Goal: Task Accomplishment & Management: Manage account settings

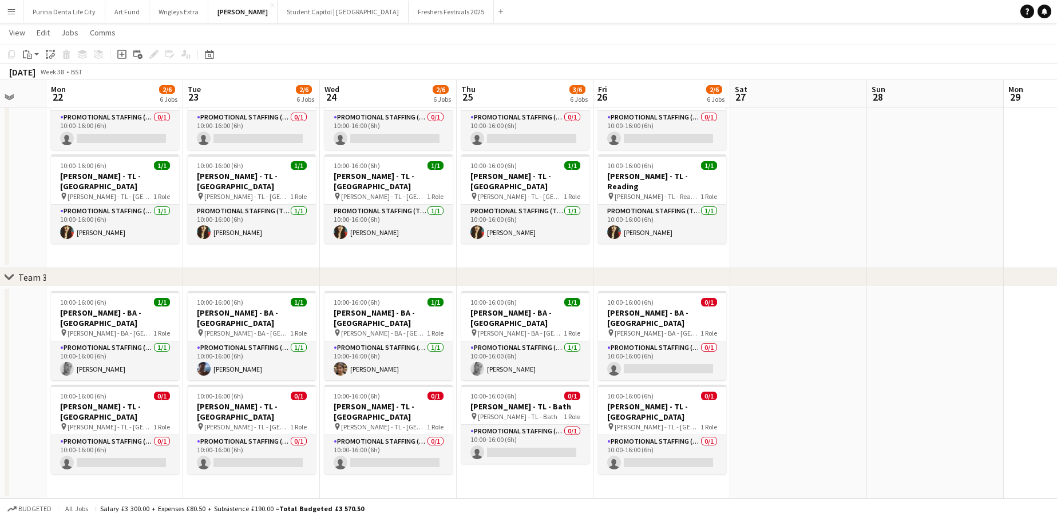
scroll to position [303, 0]
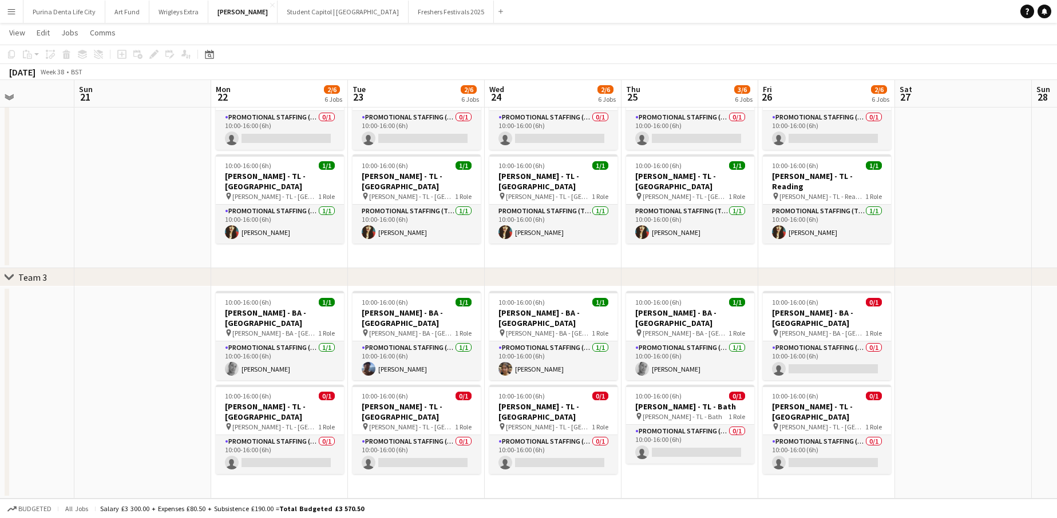
scroll to position [303, 0]
click at [848, 344] on app-card-role "Promotional Staffing (Brand Ambassadors) 0/1 10:00-16:00 (6h) single-neutral-ac…" at bounding box center [827, 361] width 128 height 39
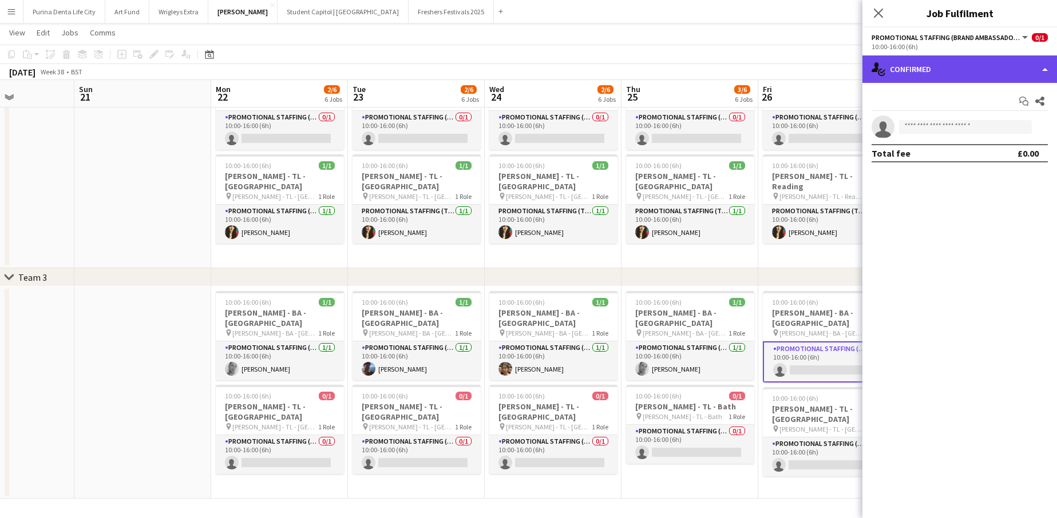
click at [916, 76] on div "single-neutral-actions-check-2 Confirmed" at bounding box center [959, 68] width 194 height 27
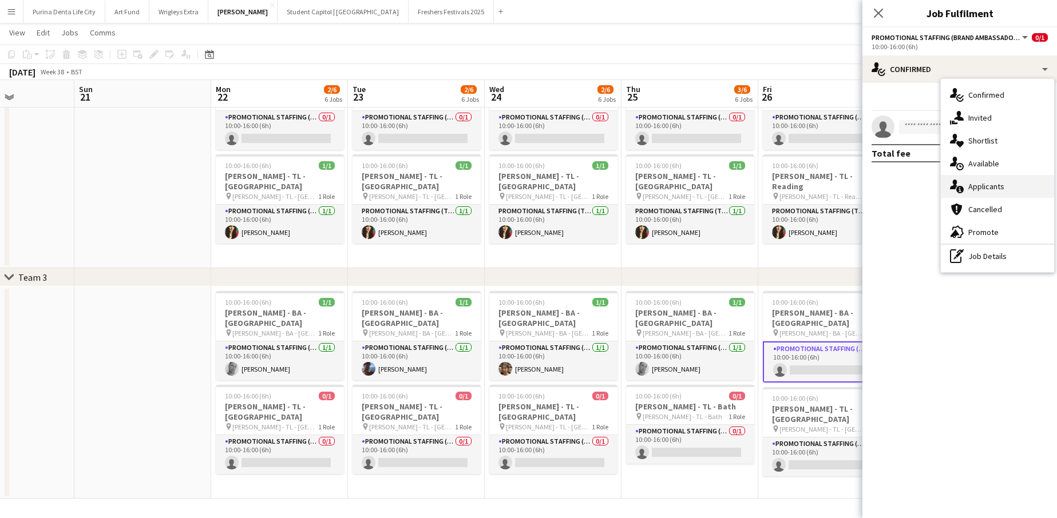
click at [995, 187] on span "Applicants" at bounding box center [986, 186] width 36 height 10
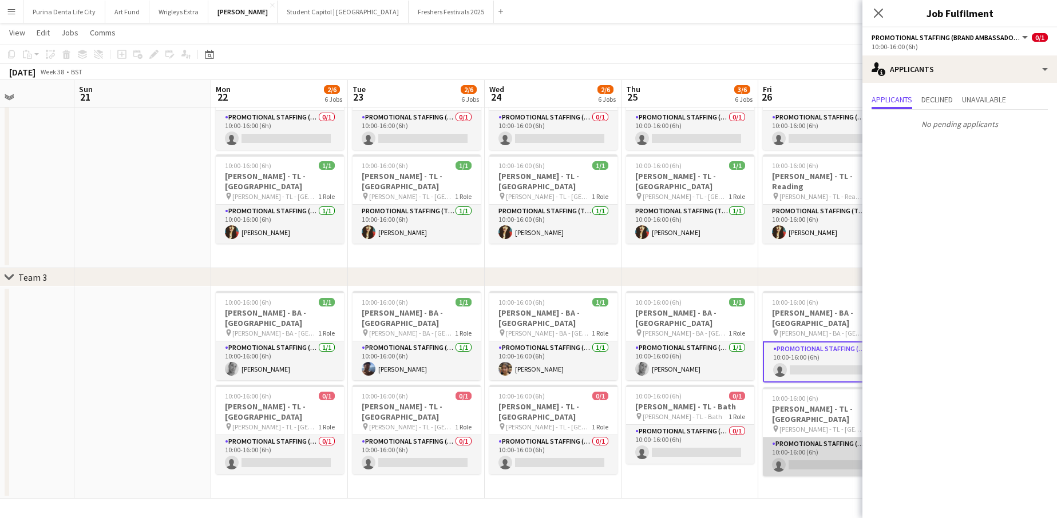
click at [779, 445] on app-card-role "Promotional Staffing (Team Leader) 0/1 10:00-16:00 (6h) single-neutral-actions" at bounding box center [827, 457] width 128 height 39
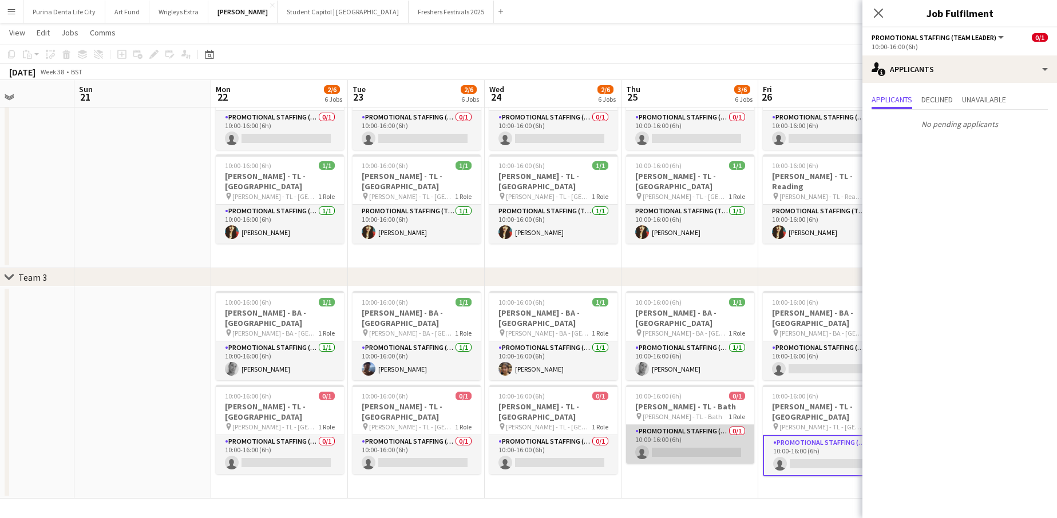
click at [658, 438] on app-card-role "Promotional Staffing (Team Leader) 0/1 10:00-16:00 (6h) single-neutral-actions" at bounding box center [690, 444] width 128 height 39
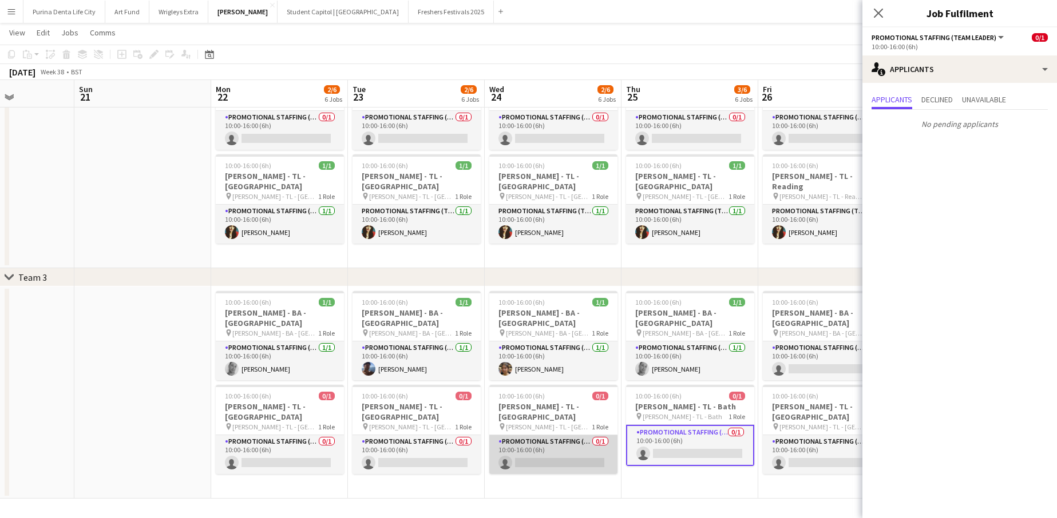
click at [518, 448] on app-card-role "Promotional Staffing (Team Leader) 0/1 10:00-16:00 (6h) single-neutral-actions" at bounding box center [553, 454] width 128 height 39
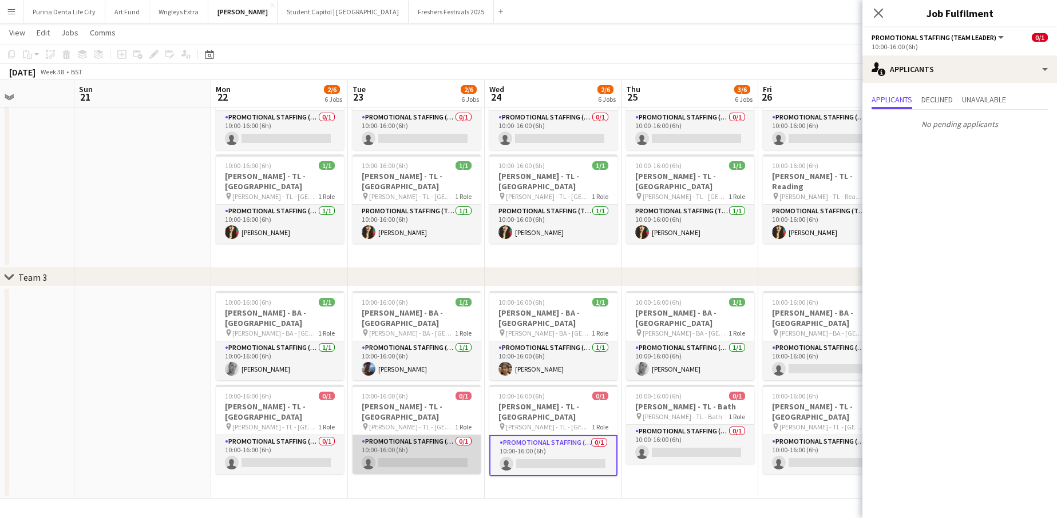
click at [375, 435] on app-card-role "Promotional Staffing (Team Leader) 0/1 10:00-16:00 (6h) single-neutral-actions" at bounding box center [416, 454] width 128 height 39
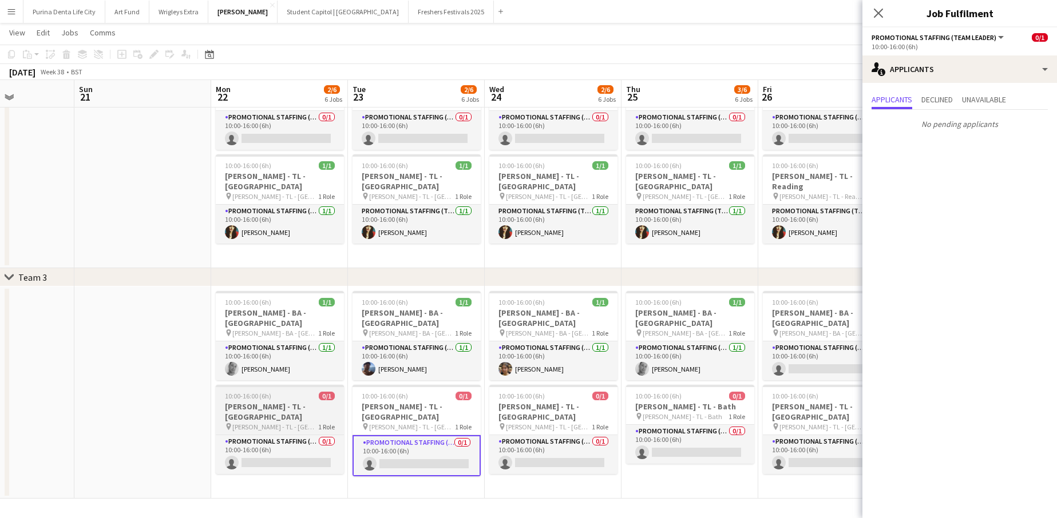
click at [248, 423] on span "[PERSON_NAME] - TL - [GEOGRAPHIC_DATA]" at bounding box center [275, 427] width 86 height 9
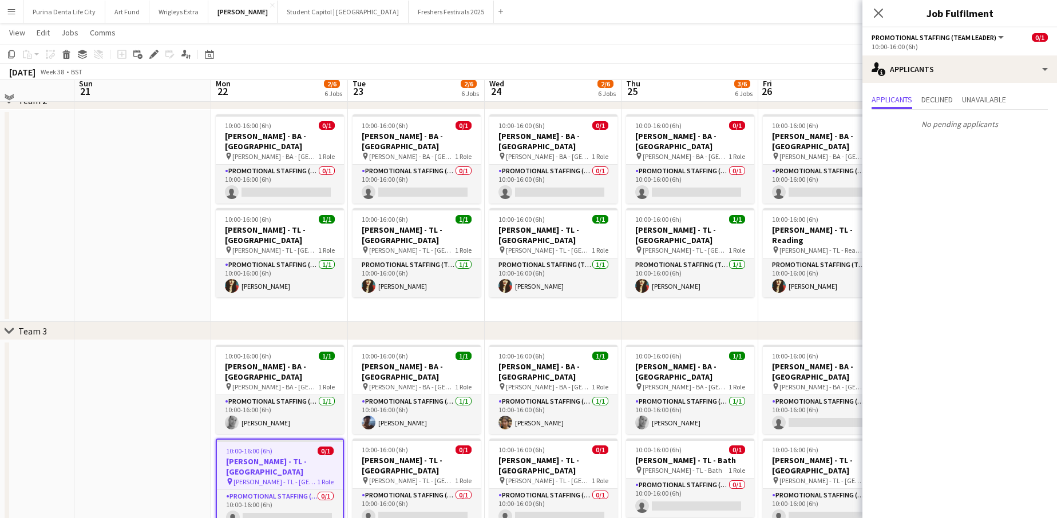
scroll to position [233, 0]
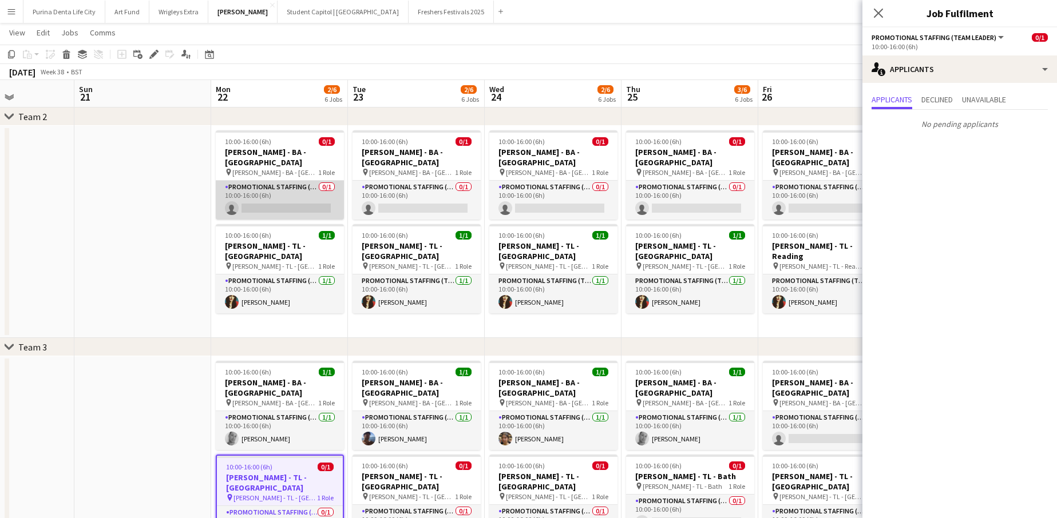
click at [288, 182] on app-card-role "Promotional Staffing (Brand Ambassadors) 0/1 10:00-16:00 (6h) single-neutral-ac…" at bounding box center [280, 200] width 128 height 39
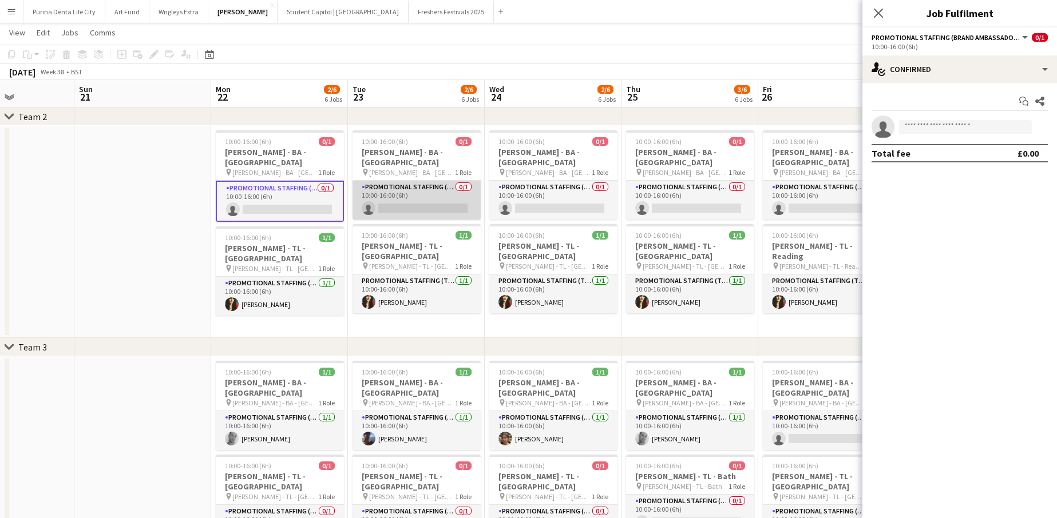
click at [382, 181] on app-card-role "Promotional Staffing (Brand Ambassadors) 0/1 10:00-16:00 (6h) single-neutral-ac…" at bounding box center [416, 200] width 128 height 39
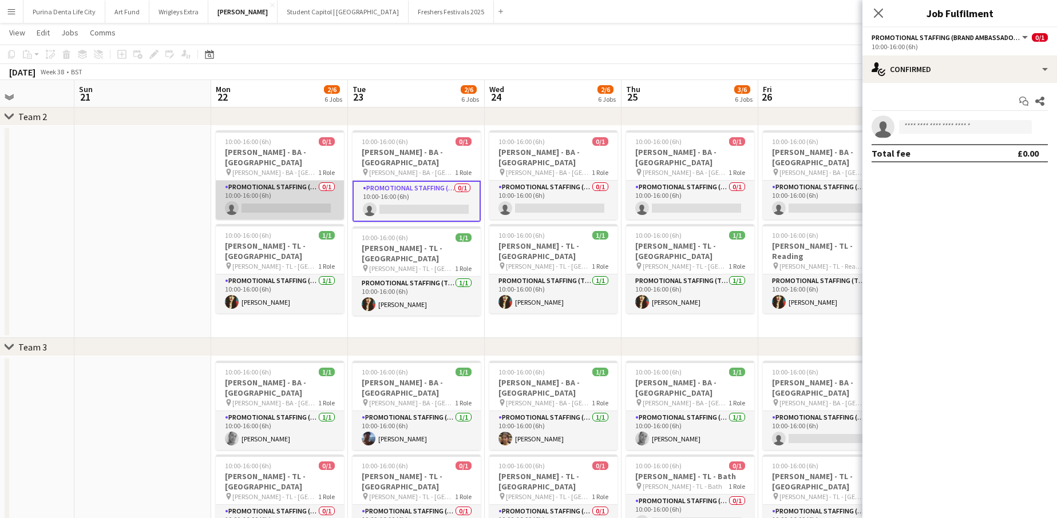
click at [283, 181] on app-card-role "Promotional Staffing (Brand Ambassadors) 0/1 10:00-16:00 (6h) single-neutral-ac…" at bounding box center [280, 200] width 128 height 39
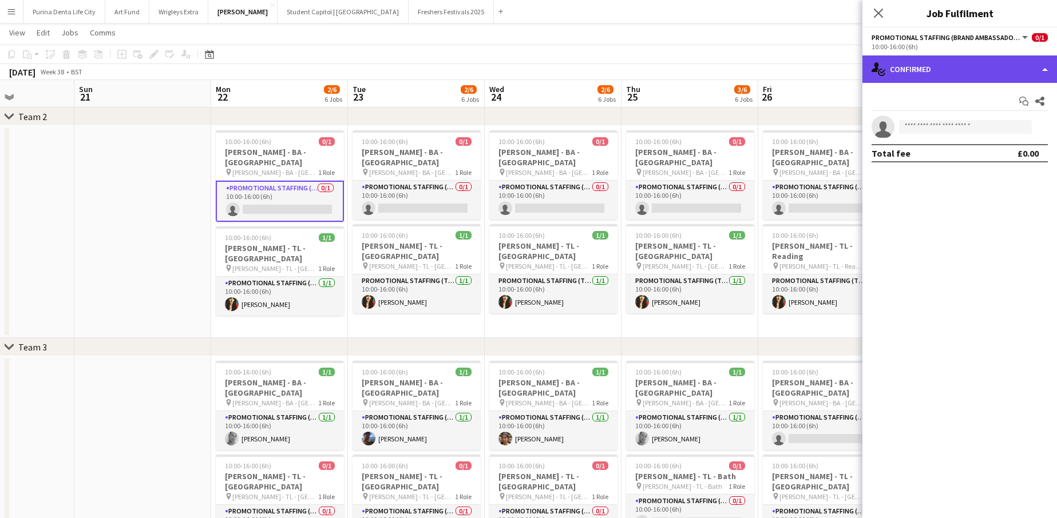
click at [924, 66] on div "single-neutral-actions-check-2 Confirmed" at bounding box center [959, 68] width 194 height 27
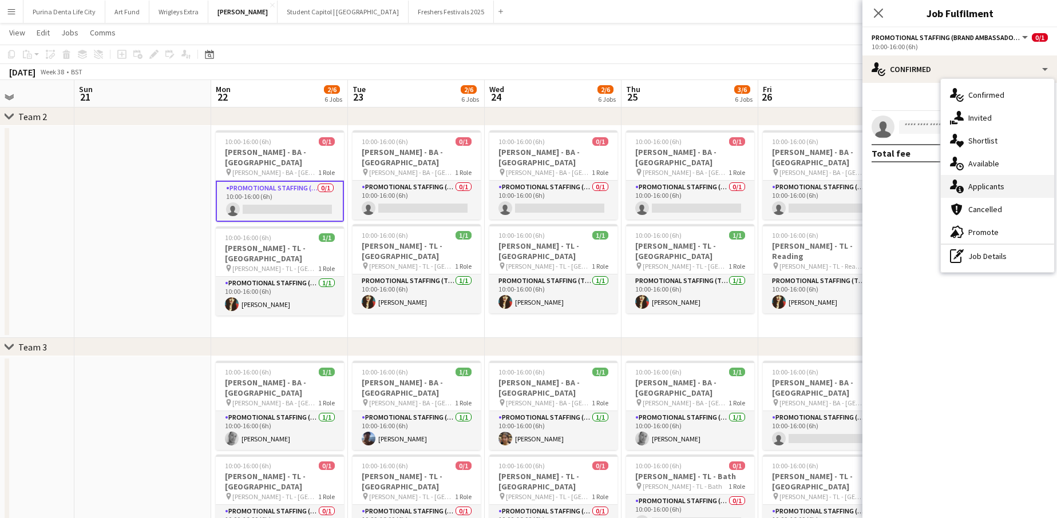
click at [973, 184] on span "Applicants" at bounding box center [986, 186] width 36 height 10
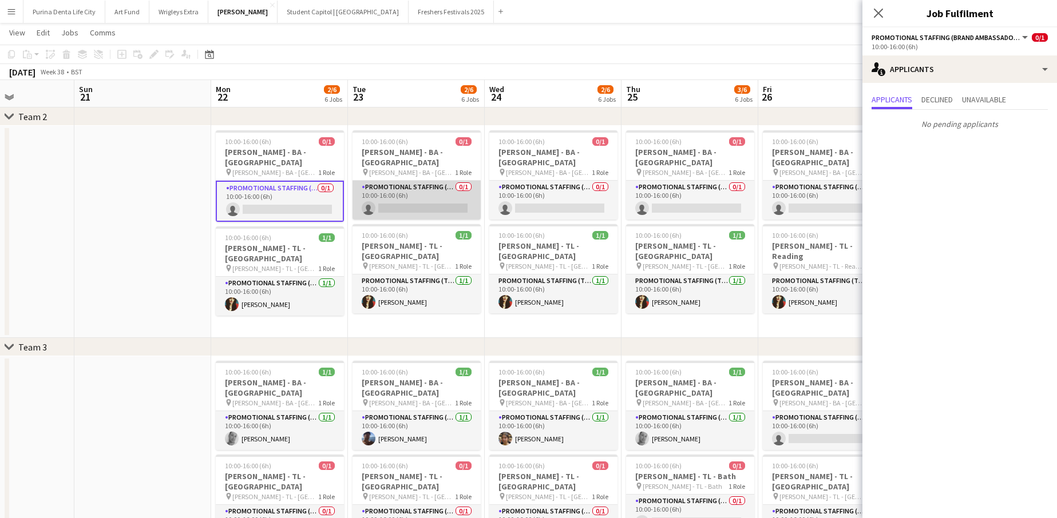
click at [420, 190] on app-card-role "Promotional Staffing (Brand Ambassadors) 0/1 10:00-16:00 (6h) single-neutral-ac…" at bounding box center [416, 200] width 128 height 39
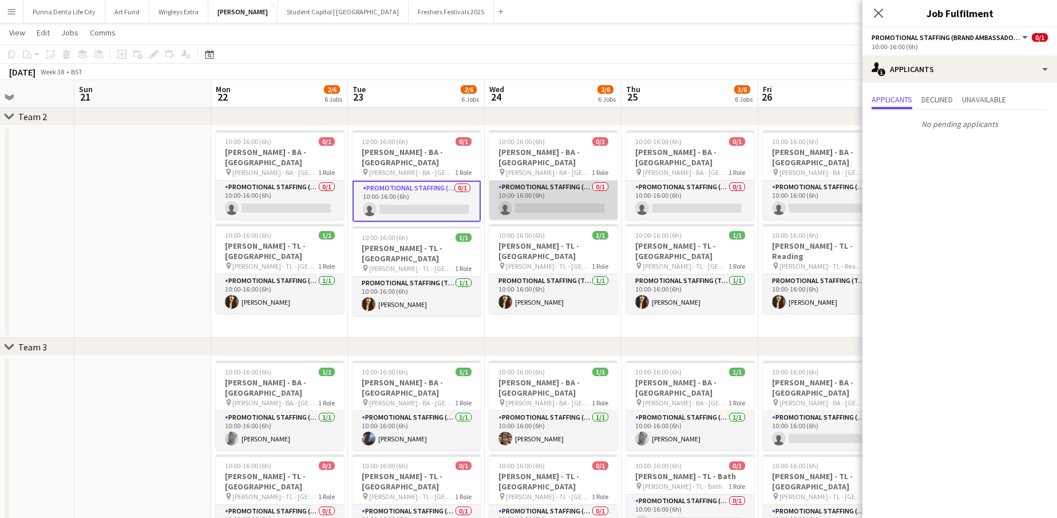
click at [547, 194] on app-card-role "Promotional Staffing (Brand Ambassadors) 0/1 10:00-16:00 (6h) single-neutral-ac…" at bounding box center [553, 200] width 128 height 39
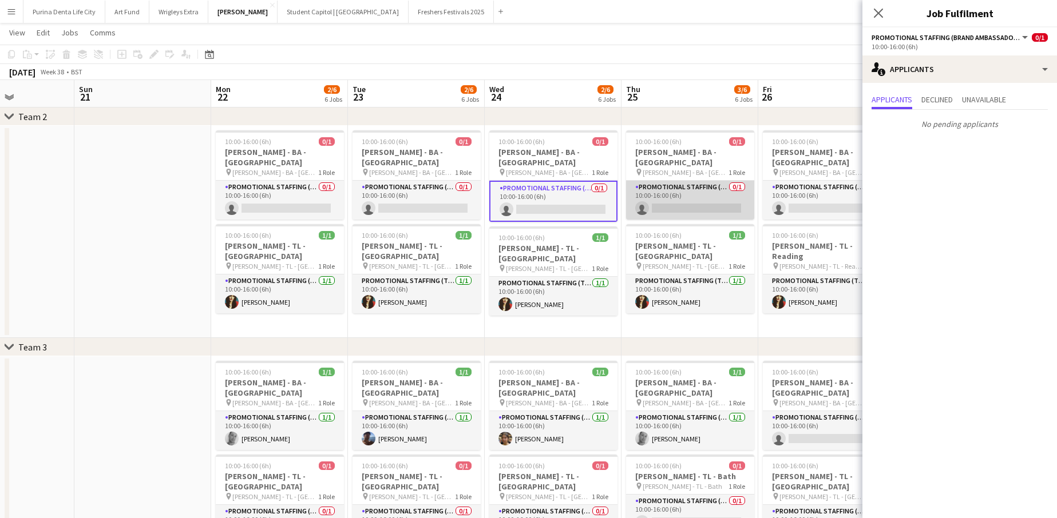
click at [660, 202] on app-card-role "Promotional Staffing (Brand Ambassadors) 0/1 10:00-16:00 (6h) single-neutral-ac…" at bounding box center [690, 200] width 128 height 39
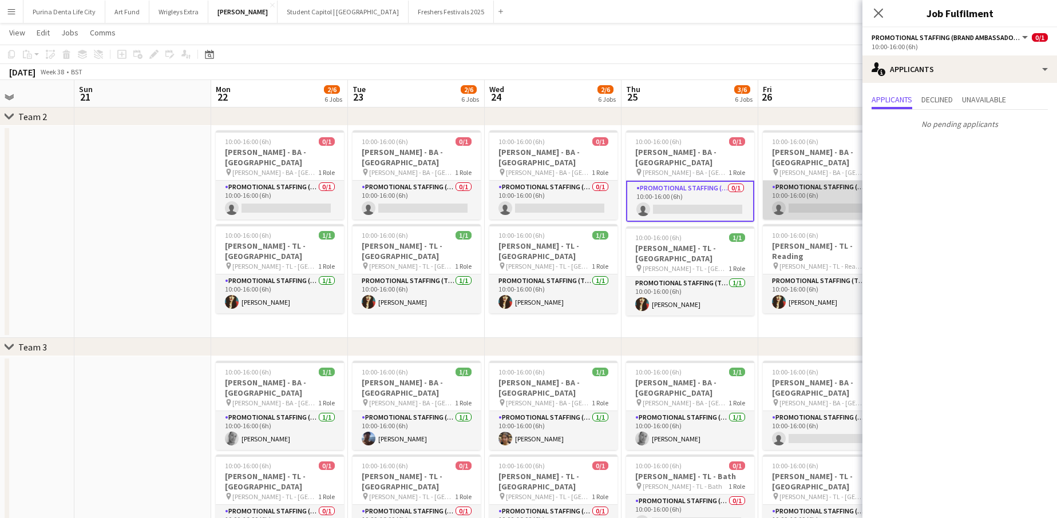
click at [808, 199] on app-card-role "Promotional Staffing (Brand Ambassadors) 0/1 10:00-16:00 (6h) single-neutral-ac…" at bounding box center [827, 200] width 128 height 39
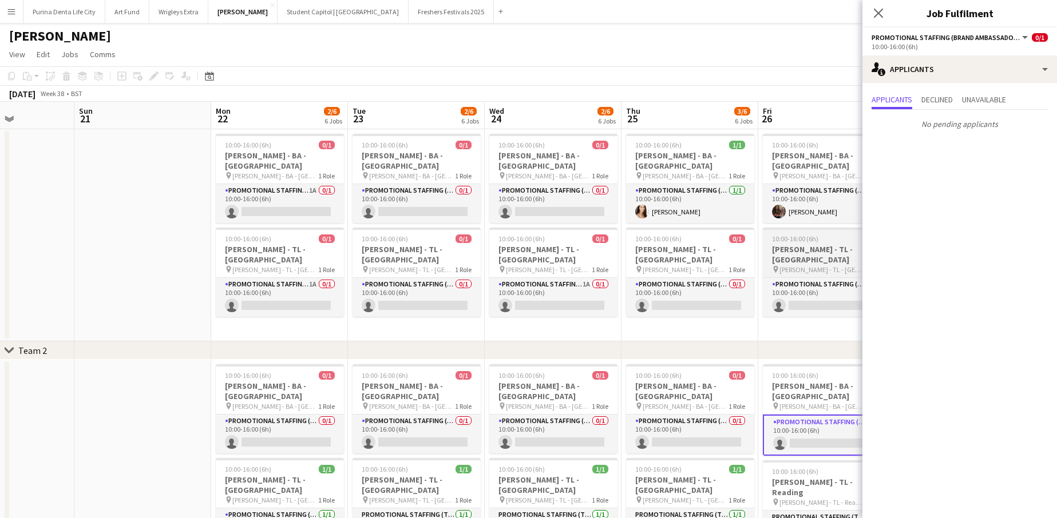
scroll to position [0, 0]
click at [816, 265] on span "[PERSON_NAME] - TL - [GEOGRAPHIC_DATA]" at bounding box center [822, 269] width 86 height 9
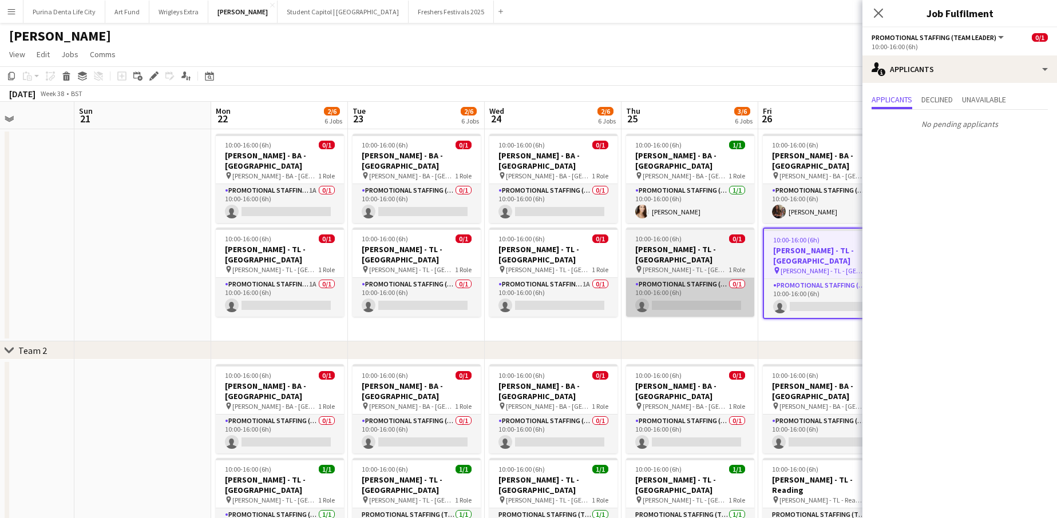
click at [673, 278] on app-card-role "Promotional Staffing (Team Leader) 0/1 10:00-16:00 (6h) single-neutral-actions" at bounding box center [690, 297] width 128 height 39
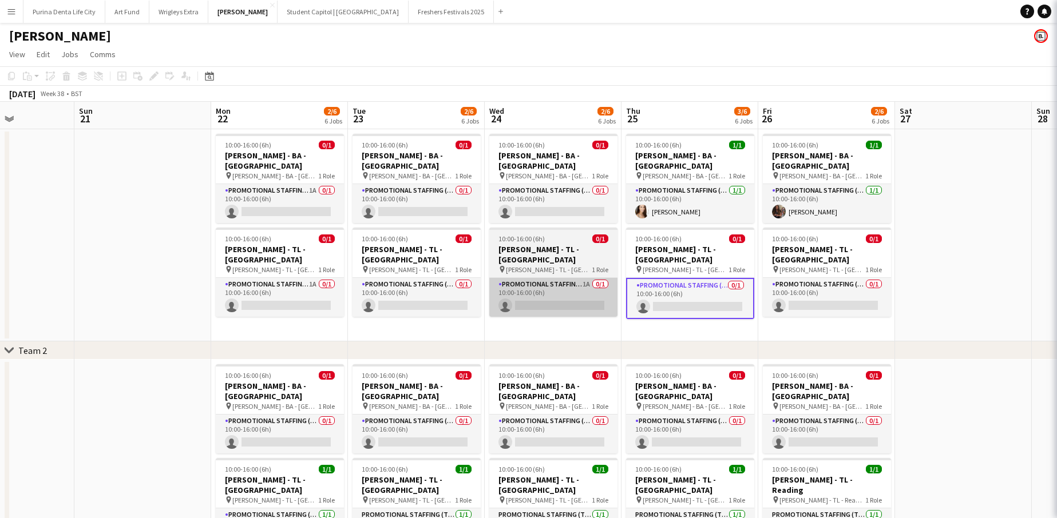
scroll to position [0, 473]
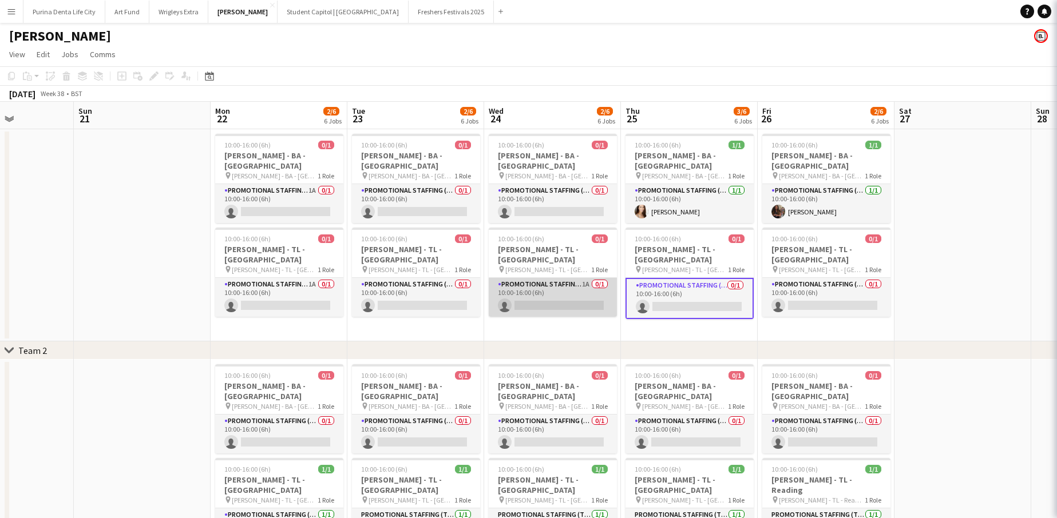
click at [567, 278] on app-card-role "Promotional Staffing (Team Leader) 1A 0/1 10:00-16:00 (6h) single-neutral-actio…" at bounding box center [553, 297] width 128 height 39
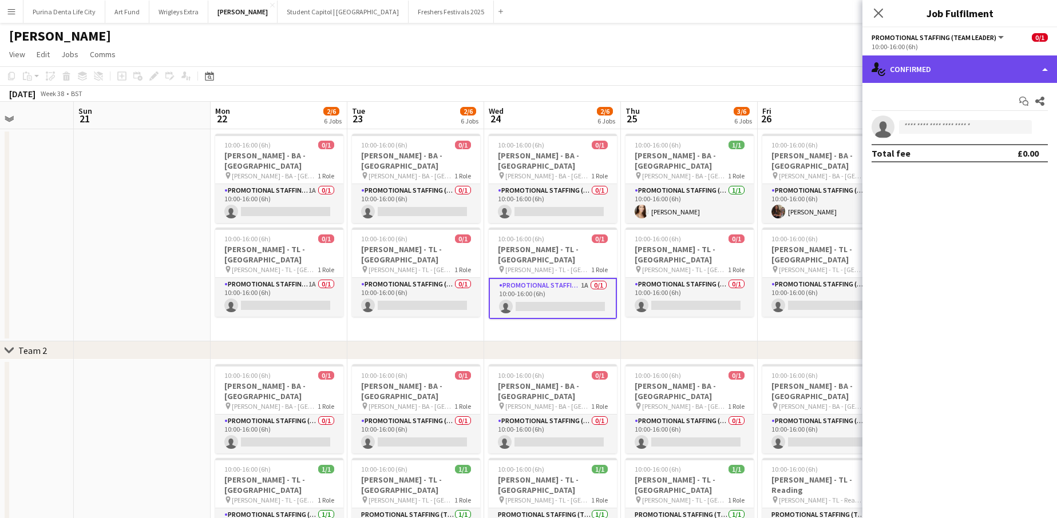
click at [959, 78] on div "single-neutral-actions-check-2 Confirmed" at bounding box center [959, 68] width 194 height 27
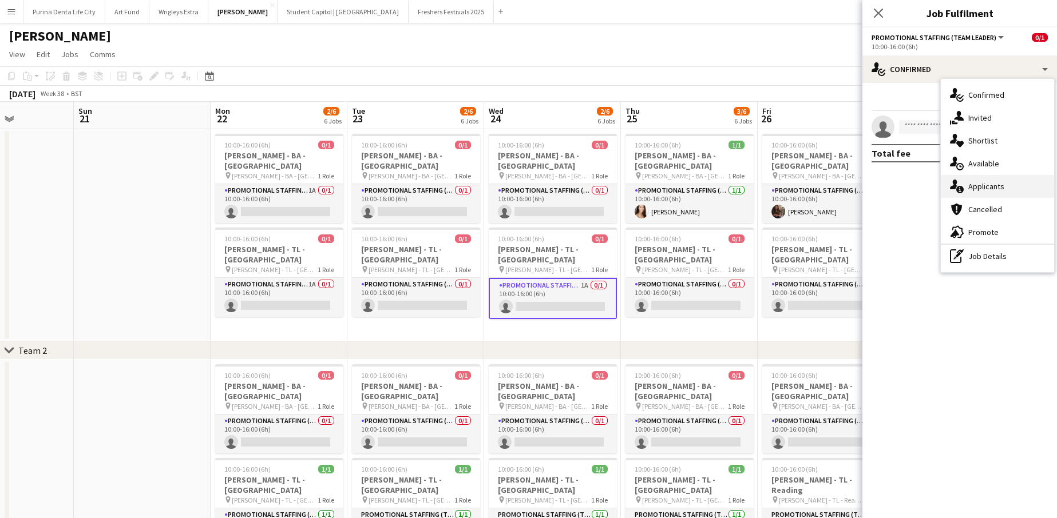
click at [982, 190] on span "Applicants" at bounding box center [986, 186] width 36 height 10
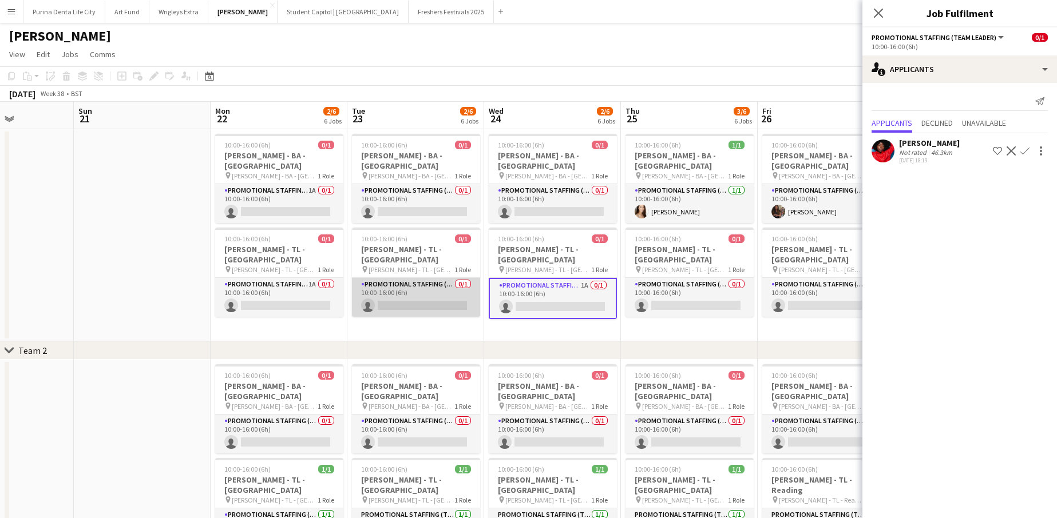
click at [428, 278] on app-card-role "Promotional Staffing (Team Leader) 0/1 10:00-16:00 (6h) single-neutral-actions" at bounding box center [416, 297] width 128 height 39
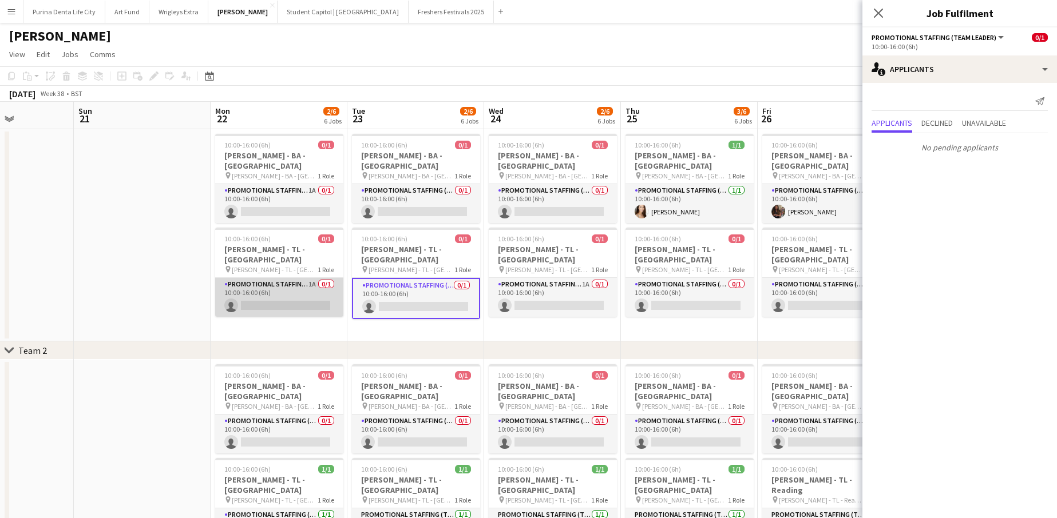
click at [249, 278] on app-card-role "Promotional Staffing (Team Leader) 1A 0/1 10:00-16:00 (6h) single-neutral-actio…" at bounding box center [279, 297] width 128 height 39
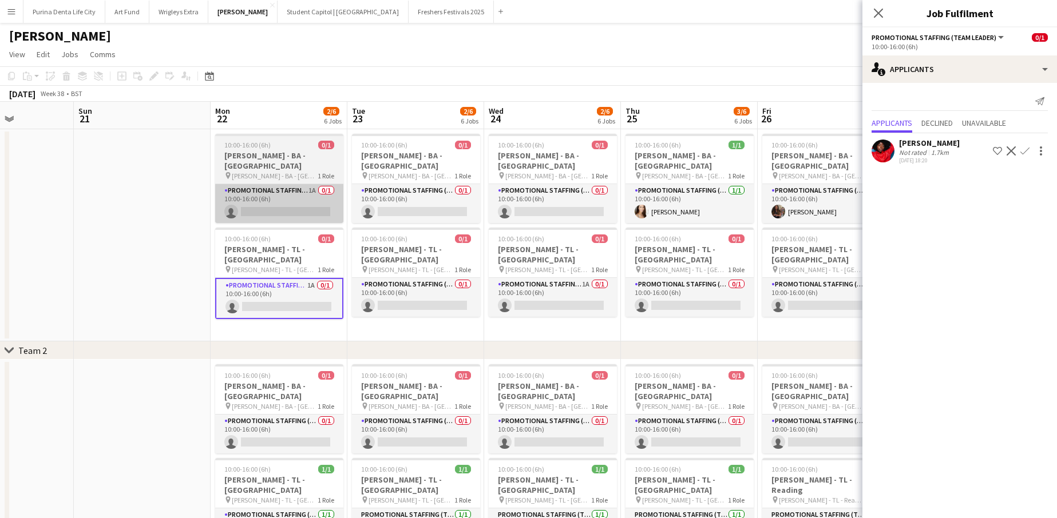
click at [292, 184] on app-card-role "Promotional Staffing (Brand Ambassadors) 1A 0/1 10:00-16:00 (6h) single-neutral…" at bounding box center [279, 203] width 128 height 39
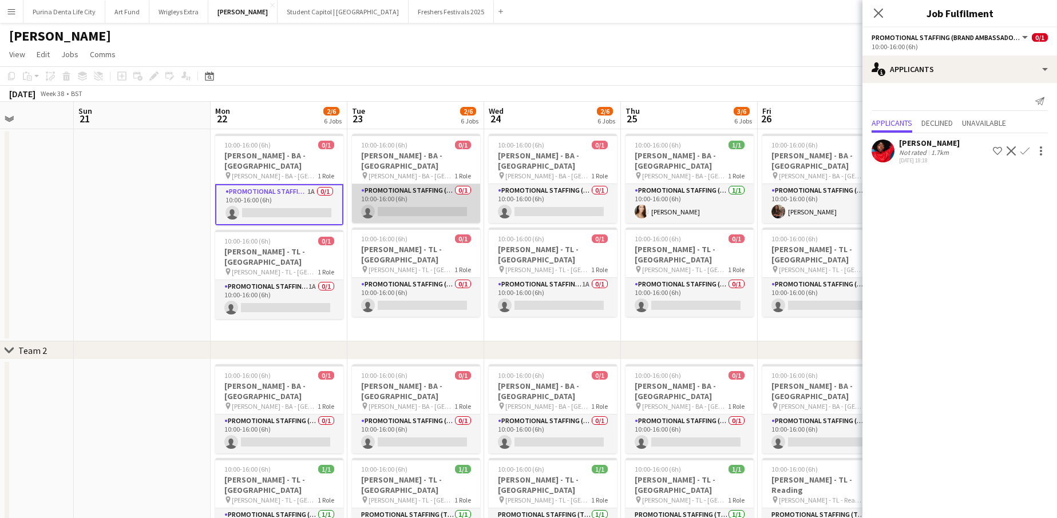
click at [390, 184] on app-card-role "Promotional Staffing (Brand Ambassadors) 0/1 10:00-16:00 (6h) single-neutral-ac…" at bounding box center [416, 203] width 128 height 39
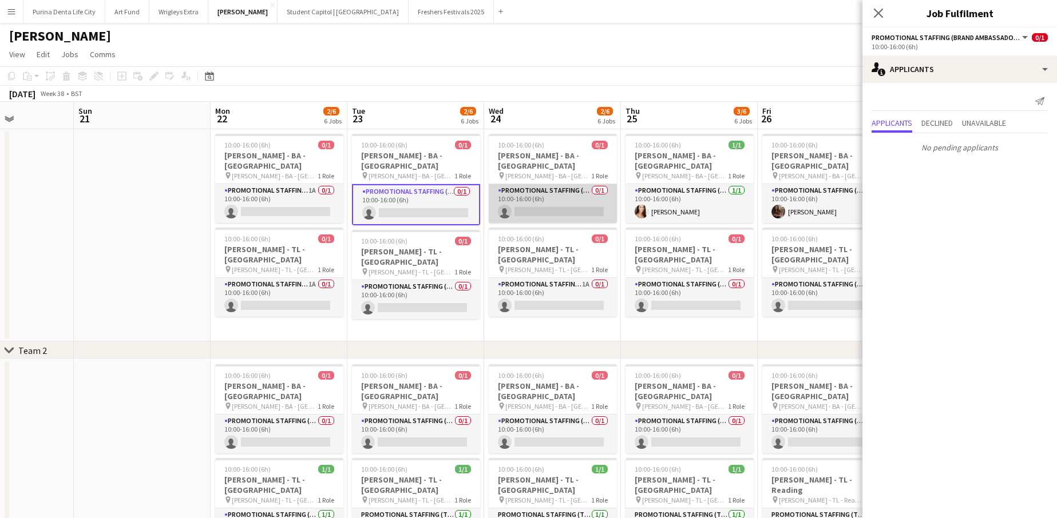
click at [555, 184] on app-card-role "Promotional Staffing (Brand Ambassadors) 0/1 10:00-16:00 (6h) single-neutral-ac…" at bounding box center [553, 203] width 128 height 39
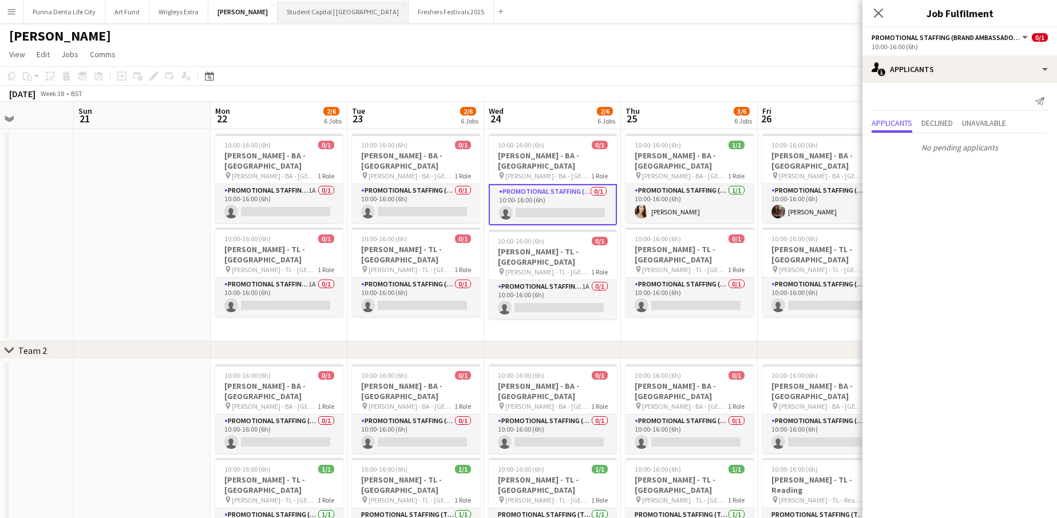
click at [295, 11] on button "Student Capitol | [GEOGRAPHIC_DATA] Close" at bounding box center [342, 12] width 131 height 22
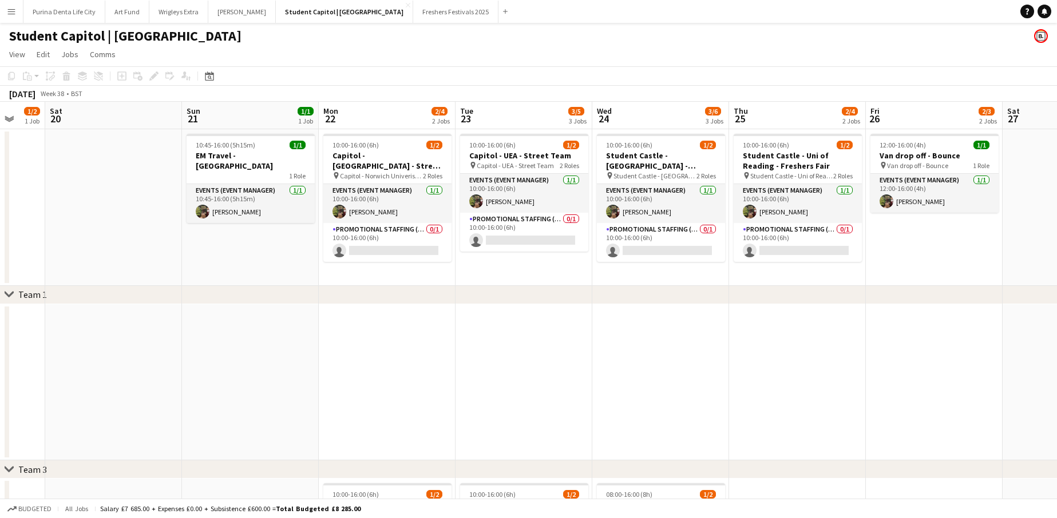
scroll to position [0, 368]
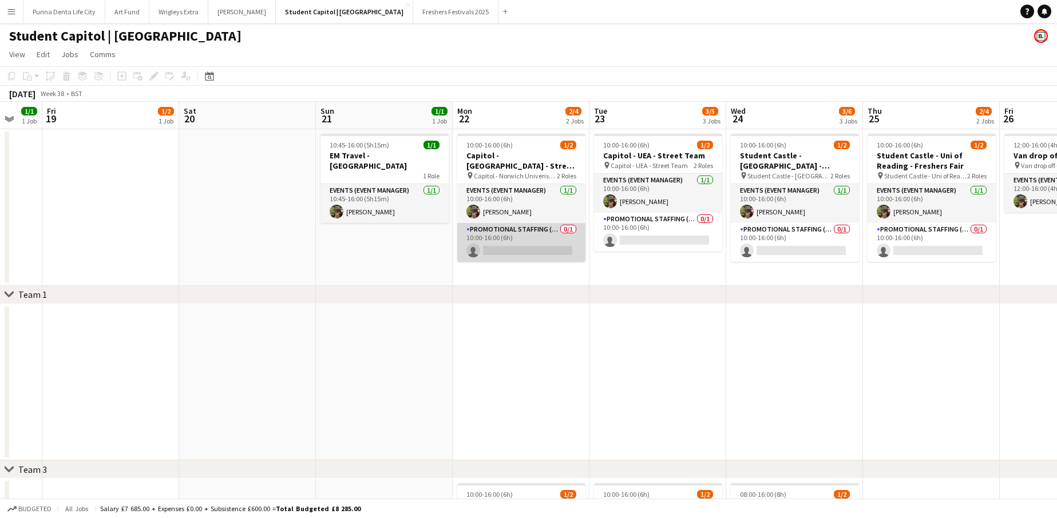
click at [518, 246] on app-card-role "Promotional Staffing (Brand Ambassadors) 0/1 10:00-16:00 (6h) single-neutral-ac…" at bounding box center [521, 242] width 128 height 39
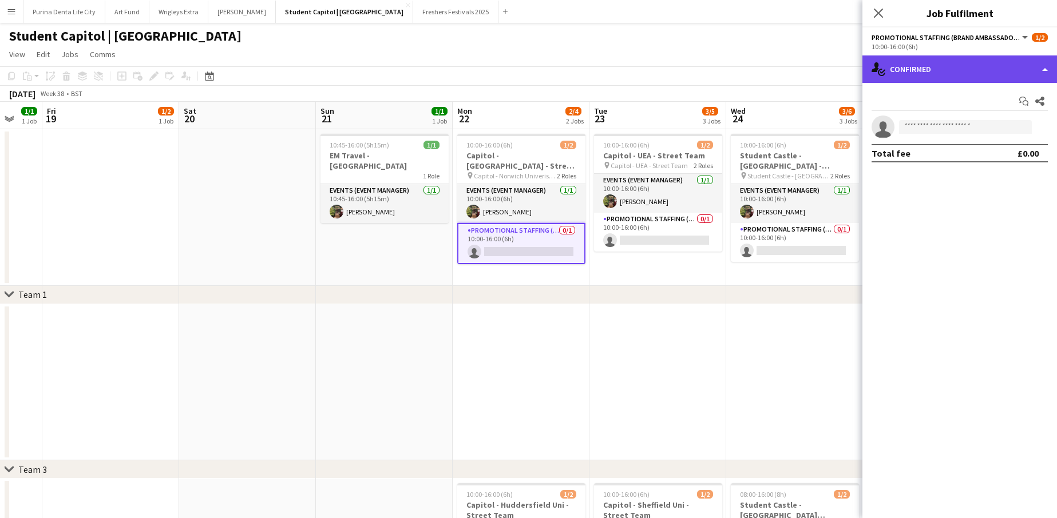
click at [959, 56] on div "single-neutral-actions-check-2 Confirmed" at bounding box center [959, 68] width 194 height 27
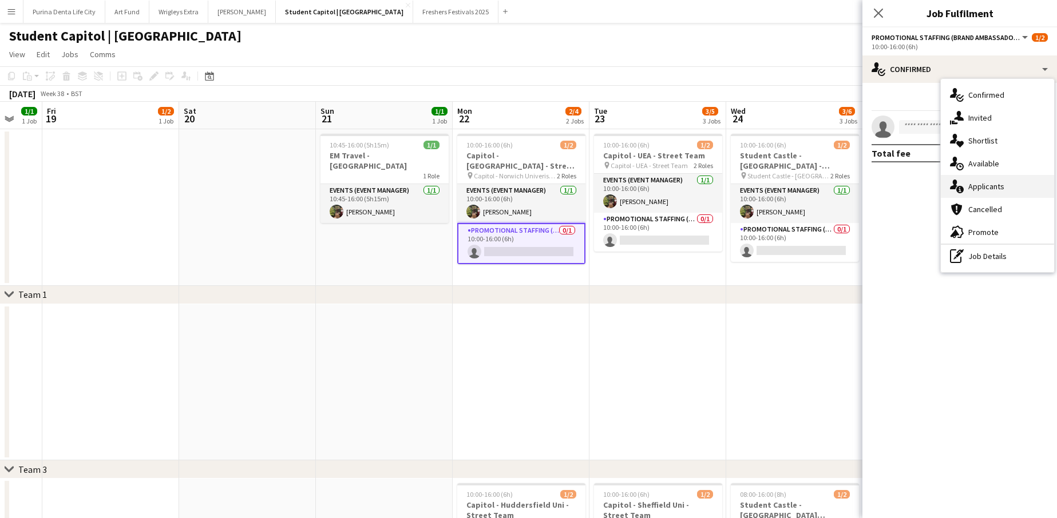
click at [988, 176] on div "single-neutral-actions-information Applicants" at bounding box center [996, 186] width 113 height 23
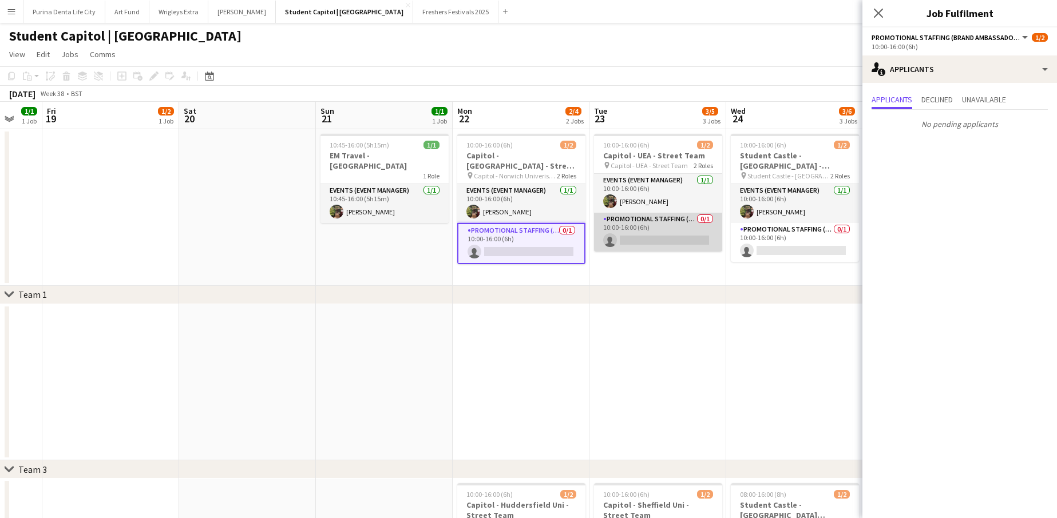
click at [662, 243] on app-card-role "Promotional Staffing (Brand Ambassadors) 0/1 10:00-16:00 (6h) single-neutral-ac…" at bounding box center [658, 232] width 128 height 39
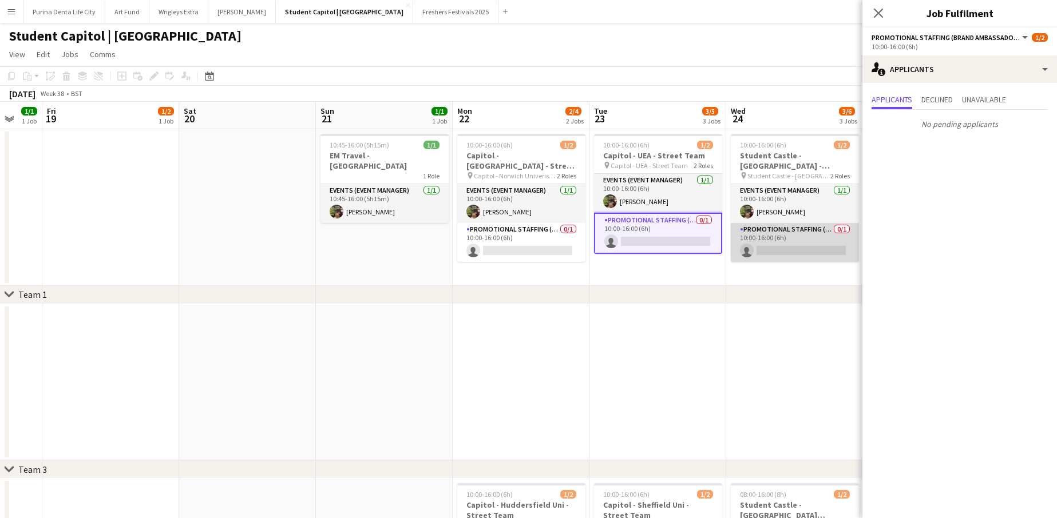
click at [793, 243] on app-card-role "Promotional Staffing (Brand Ambassadors) 0/1 10:00-16:00 (6h) single-neutral-ac…" at bounding box center [794, 242] width 128 height 39
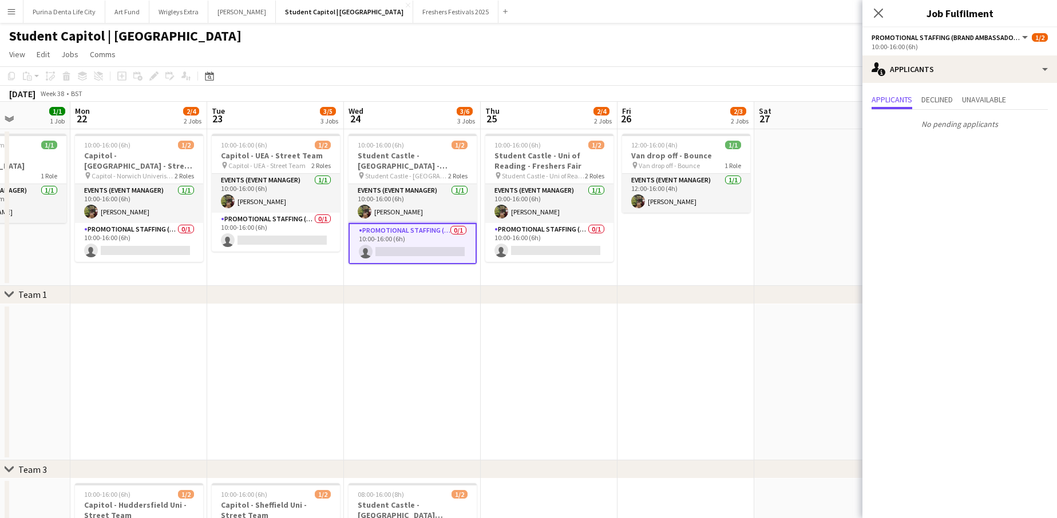
scroll to position [0, 437]
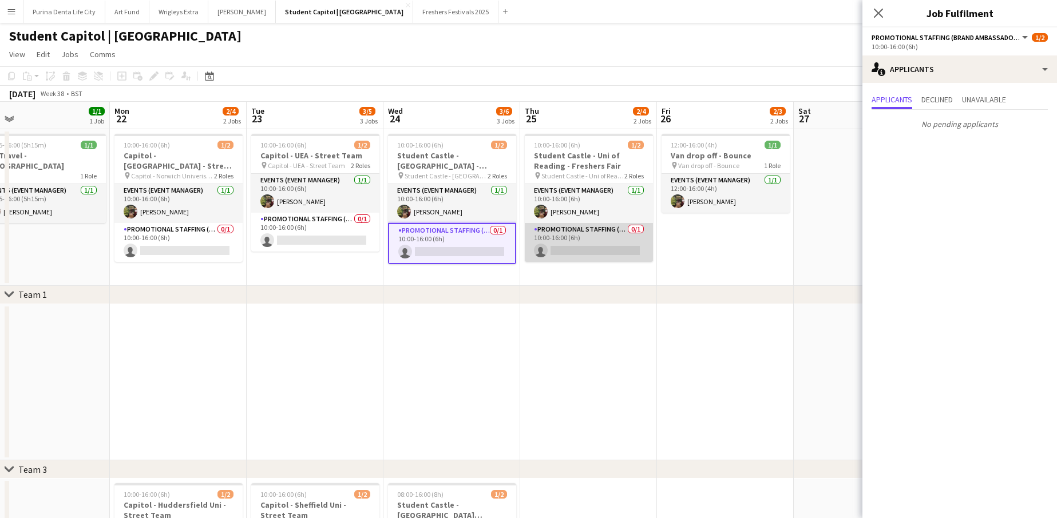
click at [599, 234] on app-card-role "Promotional Staffing (Brand Ambassadors) 0/1 10:00-16:00 (6h) single-neutral-ac…" at bounding box center [589, 242] width 128 height 39
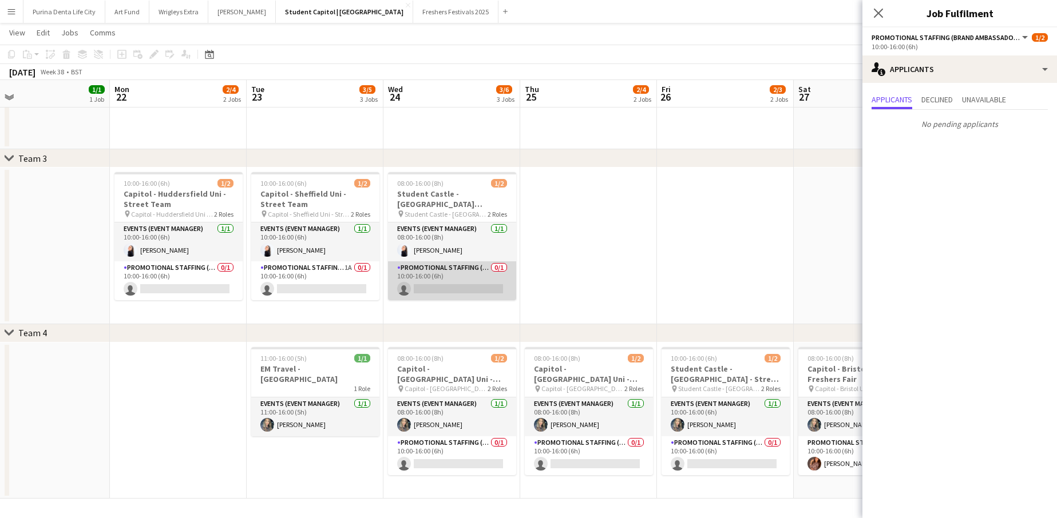
scroll to position [310, 0]
click at [451, 271] on app-card-role "Promotional Staffing (Brand Ambassadors) 0/1 10:00-16:00 (6h) single-neutral-ac…" at bounding box center [452, 280] width 128 height 39
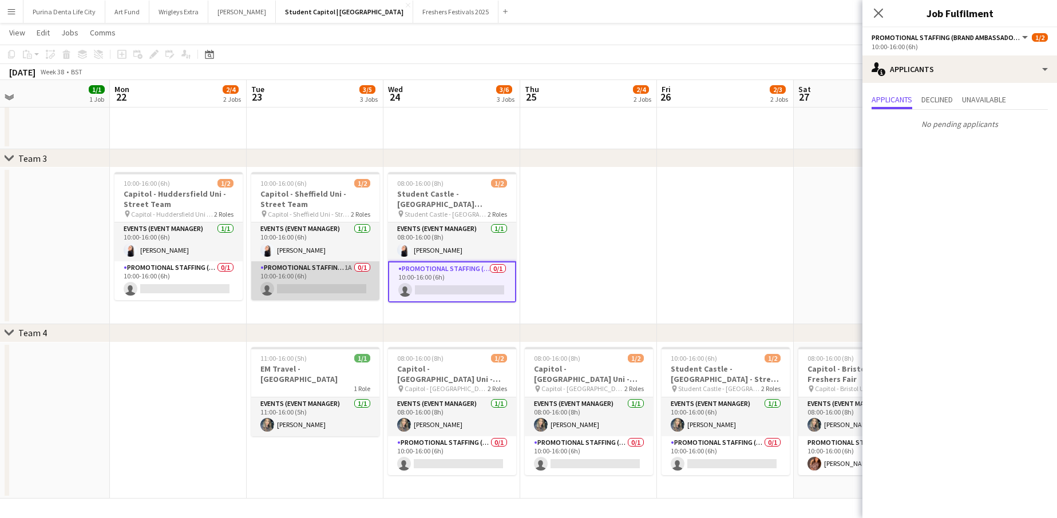
click at [329, 280] on app-card-role "Promotional Staffing (Brand Ambassadors) 1A 0/1 10:00-16:00 (6h) single-neutral…" at bounding box center [315, 280] width 128 height 39
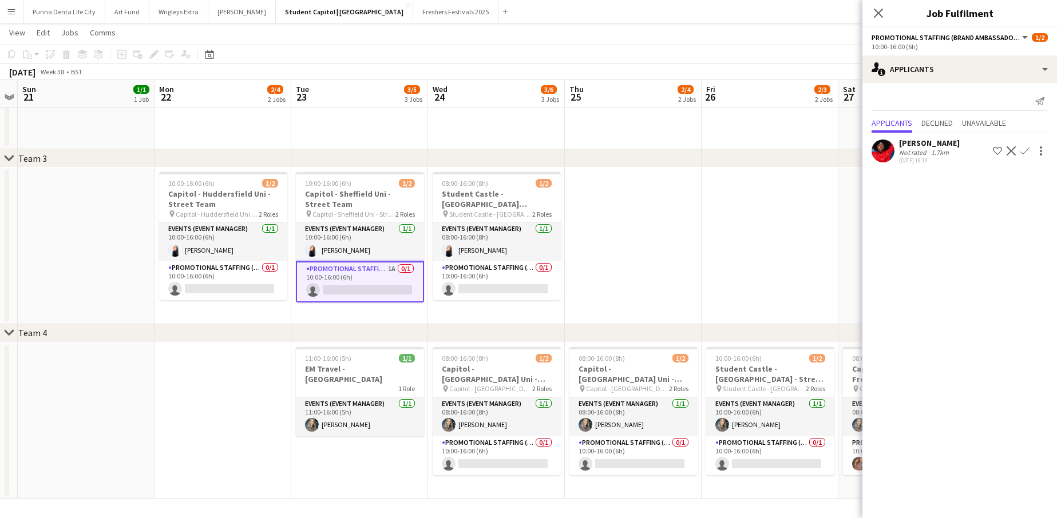
scroll to position [0, 391]
click at [251, 272] on app-card-role "Promotional Staffing (Brand Ambassadors) 0/1 10:00-16:00 (6h) single-neutral-ac…" at bounding box center [224, 280] width 128 height 39
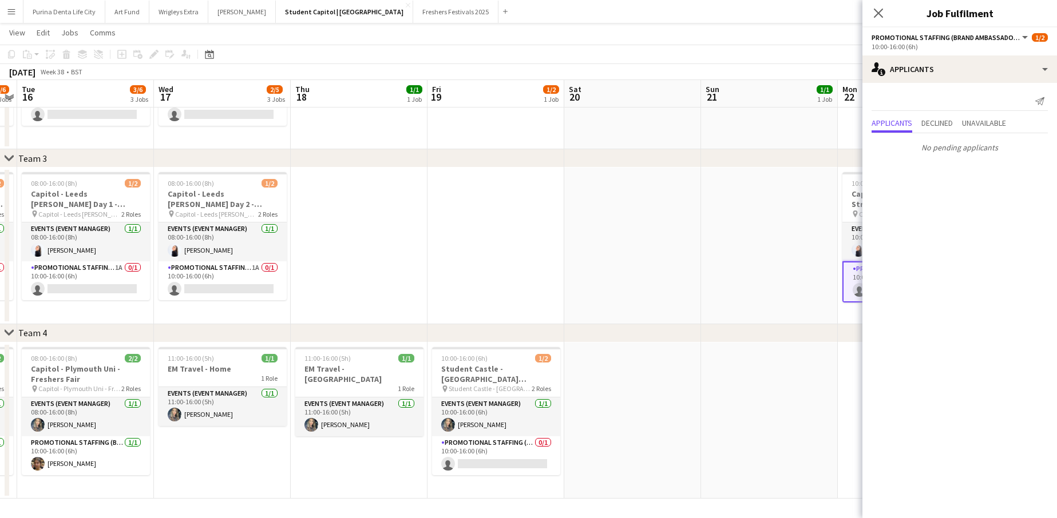
scroll to position [0, 248]
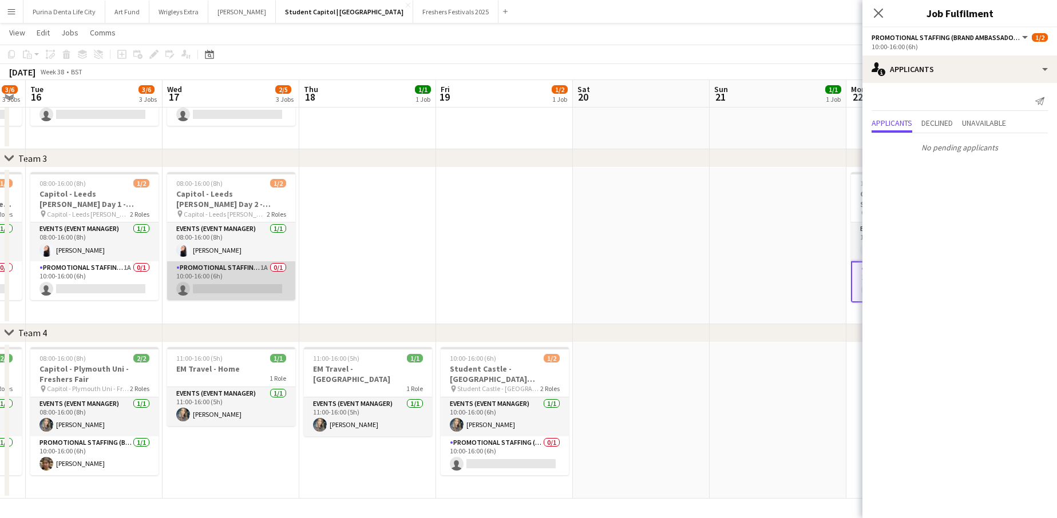
click at [252, 283] on app-card-role "Promotional Staffing (Brand Ambassadors) 1A 0/1 10:00-16:00 (6h) single-neutral…" at bounding box center [231, 280] width 128 height 39
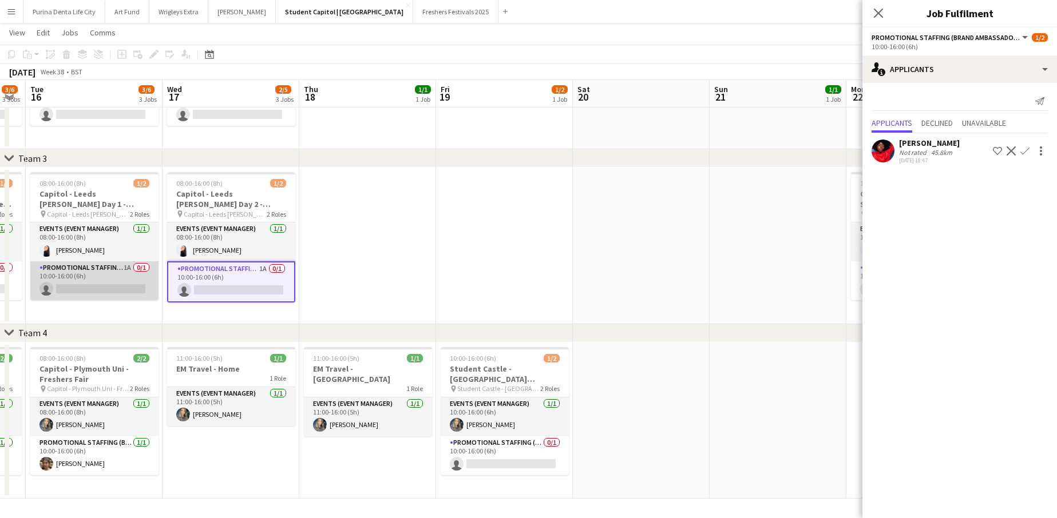
click at [122, 290] on app-card-role "Promotional Staffing (Brand Ambassadors) 1A 0/1 10:00-16:00 (6h) single-neutral…" at bounding box center [94, 280] width 128 height 39
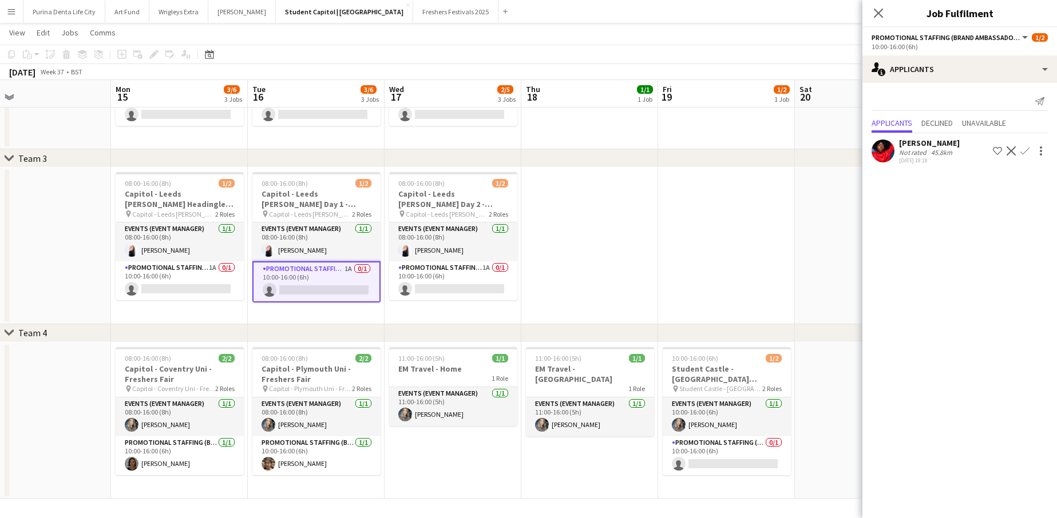
scroll to position [0, 297]
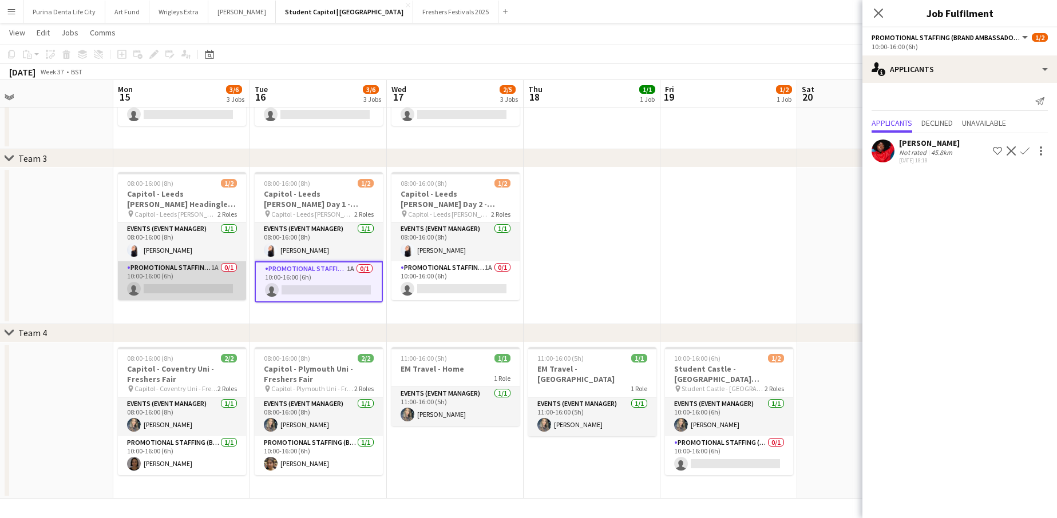
click at [170, 279] on app-card-role "Promotional Staffing (Brand Ambassadors) 1A 0/1 10:00-16:00 (6h) single-neutral…" at bounding box center [182, 280] width 128 height 39
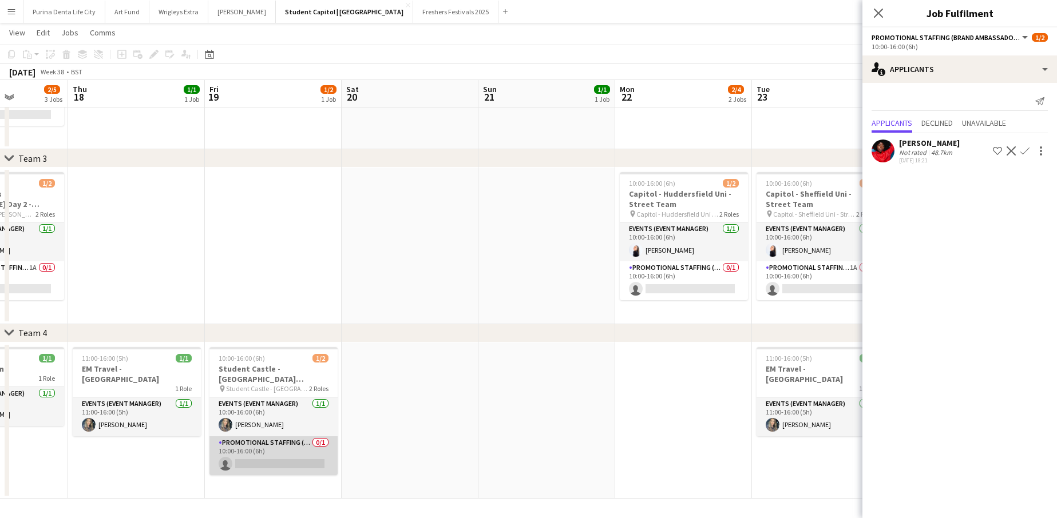
scroll to position [0, 347]
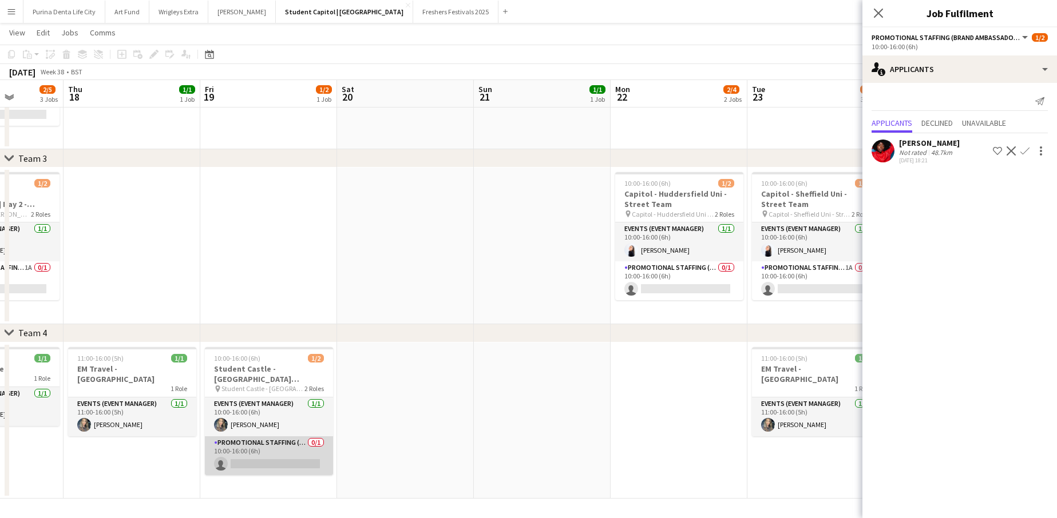
click at [237, 464] on app-card-role "Promotional Staffing (Brand Ambassadors) 0/1 10:00-16:00 (6h) single-neutral-ac…" at bounding box center [269, 455] width 128 height 39
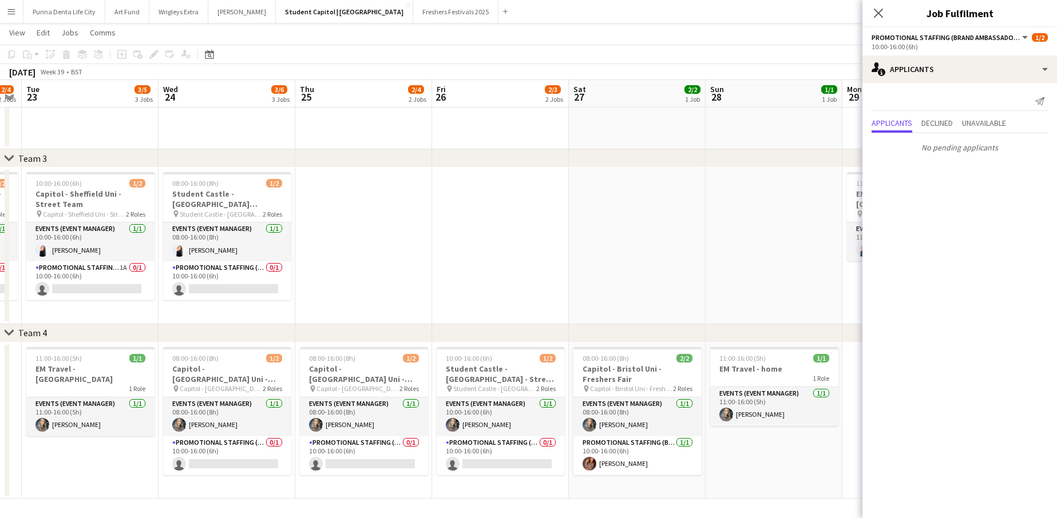
scroll to position [0, 424]
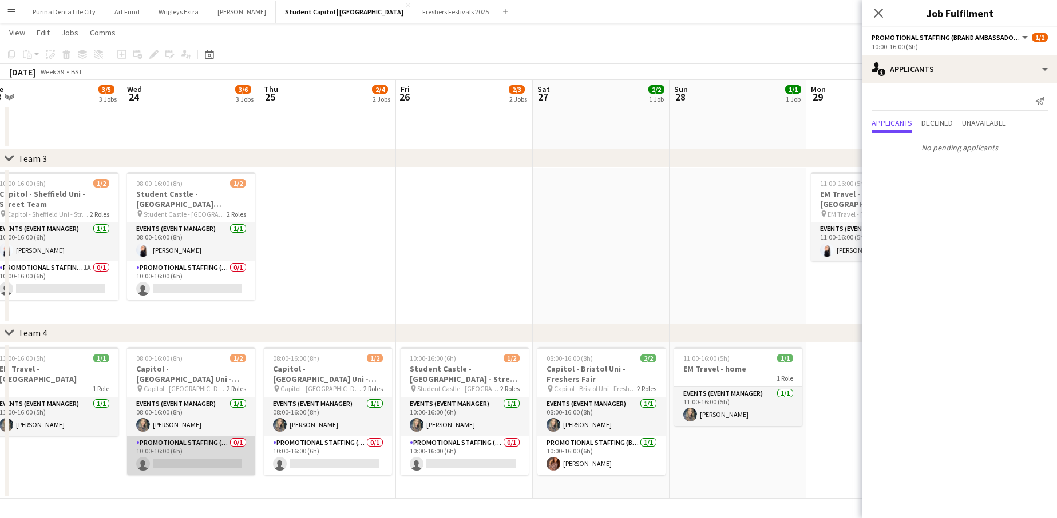
click at [176, 448] on app-card-role "Promotional Staffing (Brand Ambassadors) 0/1 10:00-16:00 (6h) single-neutral-ac…" at bounding box center [191, 455] width 128 height 39
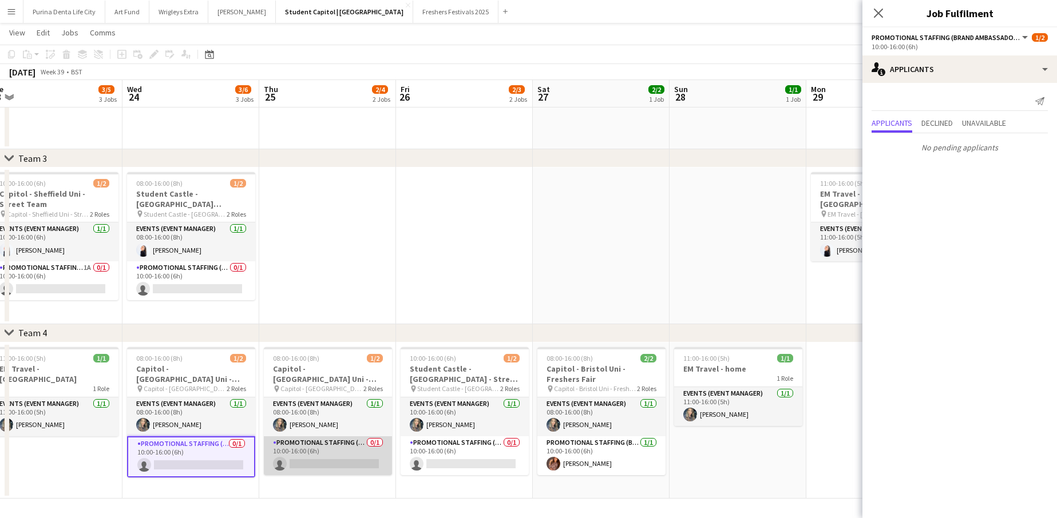
click at [323, 448] on app-card-role "Promotional Staffing (Brand Ambassadors) 0/1 10:00-16:00 (6h) single-neutral-ac…" at bounding box center [328, 455] width 128 height 39
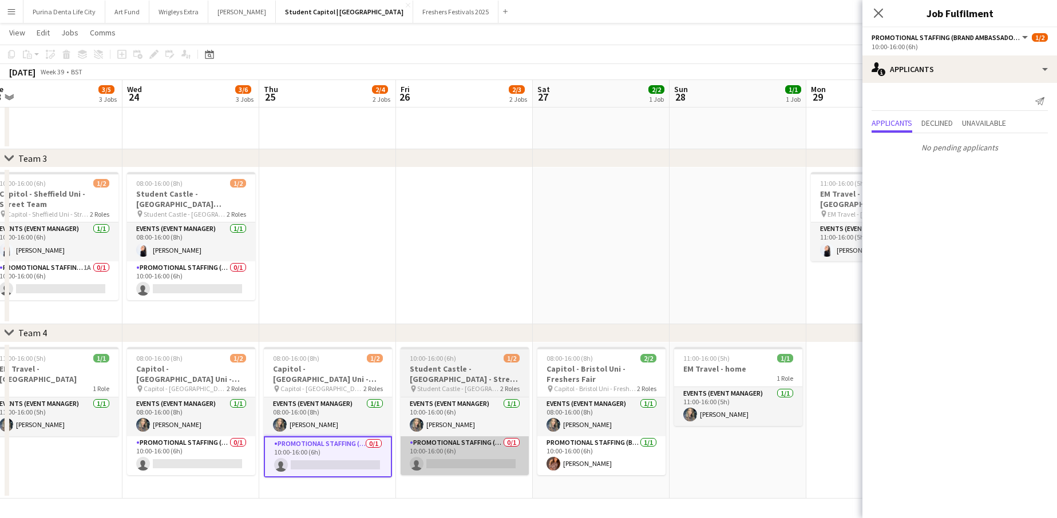
click at [415, 467] on app-card-role "Promotional Staffing (Brand Ambassadors) 0/1 10:00-16:00 (6h) single-neutral-ac…" at bounding box center [464, 455] width 128 height 39
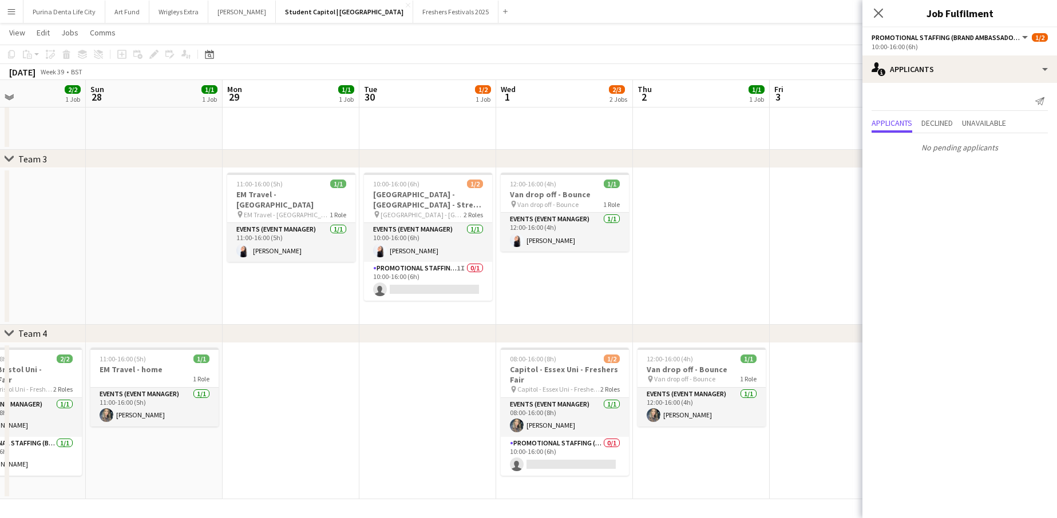
scroll to position [0, 367]
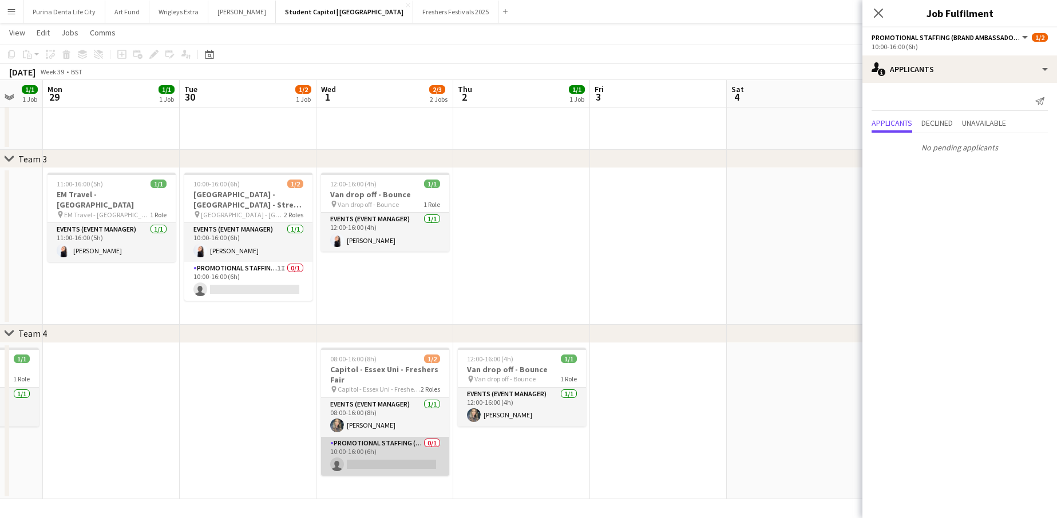
click at [401, 460] on app-card-role "Promotional Staffing (Brand Ambassadors) 0/1 10:00-16:00 (6h) single-neutral-ac…" at bounding box center [385, 456] width 128 height 39
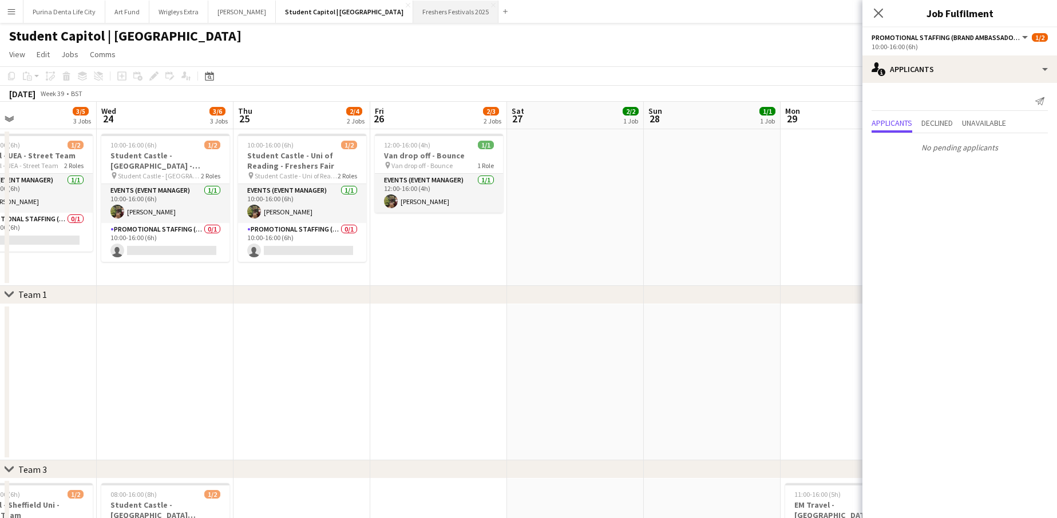
scroll to position [0, 0]
click at [413, 21] on button "Freshers Festivals 2025 Close" at bounding box center [455, 12] width 85 height 22
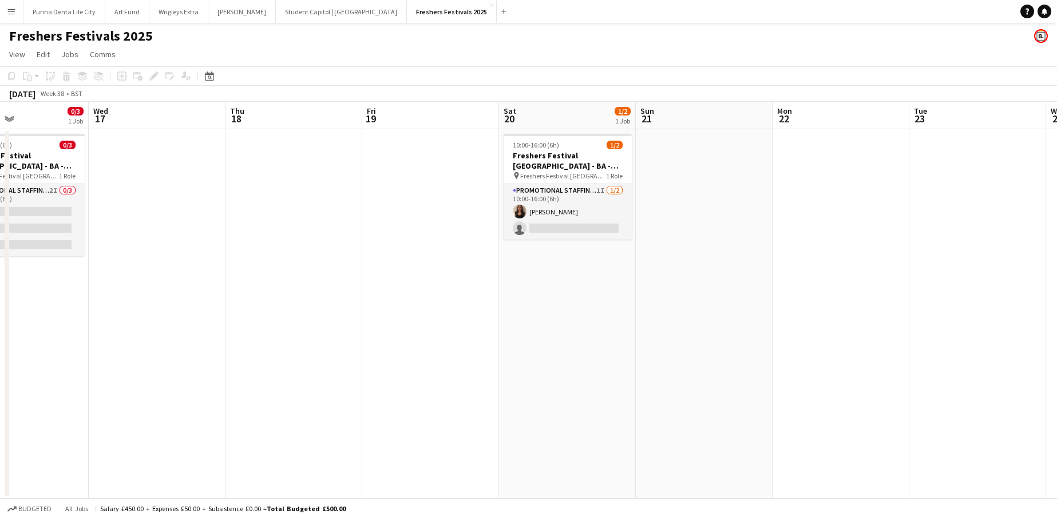
scroll to position [0, 289]
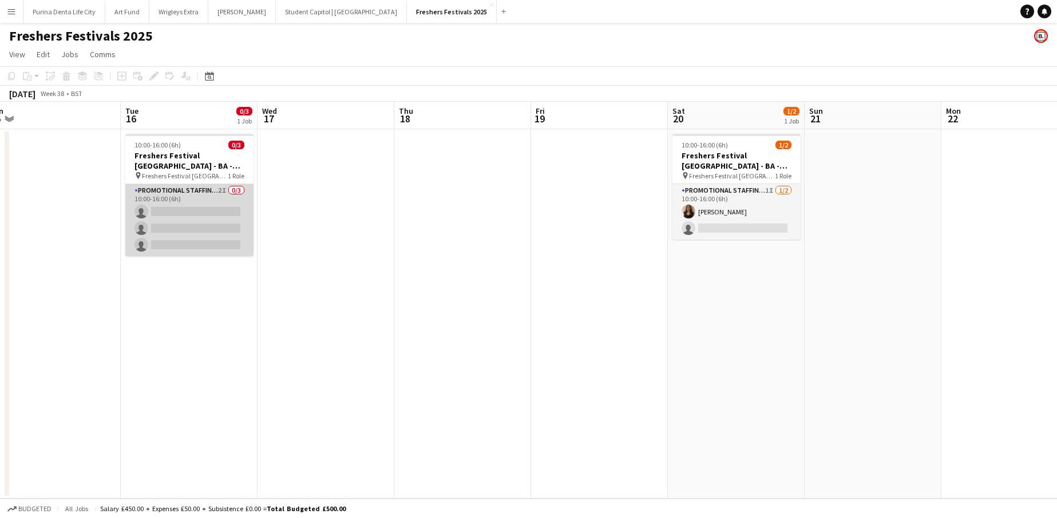
click at [217, 221] on app-card-role "Promotional Staffing (Brand Ambassadors) 2I 0/3 10:00-16:00 (6h) single-neutral…" at bounding box center [189, 220] width 128 height 72
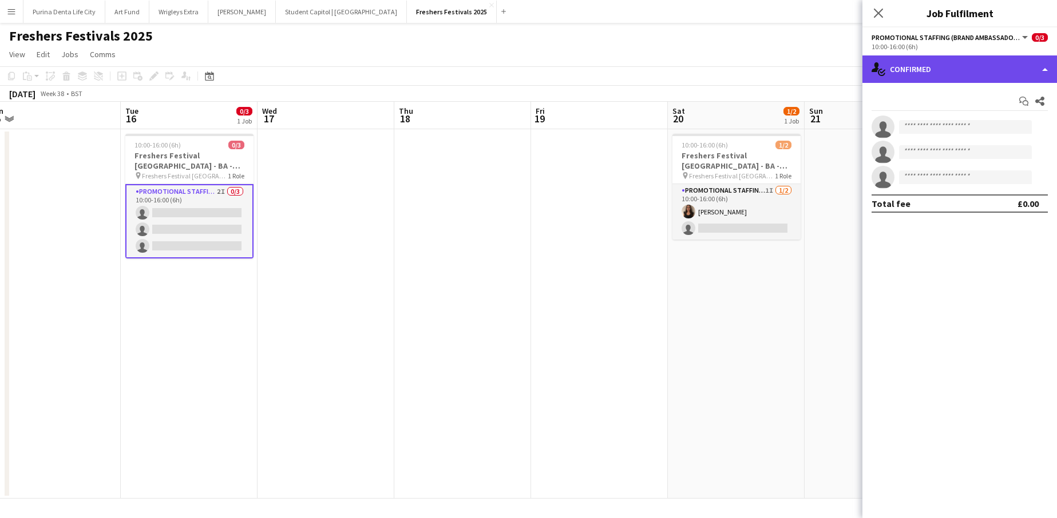
click at [968, 76] on div "single-neutral-actions-check-2 Confirmed" at bounding box center [959, 68] width 194 height 27
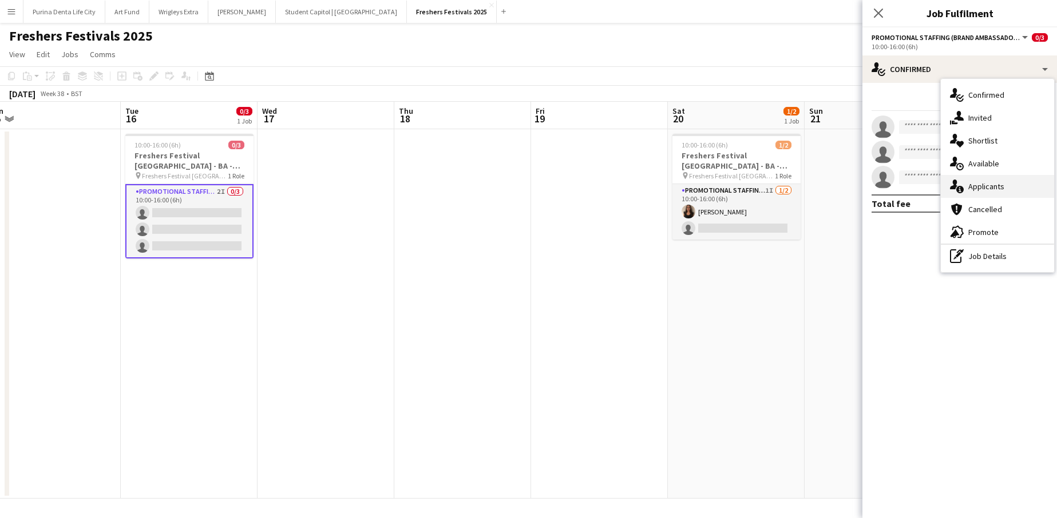
click at [978, 192] on div "single-neutral-actions-information Applicants" at bounding box center [996, 186] width 113 height 23
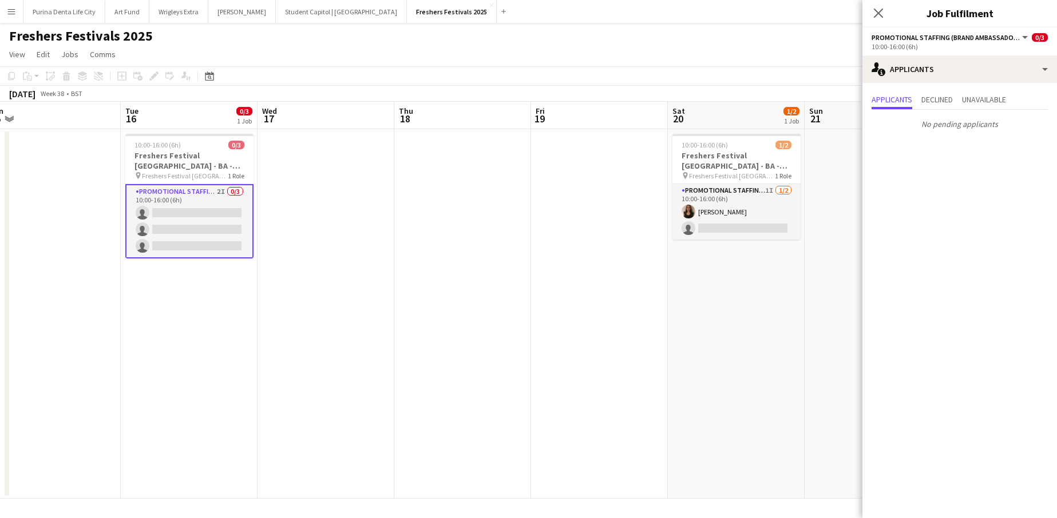
click at [733, 252] on app-date-cell "10:00-16:00 (6h) 1/2 Freshers Festival [GEOGRAPHIC_DATA] - BA - Data Capture pi…" at bounding box center [736, 314] width 137 height 370
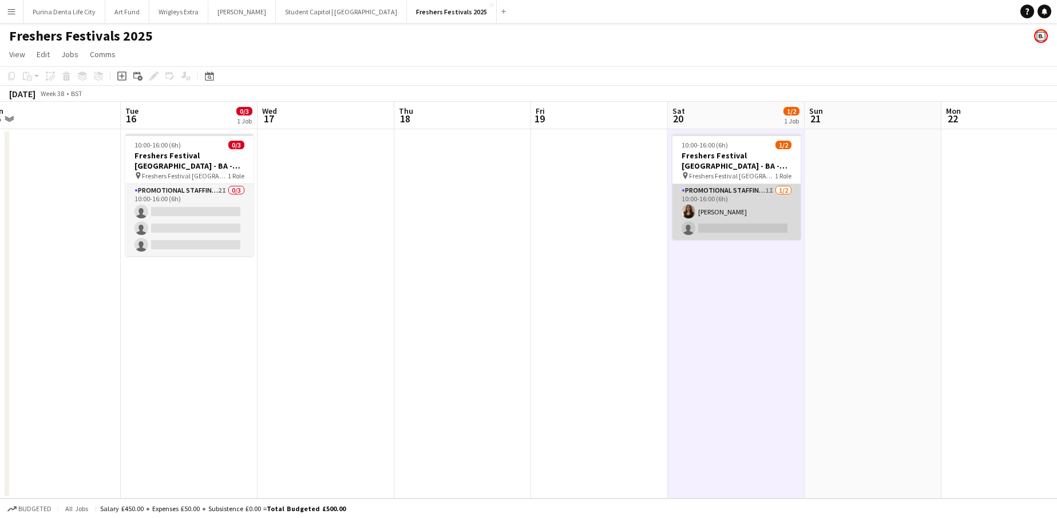
click at [719, 233] on app-card-role "Promotional Staffing (Brand Ambassadors) 1I [DATE] 10:00-16:00 (6h) [PERSON_NAM…" at bounding box center [736, 211] width 128 height 55
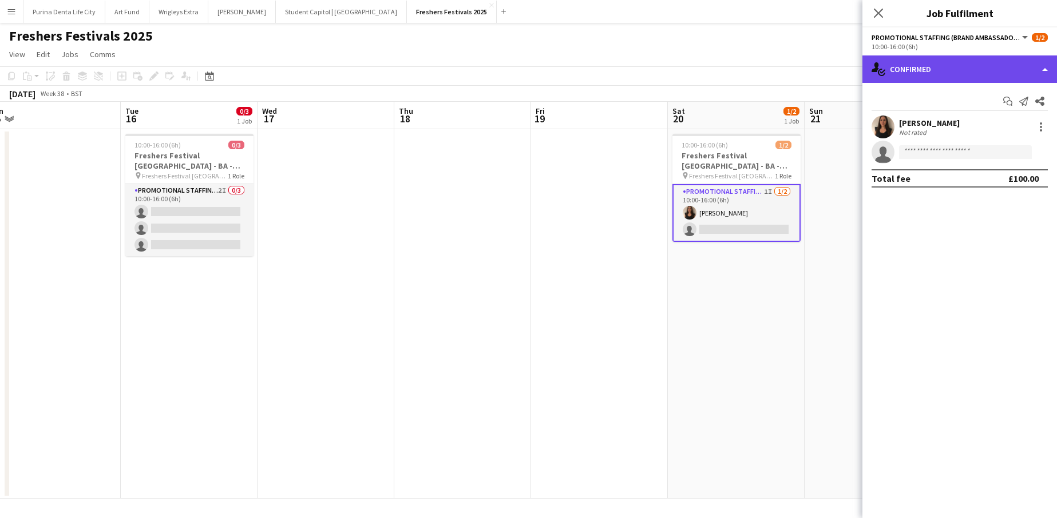
click at [921, 63] on div "single-neutral-actions-check-2 Confirmed" at bounding box center [959, 68] width 194 height 27
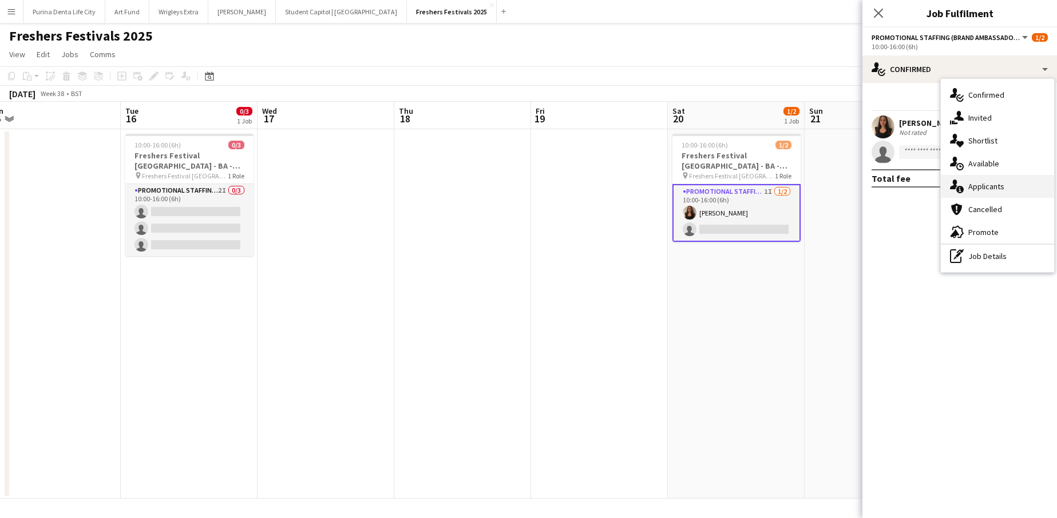
click at [999, 178] on div "single-neutral-actions-information Applicants" at bounding box center [996, 186] width 113 height 23
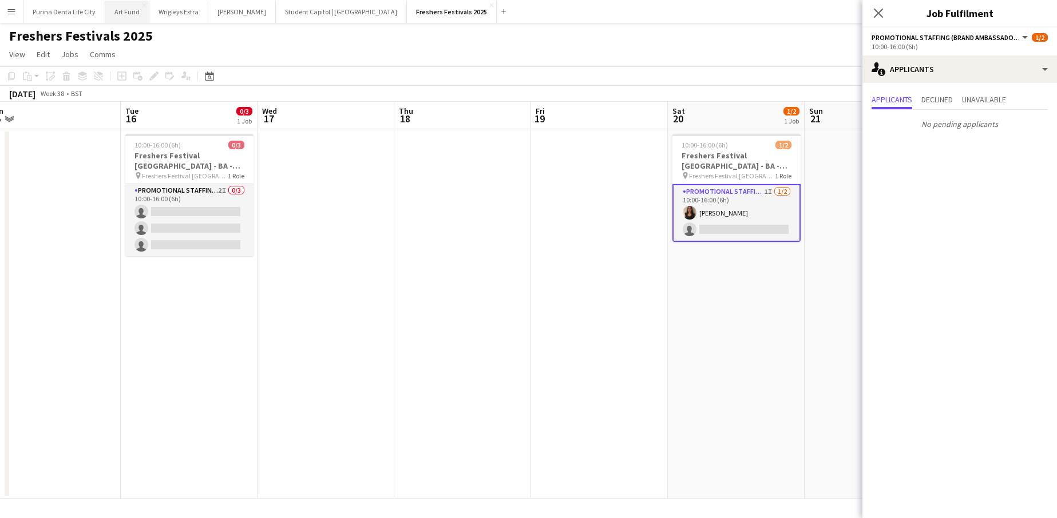
click at [136, 7] on button "Art Fund Close" at bounding box center [127, 12] width 44 height 22
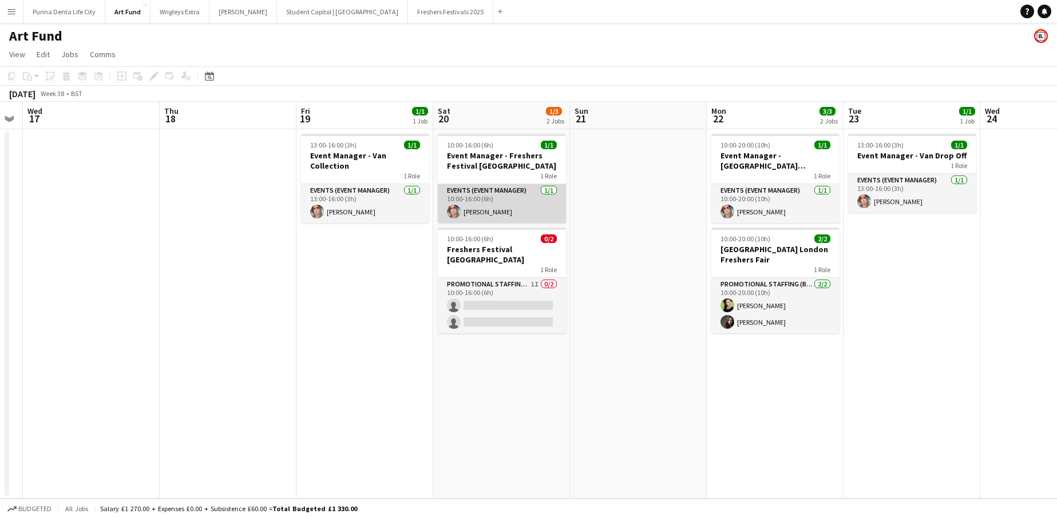
scroll to position [0, 389]
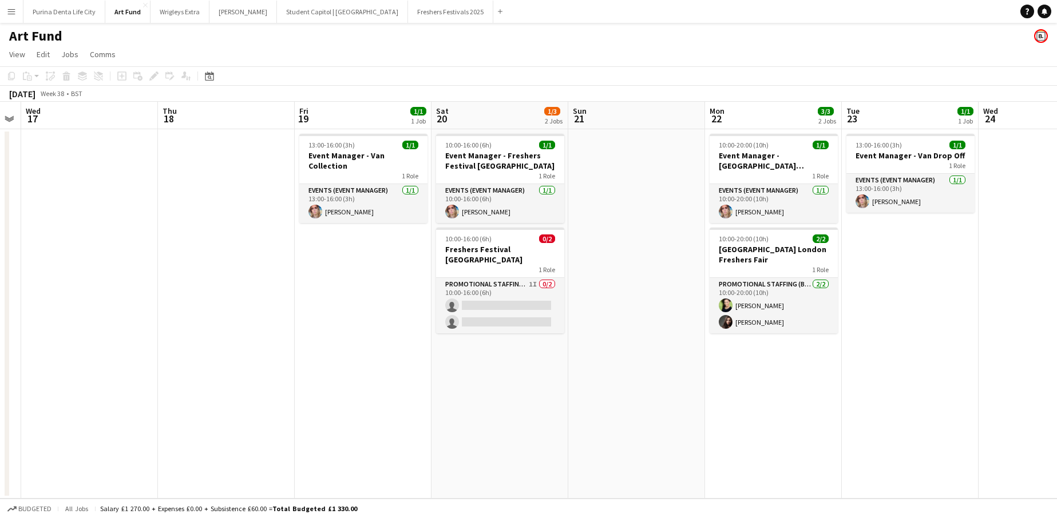
click at [12, 14] on app-icon "Menu" at bounding box center [11, 11] width 9 height 9
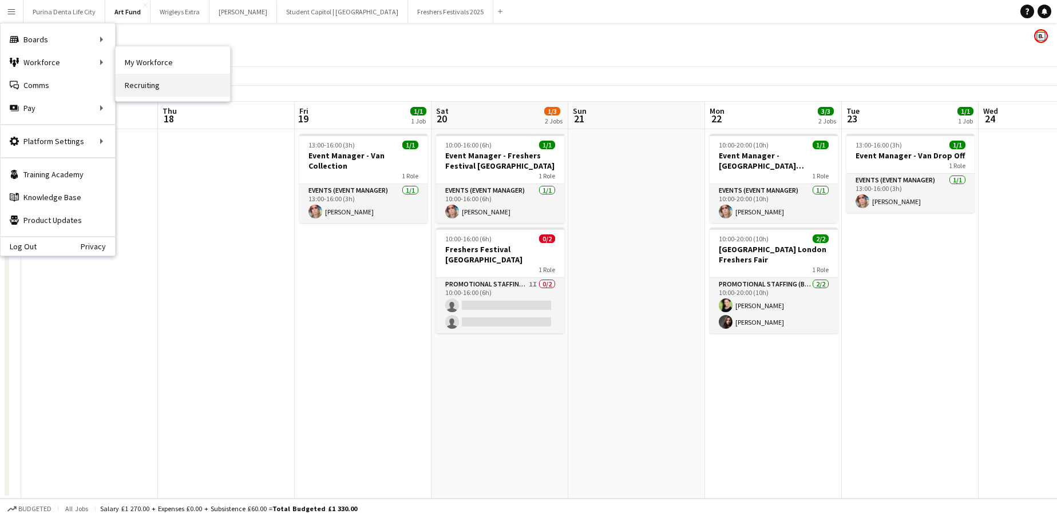
click at [176, 85] on link "Recruiting" at bounding box center [173, 85] width 114 height 23
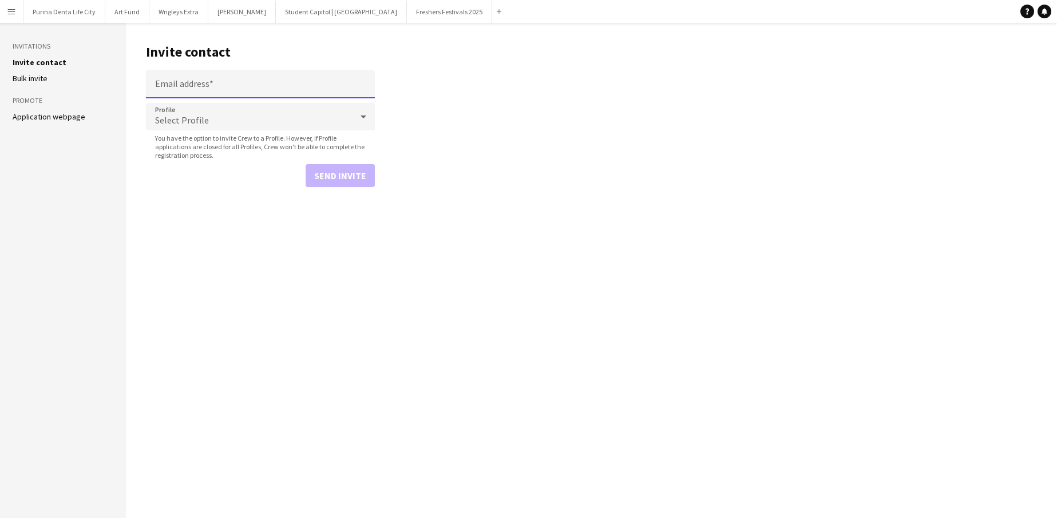
click at [267, 83] on input "Email address" at bounding box center [260, 84] width 229 height 29
paste input "**********"
type input "**********"
click at [237, 116] on div "Select Profile" at bounding box center [249, 116] width 206 height 27
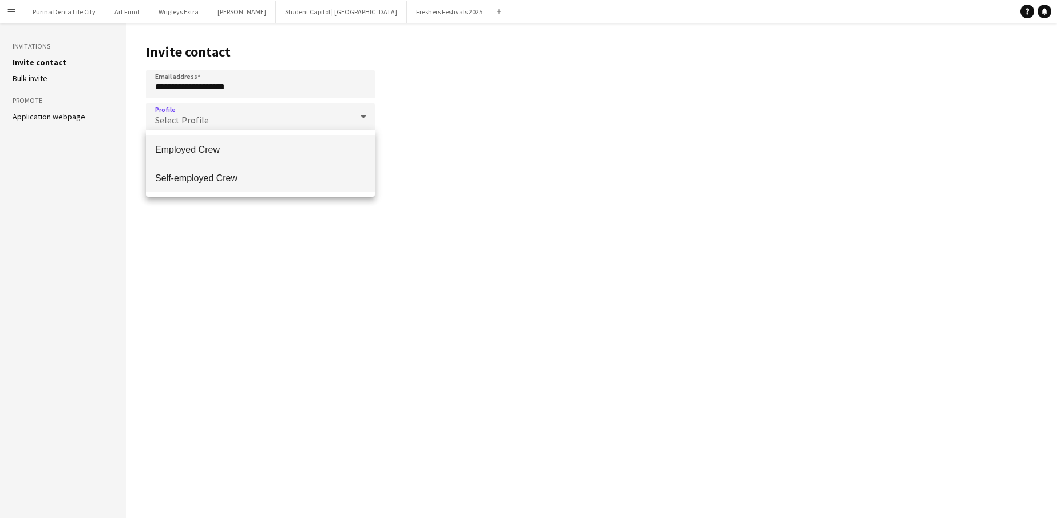
click at [219, 169] on mat-option "Self-employed Crew" at bounding box center [260, 178] width 229 height 29
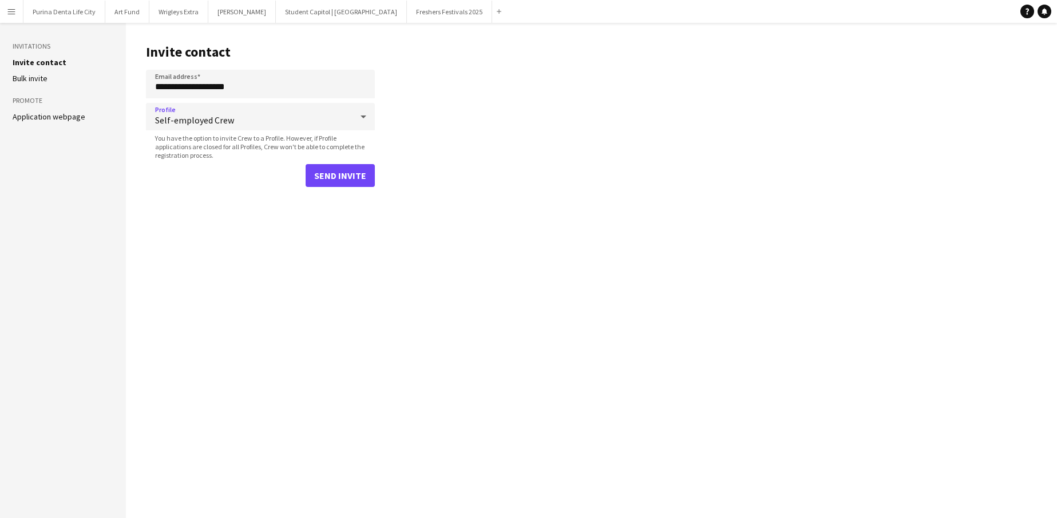
click at [342, 176] on button "Send invite" at bounding box center [339, 175] width 69 height 23
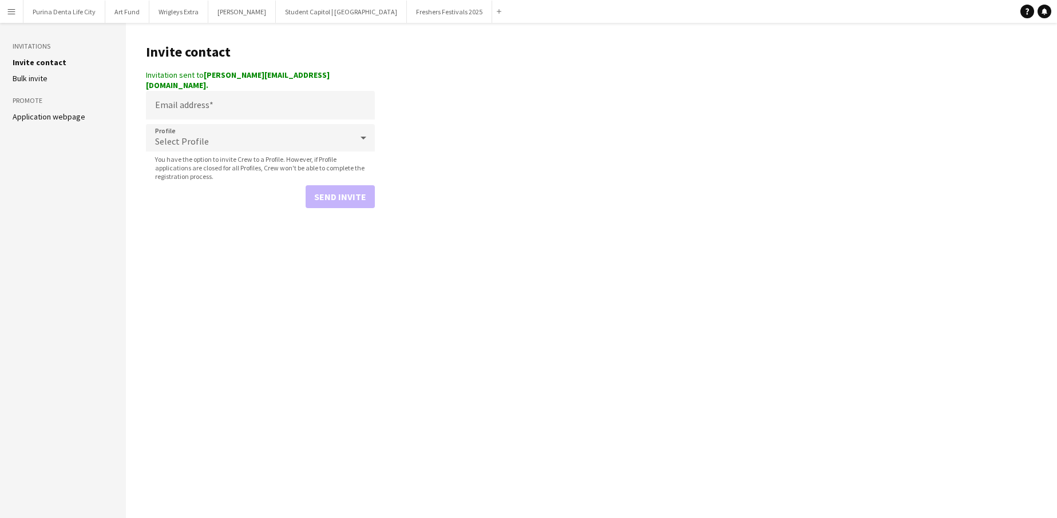
click at [17, 6] on button "Menu" at bounding box center [11, 11] width 23 height 23
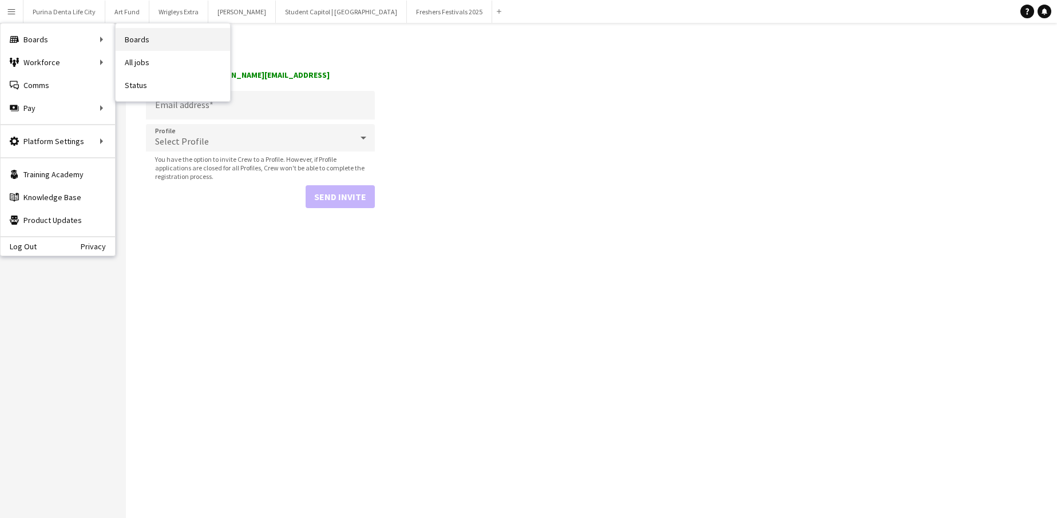
click at [159, 42] on link "Boards" at bounding box center [173, 39] width 114 height 23
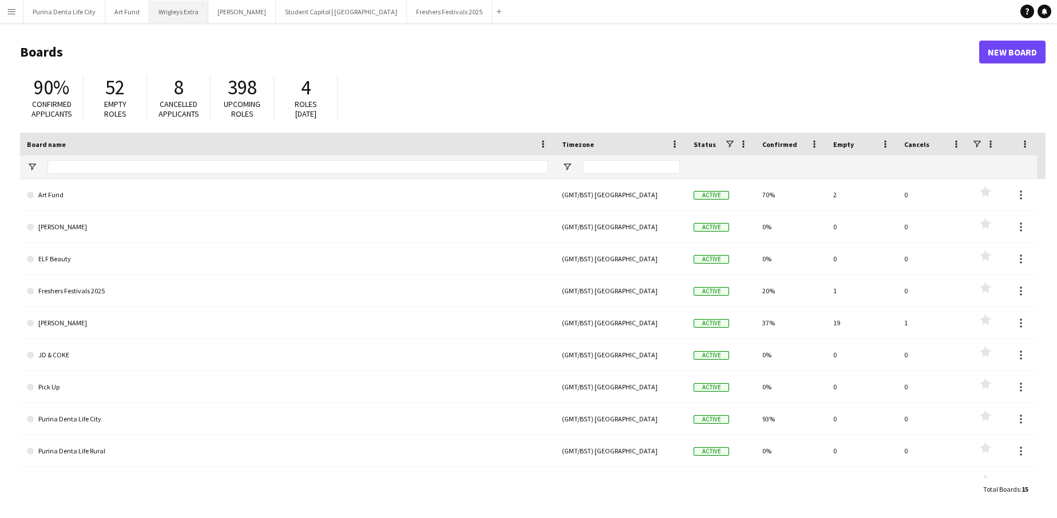
click at [171, 9] on button "Wrigleys Extra Close" at bounding box center [178, 12] width 59 height 22
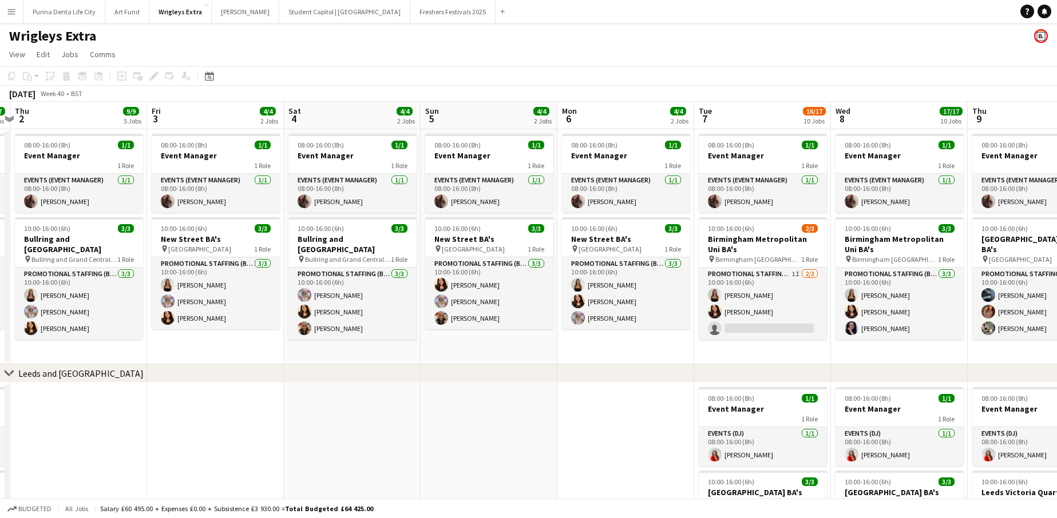
scroll to position [0, 472]
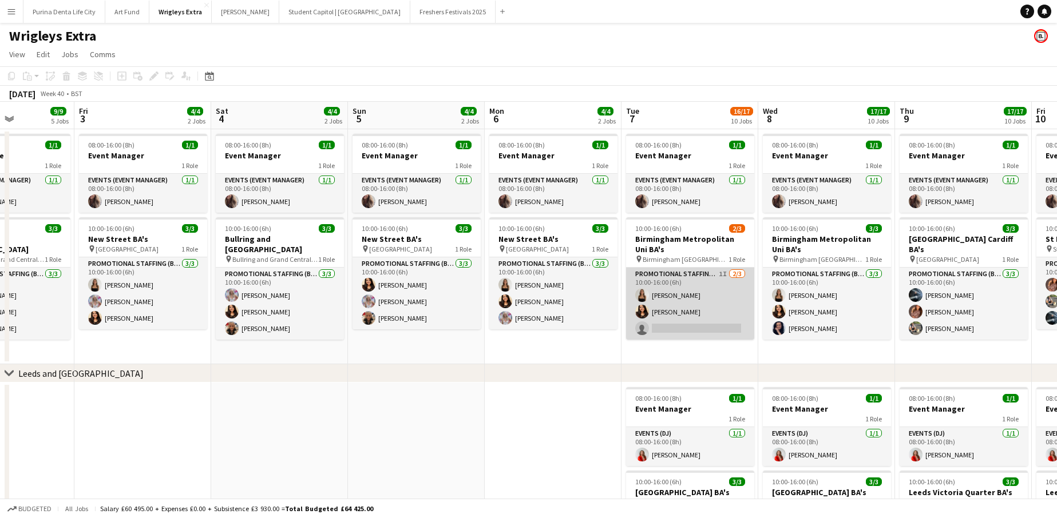
click at [718, 327] on app-card-role "Promotional Staffing (Brand Ambassadors) 1I [DATE] 10:00-16:00 (6h) [PERSON_NAM…" at bounding box center [690, 304] width 128 height 72
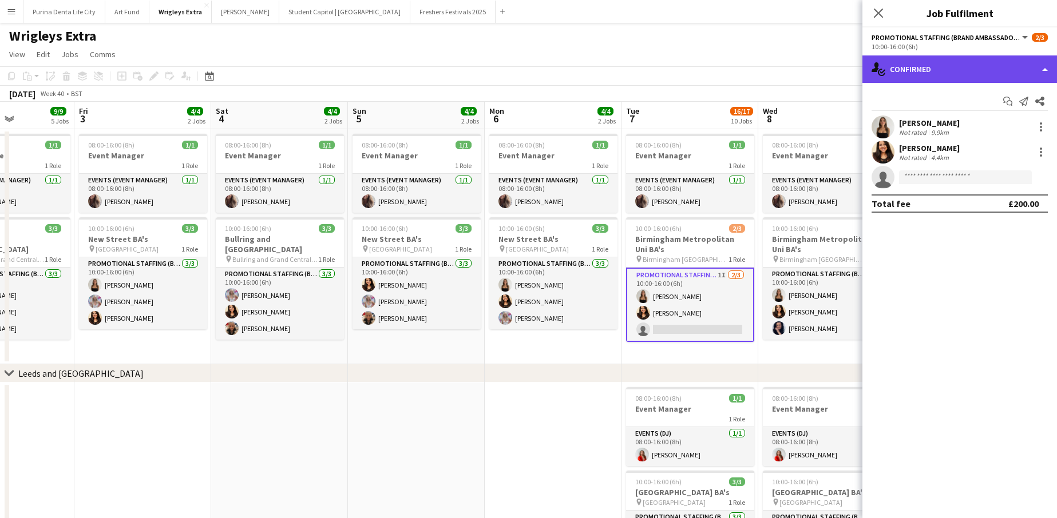
click at [950, 70] on div "single-neutral-actions-check-2 Confirmed" at bounding box center [959, 68] width 194 height 27
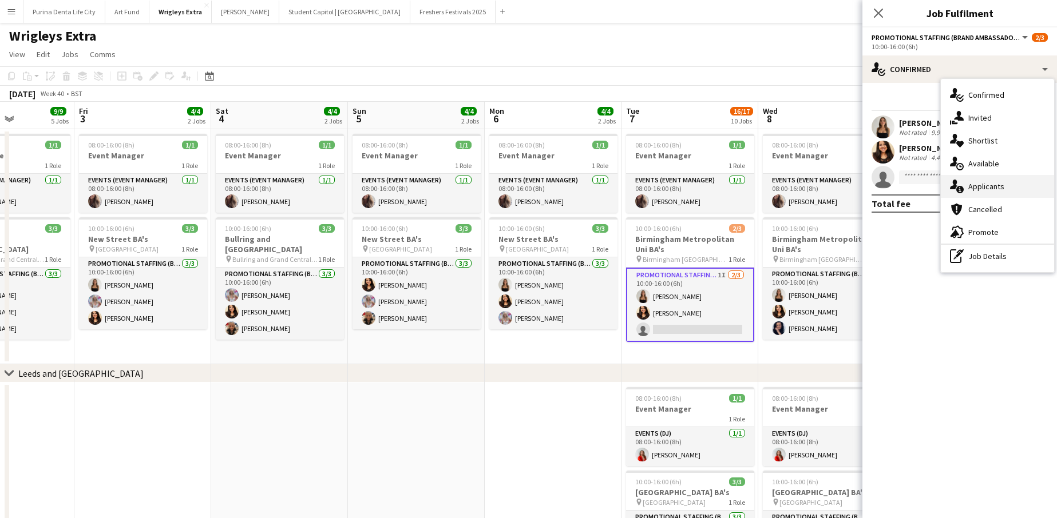
click at [998, 190] on span "Applicants" at bounding box center [986, 186] width 36 height 10
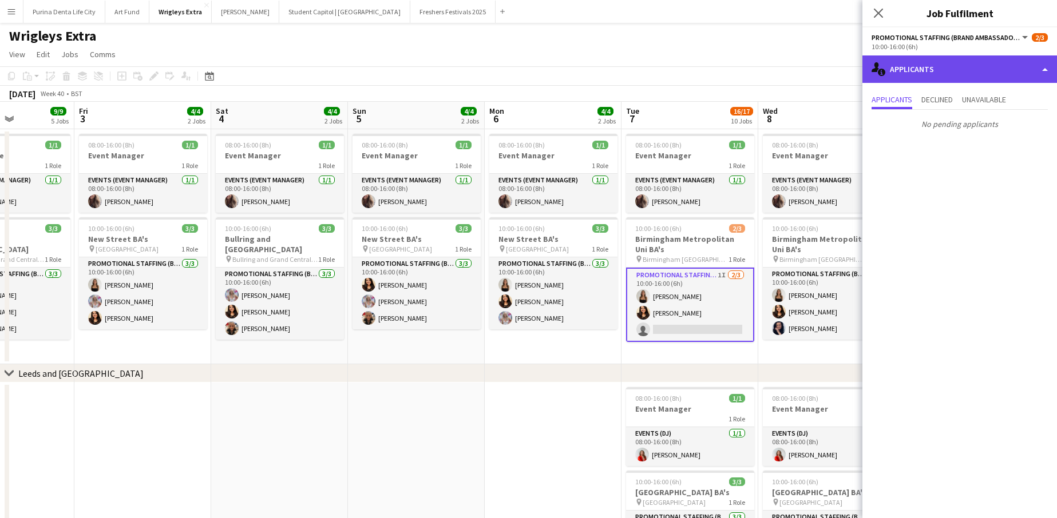
click at [962, 72] on div "single-neutral-actions-information Applicants" at bounding box center [959, 68] width 194 height 27
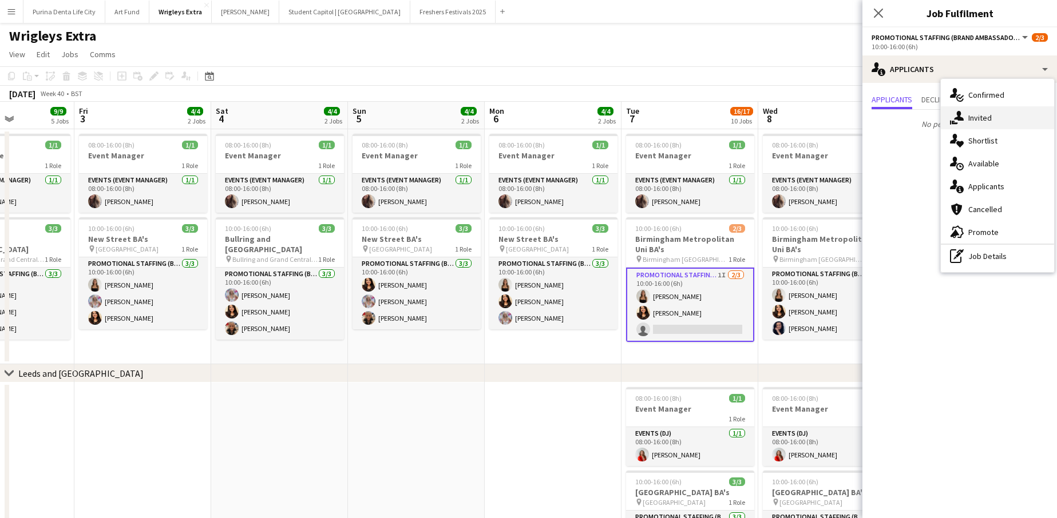
click at [981, 120] on span "Invited" at bounding box center [979, 118] width 23 height 10
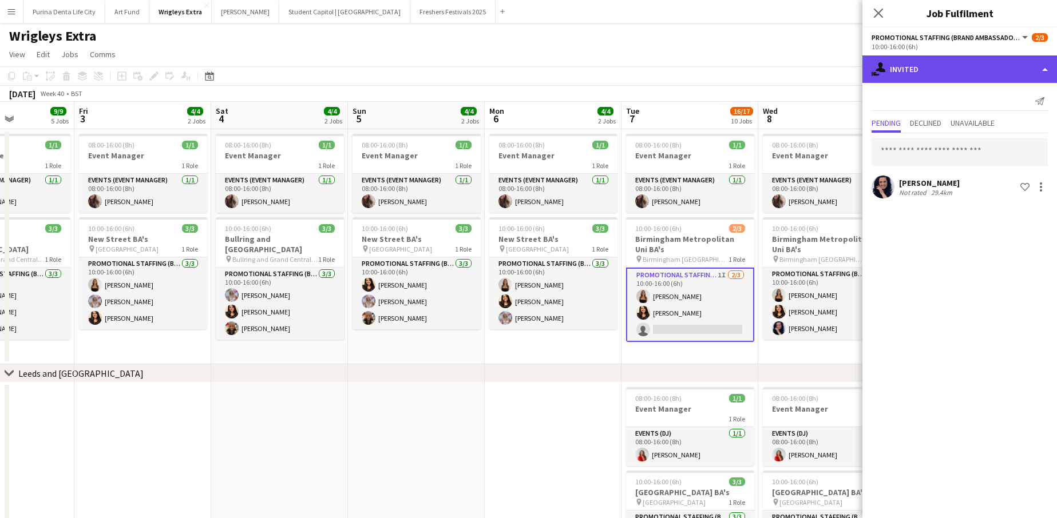
click at [934, 70] on div "single-neutral-actions-share-1 Invited" at bounding box center [959, 68] width 194 height 27
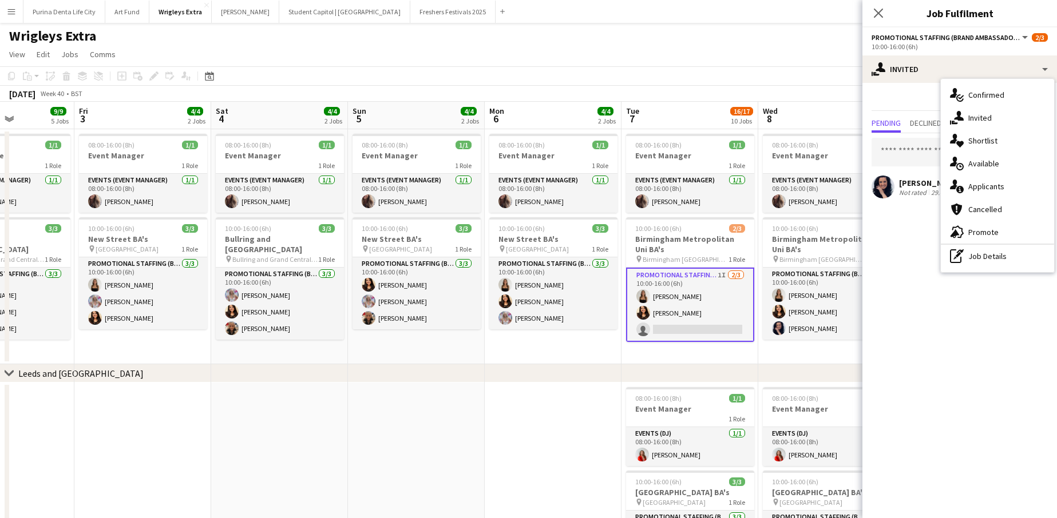
click at [765, 73] on app-toolbar "Copy Paste Paste Command V Paste with crew Command Shift V Paste linked Job [GE…" at bounding box center [528, 75] width 1057 height 19
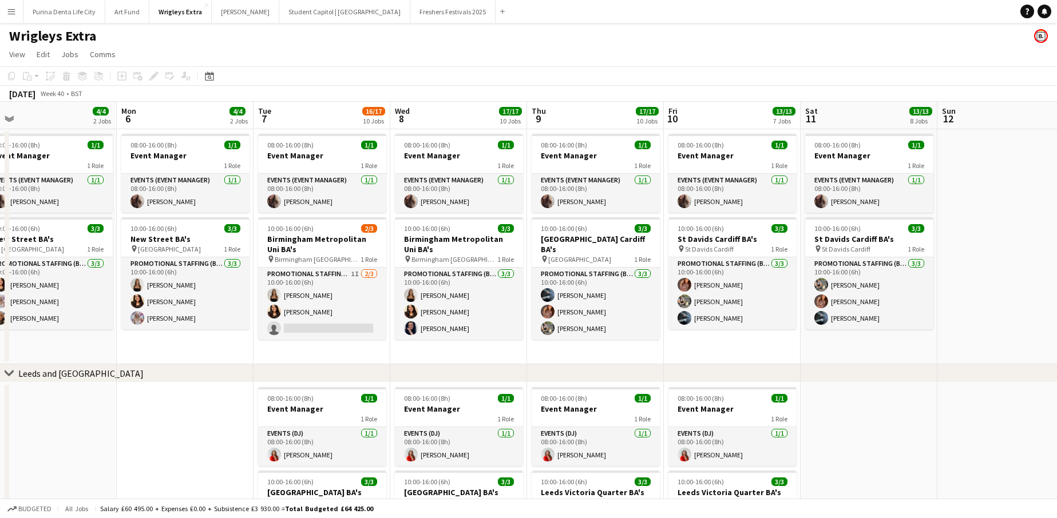
scroll to position [0, 286]
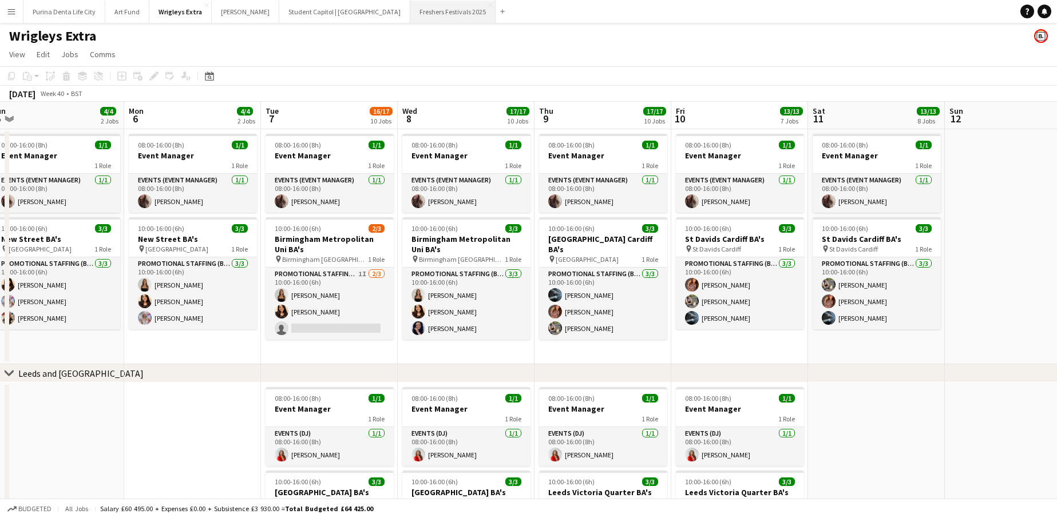
click at [410, 19] on button "Freshers Festivals 2025 Close" at bounding box center [452, 12] width 85 height 22
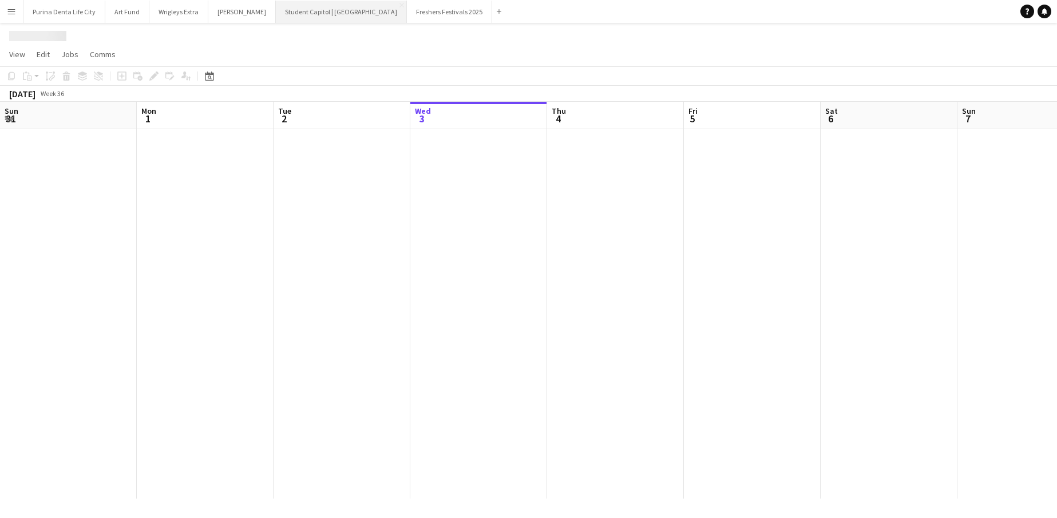
scroll to position [0, 273]
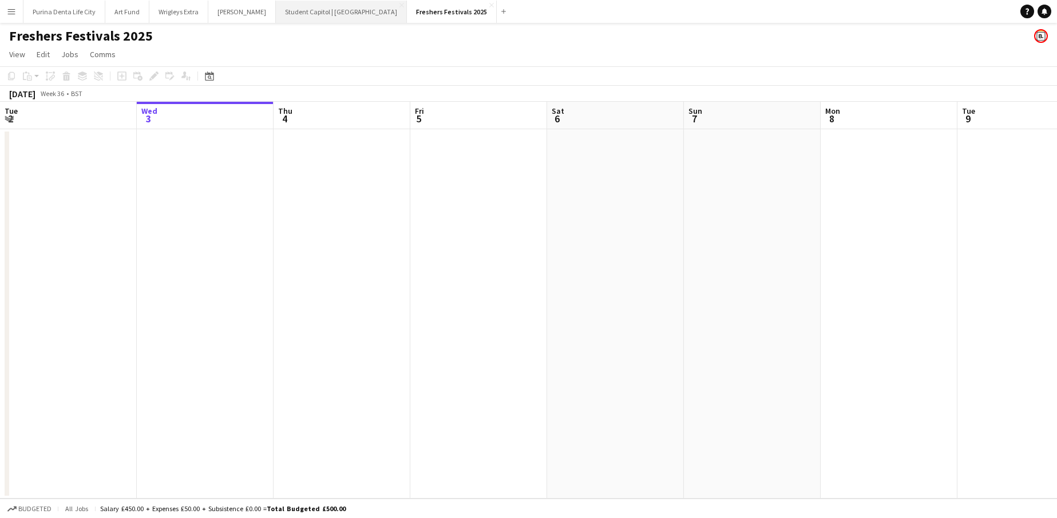
click at [319, 13] on button "Student Capitol | [GEOGRAPHIC_DATA] Close" at bounding box center [341, 12] width 131 height 22
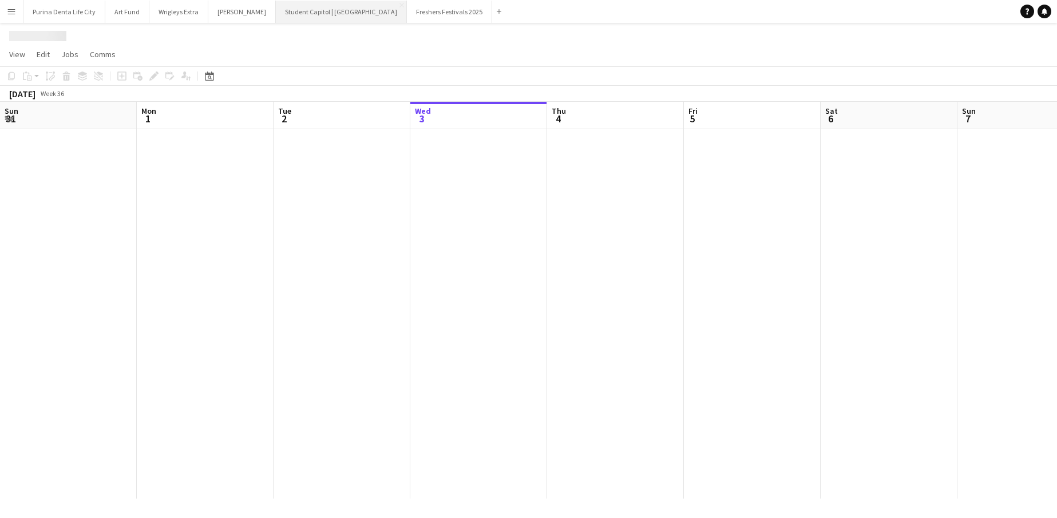
scroll to position [0, 273]
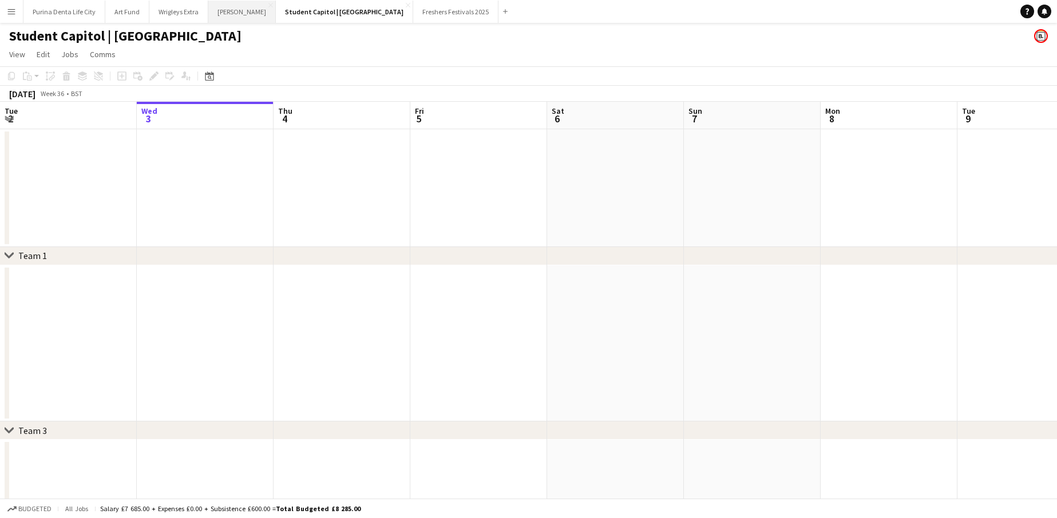
click at [220, 10] on button "[PERSON_NAME] Close" at bounding box center [241, 12] width 67 height 22
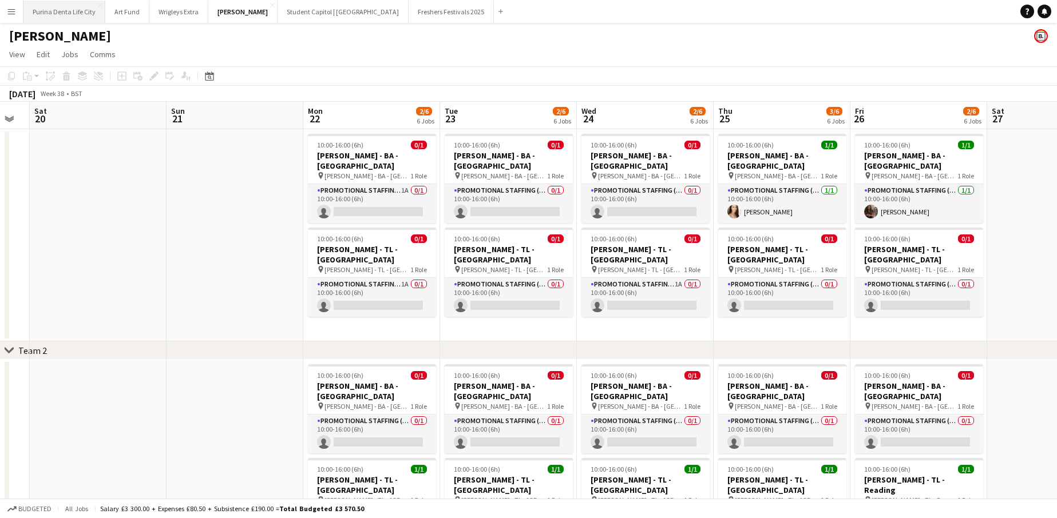
click at [290, 11] on button "Student Capitol | [GEOGRAPHIC_DATA] Close" at bounding box center [342, 12] width 131 height 22
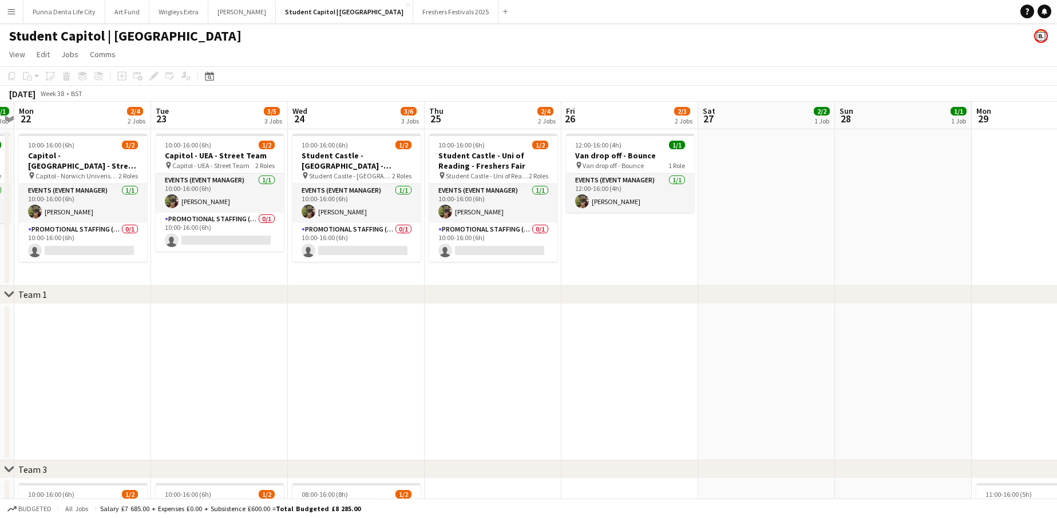
scroll to position [0, 360]
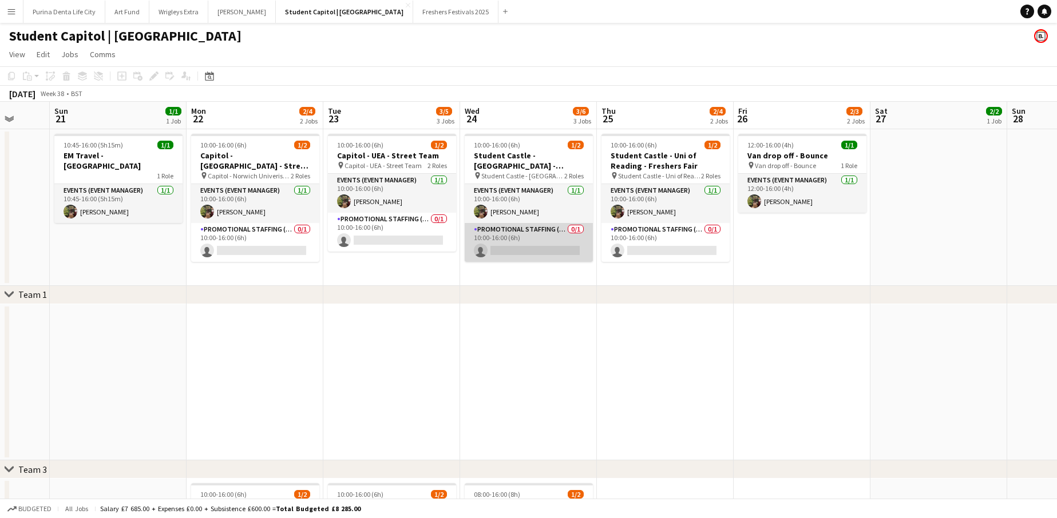
click at [523, 247] on app-card-role "Promotional Staffing (Brand Ambassadors) 0/1 10:00-16:00 (6h) single-neutral-ac…" at bounding box center [528, 242] width 128 height 39
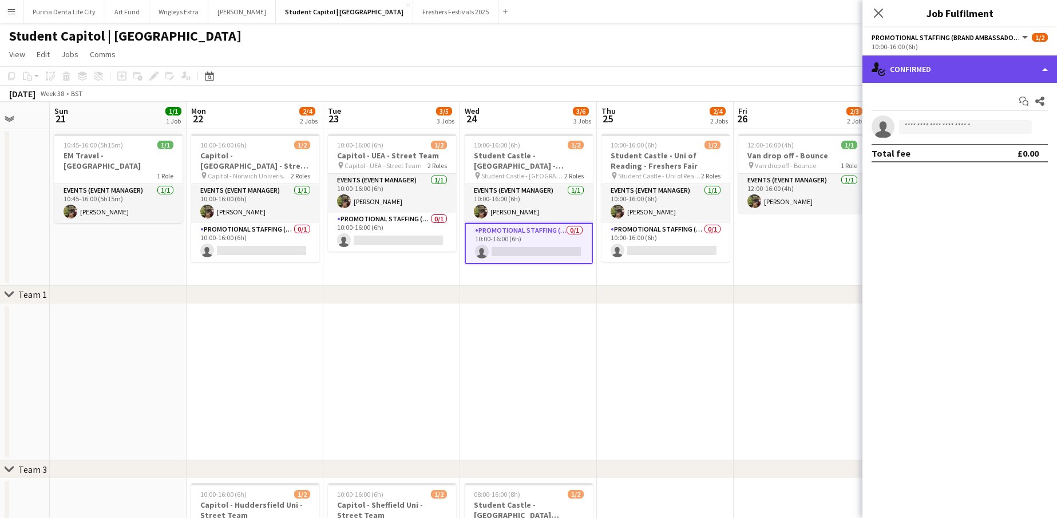
click at [948, 80] on div "single-neutral-actions-check-2 Confirmed" at bounding box center [959, 68] width 194 height 27
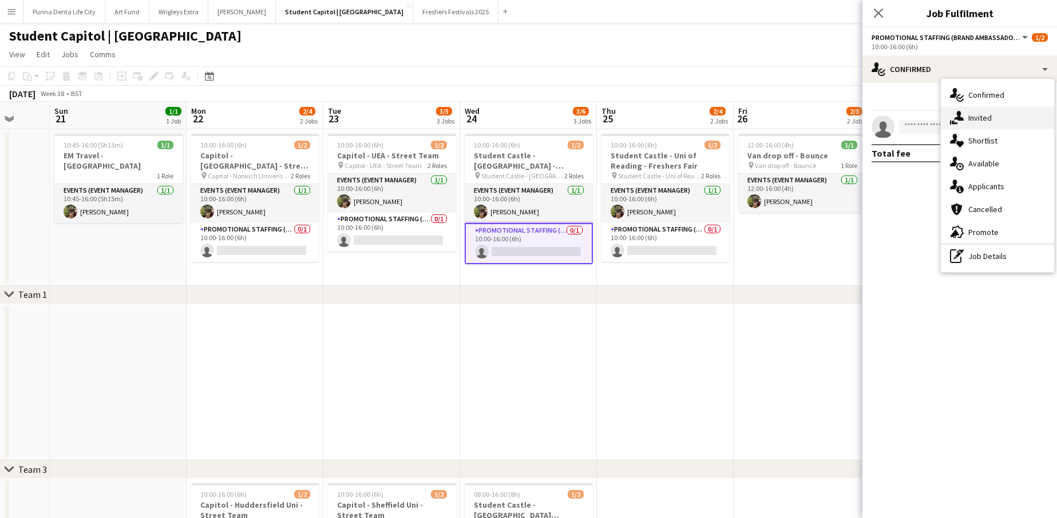
click at [978, 114] on span "Invited" at bounding box center [979, 118] width 23 height 10
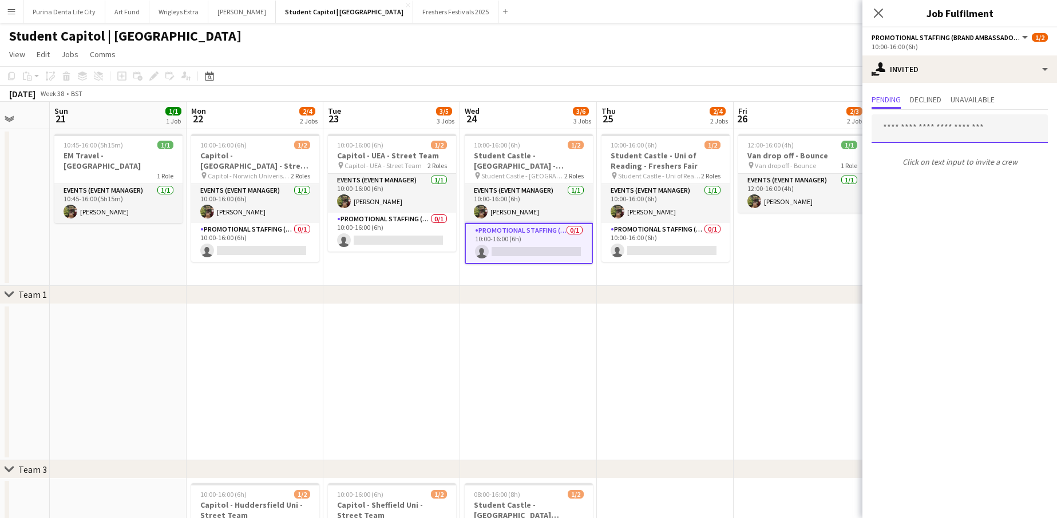
click at [931, 125] on input "text" at bounding box center [959, 128] width 176 height 29
type input "***"
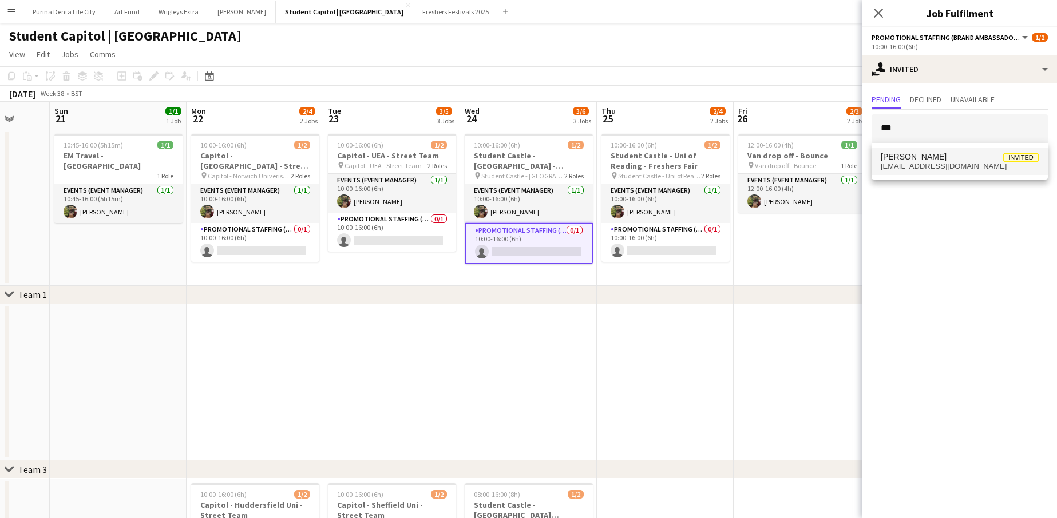
click at [937, 150] on mat-option "[PERSON_NAME] Invited [EMAIL_ADDRESS][DOMAIN_NAME]" at bounding box center [959, 161] width 176 height 27
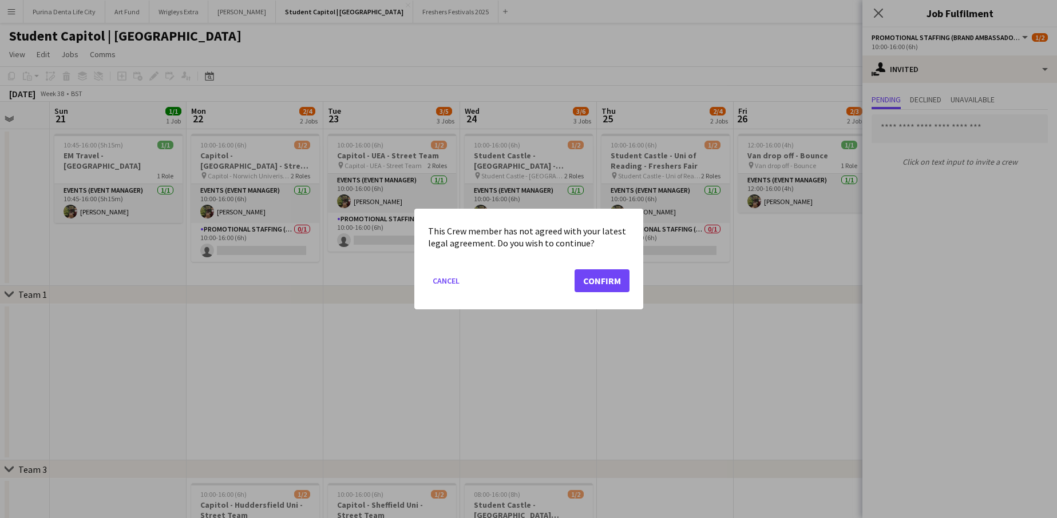
click at [604, 284] on button "Confirm" at bounding box center [601, 280] width 55 height 23
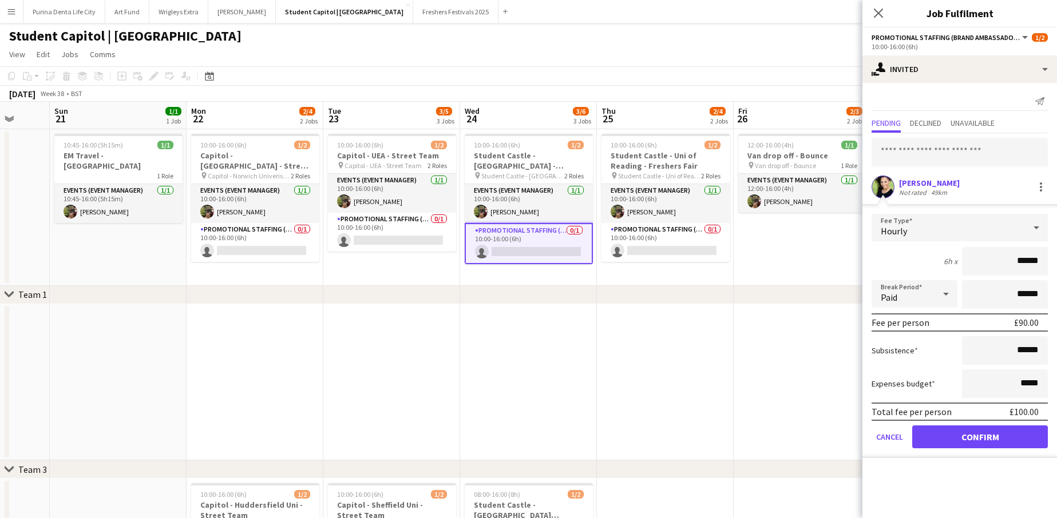
click at [952, 449] on form "Fee Type Hourly 6h x ****** Break Period Paid ****** Fee per person £90.00 Subs…" at bounding box center [959, 336] width 194 height 244
click at [938, 436] on button "Confirm" at bounding box center [980, 437] width 136 height 23
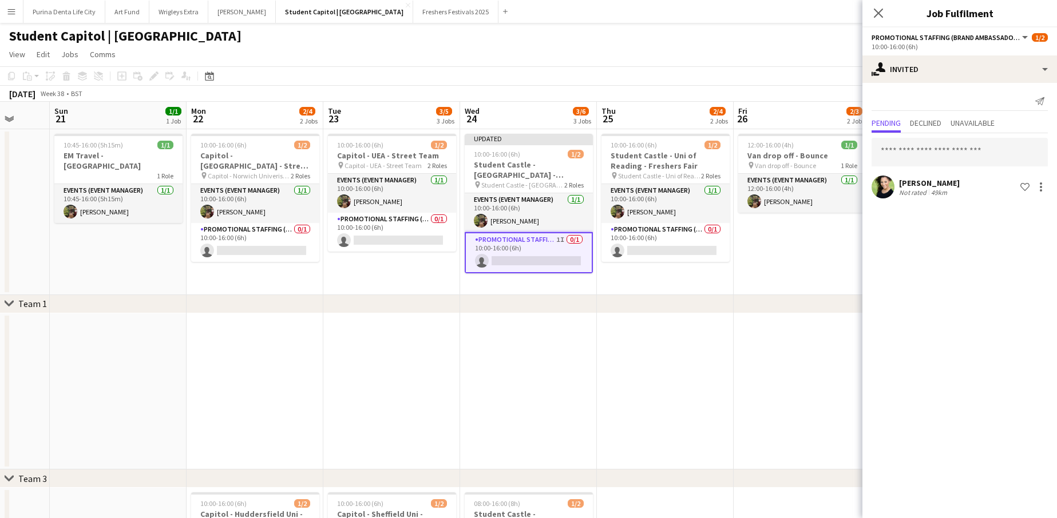
click at [808, 276] on app-date-cell "12:00-16:00 (4h) 1/1 Van drop off - Bounce pin Van drop off - Bounce 1 Role Eve…" at bounding box center [801, 212] width 137 height 166
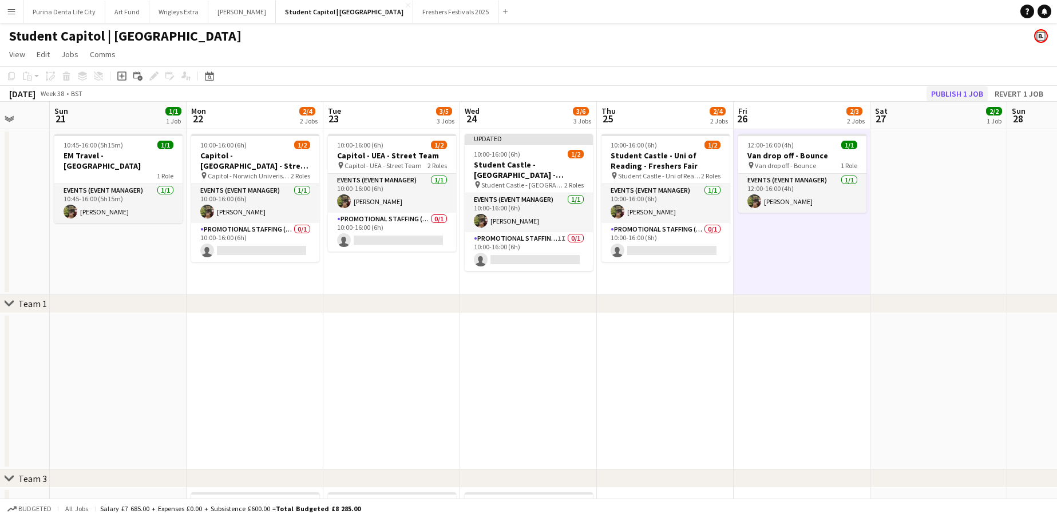
click at [947, 90] on button "Publish 1 job" at bounding box center [956, 93] width 61 height 15
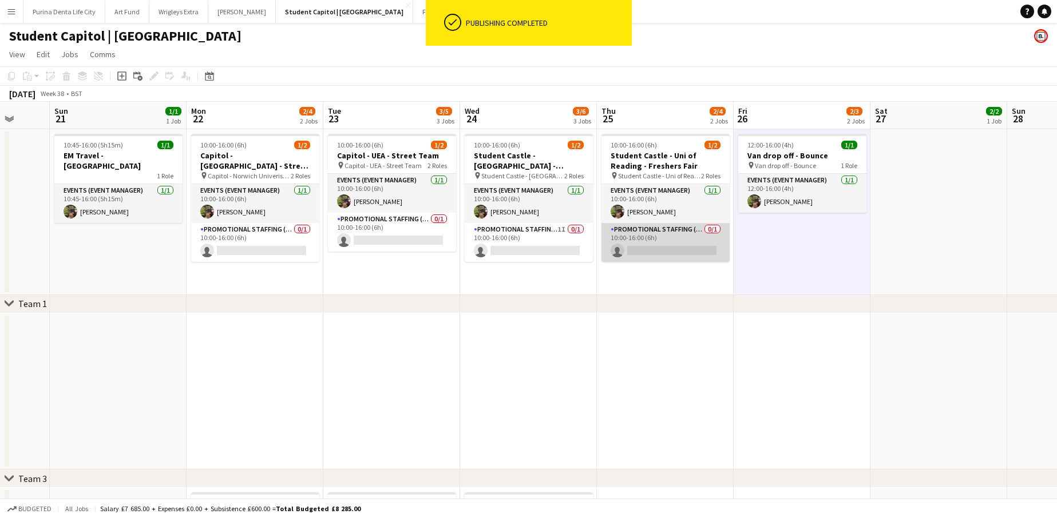
click at [681, 249] on app-card-role "Promotional Staffing (Brand Ambassadors) 0/1 10:00-16:00 (6h) single-neutral-ac…" at bounding box center [665, 242] width 128 height 39
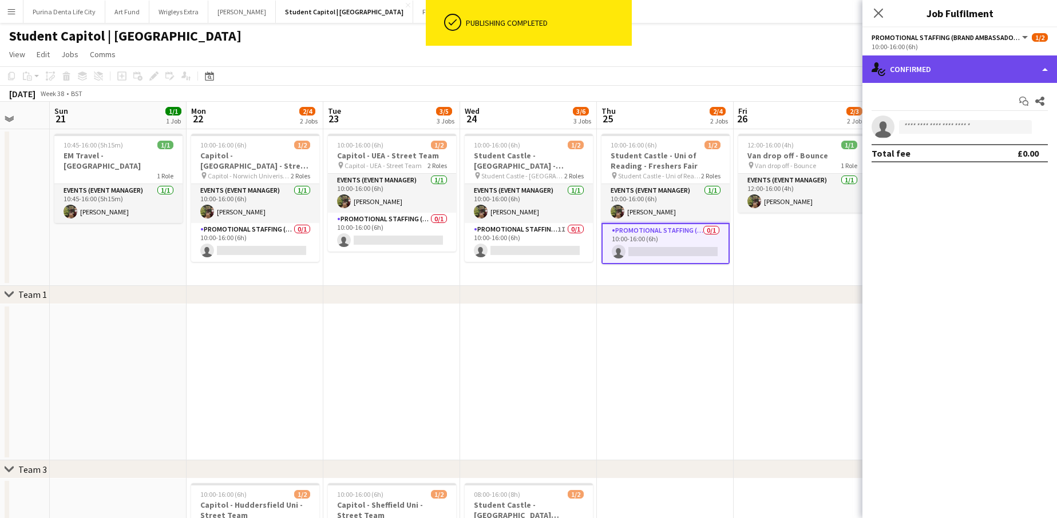
click at [956, 57] on div "single-neutral-actions-check-2 Confirmed" at bounding box center [959, 68] width 194 height 27
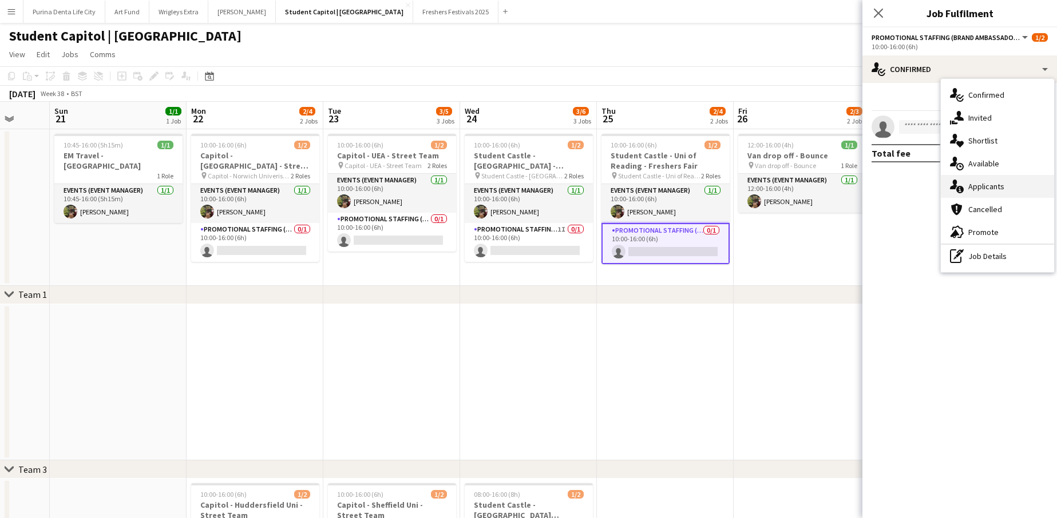
click at [980, 185] on span "Applicants" at bounding box center [986, 186] width 36 height 10
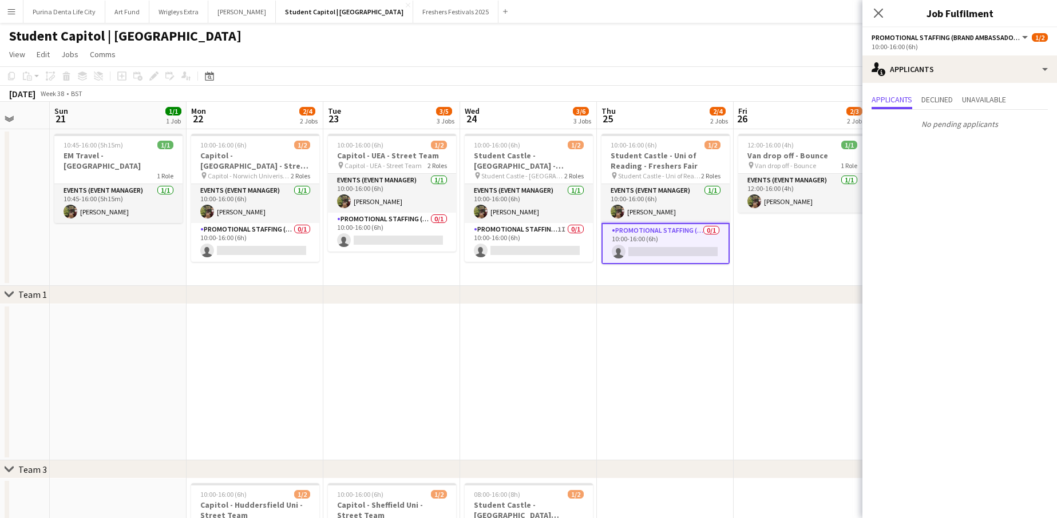
click at [782, 244] on app-date-cell "12:00-16:00 (4h) 1/1 Van drop off - Bounce pin Van drop off - Bounce 1 Role Eve…" at bounding box center [801, 207] width 137 height 157
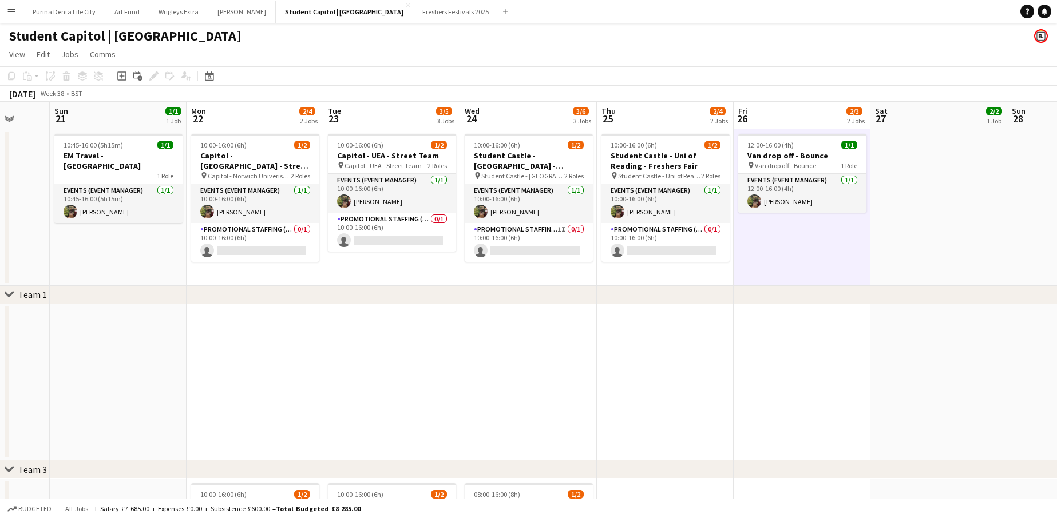
scroll to position [0, 0]
click at [690, 248] on app-card-role "Promotional Staffing (Brand Ambassadors) 0/1 10:00-16:00 (6h) single-neutral-ac…" at bounding box center [665, 242] width 128 height 39
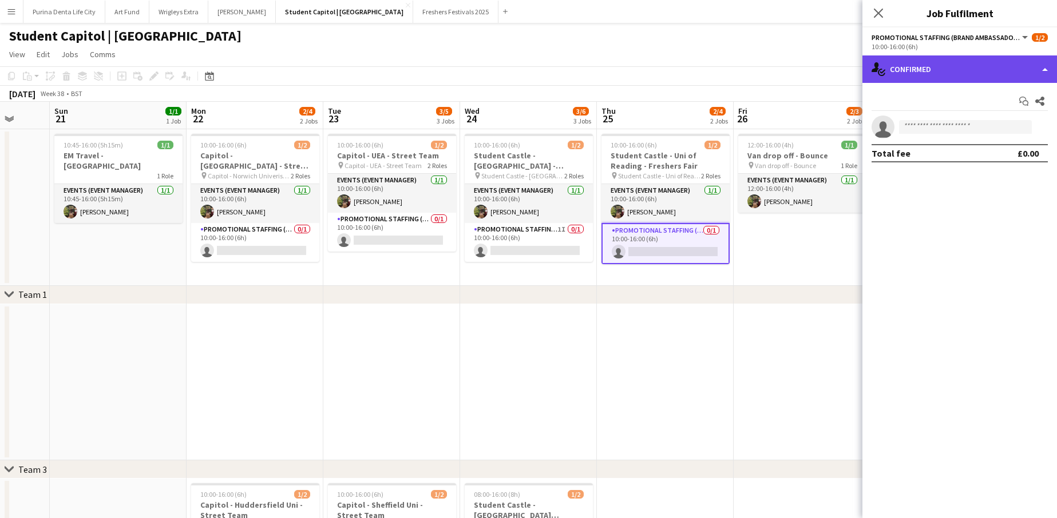
click at [971, 76] on div "single-neutral-actions-check-2 Confirmed" at bounding box center [959, 68] width 194 height 27
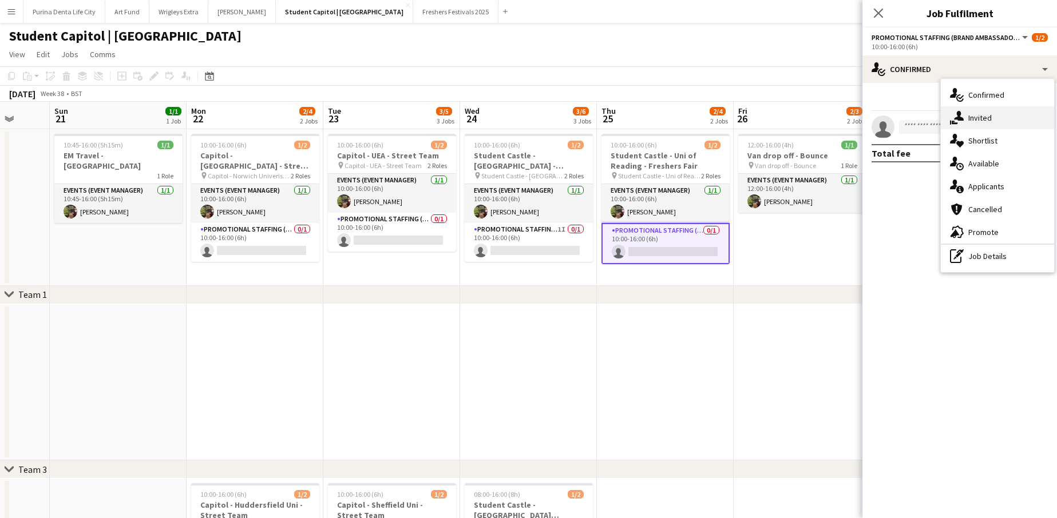
click at [970, 109] on div "single-neutral-actions-share-1 Invited" at bounding box center [996, 117] width 113 height 23
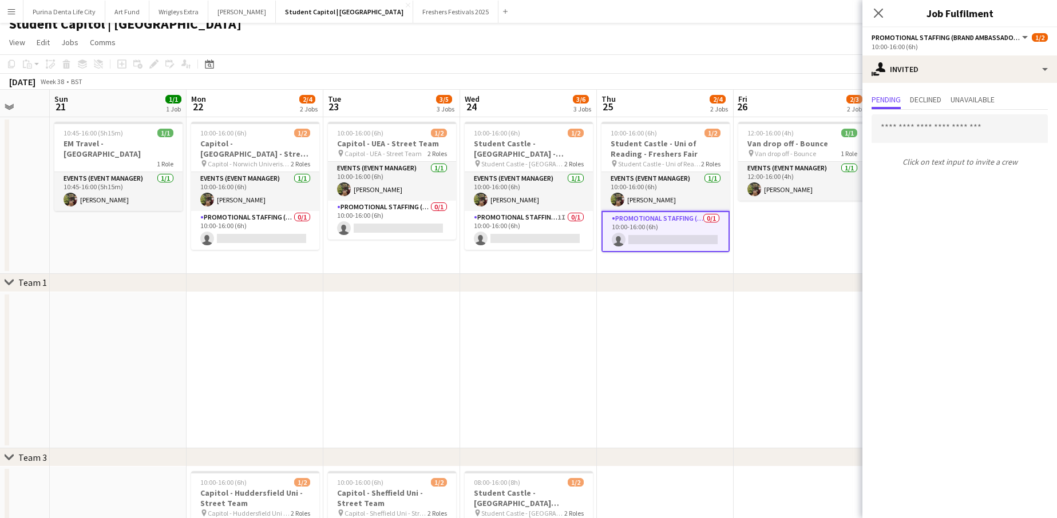
scroll to position [13, 0]
click at [948, 132] on input "text" at bounding box center [959, 128] width 176 height 29
type input "*****"
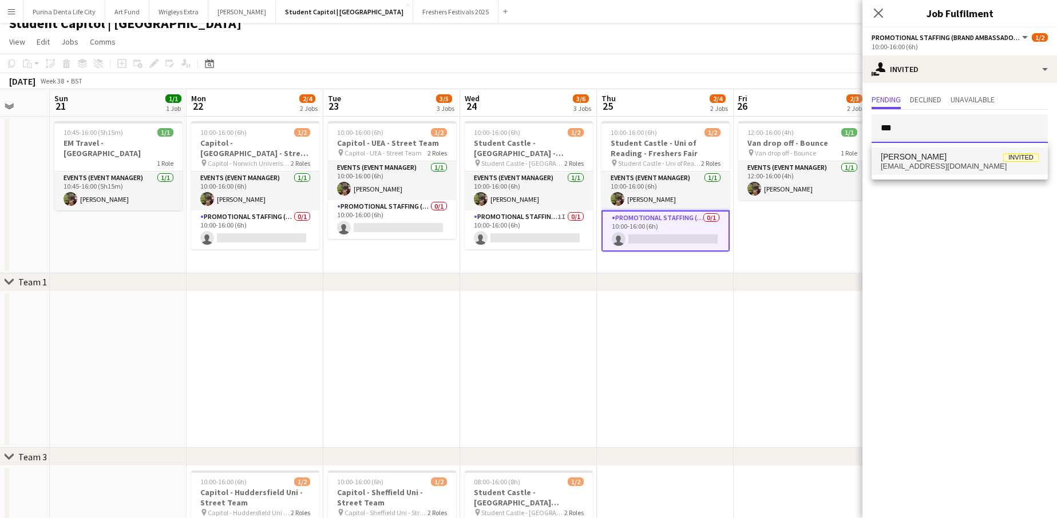
type input "***"
click at [942, 153] on span "[PERSON_NAME]" at bounding box center [913, 157] width 66 height 10
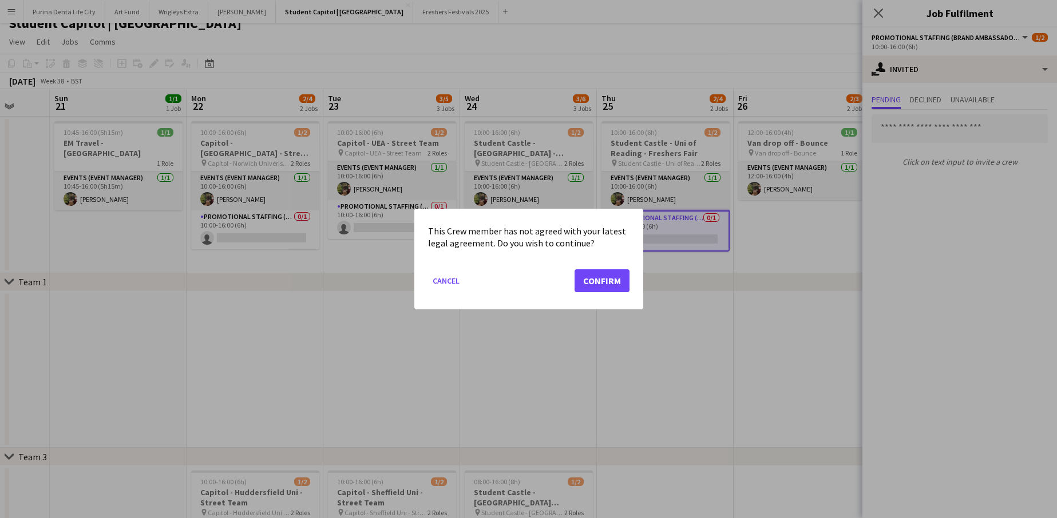
click at [609, 288] on button "Confirm" at bounding box center [601, 280] width 55 height 23
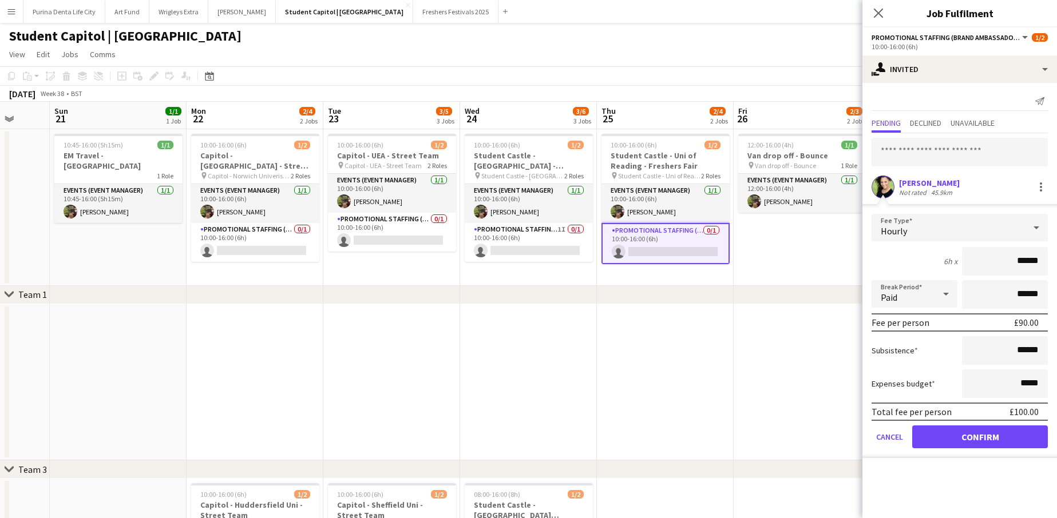
scroll to position [13, 0]
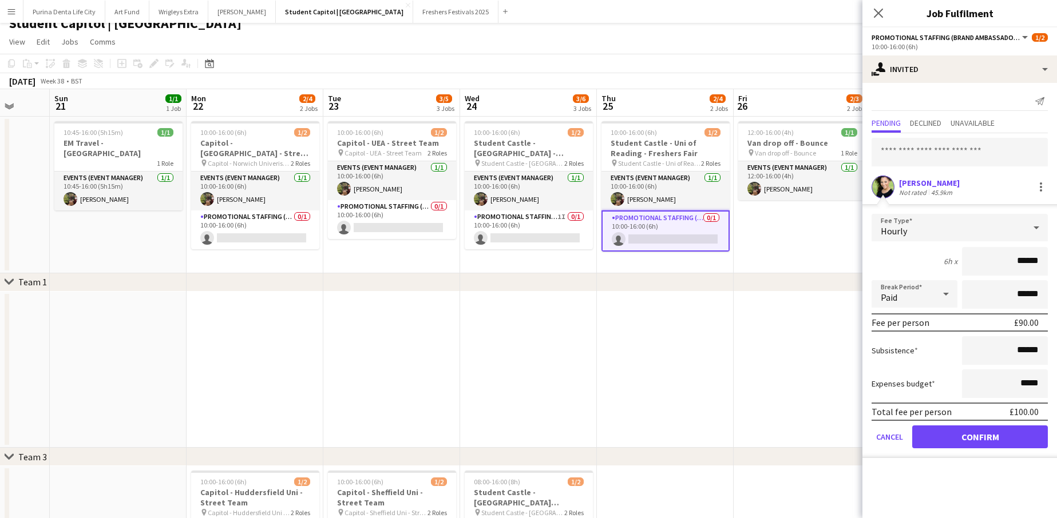
click at [948, 447] on button "Confirm" at bounding box center [980, 437] width 136 height 23
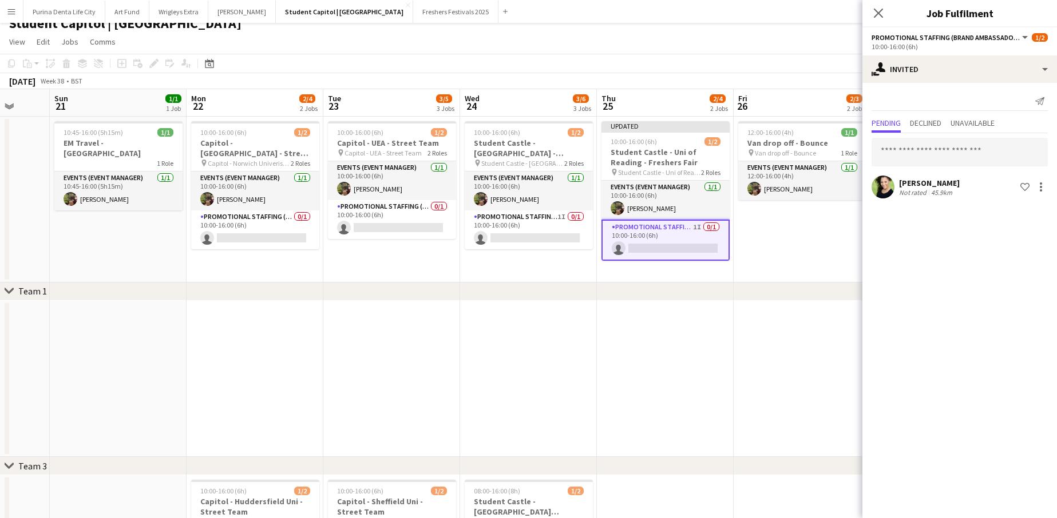
click at [775, 362] on app-date-cell at bounding box center [801, 379] width 137 height 157
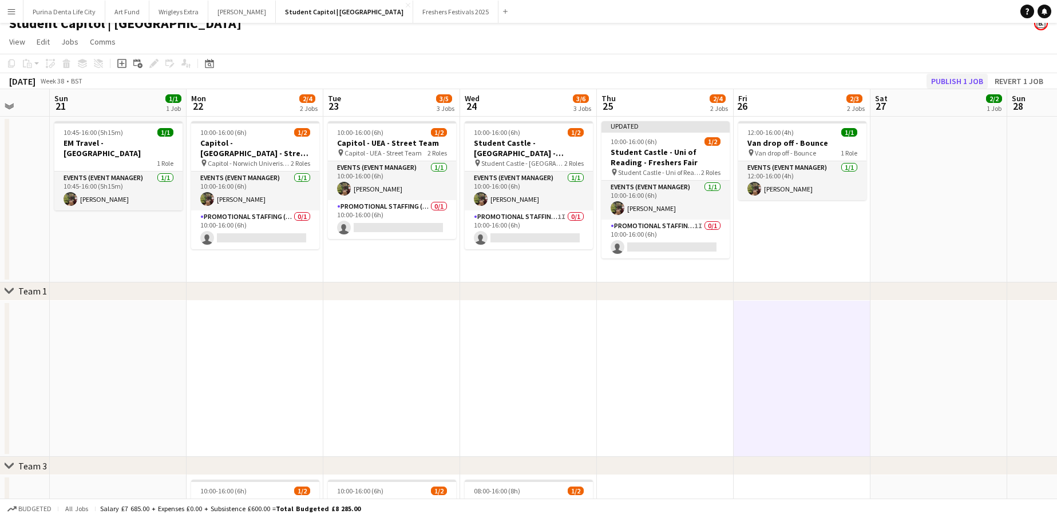
click at [977, 84] on button "Publish 1 job" at bounding box center [956, 81] width 61 height 15
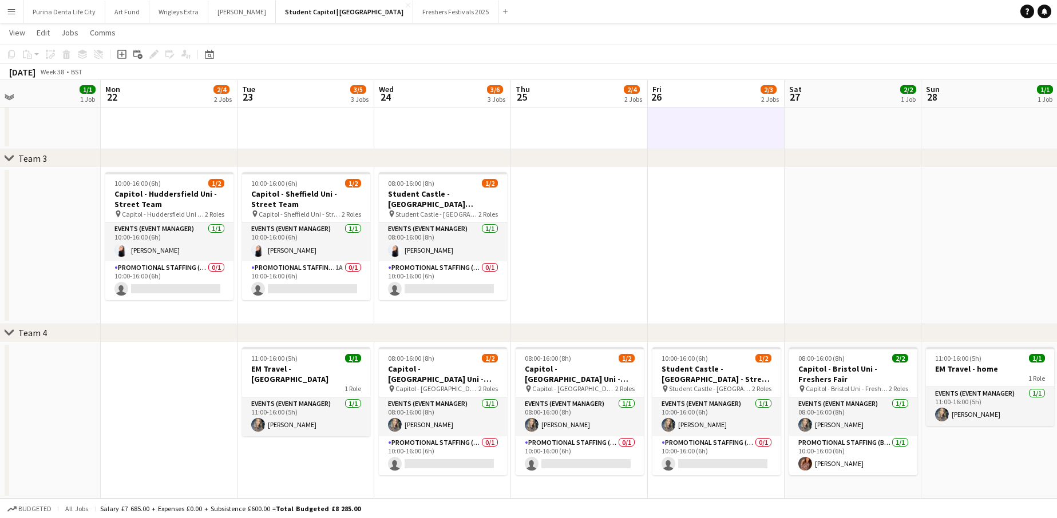
scroll to position [0, 451]
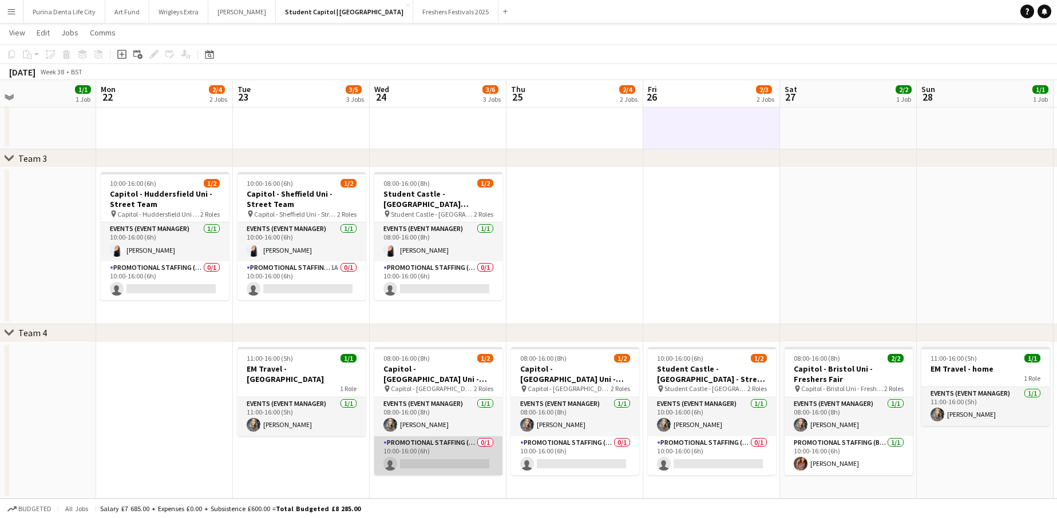
click at [423, 462] on app-card-role "Promotional Staffing (Brand Ambassadors) 0/1 10:00-16:00 (6h) single-neutral-ac…" at bounding box center [438, 455] width 128 height 39
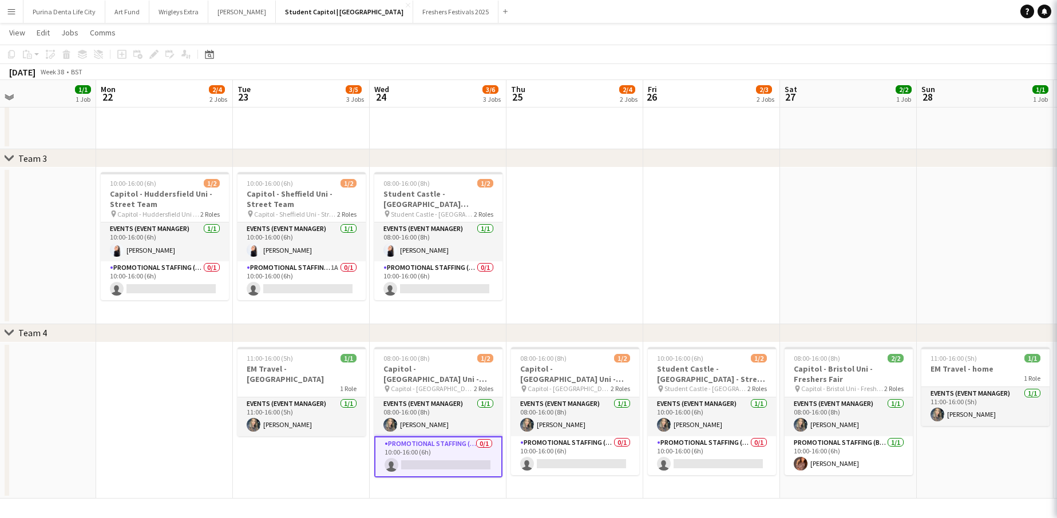
scroll to position [310, 0]
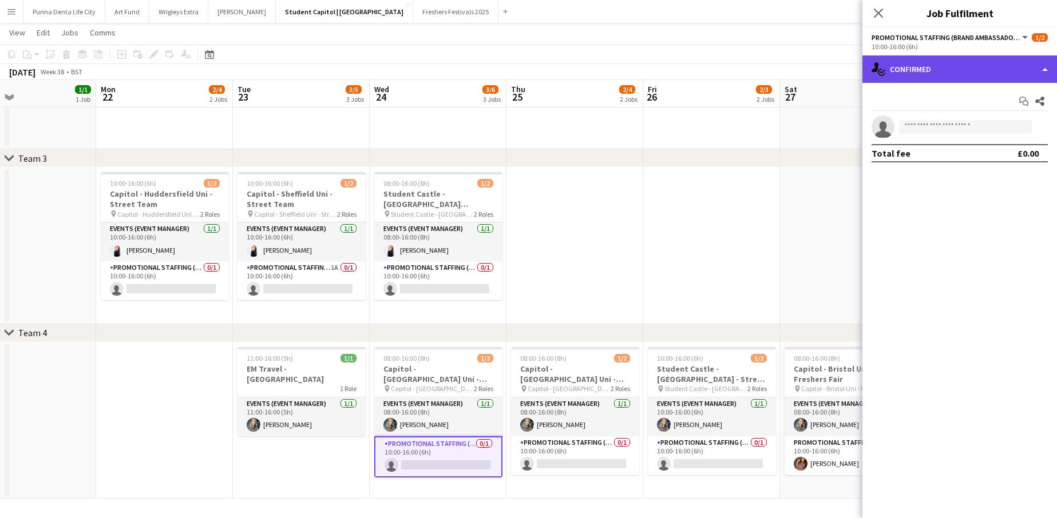
click at [923, 78] on div "single-neutral-actions-check-2 Confirmed" at bounding box center [959, 68] width 194 height 27
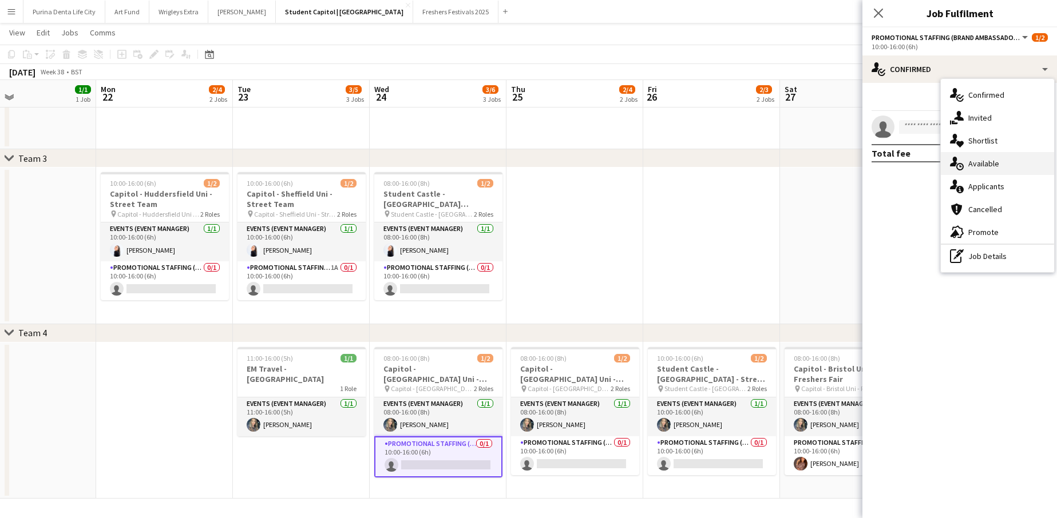
click at [971, 174] on div "single-neutral-actions-upload Available" at bounding box center [996, 163] width 113 height 23
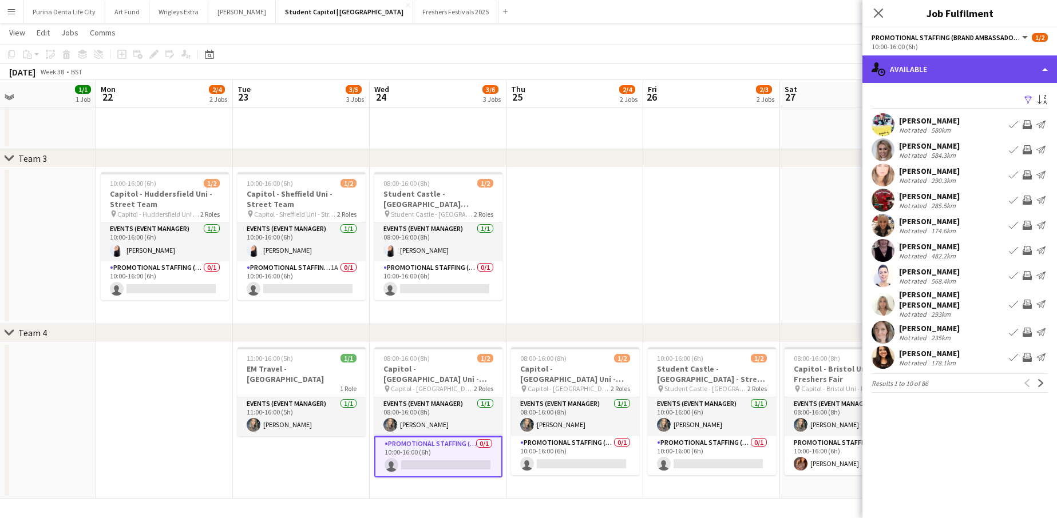
click at [938, 73] on div "single-neutral-actions-upload Available" at bounding box center [959, 68] width 194 height 27
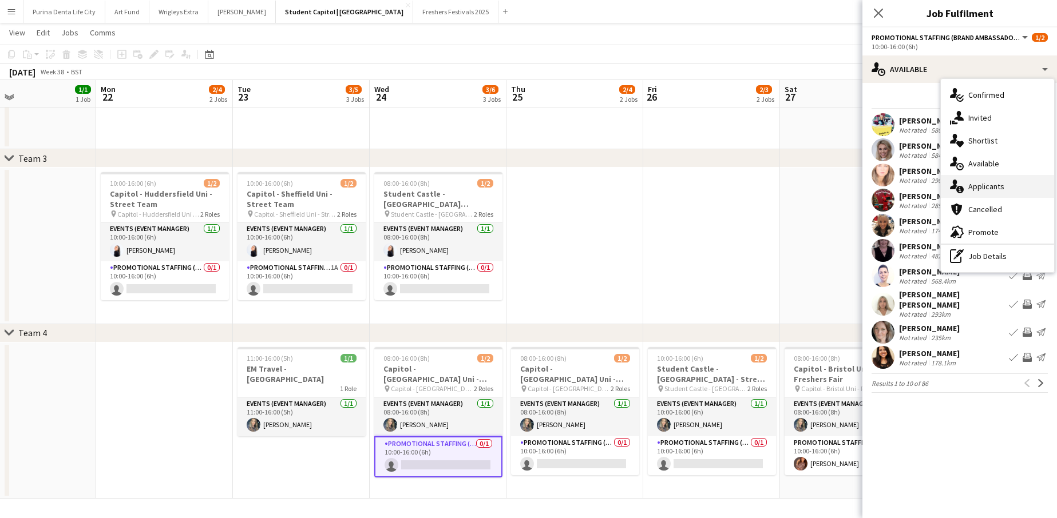
click at [982, 184] on span "Applicants" at bounding box center [986, 186] width 36 height 10
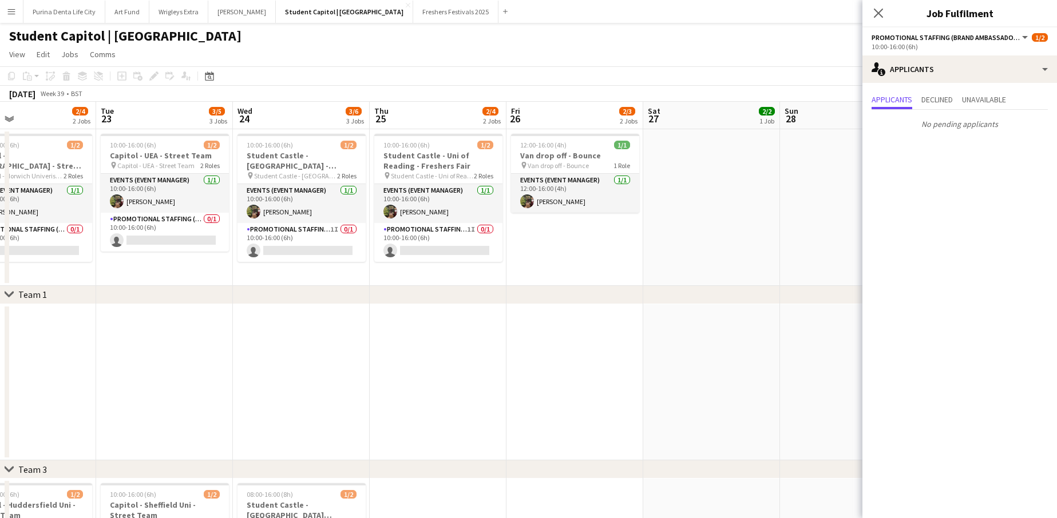
scroll to position [0, 315]
click at [228, 9] on button "[PERSON_NAME] Close" at bounding box center [241, 12] width 67 height 22
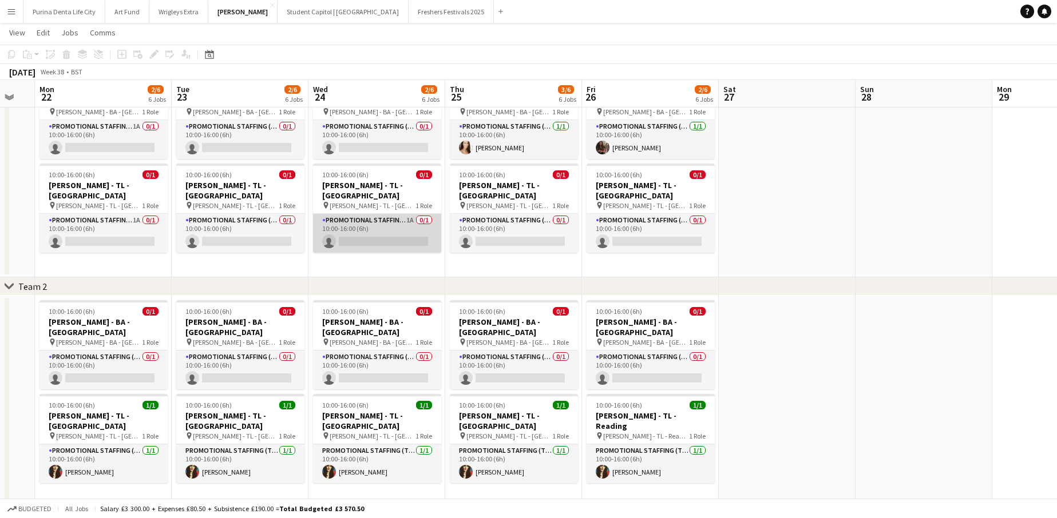
scroll to position [67, 0]
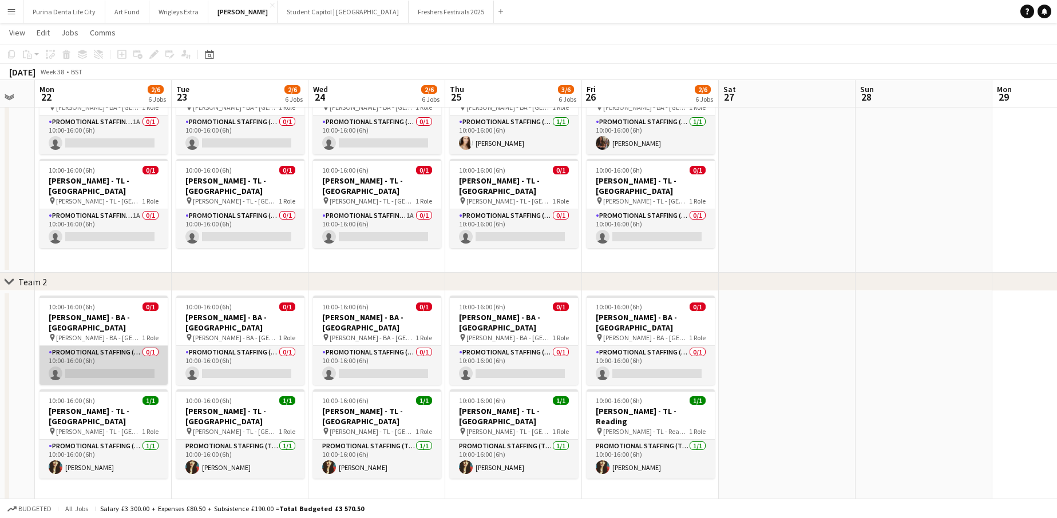
click at [133, 357] on app-card-role "Promotional Staffing (Brand Ambassadors) 0/1 10:00-16:00 (6h) single-neutral-ac…" at bounding box center [103, 365] width 128 height 39
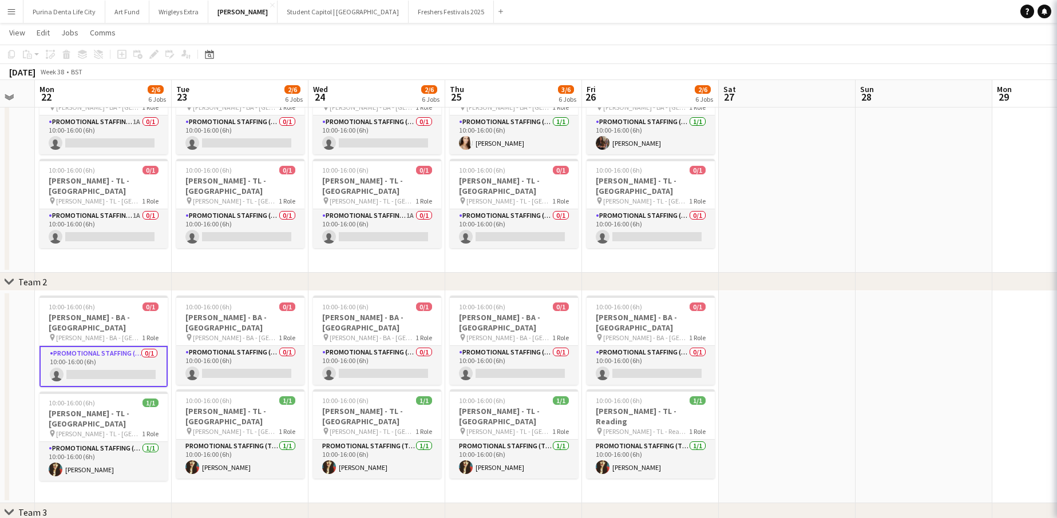
scroll to position [0, 376]
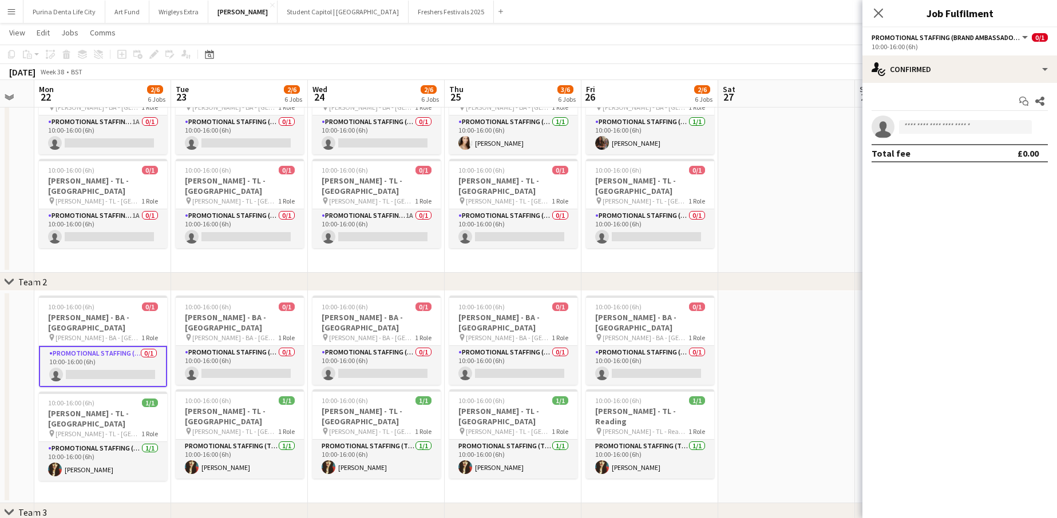
click at [938, 119] on app-invite-slot "single-neutral-actions" at bounding box center [959, 127] width 194 height 23
click at [951, 113] on div "Start chat Share single-neutral-actions Total fee £0.00" at bounding box center [959, 127] width 194 height 89
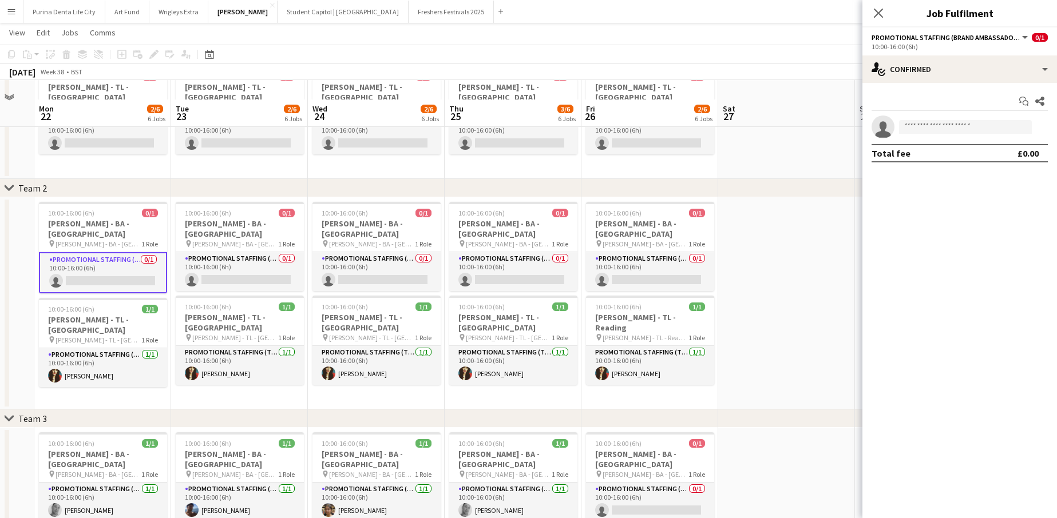
scroll to position [150, 0]
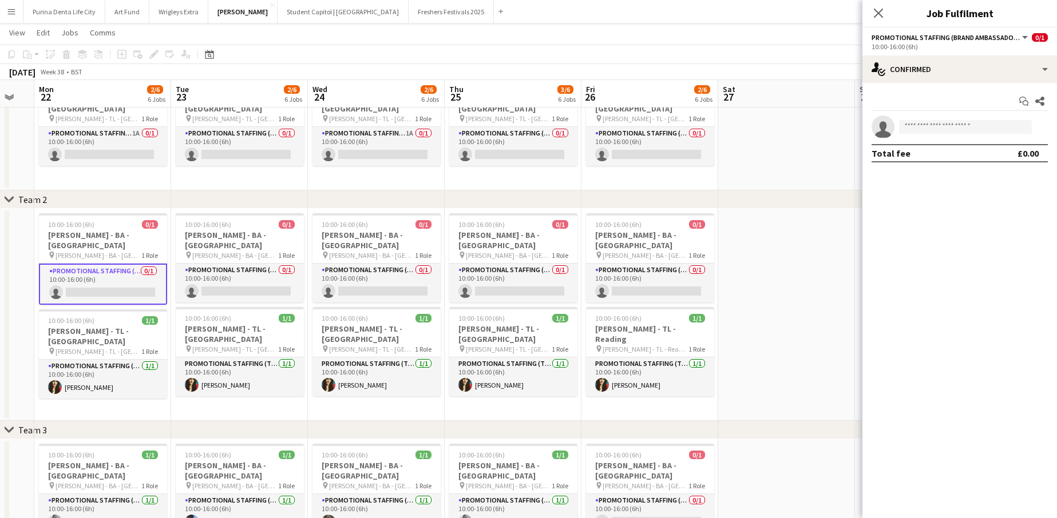
click at [760, 309] on app-date-cell at bounding box center [786, 315] width 137 height 212
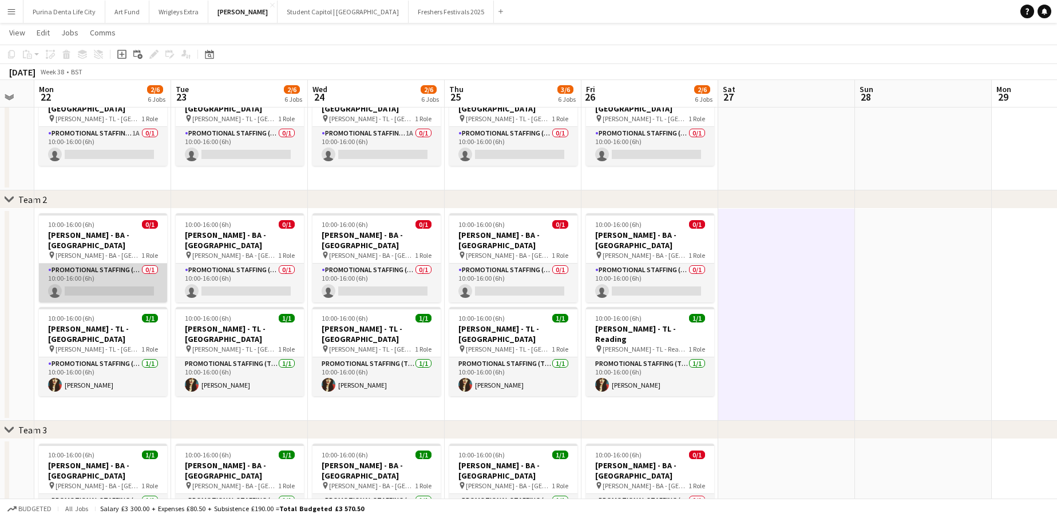
click at [124, 276] on app-card-role "Promotional Staffing (Brand Ambassadors) 0/1 10:00-16:00 (6h) single-neutral-ac…" at bounding box center [103, 283] width 128 height 39
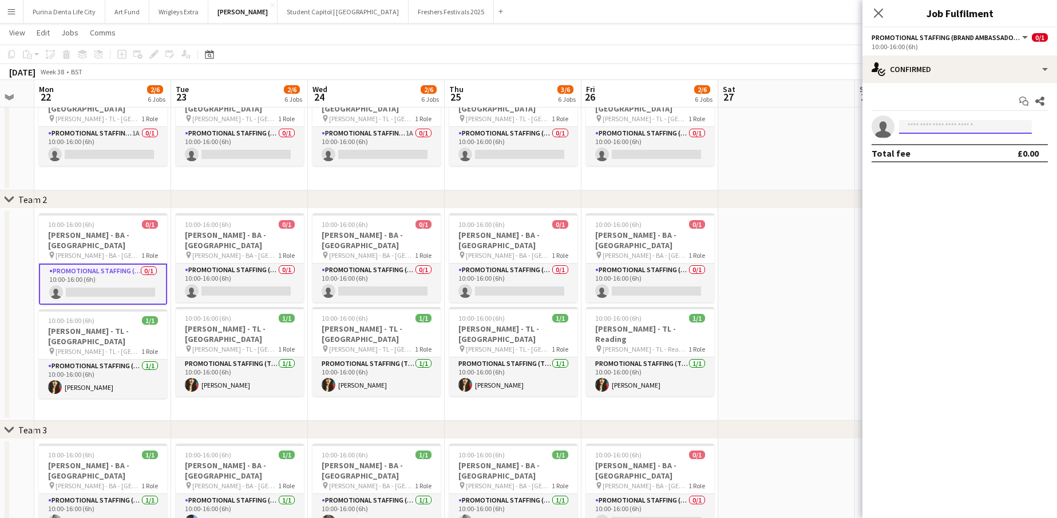
click at [939, 122] on input at bounding box center [965, 127] width 133 height 14
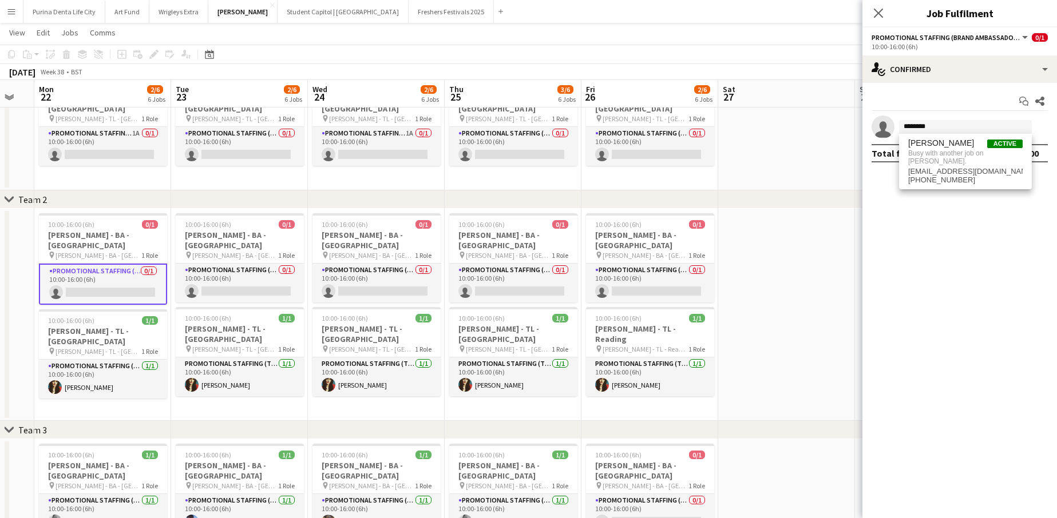
drag, startPoint x: 948, startPoint y: 142, endPoint x: 949, endPoint y: 253, distance: 110.4
click at [949, 253] on mat-expansion-panel "check Confirmed Start chat Share single-neutral-actions ******** Total fee £0.00" at bounding box center [959, 300] width 194 height 435
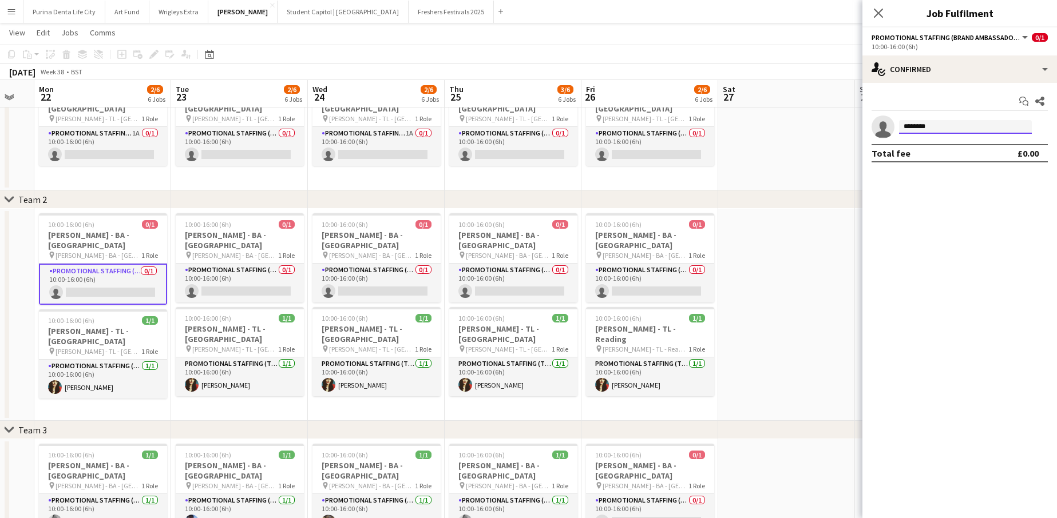
click at [948, 125] on input "********" at bounding box center [965, 127] width 133 height 14
drag, startPoint x: 963, startPoint y: 127, endPoint x: 843, endPoint y: 126, distance: 120.1
click at [843, 126] on body "Menu Boards Boards Boards All jobs Status Workforce Workforce My Workforce Recr…" at bounding box center [528, 260] width 1057 height 821
type input "***"
click at [935, 158] on span "[PHONE_NUMBER]" at bounding box center [965, 161] width 114 height 9
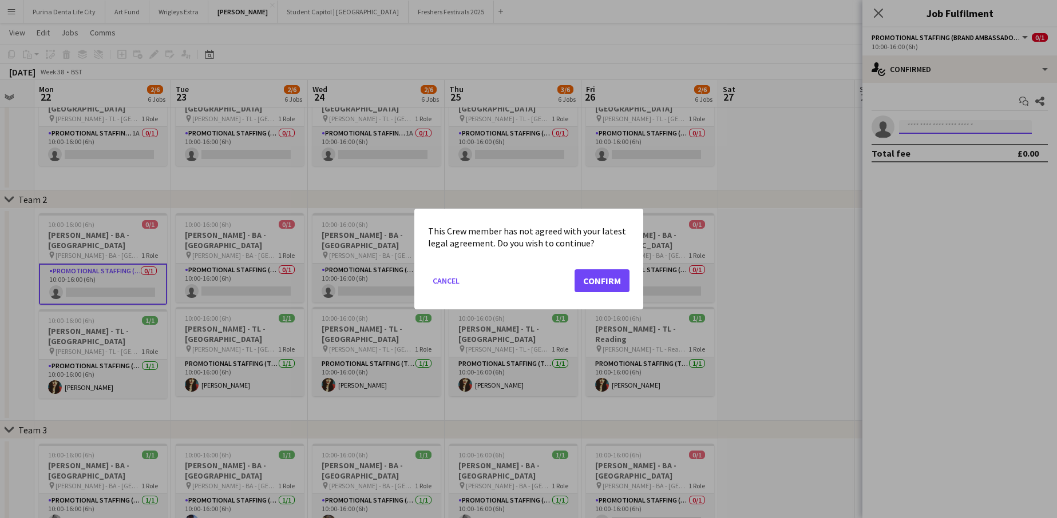
scroll to position [0, 0]
click at [600, 282] on button "Confirm" at bounding box center [601, 280] width 55 height 23
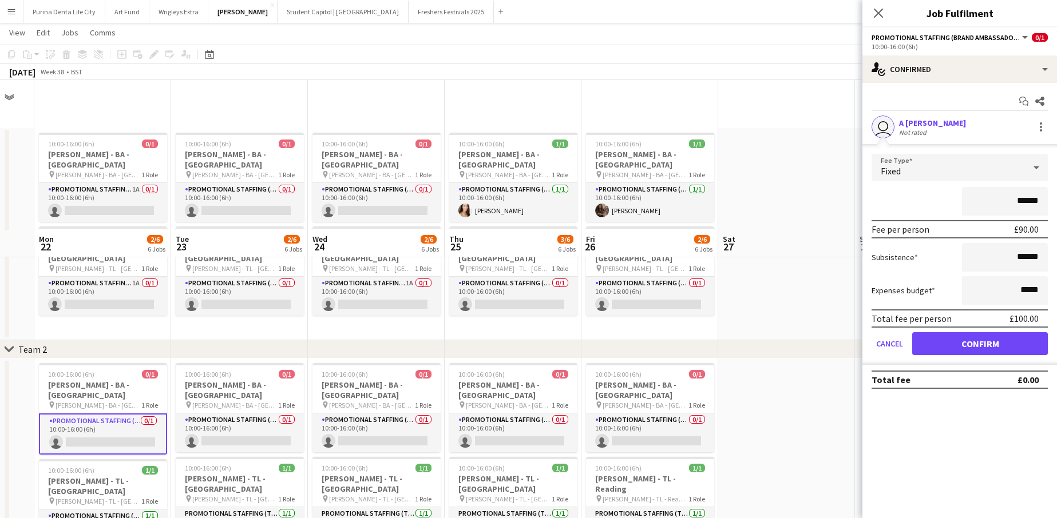
scroll to position [150, 0]
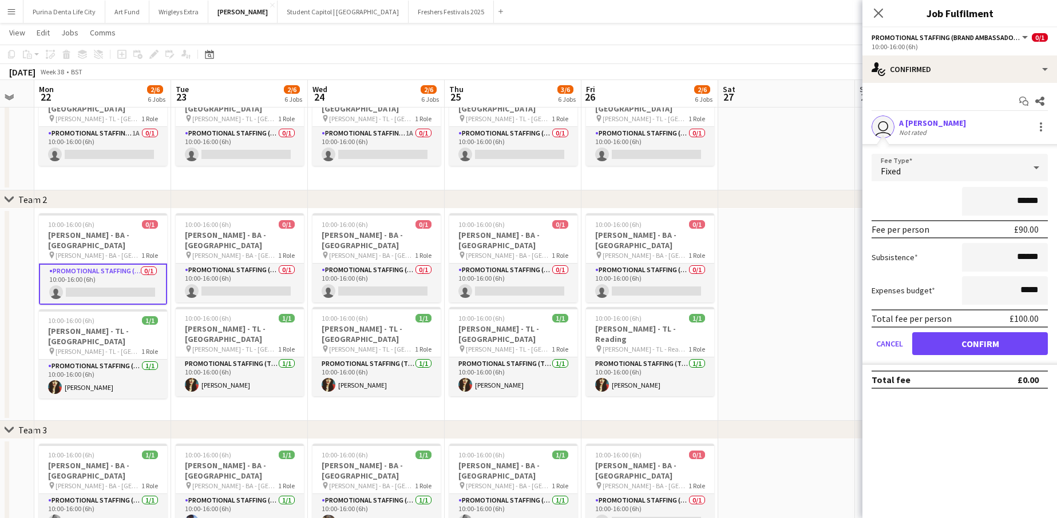
click at [983, 342] on button "Confirm" at bounding box center [980, 343] width 136 height 23
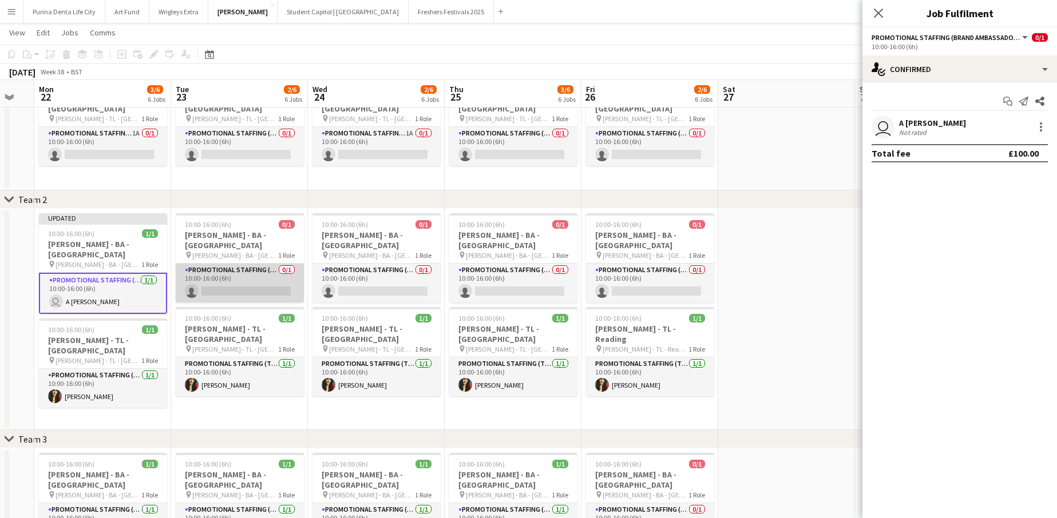
click at [227, 264] on app-card-role "Promotional Staffing (Brand Ambassadors) 0/1 10:00-16:00 (6h) single-neutral-ac…" at bounding box center [240, 283] width 128 height 39
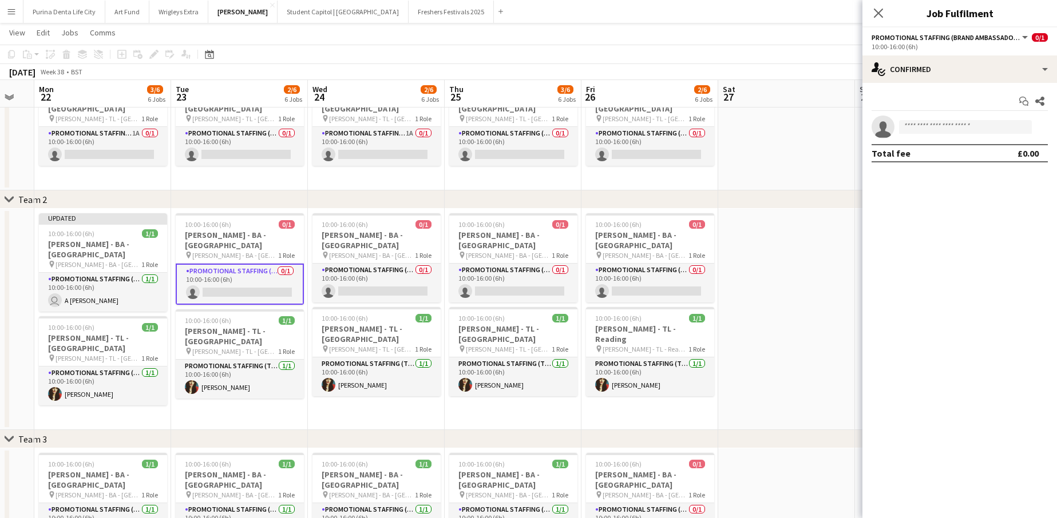
click at [938, 117] on app-invite-slot "single-neutral-actions" at bounding box center [959, 127] width 194 height 23
click at [938, 130] on input at bounding box center [965, 127] width 133 height 14
type input "***"
click at [942, 150] on span "[EMAIL_ADDRESS][DOMAIN_NAME]" at bounding box center [965, 152] width 114 height 9
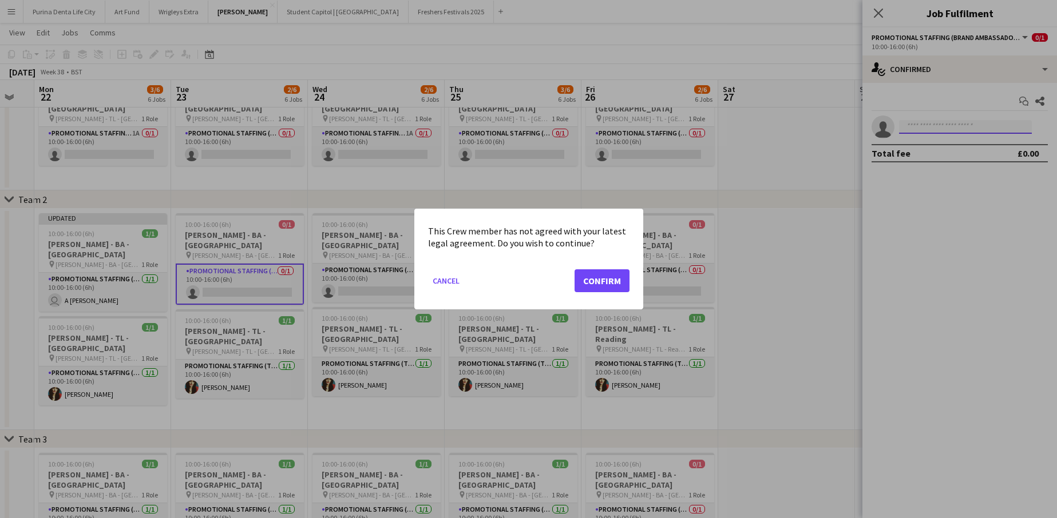
scroll to position [0, 0]
click at [625, 280] on button "Confirm" at bounding box center [601, 280] width 55 height 23
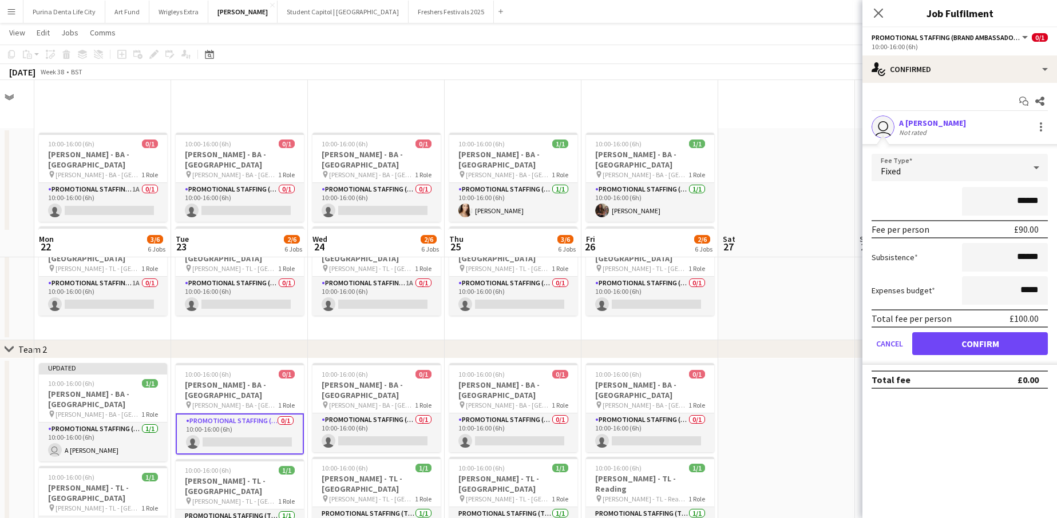
scroll to position [150, 0]
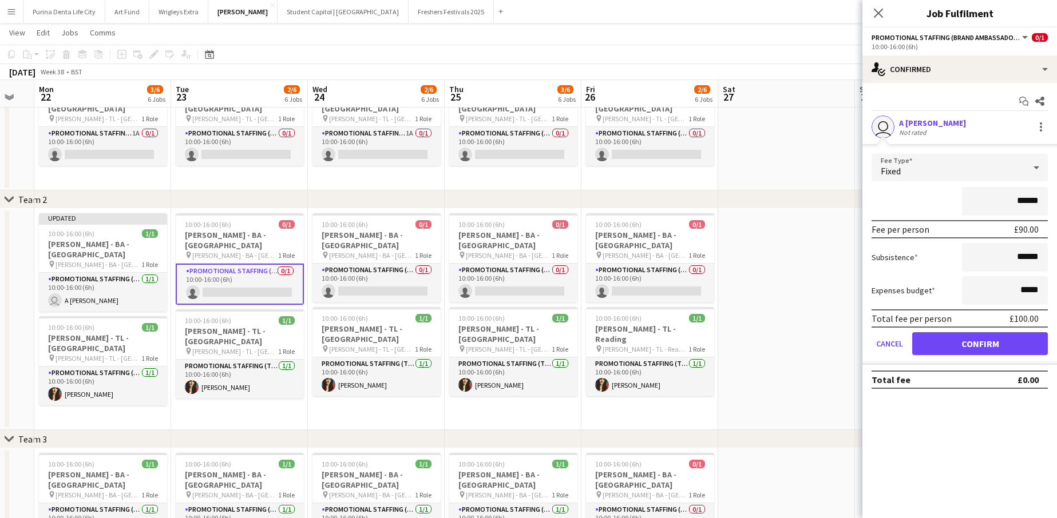
click at [980, 341] on button "Confirm" at bounding box center [980, 343] width 136 height 23
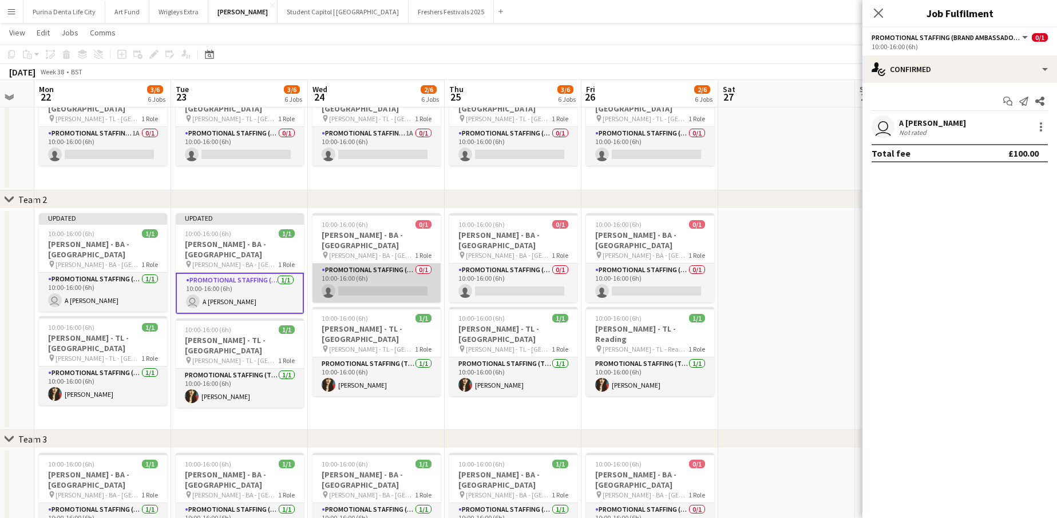
click at [394, 286] on app-card-role "Promotional Staffing (Brand Ambassadors) 0/1 10:00-16:00 (6h) single-neutral-ac…" at bounding box center [376, 283] width 128 height 39
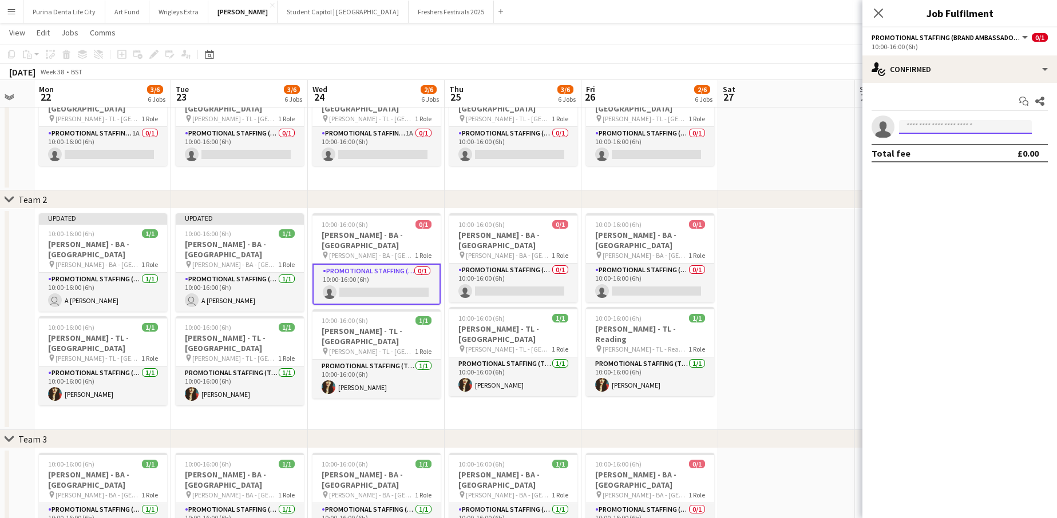
click at [958, 129] on input at bounding box center [965, 127] width 133 height 14
type input "***"
click at [959, 147] on span "A [PERSON_NAME] Invited" at bounding box center [965, 143] width 114 height 10
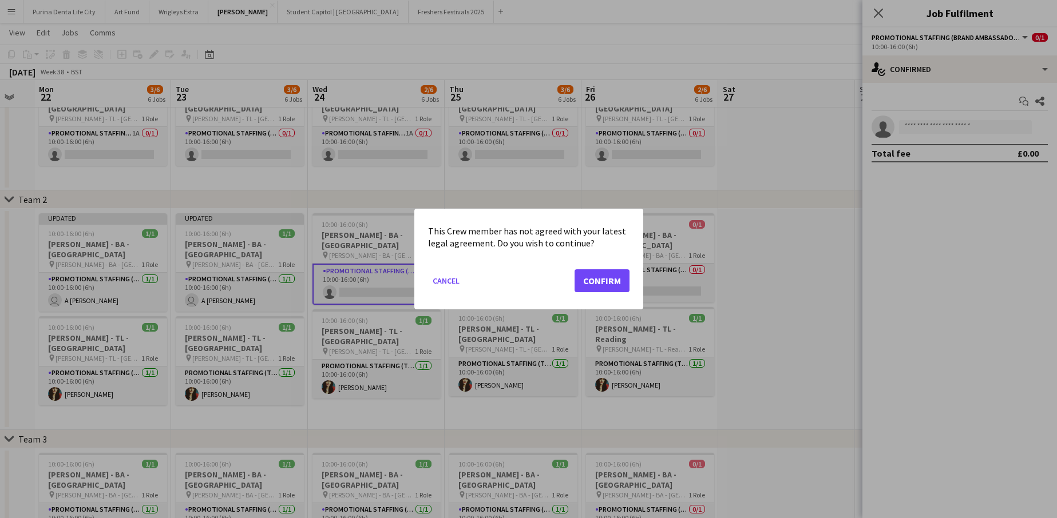
click at [609, 293] on mat-dialog-actions "Cancel Confirm" at bounding box center [528, 285] width 201 height 49
click at [604, 284] on button "Confirm" at bounding box center [601, 280] width 55 height 23
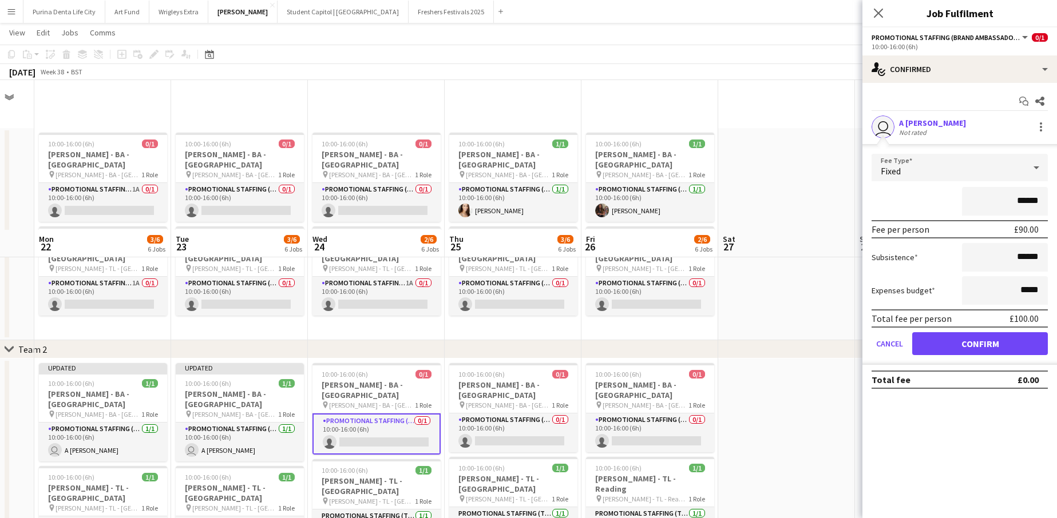
scroll to position [150, 0]
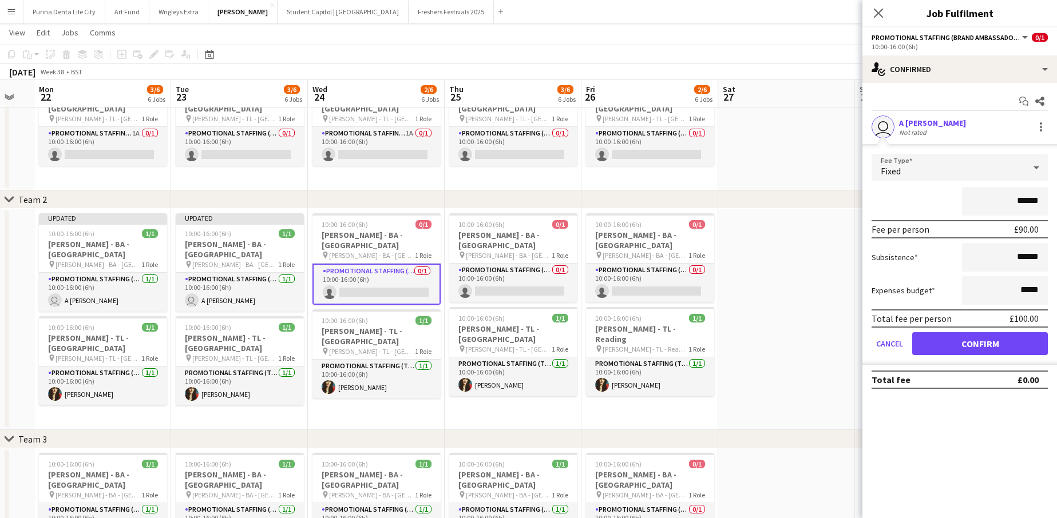
click at [979, 355] on button "Confirm" at bounding box center [980, 343] width 136 height 23
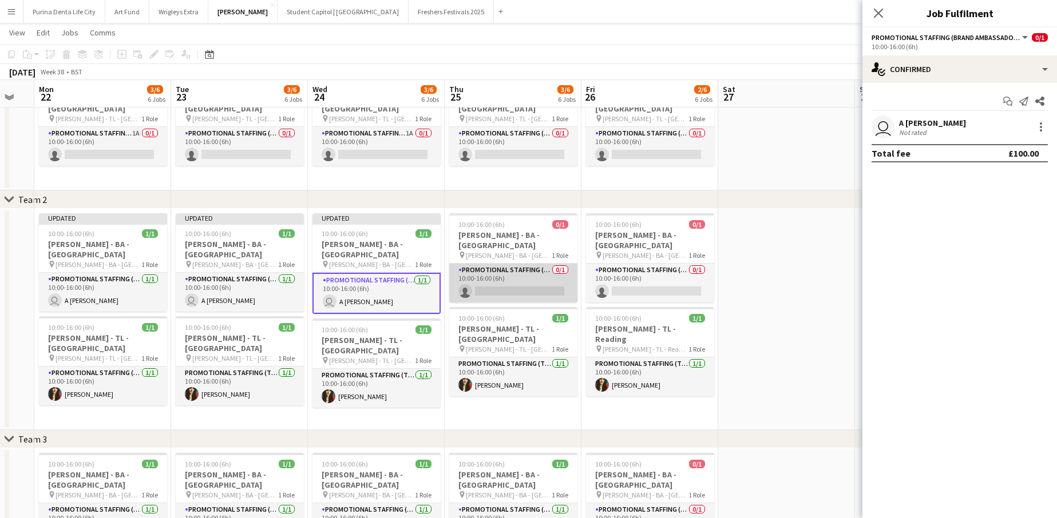
click at [534, 277] on app-card-role "Promotional Staffing (Brand Ambassadors) 0/1 10:00-16:00 (6h) single-neutral-ac…" at bounding box center [513, 283] width 128 height 39
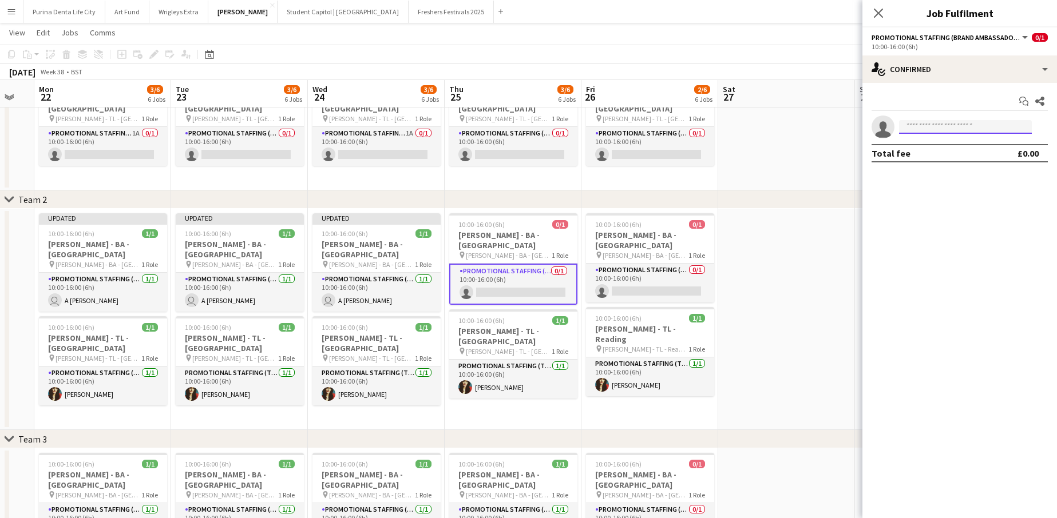
click at [957, 125] on input at bounding box center [965, 127] width 133 height 14
type input "***"
click at [958, 144] on span "A [PERSON_NAME] Invited" at bounding box center [965, 143] width 114 height 10
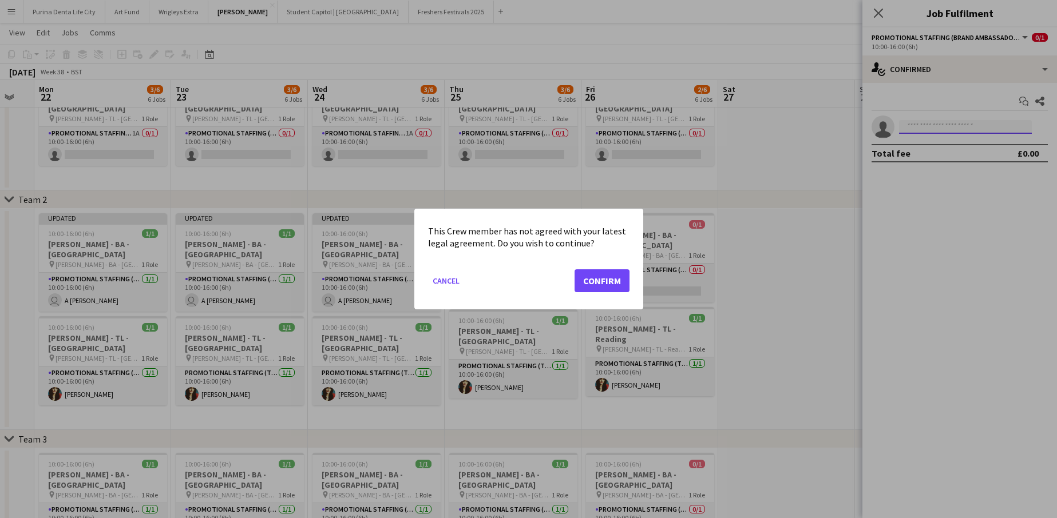
scroll to position [0, 0]
click at [594, 274] on button "Confirm" at bounding box center [601, 280] width 55 height 23
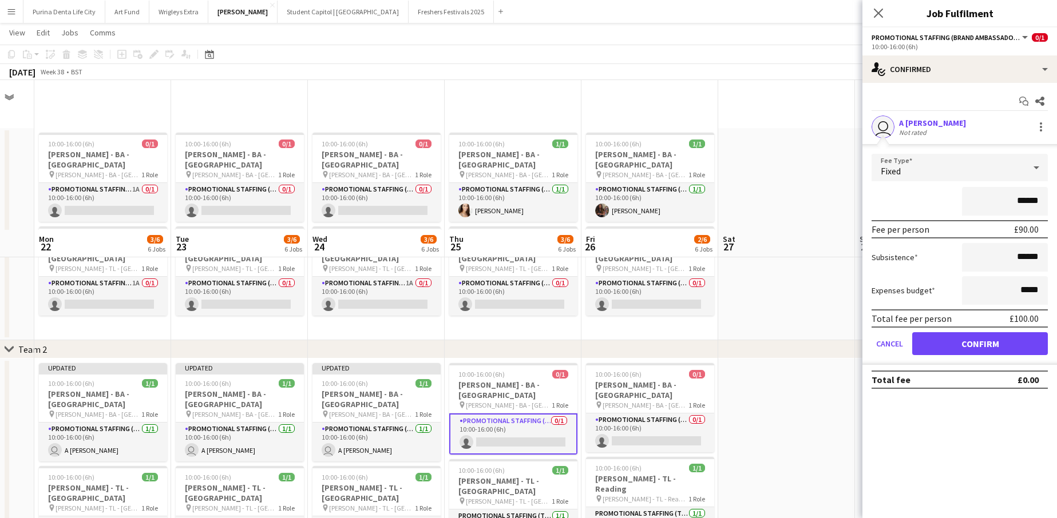
scroll to position [150, 0]
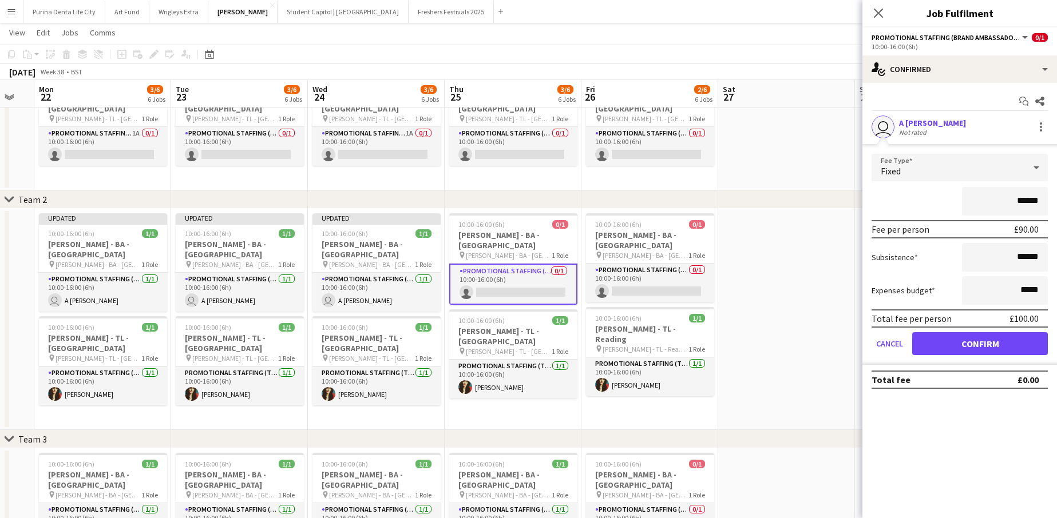
click at [964, 343] on button "Confirm" at bounding box center [980, 343] width 136 height 23
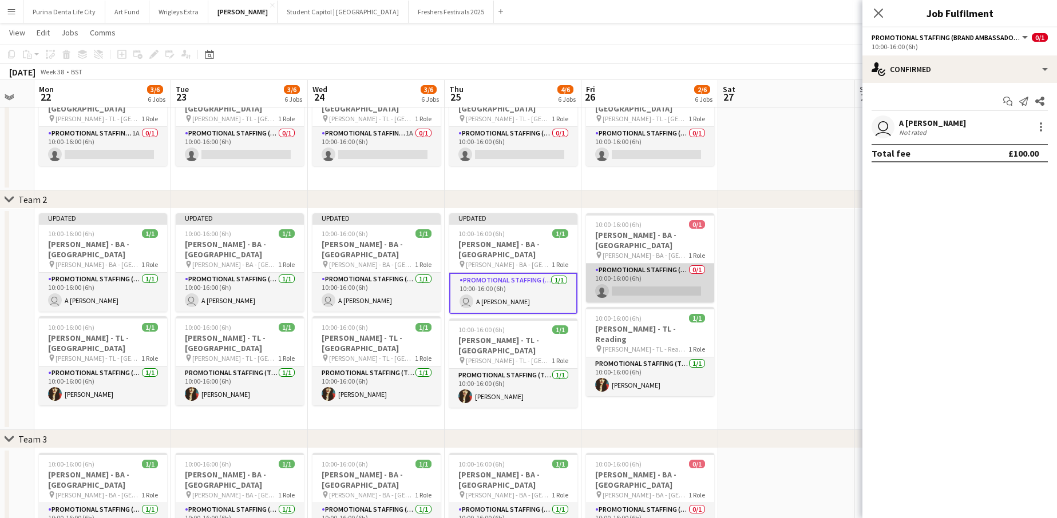
click at [629, 267] on app-card-role "Promotional Staffing (Brand Ambassadors) 0/1 10:00-16:00 (6h) single-neutral-ac…" at bounding box center [650, 283] width 128 height 39
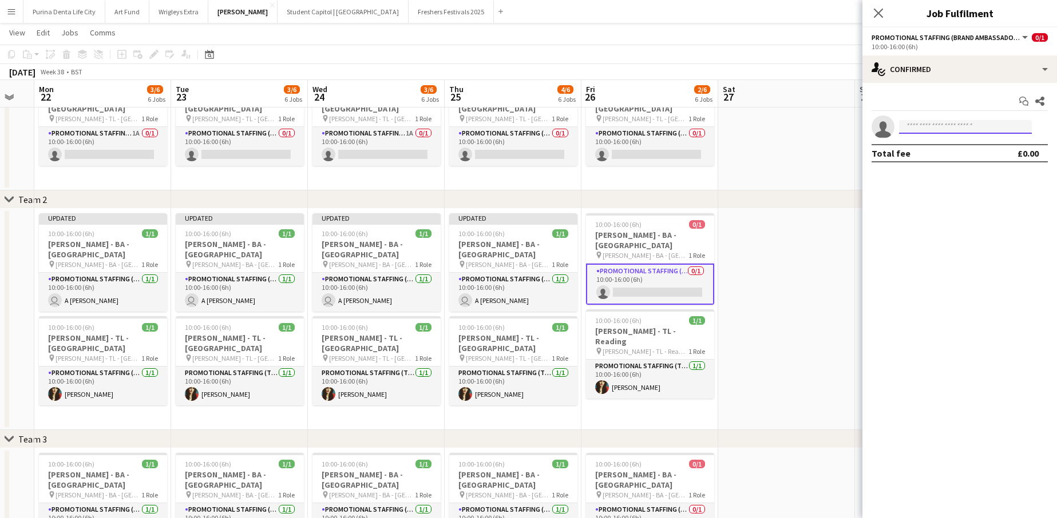
click at [935, 131] on input at bounding box center [965, 127] width 133 height 14
type input "***"
click at [938, 154] on span "[EMAIL_ADDRESS][DOMAIN_NAME]" at bounding box center [965, 152] width 114 height 9
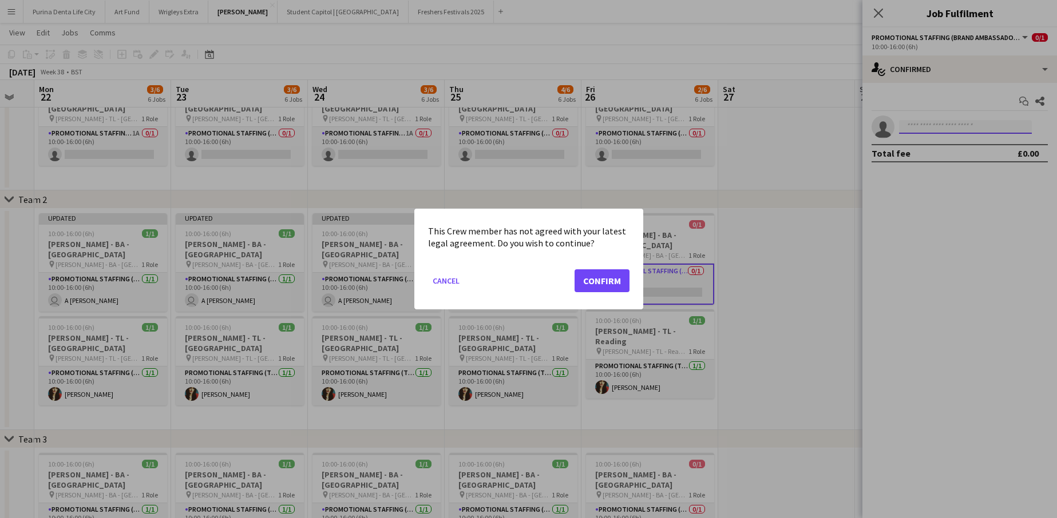
scroll to position [0, 0]
click at [612, 275] on button "Confirm" at bounding box center [601, 280] width 55 height 23
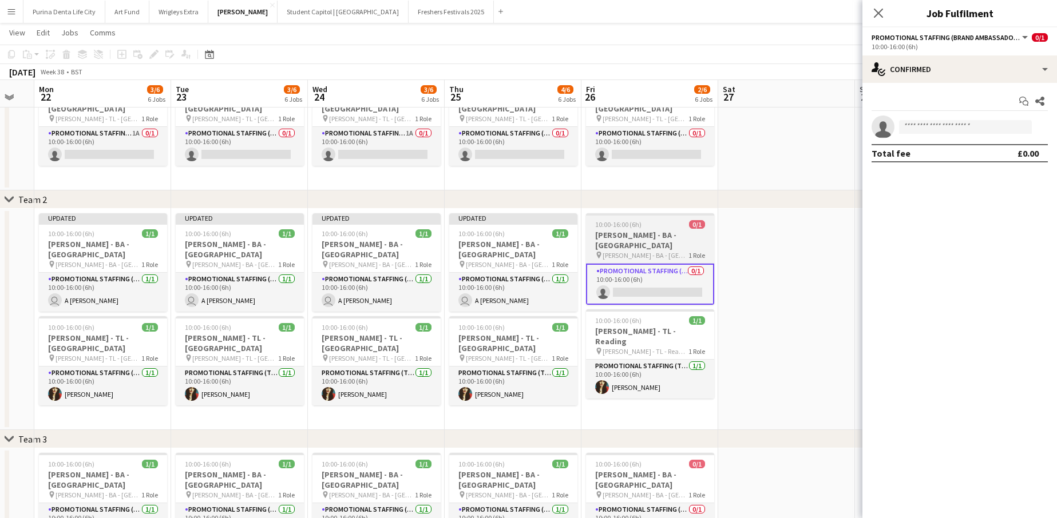
scroll to position [150, 0]
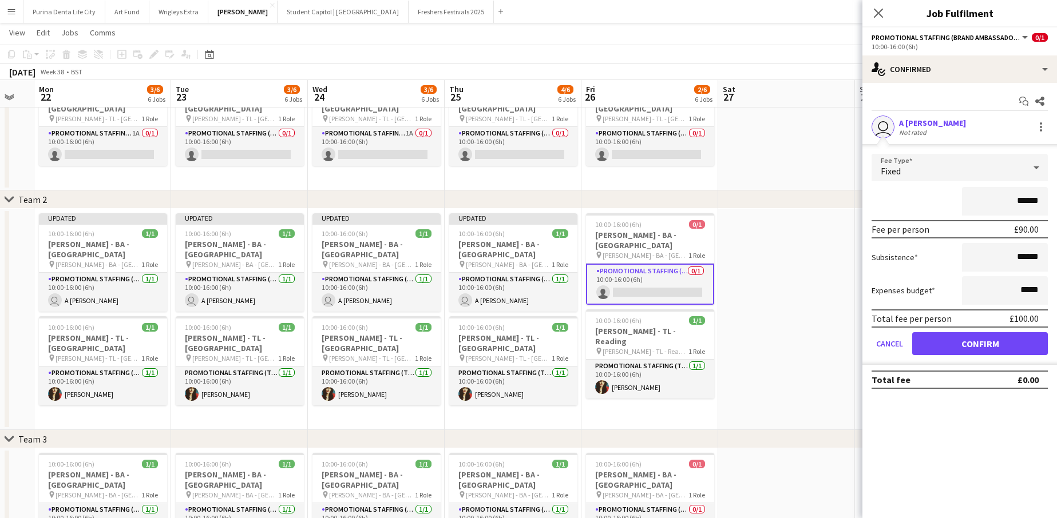
click at [963, 340] on button "Confirm" at bounding box center [980, 343] width 136 height 23
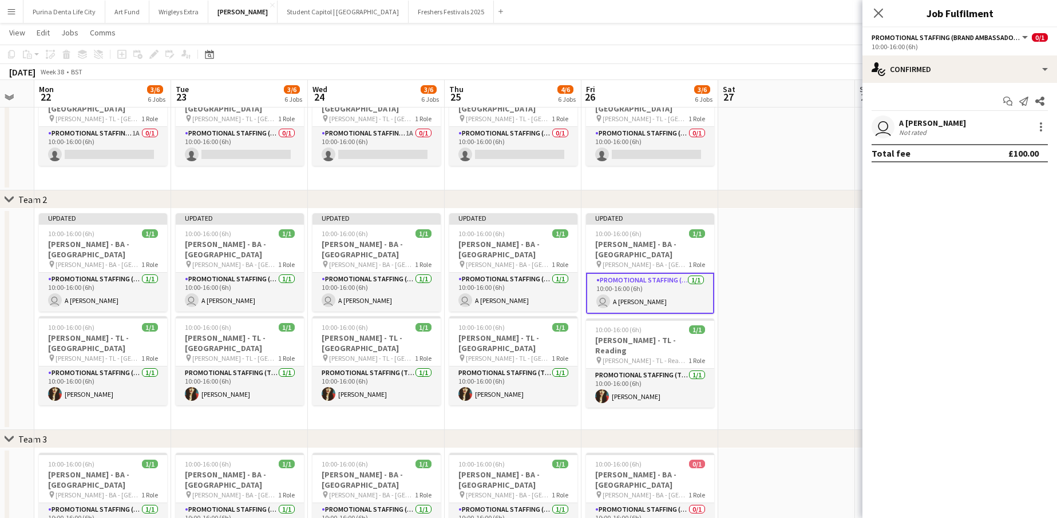
click at [825, 312] on app-date-cell at bounding box center [786, 319] width 137 height 221
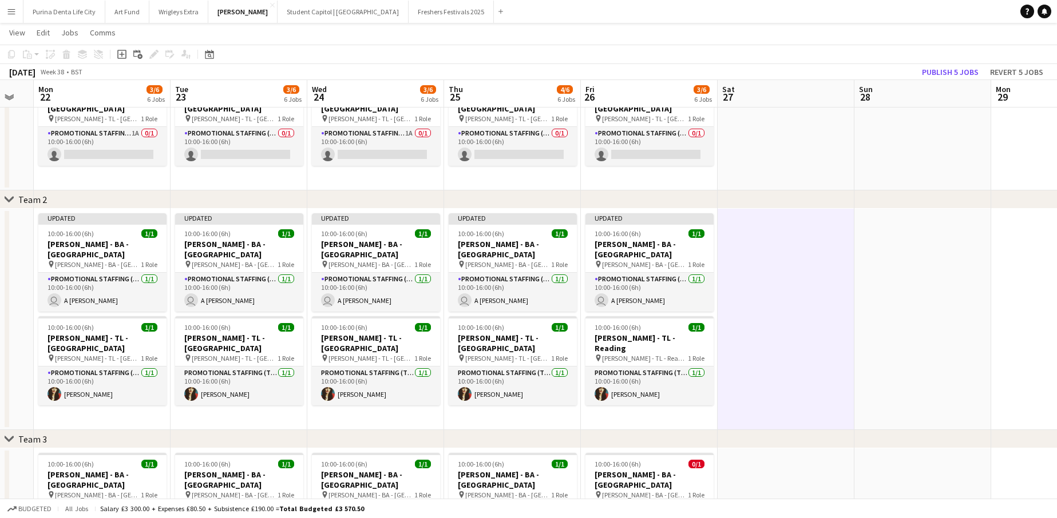
click at [942, 62] on app-toolbar "Copy Paste Paste Command V Paste with crew Command Shift V Paste linked Job [GE…" at bounding box center [528, 54] width 1057 height 19
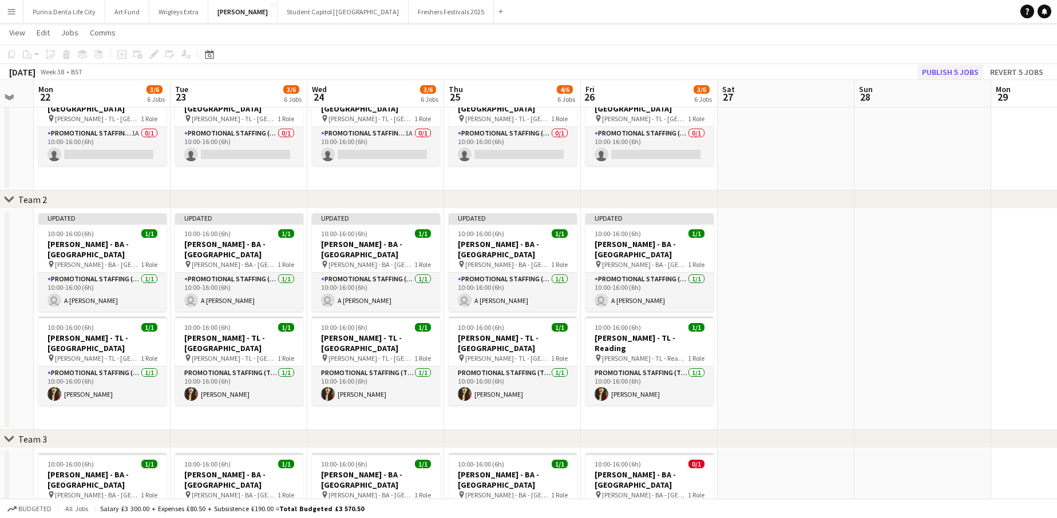
click at [942, 66] on button "Publish 5 jobs" at bounding box center [950, 72] width 66 height 15
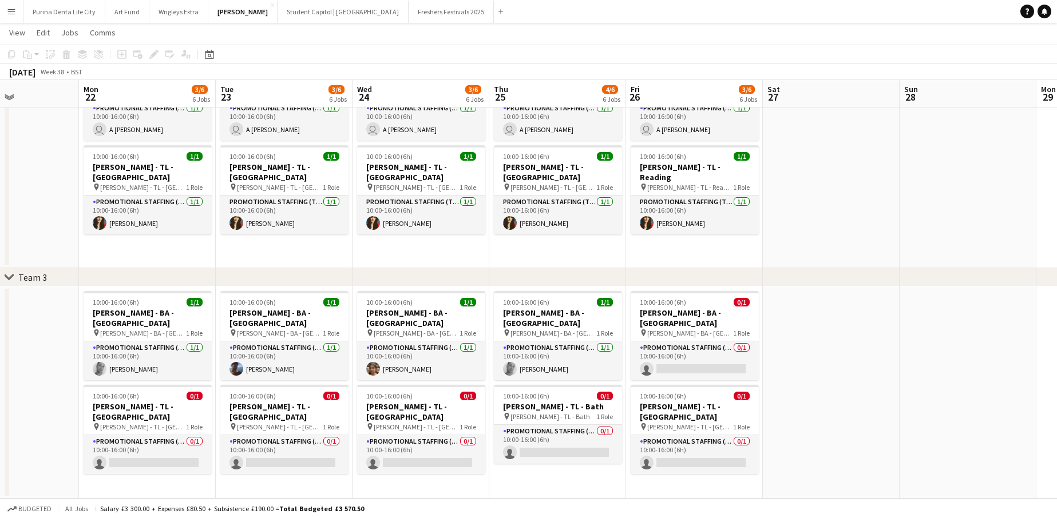
scroll to position [312, 0]
click at [162, 438] on app-card-role "Promotional Staffing (Team Leader) 0/1 10:00-16:00 (6h) single-neutral-actions" at bounding box center [148, 454] width 128 height 39
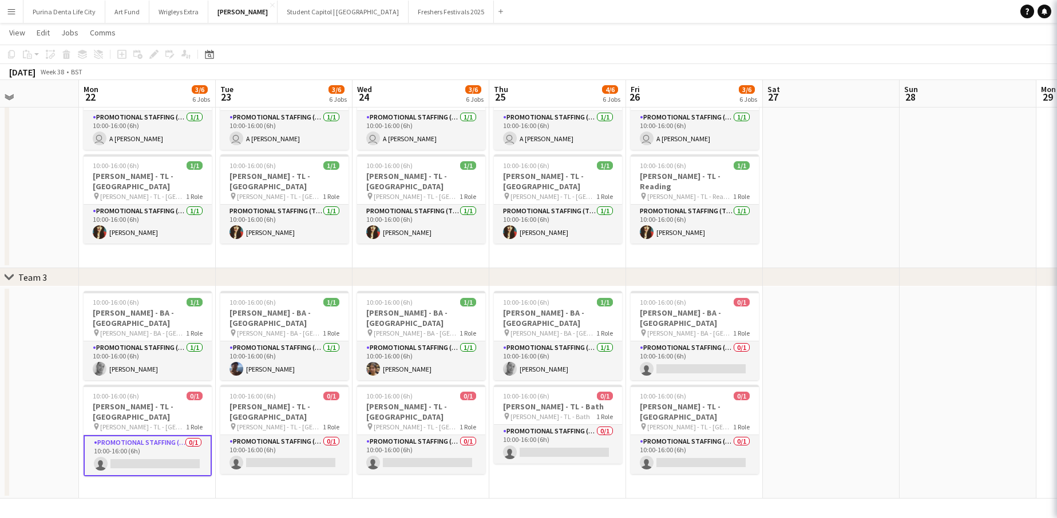
scroll to position [303, 0]
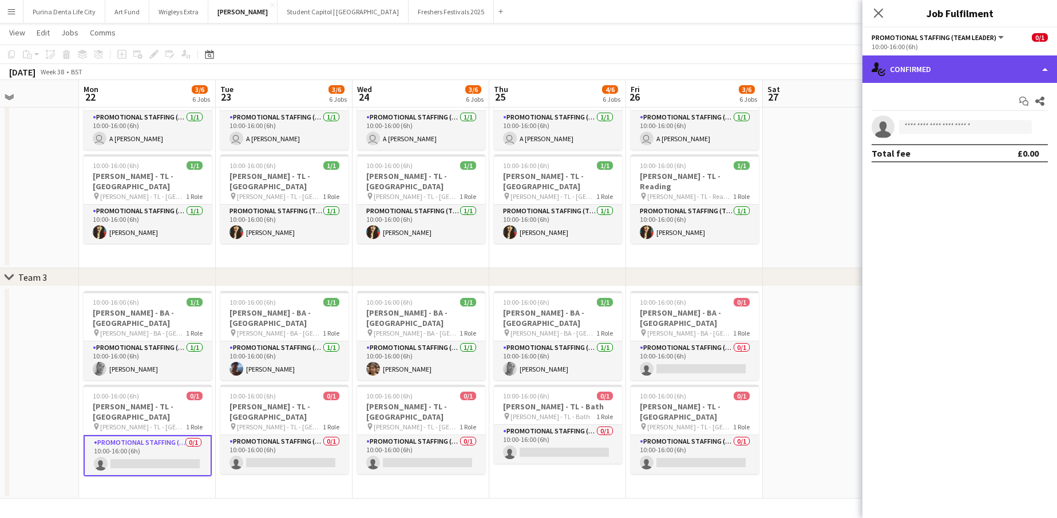
click at [923, 74] on div "single-neutral-actions-check-2 Confirmed" at bounding box center [959, 68] width 194 height 27
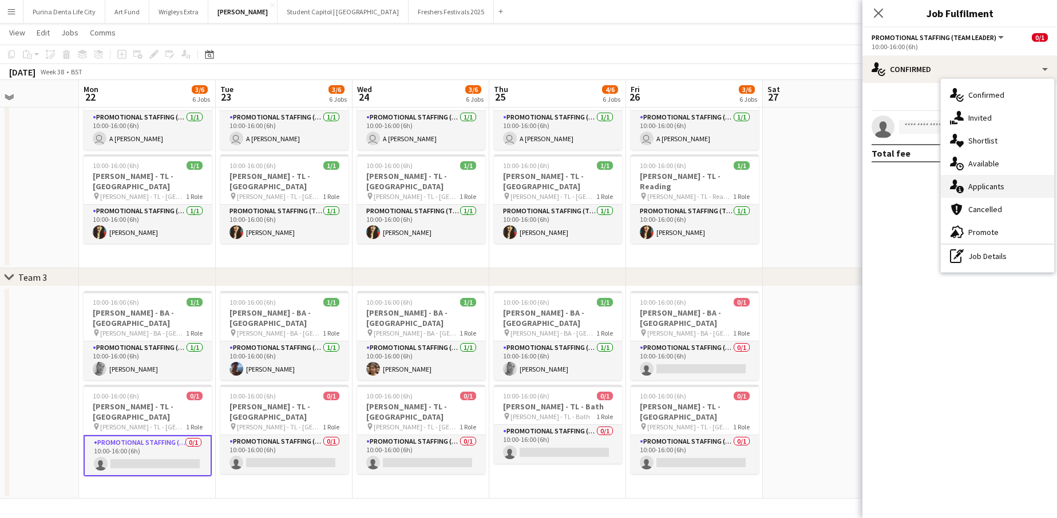
click at [988, 176] on div "single-neutral-actions-information Applicants" at bounding box center [996, 186] width 113 height 23
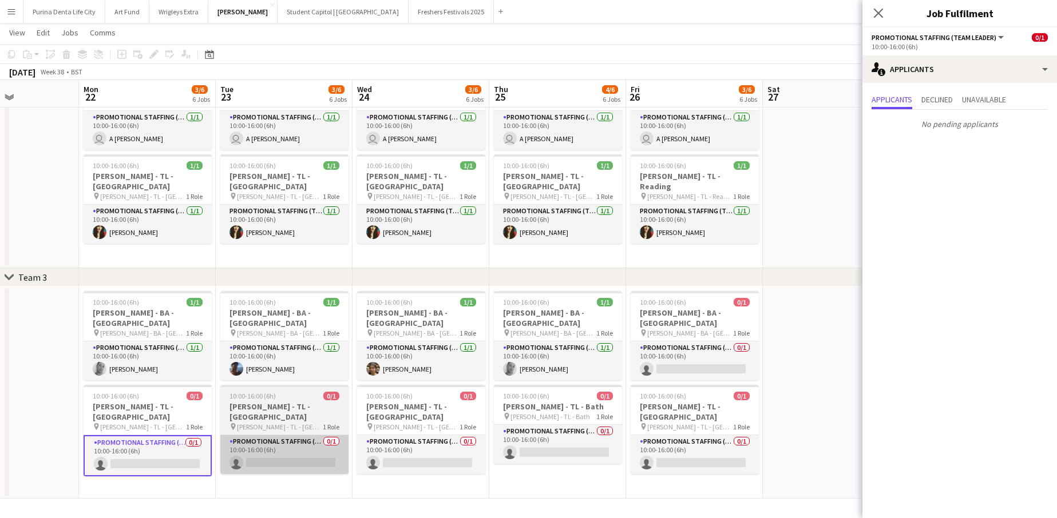
click at [307, 435] on app-card-role "Promotional Staffing (Team Leader) 0/1 10:00-16:00 (6h) single-neutral-actions" at bounding box center [284, 454] width 128 height 39
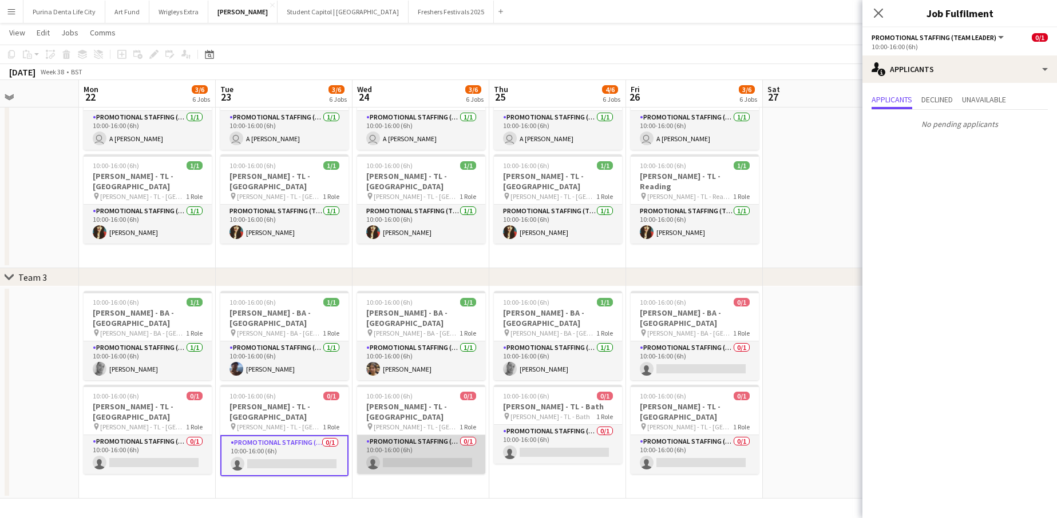
click at [426, 439] on app-card-role "Promotional Staffing (Team Leader) 0/1 10:00-16:00 (6h) single-neutral-actions" at bounding box center [421, 454] width 128 height 39
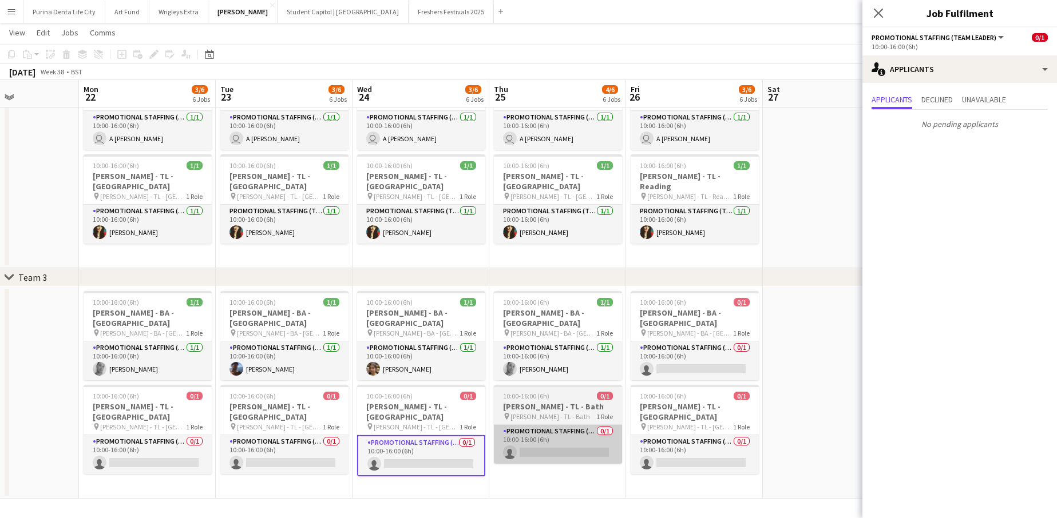
click at [527, 434] on app-card-role "Promotional Staffing (Team Leader) 0/1 10:00-16:00 (6h) single-neutral-actions" at bounding box center [558, 444] width 128 height 39
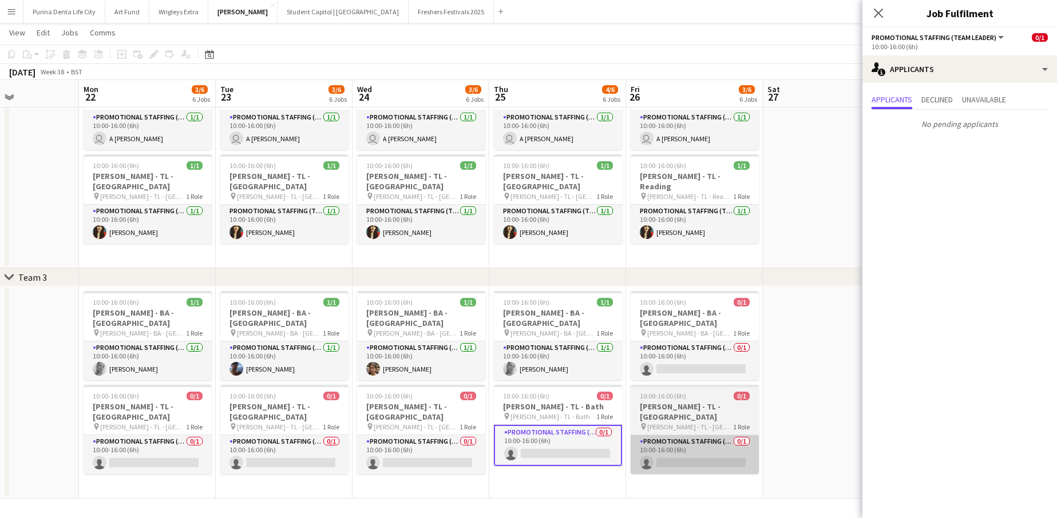
click at [662, 437] on app-card-role "Promotional Staffing (Team Leader) 0/1 10:00-16:00 (6h) single-neutral-actions" at bounding box center [694, 454] width 128 height 39
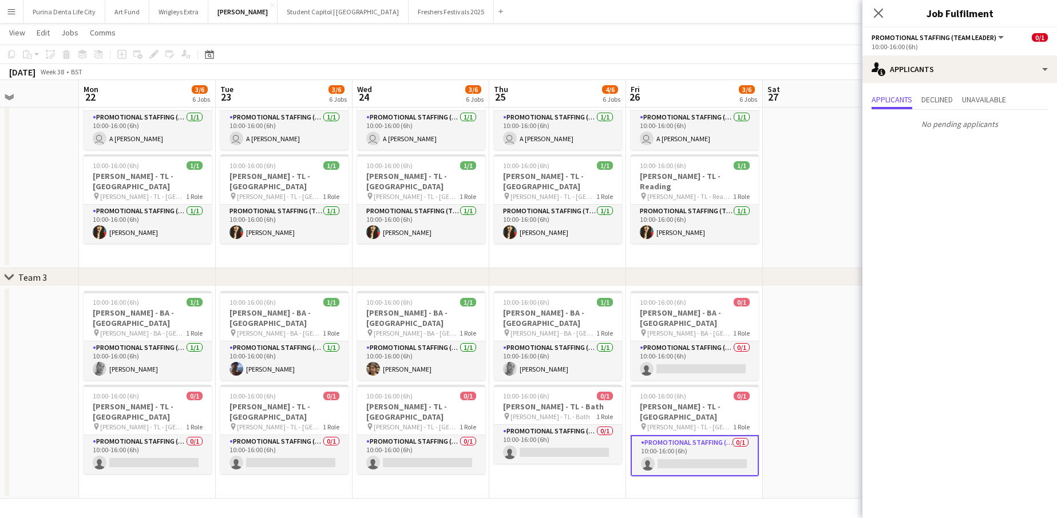
click at [269, 483] on app-date-cell "10:00-16:00 (6h) 1/1 [PERSON_NAME] - [GEOGRAPHIC_DATA] - [GEOGRAPHIC_DATA] pin …" at bounding box center [284, 393] width 137 height 212
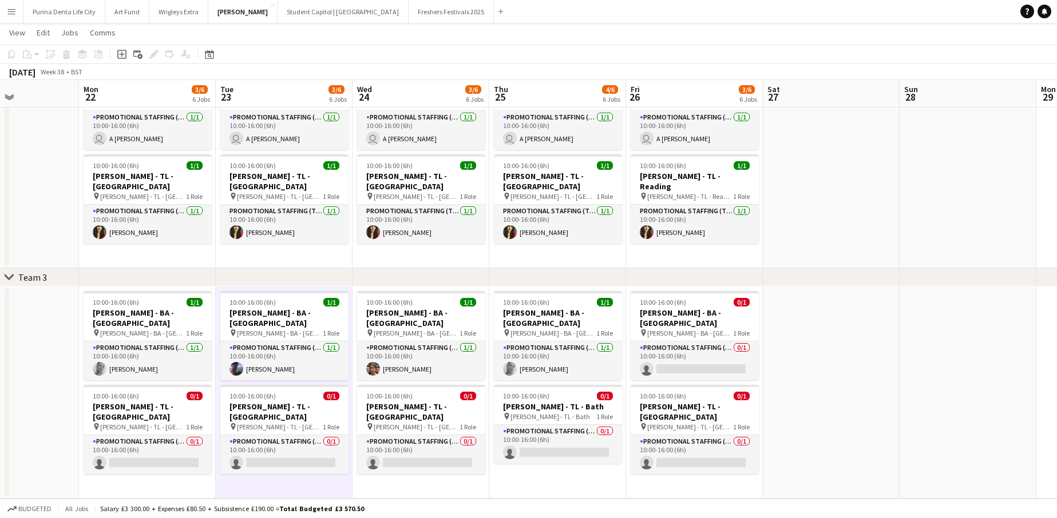
scroll to position [0, 332]
click at [310, 11] on button "Student Capitol | [GEOGRAPHIC_DATA] Close" at bounding box center [342, 12] width 131 height 22
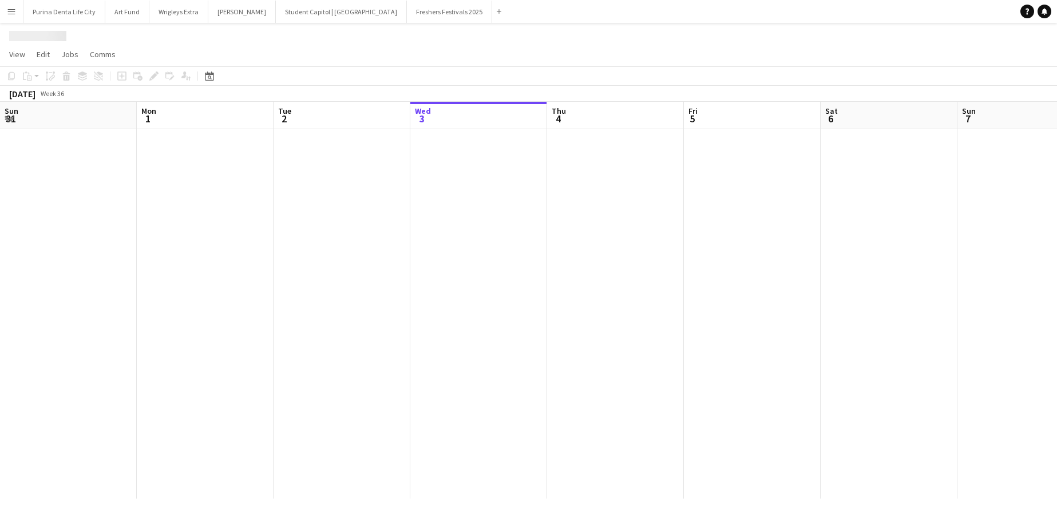
click at [310, 11] on button "Student Capitol | [GEOGRAPHIC_DATA] Close" at bounding box center [341, 12] width 131 height 22
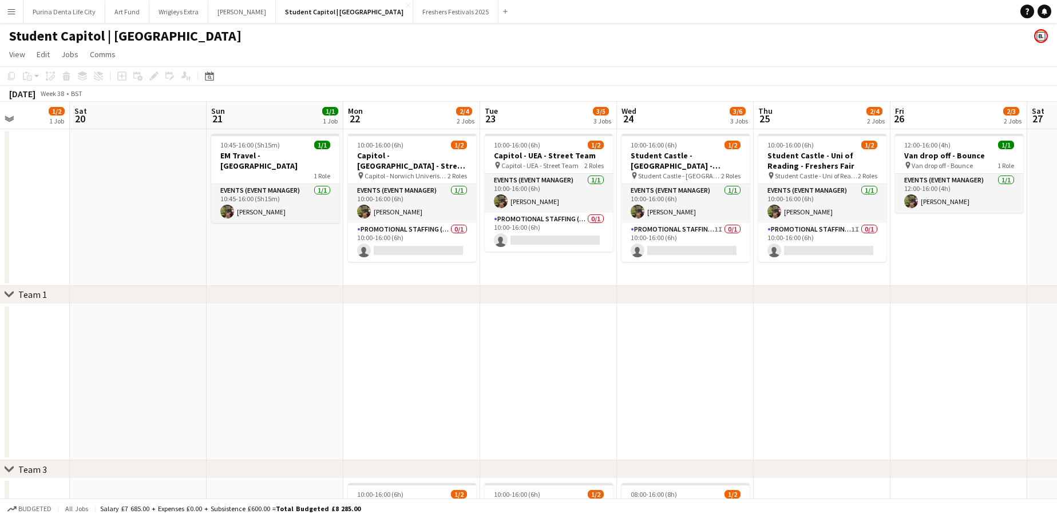
scroll to position [0, 340]
click at [380, 245] on app-card-role "Promotional Staffing (Brand Ambassadors) 0/1 10:00-16:00 (6h) single-neutral-ac…" at bounding box center [412, 242] width 128 height 39
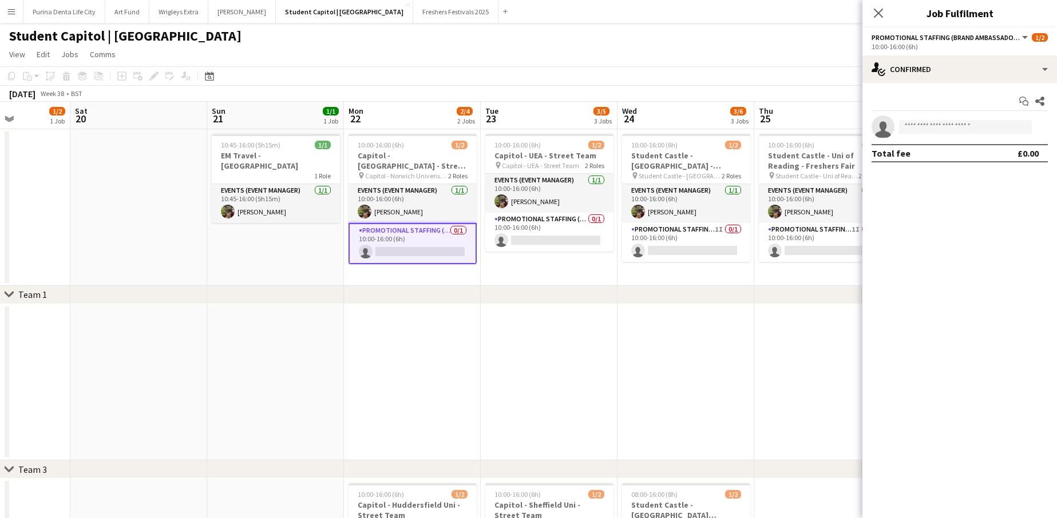
click at [926, 49] on div "10:00-16:00 (6h)" at bounding box center [959, 46] width 176 height 9
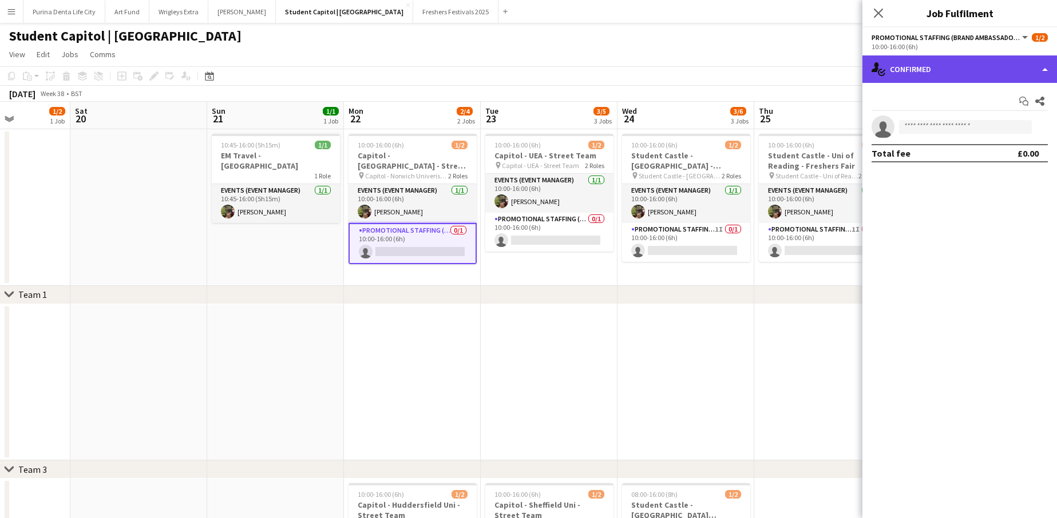
click at [922, 63] on div "single-neutral-actions-check-2 Confirmed" at bounding box center [959, 68] width 194 height 27
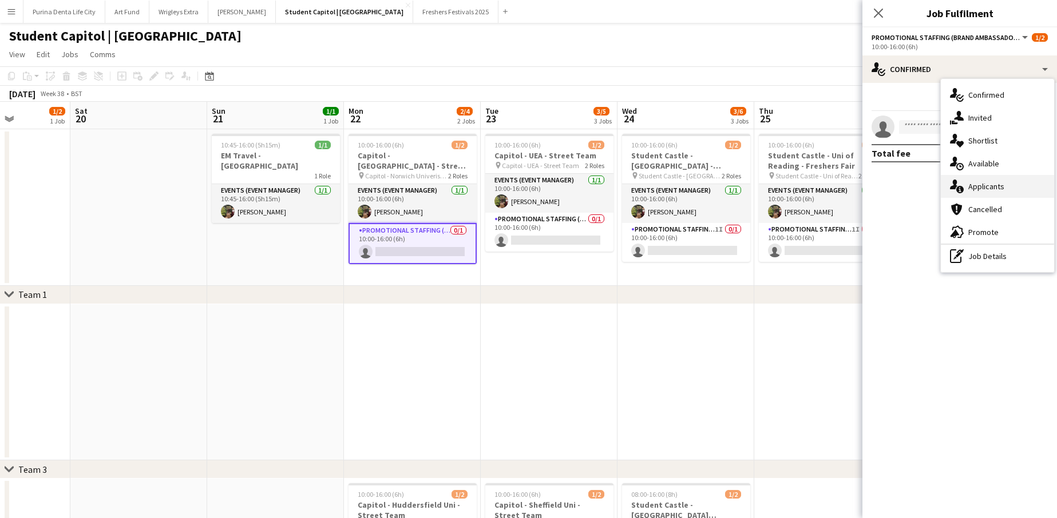
click at [978, 185] on span "Applicants" at bounding box center [986, 186] width 36 height 10
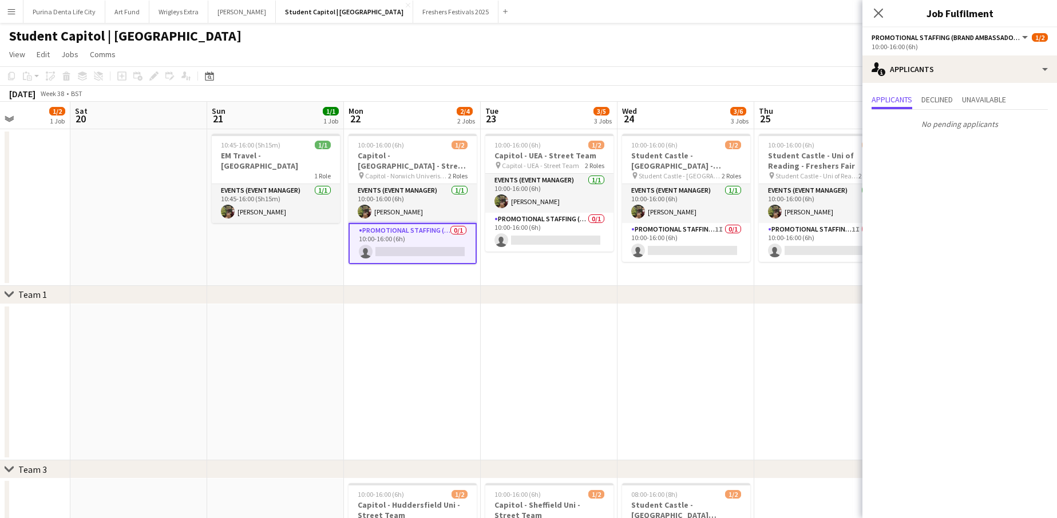
click at [540, 255] on app-date-cell "10:00-16:00 (6h) 1/2 Capitol - UEA - Street Team pin Capitol - UEA - Street Tea…" at bounding box center [549, 207] width 137 height 157
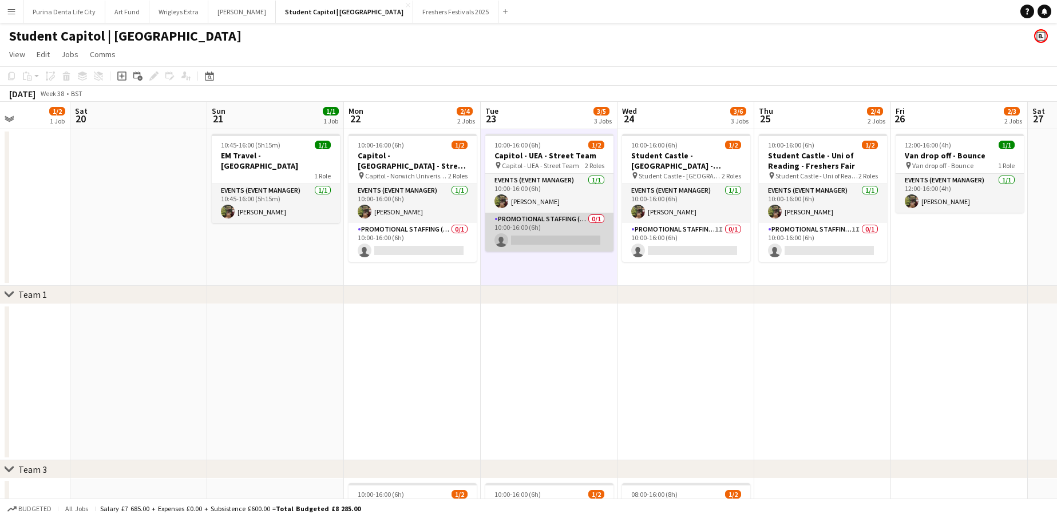
click at [550, 241] on app-card-role "Promotional Staffing (Brand Ambassadors) 0/1 10:00-16:00 (6h) single-neutral-ac…" at bounding box center [549, 232] width 128 height 39
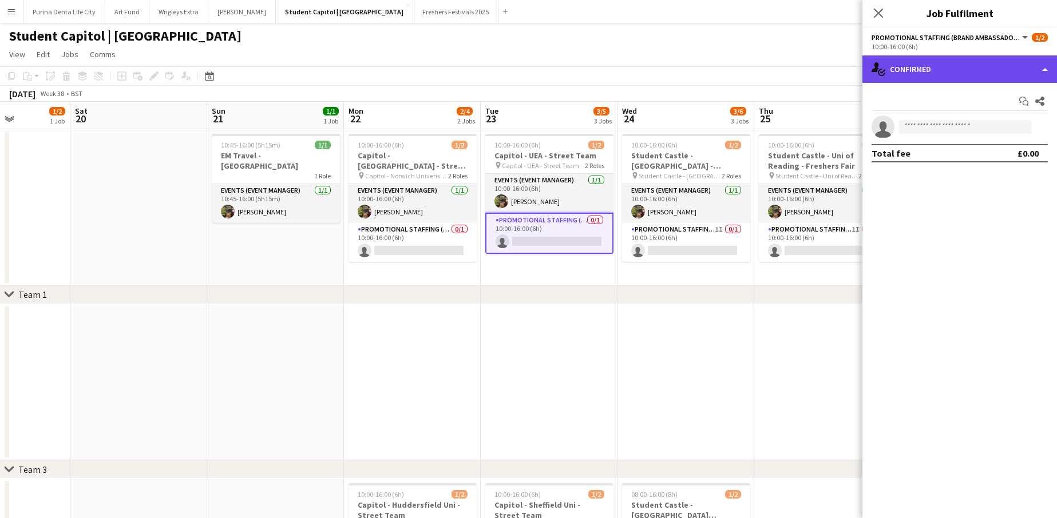
click at [934, 69] on div "single-neutral-actions-check-2 Confirmed" at bounding box center [959, 68] width 194 height 27
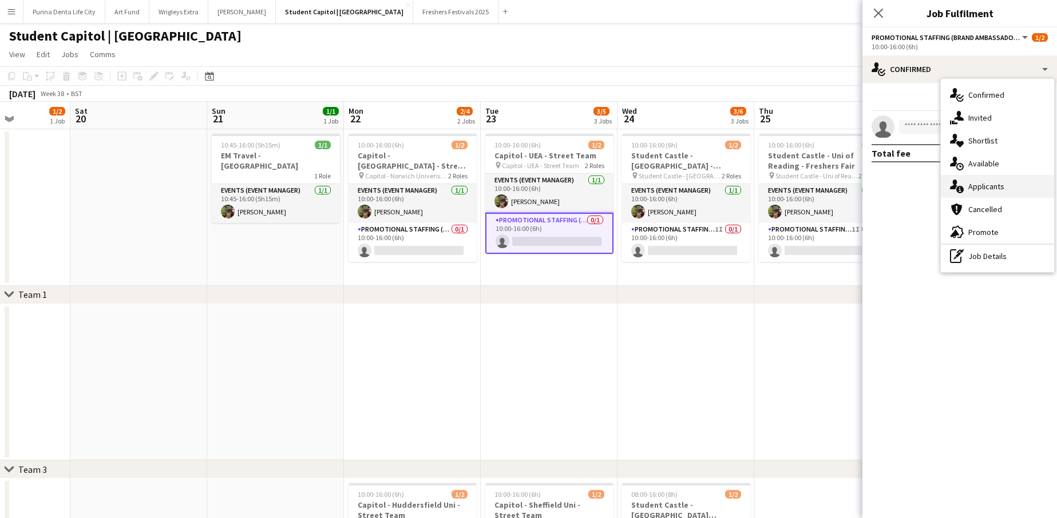
click at [986, 186] on span "Applicants" at bounding box center [986, 186] width 36 height 10
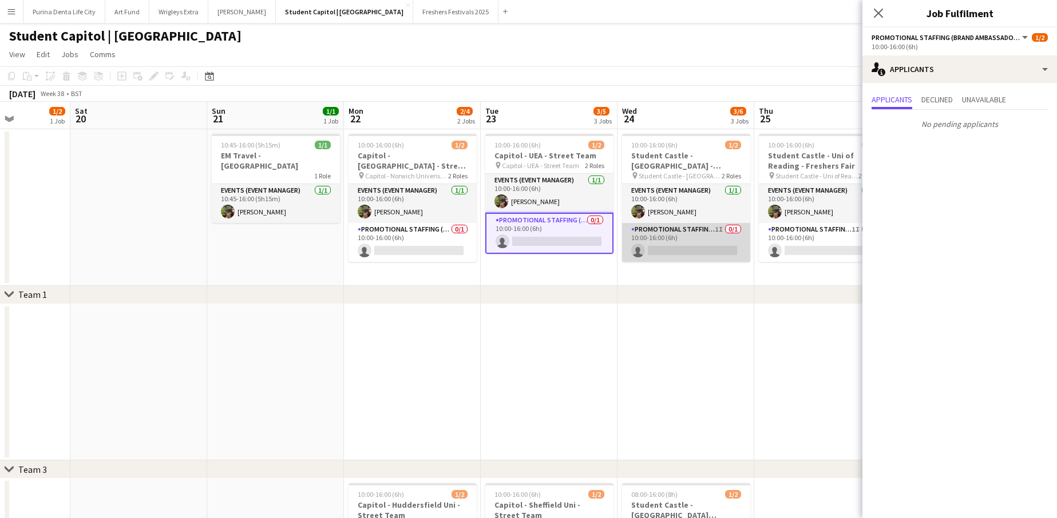
click at [708, 236] on app-card-role "Promotional Staffing (Brand Ambassadors) 1I 0/1 10:00-16:00 (6h) single-neutral…" at bounding box center [686, 242] width 128 height 39
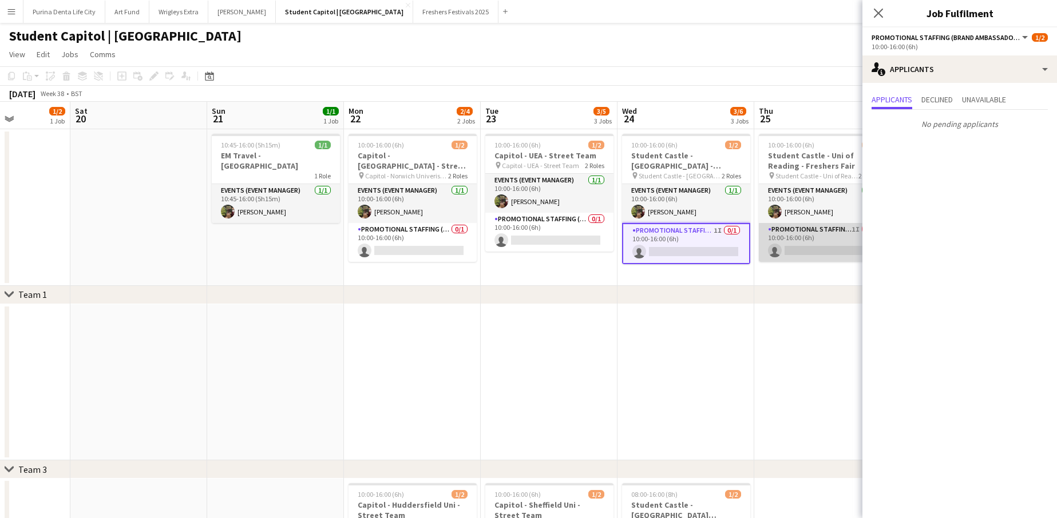
click at [810, 240] on app-card-role "Promotional Staffing (Brand Ambassadors) 1I 0/1 10:00-16:00 (6h) single-neutral…" at bounding box center [823, 242] width 128 height 39
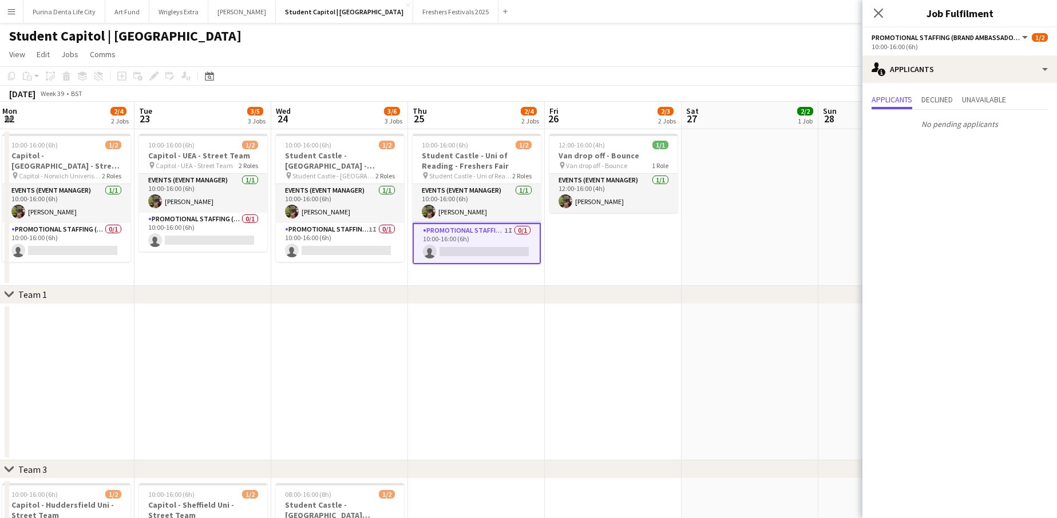
scroll to position [0, 415]
click at [686, 353] on app-date-cell at bounding box center [747, 382] width 137 height 157
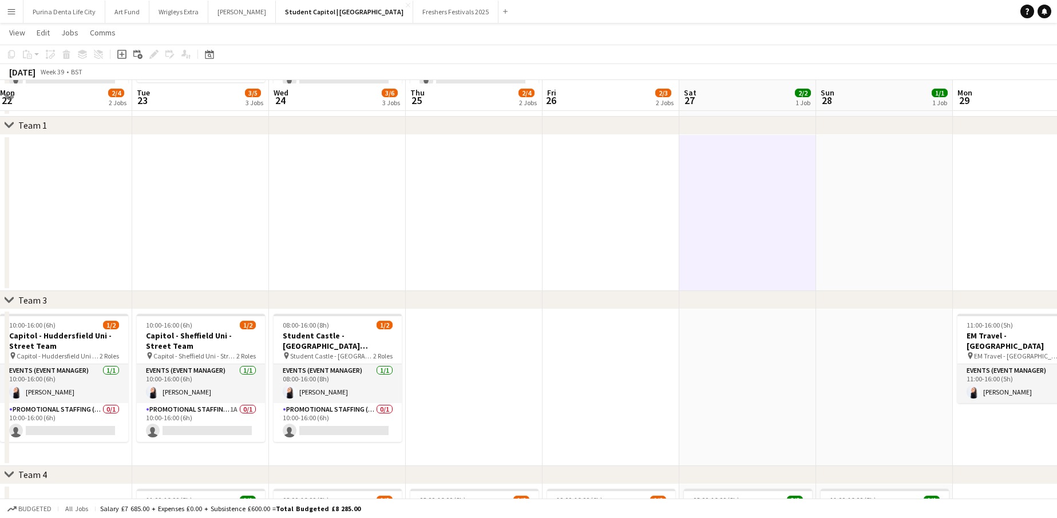
scroll to position [189, 0]
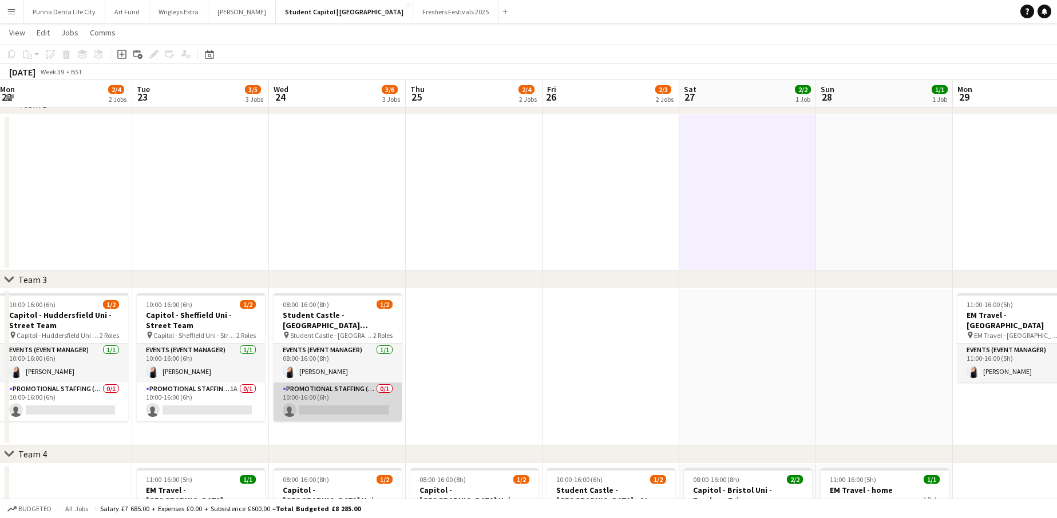
click at [379, 414] on app-card-role "Promotional Staffing (Brand Ambassadors) 0/1 10:00-16:00 (6h) single-neutral-ac…" at bounding box center [337, 402] width 128 height 39
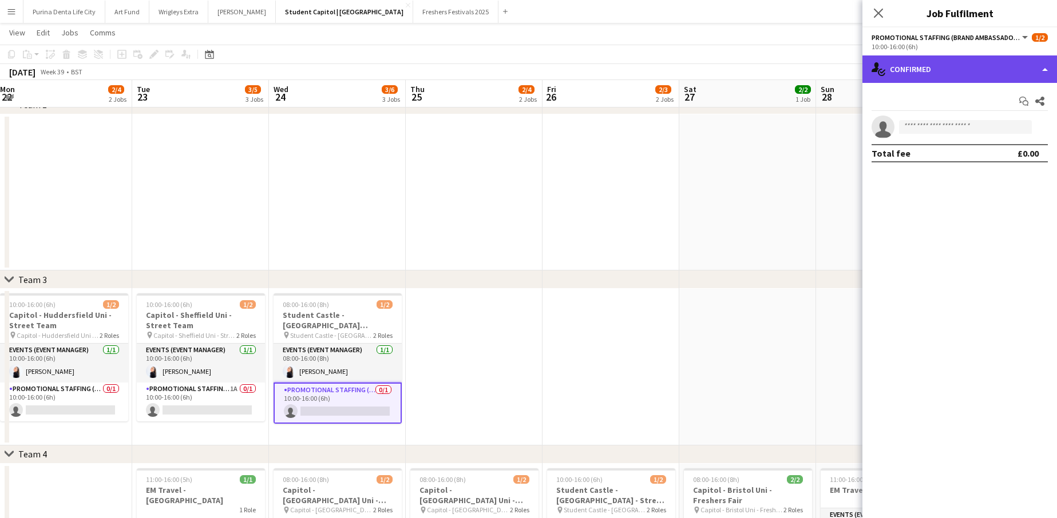
click at [973, 78] on div "single-neutral-actions-check-2 Confirmed" at bounding box center [959, 68] width 194 height 27
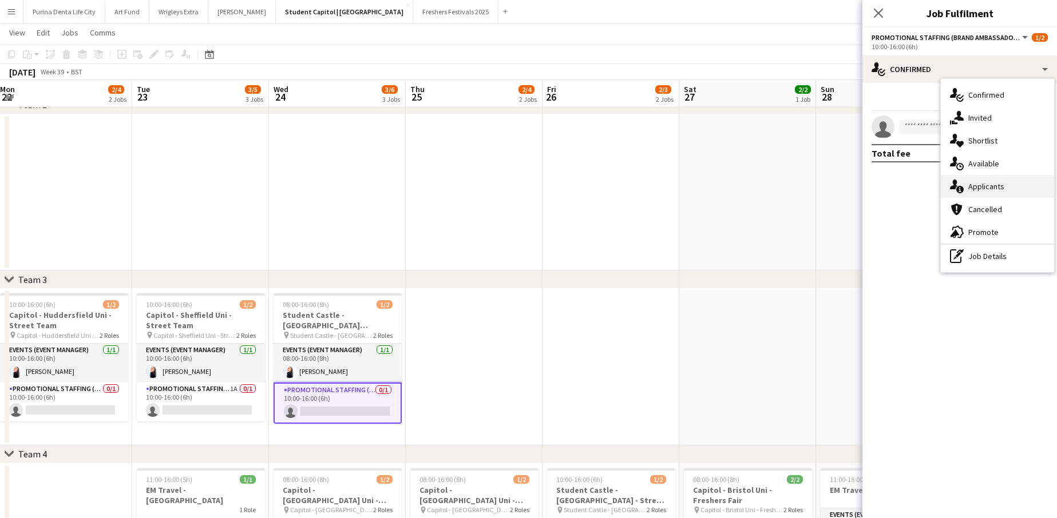
click at [991, 183] on span "Applicants" at bounding box center [986, 186] width 36 height 10
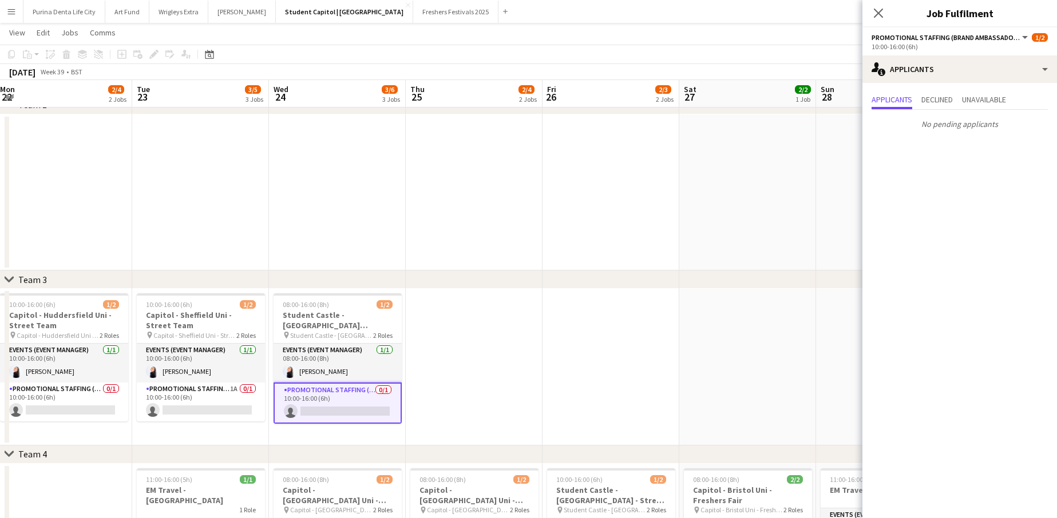
click at [711, 342] on app-date-cell at bounding box center [747, 367] width 137 height 157
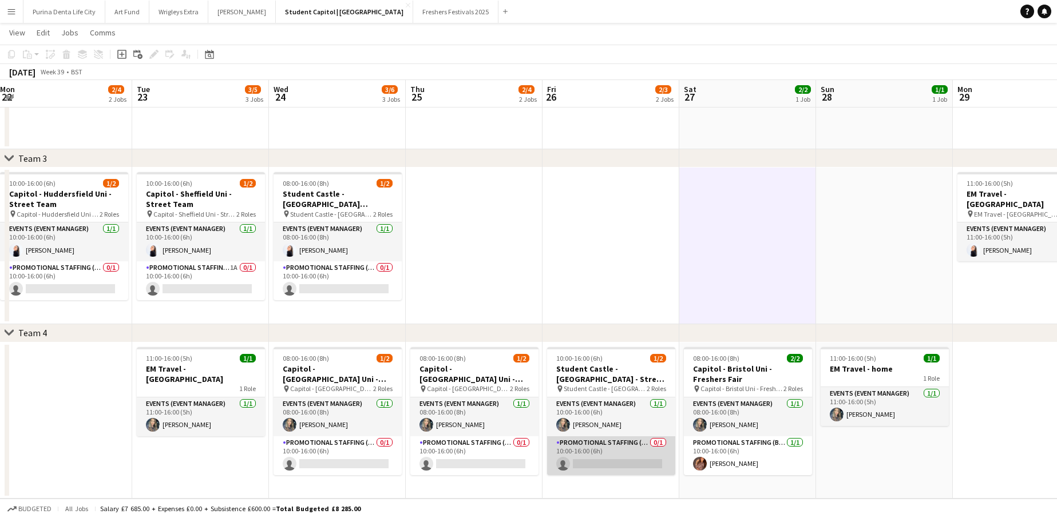
scroll to position [310, 0]
click at [604, 468] on app-card-role "Promotional Staffing (Brand Ambassadors) 0/1 10:00-16:00 (6h) single-neutral-ac…" at bounding box center [611, 455] width 128 height 39
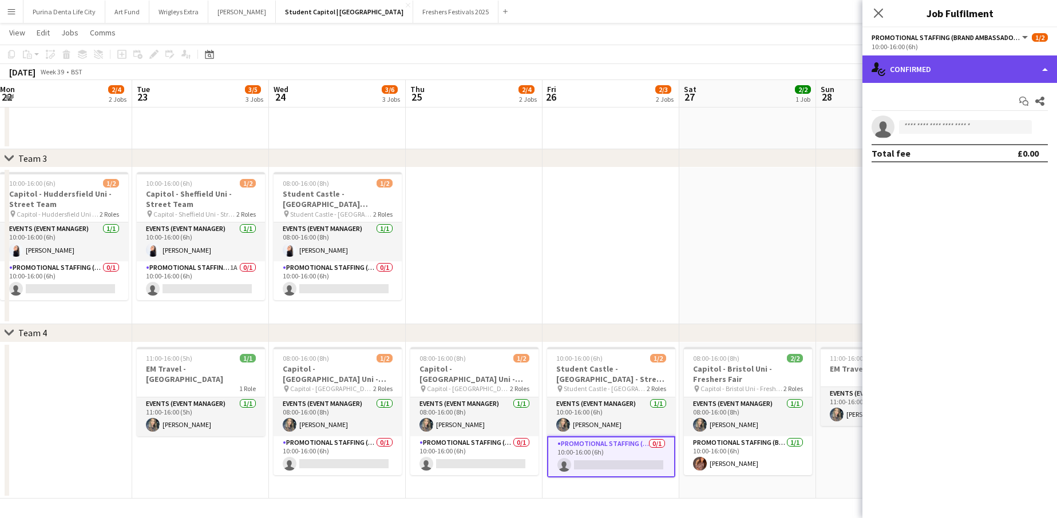
click at [938, 66] on div "single-neutral-actions-check-2 Confirmed" at bounding box center [959, 68] width 194 height 27
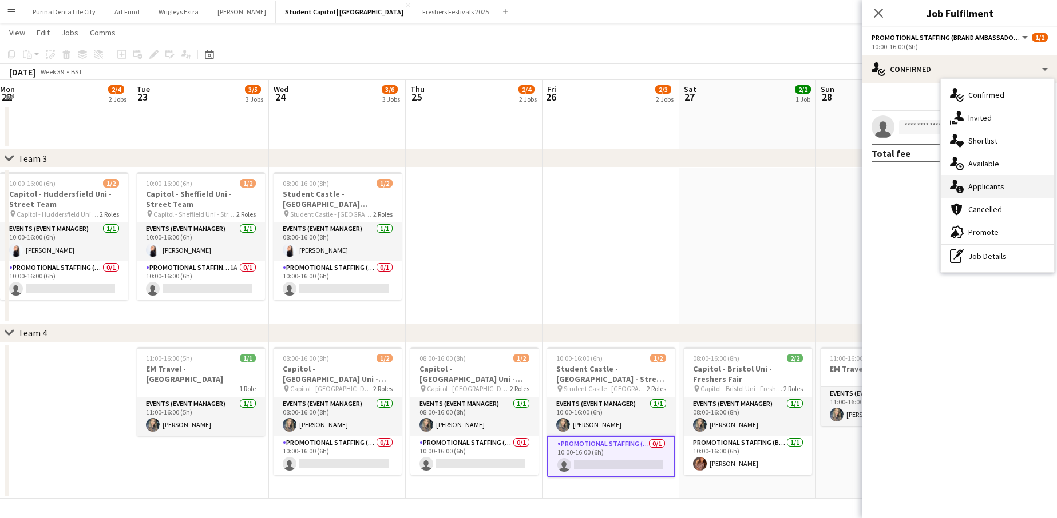
click at [969, 187] on span "Applicants" at bounding box center [986, 186] width 36 height 10
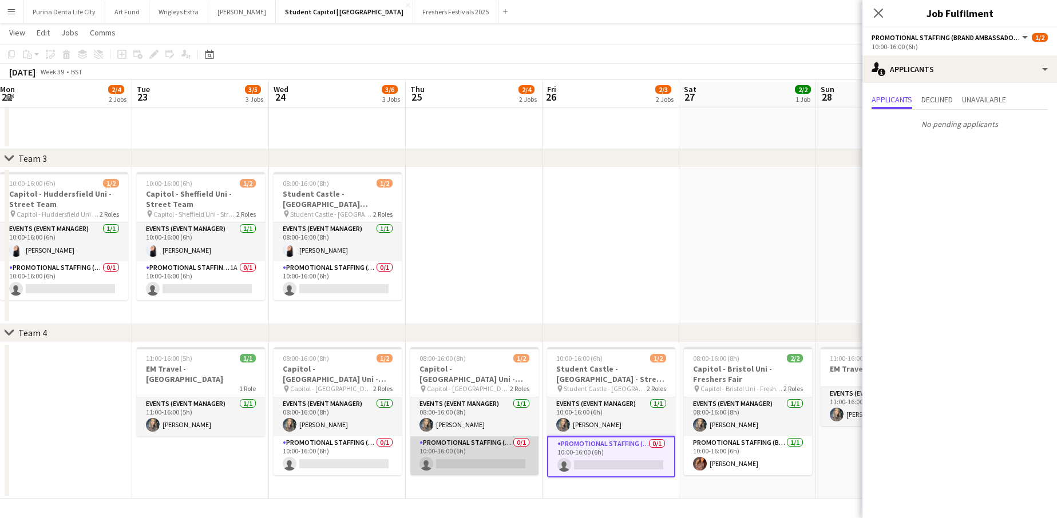
click at [495, 462] on app-card-role "Promotional Staffing (Brand Ambassadors) 0/1 10:00-16:00 (6h) single-neutral-ac…" at bounding box center [474, 455] width 128 height 39
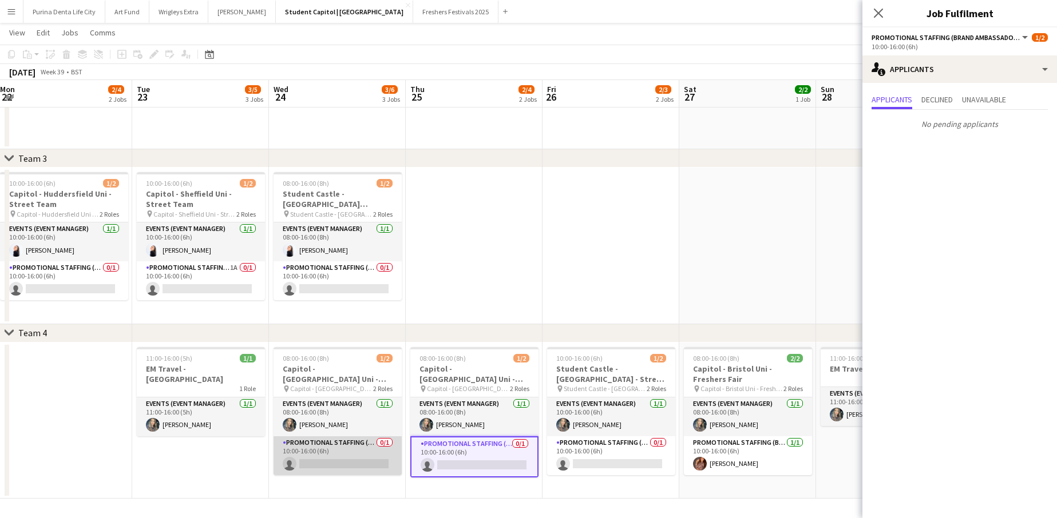
click at [340, 475] on app-card-role "Promotional Staffing (Brand Ambassadors) 0/1 10:00-16:00 (6h) single-neutral-ac…" at bounding box center [337, 455] width 128 height 39
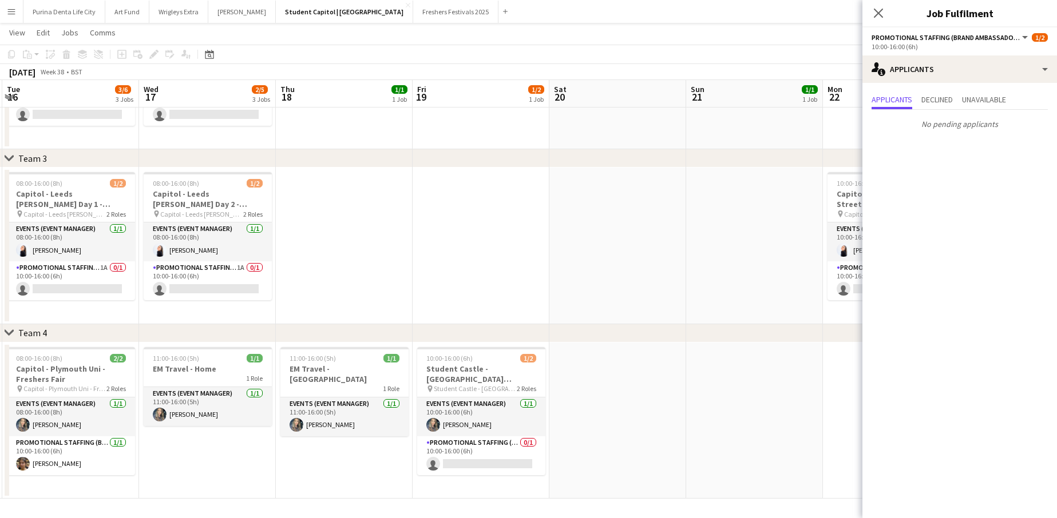
scroll to position [0, 351]
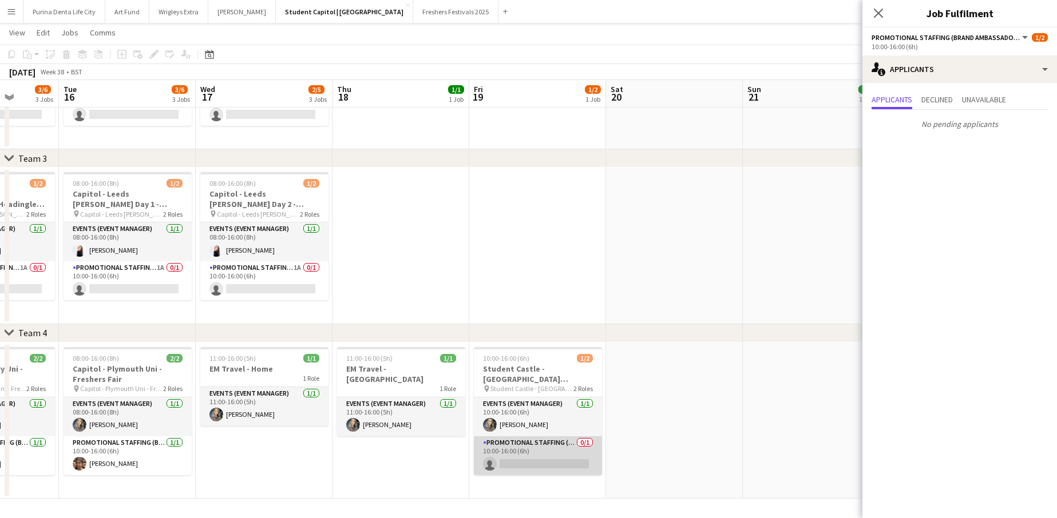
click at [550, 458] on app-card-role "Promotional Staffing (Brand Ambassadors) 0/1 10:00-16:00 (6h) single-neutral-ac…" at bounding box center [538, 455] width 128 height 39
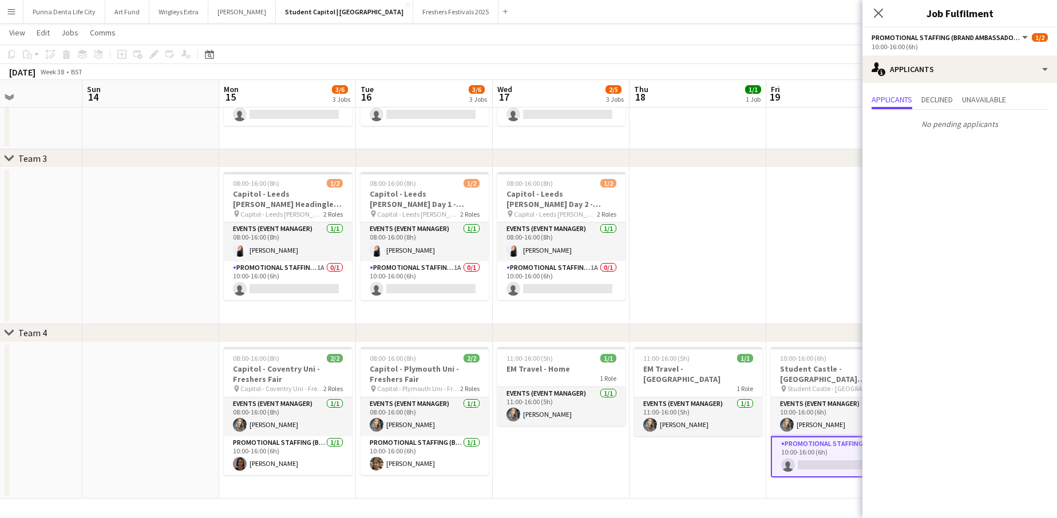
scroll to position [0, 306]
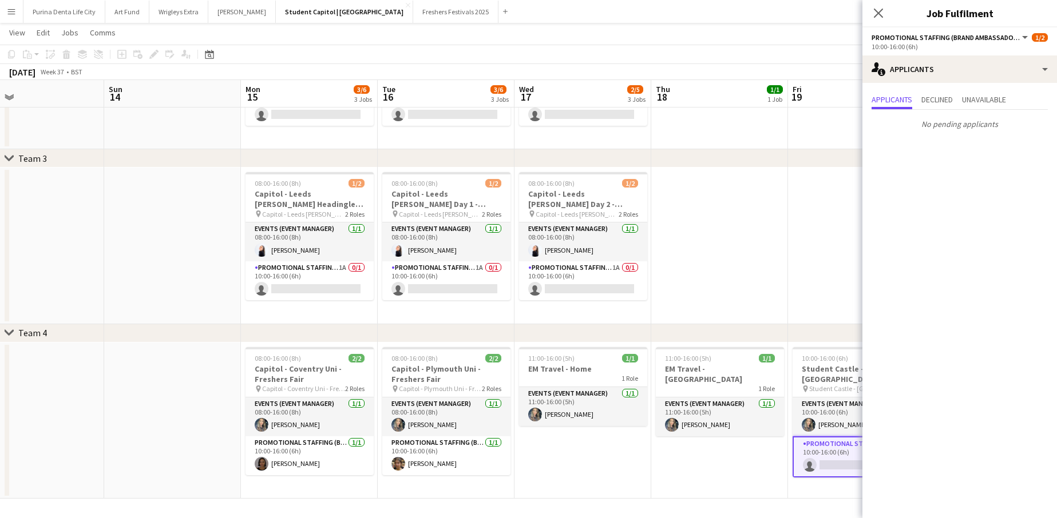
click at [162, 430] on app-date-cell at bounding box center [172, 421] width 137 height 157
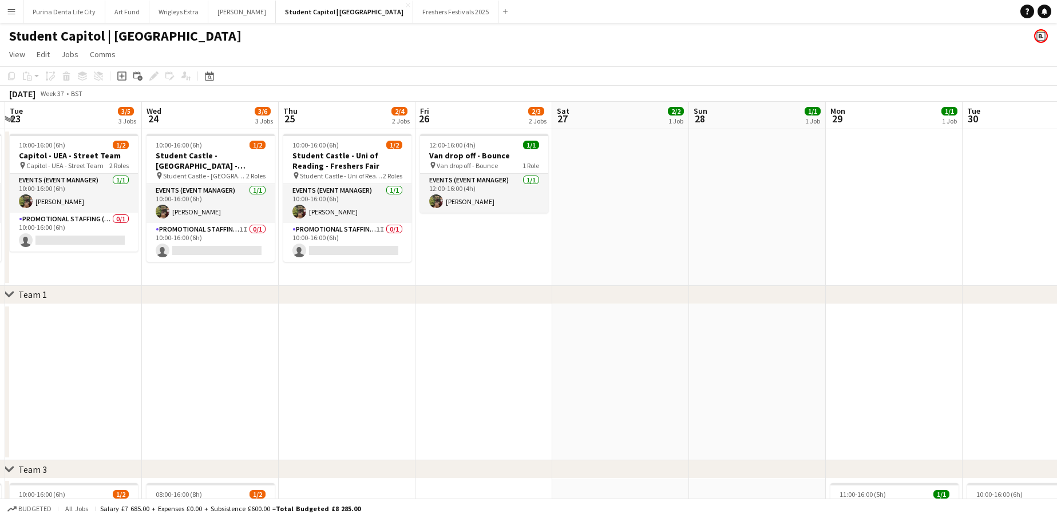
scroll to position [0, 345]
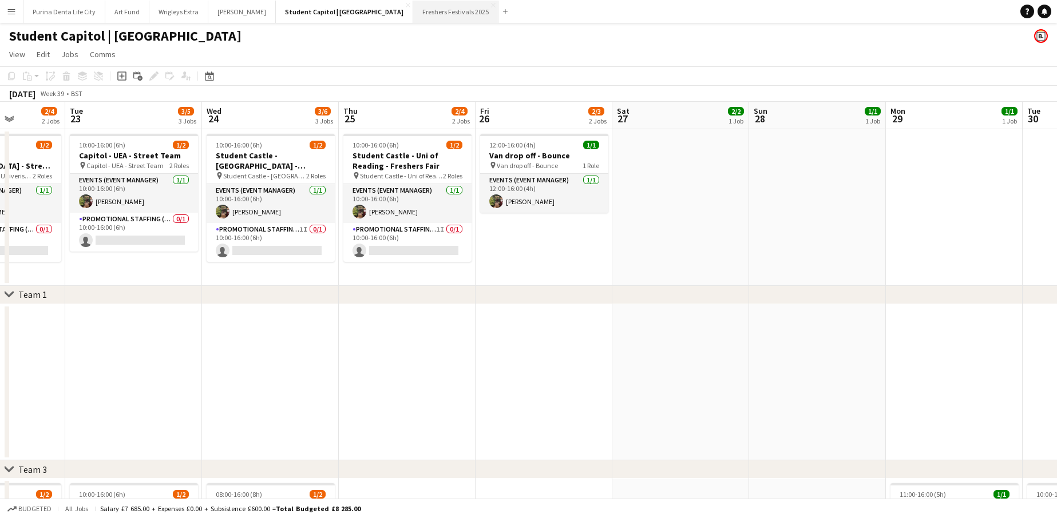
click at [413, 13] on button "Freshers Festivals 2025 Close" at bounding box center [455, 12] width 85 height 22
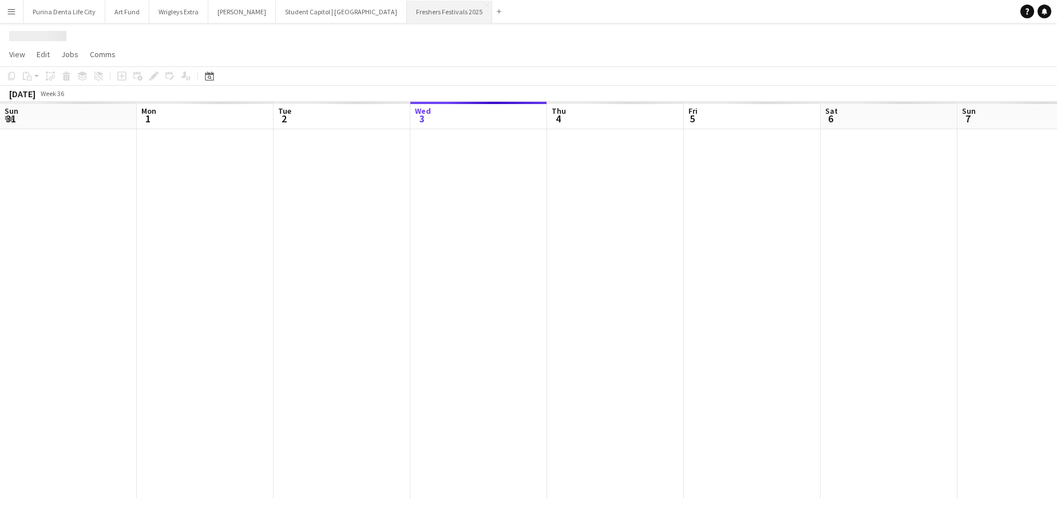
click at [408, 13] on button "Freshers Festivals 2025 Close" at bounding box center [449, 12] width 85 height 22
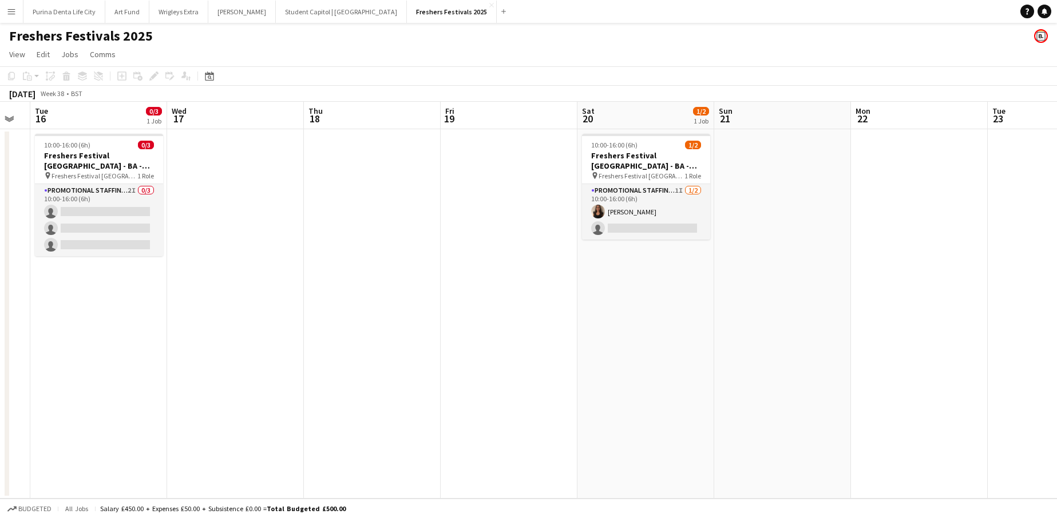
scroll to position [0, 375]
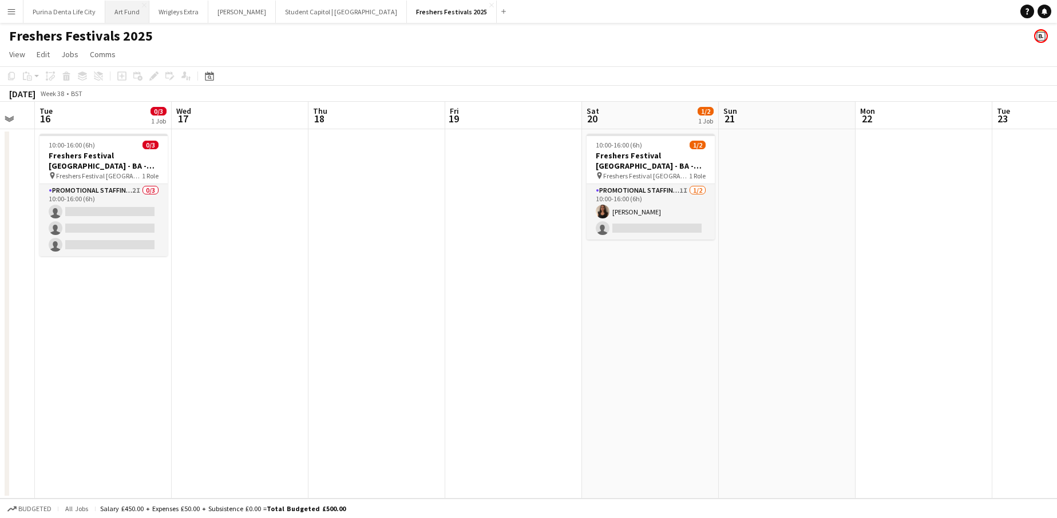
click at [125, 9] on button "Art Fund Close" at bounding box center [127, 12] width 44 height 22
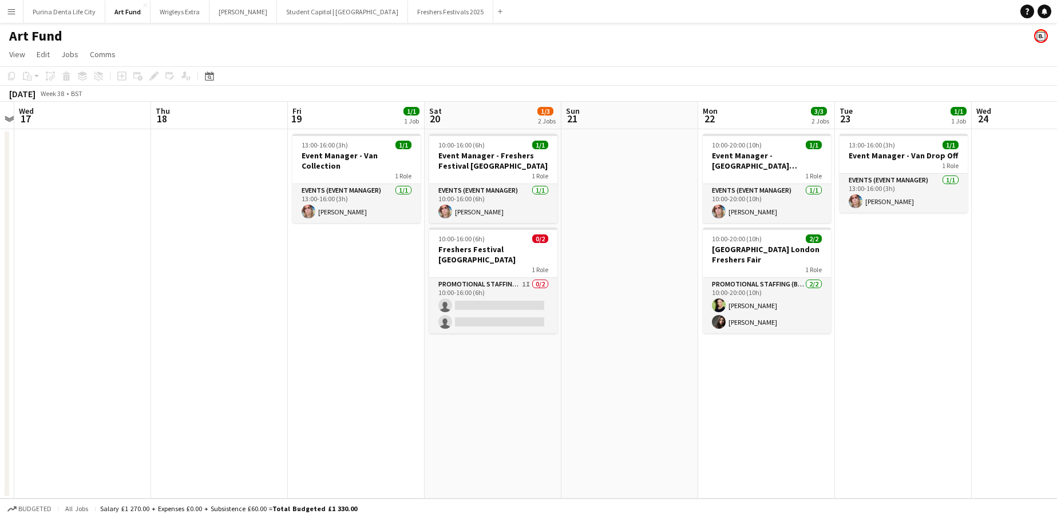
scroll to position [0, 397]
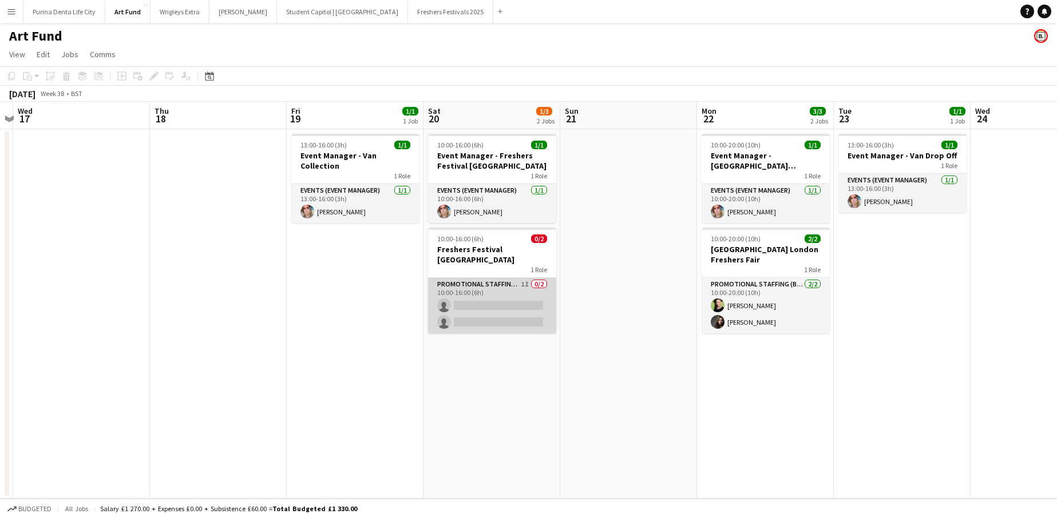
click at [470, 281] on app-card-role "Promotional Staffing (Brand Ambassadors) 1I 0/2 10:00-16:00 (6h) single-neutral…" at bounding box center [492, 305] width 128 height 55
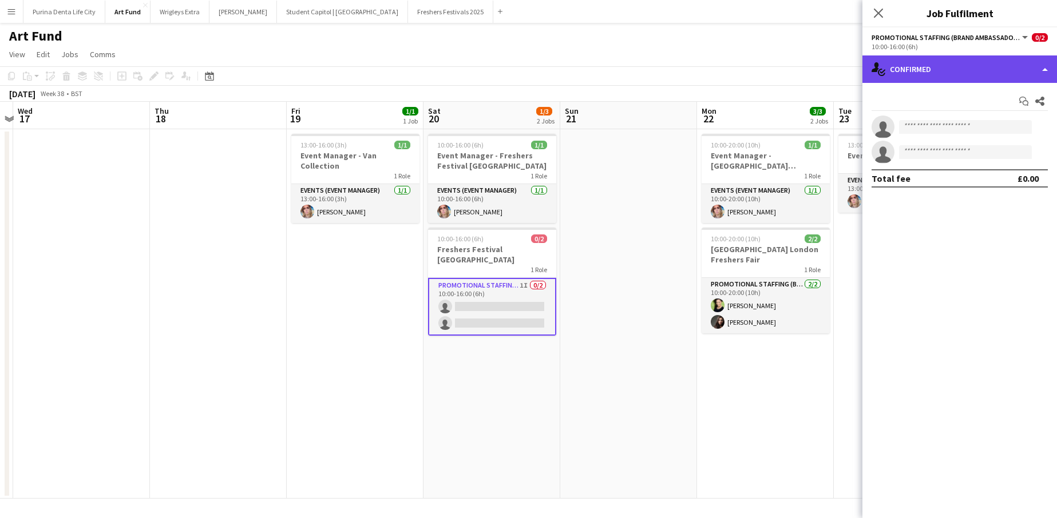
click at [930, 77] on div "single-neutral-actions-check-2 Confirmed" at bounding box center [959, 68] width 194 height 27
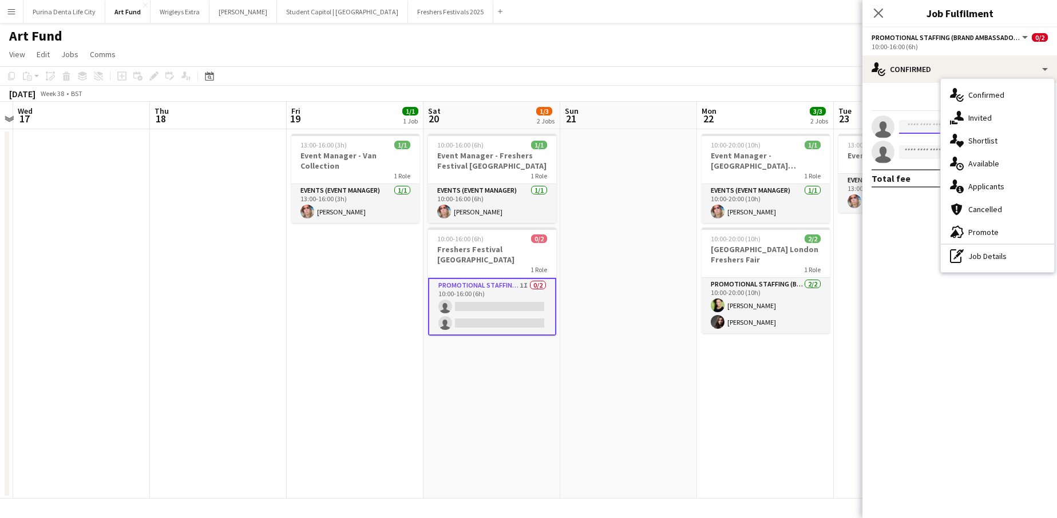
click at [918, 124] on input at bounding box center [965, 127] width 133 height 14
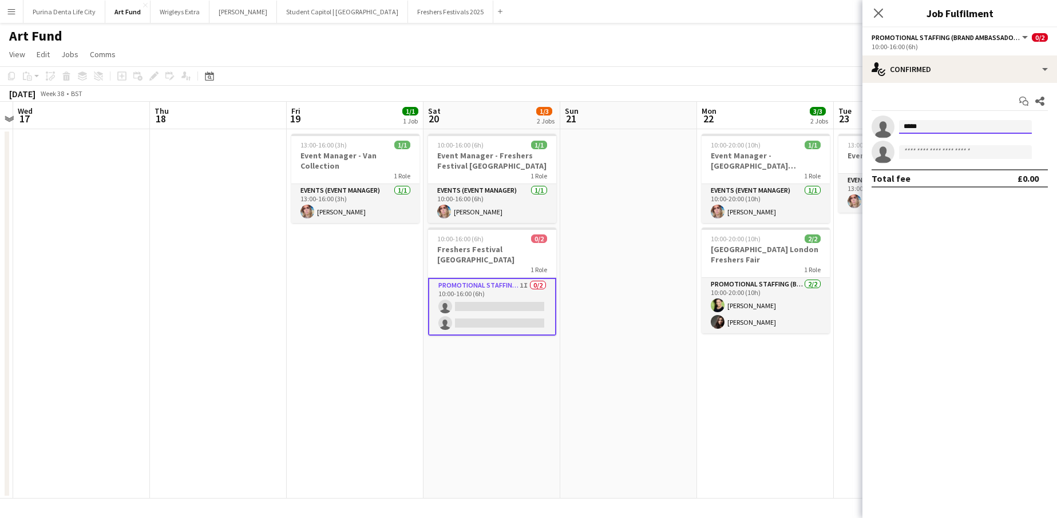
drag, startPoint x: 948, startPoint y: 121, endPoint x: 906, endPoint y: 121, distance: 42.3
click at [920, 121] on input "*****" at bounding box center [965, 127] width 133 height 14
type input "*****"
click at [929, 141] on div at bounding box center [965, 138] width 133 height 9
drag, startPoint x: 931, startPoint y: 126, endPoint x: 816, endPoint y: 94, distance: 118.8
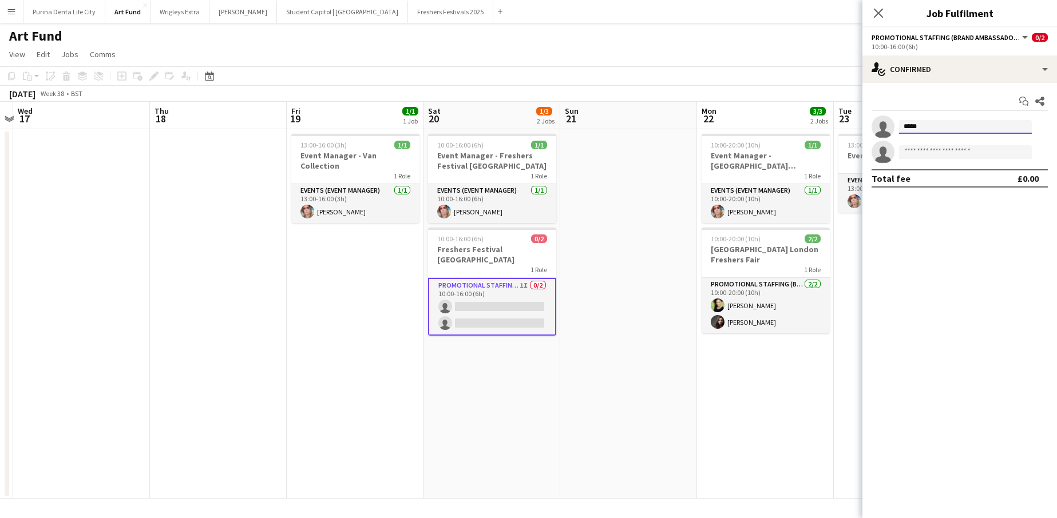
click at [816, 94] on body "Menu Boards Boards Boards All jobs Status Workforce Workforce My Workforce Recr…" at bounding box center [528, 259] width 1057 height 518
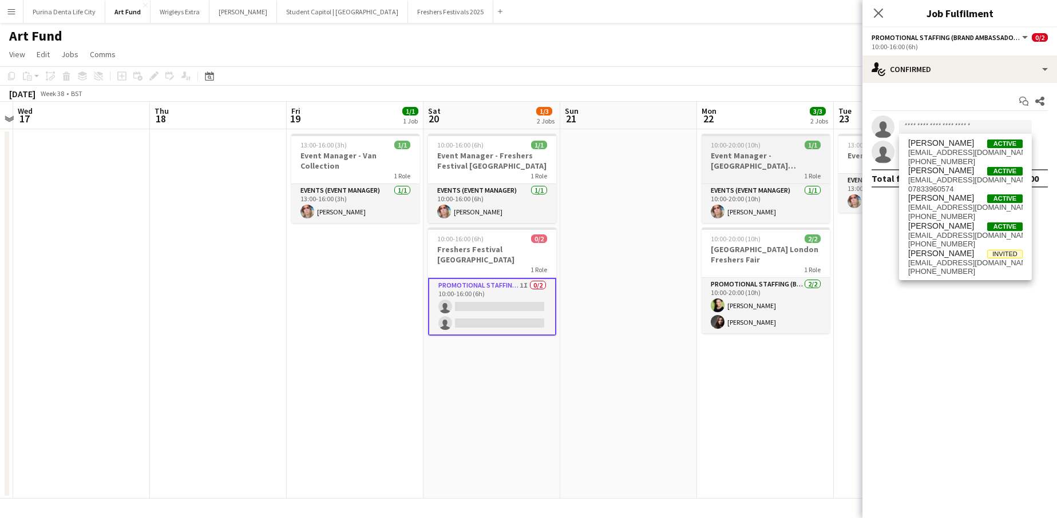
click at [706, 177] on div "1 Role" at bounding box center [765, 175] width 128 height 9
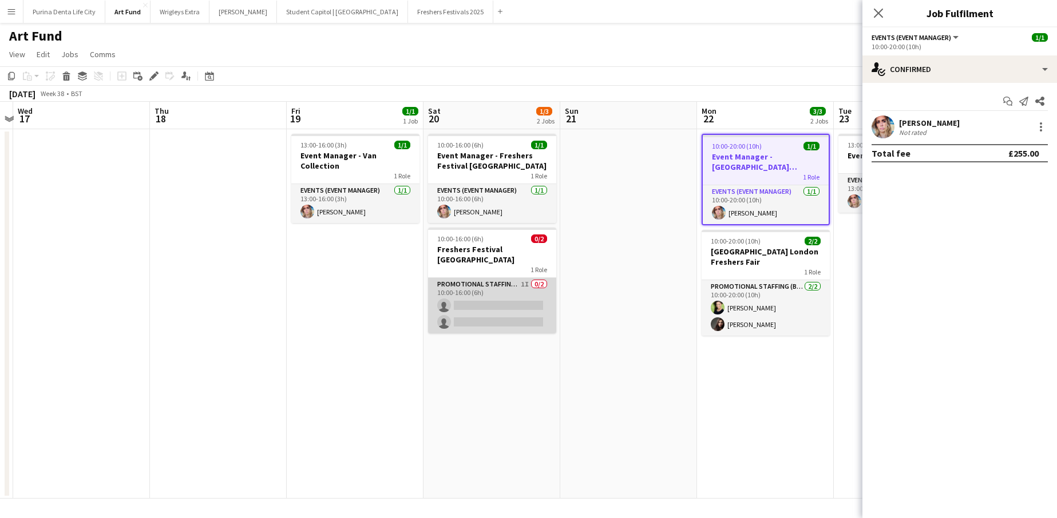
click at [503, 291] on app-card-role "Promotional Staffing (Brand Ambassadors) 1I 0/2 10:00-16:00 (6h) single-neutral…" at bounding box center [492, 305] width 128 height 55
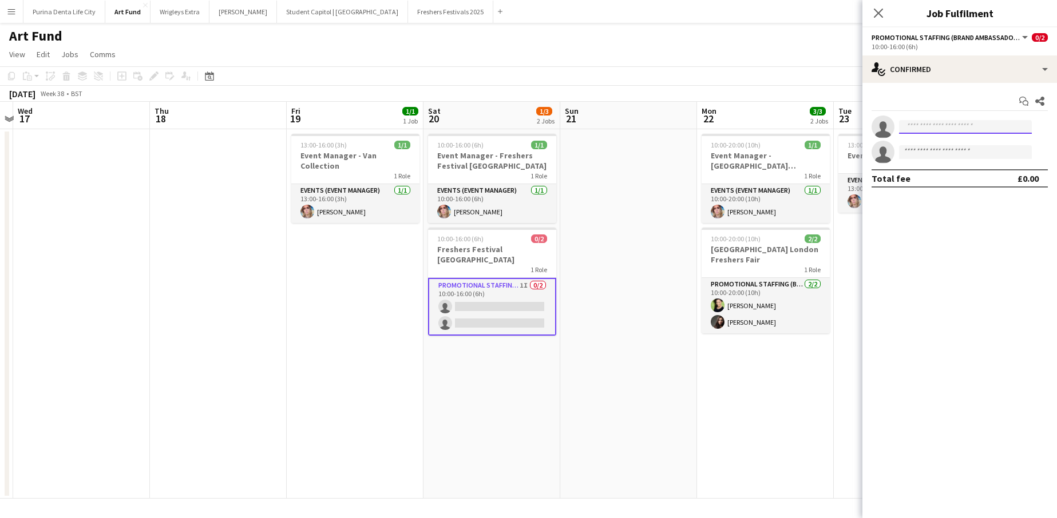
click at [942, 125] on input at bounding box center [965, 127] width 133 height 14
type input "***"
click at [633, 261] on app-date-cell at bounding box center [628, 314] width 137 height 370
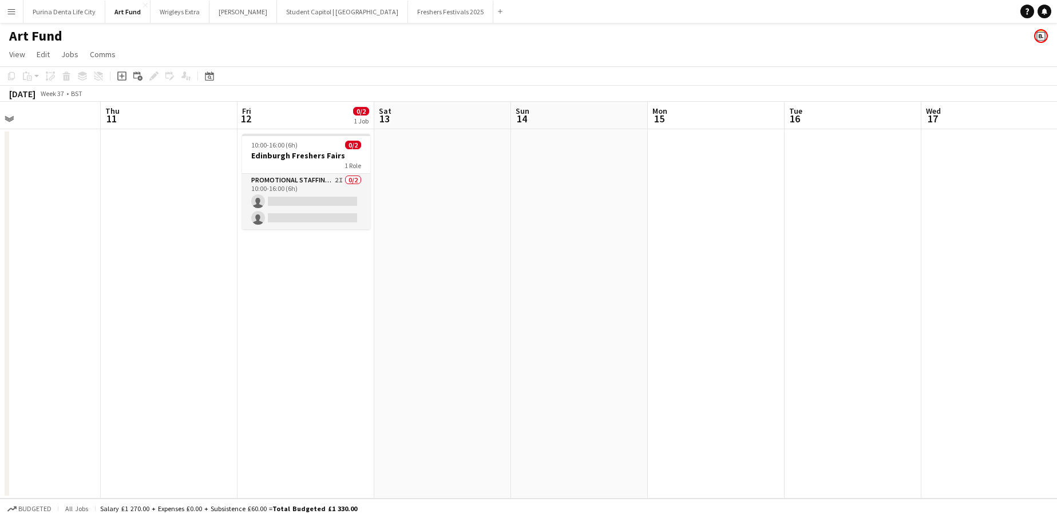
scroll to position [0, 264]
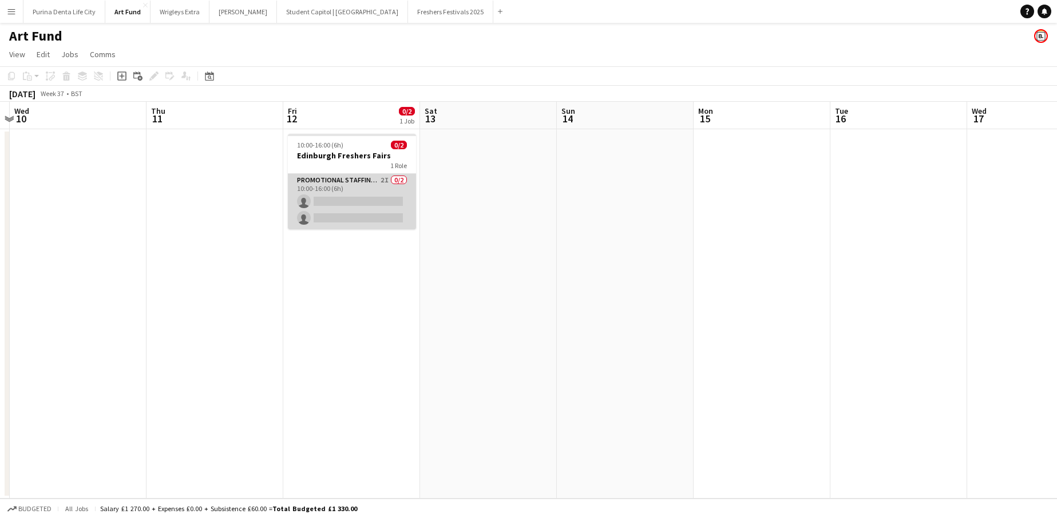
click at [372, 213] on app-card-role "Promotional Staffing (Brand Ambassadors) 2I 0/2 10:00-16:00 (6h) single-neutral…" at bounding box center [352, 201] width 128 height 55
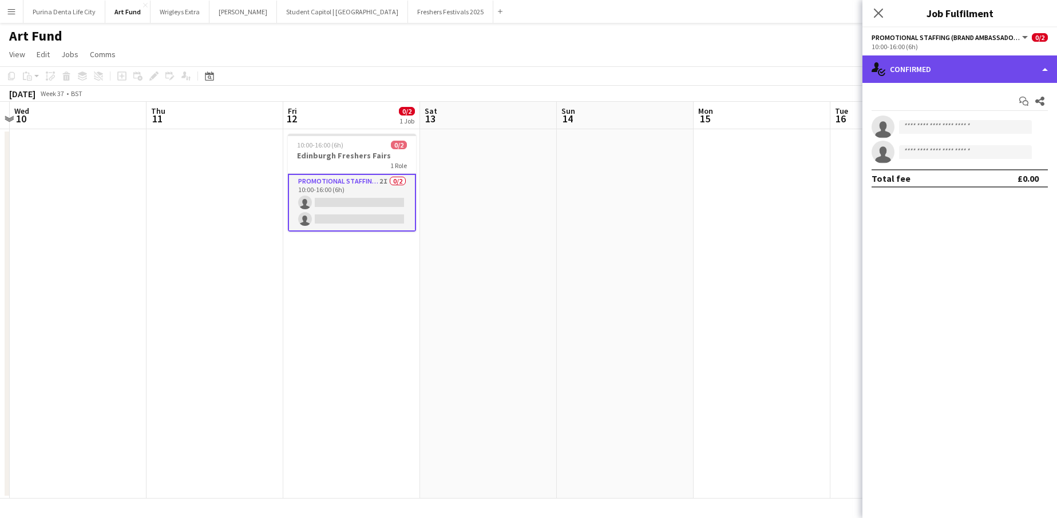
click at [970, 67] on div "single-neutral-actions-check-2 Confirmed" at bounding box center [959, 68] width 194 height 27
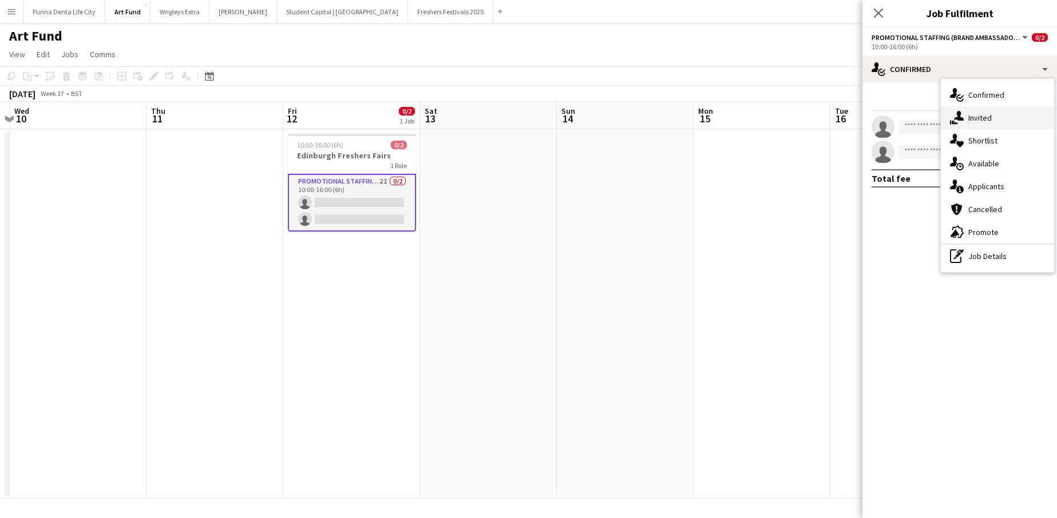
click at [978, 115] on span "Invited" at bounding box center [979, 118] width 23 height 10
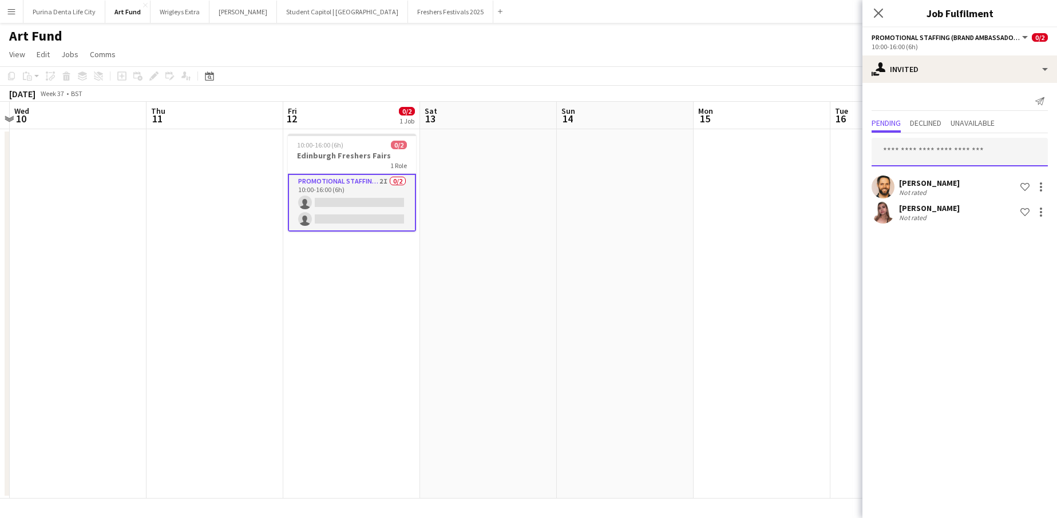
click at [934, 138] on input "text" at bounding box center [959, 152] width 176 height 29
type input "***"
click at [944, 184] on span "[PERSON_NAME] Active" at bounding box center [959, 181] width 158 height 10
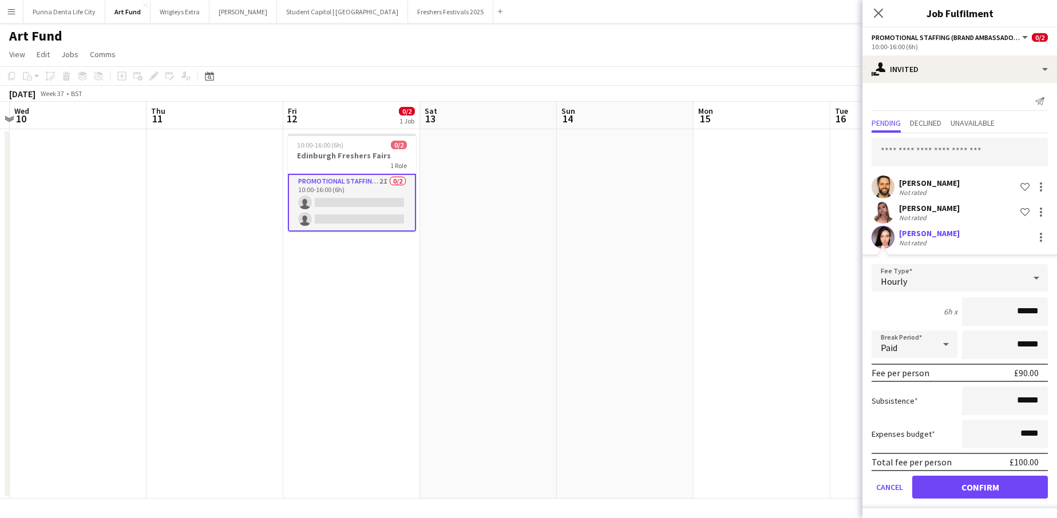
click at [955, 486] on button "Confirm" at bounding box center [980, 487] width 136 height 23
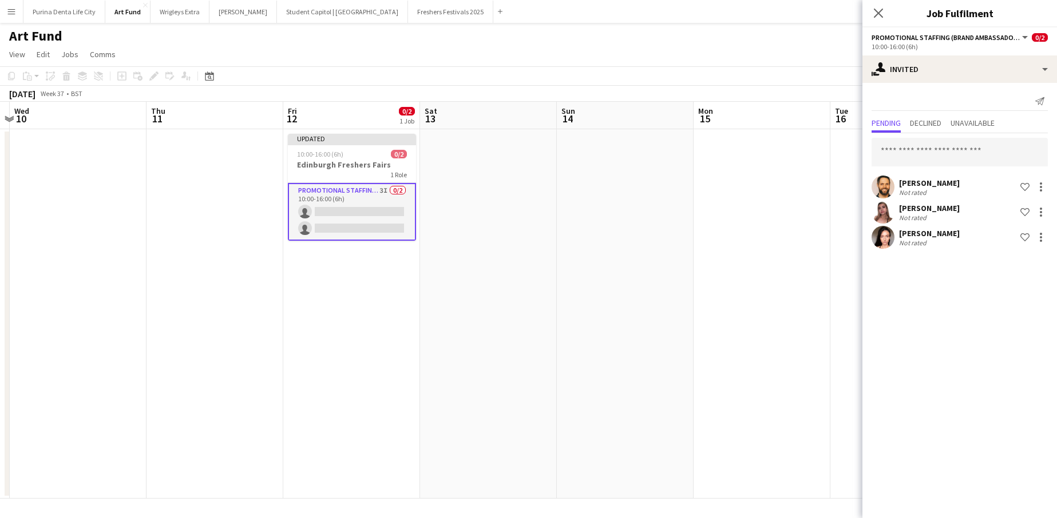
click at [702, 326] on app-date-cell at bounding box center [761, 314] width 137 height 370
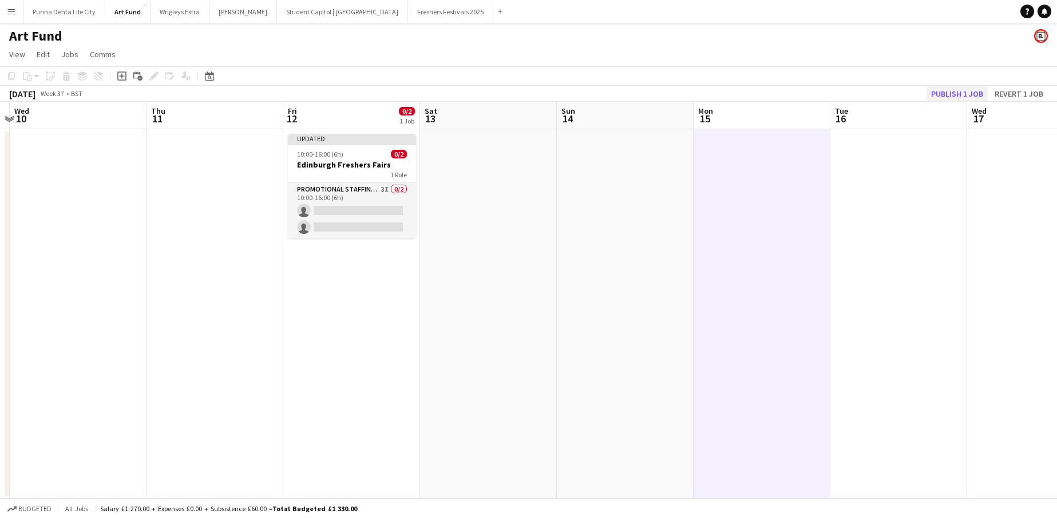
click at [961, 89] on button "Publish 1 job" at bounding box center [956, 93] width 61 height 15
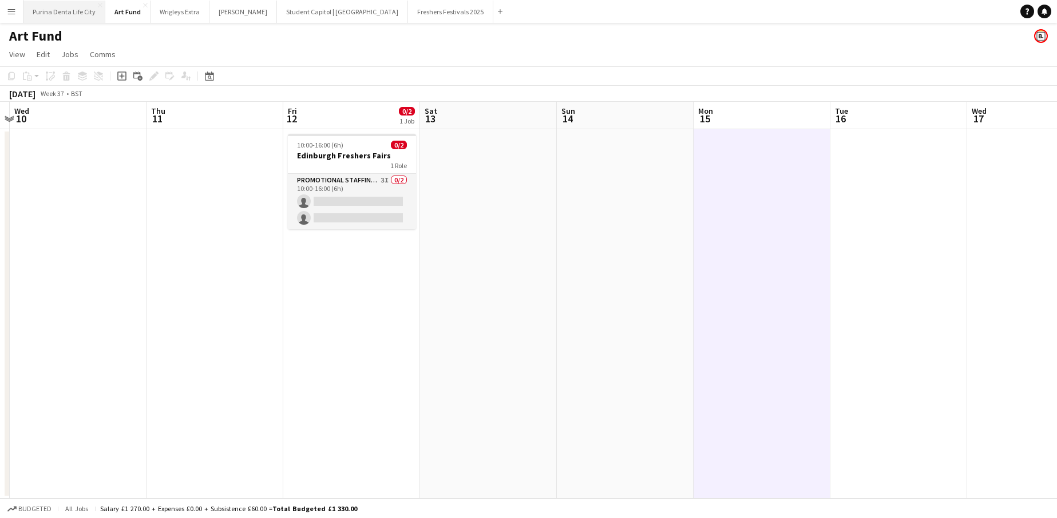
click at [71, 13] on button "Purina Denta Life City Close" at bounding box center [64, 12] width 82 height 22
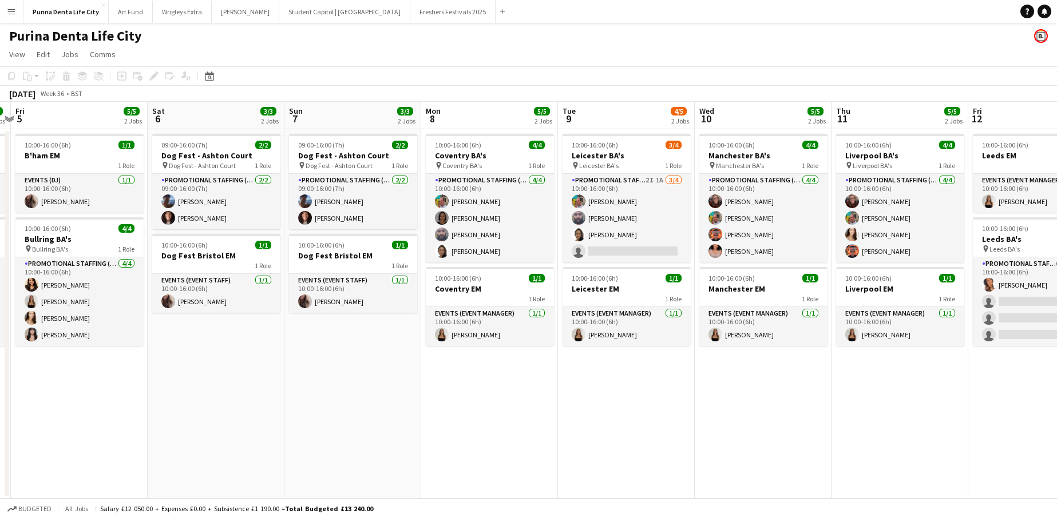
scroll to position [0, 360]
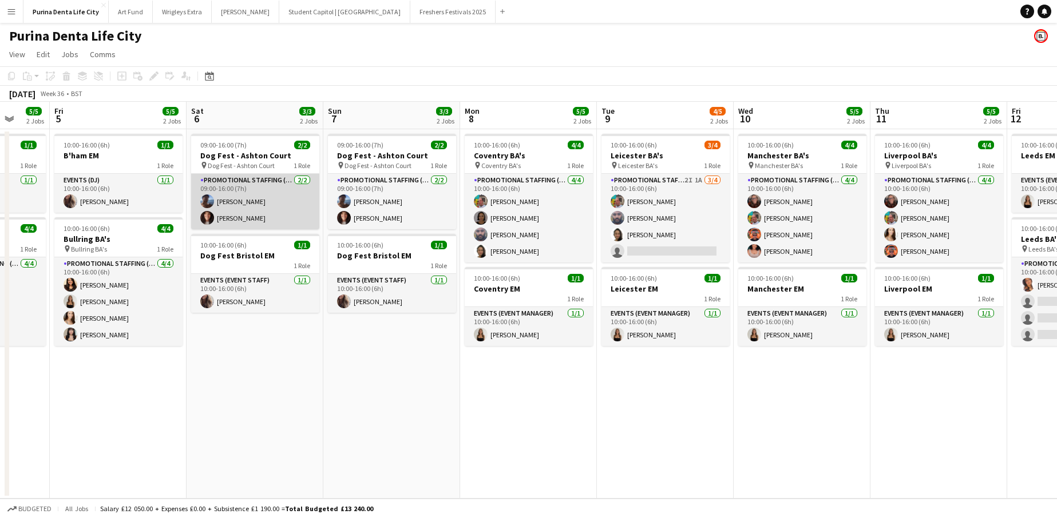
click at [233, 193] on app-card-role "Promotional Staffing (Brand Ambassadors) [DATE] 09:00-16:00 (7h) [PERSON_NAME] …" at bounding box center [255, 201] width 128 height 55
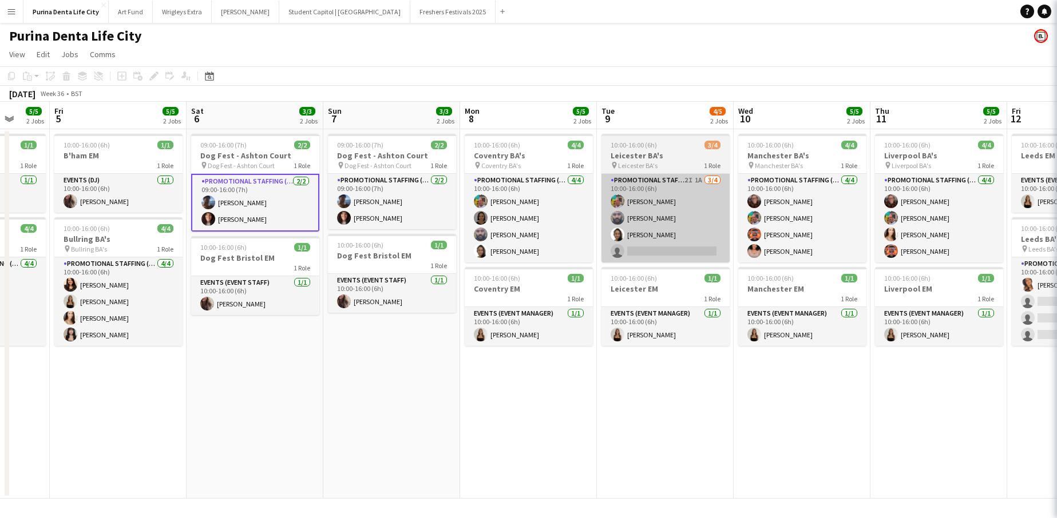
scroll to position [0, 361]
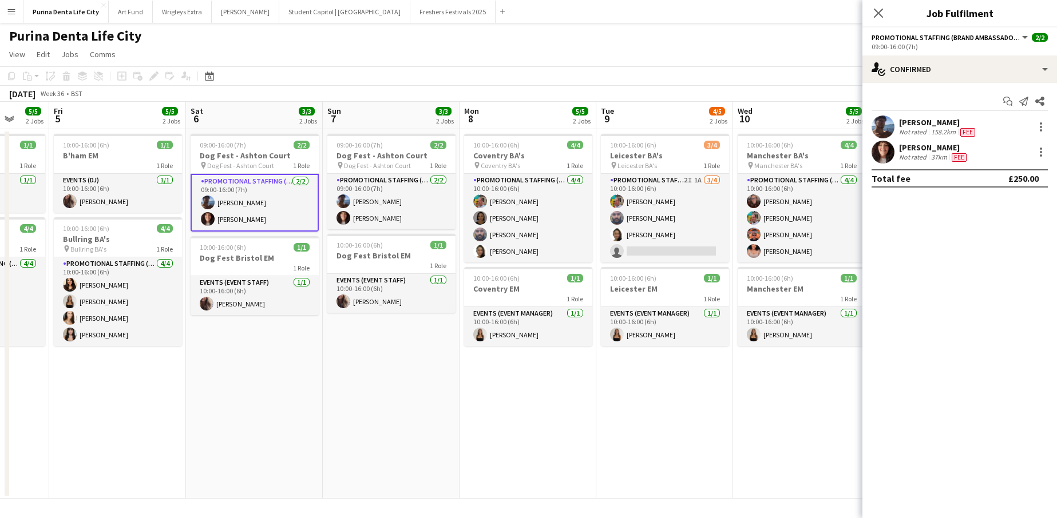
click at [888, 127] on app-user-avatar at bounding box center [882, 127] width 23 height 23
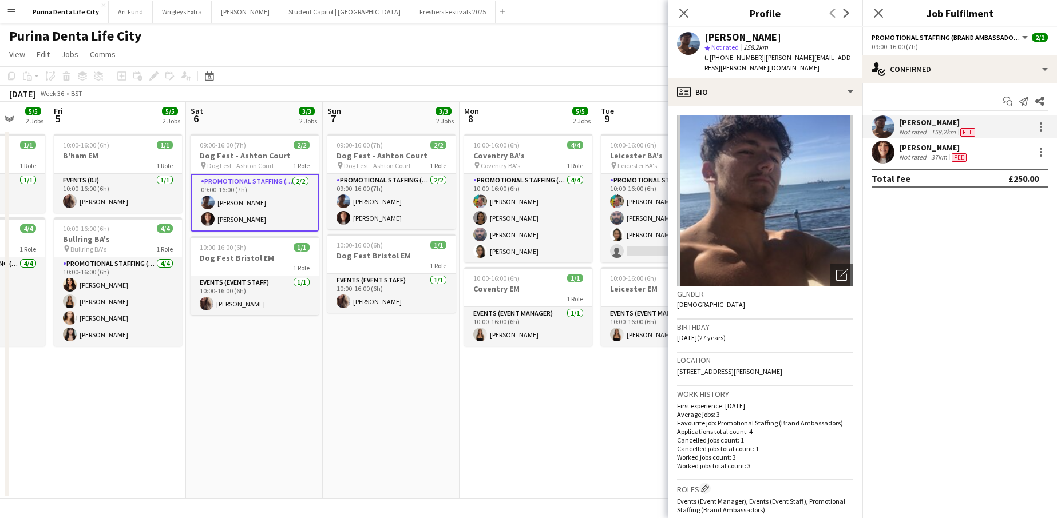
drag, startPoint x: 843, startPoint y: 55, endPoint x: 759, endPoint y: 57, distance: 84.1
click at [759, 57] on div "[PERSON_NAME] star Not rated 158.2km t. [PHONE_NUMBER] | [PERSON_NAME][EMAIL_AD…" at bounding box center [765, 52] width 194 height 51
copy span "[PERSON_NAME][EMAIL_ADDRESS][PERSON_NAME][DOMAIN_NAME]"
click at [352, 207] on app-card-role "Promotional Staffing (Brand Ambassadors) [DATE] 09:00-16:00 (7h) [PERSON_NAME] …" at bounding box center [391, 201] width 128 height 55
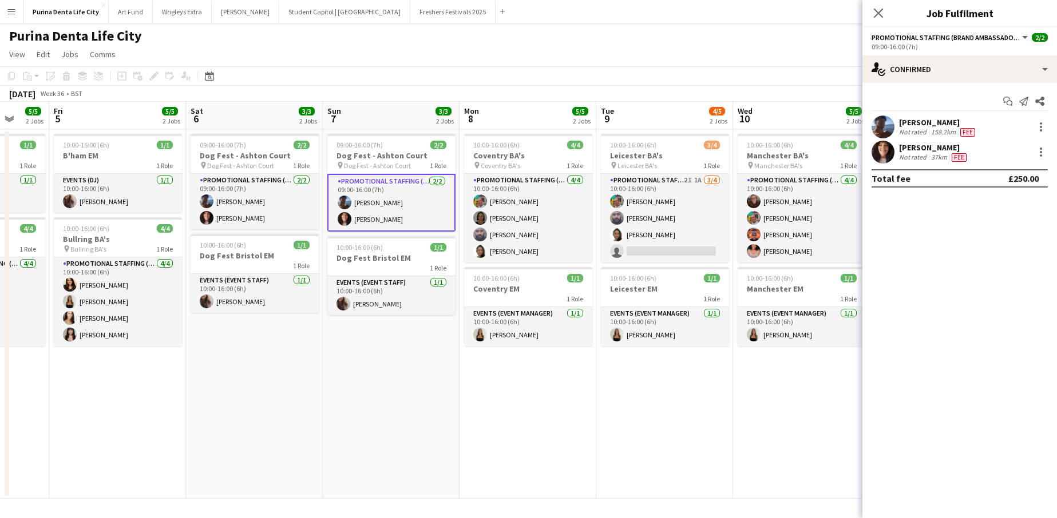
click at [888, 148] on app-user-avatar at bounding box center [882, 152] width 23 height 23
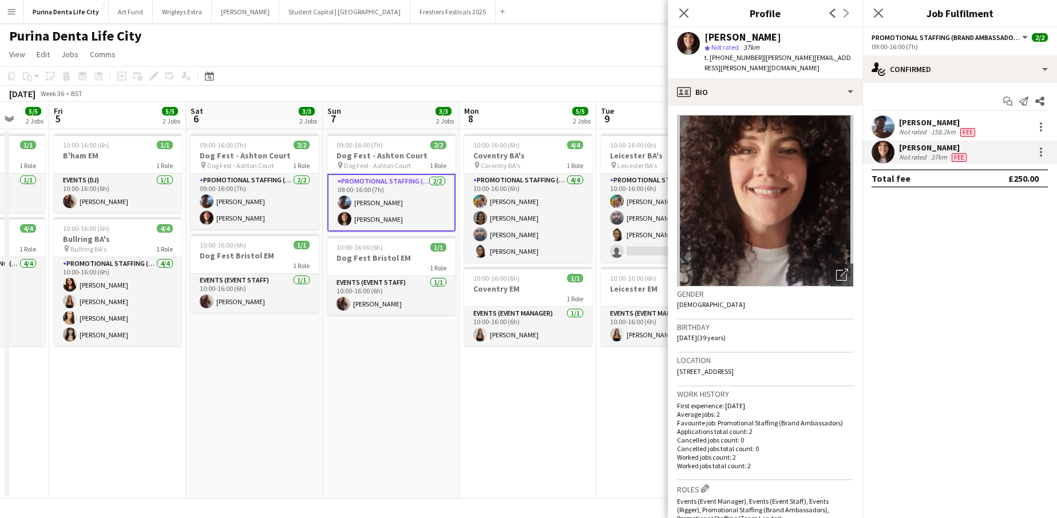
drag, startPoint x: 848, startPoint y: 59, endPoint x: 759, endPoint y: 55, distance: 89.4
click at [759, 55] on app-profile-header "[PERSON_NAME] star Not rated 37km t. [PHONE_NUMBER] | [PERSON_NAME][EMAIL_ADDRE…" at bounding box center [765, 52] width 194 height 51
copy span "[PERSON_NAME][EMAIL_ADDRESS][PERSON_NAME][DOMAIN_NAME]"
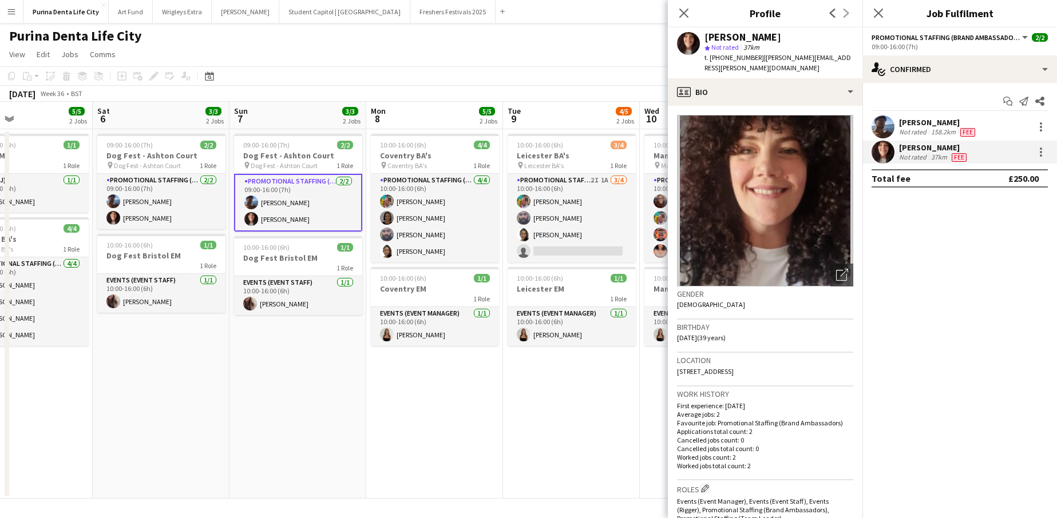
scroll to position [0, 362]
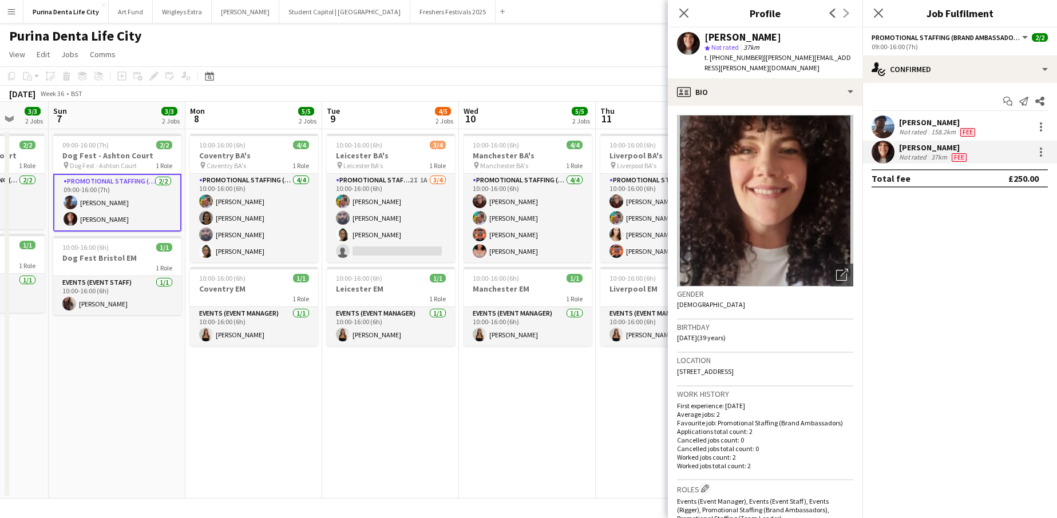
click at [393, 407] on app-date-cell "10:00-16:00 (6h) 3/4 Leicester BA's pin Leicester BA's 1 Role Promotional Staff…" at bounding box center [390, 314] width 137 height 370
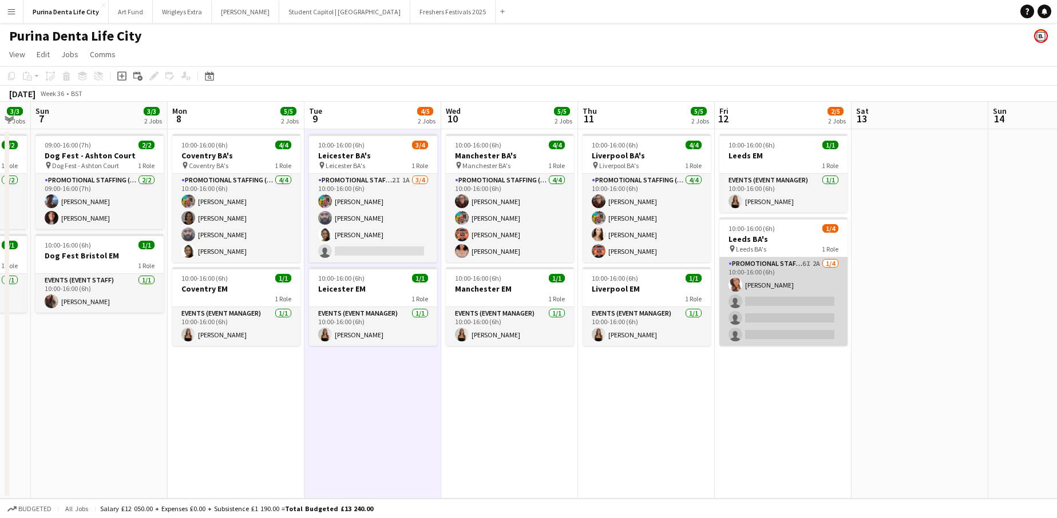
scroll to position [0, 395]
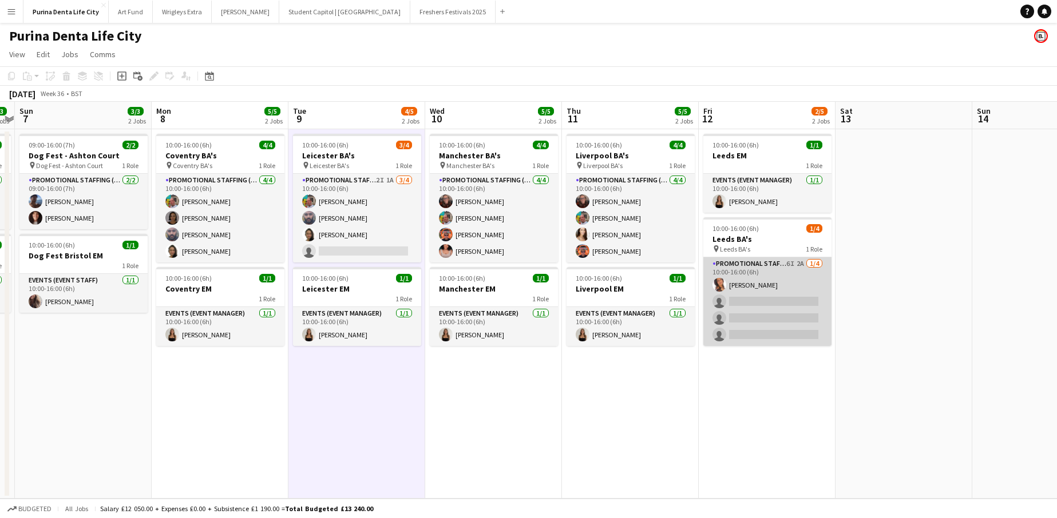
click at [777, 312] on app-card-role "Promotional Staffing (Brand Ambassadors) 6I 2A [DATE] 10:00-16:00 (6h) [PERSON_…" at bounding box center [767, 301] width 128 height 89
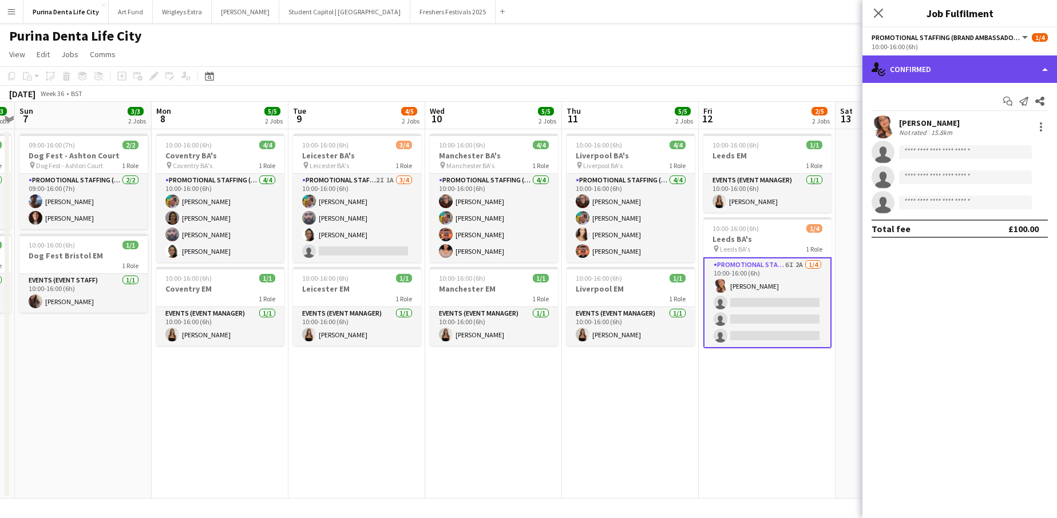
click at [972, 79] on div "single-neutral-actions-check-2 Confirmed" at bounding box center [959, 68] width 194 height 27
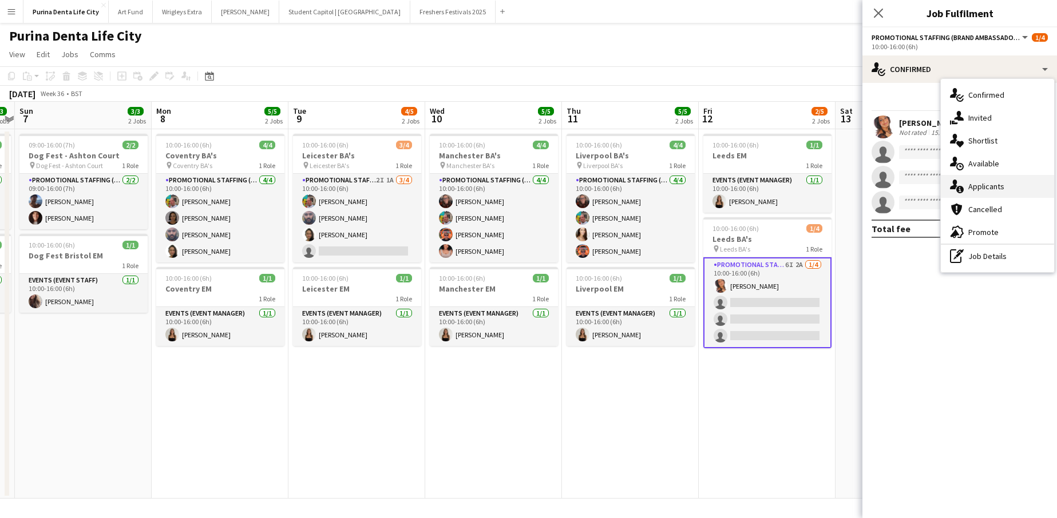
click at [977, 180] on div "single-neutral-actions-information Applicants" at bounding box center [996, 186] width 113 height 23
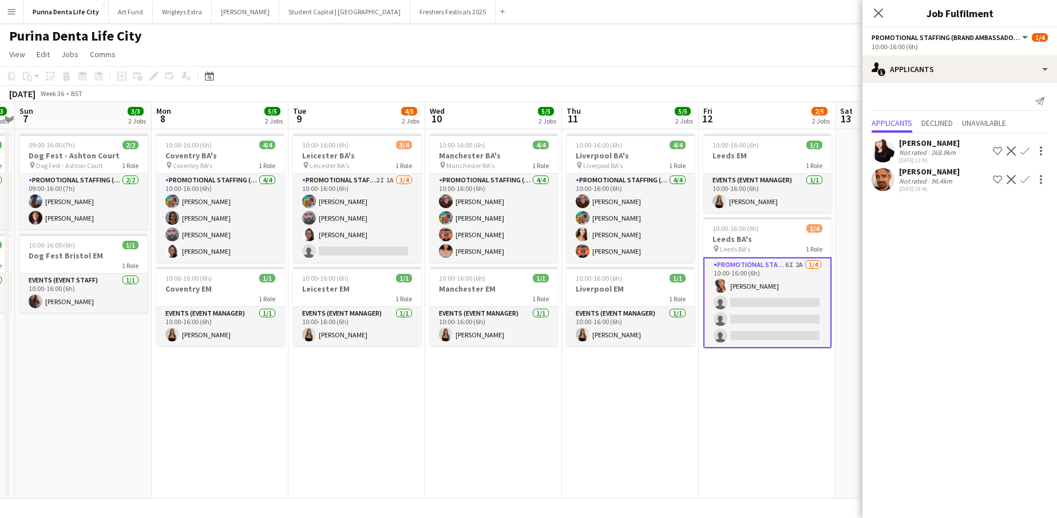
click at [884, 154] on app-user-avatar at bounding box center [882, 151] width 23 height 23
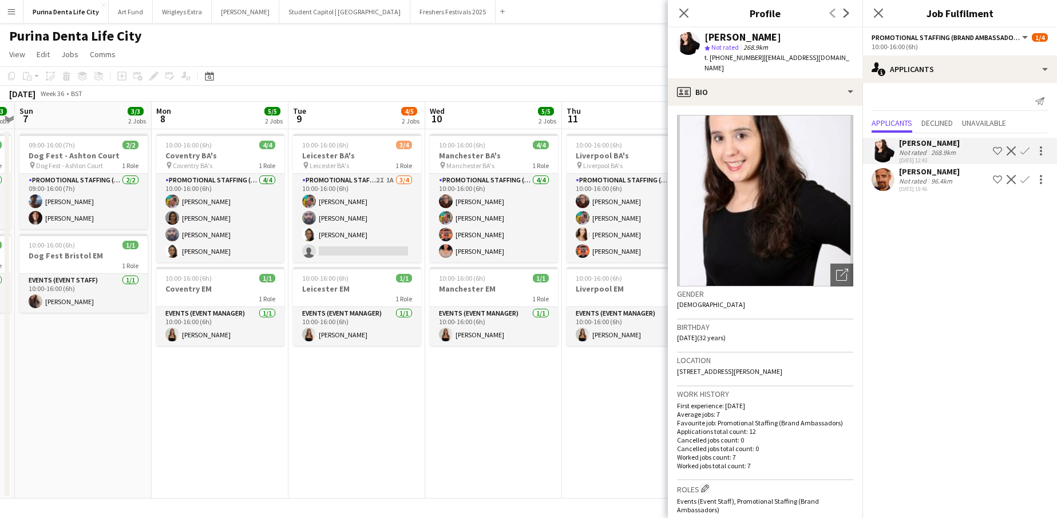
click at [906, 223] on mat-expansion-panel "users2 Applicants Send notification Applicants Declined Unavailable [PERSON_NAM…" at bounding box center [959, 300] width 194 height 435
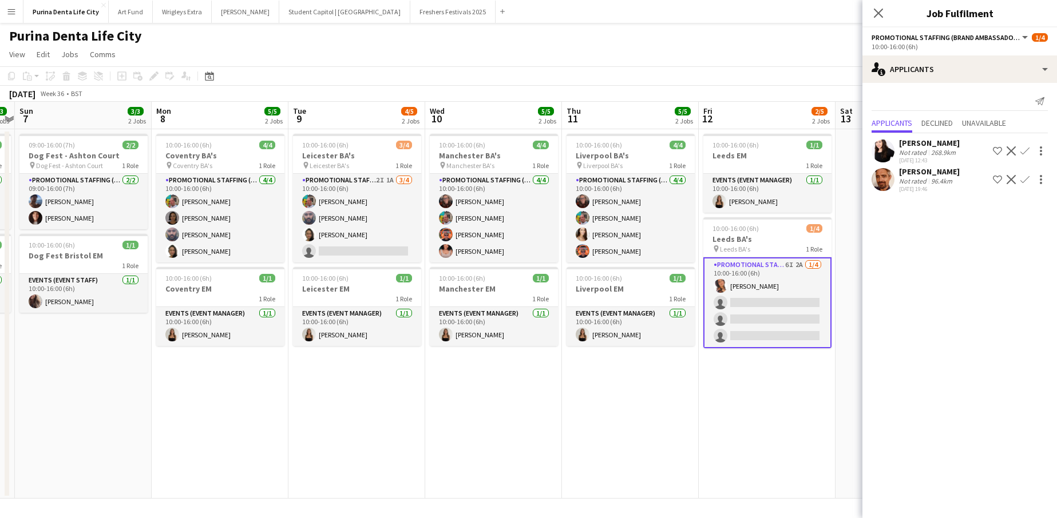
click at [888, 180] on app-user-avatar at bounding box center [882, 179] width 23 height 23
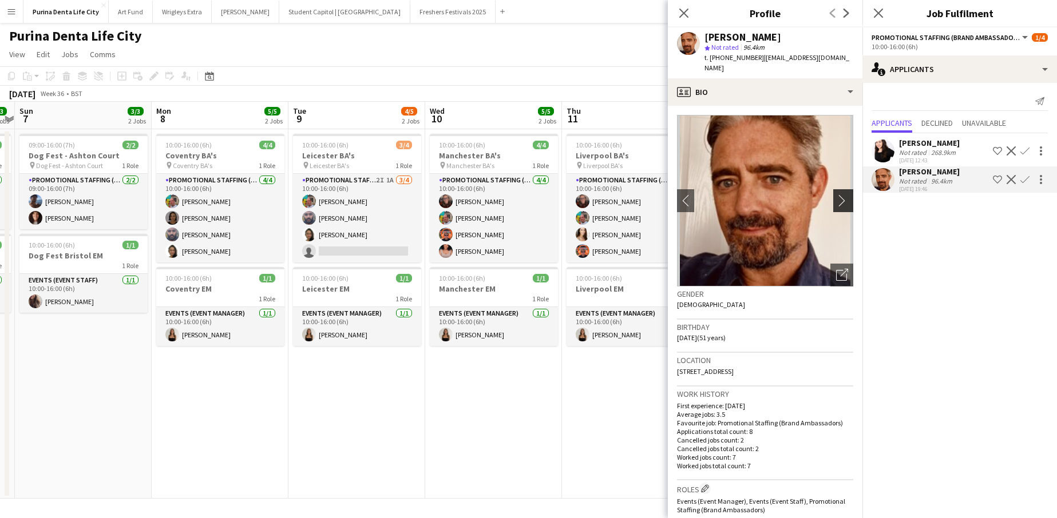
click at [844, 194] on app-icon "chevron-right" at bounding box center [845, 200] width 18 height 12
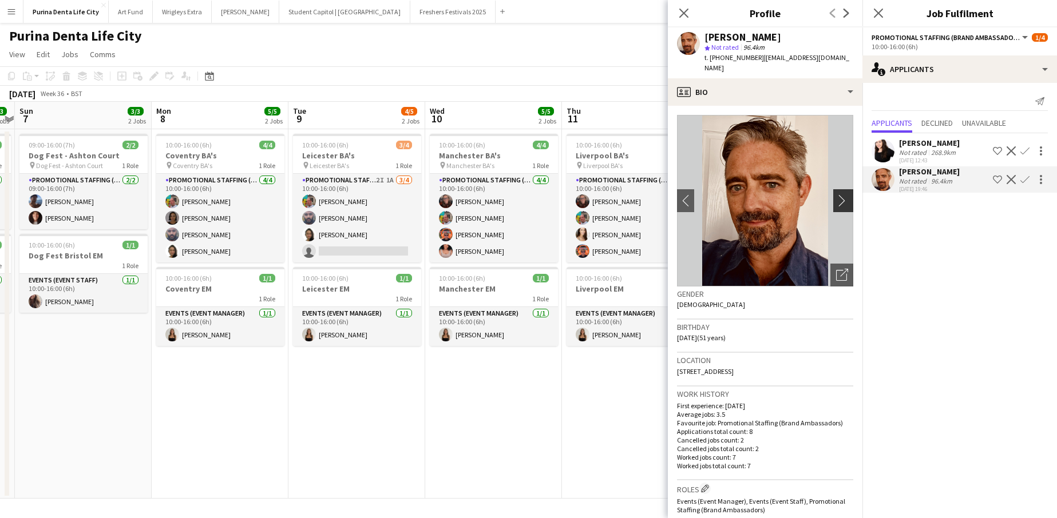
click at [844, 194] on app-icon "chevron-right" at bounding box center [845, 200] width 18 height 12
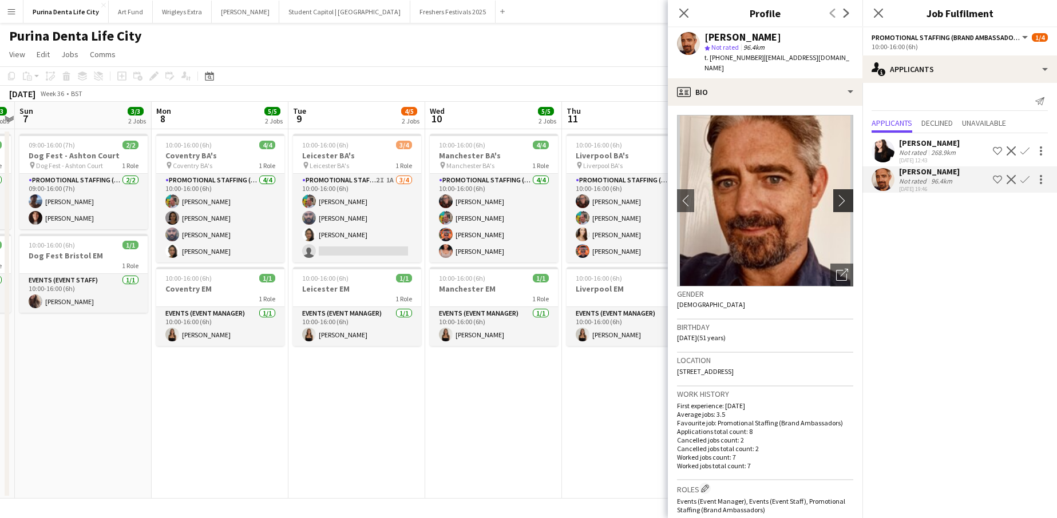
click at [844, 194] on app-icon "chevron-right" at bounding box center [845, 200] width 18 height 12
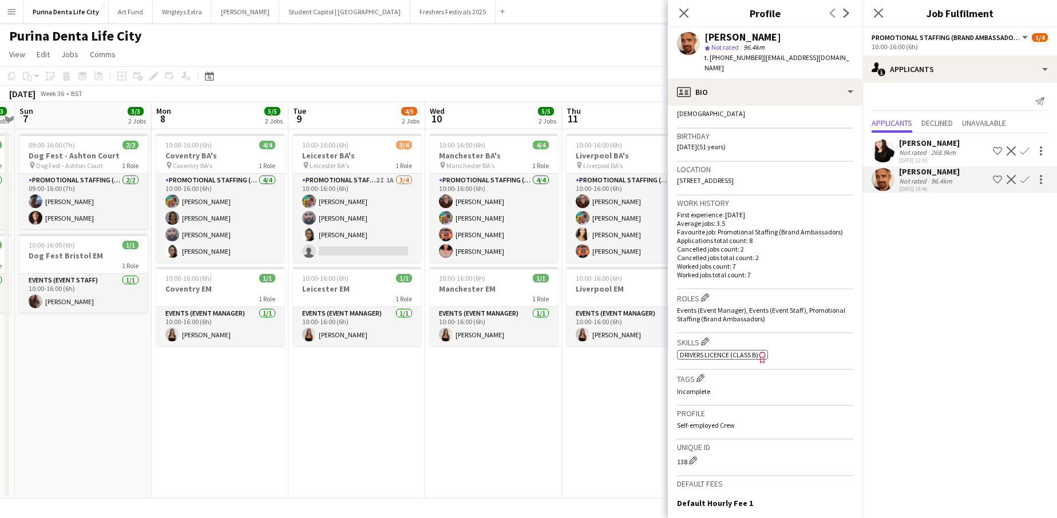
scroll to position [193, 0]
click at [630, 422] on app-date-cell "10:00-16:00 (6h) 4/4 Liverpool BA's pin Liverpool BA's 1 Role Promotional Staff…" at bounding box center [630, 314] width 137 height 370
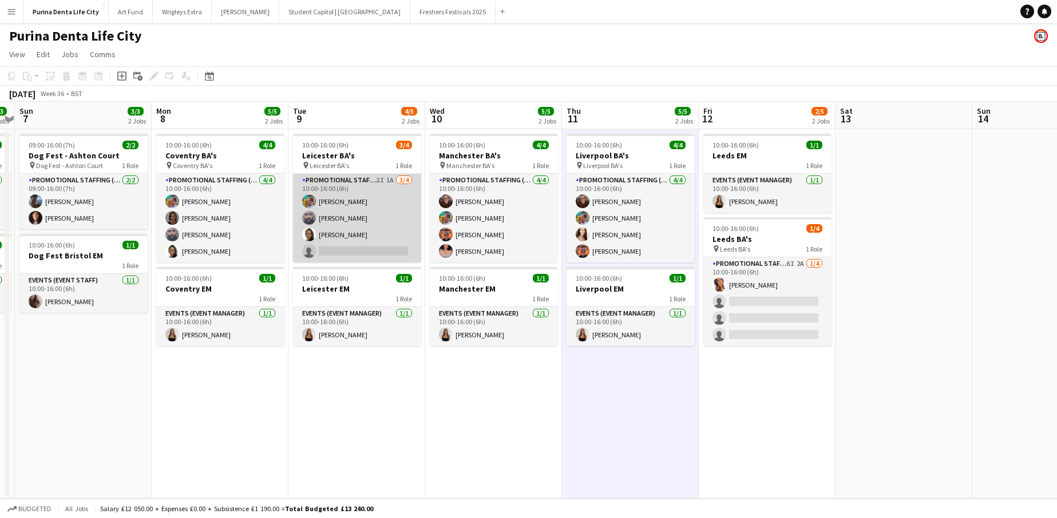
click at [376, 240] on app-card-role "Promotional Staffing (Brand Ambassadors) 2I 1A [DATE] 10:00-16:00 (6h) [PERSON_…" at bounding box center [357, 218] width 128 height 89
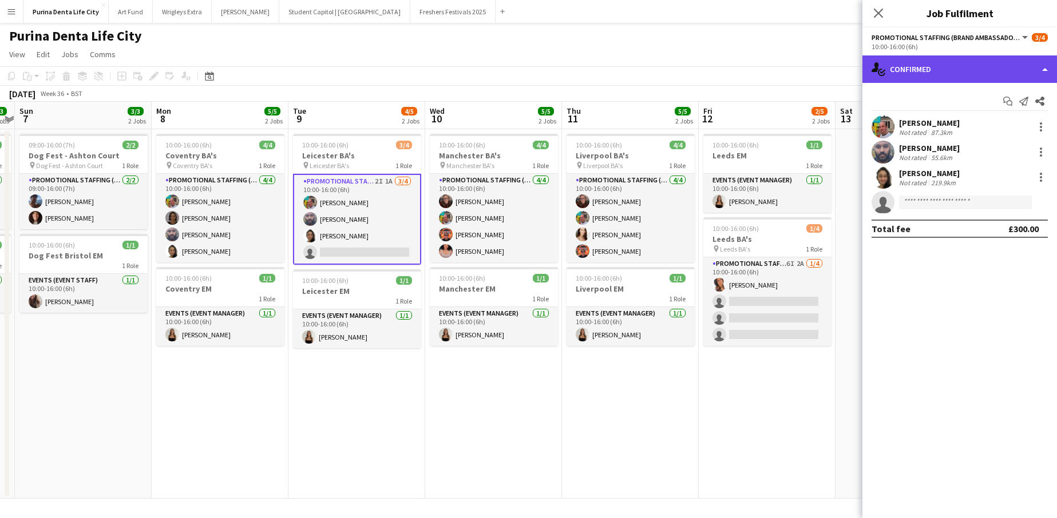
click at [928, 78] on div "single-neutral-actions-check-2 Confirmed" at bounding box center [959, 68] width 194 height 27
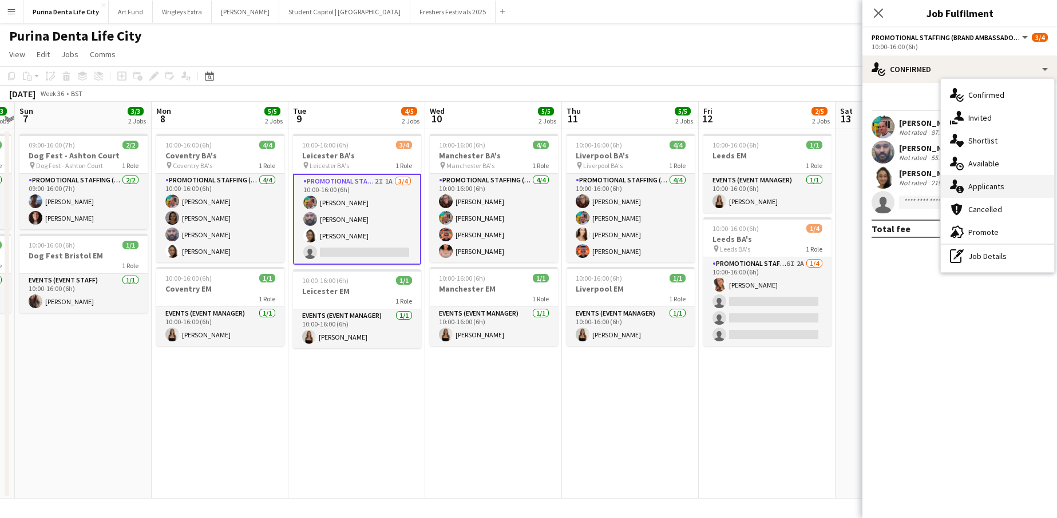
click at [998, 184] on span "Applicants" at bounding box center [986, 186] width 36 height 10
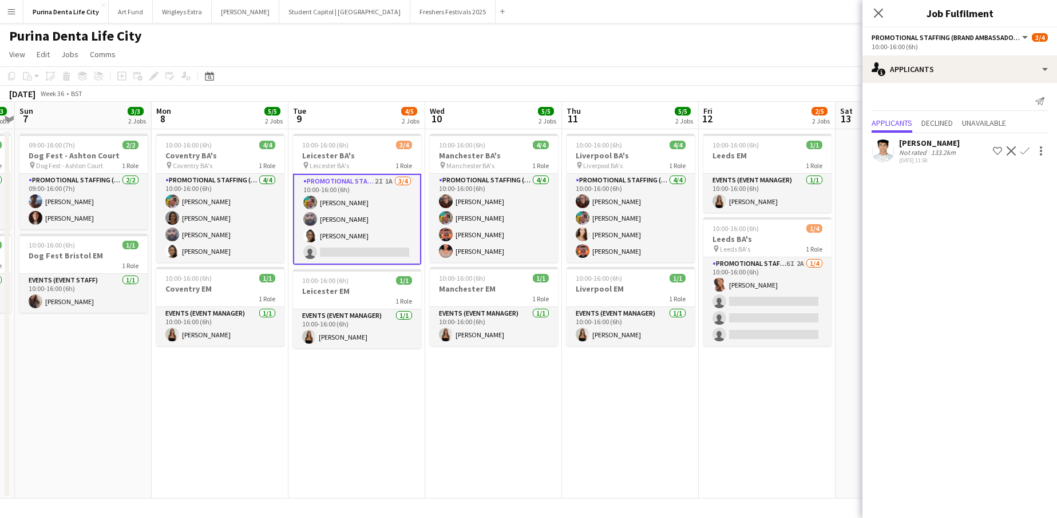
click at [878, 152] on app-user-avatar at bounding box center [882, 151] width 23 height 23
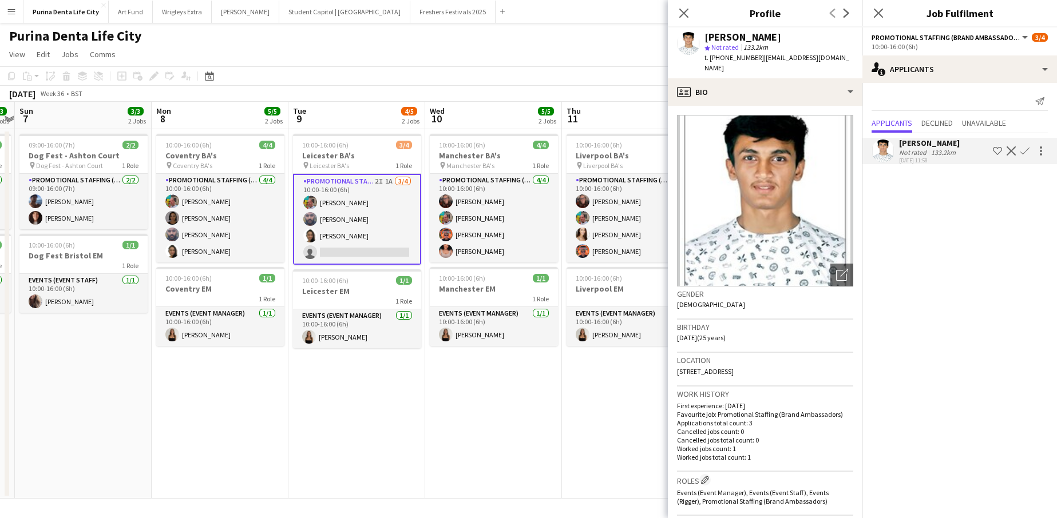
scroll to position [-1, 0]
click at [485, 376] on app-date-cell "10:00-16:00 (6h) 4/4 Manchester BA's pin Manchester BA's 1 Role Promotional Sta…" at bounding box center [493, 314] width 137 height 370
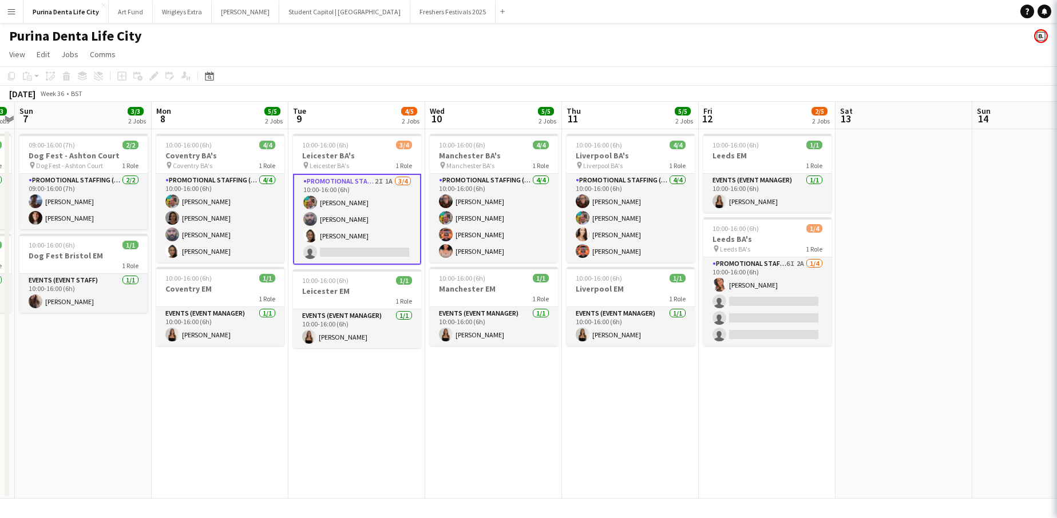
scroll to position [0, 0]
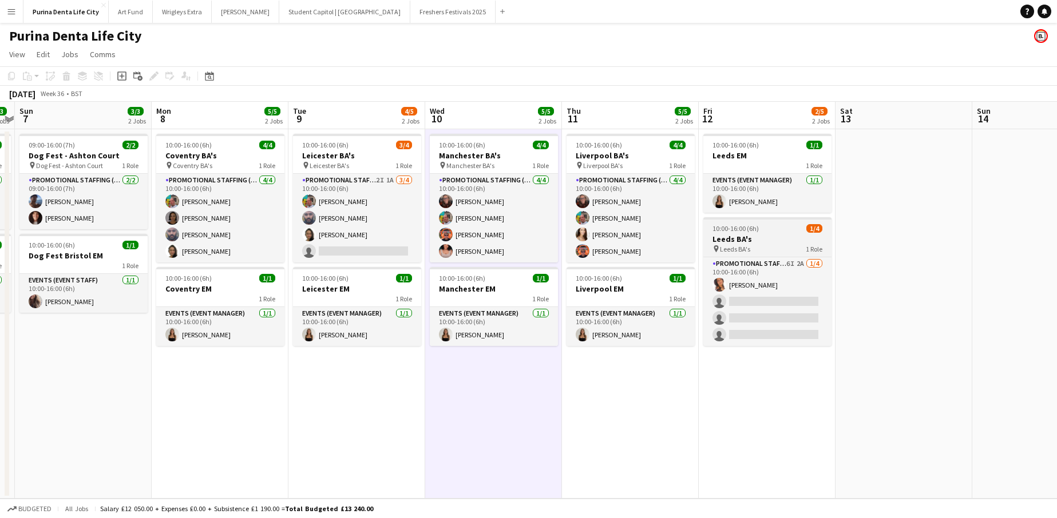
click at [739, 227] on span "10:00-16:00 (6h)" at bounding box center [735, 228] width 46 height 9
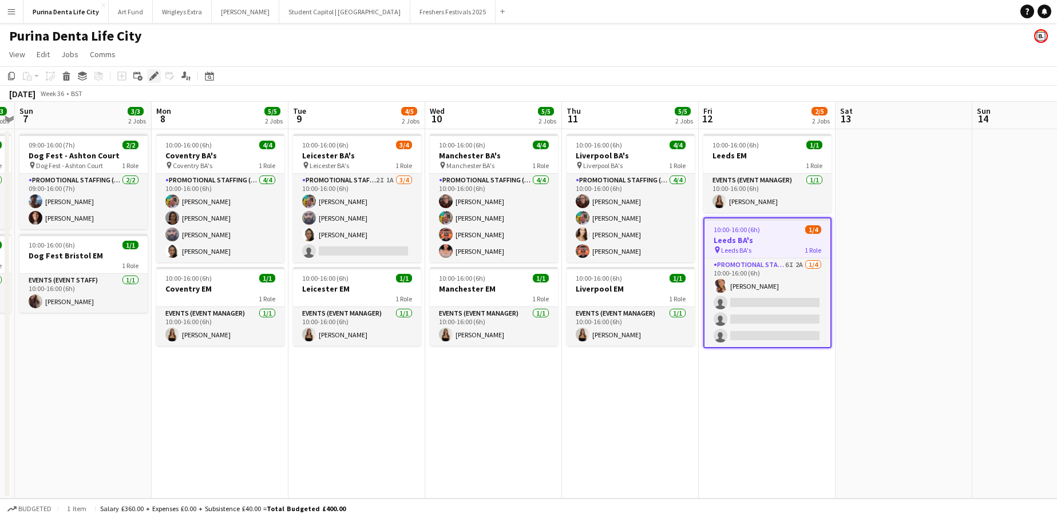
click at [155, 76] on icon at bounding box center [153, 76] width 6 height 6
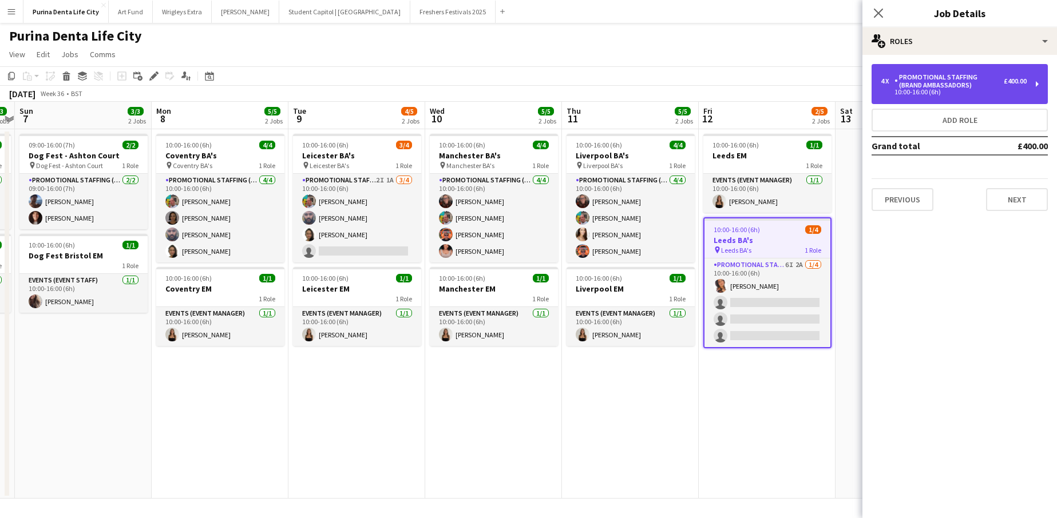
click at [958, 79] on div "Promotional Staffing (Brand Ambassadors)" at bounding box center [948, 81] width 109 height 16
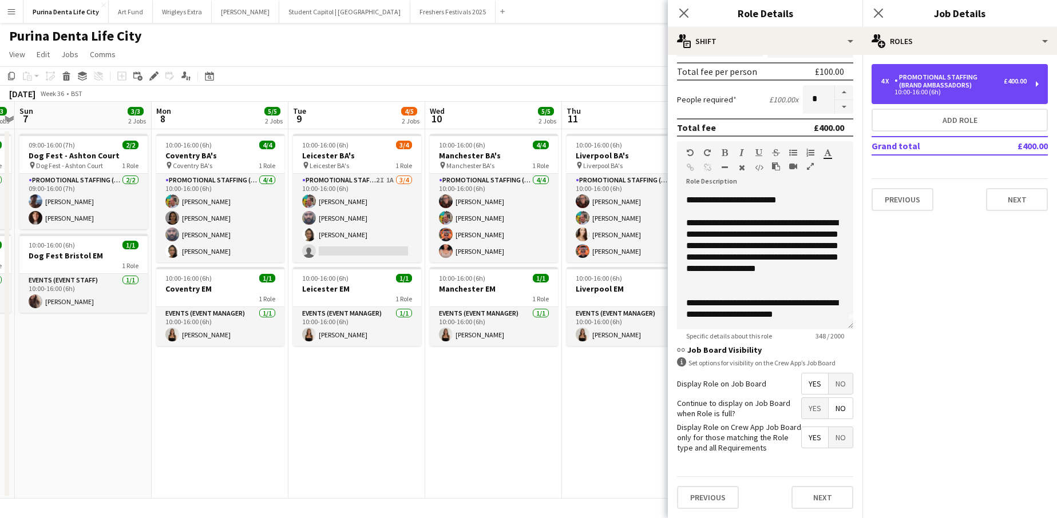
scroll to position [256, 0]
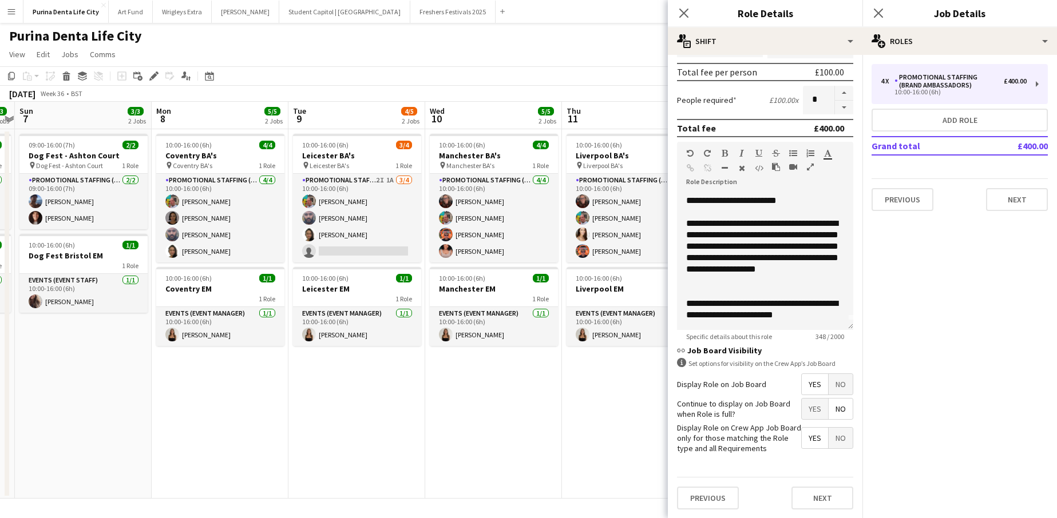
click at [563, 435] on app-date-cell "10:00-16:00 (6h) 4/4 Liverpool BA's pin Liverpool BA's 1 Role Promotional Staff…" at bounding box center [630, 314] width 137 height 370
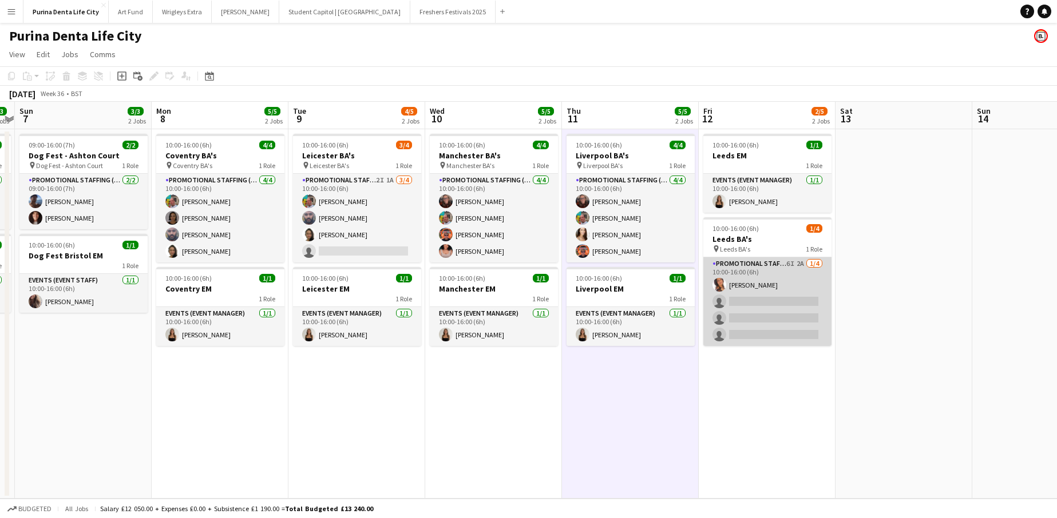
click at [796, 293] on app-card-role "Promotional Staffing (Brand Ambassadors) 6I 2A [DATE] 10:00-16:00 (6h) [PERSON_…" at bounding box center [767, 301] width 128 height 89
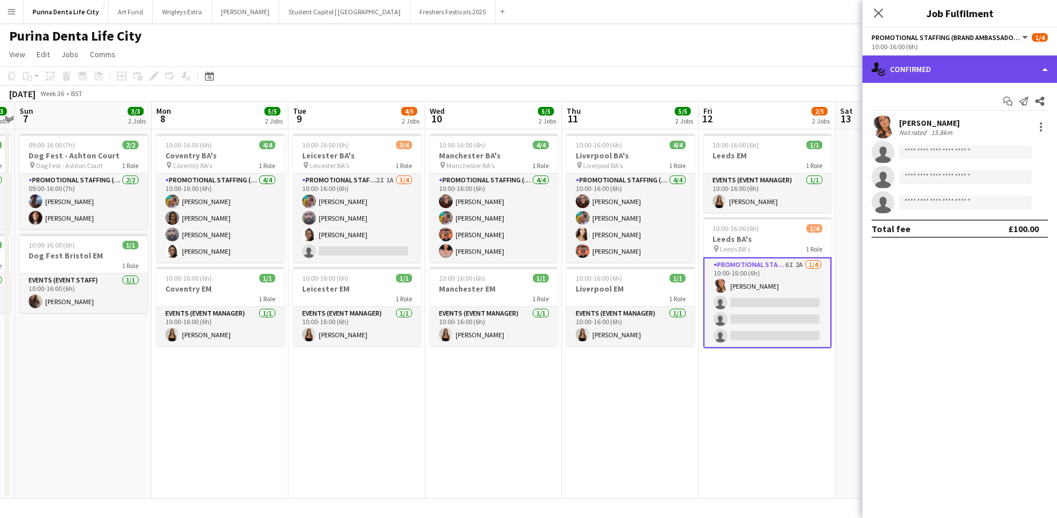
click at [928, 80] on div "single-neutral-actions-check-2 Confirmed" at bounding box center [959, 68] width 194 height 27
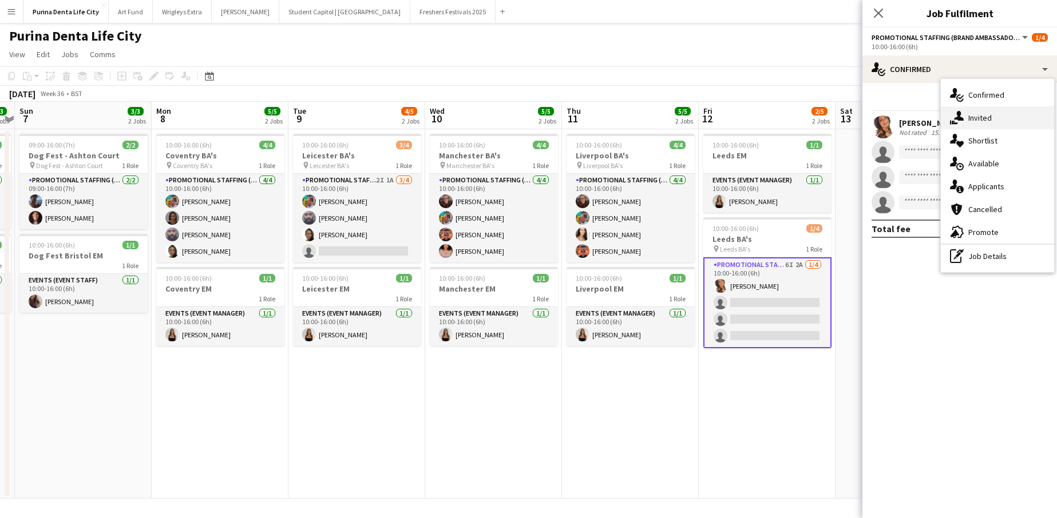
click at [967, 117] on div "single-neutral-actions-share-1 Invited" at bounding box center [996, 117] width 113 height 23
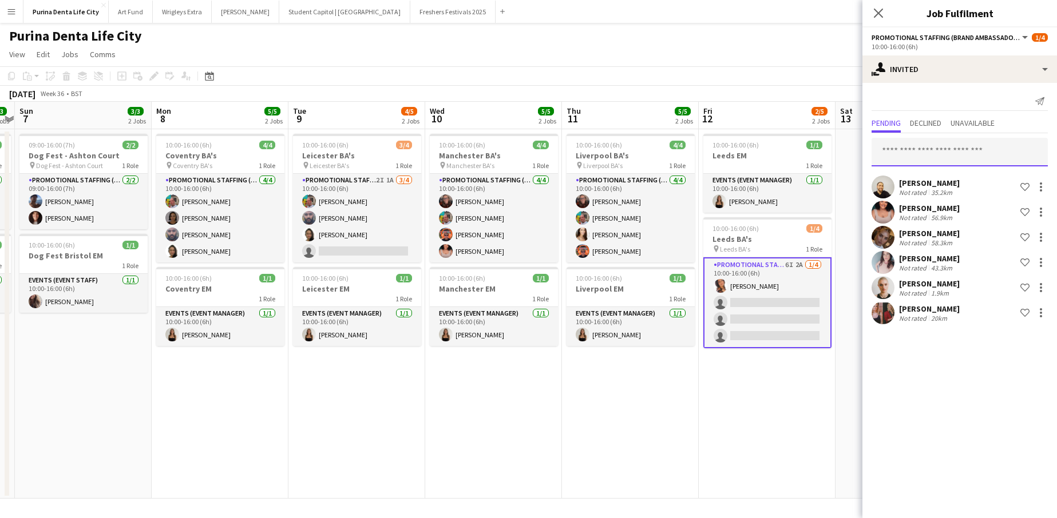
click at [923, 154] on input "text" at bounding box center [959, 152] width 176 height 29
click at [390, 379] on app-date-cell "10:00-16:00 (6h) 3/4 Leicester BA's pin Leicester BA's 1 Role Promotional Staff…" at bounding box center [356, 314] width 137 height 370
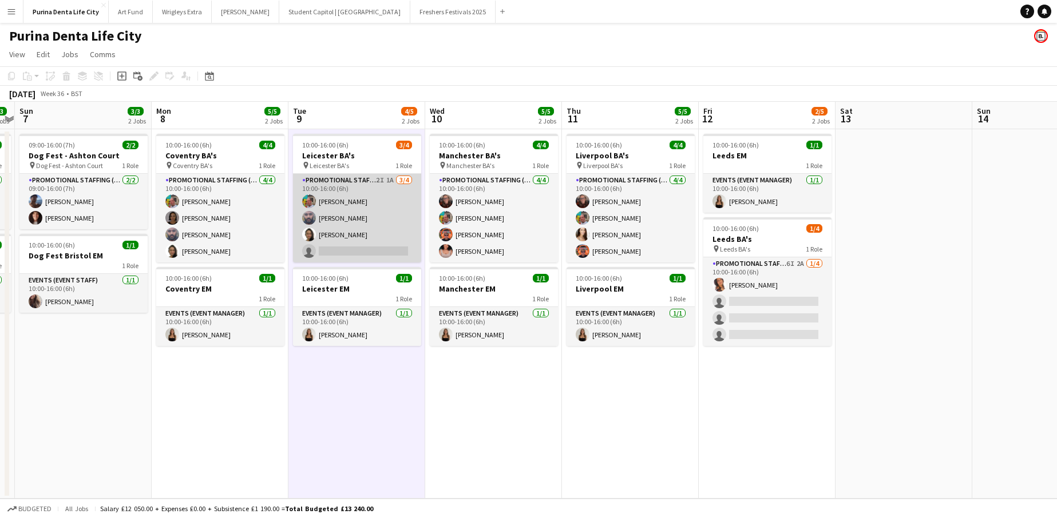
click at [379, 242] on app-card-role "Promotional Staffing (Brand Ambassadors) 2I 1A [DATE] 10:00-16:00 (6h) [PERSON_…" at bounding box center [357, 218] width 128 height 89
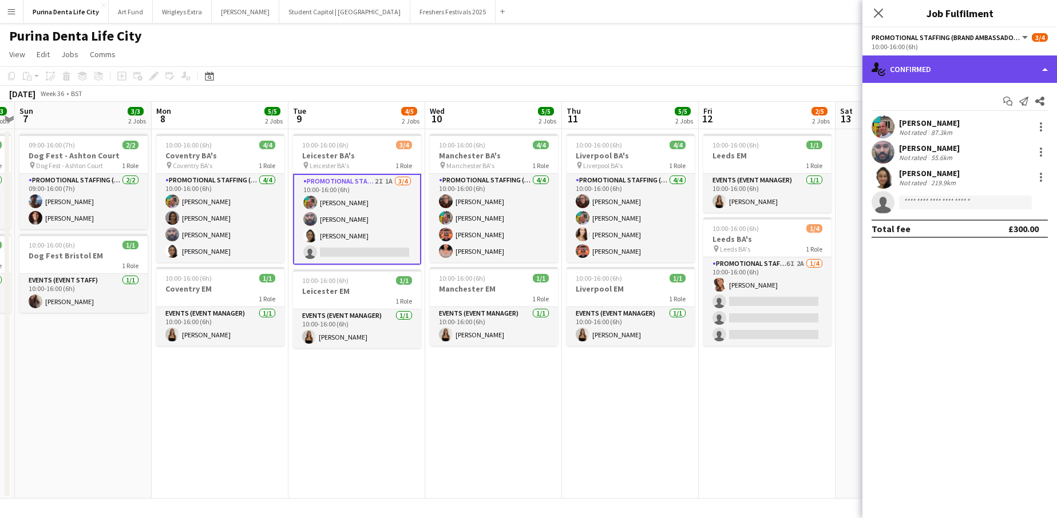
click at [954, 68] on div "single-neutral-actions-check-2 Confirmed" at bounding box center [959, 68] width 194 height 27
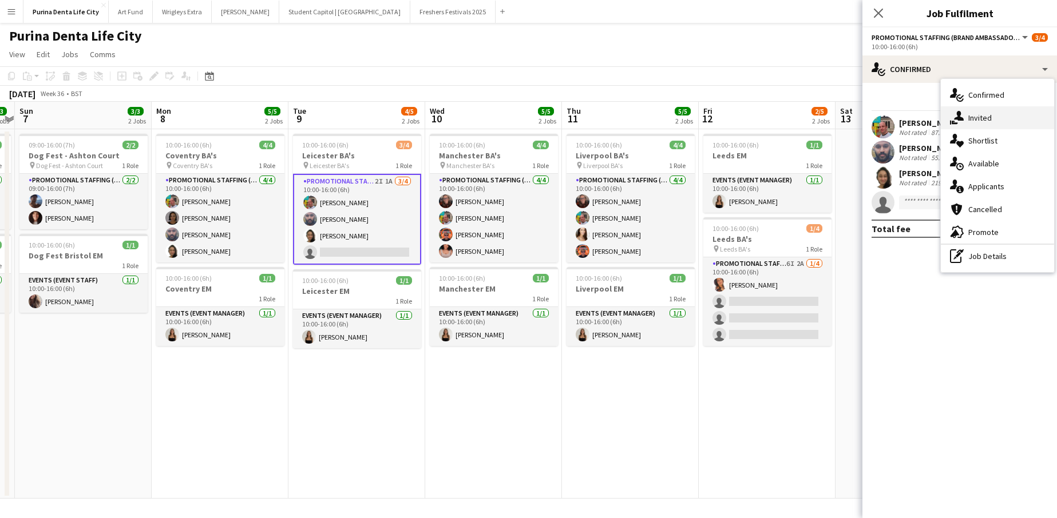
click at [968, 120] on span "Invited" at bounding box center [979, 118] width 23 height 10
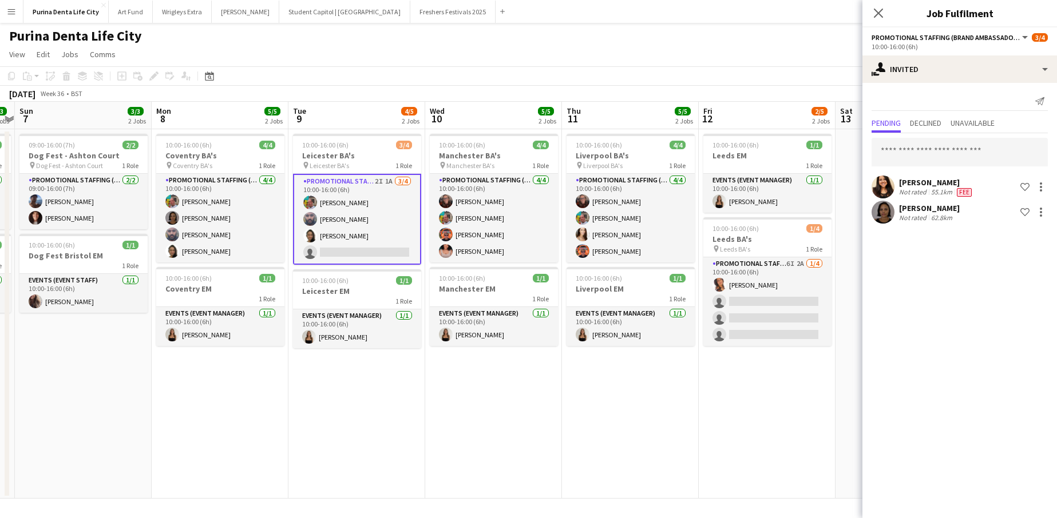
click at [602, 404] on app-date-cell "10:00-16:00 (6h) 4/4 Liverpool BA's pin Liverpool BA's 1 Role Promotional Staff…" at bounding box center [630, 314] width 137 height 370
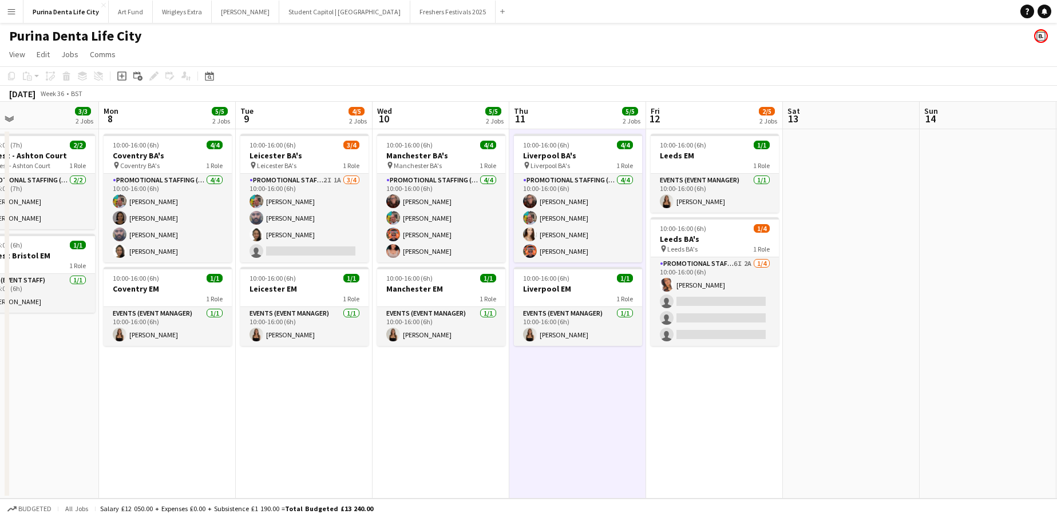
scroll to position [0, 448]
click at [119, 14] on button "Art Fund Close" at bounding box center [131, 12] width 44 height 22
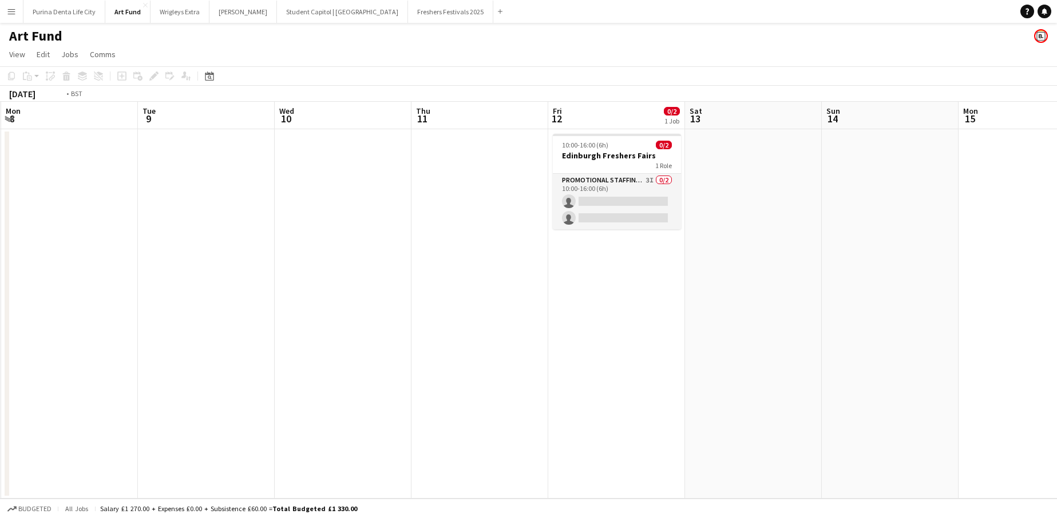
scroll to position [0, 426]
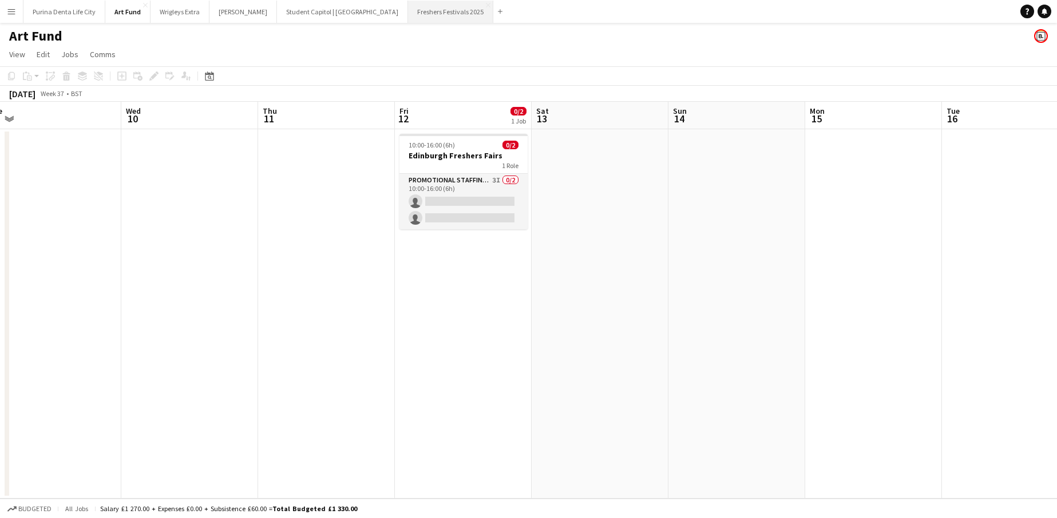
click at [408, 18] on button "Freshers Festivals 2025 Close" at bounding box center [450, 12] width 85 height 22
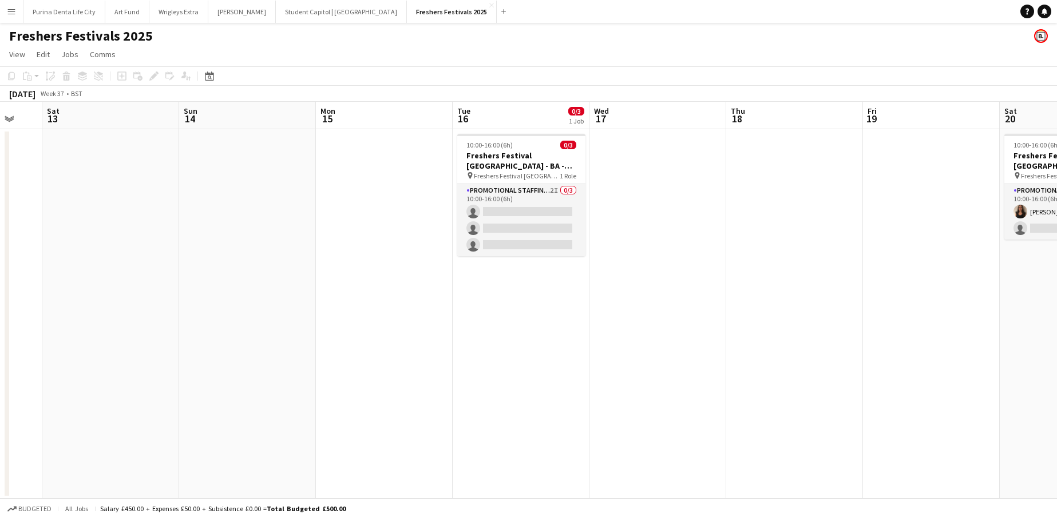
scroll to position [0, 368]
click at [519, 216] on app-card-role "Promotional Staffing (Brand Ambassadors) 2I 0/3 10:00-16:00 (6h) single-neutral…" at bounding box center [521, 220] width 128 height 72
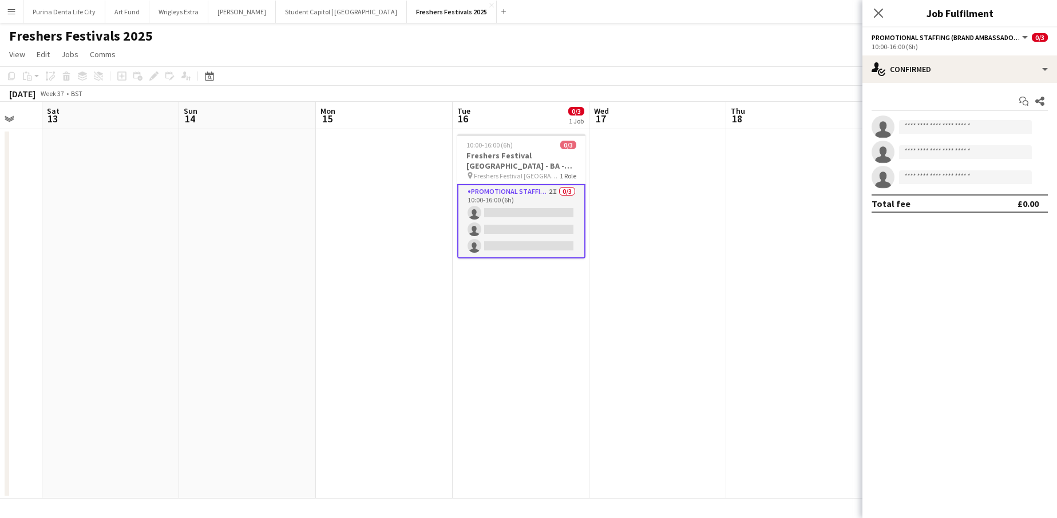
click at [935, 93] on div "Start chat Share" at bounding box center [959, 101] width 176 height 19
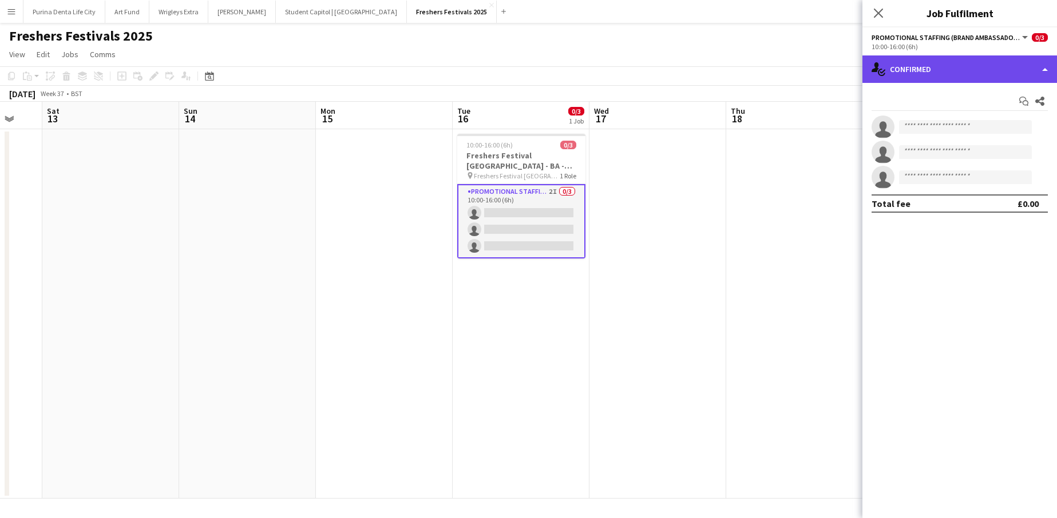
click at [928, 82] on div "single-neutral-actions-check-2 Confirmed" at bounding box center [959, 68] width 194 height 27
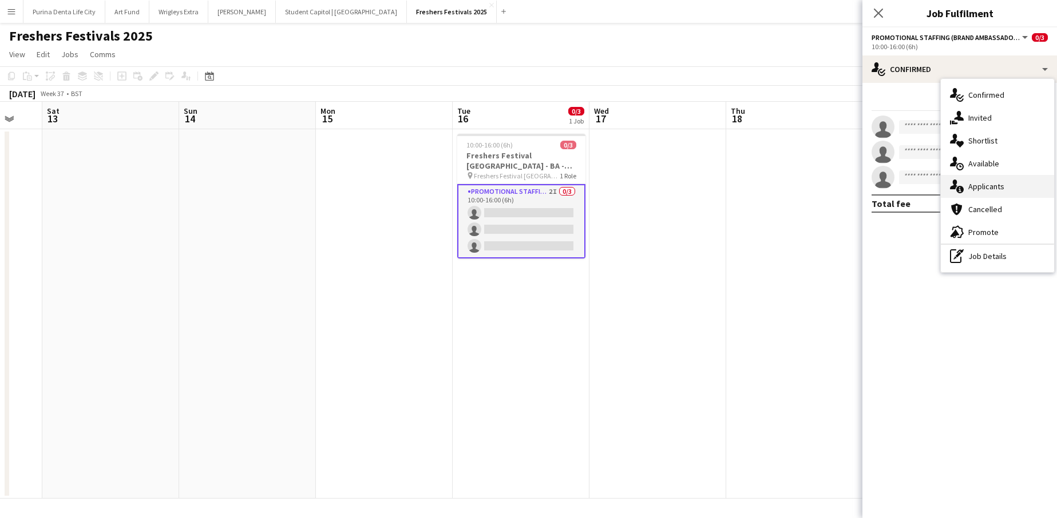
click at [969, 182] on span "Applicants" at bounding box center [986, 186] width 36 height 10
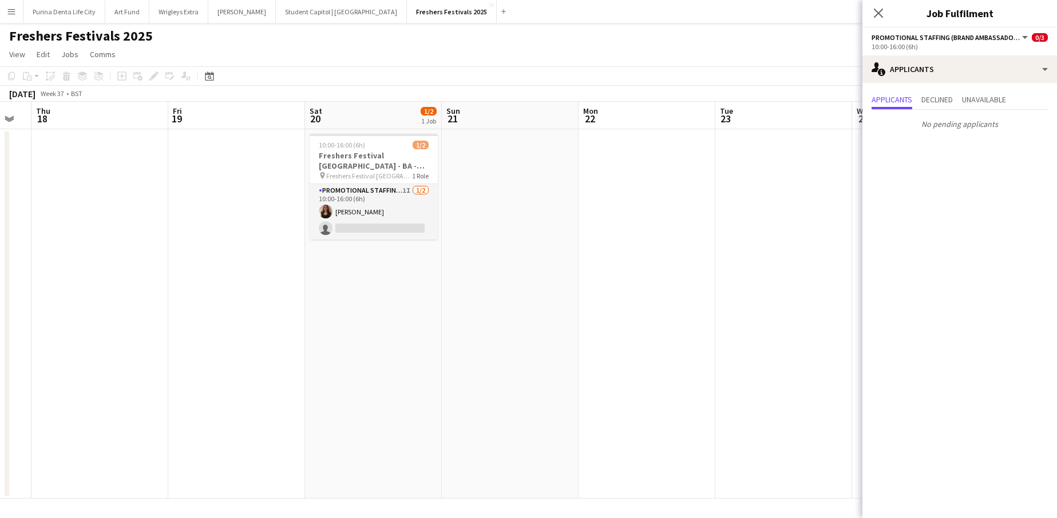
scroll to position [0, 385]
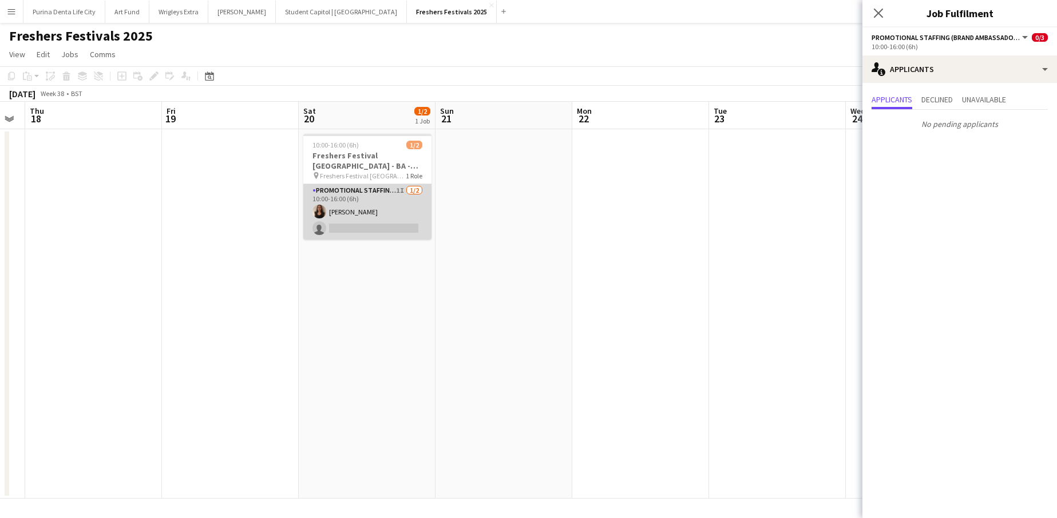
click at [390, 221] on app-card-role "Promotional Staffing (Brand Ambassadors) 1I [DATE] 10:00-16:00 (6h) [PERSON_NAM…" at bounding box center [367, 211] width 128 height 55
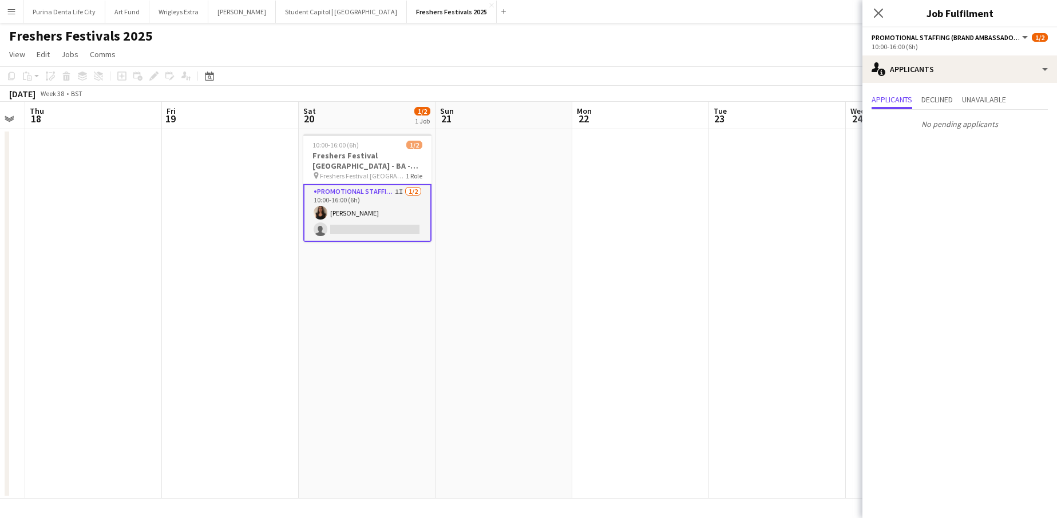
click at [595, 240] on app-date-cell at bounding box center [640, 314] width 137 height 370
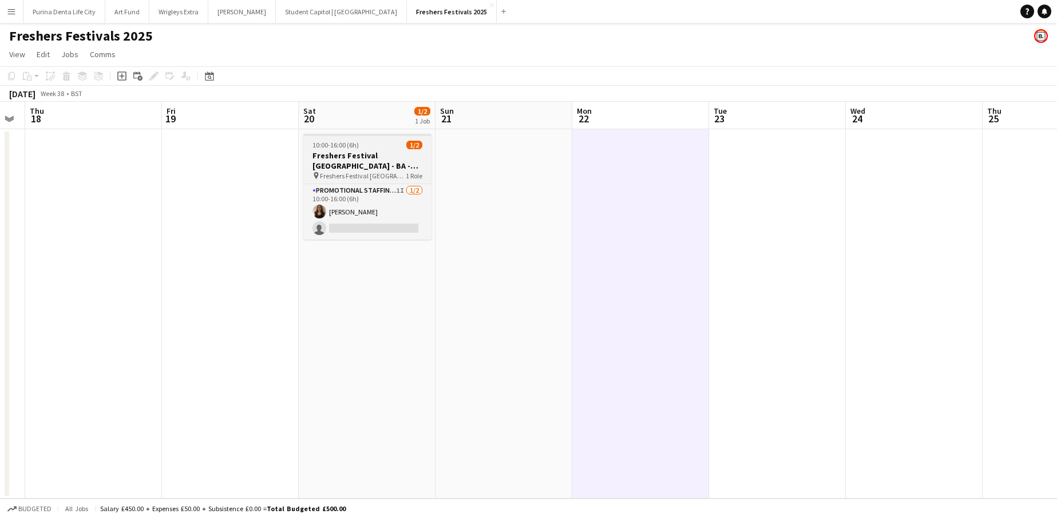
click at [352, 136] on div at bounding box center [367, 135] width 128 height 2
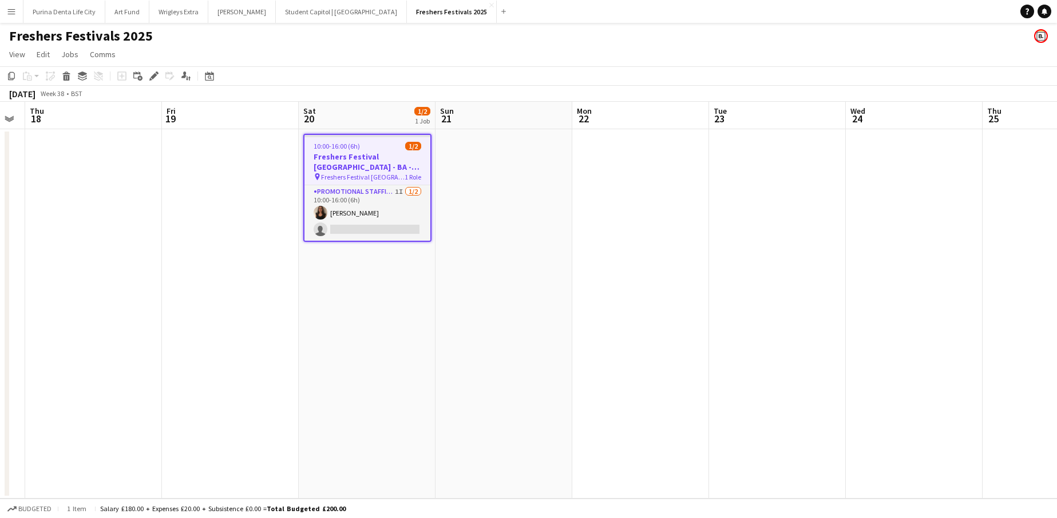
click at [373, 285] on app-date-cell "10:00-16:00 (6h) 1/2 Freshers Festival [GEOGRAPHIC_DATA] - BA - Data Capture pi…" at bounding box center [367, 314] width 137 height 370
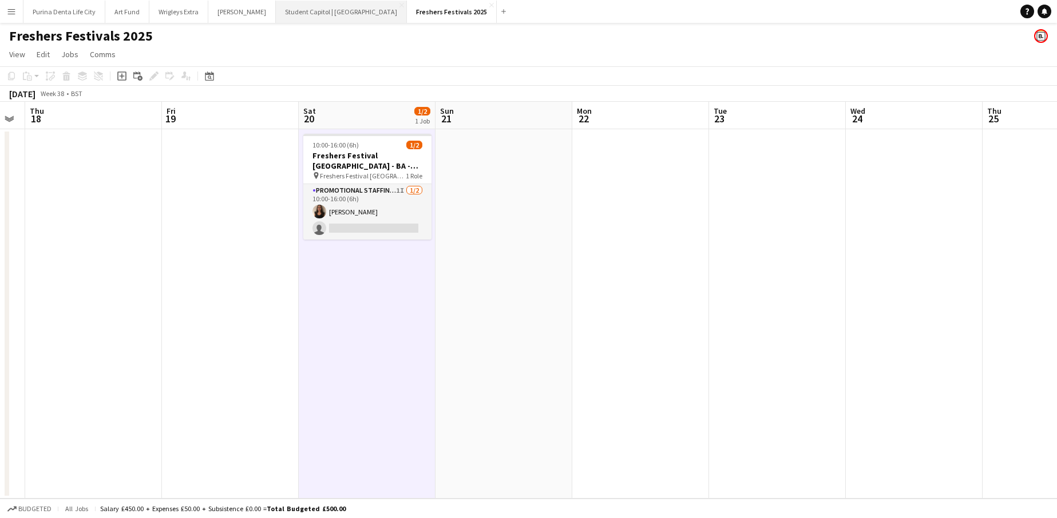
click at [304, 11] on button "Student Capitol | [GEOGRAPHIC_DATA] Close" at bounding box center [341, 12] width 131 height 22
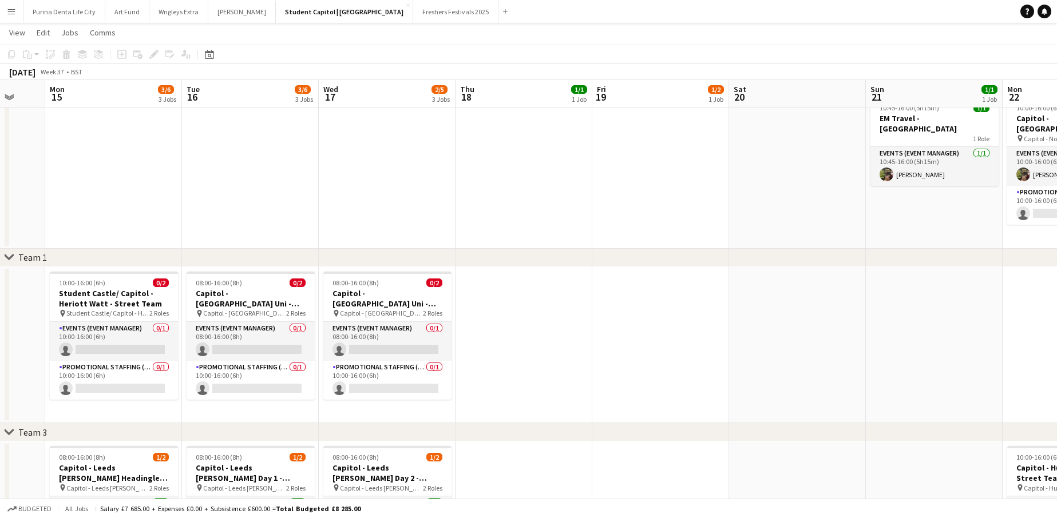
scroll to position [0, 366]
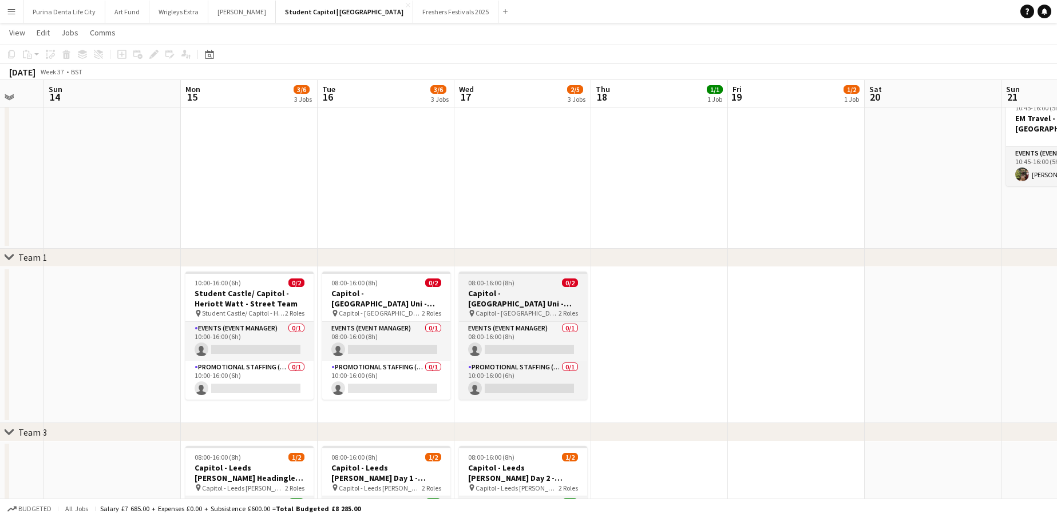
click at [549, 321] on div "Events (Event Manager) 0/1 08:00-16:00 (8h) single-neutral-actions Promotional …" at bounding box center [523, 360] width 128 height 78
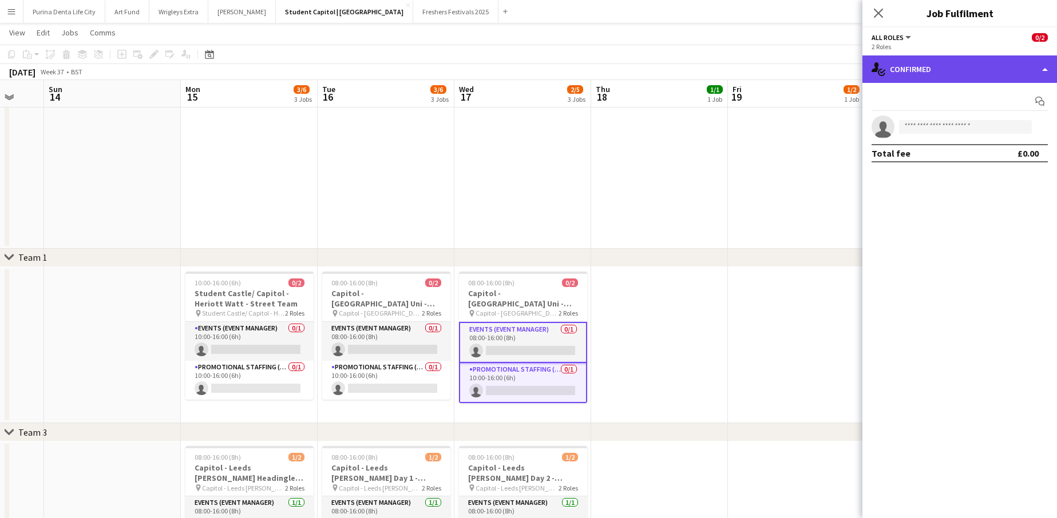
click at [942, 56] on div "single-neutral-actions-check-2 Confirmed" at bounding box center [959, 68] width 194 height 27
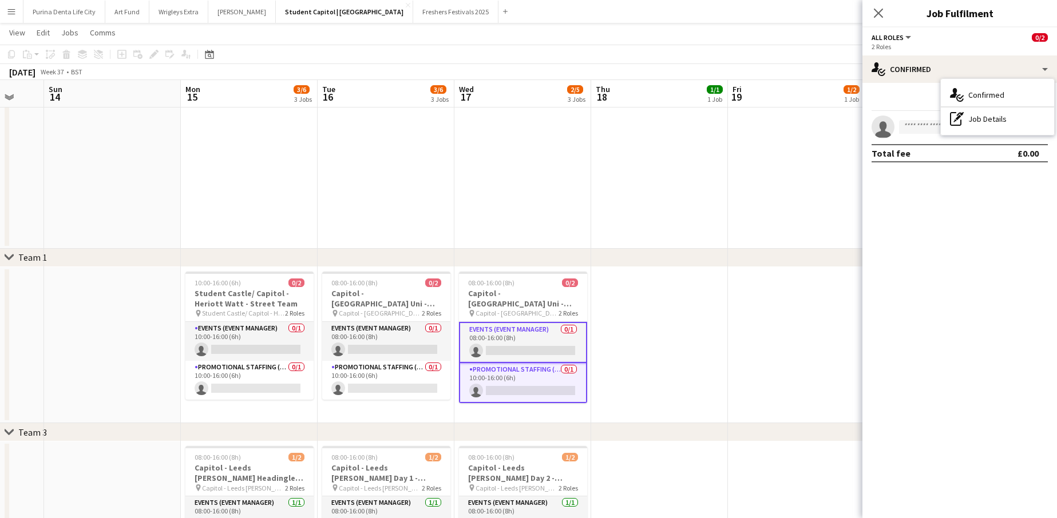
click at [817, 188] on app-date-cell at bounding box center [796, 170] width 137 height 157
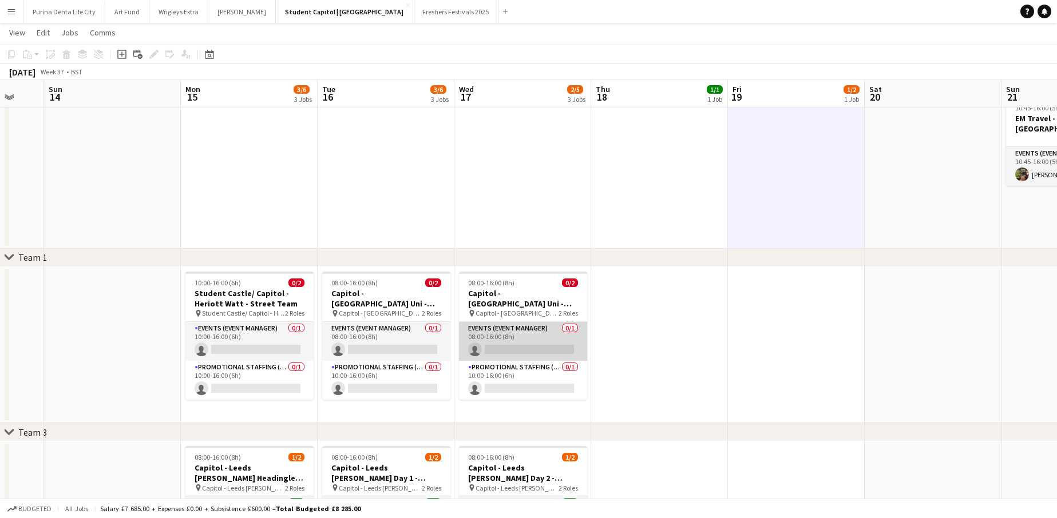
click at [549, 333] on app-card-role "Events (Event Manager) 0/1 08:00-16:00 (8h) single-neutral-actions" at bounding box center [523, 341] width 128 height 39
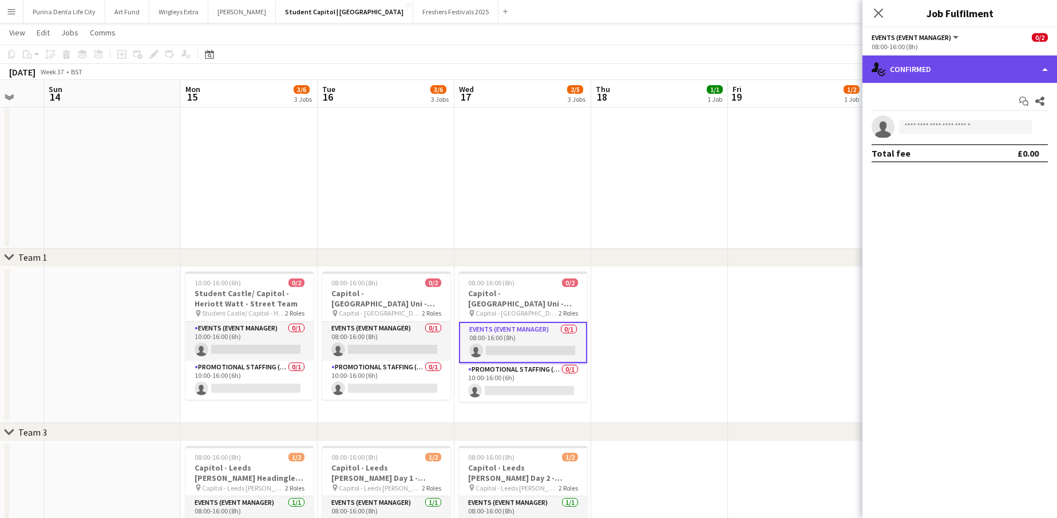
click at [980, 75] on div "single-neutral-actions-check-2 Confirmed" at bounding box center [959, 68] width 194 height 27
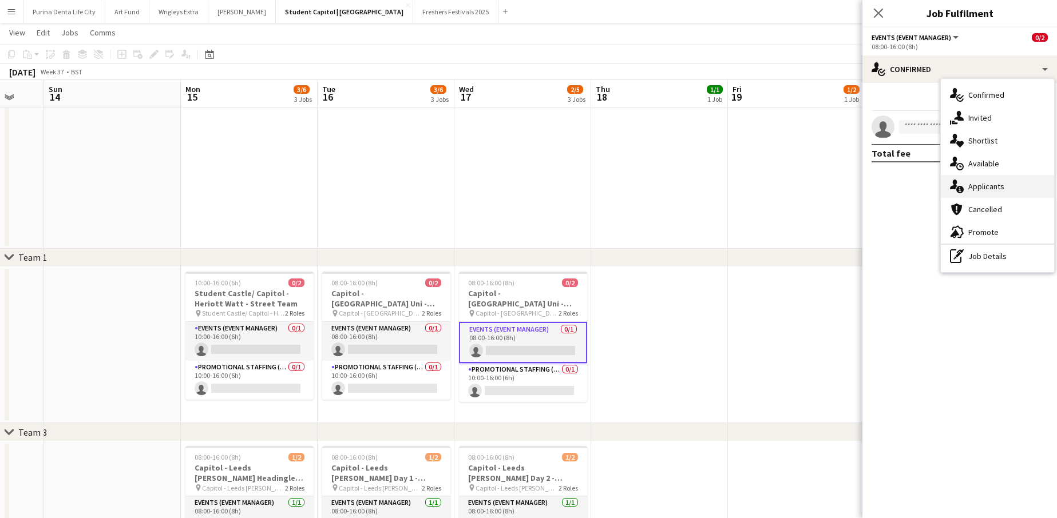
click at [983, 180] on div "single-neutral-actions-information Applicants" at bounding box center [996, 186] width 113 height 23
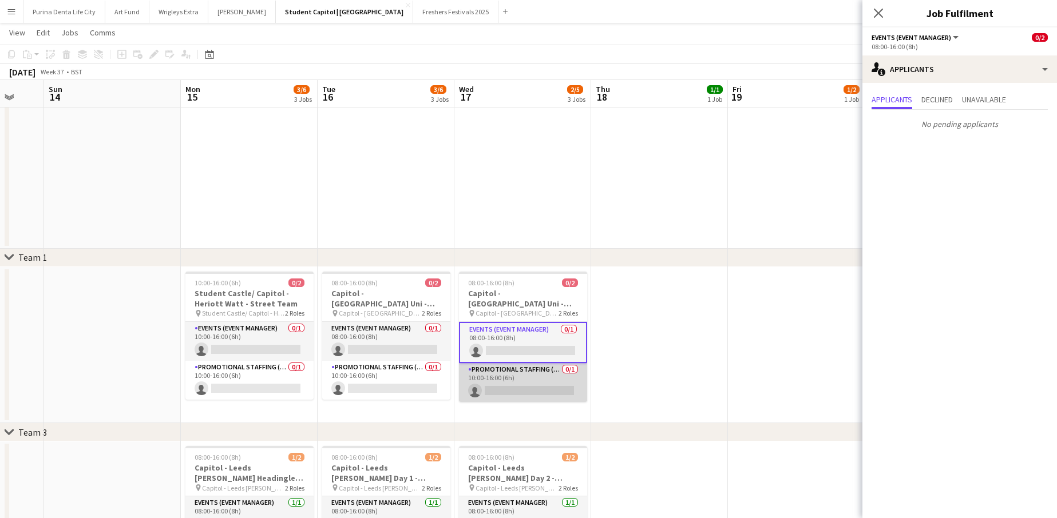
click at [503, 374] on app-card-role "Promotional Staffing (Brand Ambassadors) 0/1 10:00-16:00 (6h) single-neutral-ac…" at bounding box center [523, 382] width 128 height 39
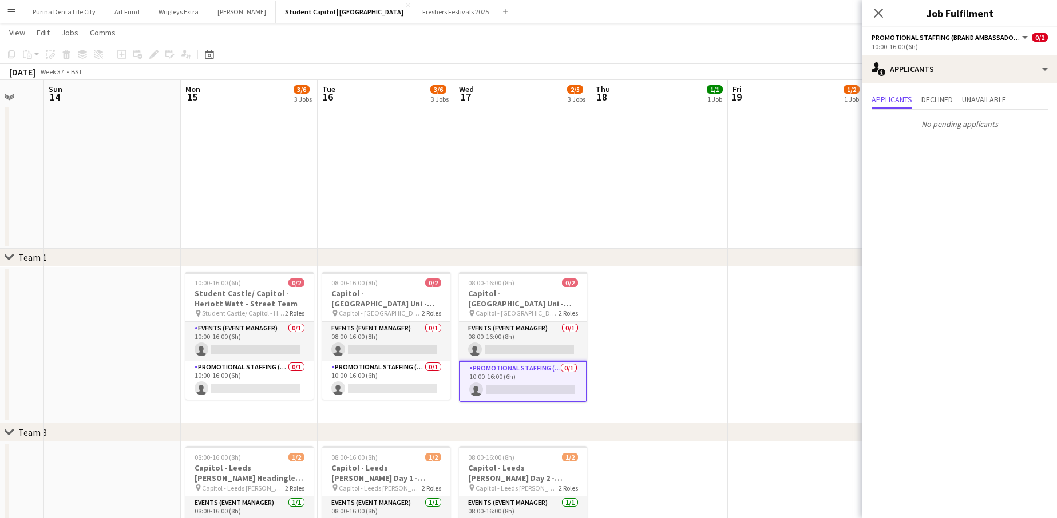
click at [364, 414] on app-date-cell "08:00-16:00 (8h) 0/2 Capitol - [GEOGRAPHIC_DATA] - Freshers Fair pin Capitol - …" at bounding box center [385, 345] width 137 height 157
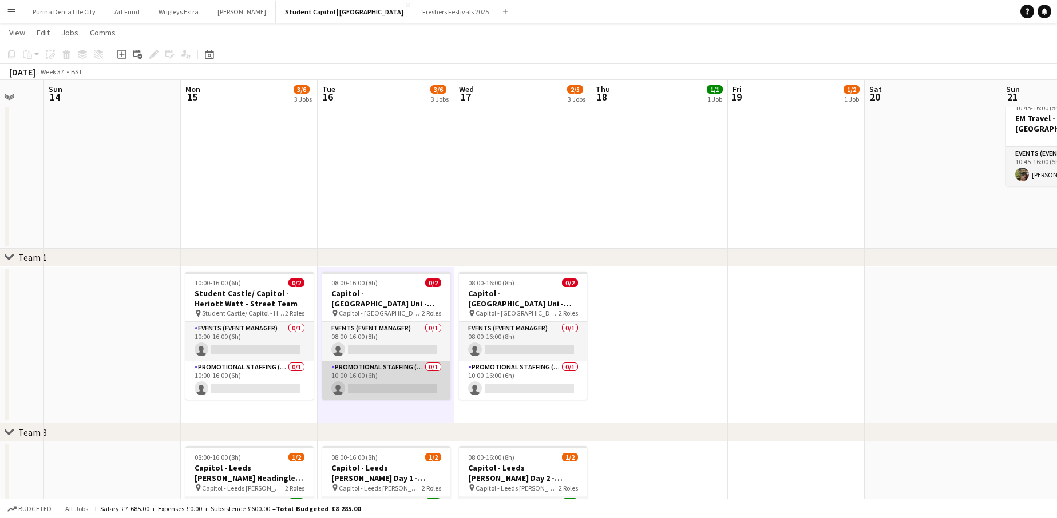
click at [364, 384] on app-card-role "Promotional Staffing (Brand Ambassadors) 0/1 10:00-16:00 (6h) single-neutral-ac…" at bounding box center [386, 380] width 128 height 39
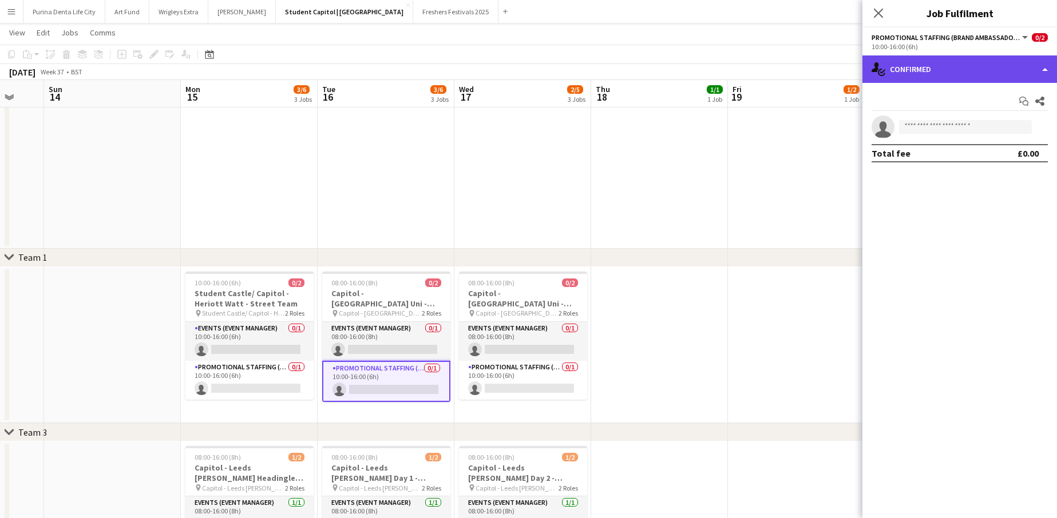
click at [912, 80] on div "single-neutral-actions-check-2 Confirmed" at bounding box center [959, 68] width 194 height 27
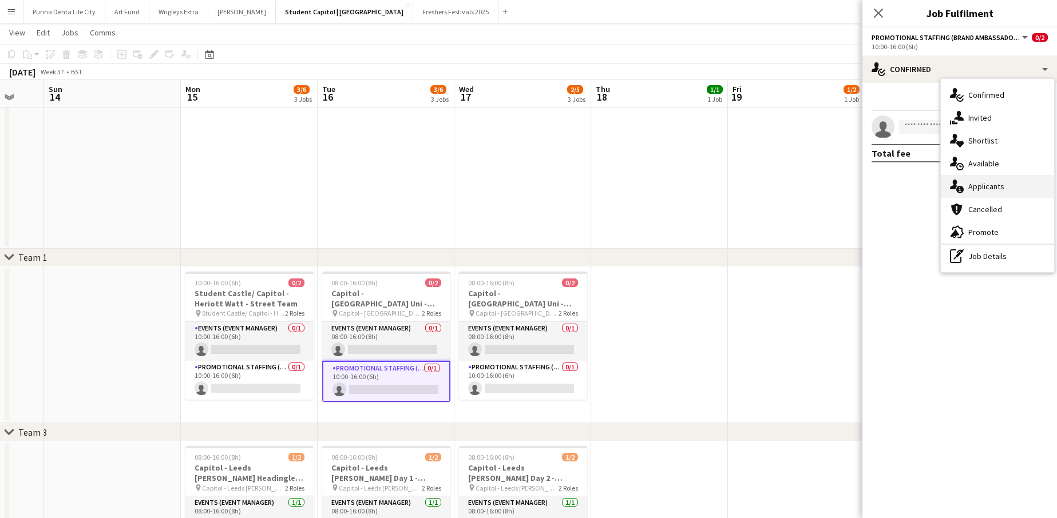
click at [970, 186] on span "Applicants" at bounding box center [986, 186] width 36 height 10
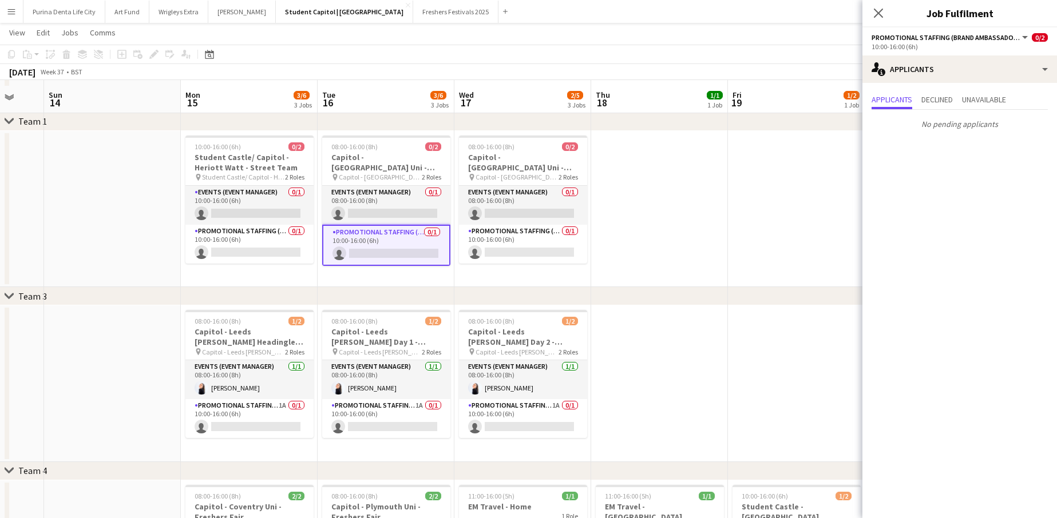
scroll to position [178, 0]
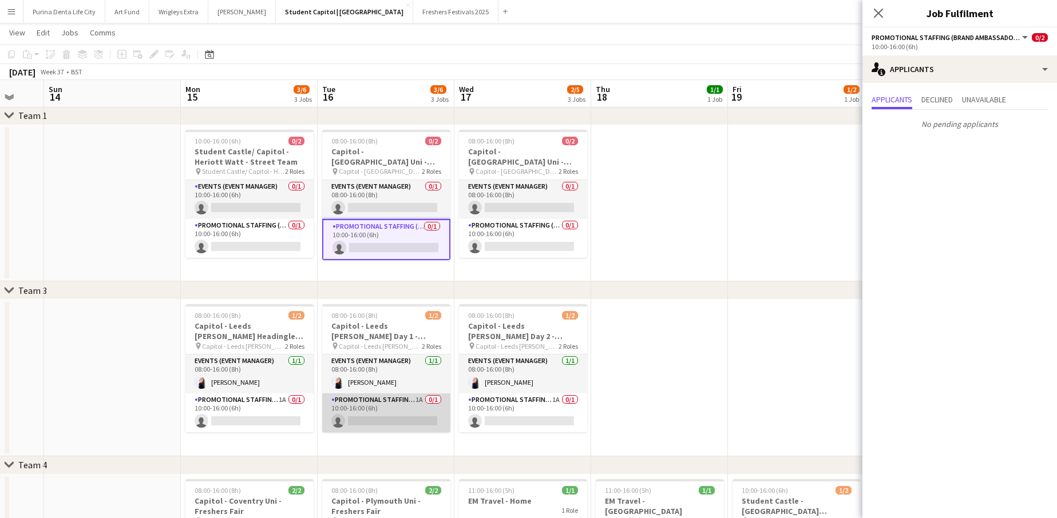
click at [382, 408] on app-card-role "Promotional Staffing (Brand Ambassadors) 1A 0/1 10:00-16:00 (6h) single-neutral…" at bounding box center [386, 413] width 128 height 39
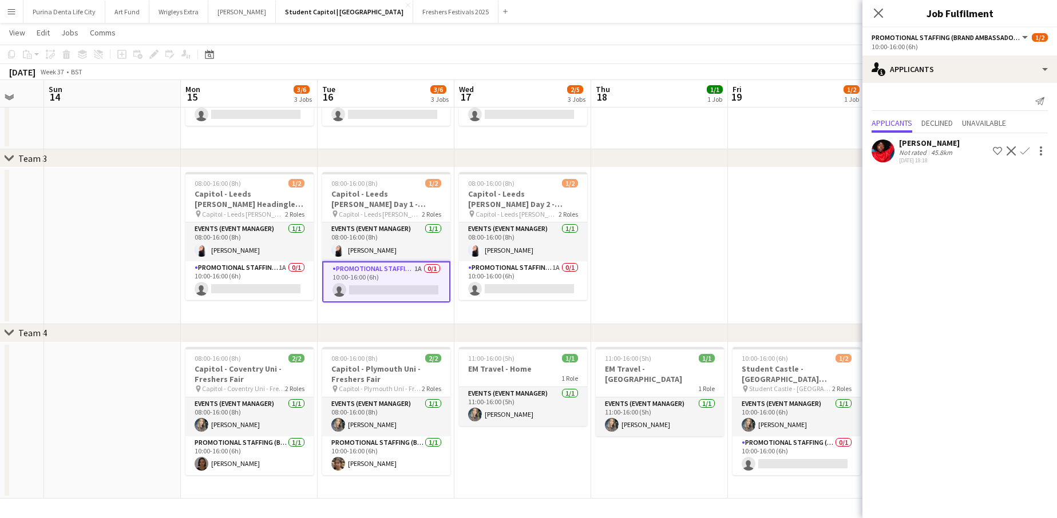
scroll to position [0, 456]
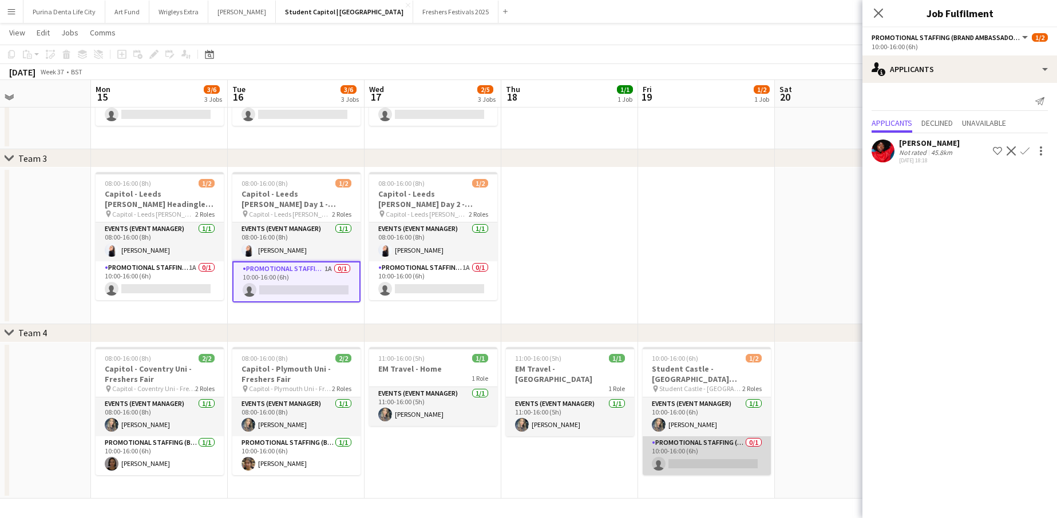
click at [700, 445] on app-card-role "Promotional Staffing (Brand Ambassadors) 0/1 10:00-16:00 (6h) single-neutral-ac…" at bounding box center [706, 455] width 128 height 39
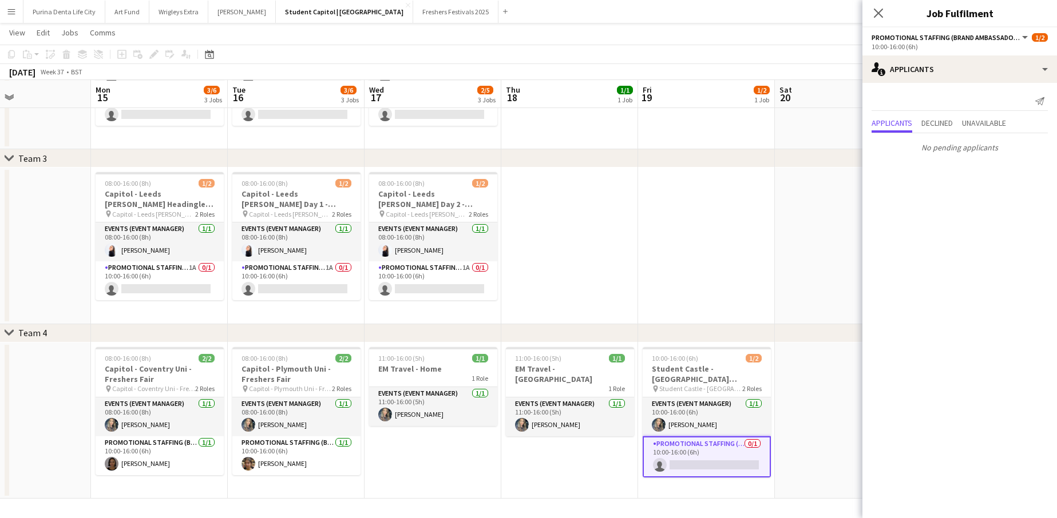
scroll to position [310, 0]
click at [606, 233] on app-date-cell at bounding box center [569, 246] width 137 height 157
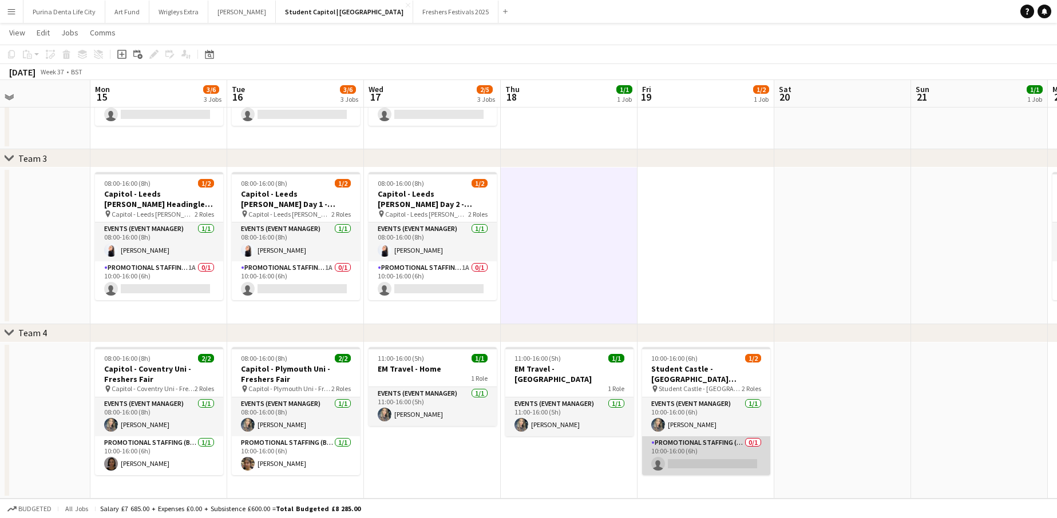
click at [704, 452] on app-card-role "Promotional Staffing (Brand Ambassadors) 0/1 10:00-16:00 (6h) single-neutral-ac…" at bounding box center [706, 455] width 128 height 39
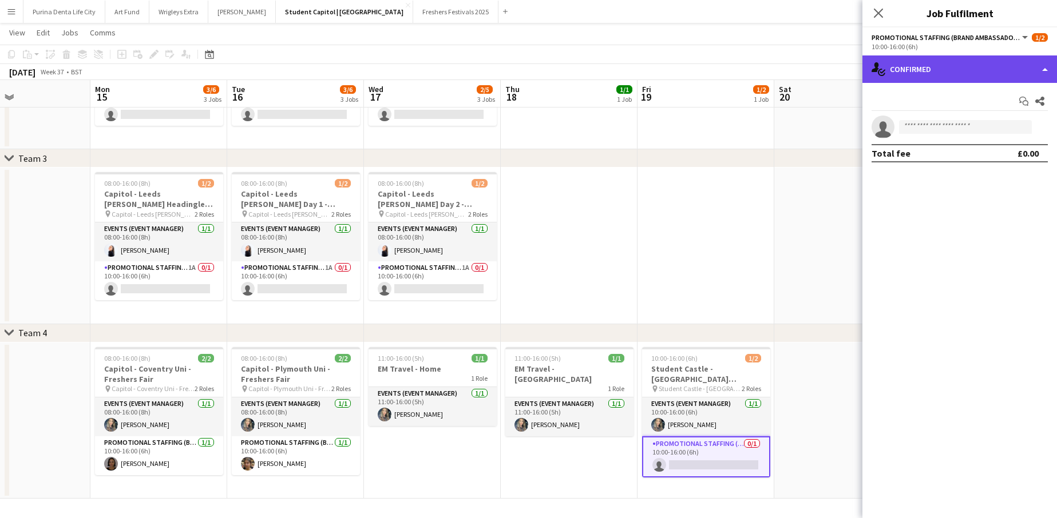
click at [947, 76] on div "single-neutral-actions-check-2 Confirmed" at bounding box center [959, 68] width 194 height 27
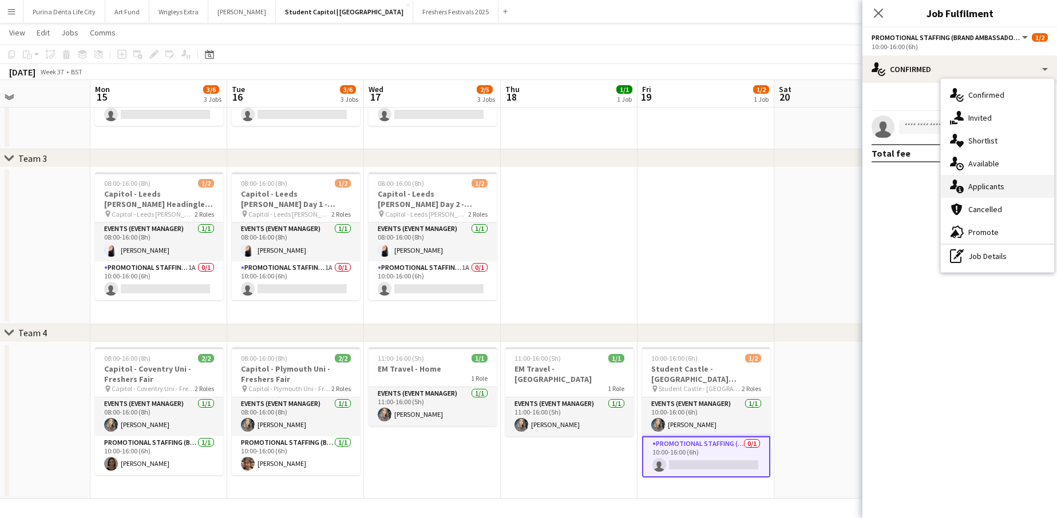
click at [980, 190] on span "Applicants" at bounding box center [986, 186] width 36 height 10
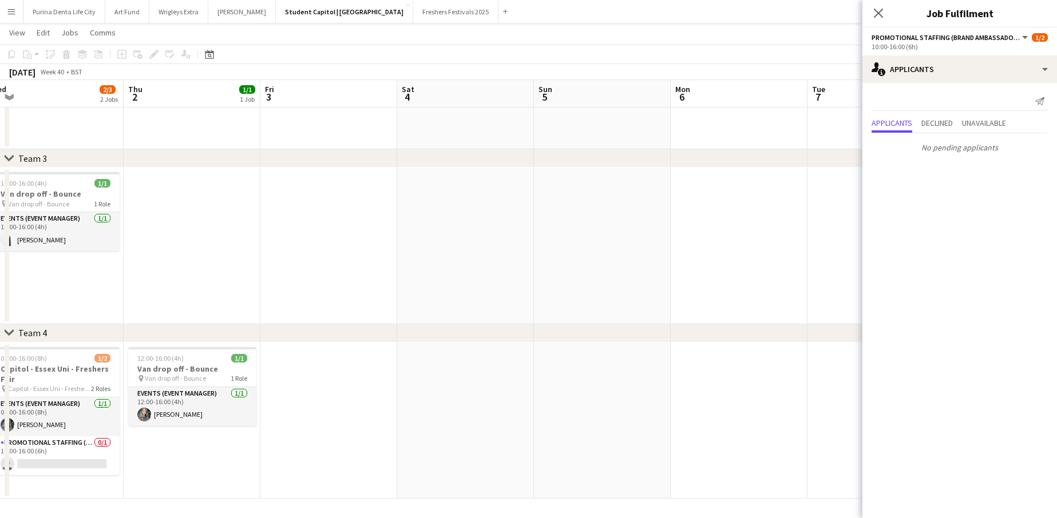
scroll to position [0, 424]
click at [874, 11] on icon "Close pop-in" at bounding box center [877, 12] width 11 height 11
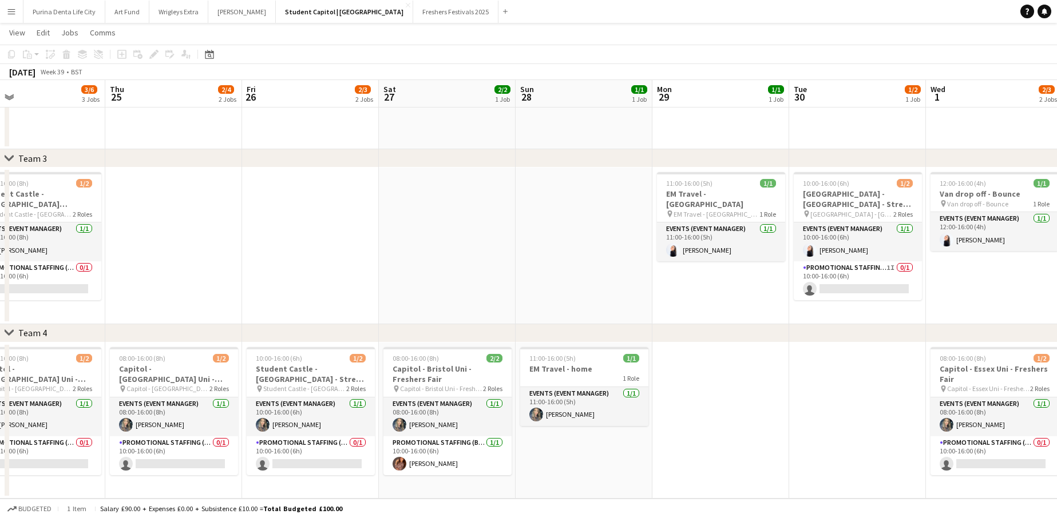
scroll to position [0, 270]
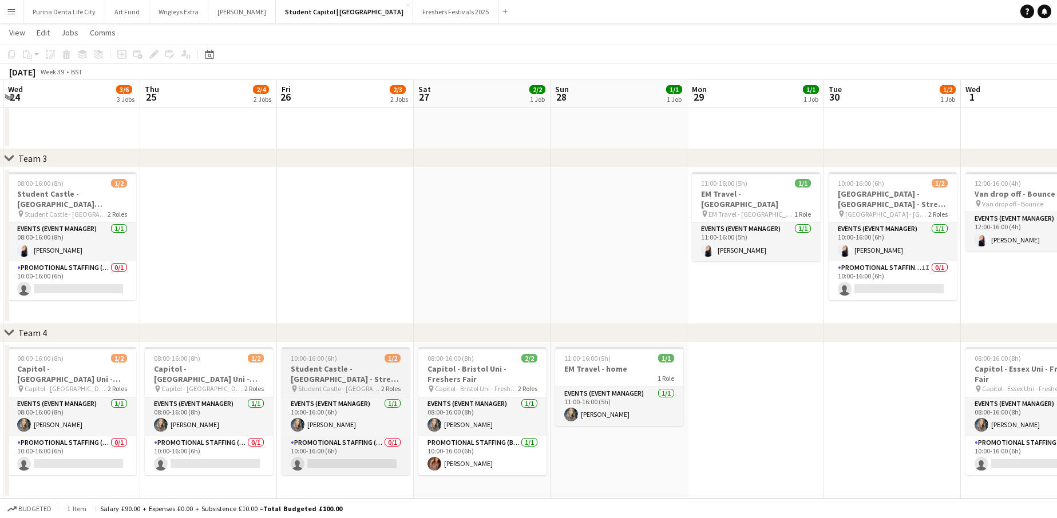
click at [332, 366] on h3 "Student Castle - [GEOGRAPHIC_DATA] - Street Team" at bounding box center [345, 374] width 128 height 21
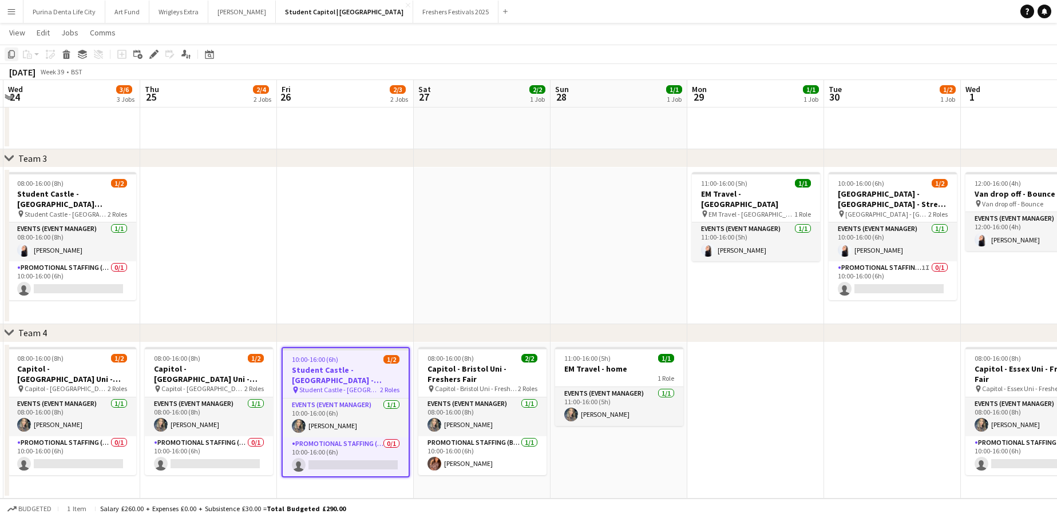
click at [10, 52] on icon "Copy" at bounding box center [11, 54] width 9 height 9
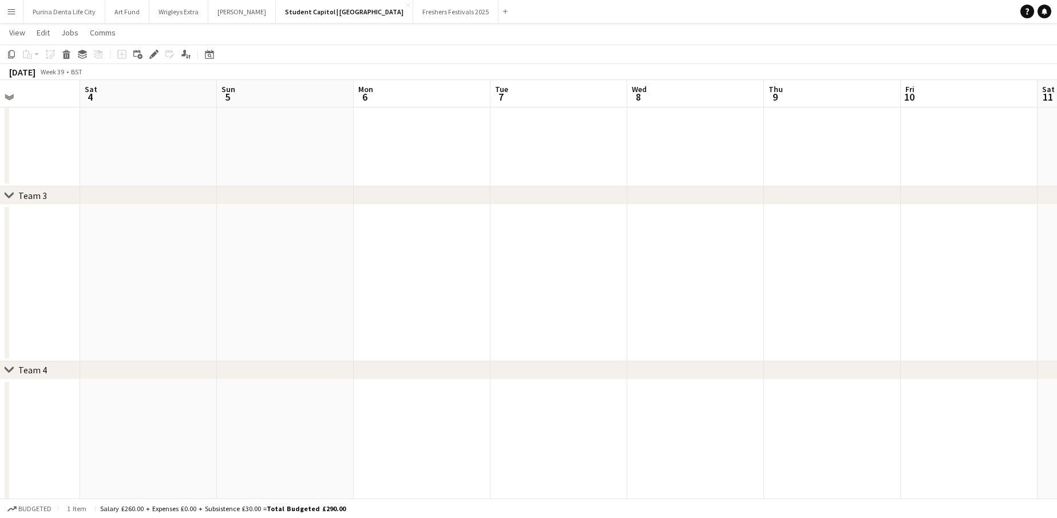
scroll to position [0, 361]
click at [392, 404] on app-date-cell at bounding box center [391, 458] width 137 height 157
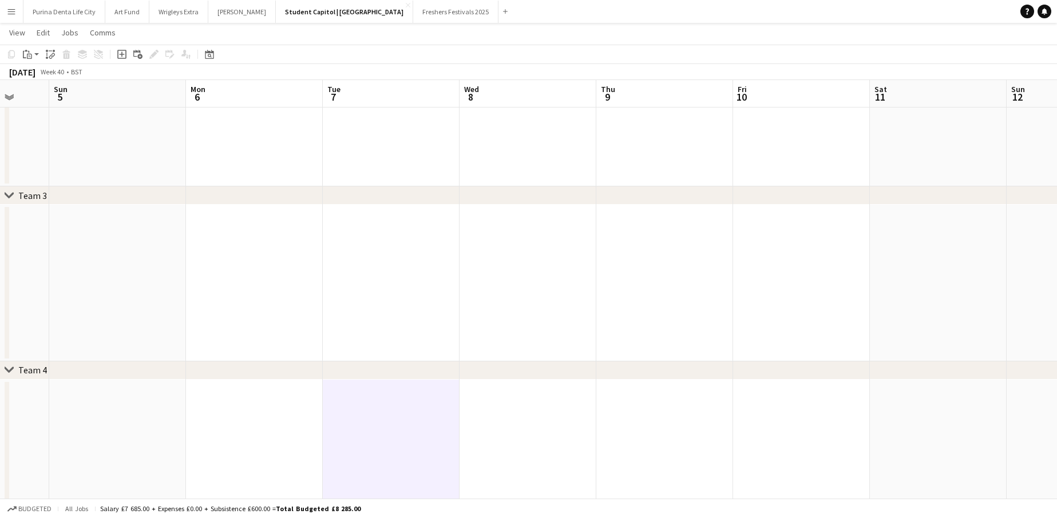
click at [527, 411] on app-date-cell at bounding box center [527, 458] width 137 height 157
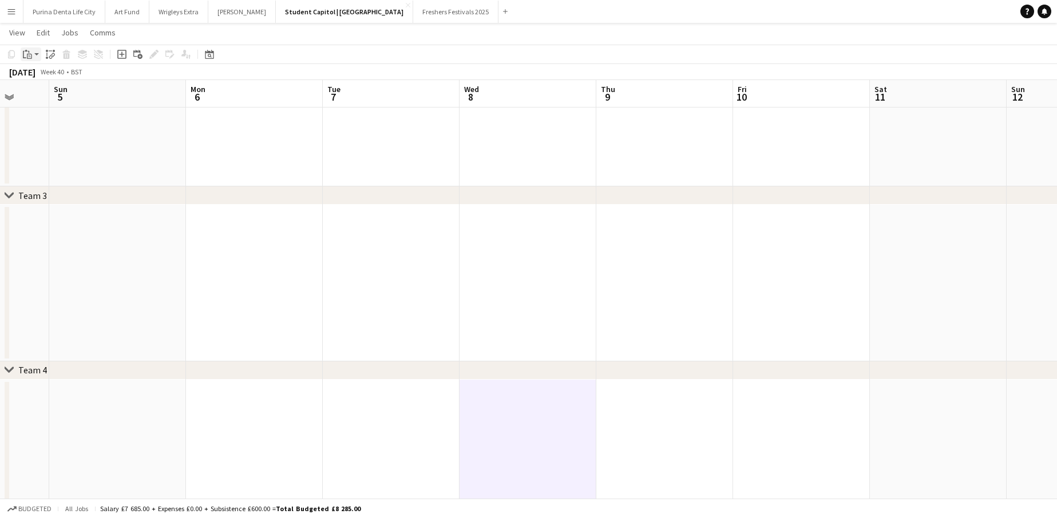
click at [37, 48] on app-action-btn "Paste" at bounding box center [31, 54] width 21 height 14
click at [43, 74] on link "Paste Command V" at bounding box center [75, 76] width 90 height 10
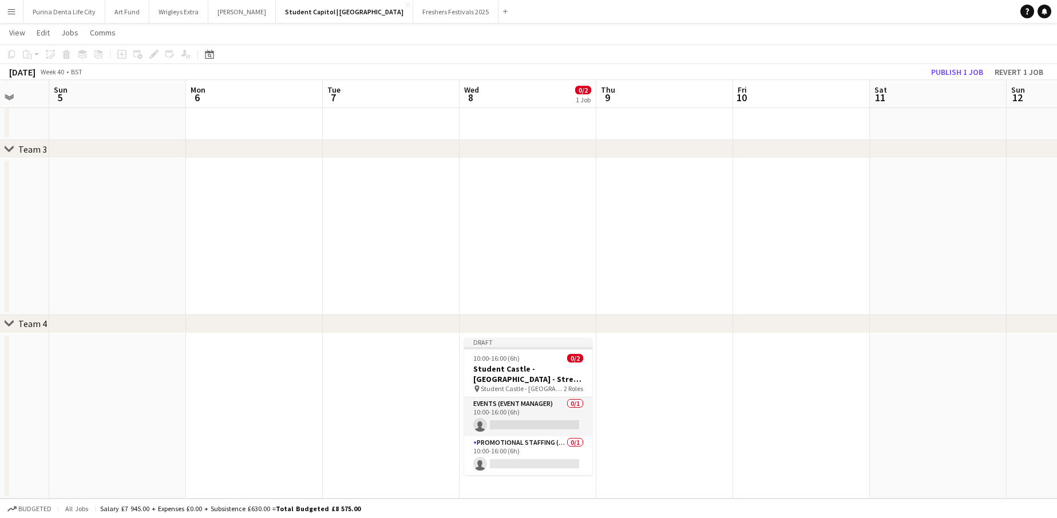
scroll to position [319, 0]
click at [643, 364] on app-date-cell at bounding box center [664, 416] width 137 height 166
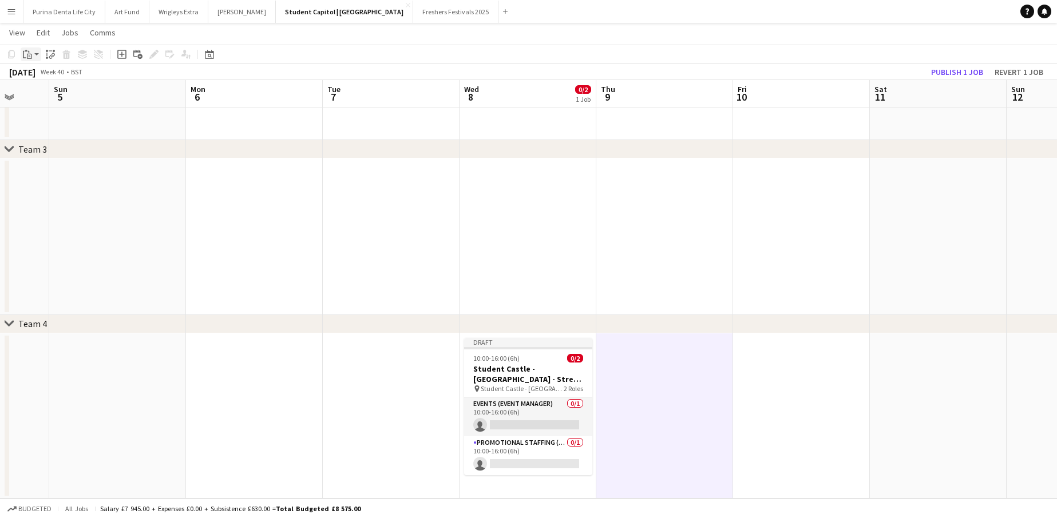
click at [32, 53] on div "Paste" at bounding box center [28, 54] width 14 height 14
click at [57, 74] on link "Paste Command V" at bounding box center [75, 76] width 90 height 10
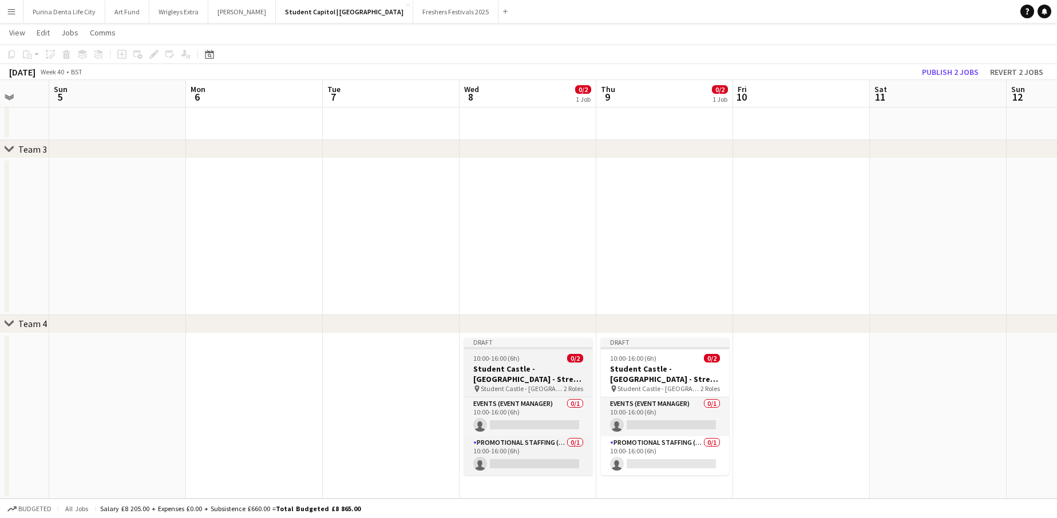
click at [536, 359] on div "10:00-16:00 (6h) 0/2" at bounding box center [528, 358] width 128 height 9
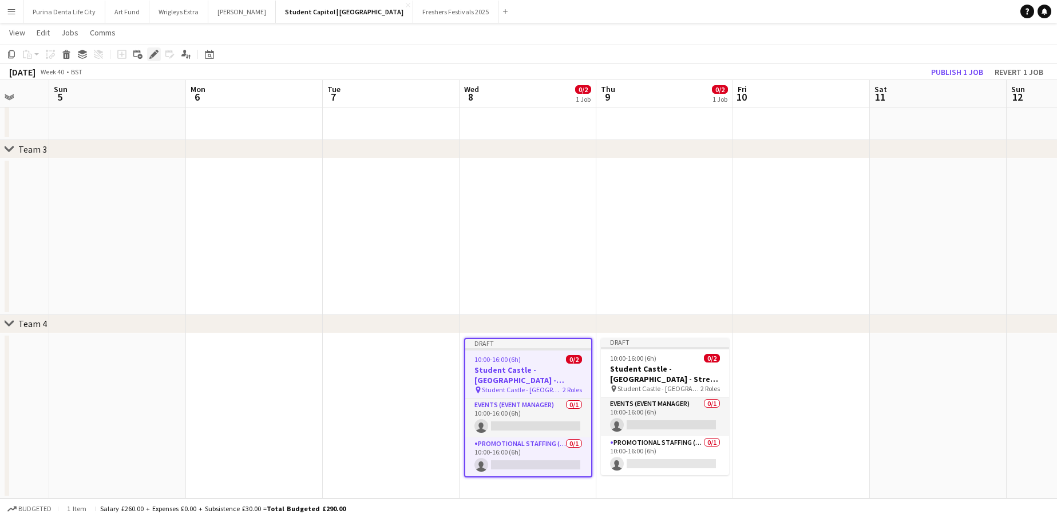
click at [149, 53] on div "Edit" at bounding box center [154, 54] width 14 height 14
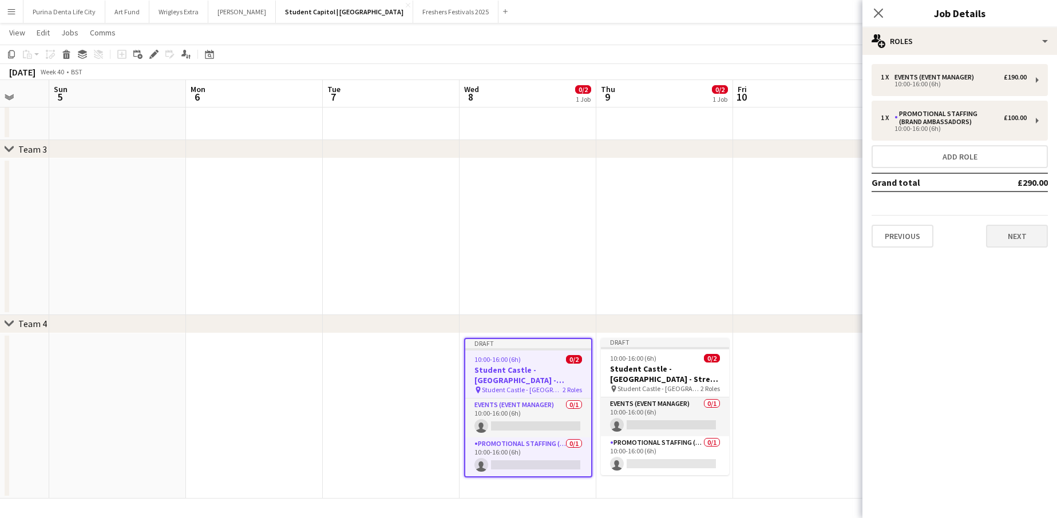
click at [1003, 242] on button "Next" at bounding box center [1017, 236] width 62 height 23
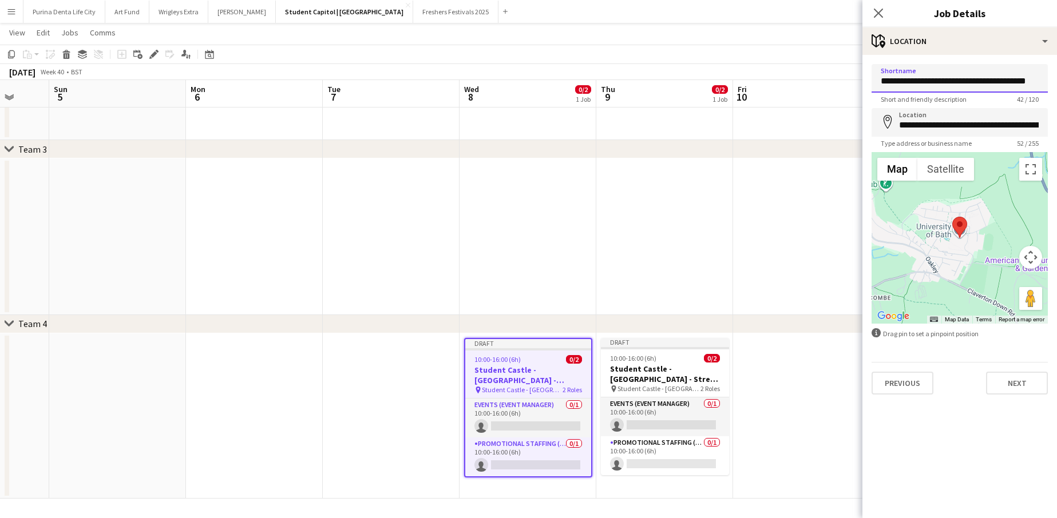
click at [1022, 78] on input "**********" at bounding box center [959, 78] width 176 height 29
drag, startPoint x: 970, startPoint y: 80, endPoint x: 927, endPoint y: 81, distance: 42.9
click at [927, 81] on input "**********" at bounding box center [959, 78] width 176 height 29
type input "**********"
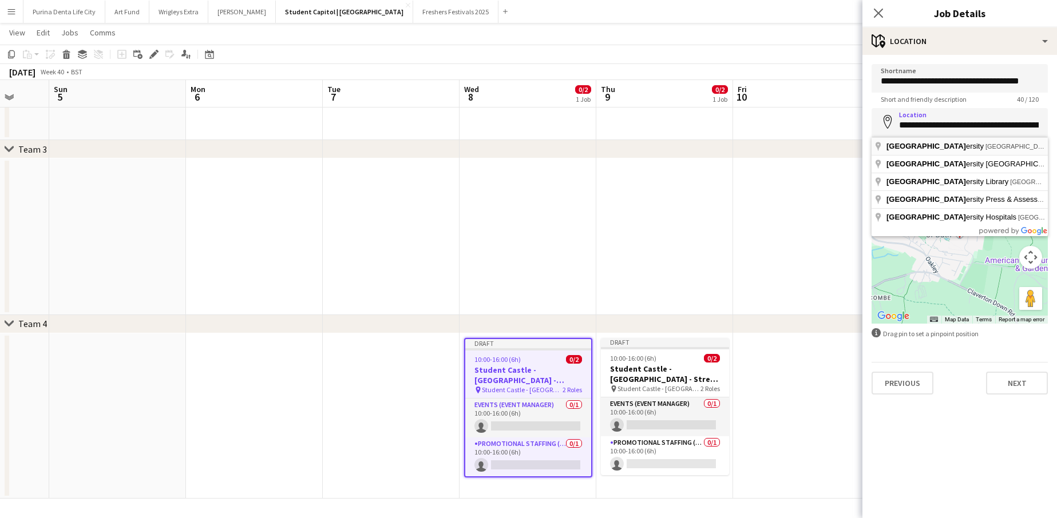
type input "**********"
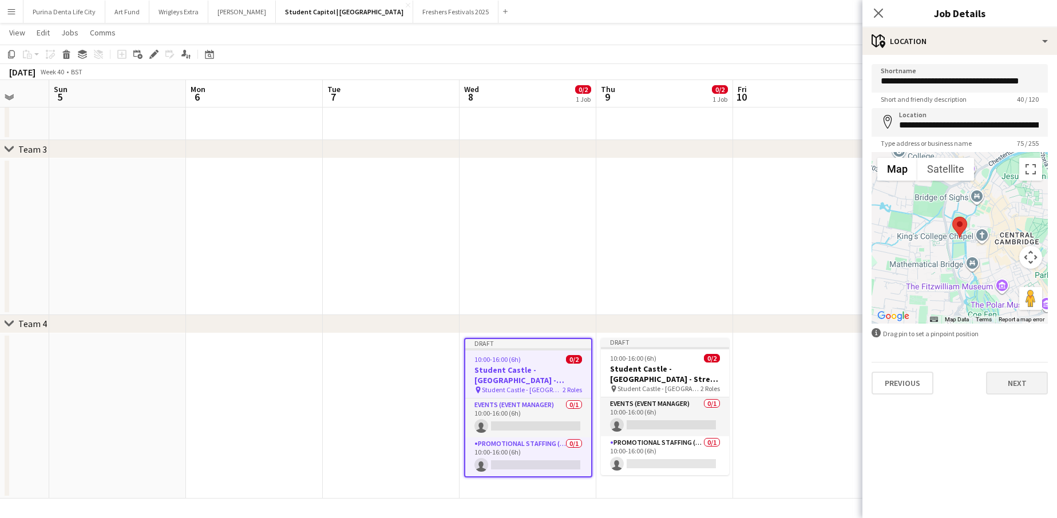
click at [1015, 382] on button "Next" at bounding box center [1017, 383] width 62 height 23
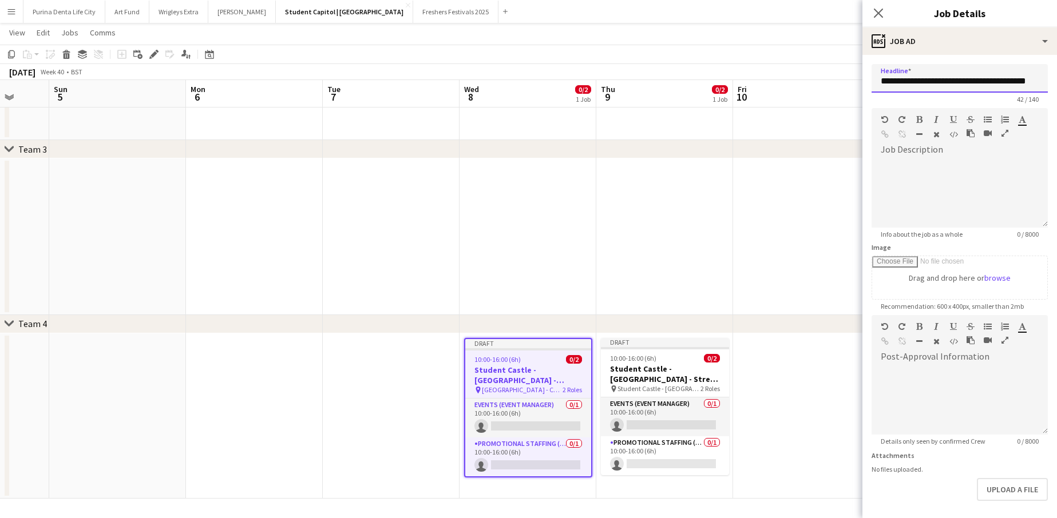
click at [984, 89] on input "**********" at bounding box center [959, 78] width 176 height 29
paste input "**********"
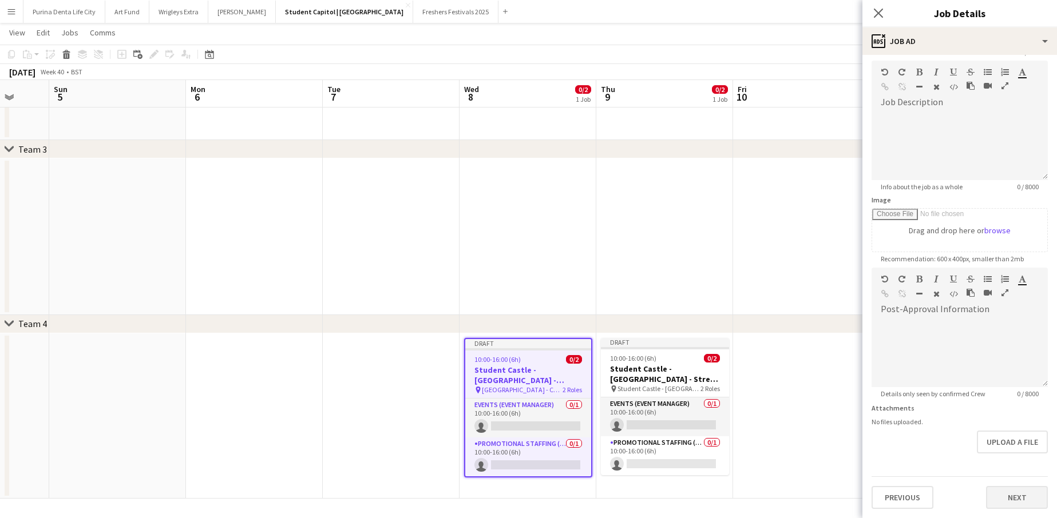
type input "**********"
click at [1008, 490] on button "Next" at bounding box center [1017, 497] width 62 height 23
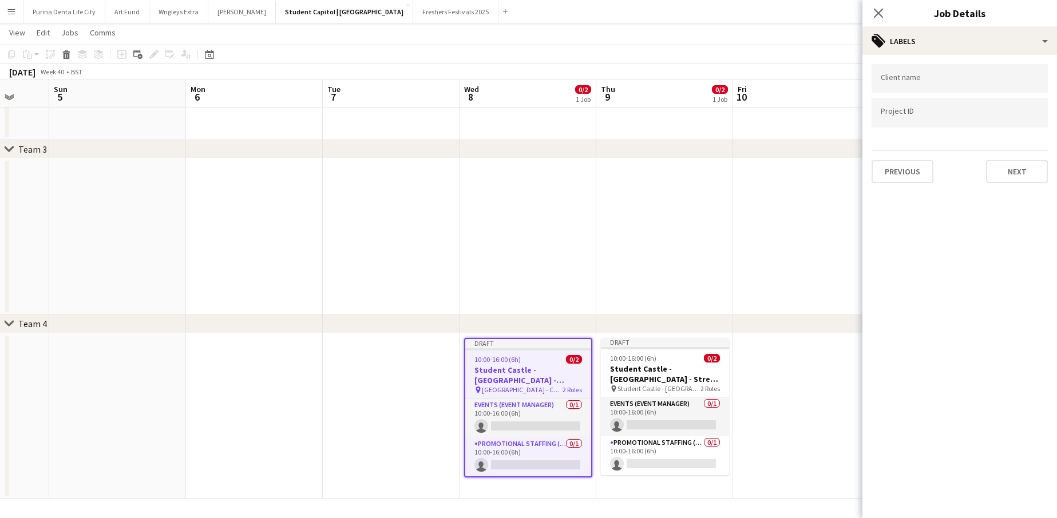
type input "*******"
click at [1015, 175] on button "Next" at bounding box center [1017, 171] width 62 height 23
click at [1010, 117] on button "Next" at bounding box center [1017, 118] width 62 height 23
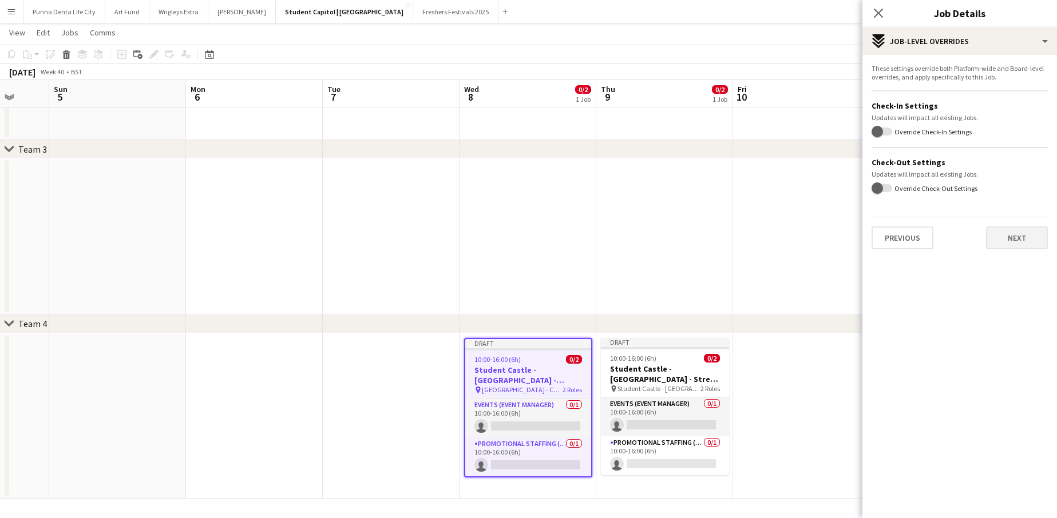
click at [992, 235] on button "Next" at bounding box center [1017, 238] width 62 height 23
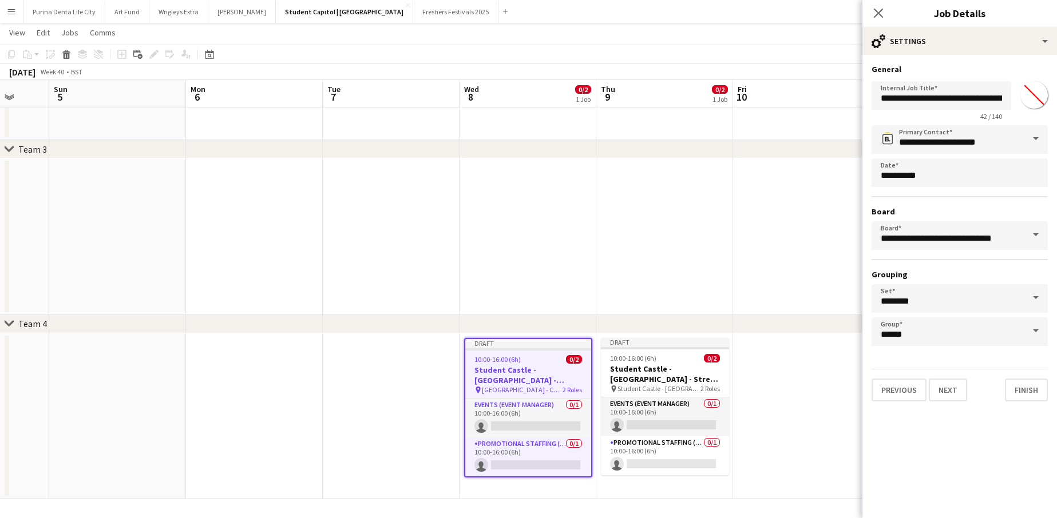
click at [983, 112] on span "42 / 140" at bounding box center [991, 116] width 40 height 9
click at [965, 92] on input "**********" at bounding box center [941, 95] width 140 height 29
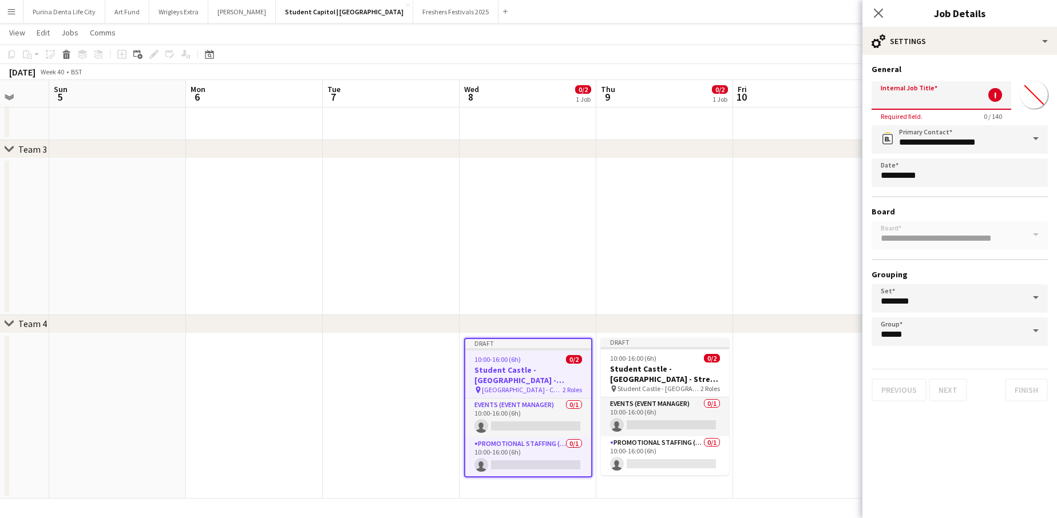
paste input "**********"
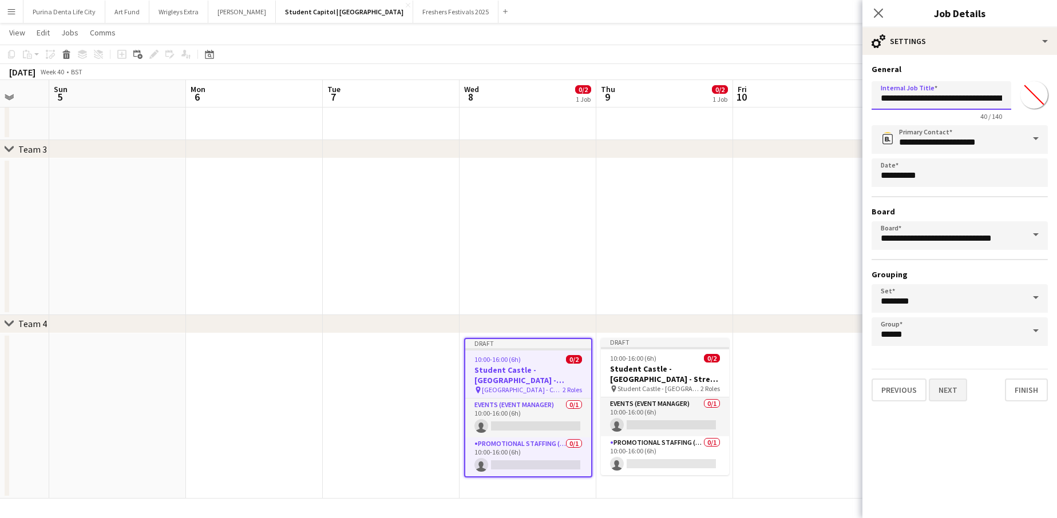
type input "**********"
click at [948, 385] on button "Next" at bounding box center [947, 390] width 38 height 23
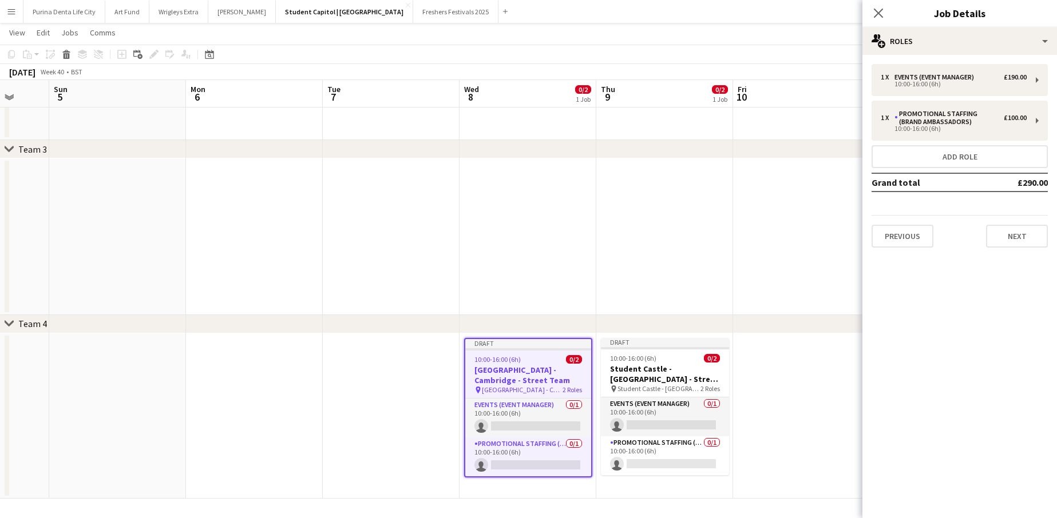
click at [734, 426] on app-date-cell at bounding box center [801, 416] width 137 height 166
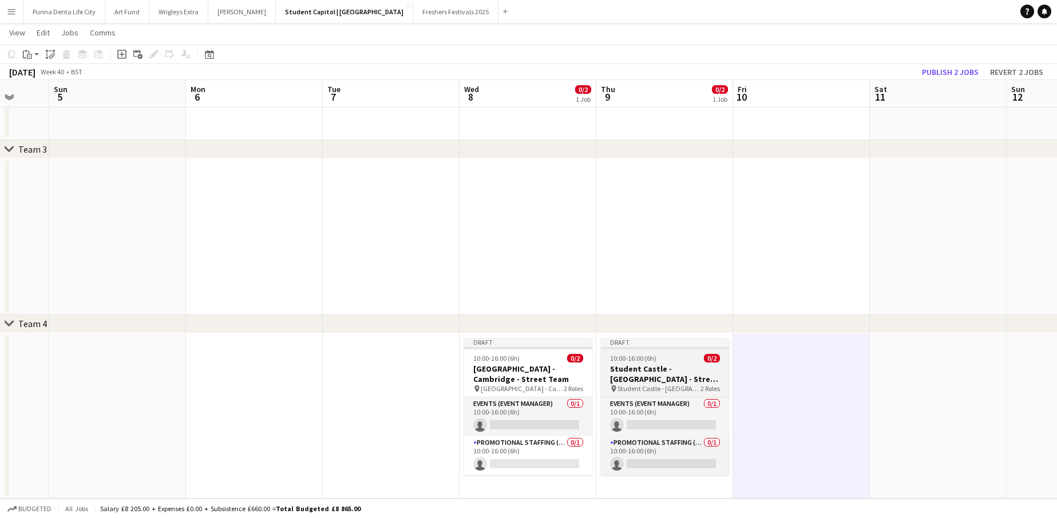
click at [638, 359] on span "10:00-16:00 (6h)" at bounding box center [633, 358] width 46 height 9
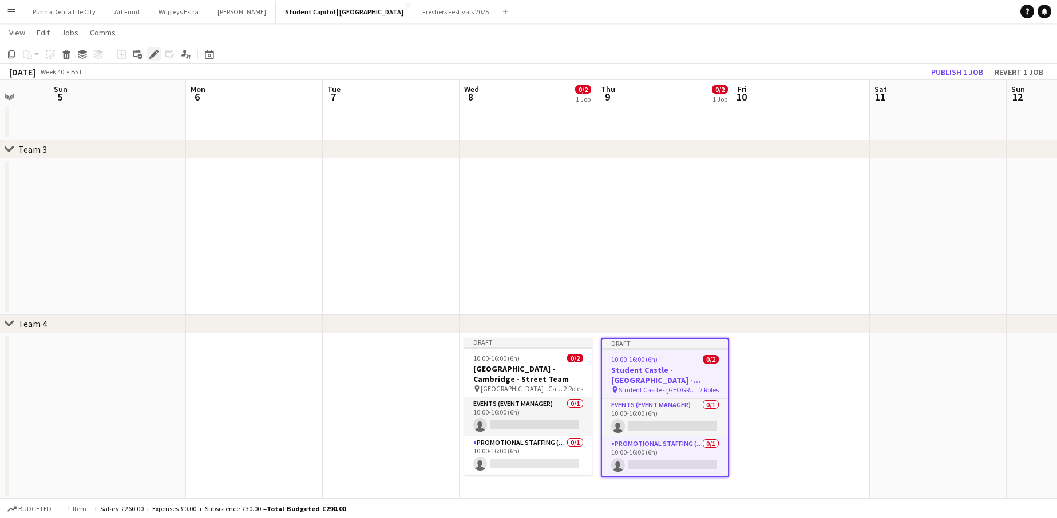
click at [149, 58] on icon "Edit" at bounding box center [153, 54] width 9 height 9
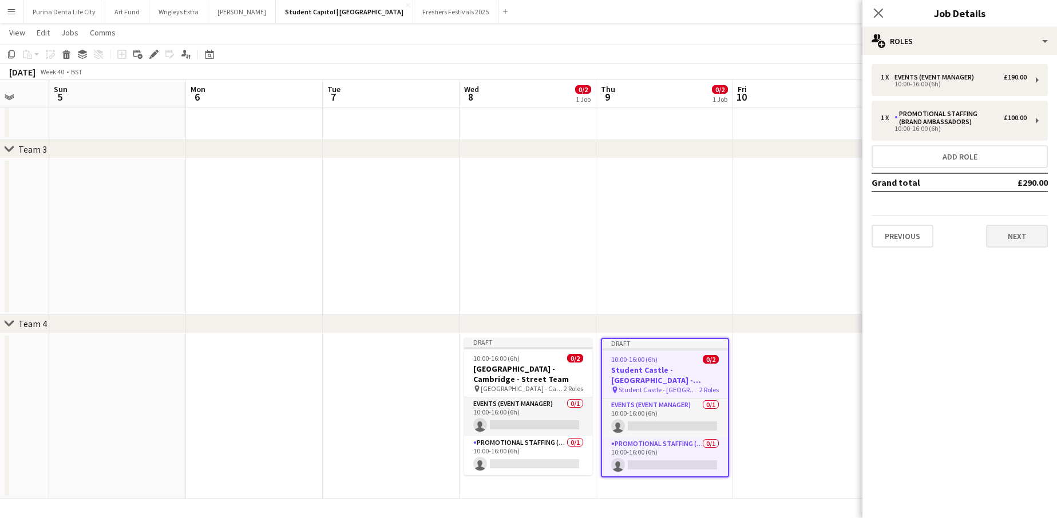
click at [1015, 233] on button "Next" at bounding box center [1017, 236] width 62 height 23
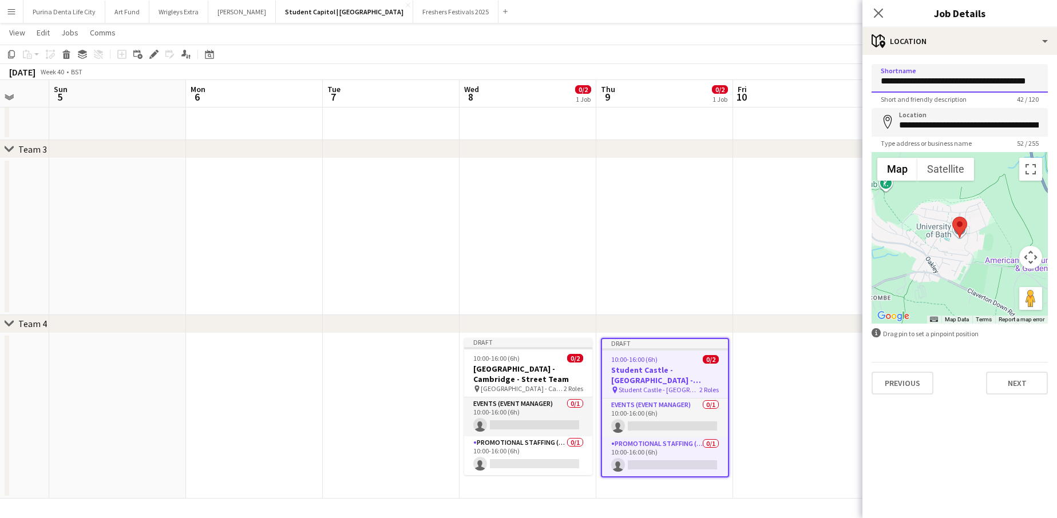
drag, startPoint x: 985, startPoint y: 79, endPoint x: 942, endPoint y: 81, distance: 43.0
click at [942, 81] on input "**********" at bounding box center [959, 78] width 176 height 29
drag, startPoint x: 983, startPoint y: 79, endPoint x: 944, endPoint y: 81, distance: 39.5
click at [944, 81] on input "**********" at bounding box center [959, 78] width 176 height 29
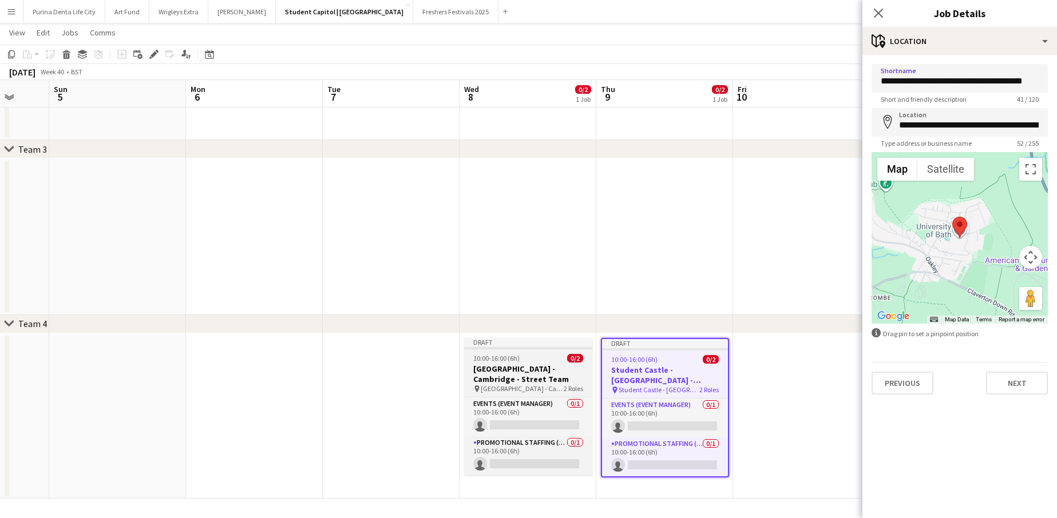
click at [553, 364] on h3 "[GEOGRAPHIC_DATA] - Cambridge - Street Team" at bounding box center [528, 374] width 128 height 21
type input "**********"
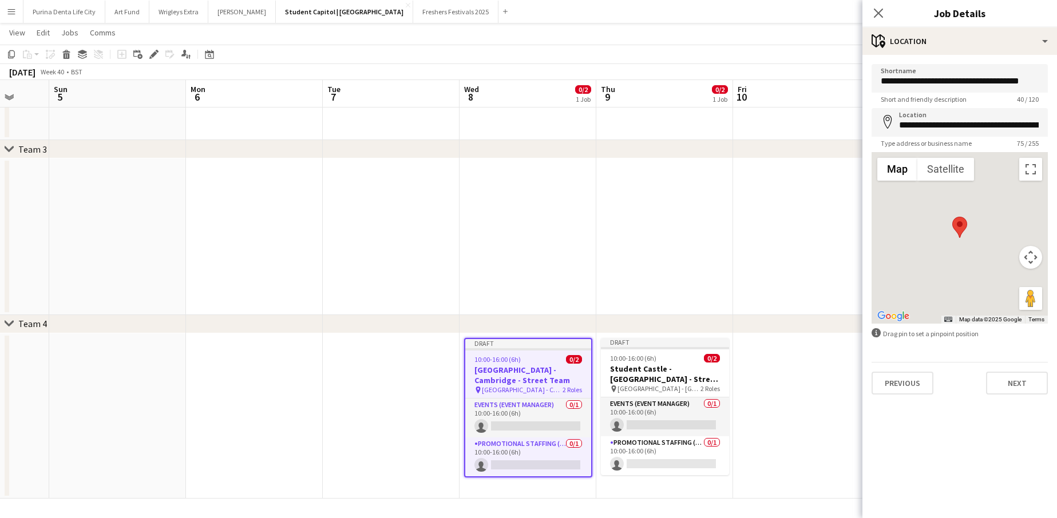
scroll to position [0, 362]
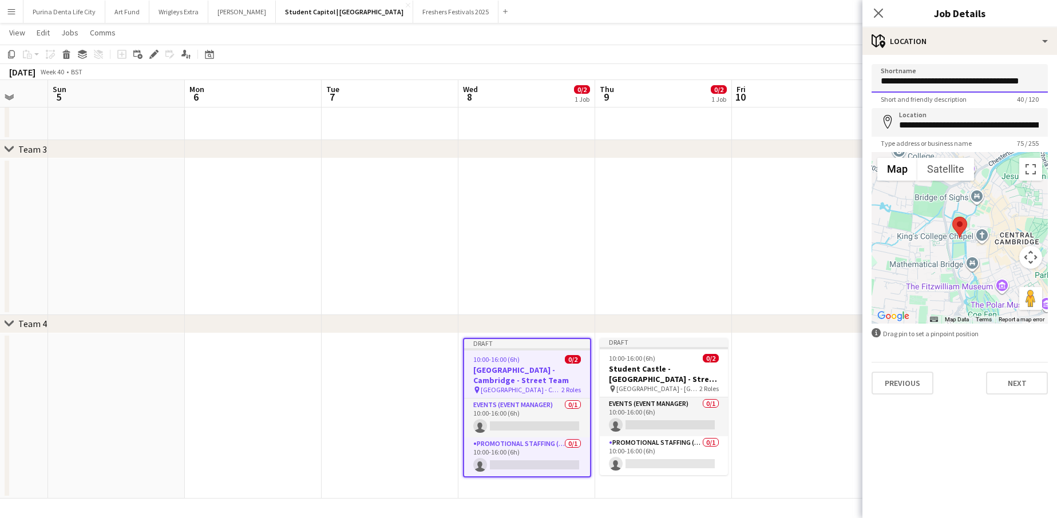
click at [983, 81] on input "**********" at bounding box center [959, 78] width 176 height 29
type input "**********"
click at [1009, 388] on button "Next" at bounding box center [1017, 383] width 62 height 23
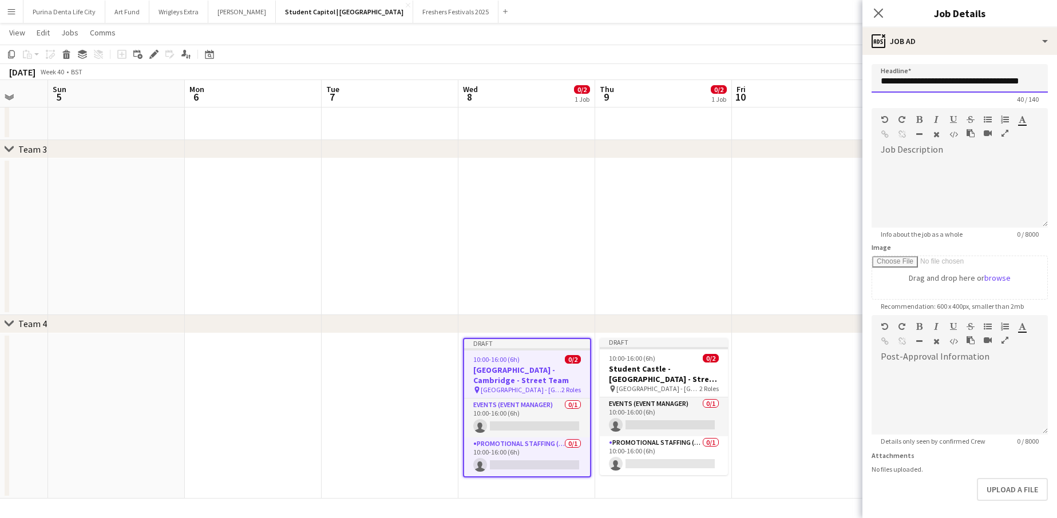
click at [988, 84] on input "**********" at bounding box center [959, 78] width 176 height 29
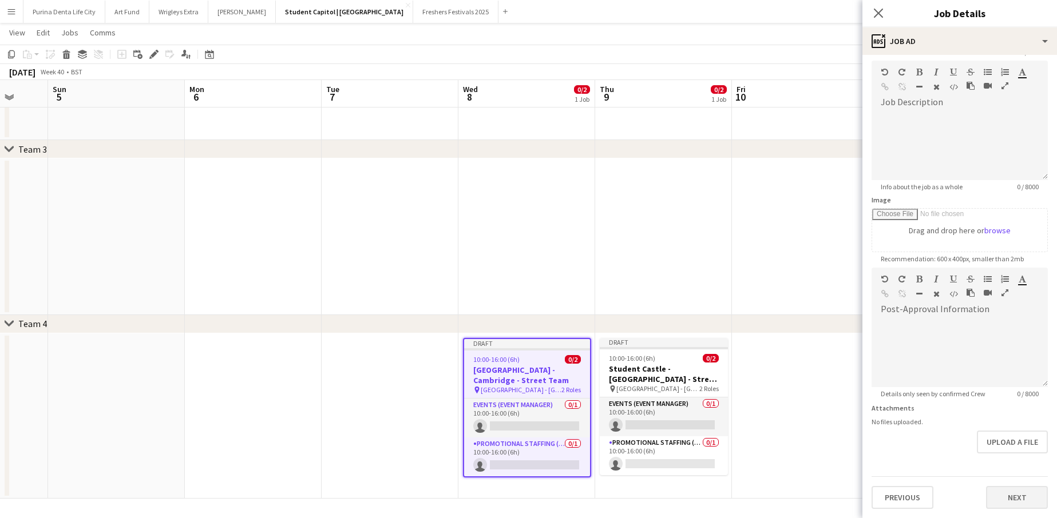
type input "**********"
click at [1000, 501] on button "Next" at bounding box center [1017, 497] width 62 height 23
type input "*******"
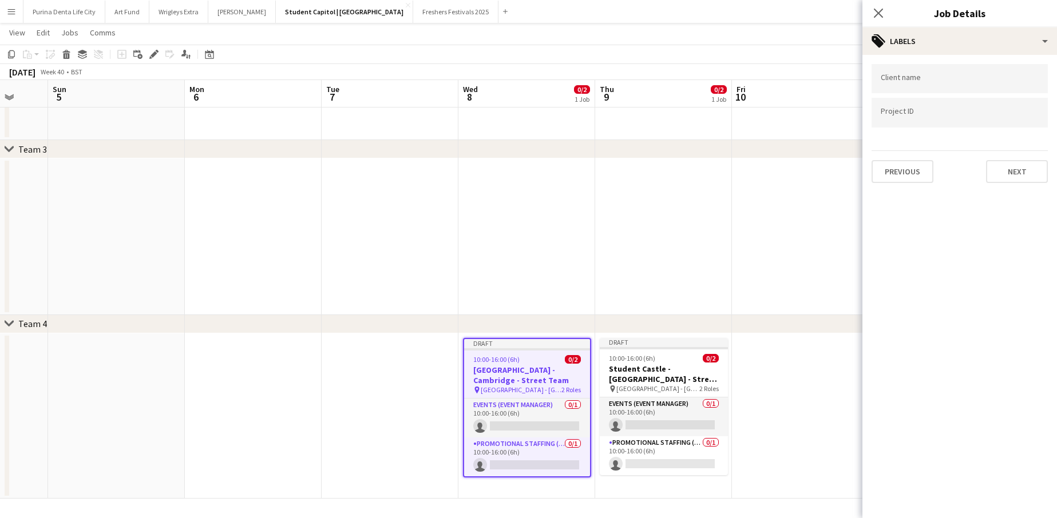
click at [1003, 170] on button "Next" at bounding box center [1017, 171] width 62 height 23
click at [1018, 121] on button "Next" at bounding box center [1017, 118] width 62 height 23
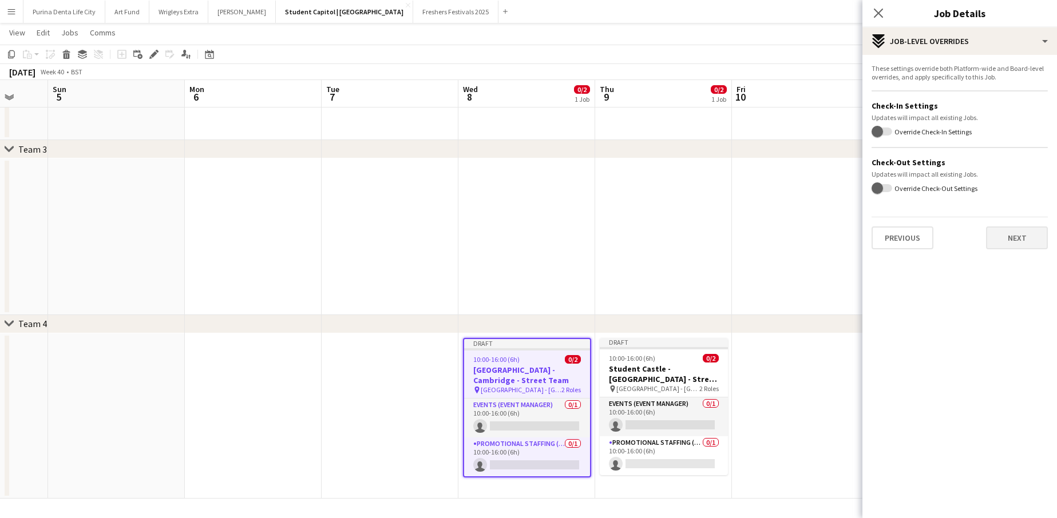
click at [1000, 231] on button "Next" at bounding box center [1017, 238] width 62 height 23
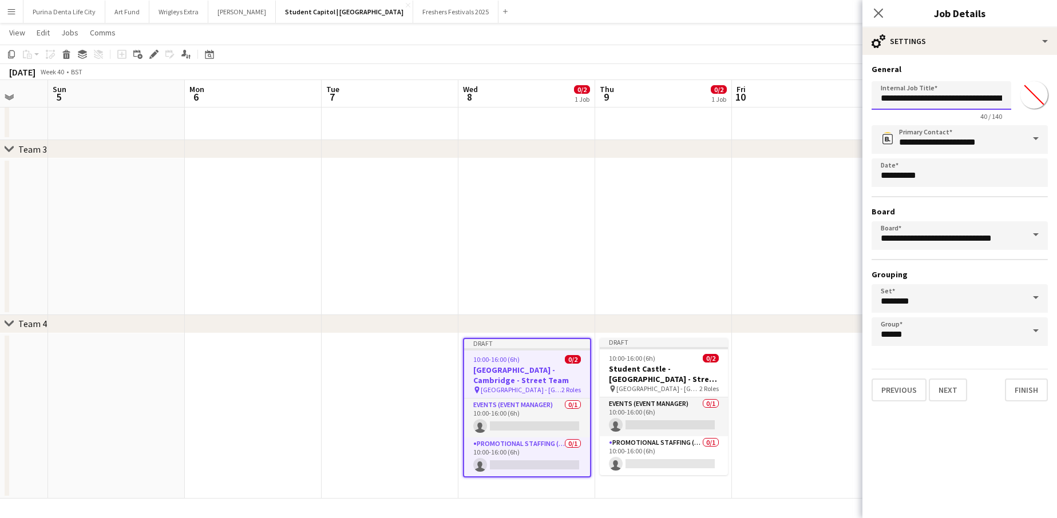
click at [984, 100] on input "**********" at bounding box center [941, 95] width 140 height 29
type input "**********"
click at [947, 390] on button "Next" at bounding box center [947, 390] width 38 height 23
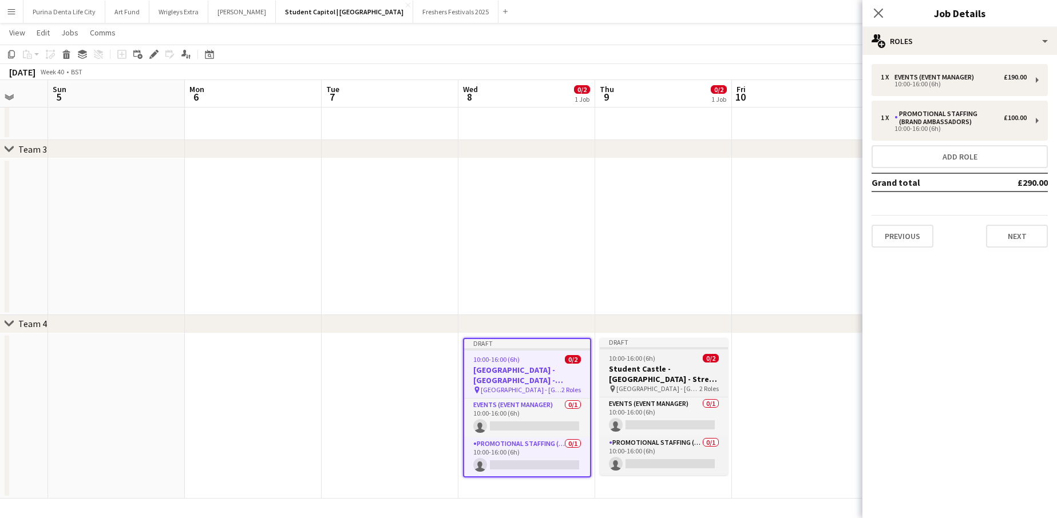
click at [661, 356] on div "10:00-16:00 (6h) 0/2" at bounding box center [663, 358] width 128 height 9
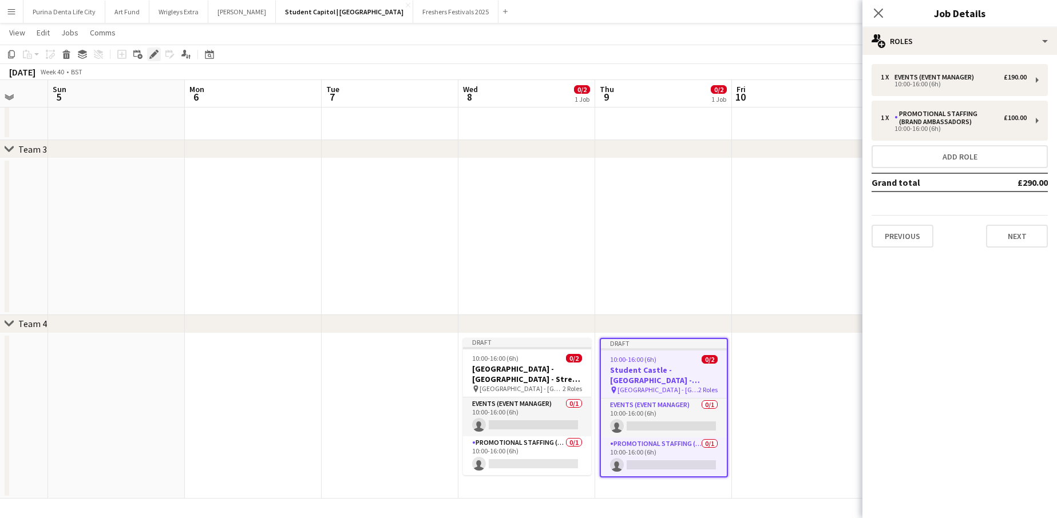
click at [150, 48] on div "Edit" at bounding box center [154, 54] width 14 height 14
click at [1025, 246] on button "Next" at bounding box center [1017, 236] width 62 height 23
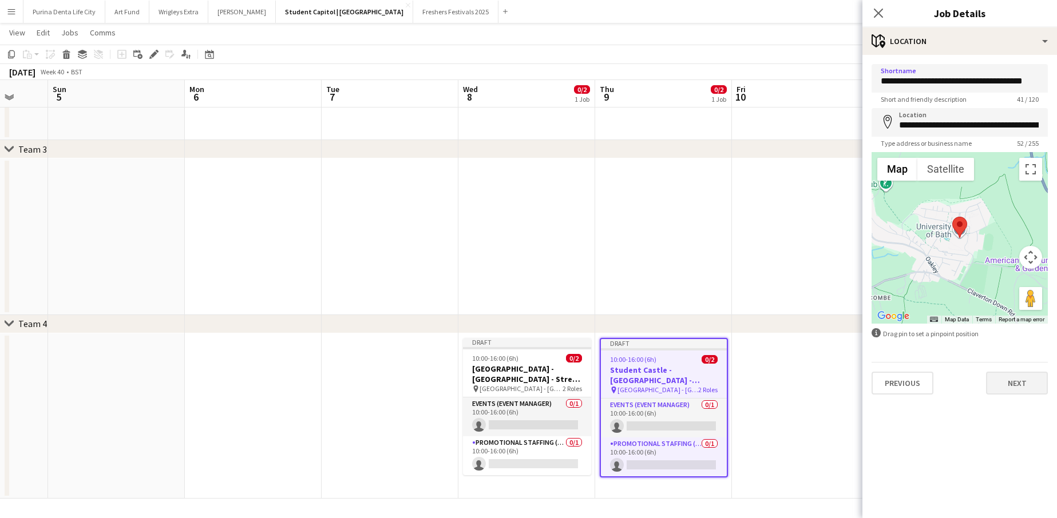
click at [1026, 384] on button "Next" at bounding box center [1017, 383] width 62 height 23
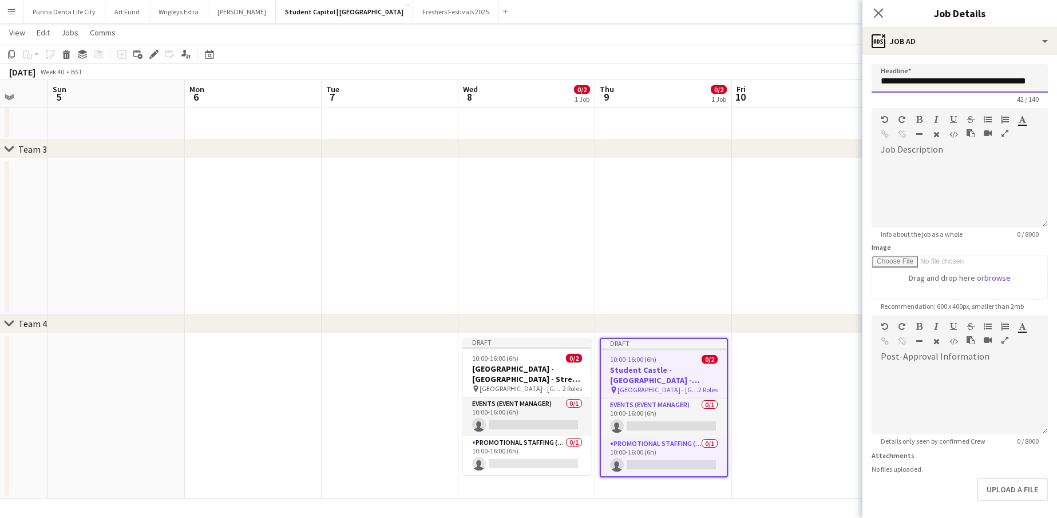
click at [979, 82] on input "**********" at bounding box center [959, 78] width 176 height 29
paste input "**********"
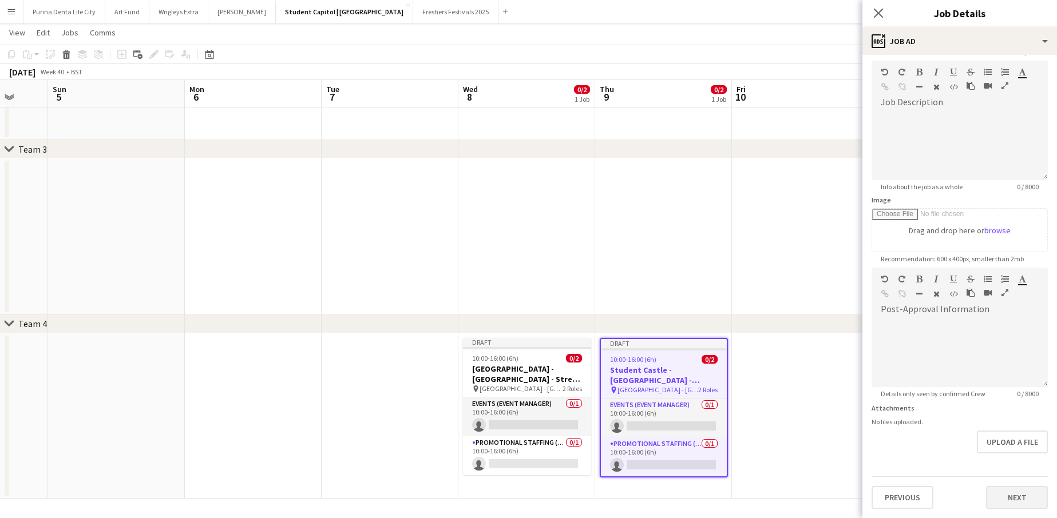
scroll to position [48, 0]
type input "**********"
click at [1009, 496] on button "Next" at bounding box center [1017, 497] width 62 height 23
type input "*******"
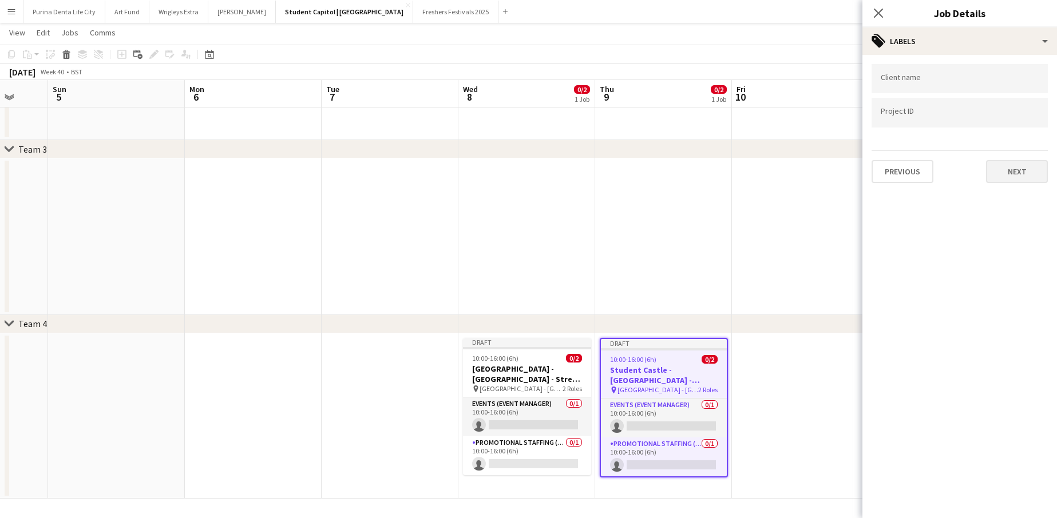
click at [1030, 171] on button "Next" at bounding box center [1017, 171] width 62 height 23
click at [1014, 111] on button "Next" at bounding box center [1017, 118] width 62 height 23
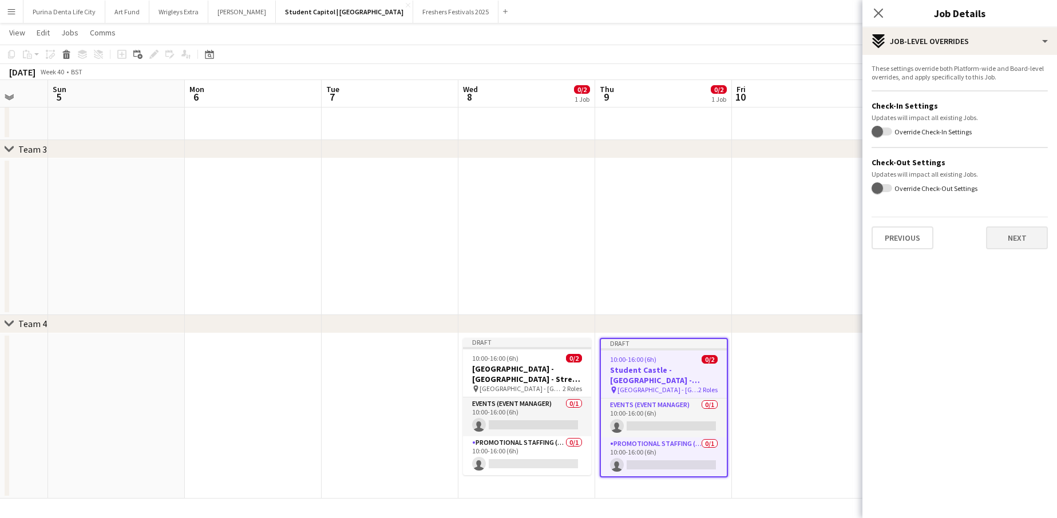
click at [1006, 228] on button "Next" at bounding box center [1017, 238] width 62 height 23
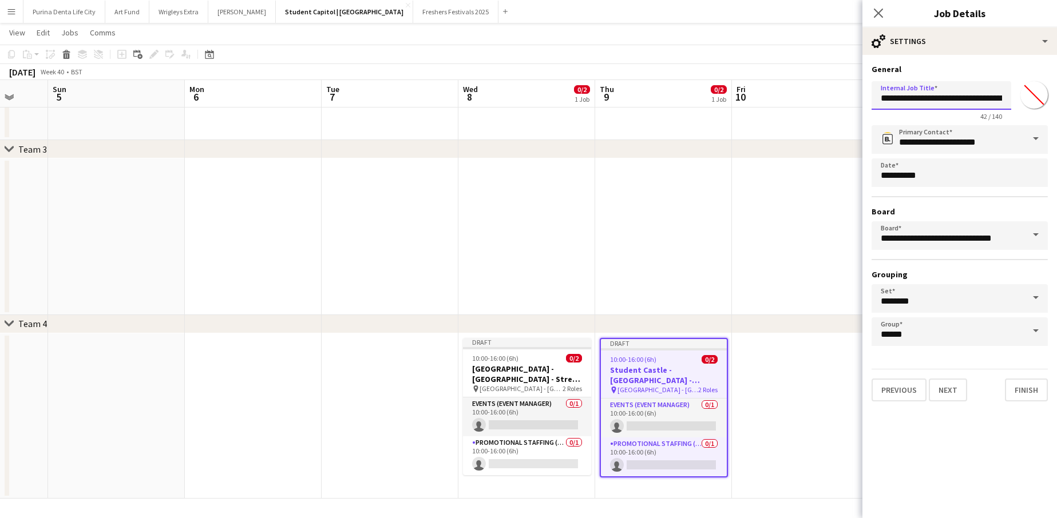
click at [967, 109] on input "**********" at bounding box center [941, 95] width 140 height 29
click at [964, 106] on input "**********" at bounding box center [941, 95] width 140 height 29
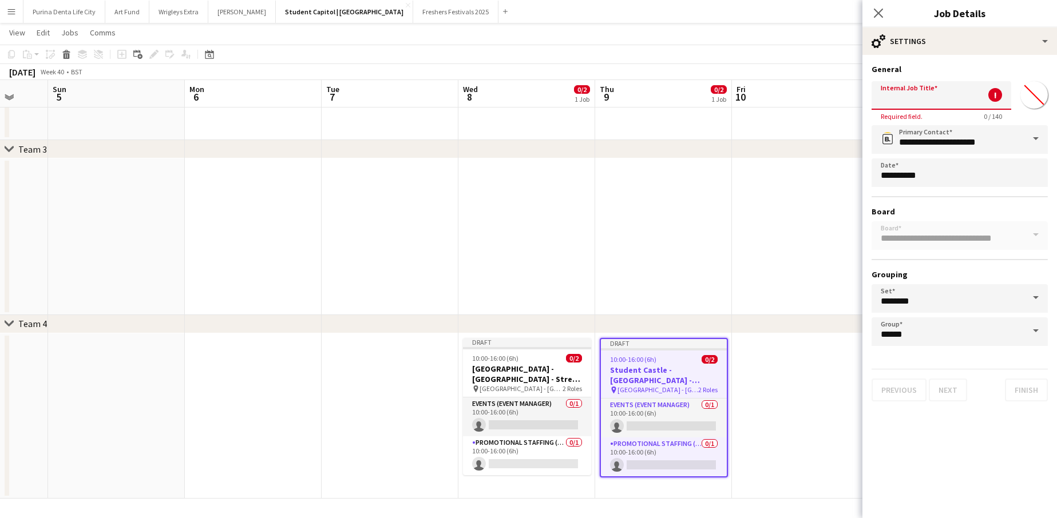
paste input "**********"
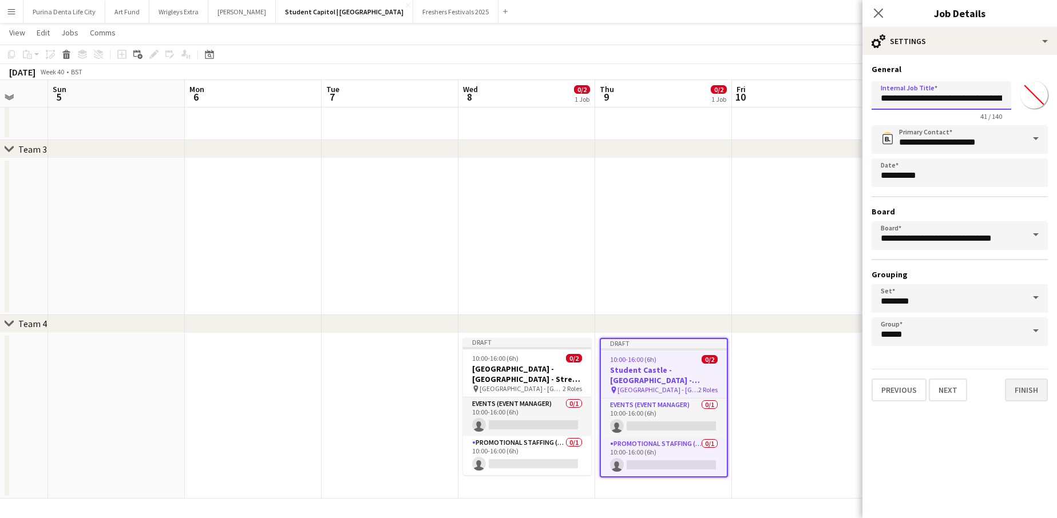
type input "**********"
click at [1016, 396] on button "Finish" at bounding box center [1025, 390] width 43 height 23
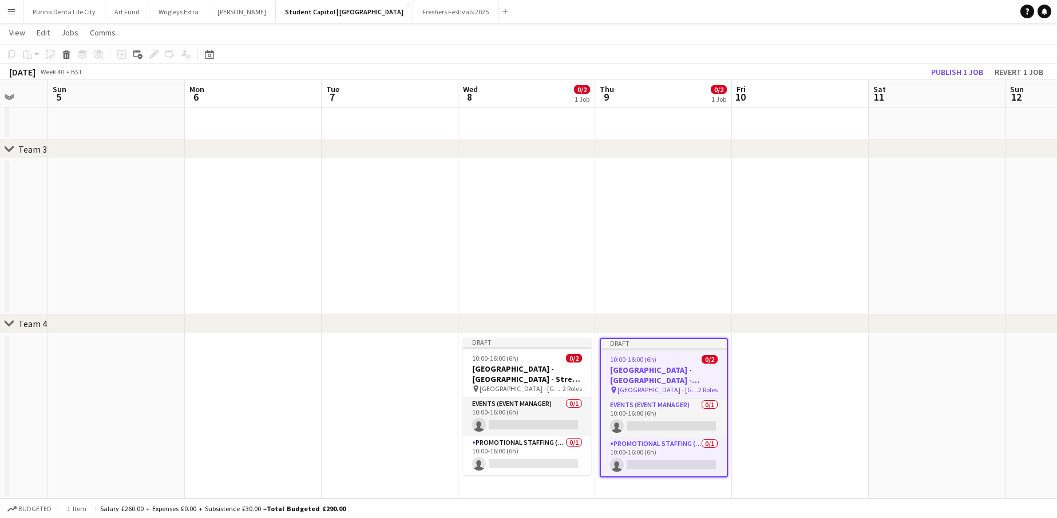
click at [969, 62] on app-toolbar "Copy Paste Paste Command V Paste with crew Command Shift V Paste linked Job [GE…" at bounding box center [528, 54] width 1057 height 19
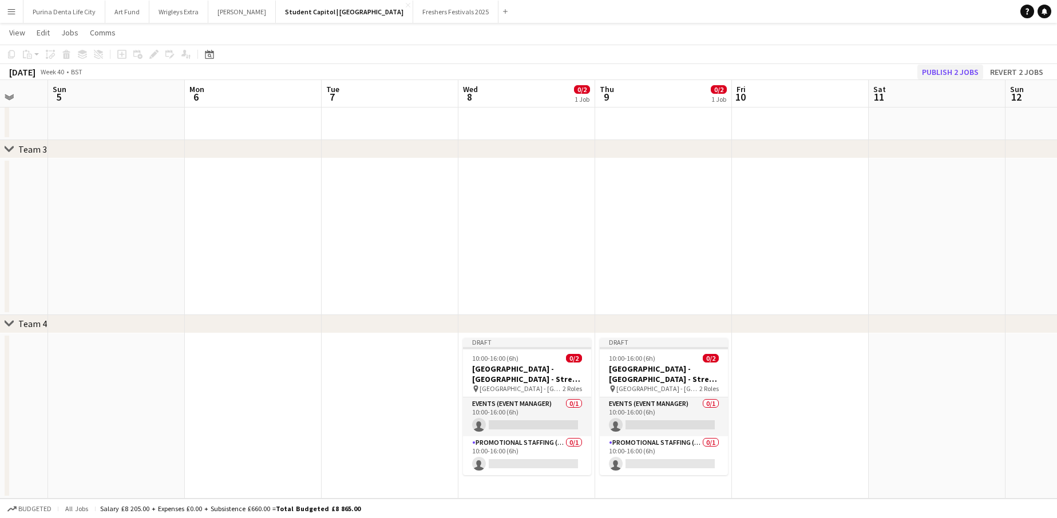
click at [965, 66] on button "Publish 2 jobs" at bounding box center [950, 72] width 66 height 15
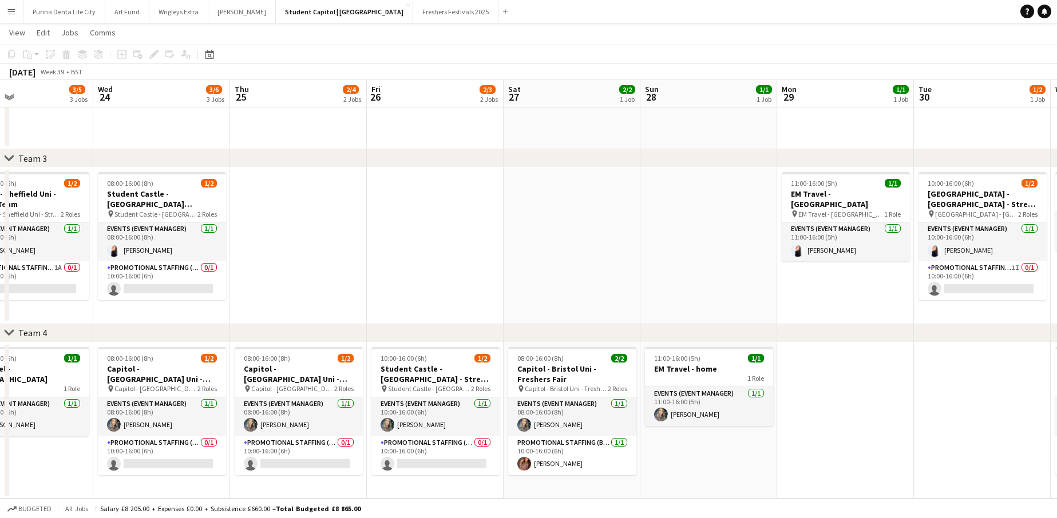
scroll to position [0, 309]
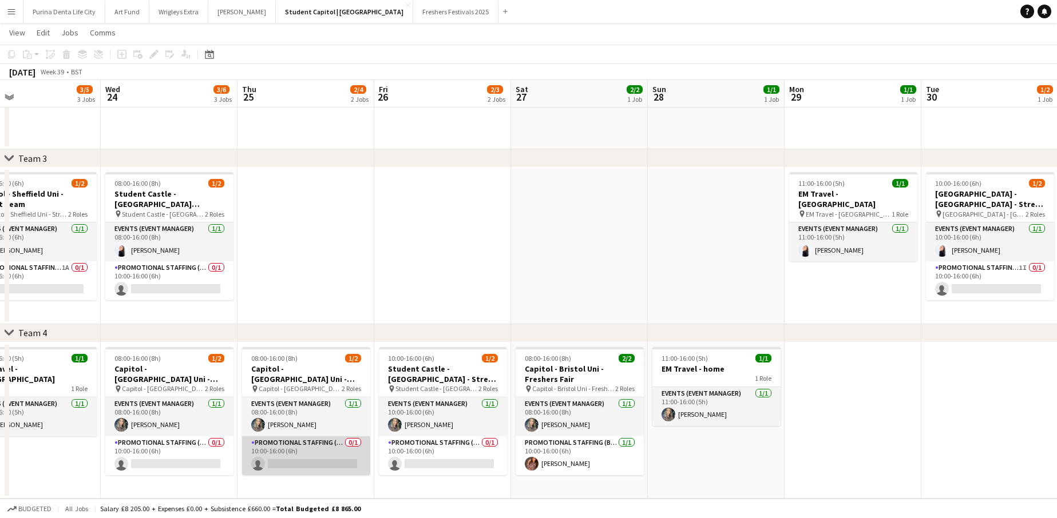
click at [327, 456] on app-card-role "Promotional Staffing (Brand Ambassadors) 0/1 10:00-16:00 (6h) single-neutral-ac…" at bounding box center [306, 455] width 128 height 39
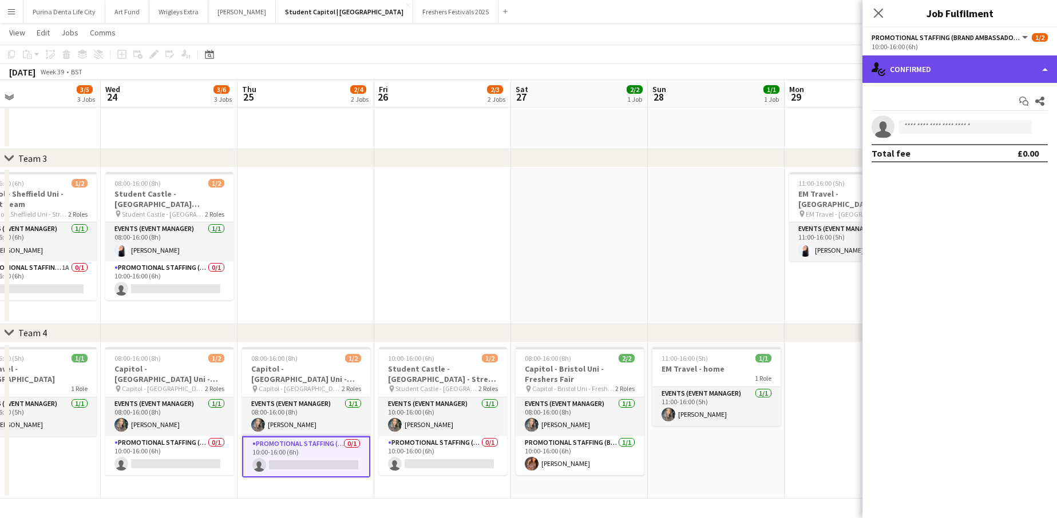
click at [902, 73] on div "single-neutral-actions-check-2 Confirmed" at bounding box center [959, 68] width 194 height 27
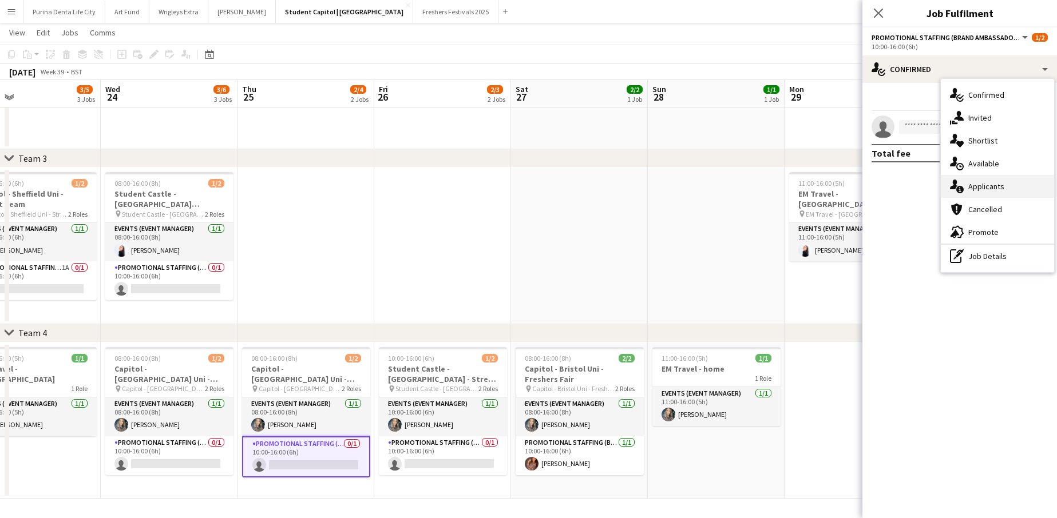
click at [989, 188] on span "Applicants" at bounding box center [986, 186] width 36 height 10
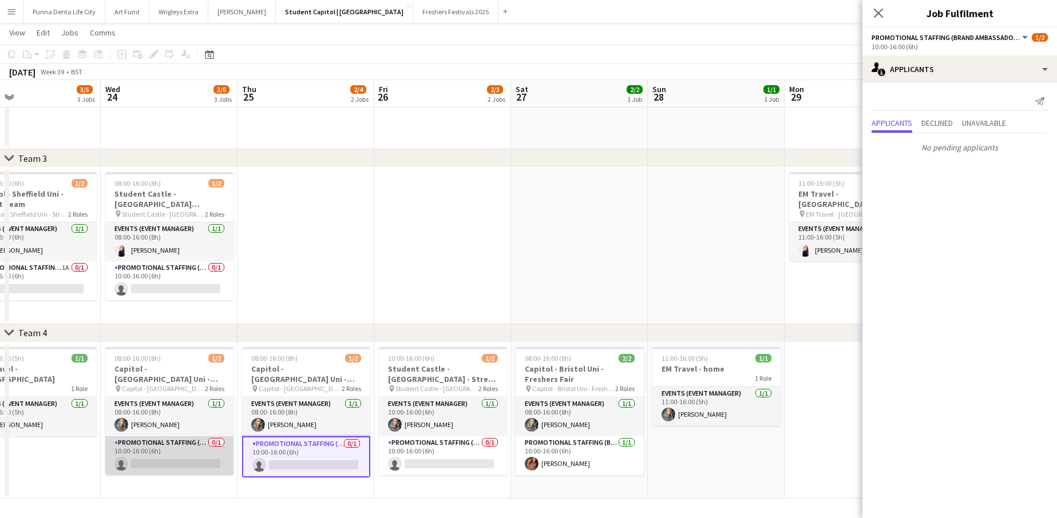
click at [192, 448] on app-card-role "Promotional Staffing (Brand Ambassadors) 0/1 10:00-16:00 (6h) single-neutral-ac…" at bounding box center [169, 455] width 128 height 39
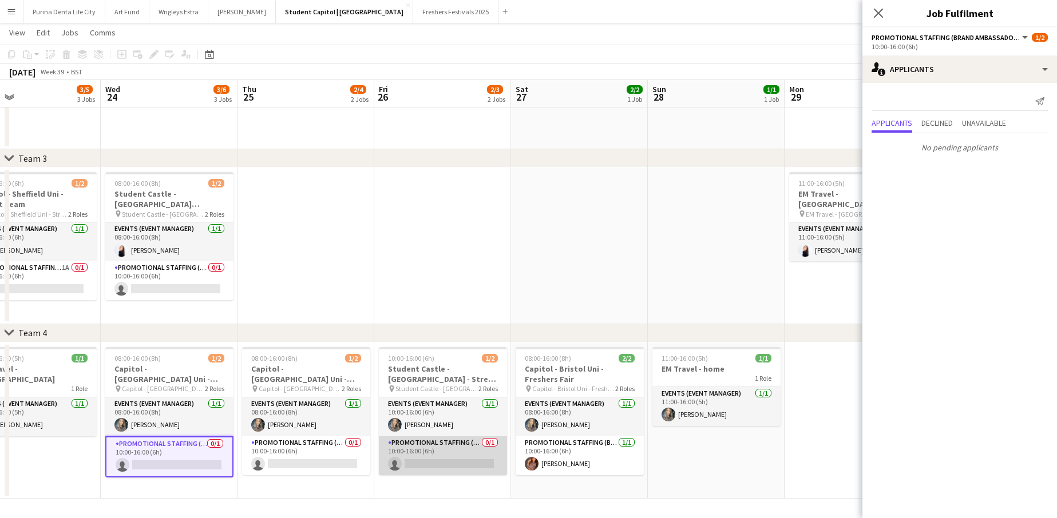
click at [430, 460] on app-card-role "Promotional Staffing (Brand Ambassadors) 0/1 10:00-16:00 (6h) single-neutral-ac…" at bounding box center [443, 455] width 128 height 39
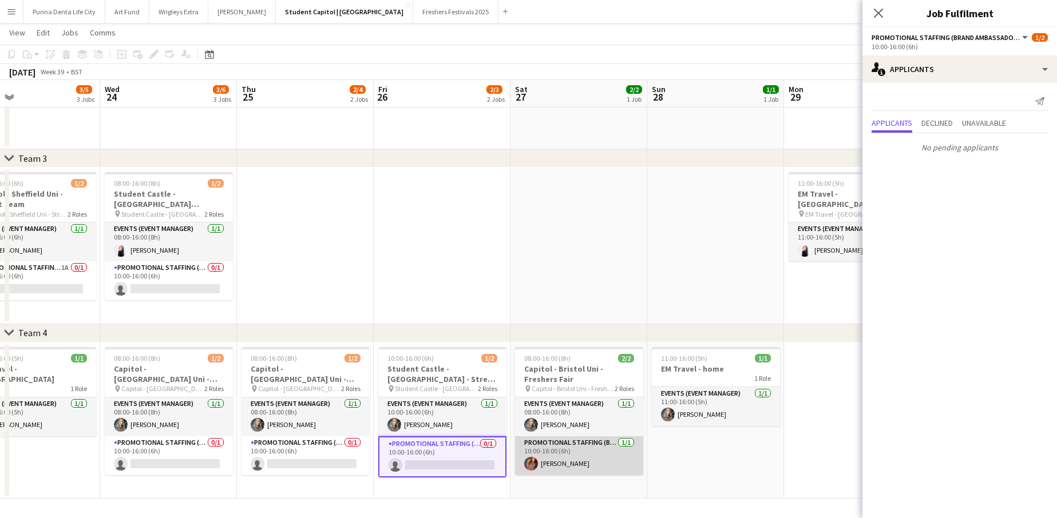
click at [547, 473] on app-card-role "Promotional Staffing (Brand Ambassadors) [DATE] 10:00-16:00 (6h) [PERSON_NAME]" at bounding box center [579, 455] width 128 height 39
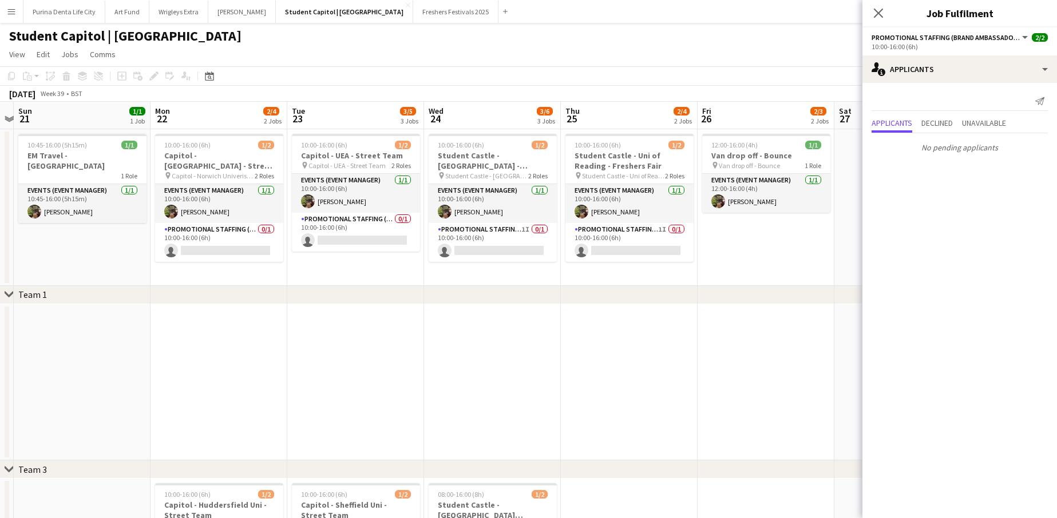
scroll to position [0, 394]
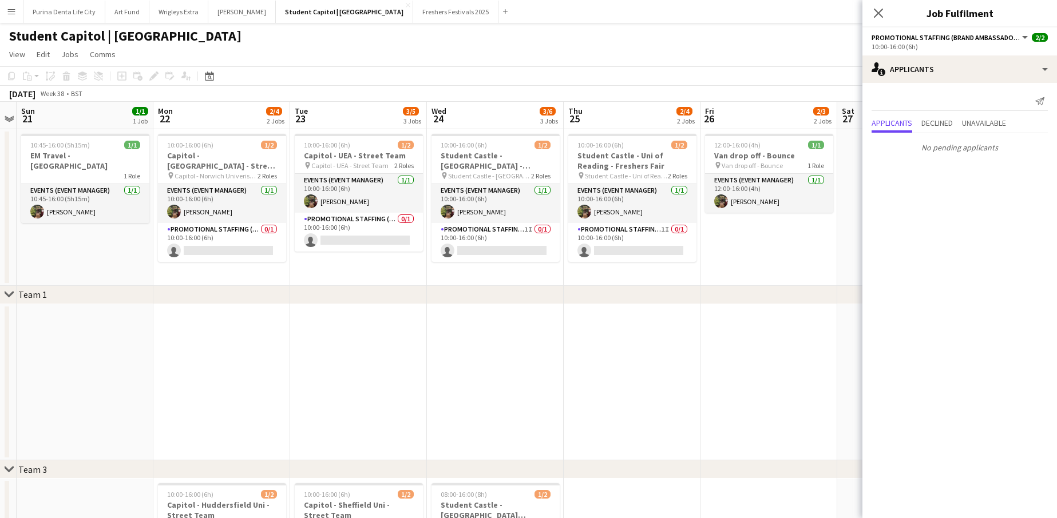
click at [371, 319] on app-date-cell at bounding box center [358, 382] width 137 height 157
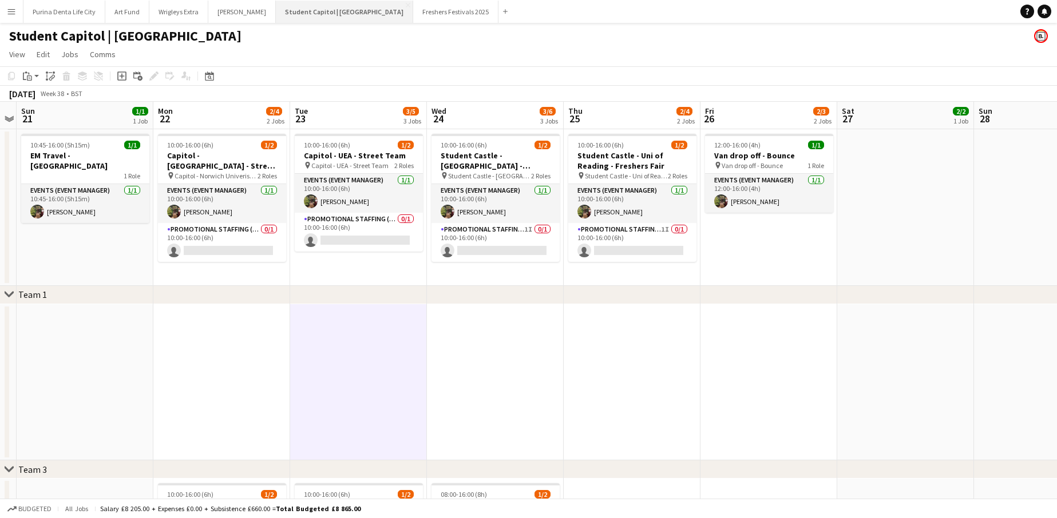
scroll to position [0, 0]
click at [231, 9] on button "[PERSON_NAME] Close" at bounding box center [241, 12] width 67 height 22
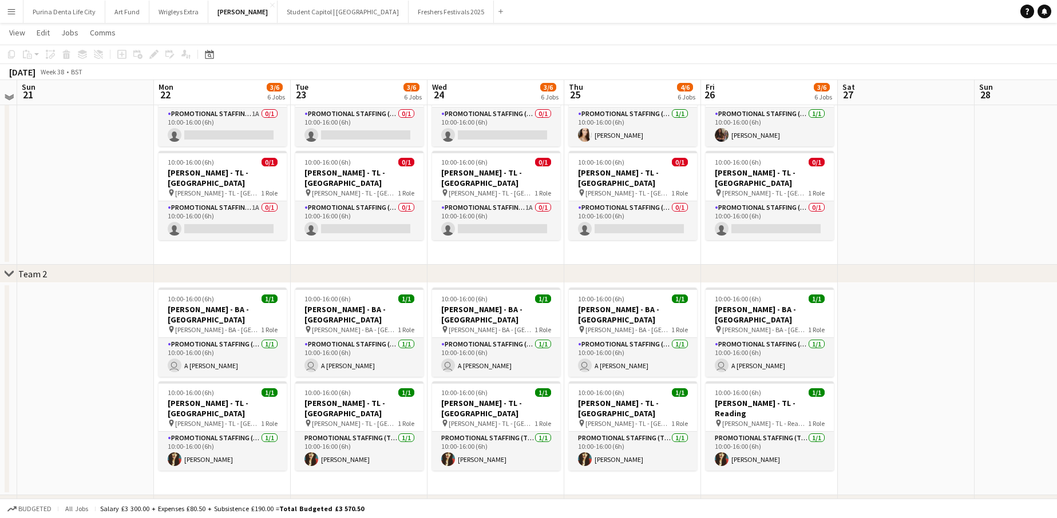
scroll to position [63, 0]
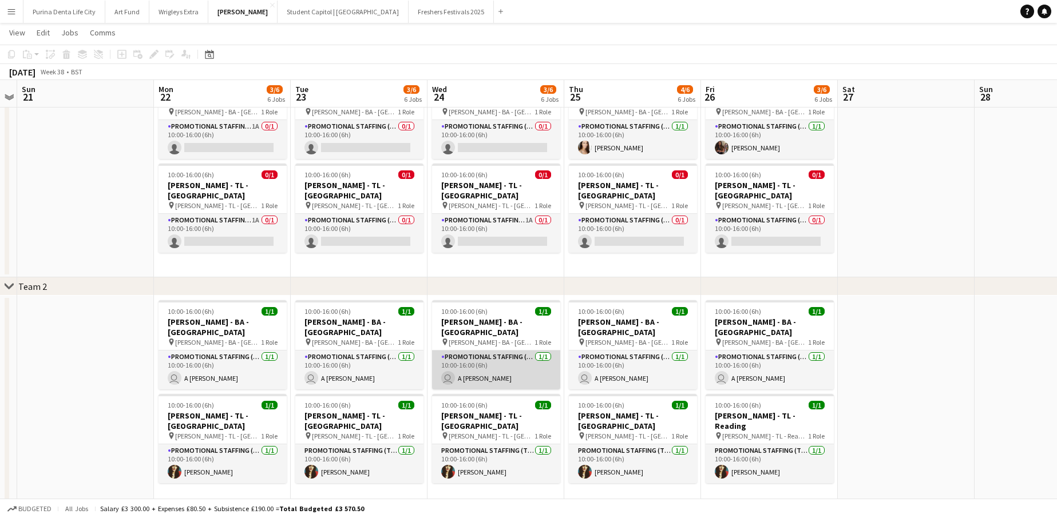
click at [464, 370] on app-card-role "Promotional Staffing (Brand Ambassadors) [DATE] 10:00-16:00 (6h) user A [PERSON…" at bounding box center [496, 370] width 128 height 39
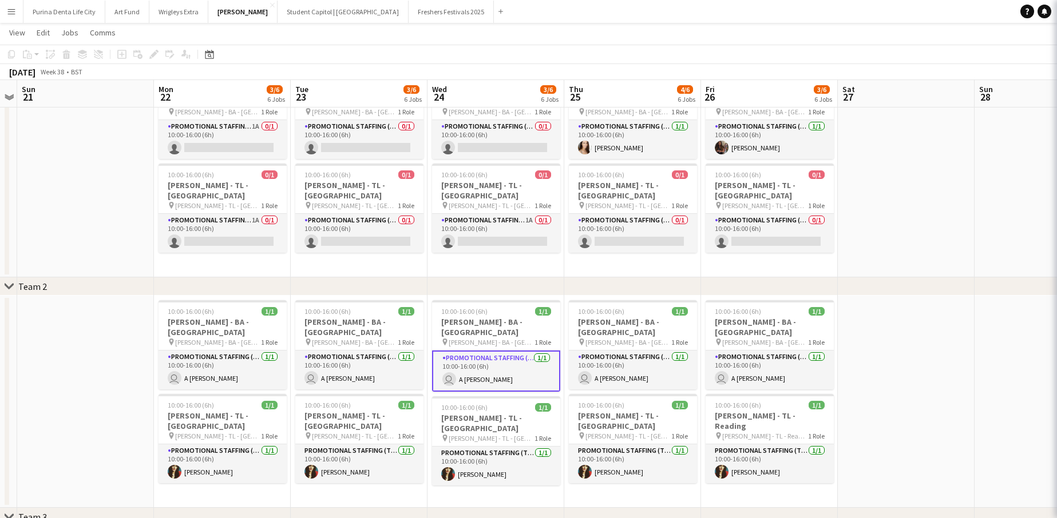
scroll to position [0, 394]
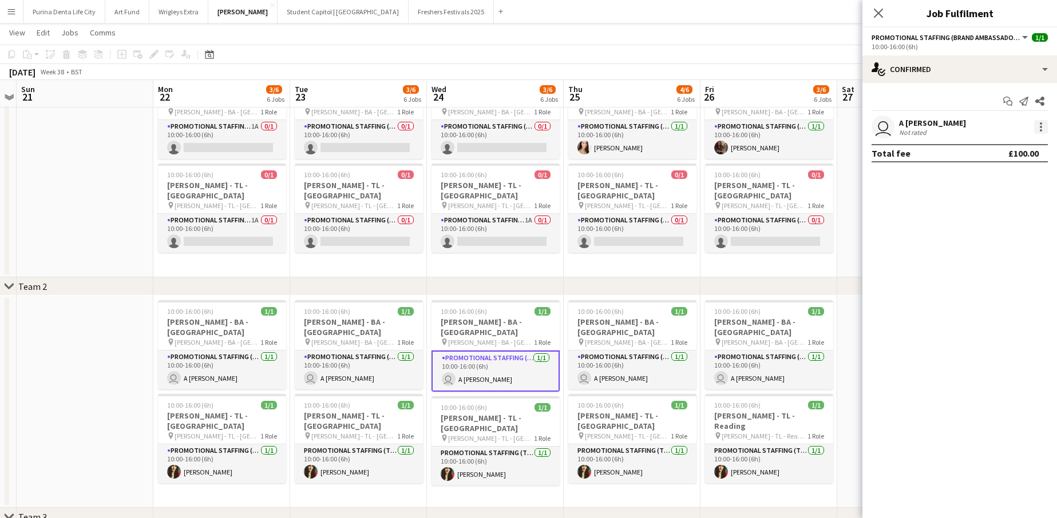
click at [1037, 121] on div at bounding box center [1041, 127] width 14 height 14
click at [1006, 144] on span "Edit fee" at bounding box center [1002, 148] width 71 height 10
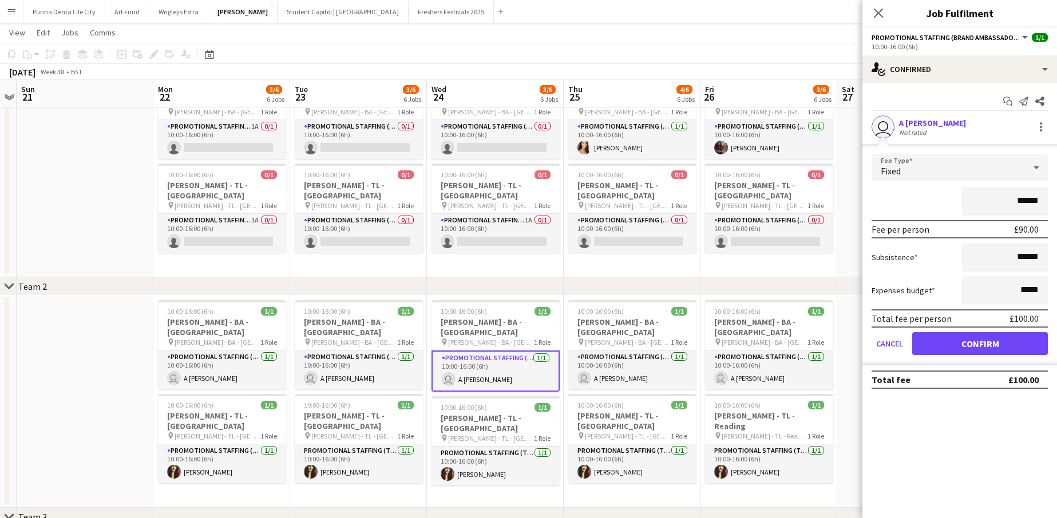
click at [910, 126] on div "A [PERSON_NAME]" at bounding box center [932, 123] width 67 height 10
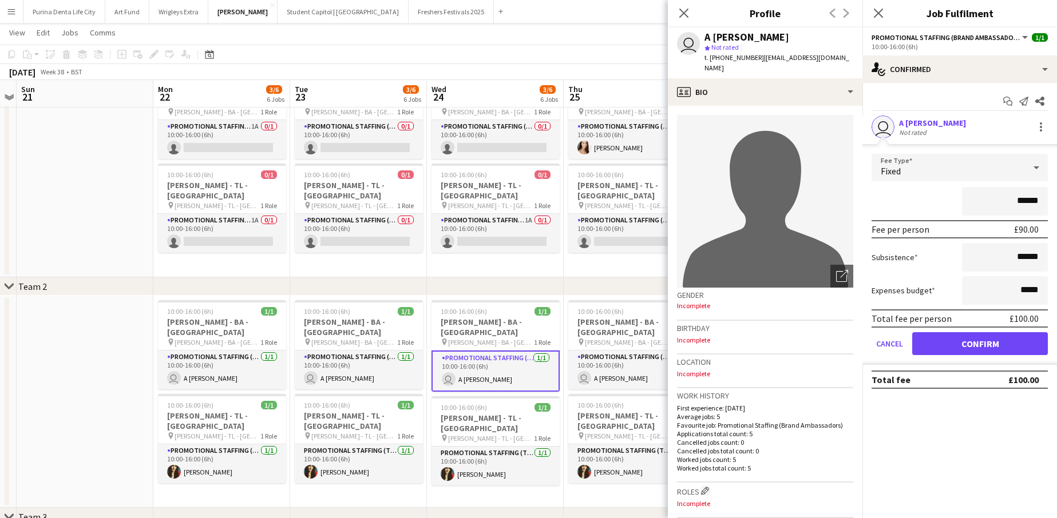
drag, startPoint x: 844, startPoint y: 60, endPoint x: 760, endPoint y: 57, distance: 83.6
click at [760, 57] on div "user A [PERSON_NAME] star Not rated t. [PHONE_NUMBER] | [EMAIL_ADDRESS][DOMAIN_…" at bounding box center [765, 52] width 194 height 51
copy span "[EMAIL_ADDRESS][DOMAIN_NAME]"
click at [405, 253] on app-date-cell "10:00-16:00 (6h) 0/1 [PERSON_NAME] - BA - [GEOGRAPHIC_DATA] pin [PERSON_NAME] -…" at bounding box center [358, 171] width 137 height 212
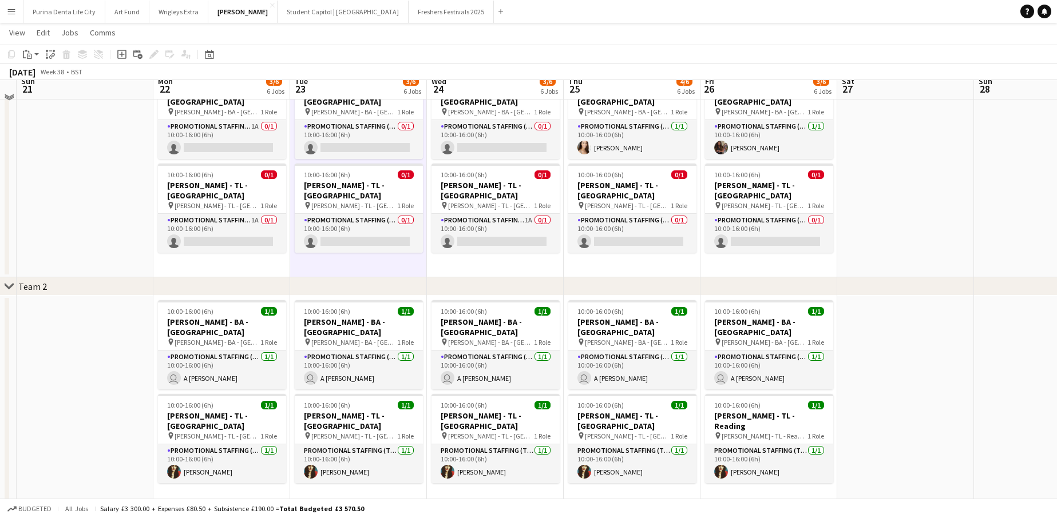
scroll to position [51, 0]
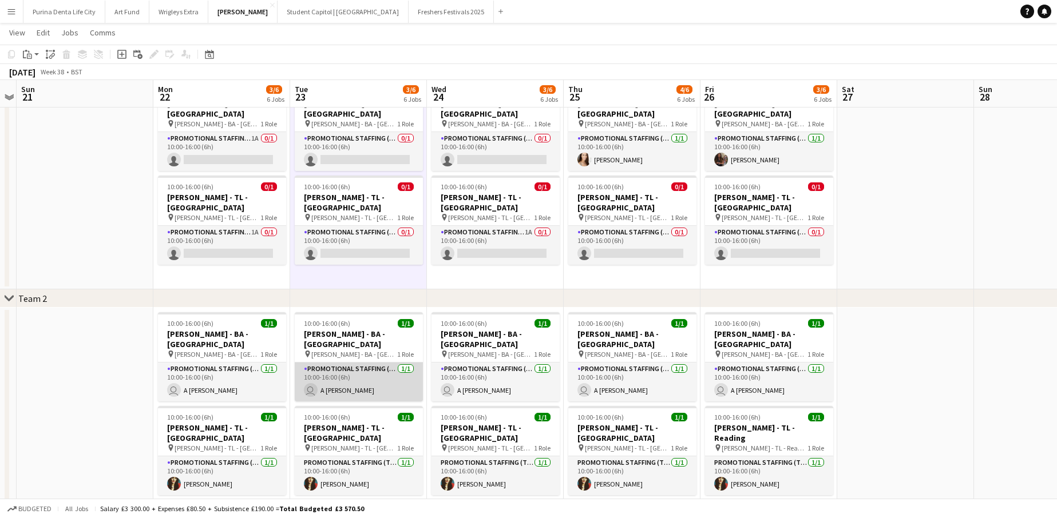
click at [342, 374] on app-card-role "Promotional Staffing (Brand Ambassadors) [DATE] 10:00-16:00 (6h) user A [PERSON…" at bounding box center [359, 382] width 128 height 39
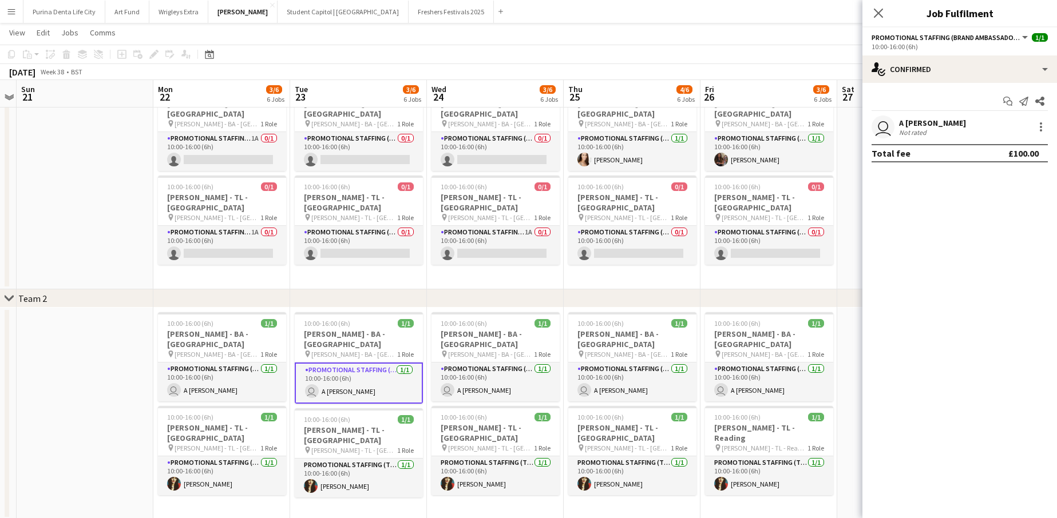
click at [1030, 123] on div "user A [PERSON_NAME] Not rated" at bounding box center [959, 127] width 194 height 23
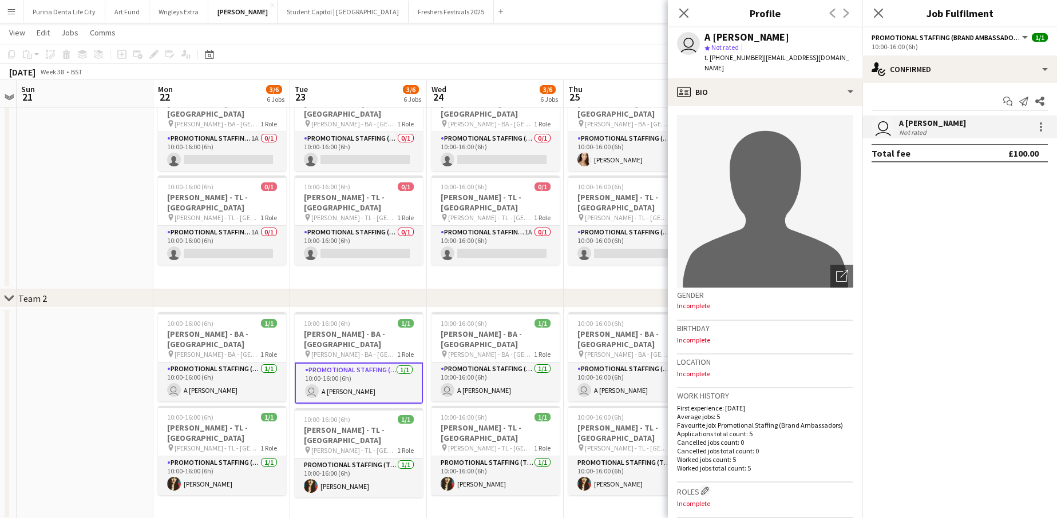
drag, startPoint x: 849, startPoint y: 60, endPoint x: 761, endPoint y: 57, distance: 87.6
click at [761, 57] on app-profile-header "user A [PERSON_NAME] star Not rated t. [PHONE_NUMBER] | [EMAIL_ADDRESS][DOMAIN_…" at bounding box center [765, 52] width 194 height 51
copy span "[EMAIL_ADDRESS][DOMAIN_NAME]"
click at [613, 145] on app-card-role "Promotional Staffing (Brand Ambassadors) [DATE] 10:00-16:00 (6h) [PERSON_NAME]" at bounding box center [632, 151] width 128 height 39
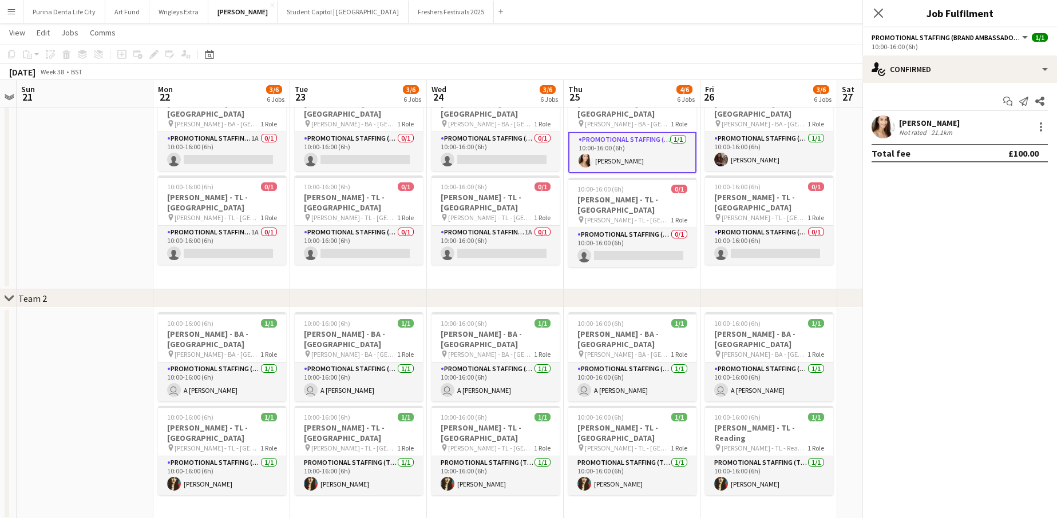
scroll to position [0, 394]
click at [613, 145] on app-card-role "Promotional Staffing (Brand Ambassadors) [DATE] 10:00-16:00 (6h) [PERSON_NAME]" at bounding box center [631, 152] width 128 height 41
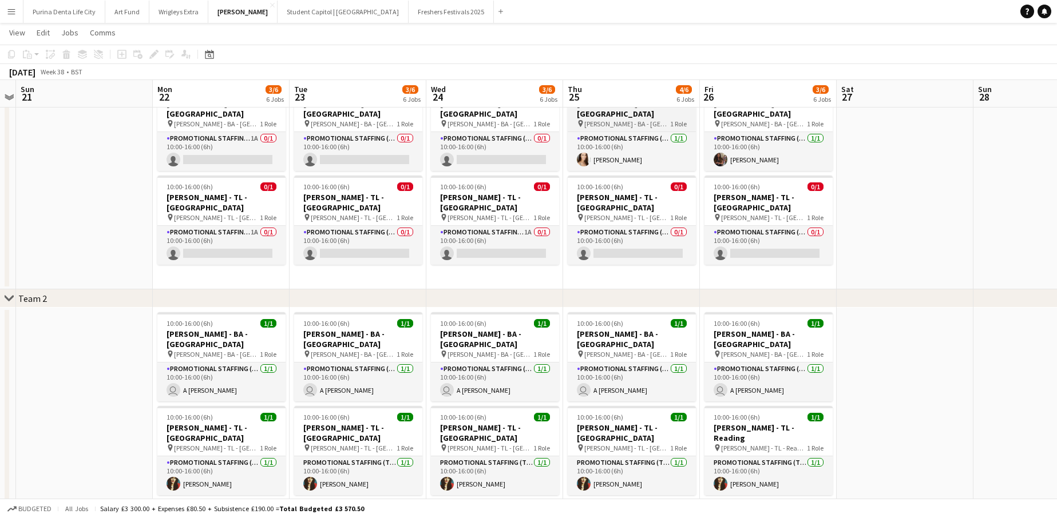
click at [606, 120] on span "[PERSON_NAME] - BA - [GEOGRAPHIC_DATA]" at bounding box center [627, 124] width 86 height 9
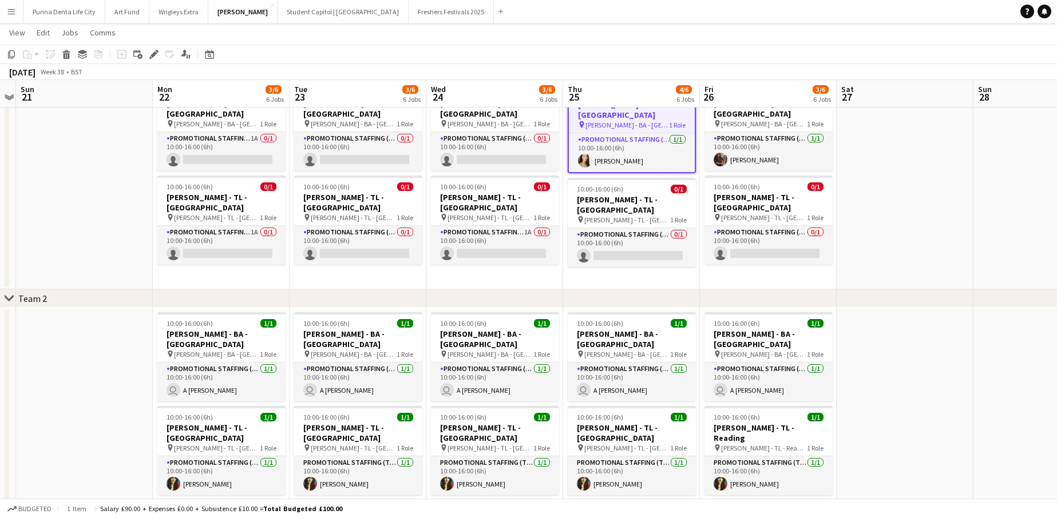
click at [603, 121] on span "[PERSON_NAME] - BA - [GEOGRAPHIC_DATA]" at bounding box center [627, 125] width 84 height 9
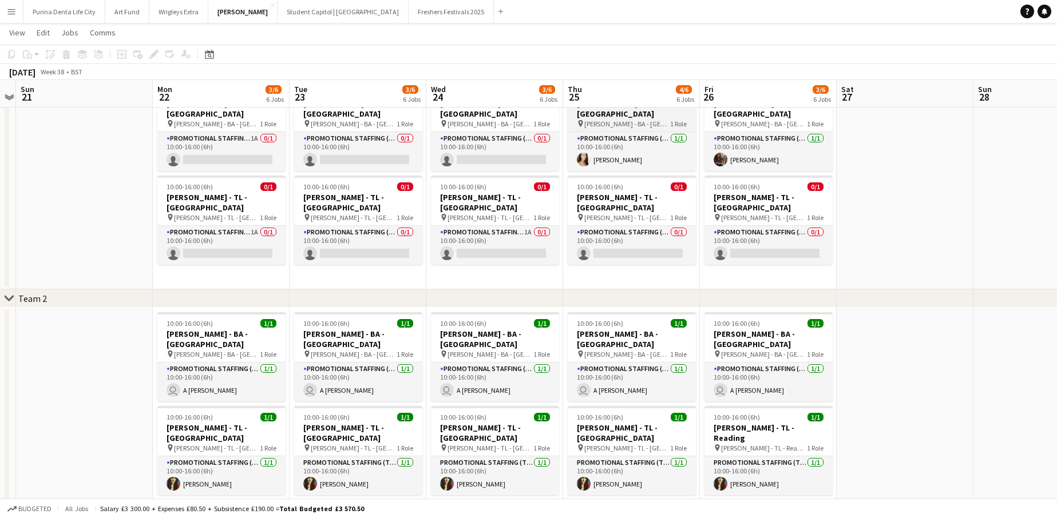
click at [603, 120] on span "[PERSON_NAME] - BA - [GEOGRAPHIC_DATA]" at bounding box center [627, 124] width 86 height 9
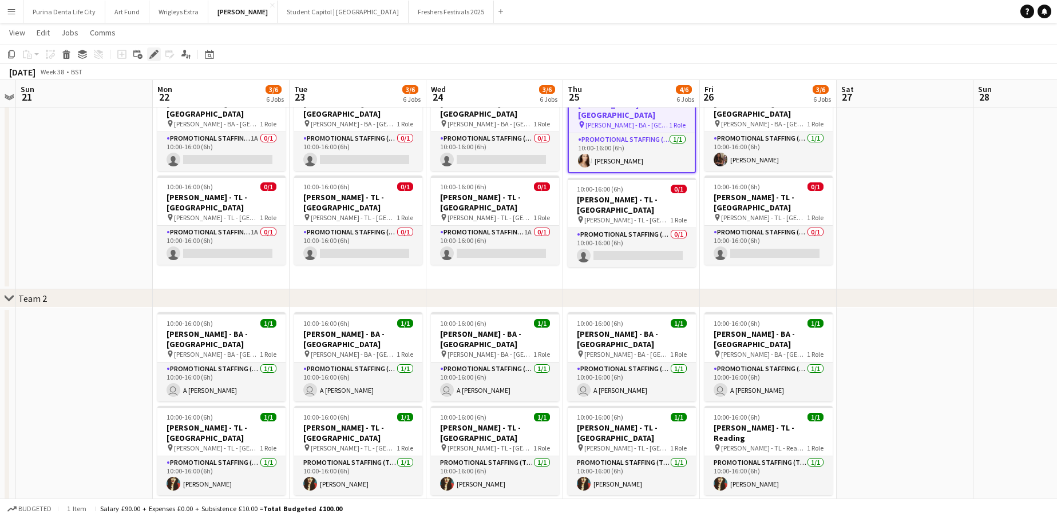
click at [158, 54] on div "Edit" at bounding box center [154, 54] width 14 height 14
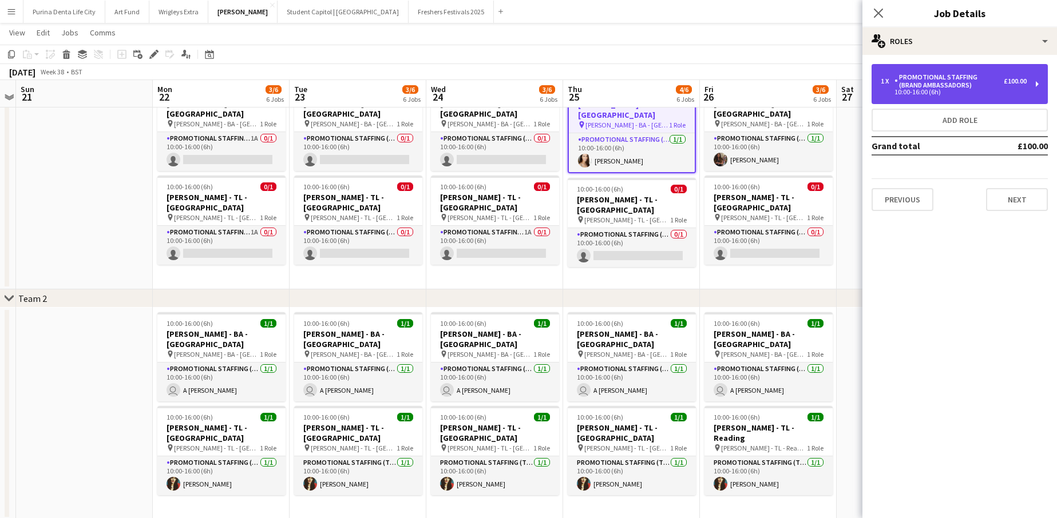
click at [960, 102] on div "1 x Promotional Staffing (Brand Ambassadors) £100.00 10:00-16:00 (6h)" at bounding box center [959, 84] width 176 height 40
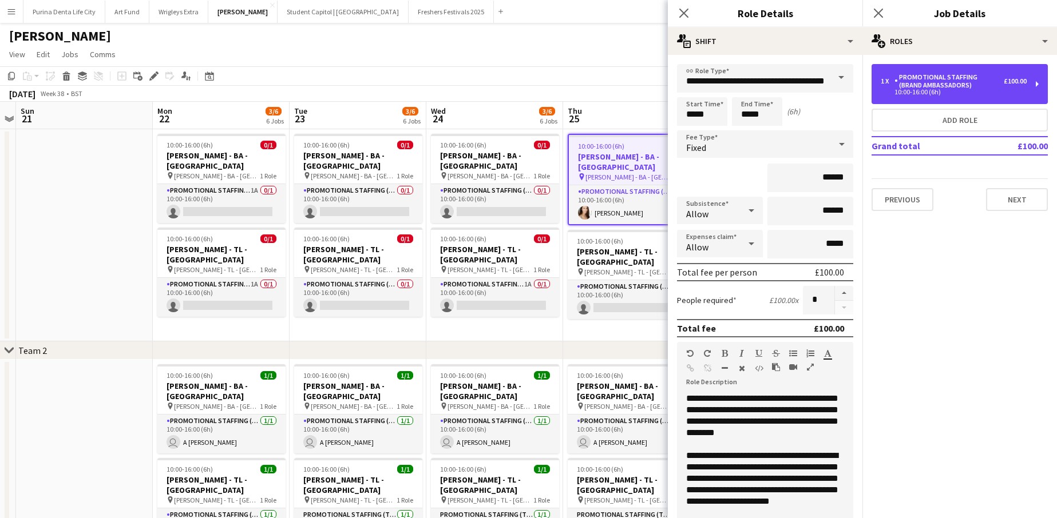
scroll to position [-1, 0]
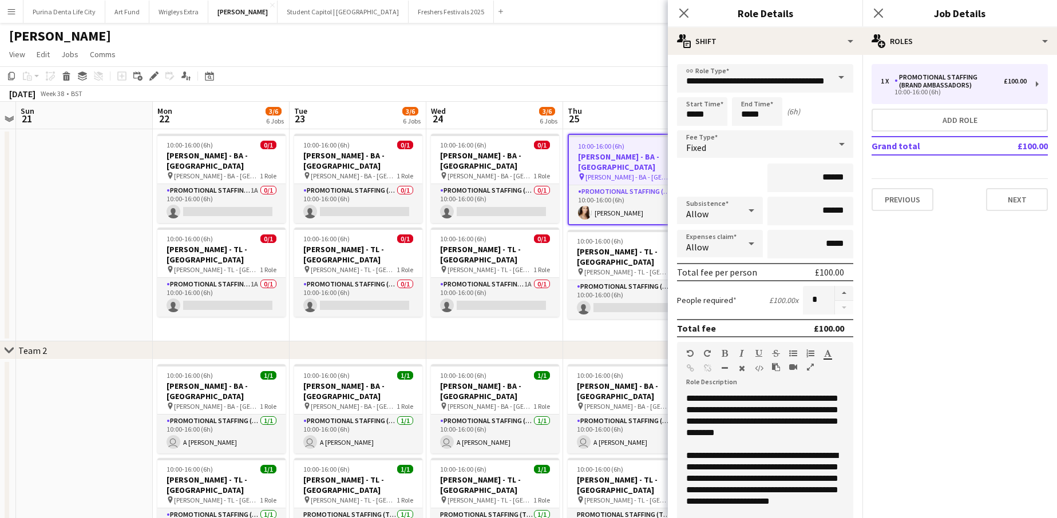
click at [612, 144] on span "10:00-16:00 (6h)" at bounding box center [601, 146] width 46 height 9
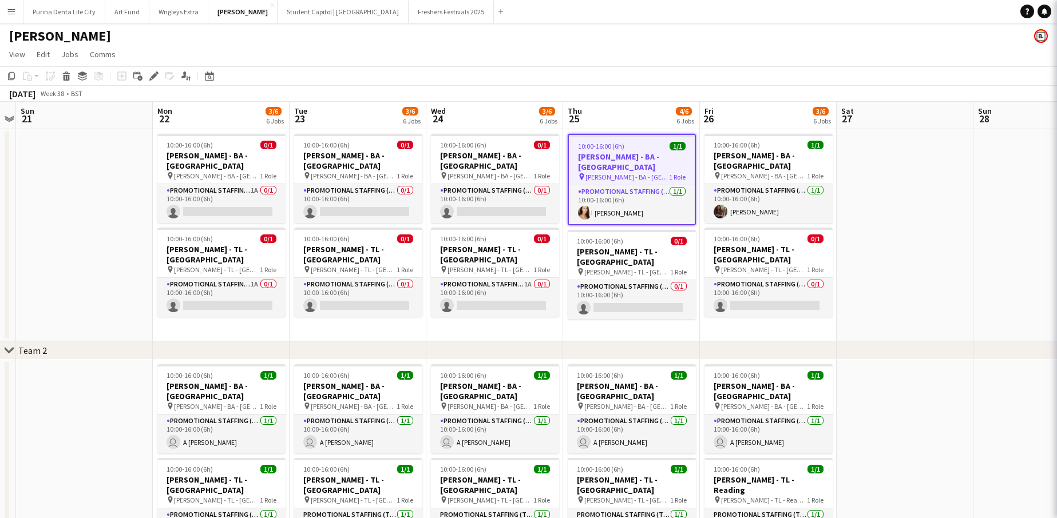
scroll to position [0, 0]
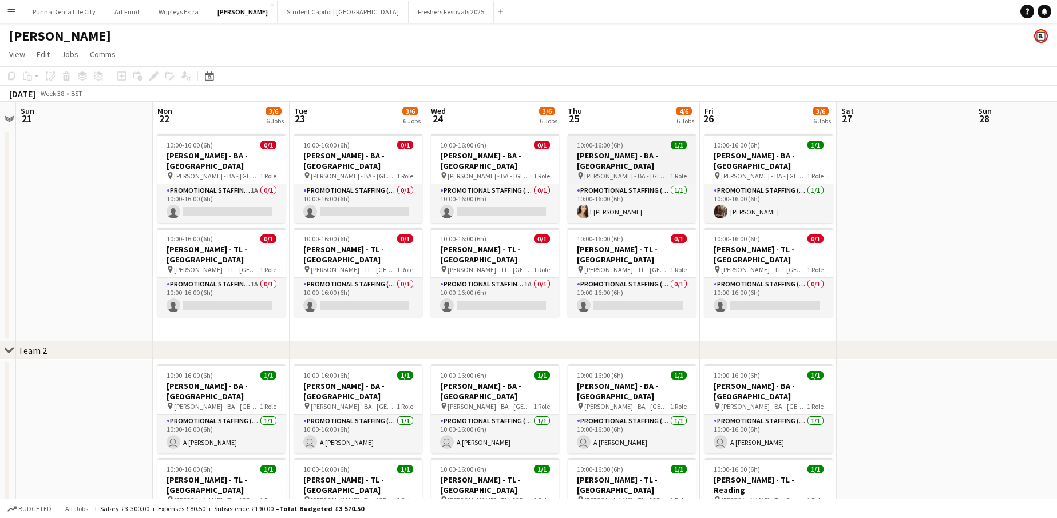
click at [612, 144] on span "10:00-16:00 (6h)" at bounding box center [600, 145] width 46 height 9
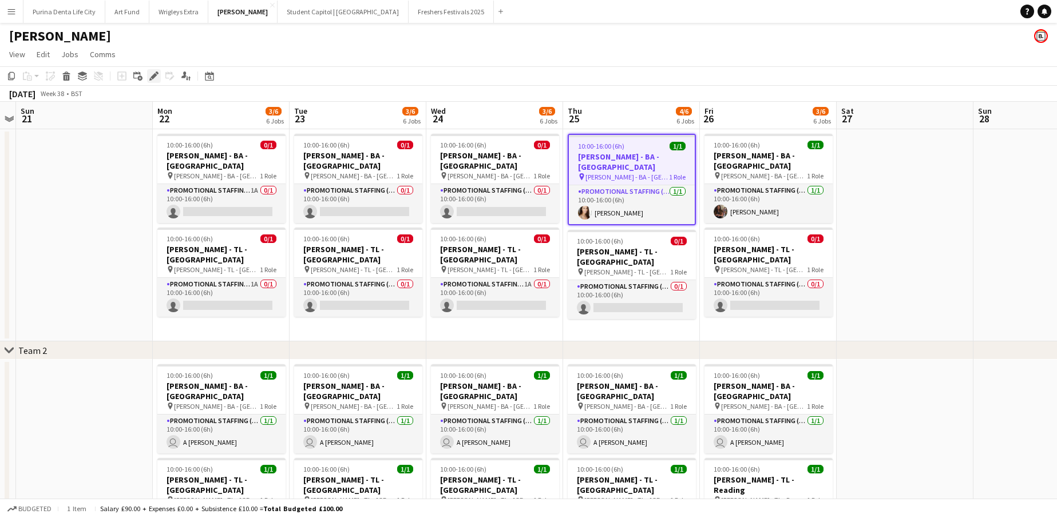
click at [150, 73] on icon "Edit" at bounding box center [153, 76] width 9 height 9
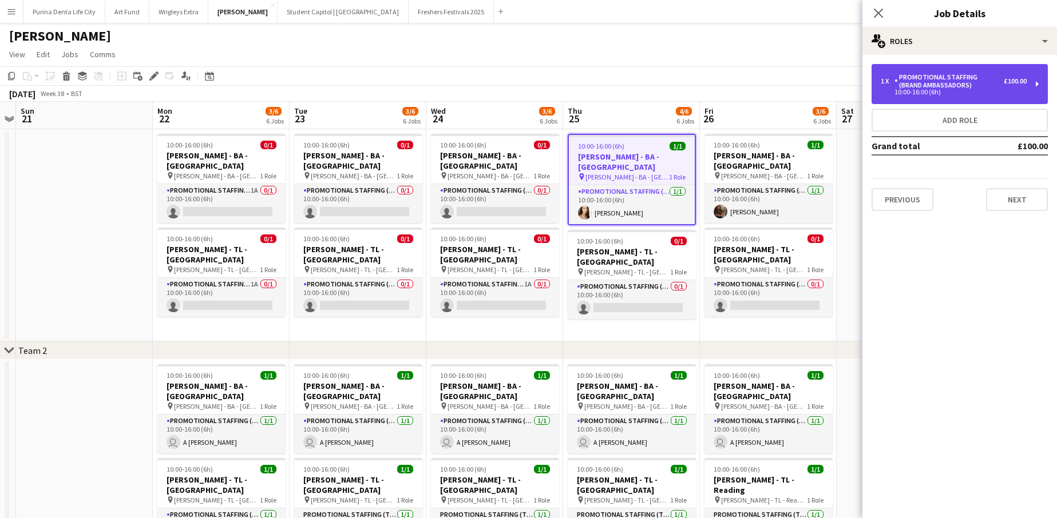
click at [920, 74] on div "Promotional Staffing (Brand Ambassadors)" at bounding box center [948, 81] width 109 height 16
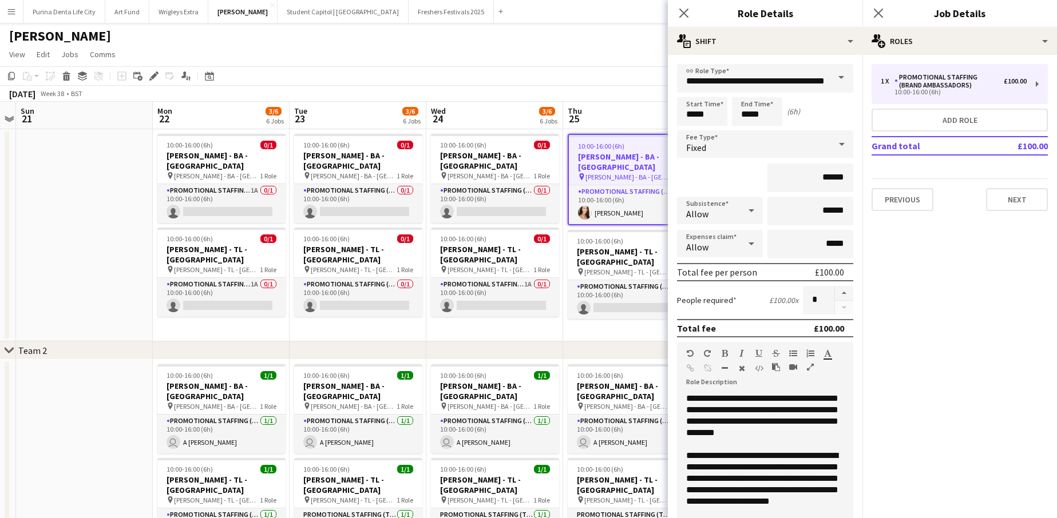
click at [576, 173] on app-job-card "10:00-16:00 (6h) 1/1 [PERSON_NAME] - BA - [GEOGRAPHIC_DATA] pin [PERSON_NAME] -…" at bounding box center [631, 180] width 128 height 92
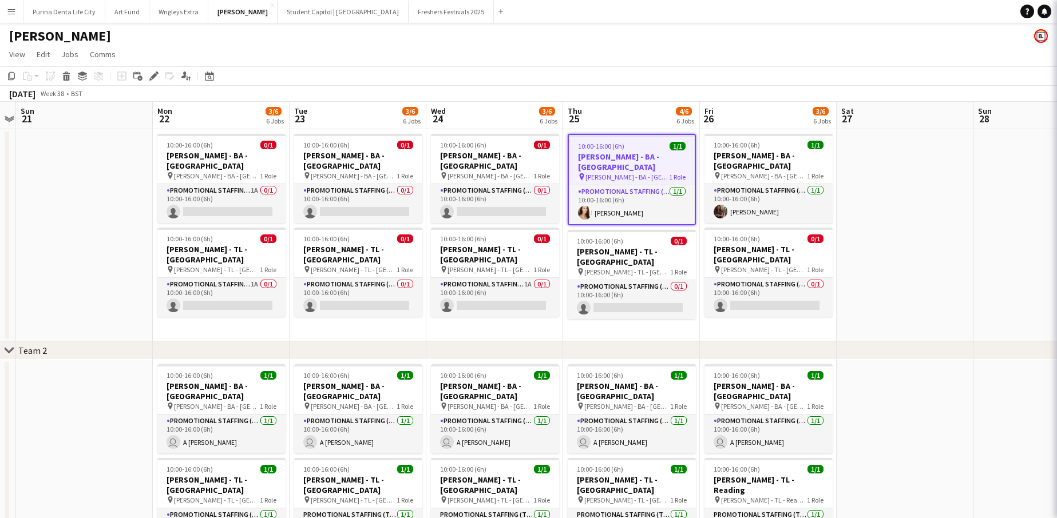
scroll to position [0, 395]
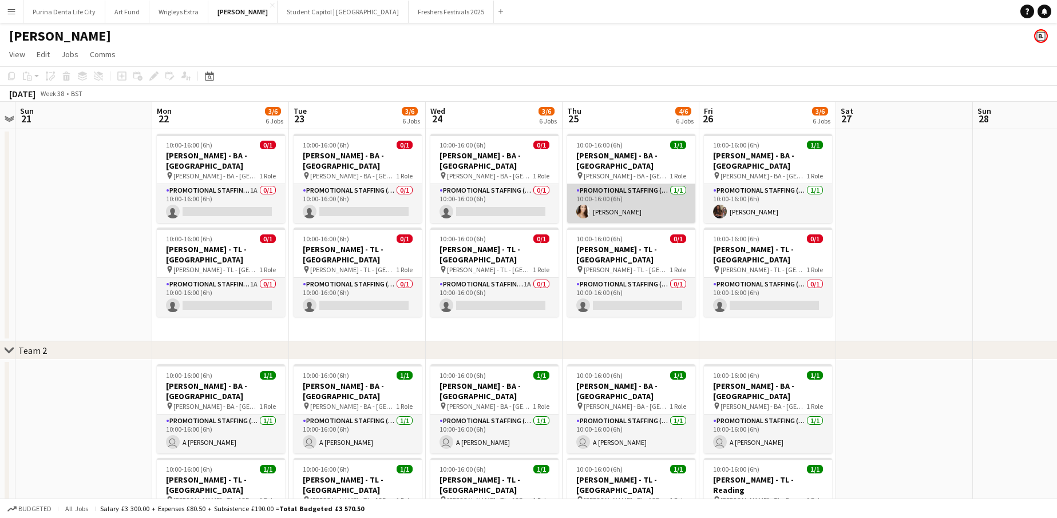
click at [591, 201] on app-card-role "Promotional Staffing (Brand Ambassadors) [DATE] 10:00-16:00 (6h) [PERSON_NAME]" at bounding box center [631, 203] width 128 height 39
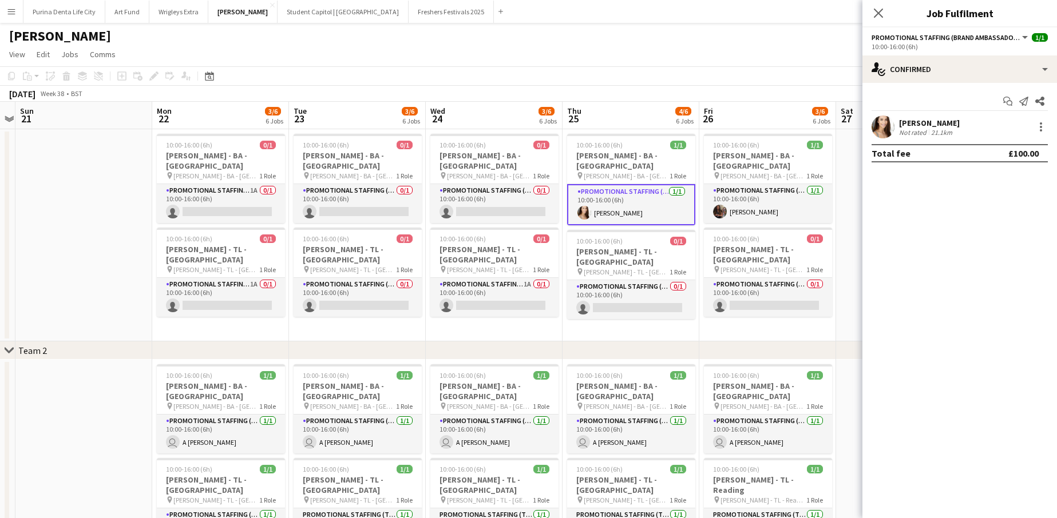
click at [881, 128] on app-user-avatar at bounding box center [882, 127] width 23 height 23
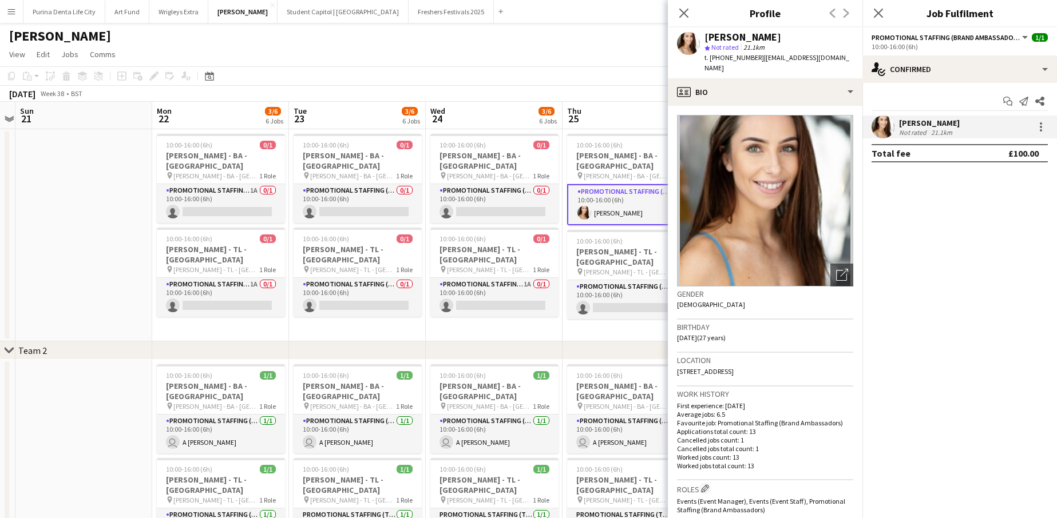
drag, startPoint x: 822, startPoint y: 57, endPoint x: 756, endPoint y: 58, distance: 65.8
click at [756, 58] on span "| [EMAIL_ADDRESS][DOMAIN_NAME]" at bounding box center [776, 62] width 145 height 19
copy span "[EMAIL_ADDRESS][DOMAIN_NAME]"
click at [604, 72] on app-toolbar "Copy Paste Paste Command V Paste with crew Command Shift V Paste linked Job [GE…" at bounding box center [528, 75] width 1057 height 19
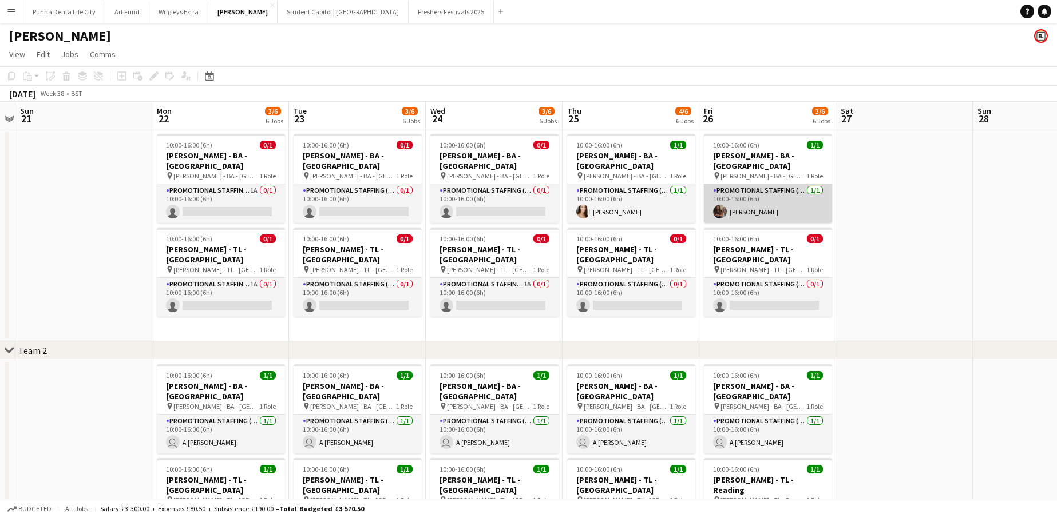
click at [779, 192] on app-card-role "Promotional Staffing (Brand Ambassadors) [DATE] 10:00-16:00 (6h) [PERSON_NAME]" at bounding box center [768, 203] width 128 height 39
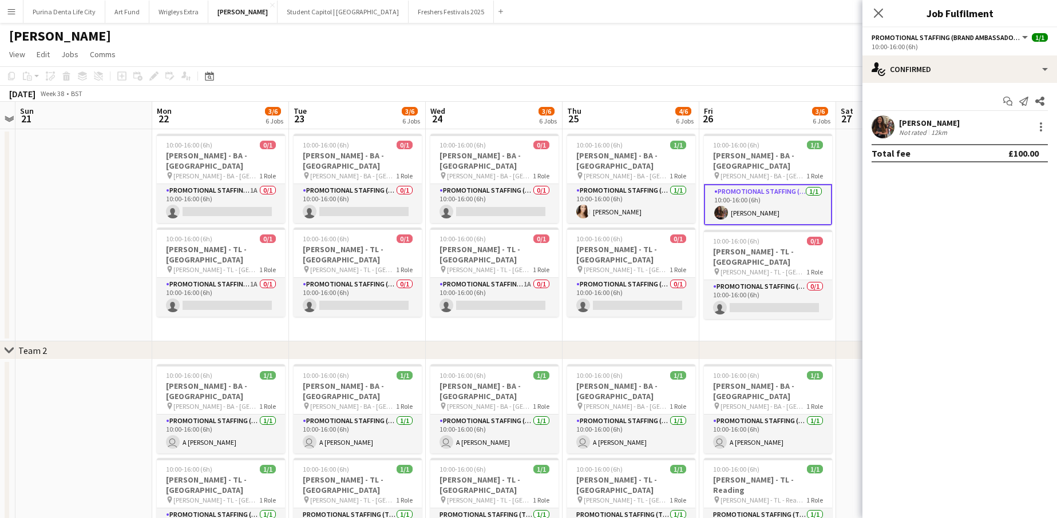
click at [890, 119] on app-user-avatar at bounding box center [882, 127] width 23 height 23
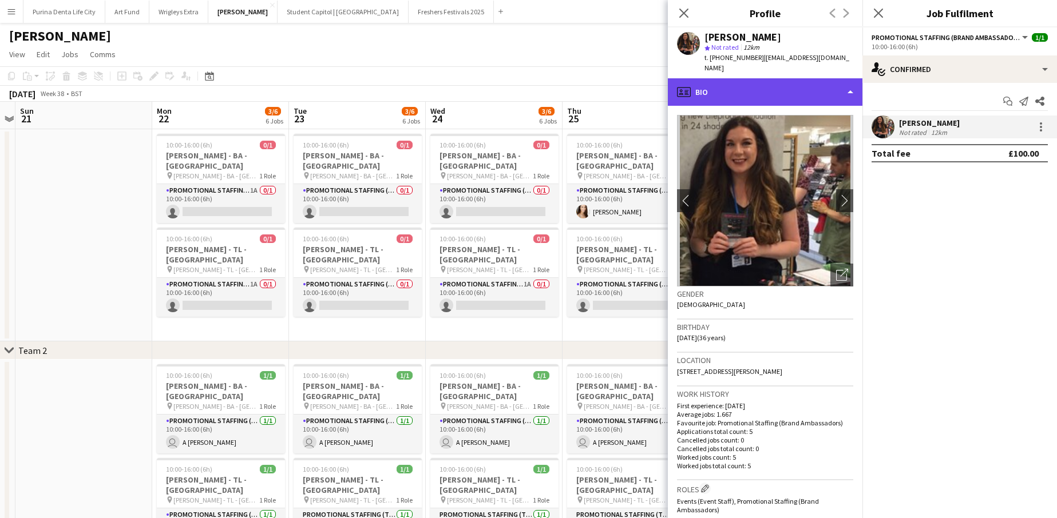
click at [835, 78] on div "profile Bio" at bounding box center [765, 91] width 194 height 27
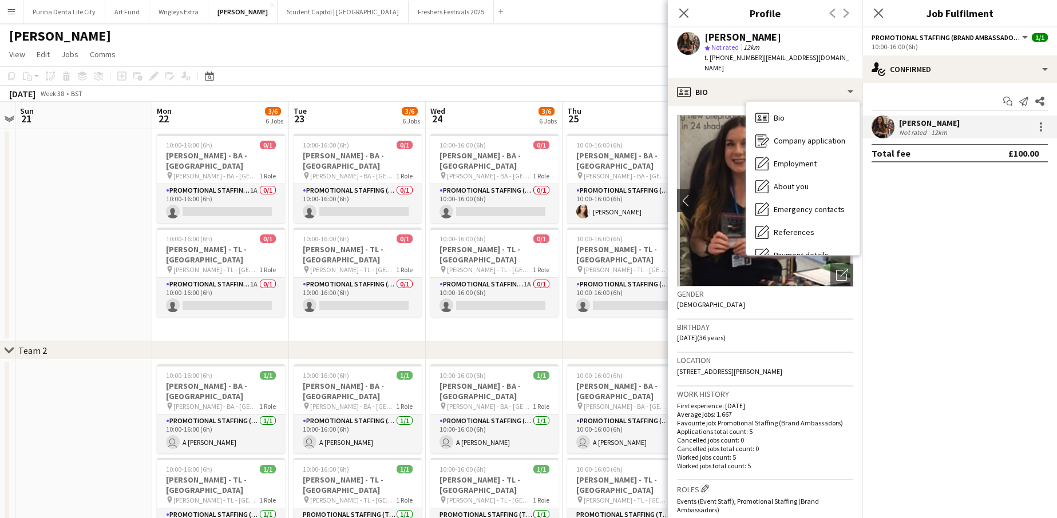
click at [840, 55] on div "[PERSON_NAME] star Not rated 12km t. [PHONE_NUMBER] | [EMAIL_ADDRESS][DOMAIN_NA…" at bounding box center [765, 52] width 194 height 51
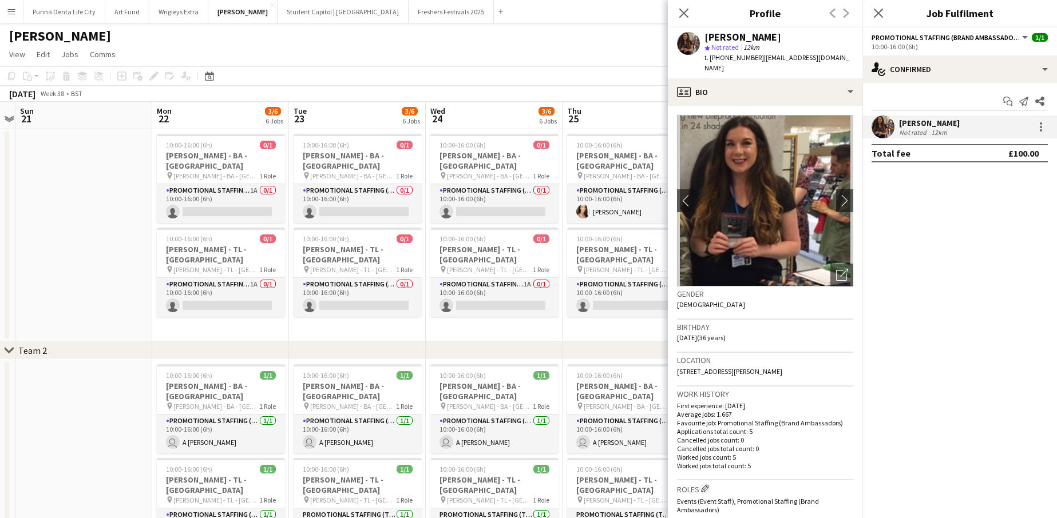
drag, startPoint x: 851, startPoint y: 55, endPoint x: 759, endPoint y: 59, distance: 92.2
click at [759, 59] on app-profile-header "[PERSON_NAME] star Not rated 12km t. [PHONE_NUMBER] | [EMAIL_ADDRESS][DOMAIN_NA…" at bounding box center [765, 52] width 194 height 51
copy span "[EMAIL_ADDRESS][DOMAIN_NAME]"
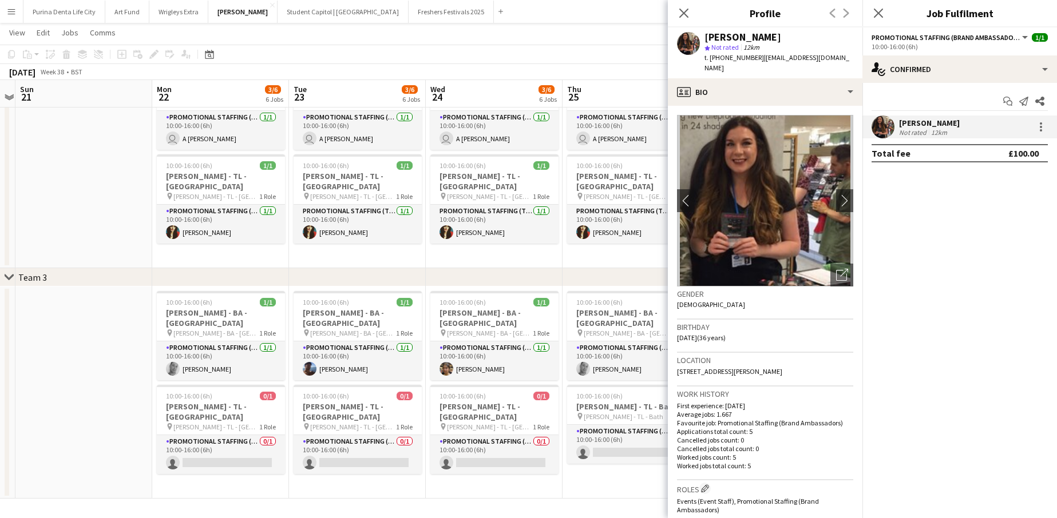
scroll to position [303, 0]
click at [83, 376] on app-date-cell at bounding box center [83, 393] width 137 height 212
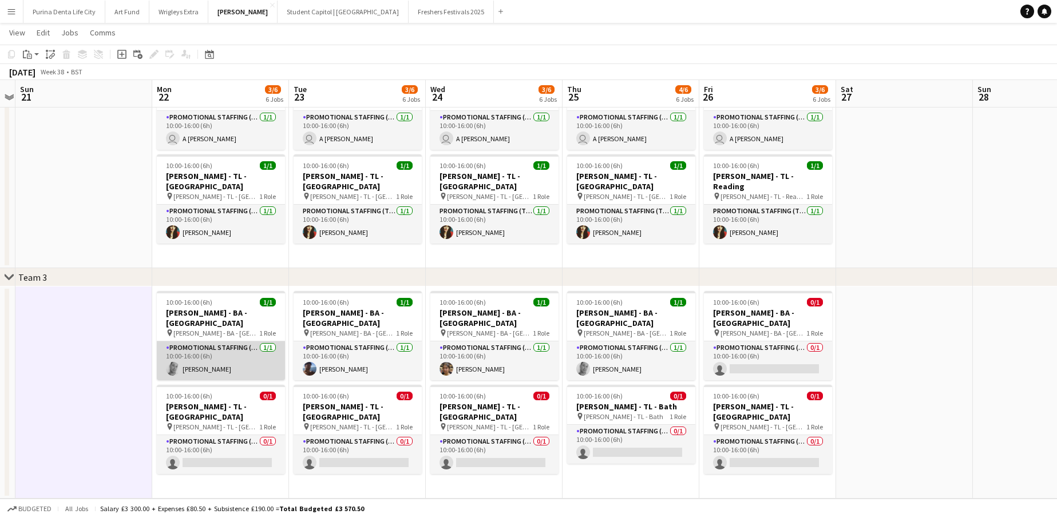
click at [170, 362] on app-user-avatar at bounding box center [173, 369] width 14 height 14
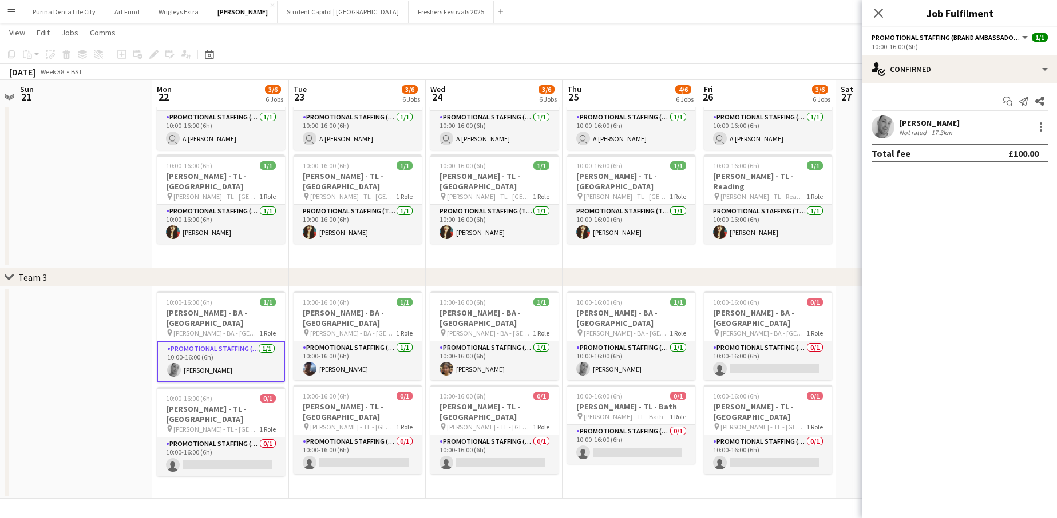
click at [882, 123] on app-user-avatar at bounding box center [882, 127] width 23 height 23
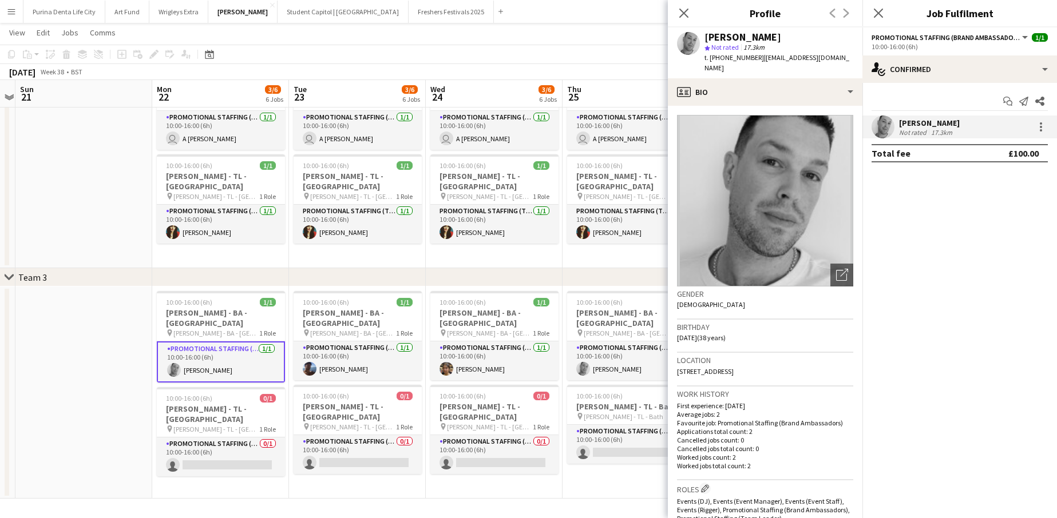
drag, startPoint x: 856, startPoint y: 59, endPoint x: 769, endPoint y: 66, distance: 87.8
click at [769, 66] on div "[PERSON_NAME] star Not rated 17.3km t. [PHONE_NUMBER] | [EMAIL_ADDRESS][DOMAIN_…" at bounding box center [765, 52] width 194 height 51
click at [769, 66] on div "t. [PHONE_NUMBER] | [EMAIL_ADDRESS][DOMAIN_NAME]" at bounding box center [778, 63] width 149 height 21
drag, startPoint x: 775, startPoint y: 67, endPoint x: 758, endPoint y: 59, distance: 18.7
click at [758, 59] on div "t. [PHONE_NUMBER] | [EMAIL_ADDRESS][DOMAIN_NAME]" at bounding box center [778, 63] width 149 height 21
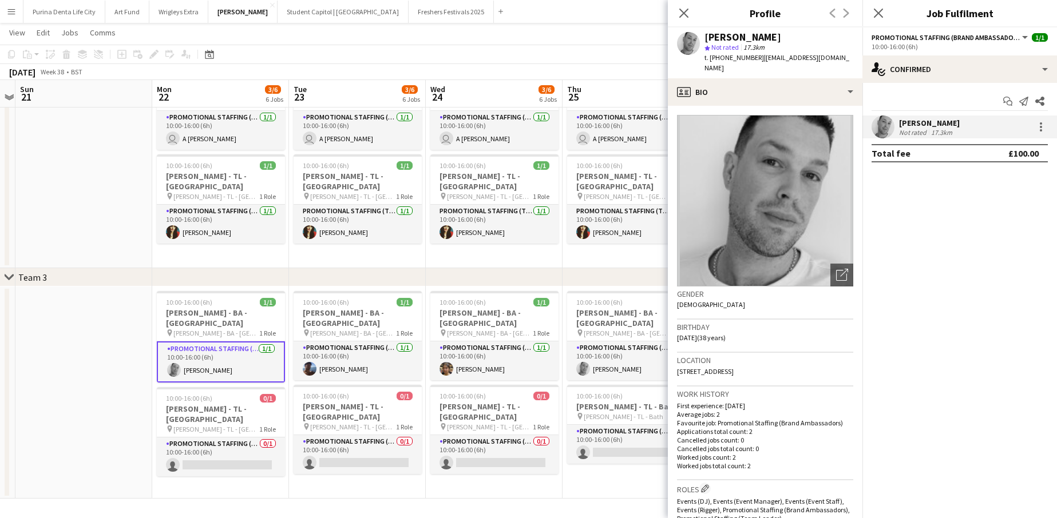
copy span "[EMAIL_ADDRESS][DOMAIN_NAME]"
click at [359, 356] on app-card-role "Promotional Staffing (Brand Ambassadors) [DATE] 10:00-16:00 (6h) [PERSON_NAME]" at bounding box center [357, 361] width 128 height 39
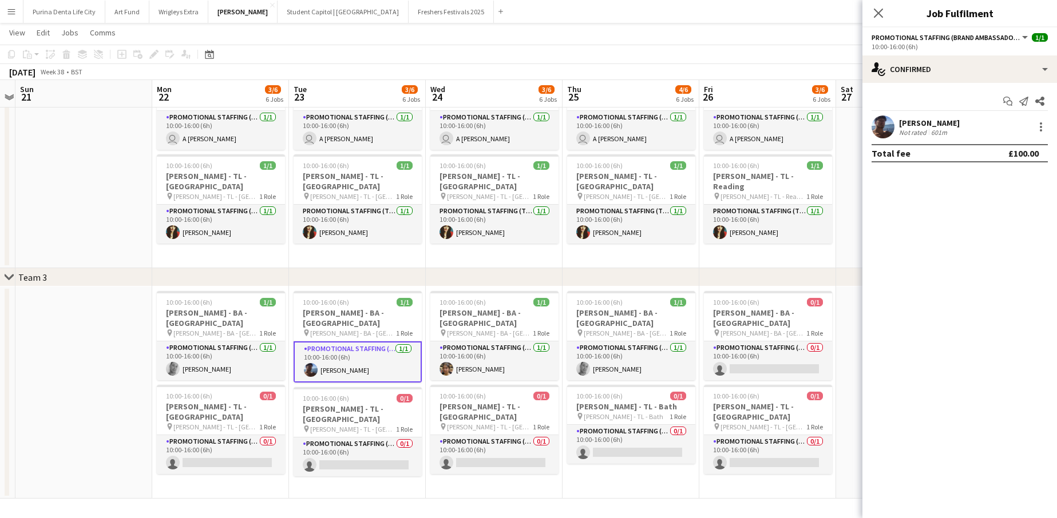
click at [359, 356] on app-card-role "Promotional Staffing (Brand Ambassadors) [DATE] 10:00-16:00 (6h) [PERSON_NAME]" at bounding box center [357, 362] width 128 height 41
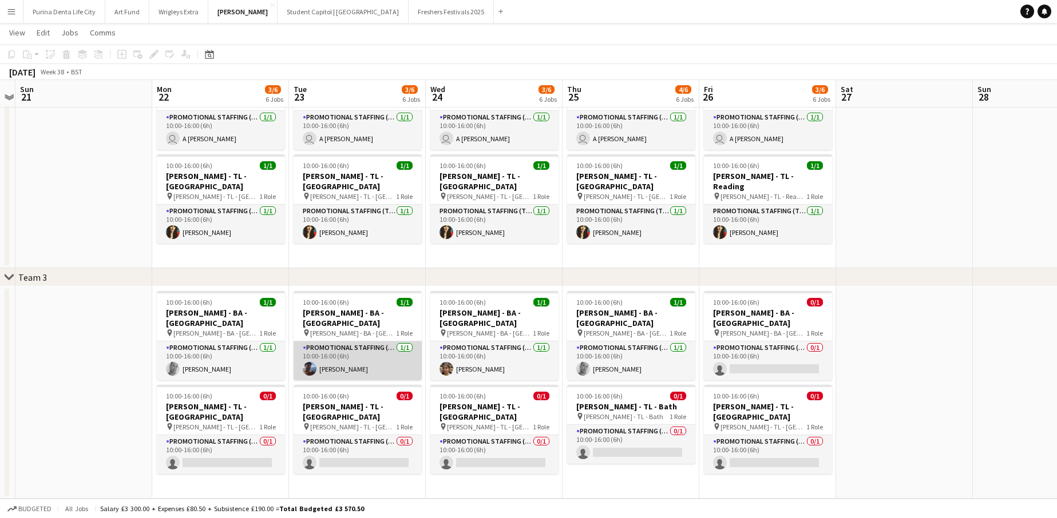
click at [359, 356] on app-card-role "Promotional Staffing (Brand Ambassadors) [DATE] 10:00-16:00 (6h) [PERSON_NAME]" at bounding box center [357, 361] width 128 height 39
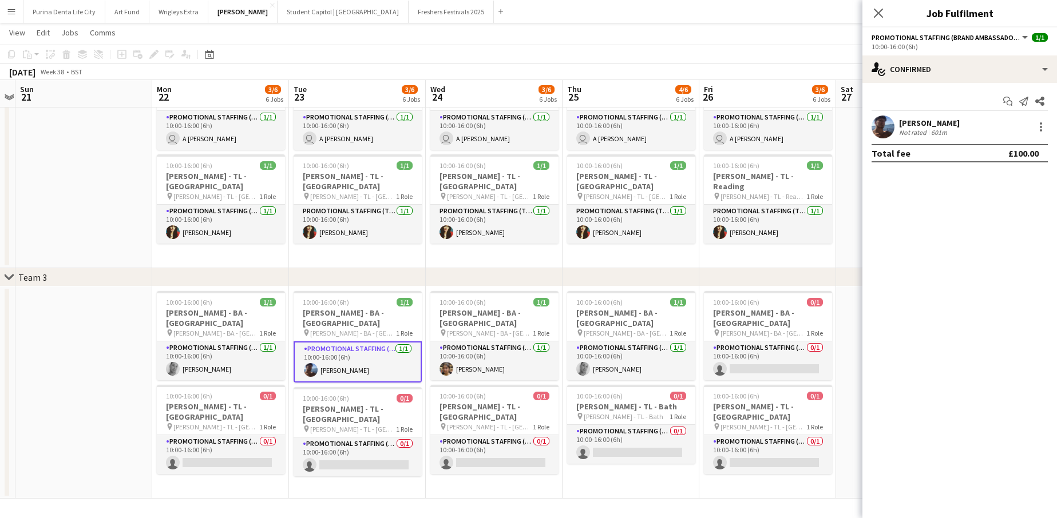
click at [875, 129] on app-user-avatar at bounding box center [882, 127] width 23 height 23
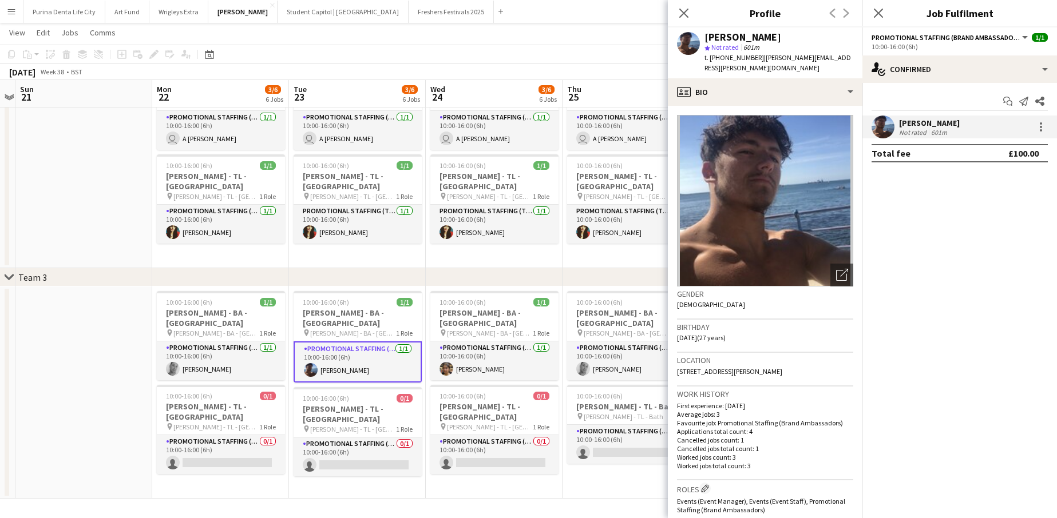
drag, startPoint x: 845, startPoint y: 59, endPoint x: 757, endPoint y: 61, distance: 87.5
click at [757, 61] on app-profile-header "[PERSON_NAME] star Not rated 601m t. [PHONE_NUMBER] | [PERSON_NAME][EMAIL_ADDRE…" at bounding box center [765, 52] width 194 height 51
copy span "[PERSON_NAME][EMAIL_ADDRESS][PERSON_NAME][DOMAIN_NAME]"
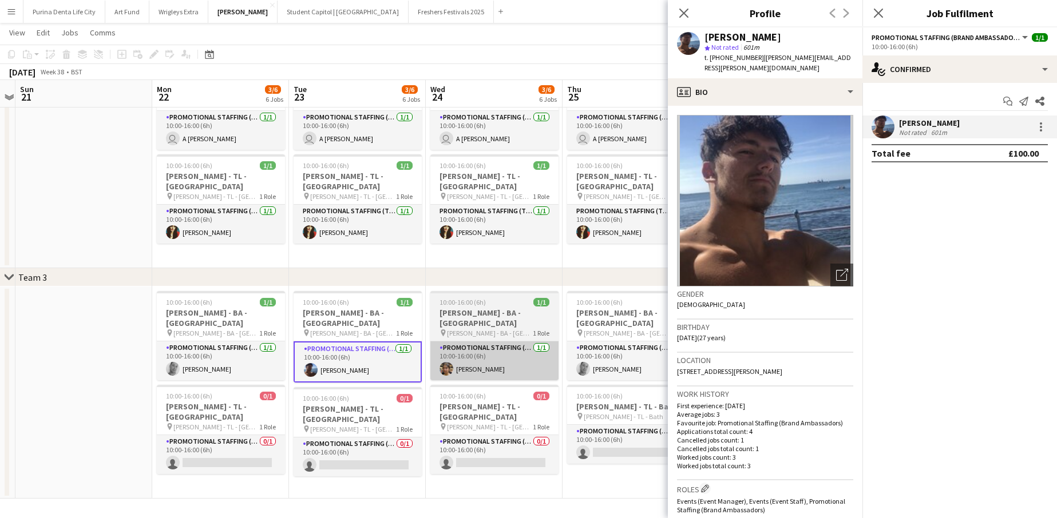
click at [505, 360] on app-card-role "Promotional Staffing (Brand Ambassadors) [DATE] 10:00-16:00 (6h) [PERSON_NAME]" at bounding box center [494, 361] width 128 height 39
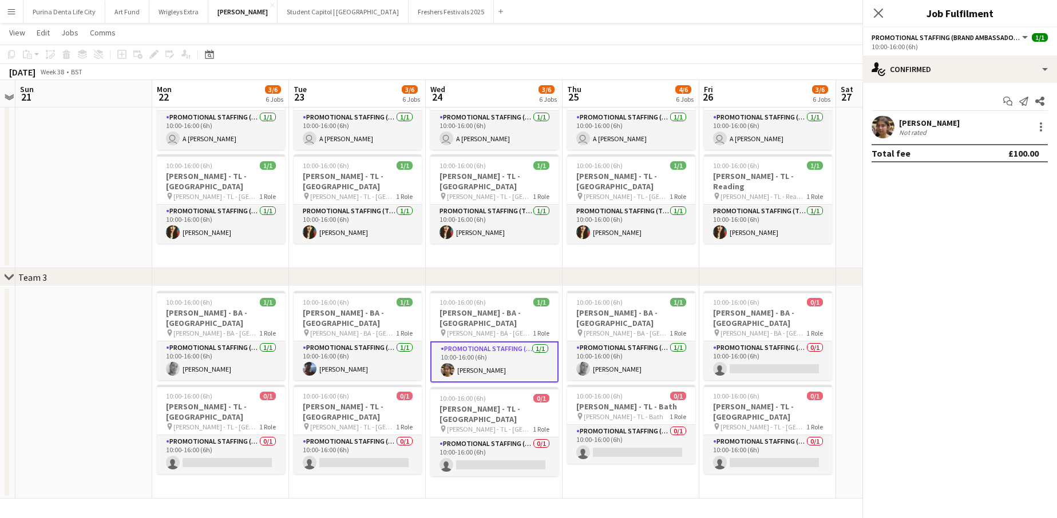
scroll to position [0, 394]
click at [505, 360] on app-card-role "Promotional Staffing (Brand Ambassadors) [DATE] 10:00-16:00 (6h) [PERSON_NAME]" at bounding box center [495, 362] width 128 height 41
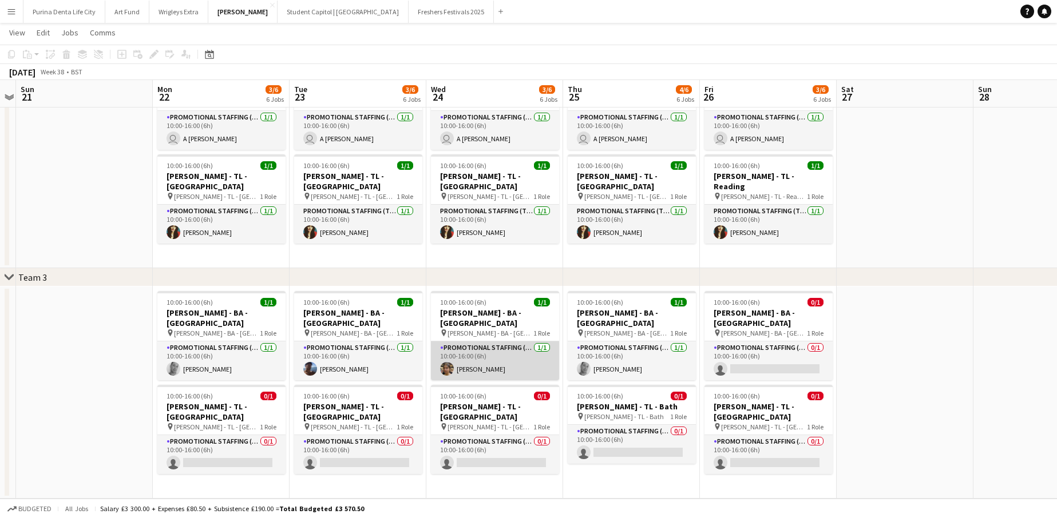
click at [505, 342] on app-card-role "Promotional Staffing (Brand Ambassadors) [DATE] 10:00-16:00 (6h) [PERSON_NAME]" at bounding box center [495, 361] width 128 height 39
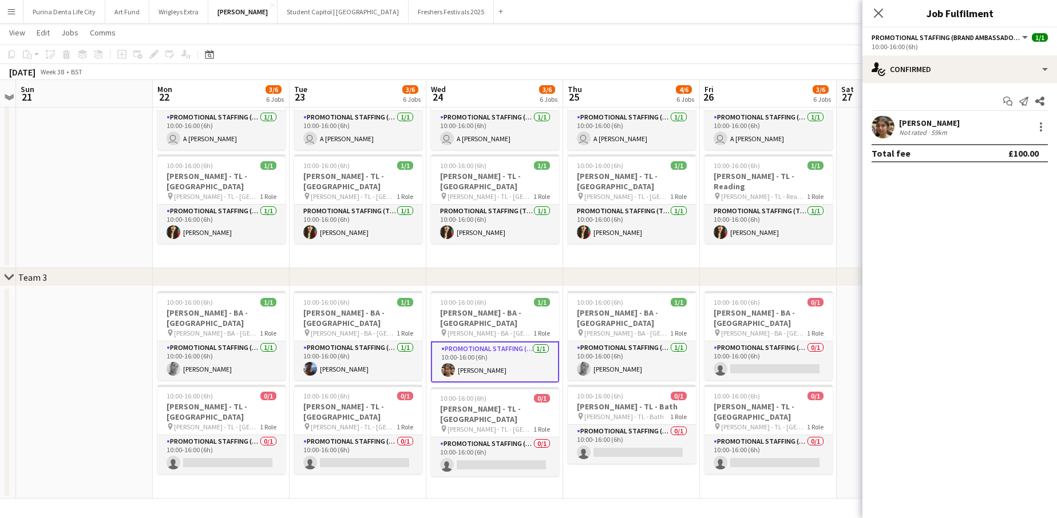
click at [877, 123] on app-user-avatar at bounding box center [882, 127] width 23 height 23
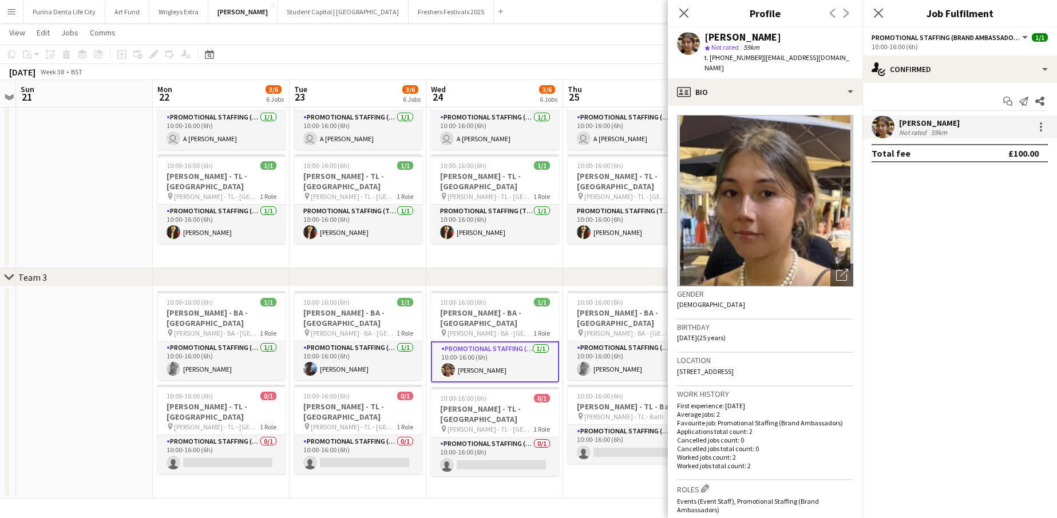
drag, startPoint x: 840, startPoint y: 66, endPoint x: 757, endPoint y: 59, distance: 83.2
click at [757, 59] on div "t. [PHONE_NUMBER] | [EMAIL_ADDRESS][DOMAIN_NAME]" at bounding box center [778, 63] width 149 height 21
copy span "[EMAIL_ADDRESS][DOMAIN_NAME]"
drag, startPoint x: 108, startPoint y: 467, endPoint x: 806, endPoint y: 62, distance: 806.6
click at [806, 62] on div "t. [PHONE_NUMBER] | [EMAIL_ADDRESS][DOMAIN_NAME]" at bounding box center [778, 63] width 149 height 21
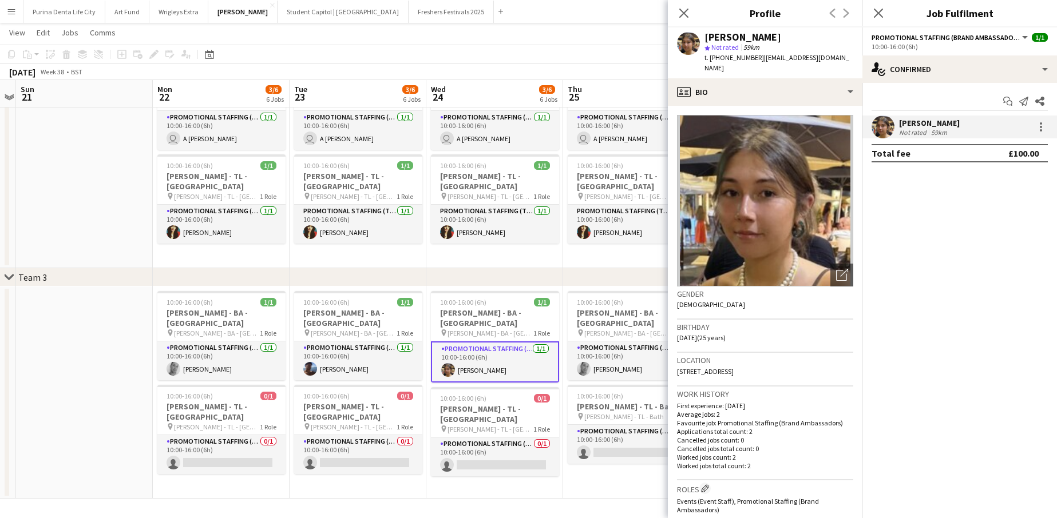
click at [771, 65] on div "t. [PHONE_NUMBER] | [EMAIL_ADDRESS][DOMAIN_NAME]" at bounding box center [778, 63] width 149 height 21
drag, startPoint x: 772, startPoint y: 65, endPoint x: 759, endPoint y: 59, distance: 14.6
click at [759, 59] on div "t. [PHONE_NUMBER] | [EMAIL_ADDRESS][DOMAIN_NAME]" at bounding box center [778, 63] width 149 height 21
copy span "[EMAIL_ADDRESS][DOMAIN_NAME]"
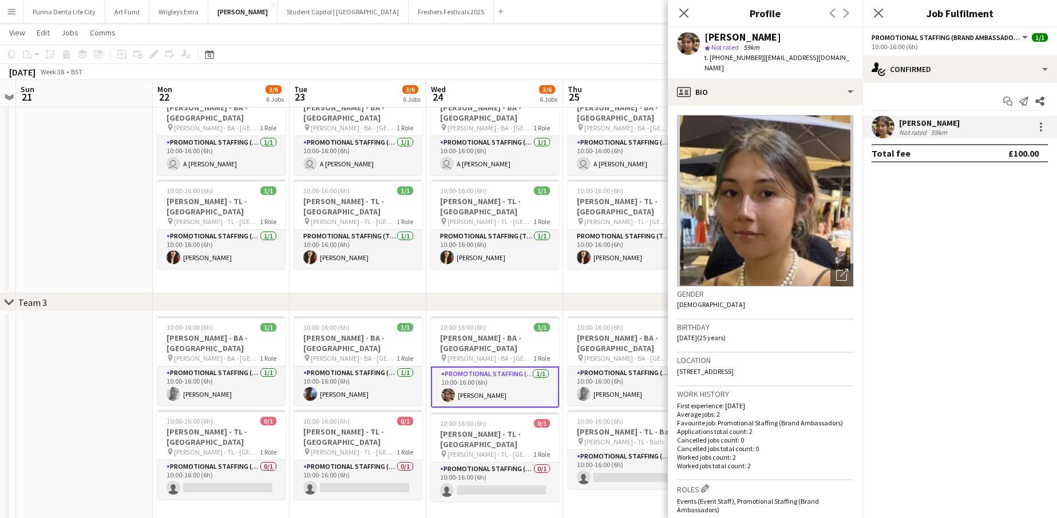
scroll to position [277, 0]
click at [301, 9] on button "Student Capitol | [GEOGRAPHIC_DATA] Close" at bounding box center [342, 12] width 131 height 22
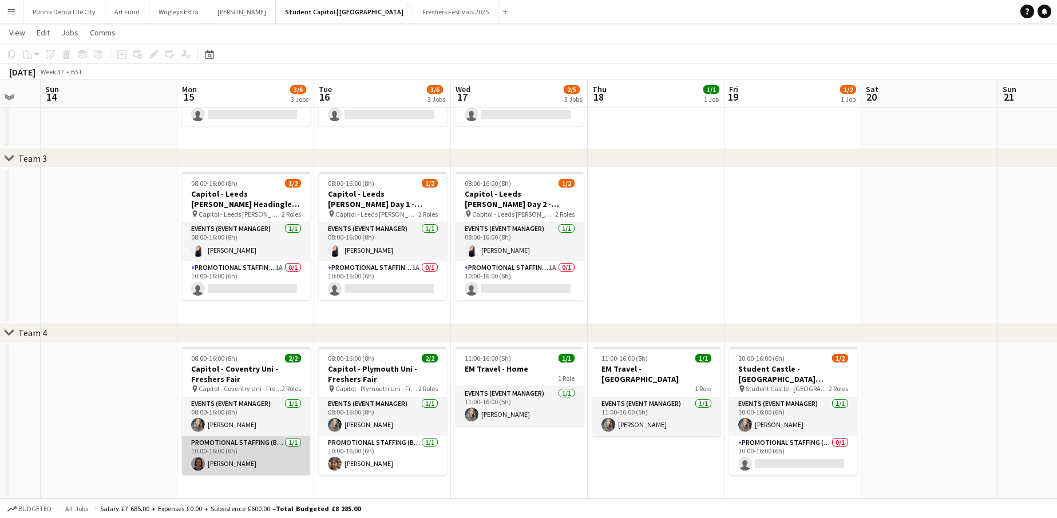
scroll to position [310, 0]
click at [245, 462] on app-card-role "Promotional Staffing (Brand Ambassadors) [DATE] 10:00-16:00 (6h) [PERSON_NAME]" at bounding box center [246, 455] width 128 height 39
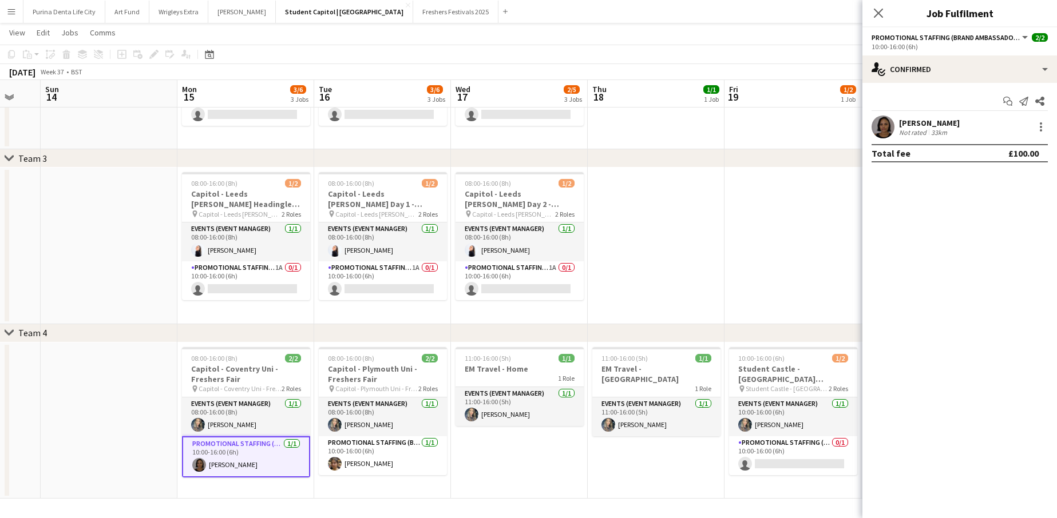
click at [892, 127] on app-user-avatar at bounding box center [882, 127] width 23 height 23
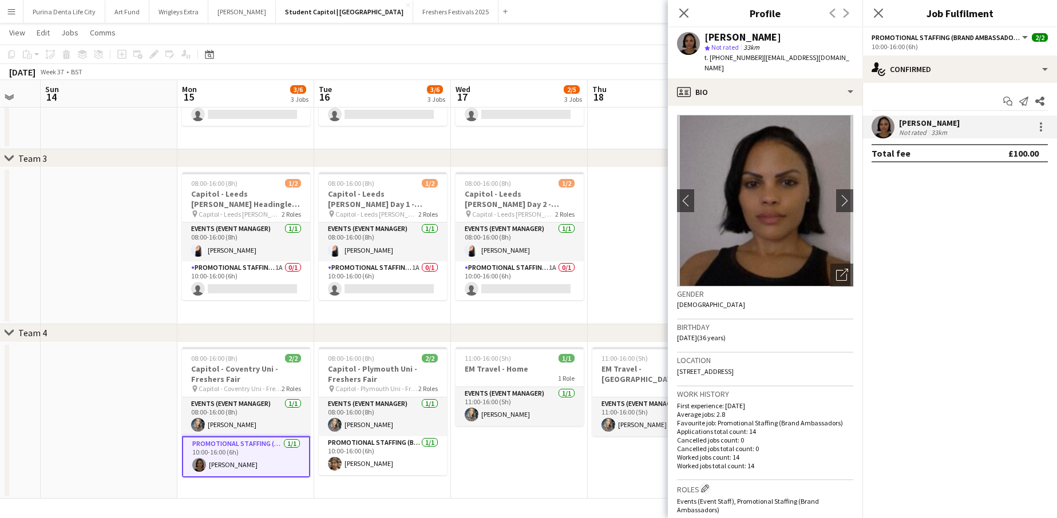
drag, startPoint x: 833, startPoint y: 57, endPoint x: 757, endPoint y: 58, distance: 76.7
click at [757, 58] on app-profile-header "[PERSON_NAME] star Not rated 33km t. [PHONE_NUMBER] | [EMAIL_ADDRESS][DOMAIN_NA…" at bounding box center [765, 52] width 194 height 51
click at [612, 444] on app-date-cell "11:00-16:00 (5h) 1/1 EM Travel - [GEOGRAPHIC_DATA] 1 Role Events (Event Manager…" at bounding box center [655, 421] width 137 height 157
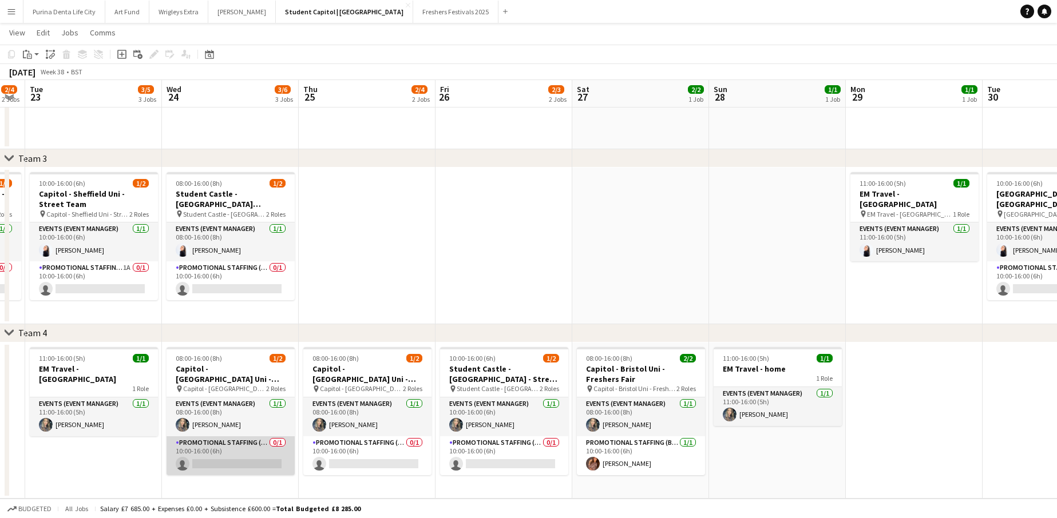
scroll to position [0, 392]
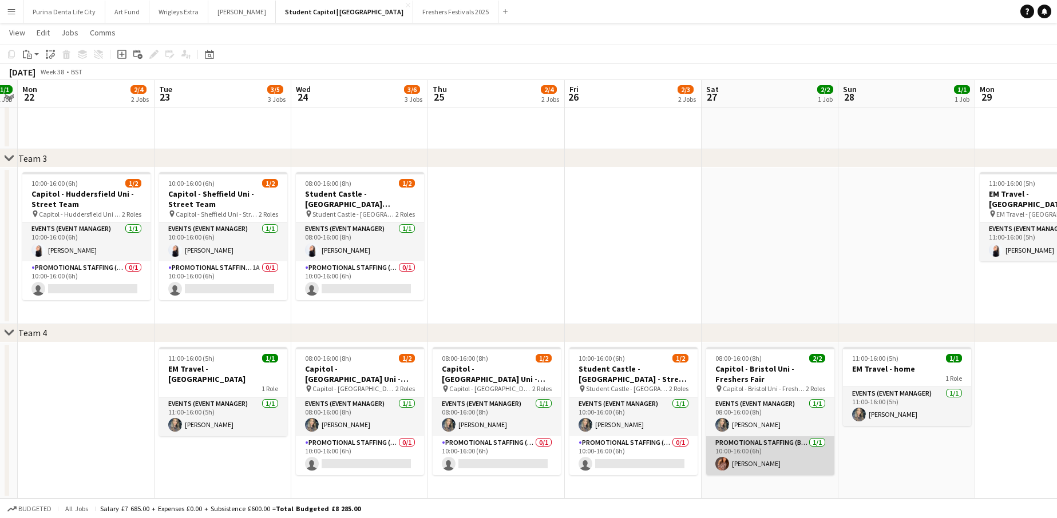
click at [755, 459] on app-card-role "Promotional Staffing (Brand Ambassadors) [DATE] 10:00-16:00 (6h) [PERSON_NAME]" at bounding box center [770, 455] width 128 height 39
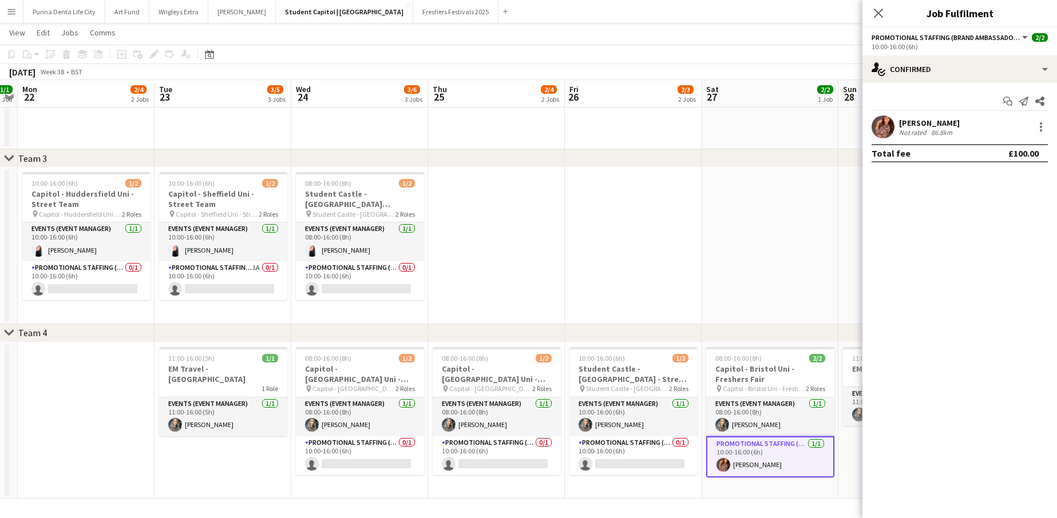
click at [879, 129] on app-user-avatar at bounding box center [882, 127] width 23 height 23
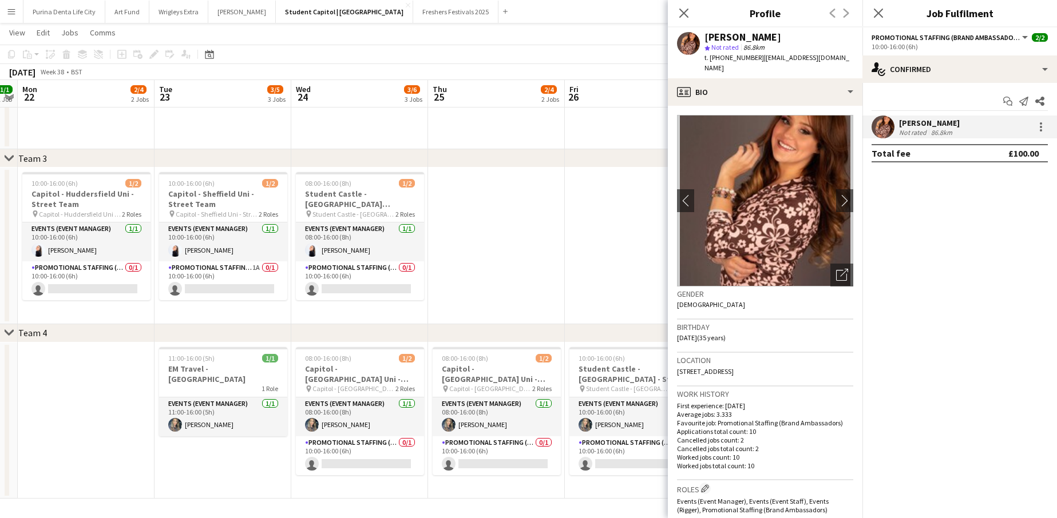
drag, startPoint x: 852, startPoint y: 58, endPoint x: 759, endPoint y: 61, distance: 93.3
click at [759, 61] on app-profile-header "[PERSON_NAME] star Not rated 86.8km t. [PHONE_NUMBER] | [EMAIL_ADDRESS][DOMAIN_…" at bounding box center [765, 52] width 194 height 51
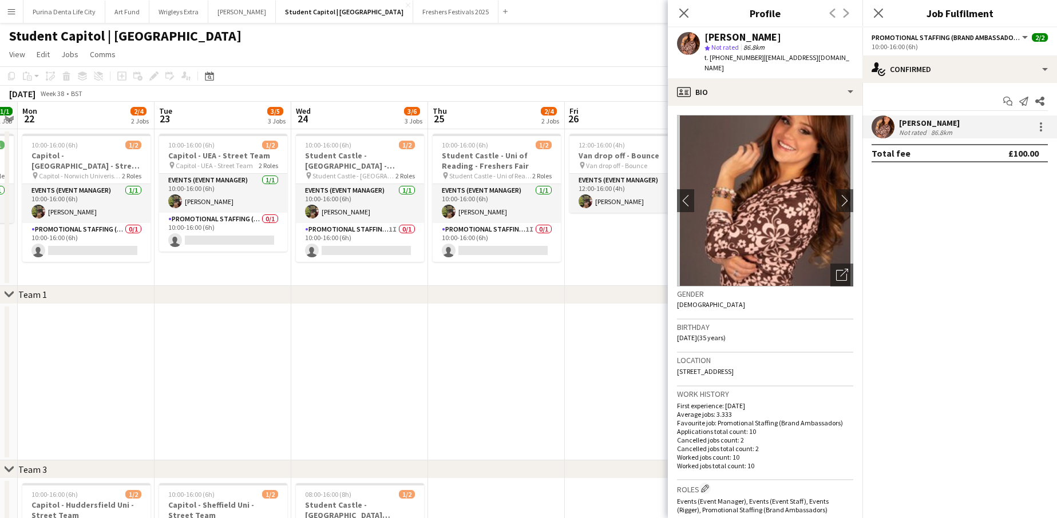
scroll to position [-1, 0]
click at [575, 289] on div "chevron-right Team 1" at bounding box center [528, 295] width 1057 height 18
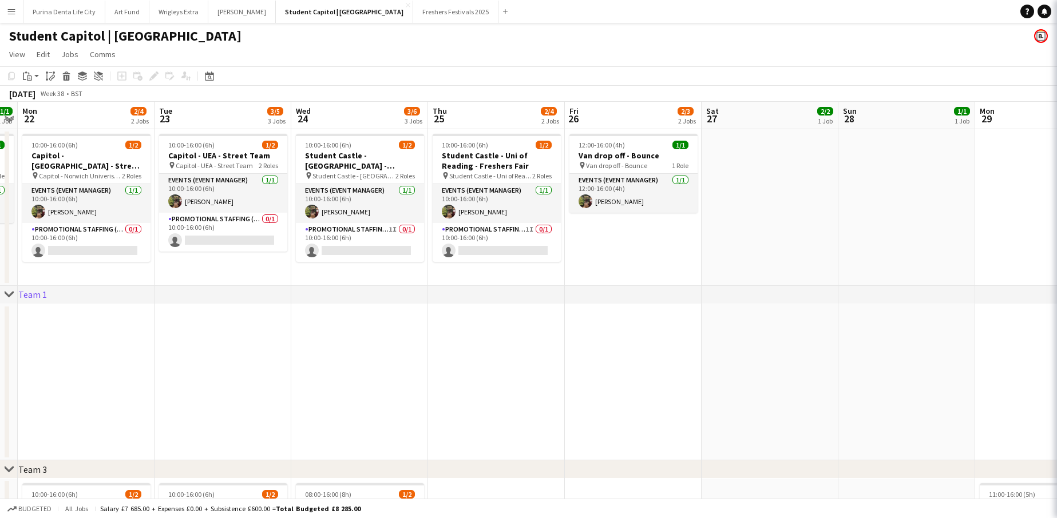
scroll to position [0, 0]
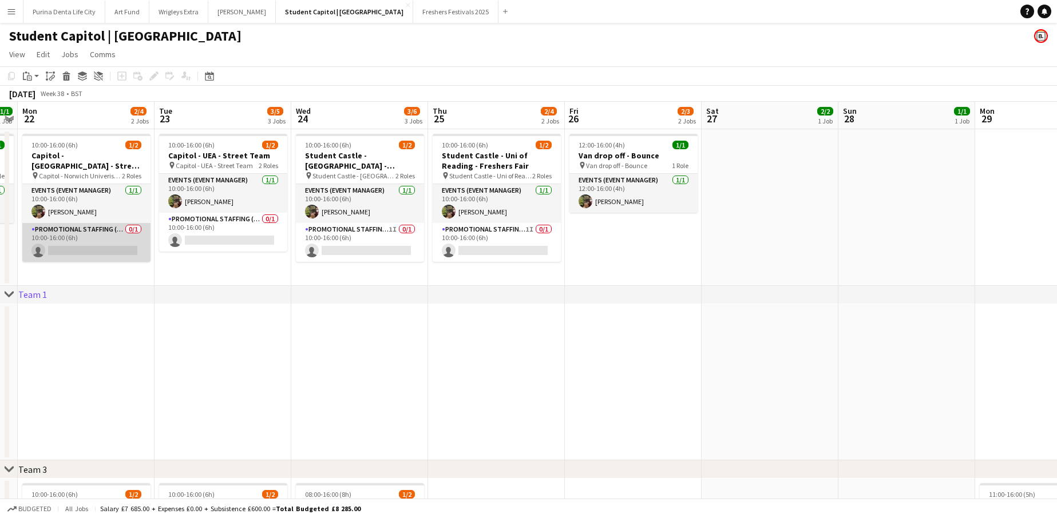
click at [77, 248] on app-card-role "Promotional Staffing (Brand Ambassadors) 0/1 10:00-16:00 (6h) single-neutral-ac…" at bounding box center [86, 242] width 128 height 39
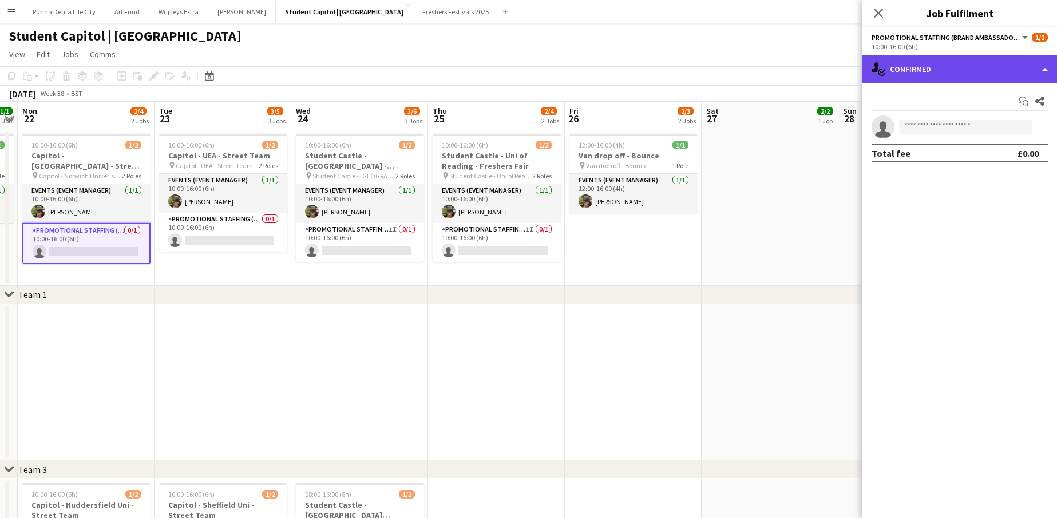
click at [928, 77] on div "single-neutral-actions-check-2 Confirmed" at bounding box center [959, 68] width 194 height 27
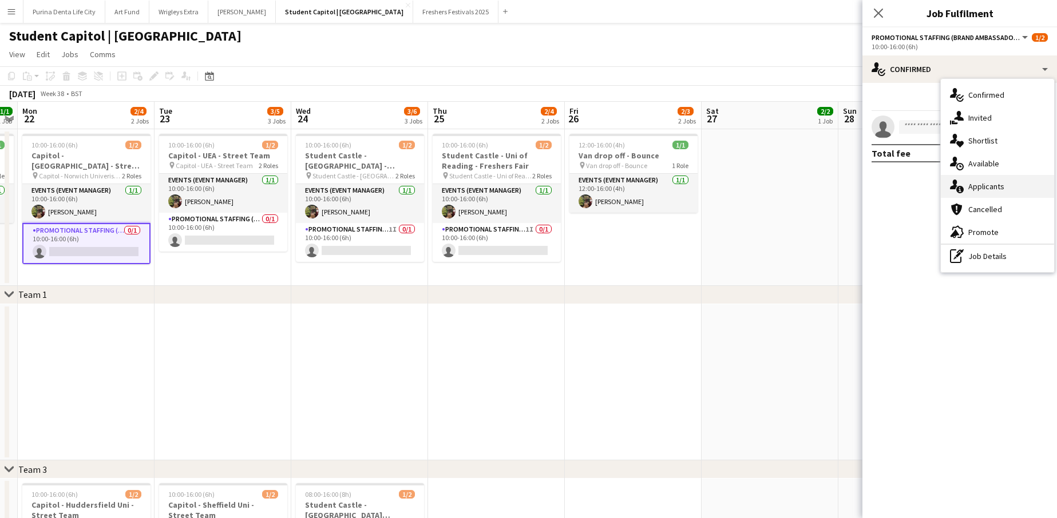
click at [982, 184] on span "Applicants" at bounding box center [986, 186] width 36 height 10
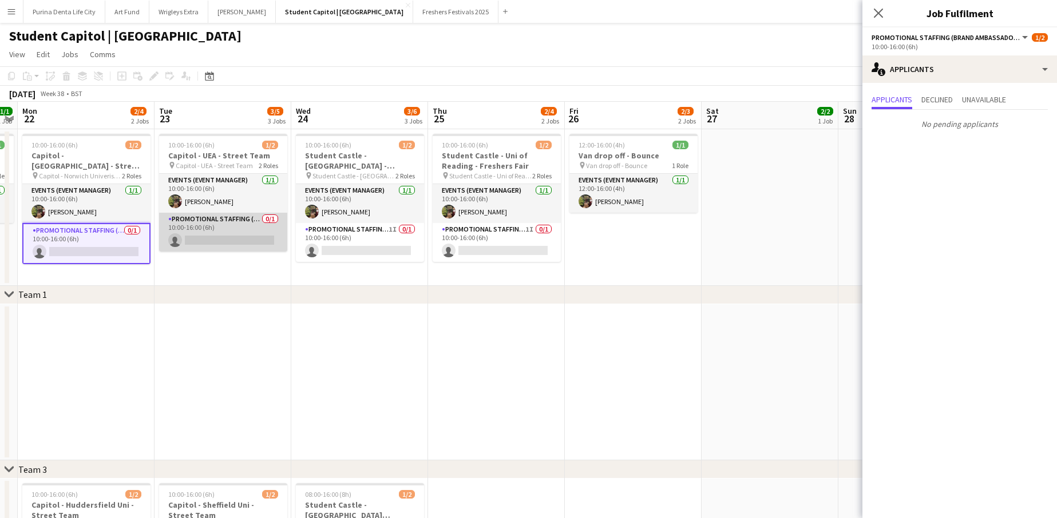
click at [234, 232] on app-card-role "Promotional Staffing (Brand Ambassadors) 0/1 10:00-16:00 (6h) single-neutral-ac…" at bounding box center [223, 232] width 128 height 39
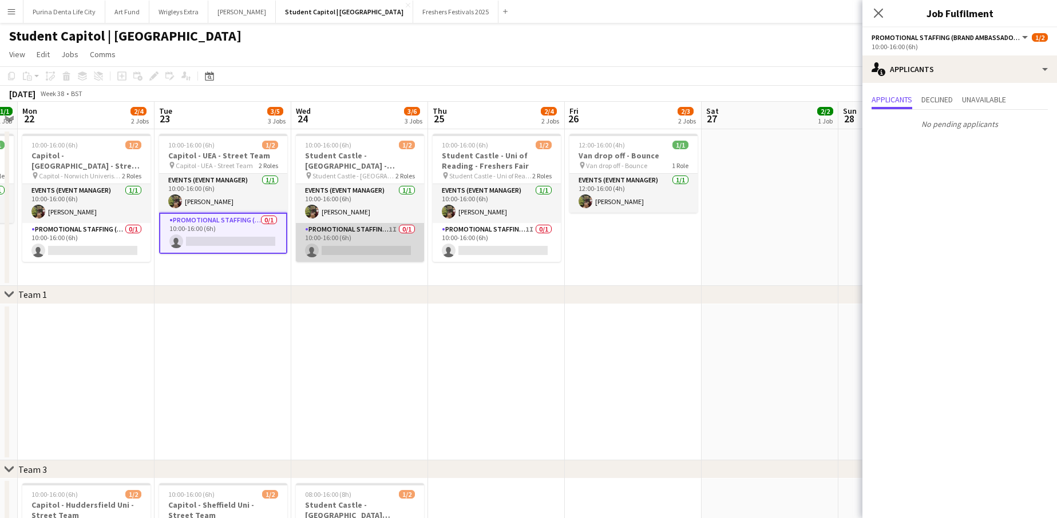
click at [350, 253] on app-card-role "Promotional Staffing (Brand Ambassadors) 1I 0/1 10:00-16:00 (6h) single-neutral…" at bounding box center [360, 242] width 128 height 39
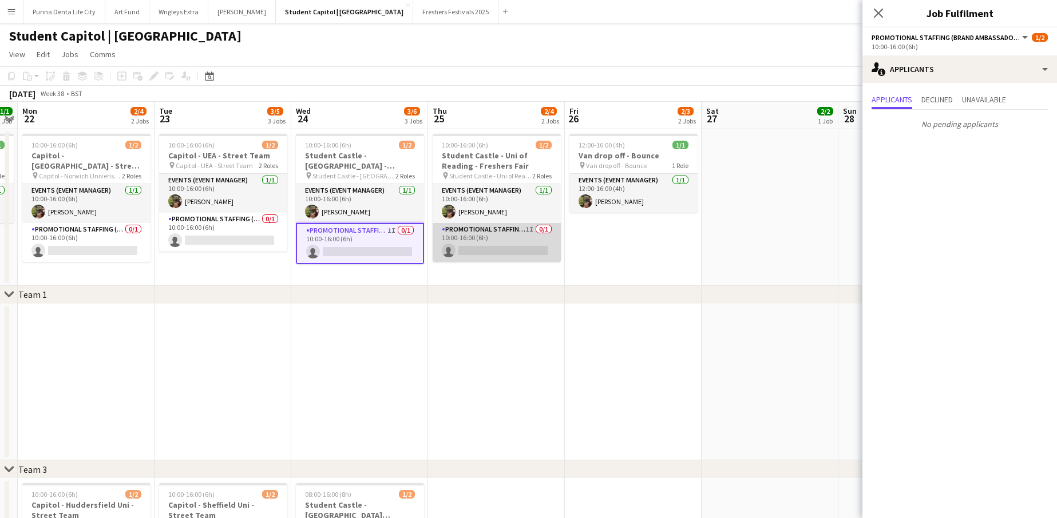
click at [479, 250] on app-card-role "Promotional Staffing (Brand Ambassadors) 1I 0/1 10:00-16:00 (6h) single-neutral…" at bounding box center [496, 242] width 128 height 39
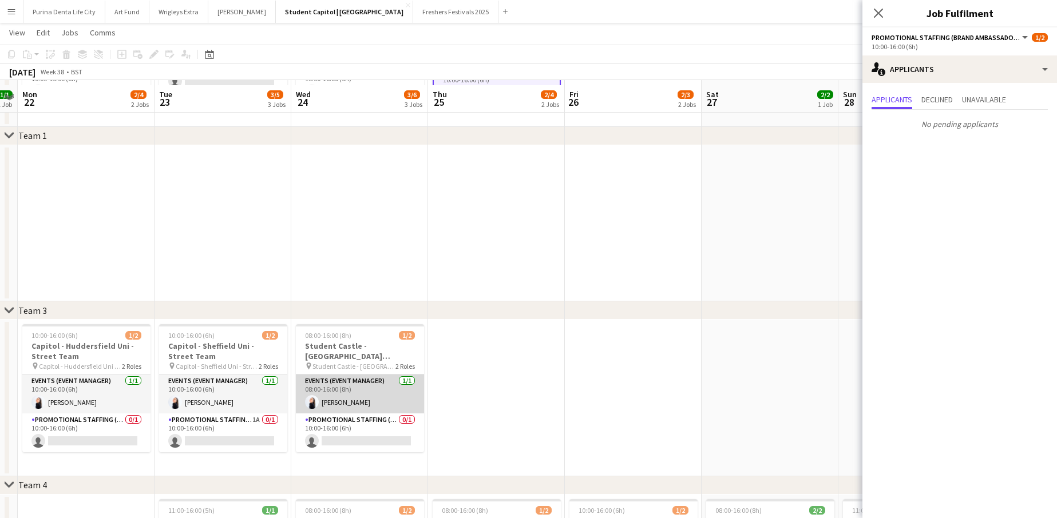
scroll to position [164, 0]
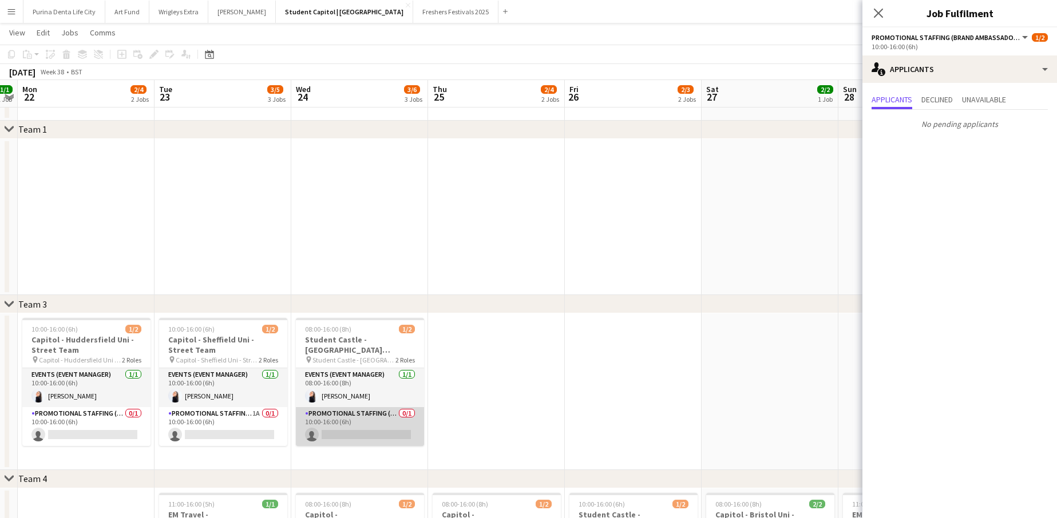
click at [375, 440] on app-card-role "Promotional Staffing (Brand Ambassadors) 0/1 10:00-16:00 (6h) single-neutral-ac…" at bounding box center [360, 426] width 128 height 39
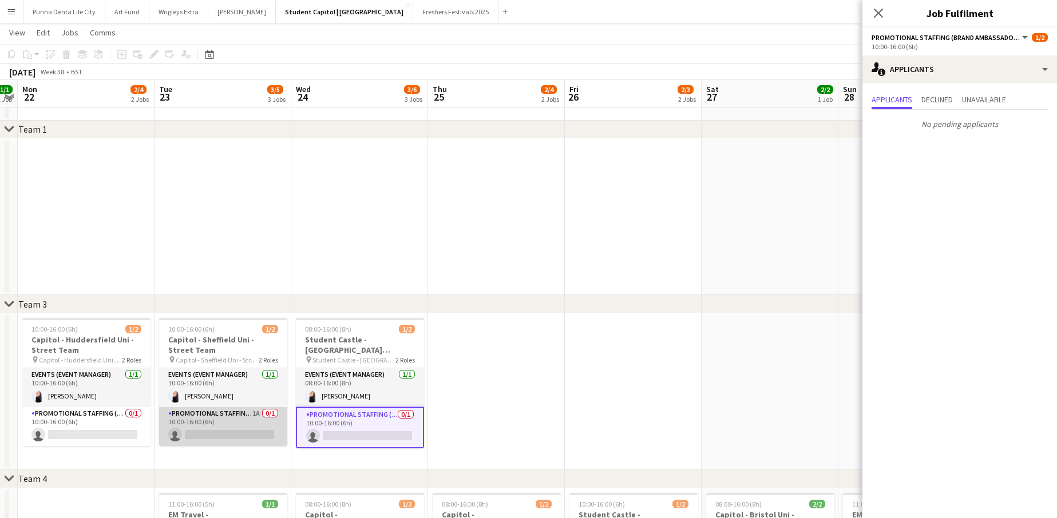
click at [215, 417] on app-card-role "Promotional Staffing (Brand Ambassadors) 1A 0/1 10:00-16:00 (6h) single-neutral…" at bounding box center [223, 426] width 128 height 39
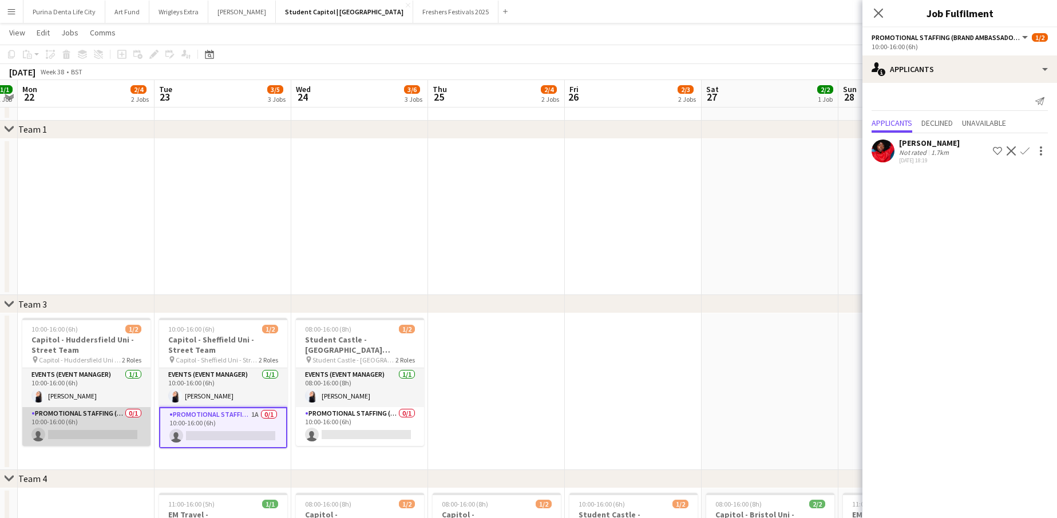
click at [110, 431] on app-card-role "Promotional Staffing (Brand Ambassadors) 0/1 10:00-16:00 (6h) single-neutral-ac…" at bounding box center [86, 426] width 128 height 39
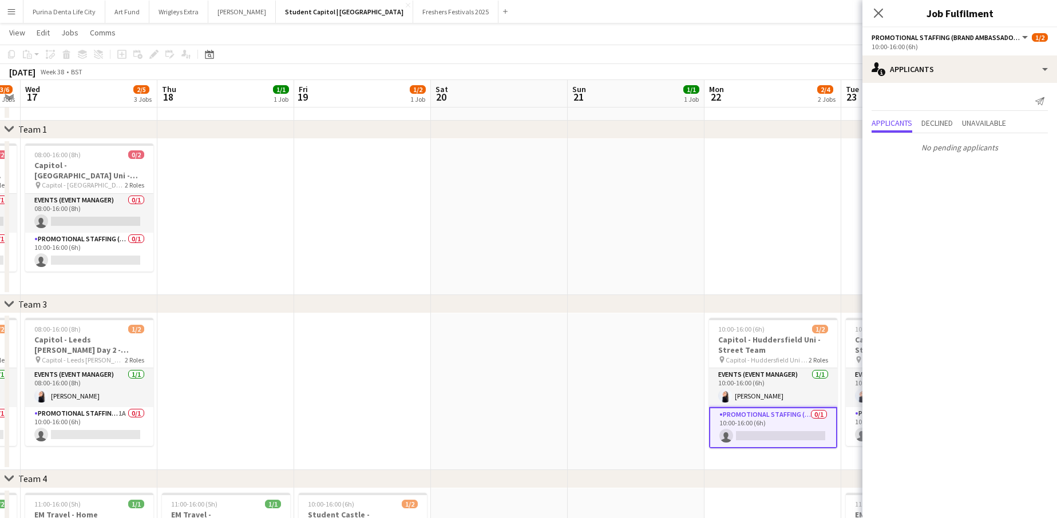
scroll to position [0, 359]
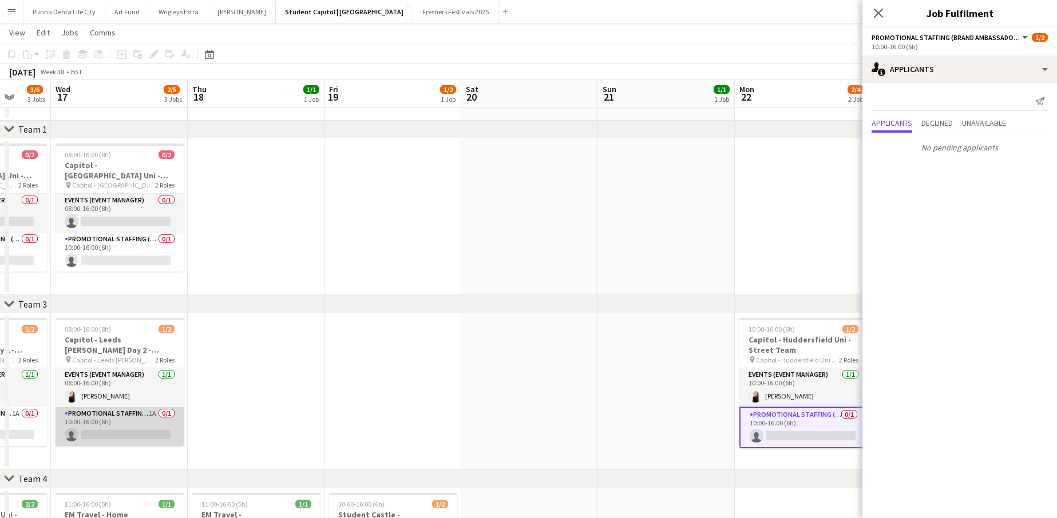
click at [112, 431] on app-card-role "Promotional Staffing (Brand Ambassadors) 1A 0/1 10:00-16:00 (6h) single-neutral…" at bounding box center [119, 426] width 128 height 39
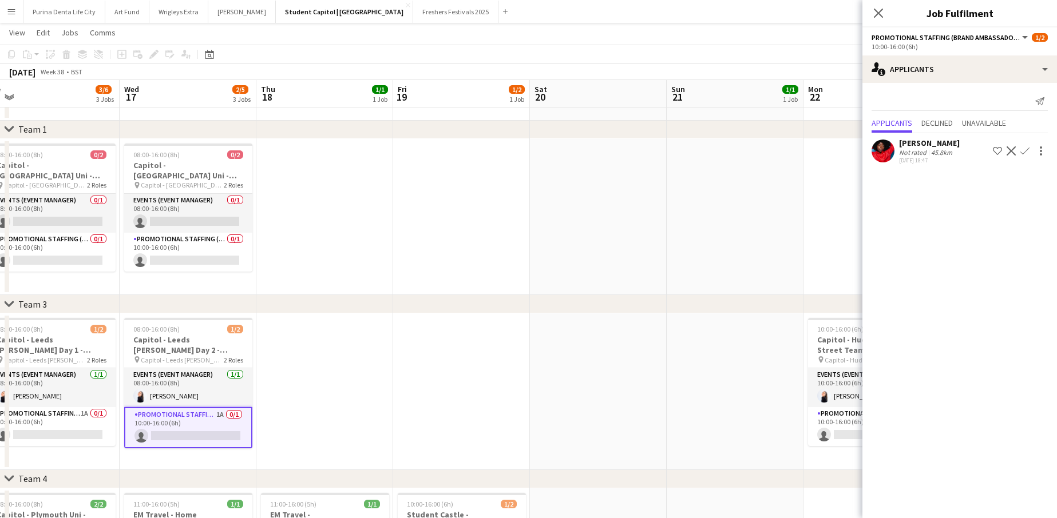
scroll to position [0, 289]
click at [67, 432] on app-card-role "Promotional Staffing (Brand Ambassadors) 1A 0/1 10:00-16:00 (6h) single-neutral…" at bounding box center [53, 426] width 128 height 39
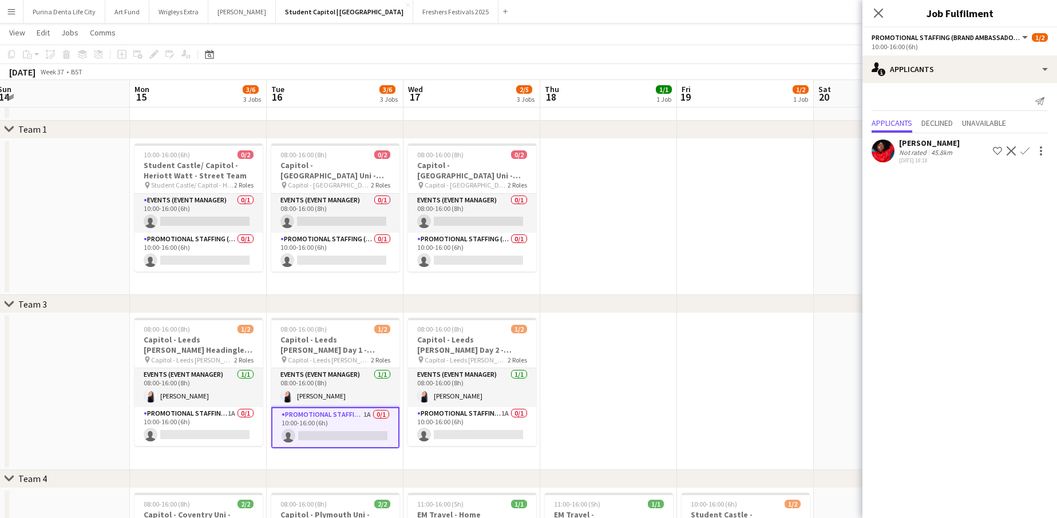
scroll to position [0, 260]
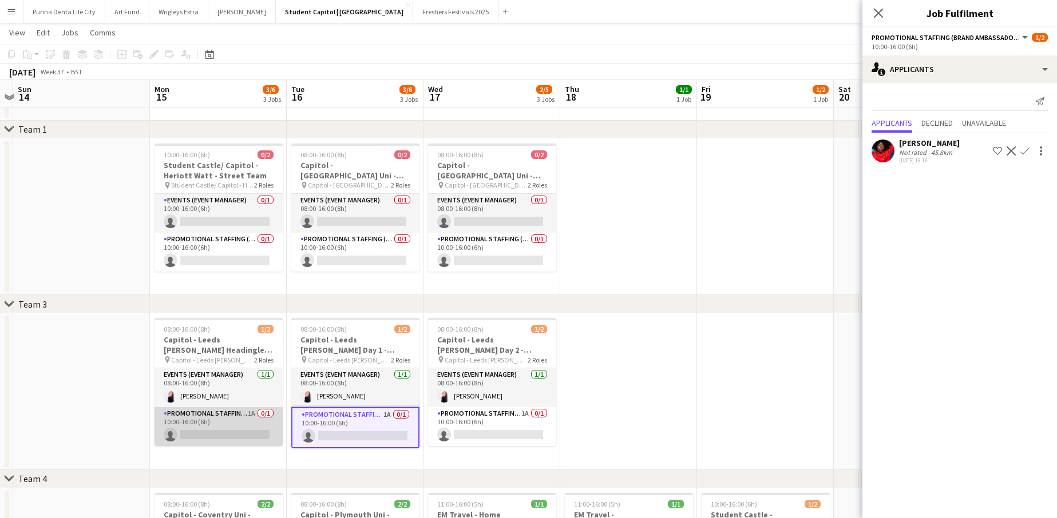
click at [196, 414] on app-card-role "Promotional Staffing (Brand Ambassadors) 1A 0/1 10:00-16:00 (6h) single-neutral…" at bounding box center [218, 426] width 128 height 39
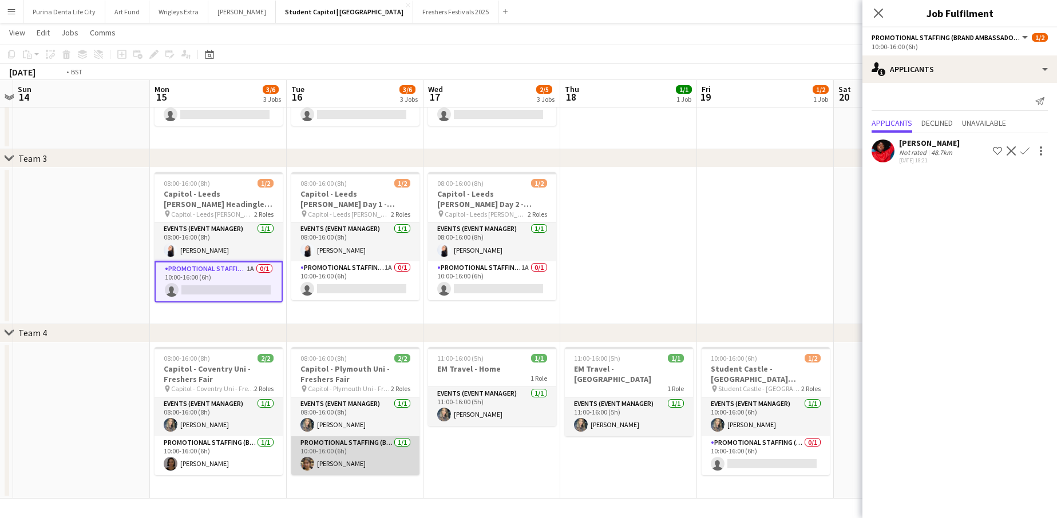
scroll to position [0, 371]
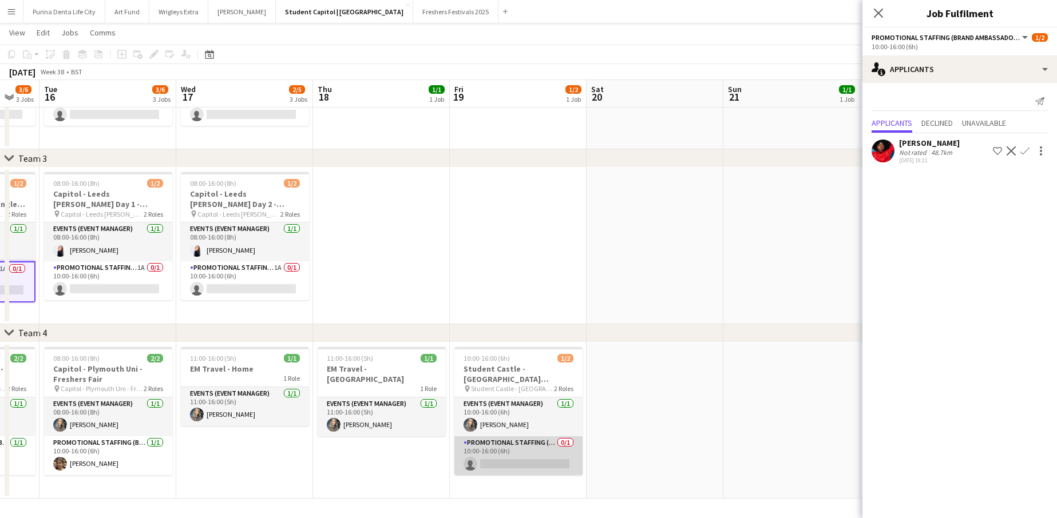
click at [501, 461] on app-card-role "Promotional Staffing (Brand Ambassadors) 0/1 10:00-16:00 (6h) single-neutral-ac…" at bounding box center [518, 455] width 128 height 39
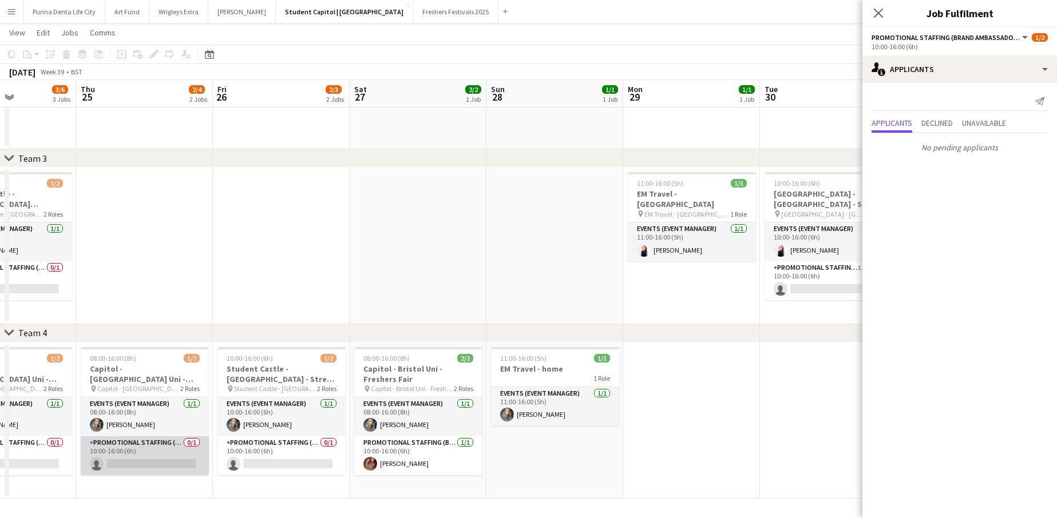
scroll to position [0, 291]
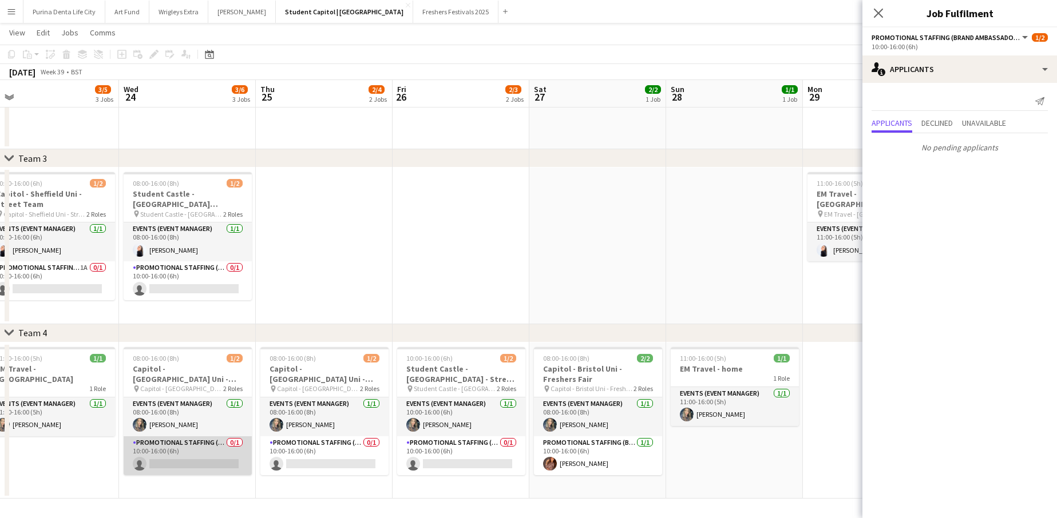
click at [197, 454] on app-card-role "Promotional Staffing (Brand Ambassadors) 0/1 10:00-16:00 (6h) single-neutral-ac…" at bounding box center [188, 455] width 128 height 39
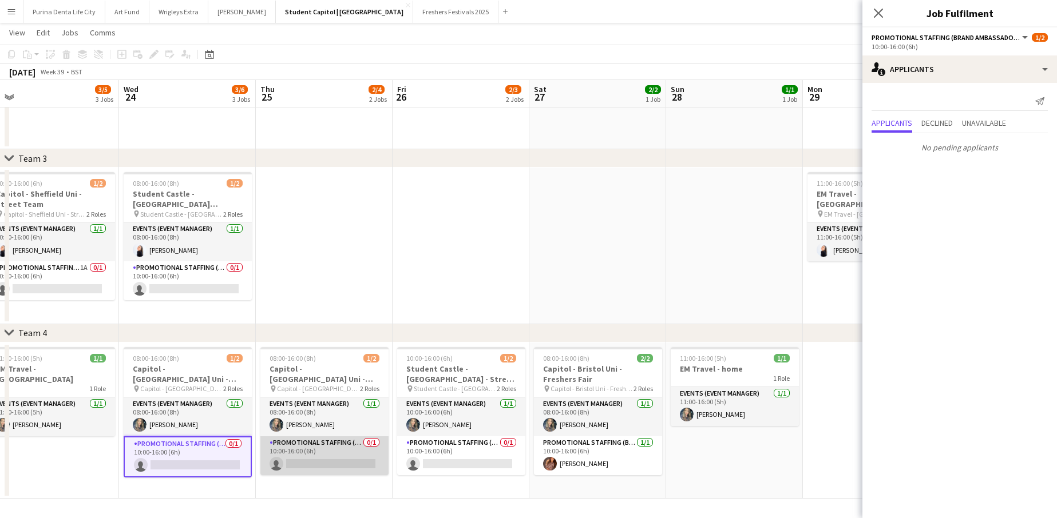
click at [296, 459] on app-card-role "Promotional Staffing (Brand Ambassadors) 0/1 10:00-16:00 (6h) single-neutral-ac…" at bounding box center [324, 455] width 128 height 39
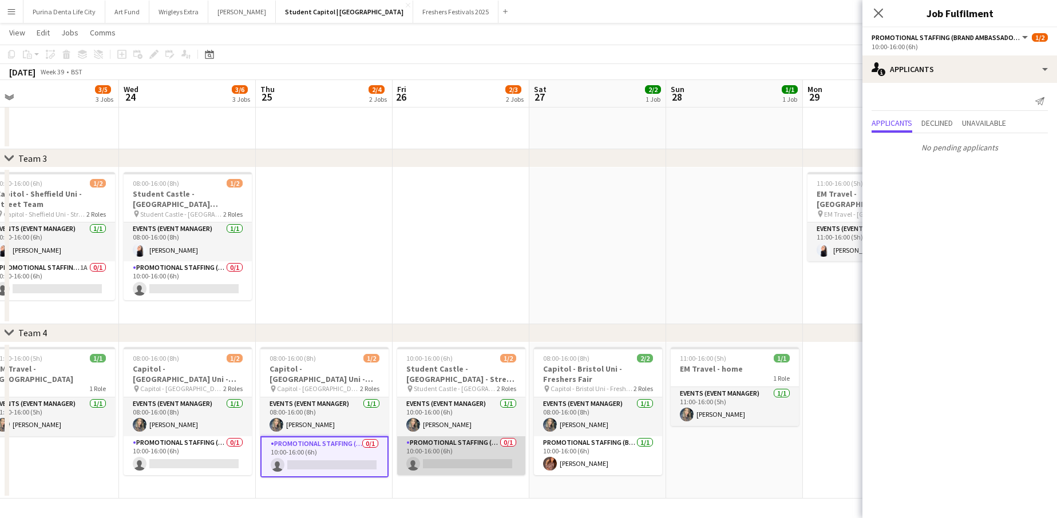
click at [459, 468] on app-card-role "Promotional Staffing (Brand Ambassadors) 0/1 10:00-16:00 (6h) single-neutral-ac…" at bounding box center [461, 455] width 128 height 39
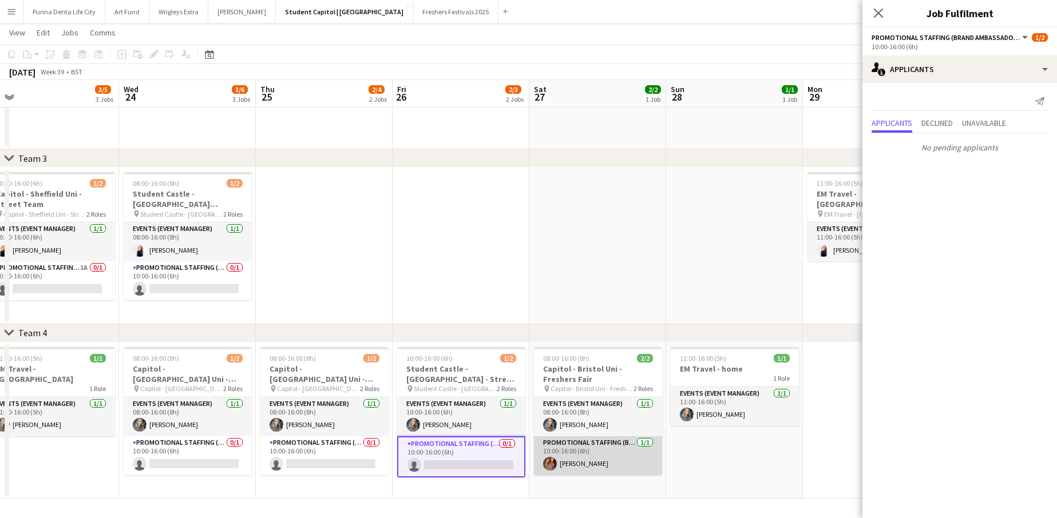
click at [570, 465] on app-card-role "Promotional Staffing (Brand Ambassadors) [DATE] 10:00-16:00 (6h) [PERSON_NAME]" at bounding box center [598, 455] width 128 height 39
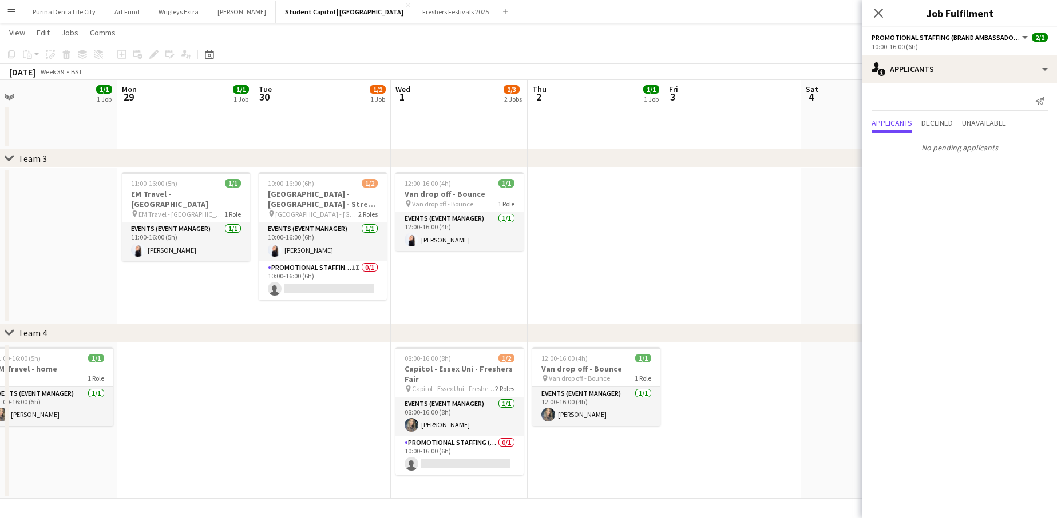
scroll to position [0, 482]
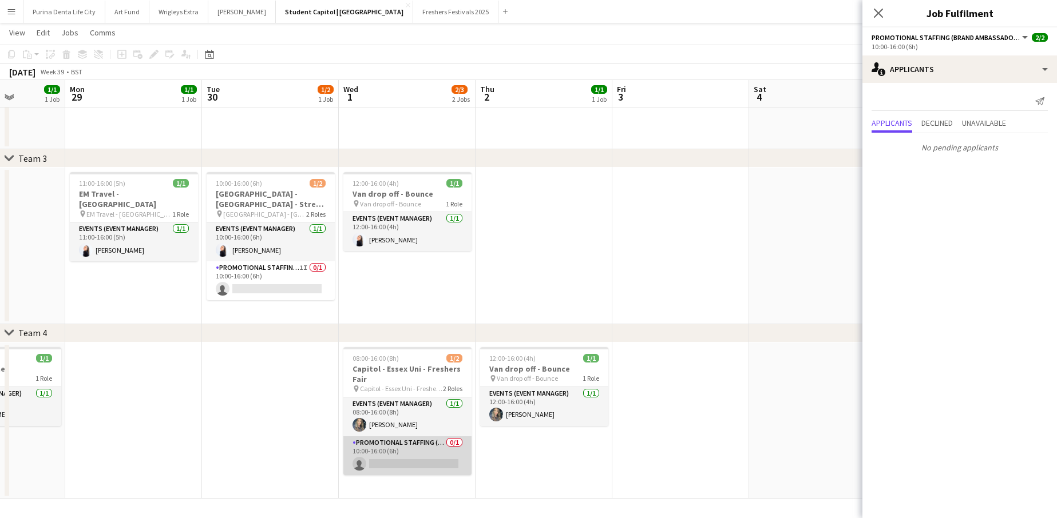
click at [420, 458] on app-card-role "Promotional Staffing (Brand Ambassadors) 0/1 10:00-16:00 (6h) single-neutral-ac…" at bounding box center [407, 455] width 128 height 39
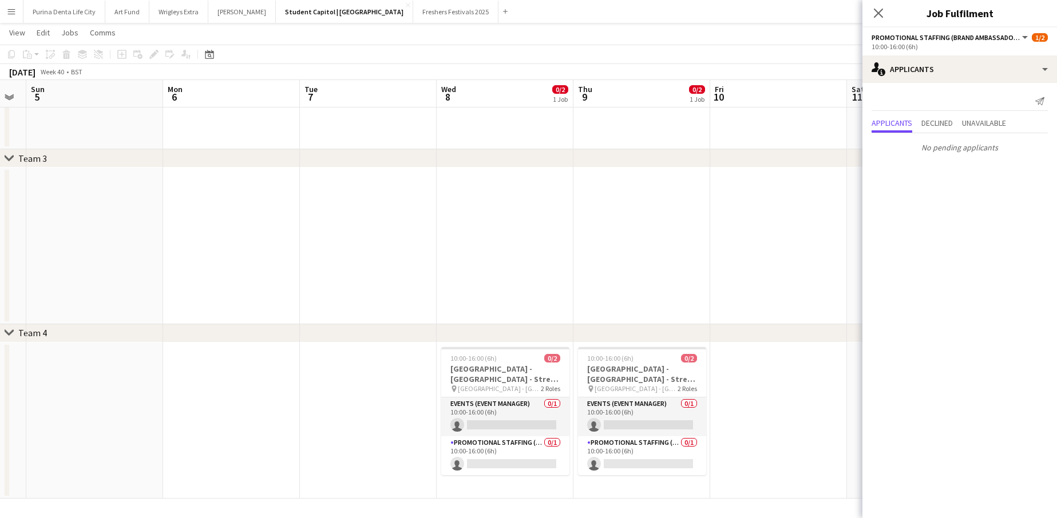
scroll to position [0, 432]
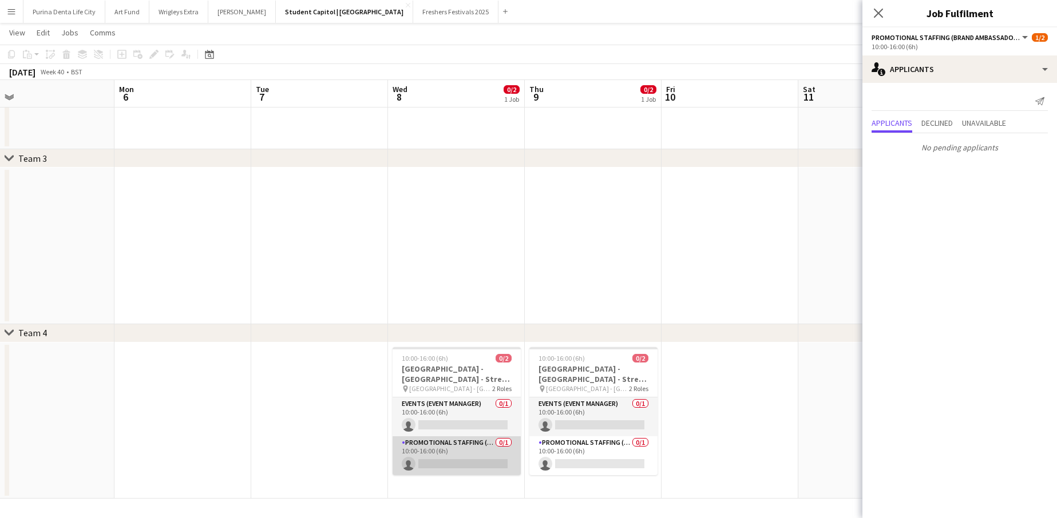
click at [440, 454] on app-card-role "Promotional Staffing (Brand Ambassadors) 0/1 10:00-16:00 (6h) single-neutral-ac…" at bounding box center [456, 455] width 128 height 39
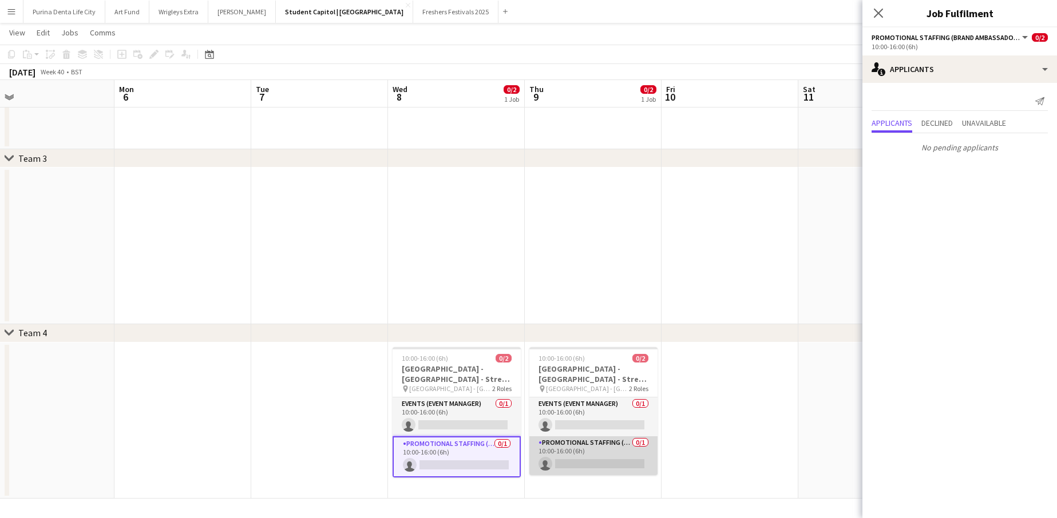
click at [578, 447] on app-card-role "Promotional Staffing (Brand Ambassadors) 0/1 10:00-16:00 (6h) single-neutral-ac…" at bounding box center [593, 455] width 128 height 39
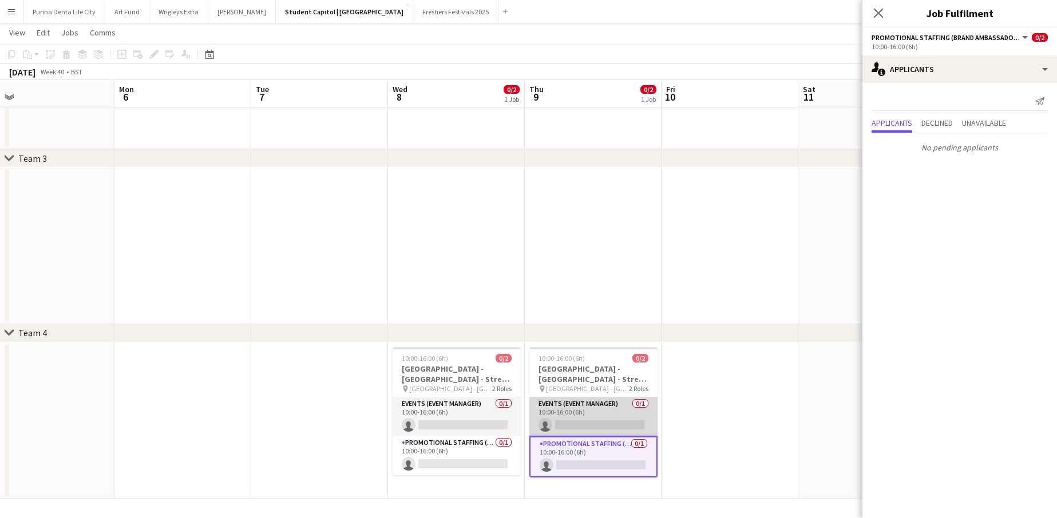
click at [578, 423] on app-card-role "Events (Event Manager) 0/1 10:00-16:00 (6h) single-neutral-actions" at bounding box center [593, 417] width 128 height 39
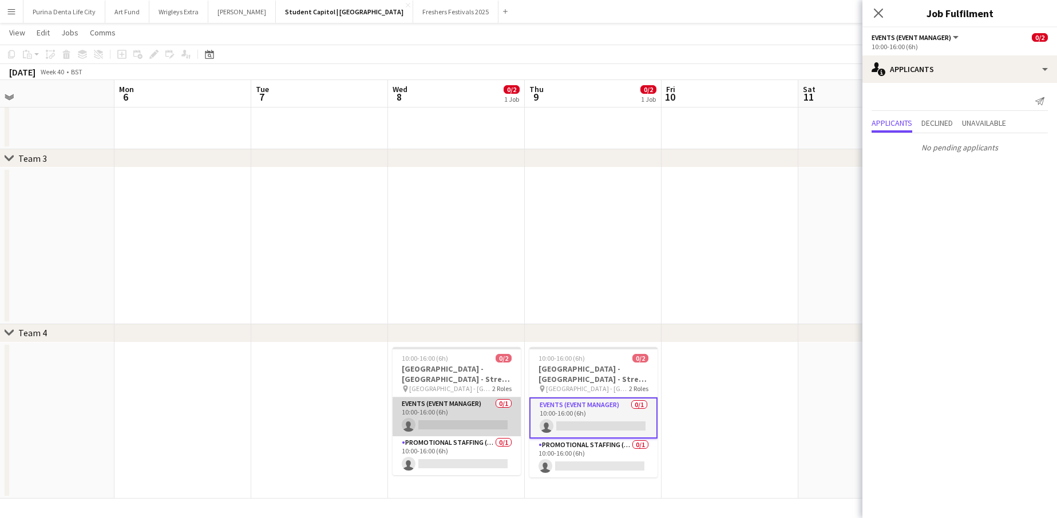
click at [485, 425] on app-card-role "Events (Event Manager) 0/1 10:00-16:00 (6h) single-neutral-actions" at bounding box center [456, 417] width 128 height 39
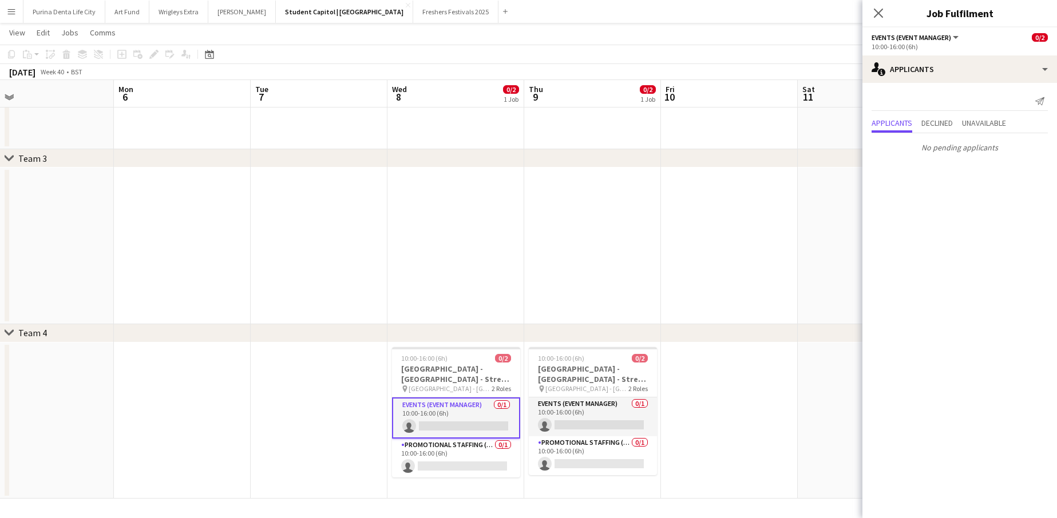
click at [292, 420] on app-date-cell at bounding box center [319, 421] width 137 height 157
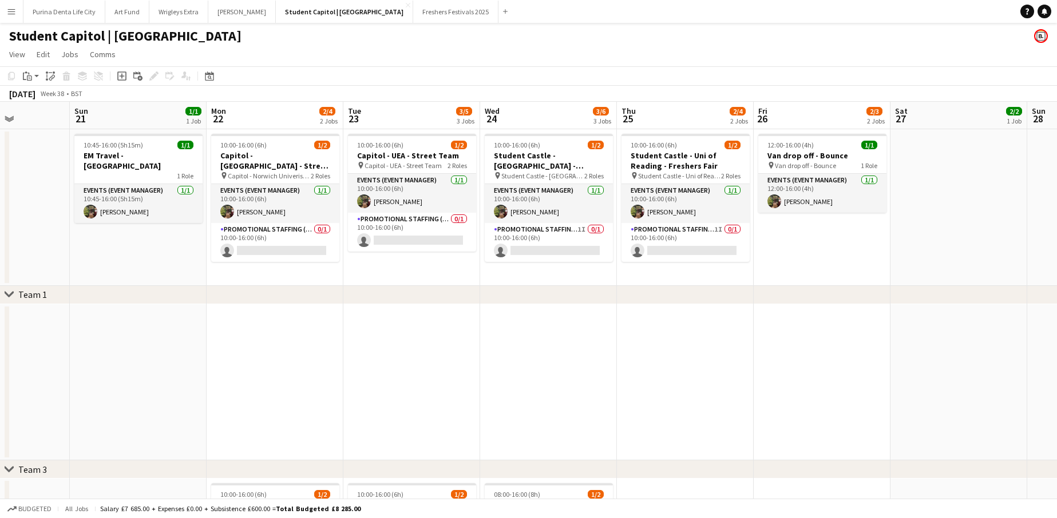
scroll to position [0, 0]
click at [130, 11] on button "Art Fund Close" at bounding box center [127, 12] width 44 height 22
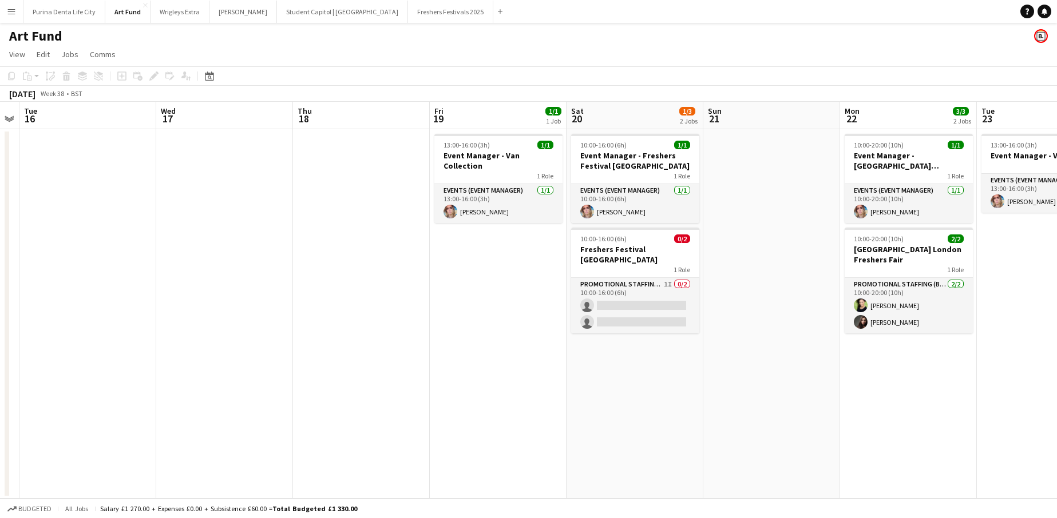
scroll to position [0, 398]
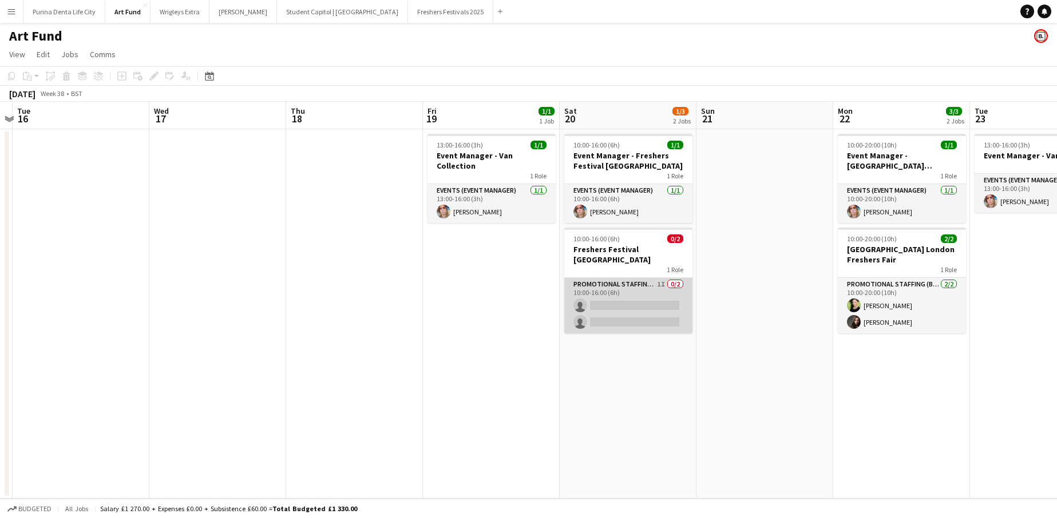
click at [601, 309] on app-card-role "Promotional Staffing (Brand Ambassadors) 1I 0/2 10:00-16:00 (6h) single-neutral…" at bounding box center [628, 305] width 128 height 55
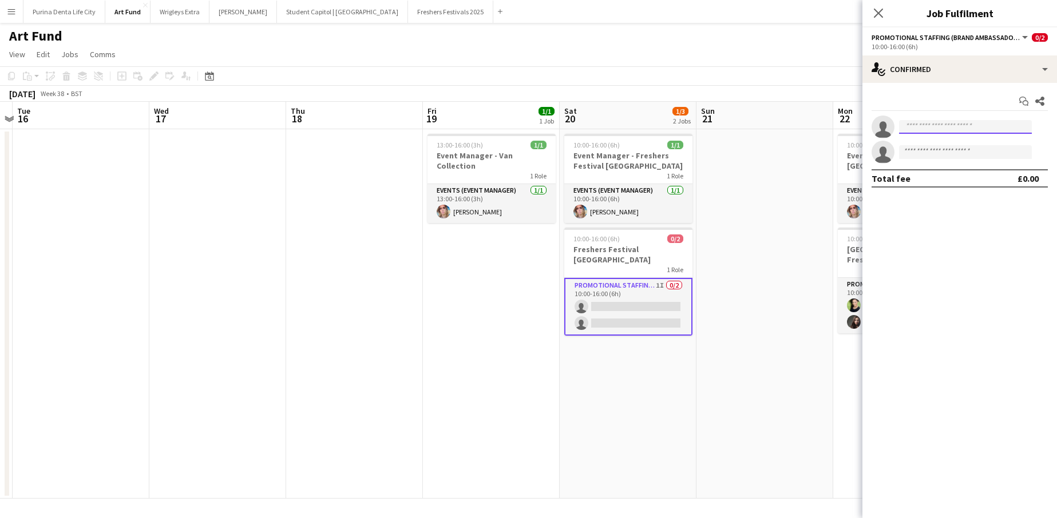
click at [939, 132] on input at bounding box center [965, 127] width 133 height 14
type input "*******"
click at [771, 209] on app-date-cell at bounding box center [764, 314] width 137 height 370
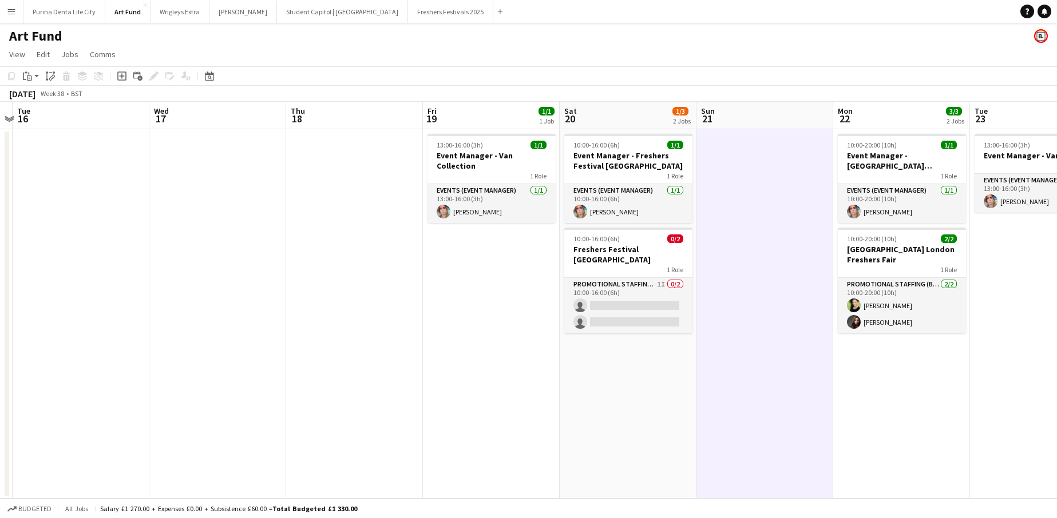
click at [13, 13] on app-icon "Menu" at bounding box center [11, 11] width 9 height 9
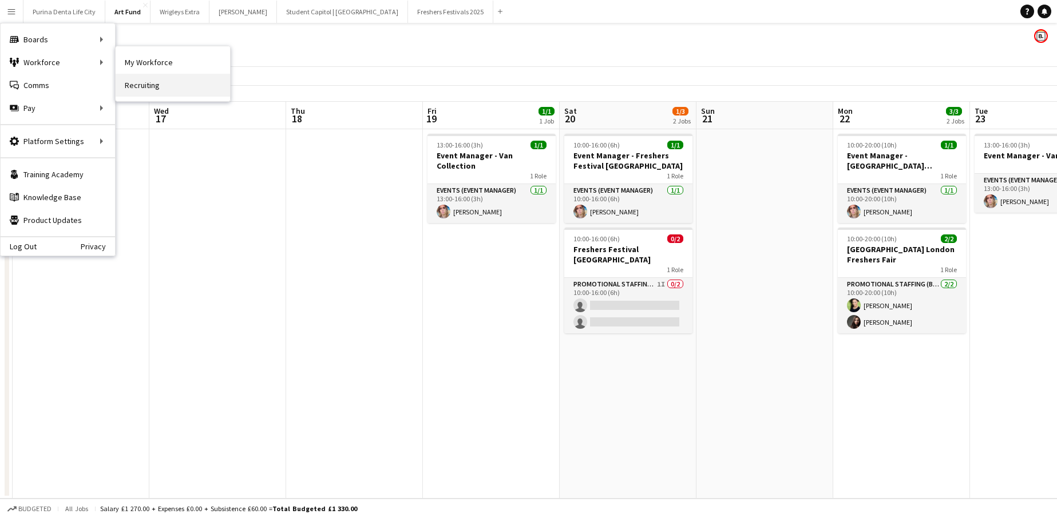
click at [138, 86] on link "Recruiting" at bounding box center [173, 85] width 114 height 23
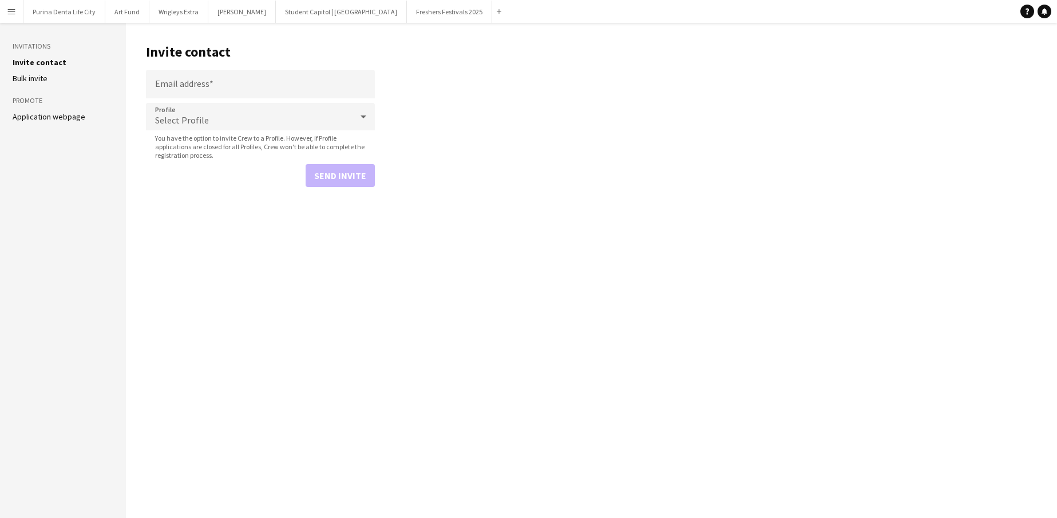
click at [5, 2] on button "Menu" at bounding box center [11, 11] width 23 height 23
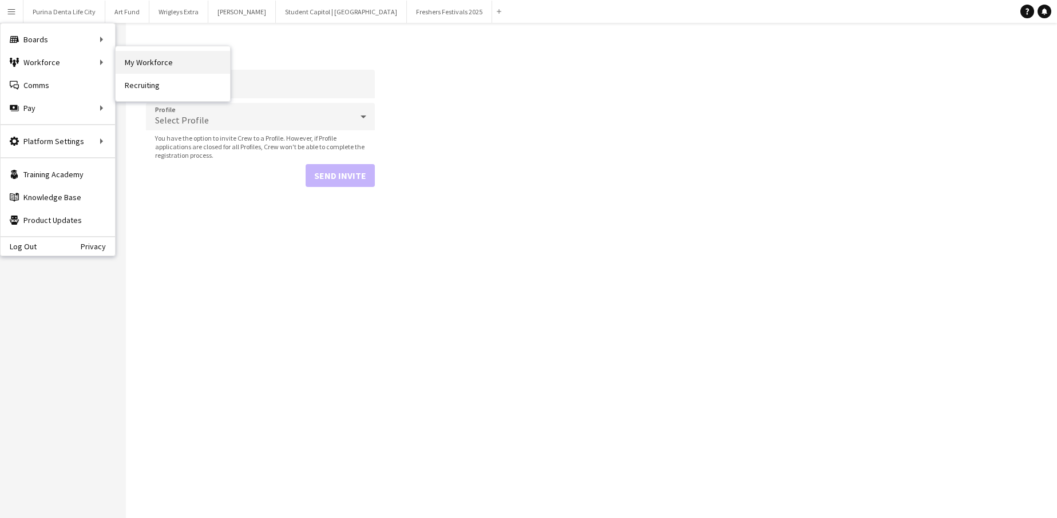
click at [140, 69] on link "My Workforce" at bounding box center [173, 62] width 114 height 23
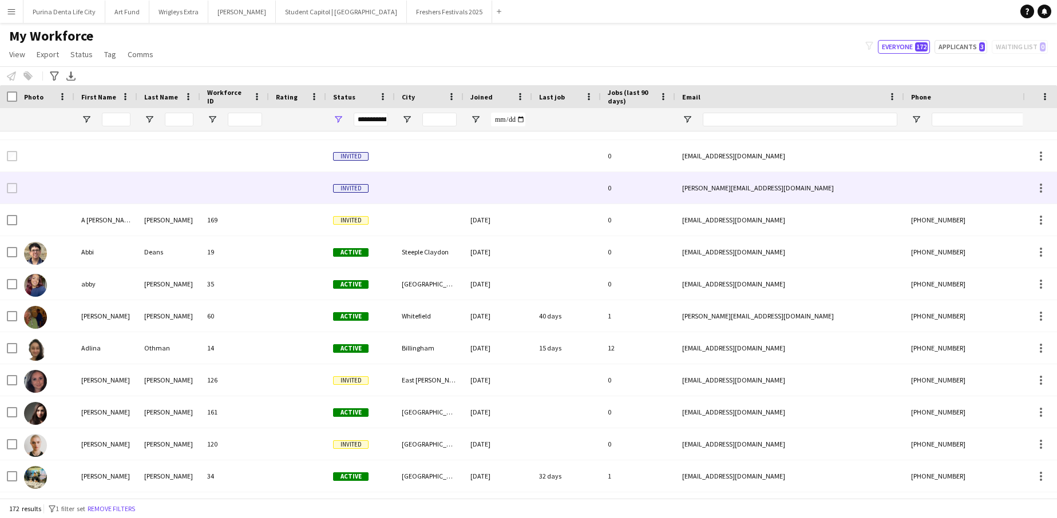
scroll to position [57, 0]
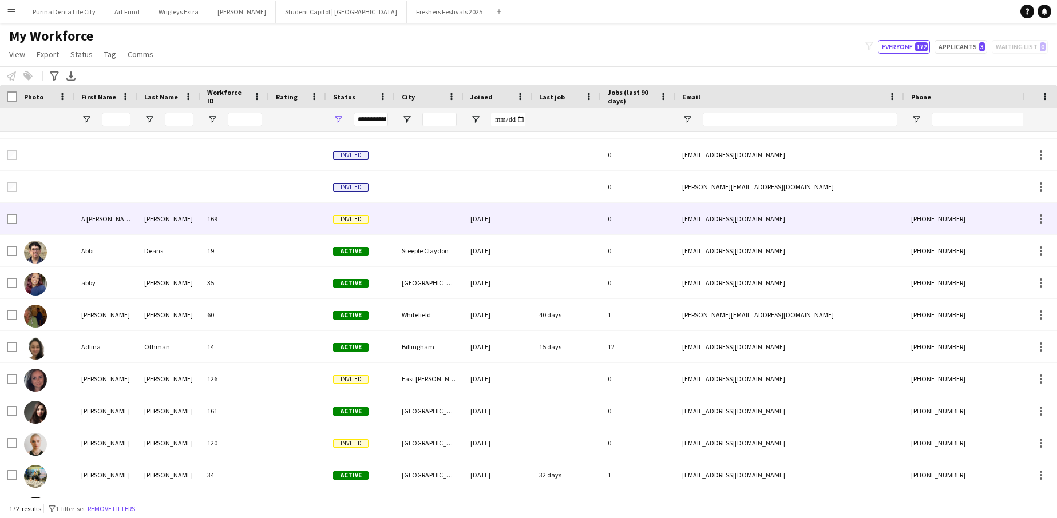
click at [551, 216] on div at bounding box center [566, 218] width 69 height 31
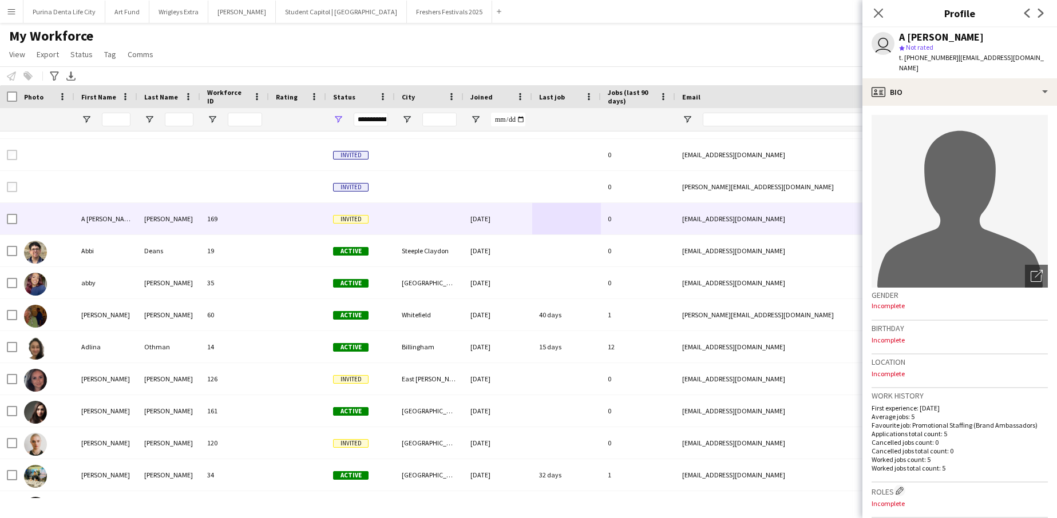
click at [586, 81] on div "Notify workforce Add to tag Select at least one crew to tag him or her. Advance…" at bounding box center [528, 75] width 1057 height 19
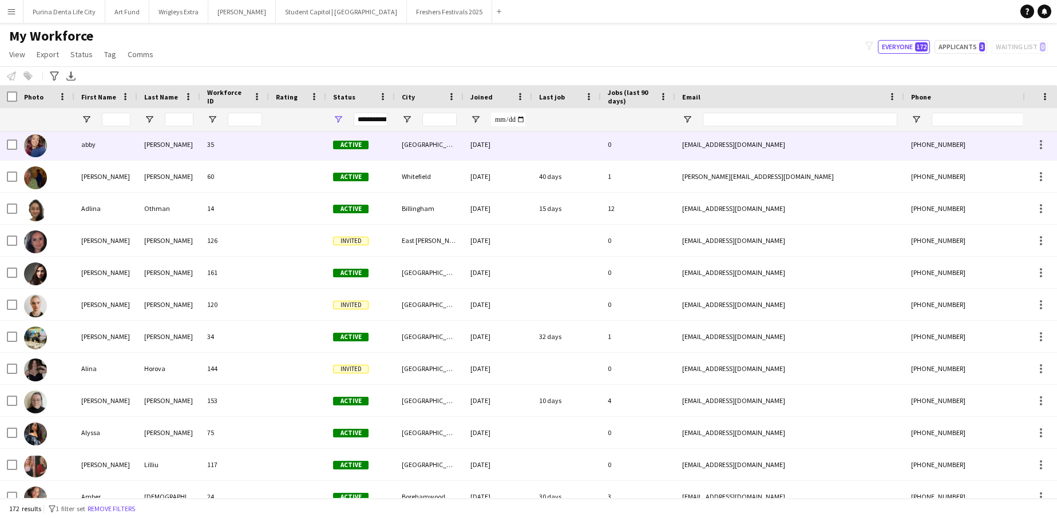
scroll to position [0, 0]
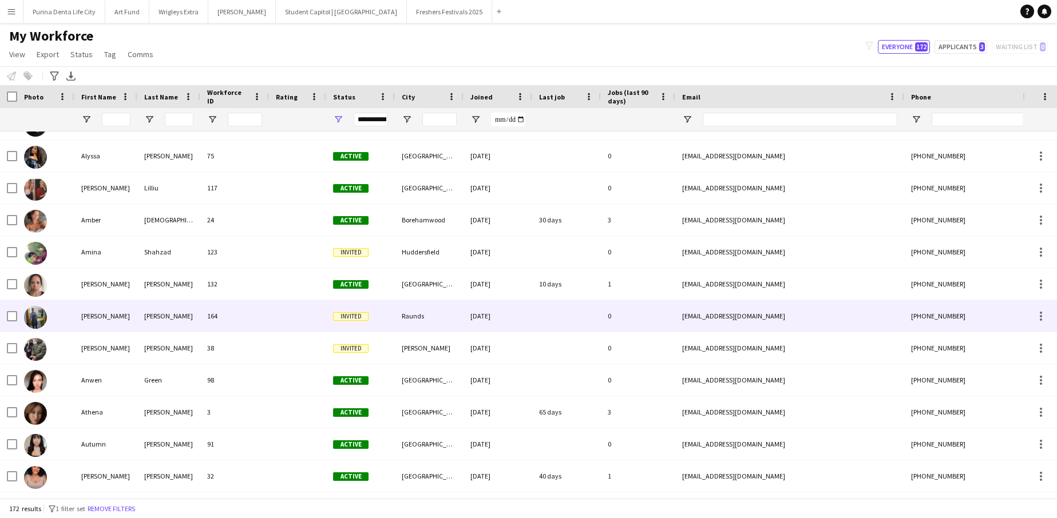
click at [309, 321] on div at bounding box center [297, 315] width 57 height 31
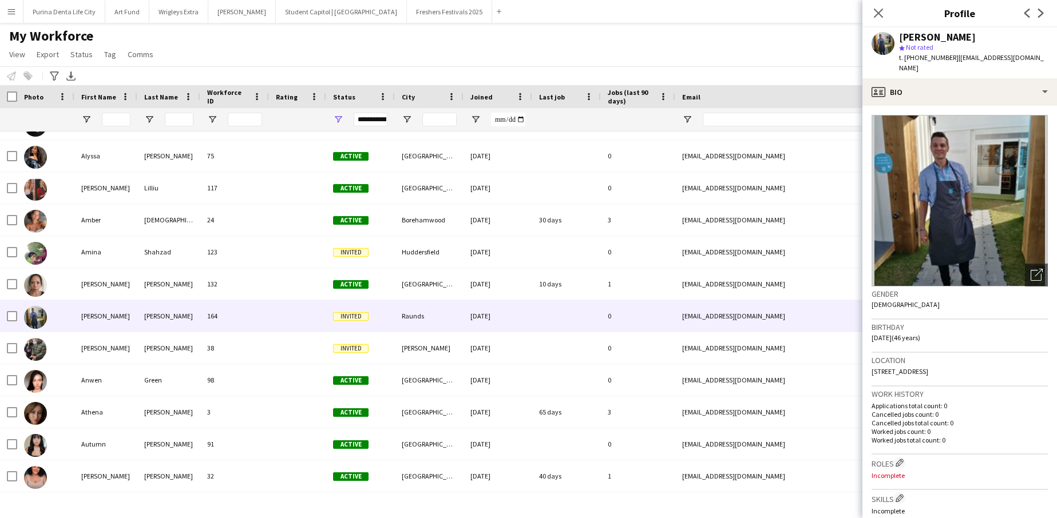
click at [641, 53] on div "My Workforce View Views Default view New view Update view Delete view Edit name…" at bounding box center [528, 46] width 1057 height 39
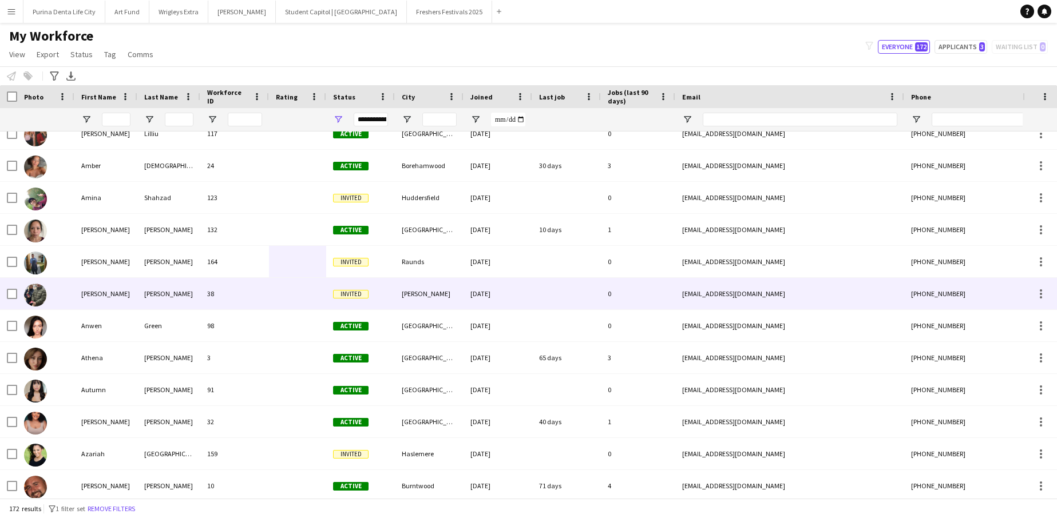
click at [544, 300] on div at bounding box center [566, 293] width 69 height 31
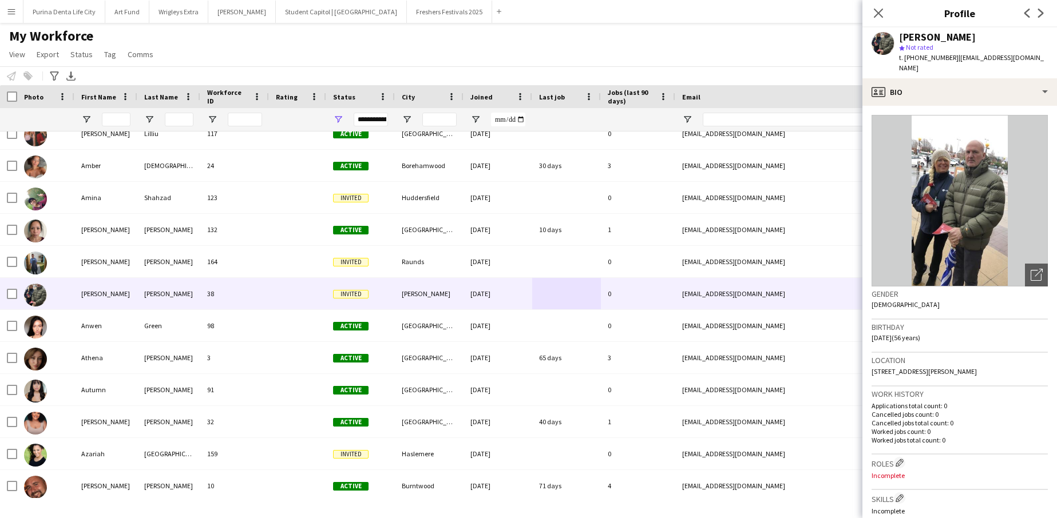
click at [664, 50] on div "My Workforce View Views Default view New view Update view Delete view Edit name…" at bounding box center [528, 46] width 1057 height 39
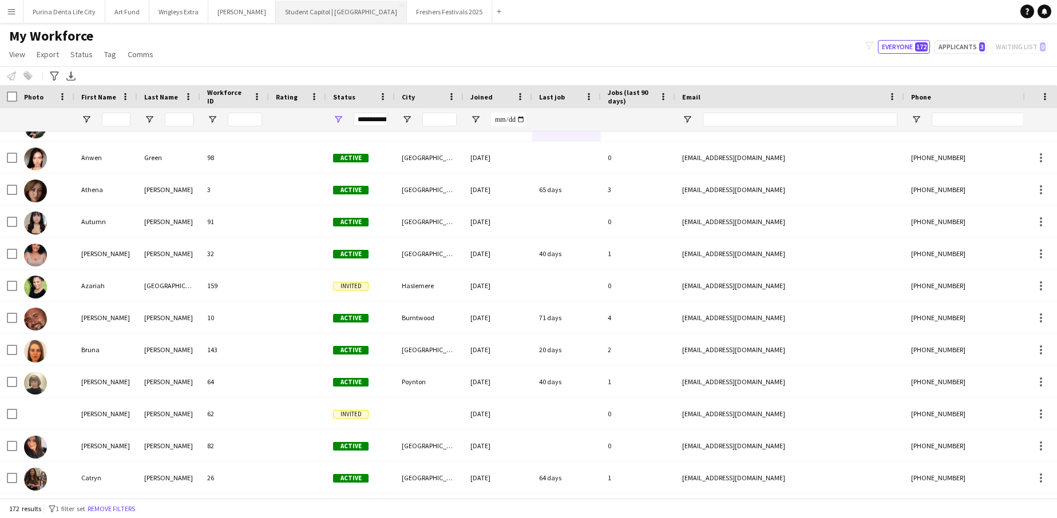
click at [300, 14] on button "Student Capitol | [GEOGRAPHIC_DATA] Close" at bounding box center [341, 12] width 131 height 22
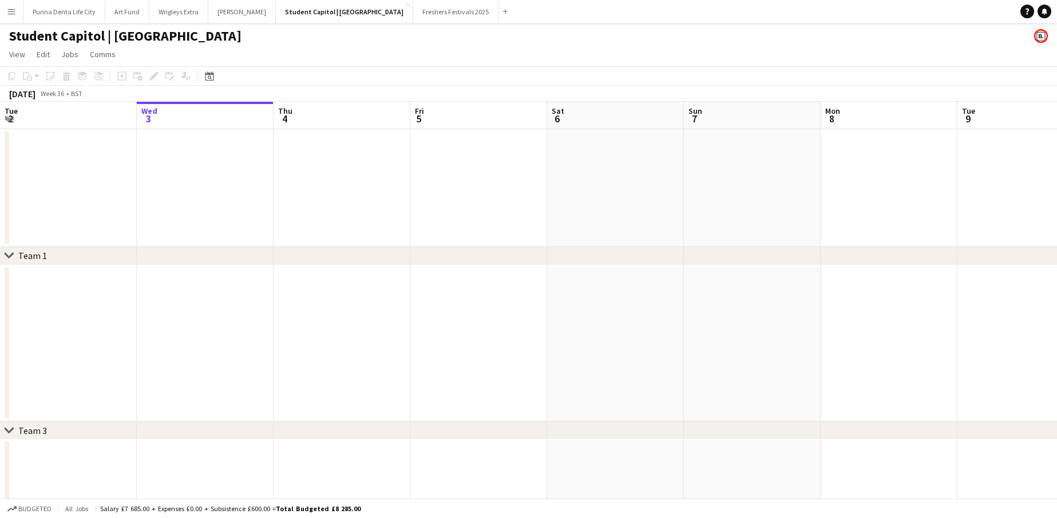
click at [473, 202] on app-date-cell at bounding box center [478, 188] width 137 height 118
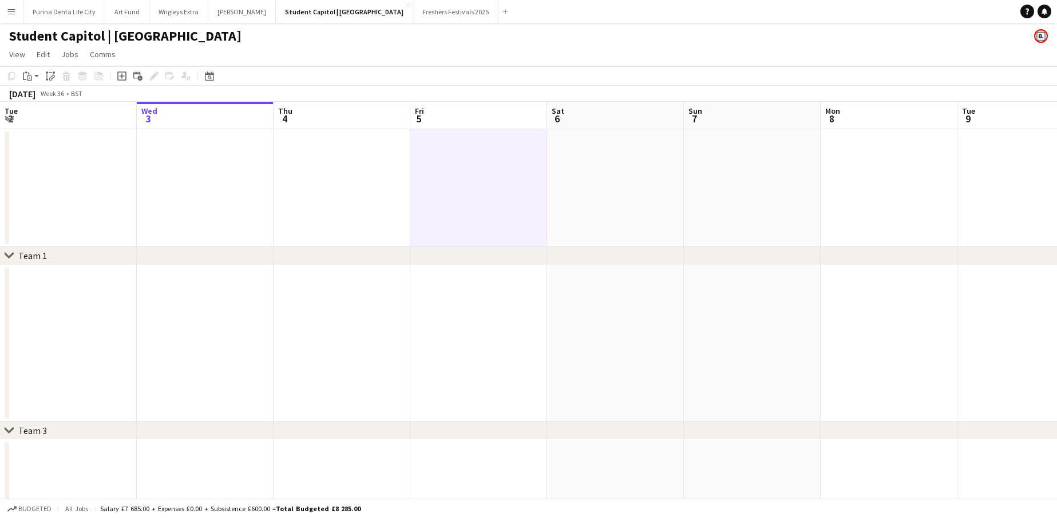
click at [468, 192] on app-date-cell at bounding box center [478, 188] width 137 height 118
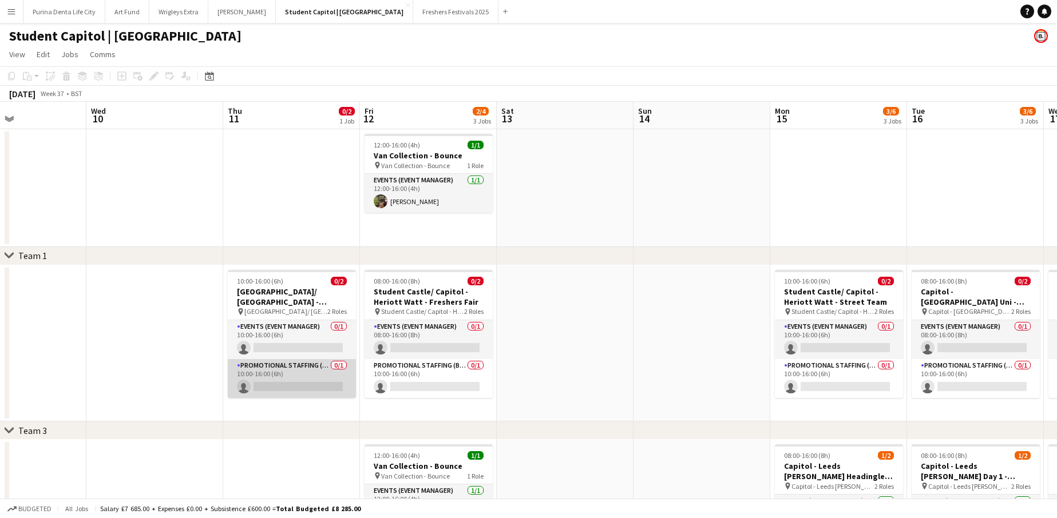
click at [283, 388] on app-card-role "Promotional Staffing (Brand Ambassadors) 0/1 10:00-16:00 (6h) single-neutral-ac…" at bounding box center [292, 378] width 128 height 39
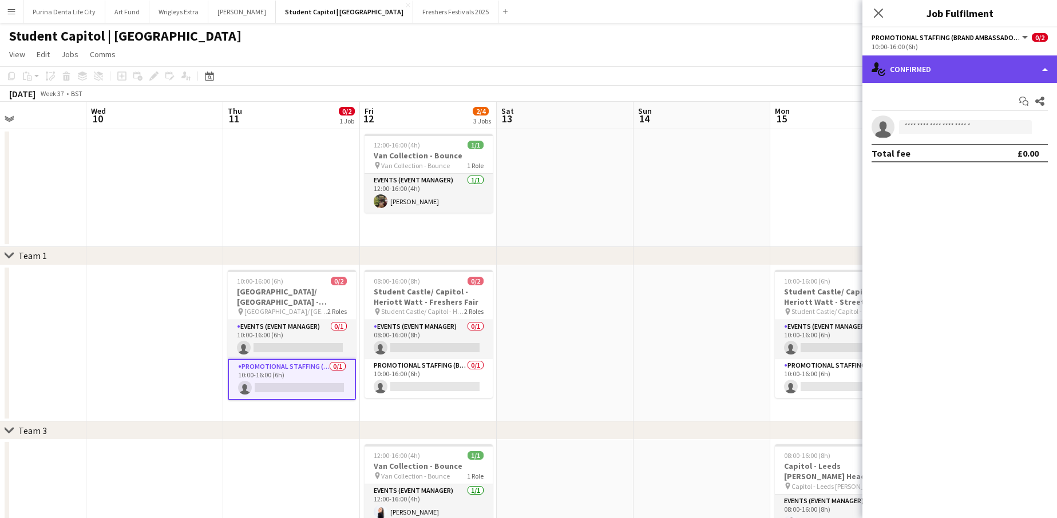
click at [981, 77] on div "single-neutral-actions-check-2 Confirmed" at bounding box center [959, 68] width 194 height 27
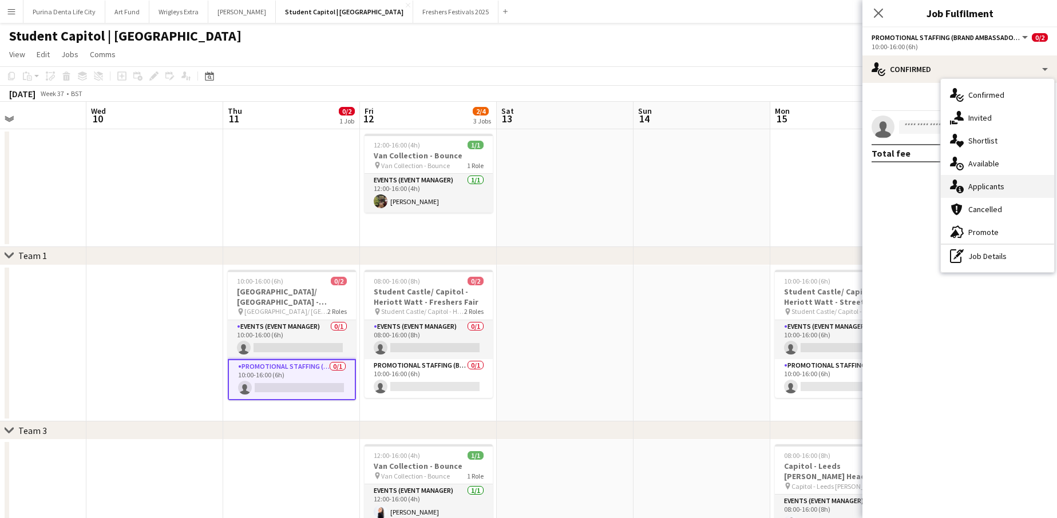
click at [999, 181] on div "single-neutral-actions-information Applicants" at bounding box center [996, 186] width 113 height 23
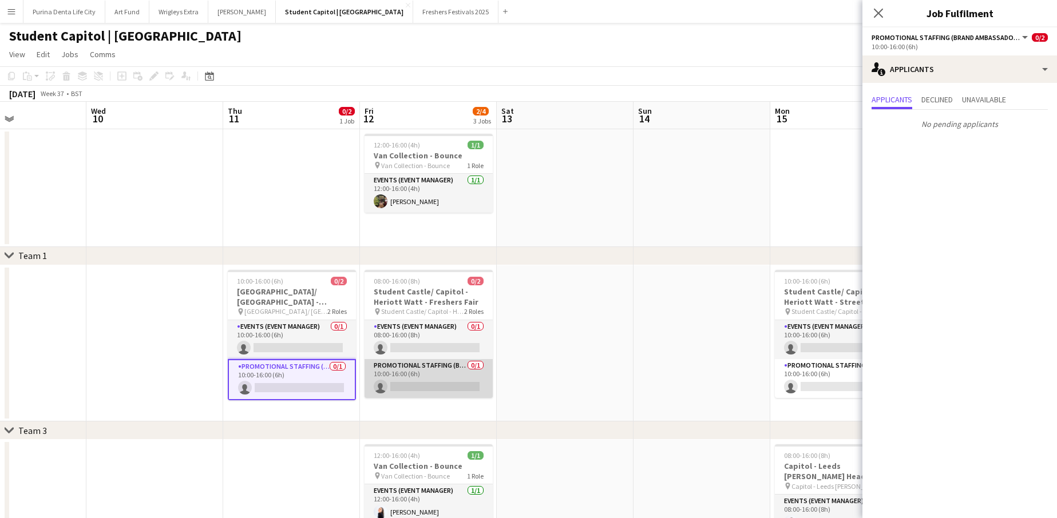
click at [476, 371] on app-card-role "Promotional Staffing (Brand Ambassadors) 0/1 10:00-16:00 (6h) single-neutral-ac…" at bounding box center [428, 378] width 128 height 39
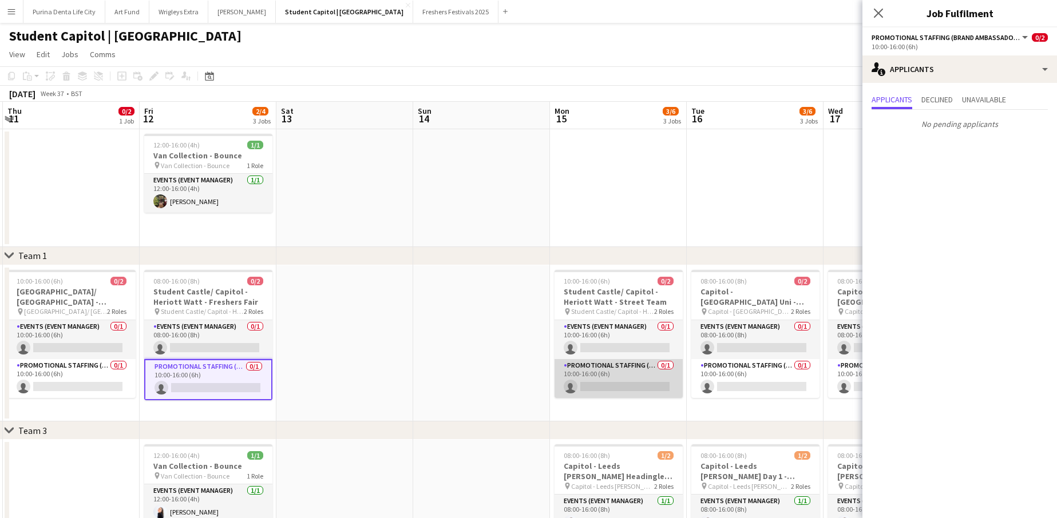
click at [647, 387] on app-card-role "Promotional Staffing (Brand Ambassadors) 0/1 10:00-16:00 (6h) single-neutral-ac…" at bounding box center [618, 378] width 128 height 39
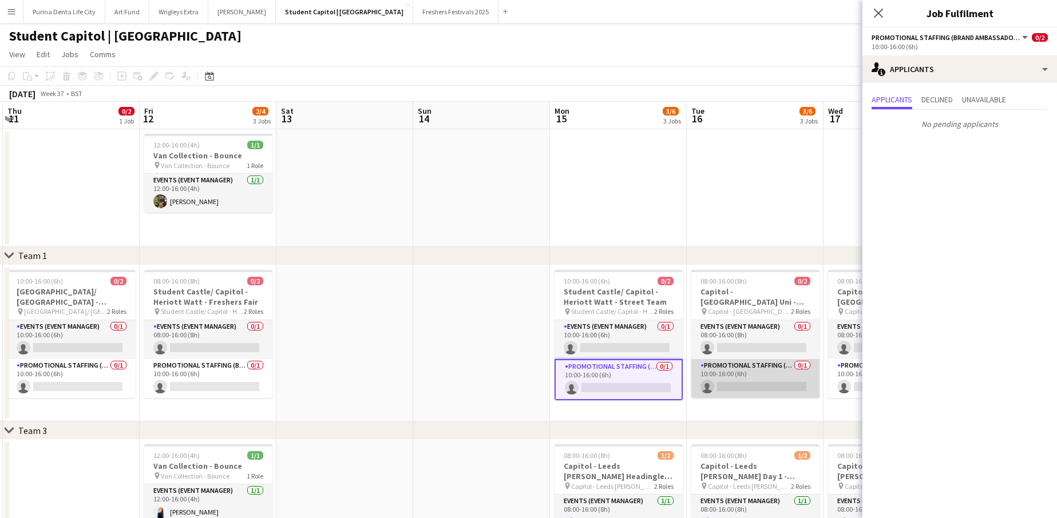
click at [733, 379] on app-card-role "Promotional Staffing (Brand Ambassadors) 0/1 10:00-16:00 (6h) single-neutral-ac…" at bounding box center [755, 378] width 128 height 39
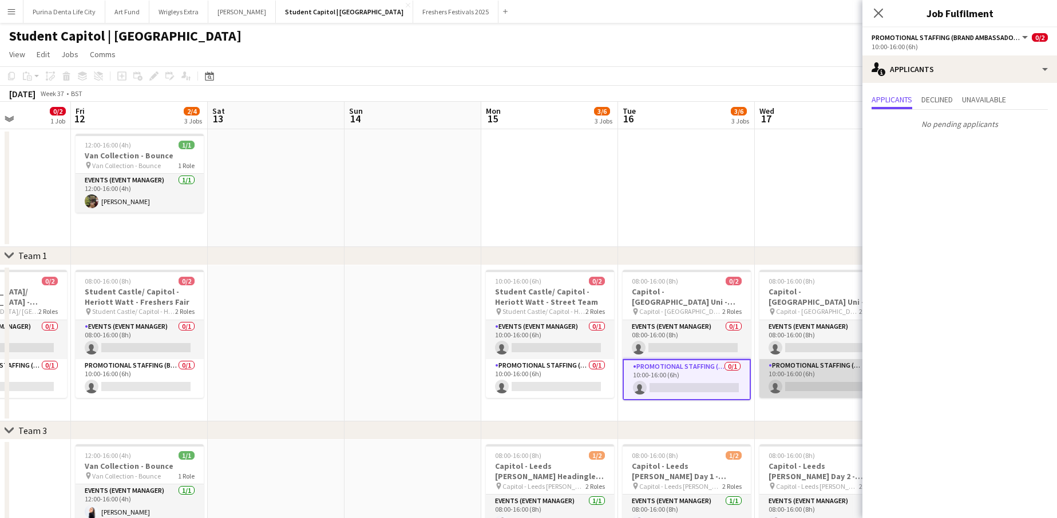
click at [791, 373] on app-card-role "Promotional Staffing (Brand Ambassadors) 0/1 10:00-16:00 (6h) single-neutral-ac…" at bounding box center [823, 378] width 128 height 39
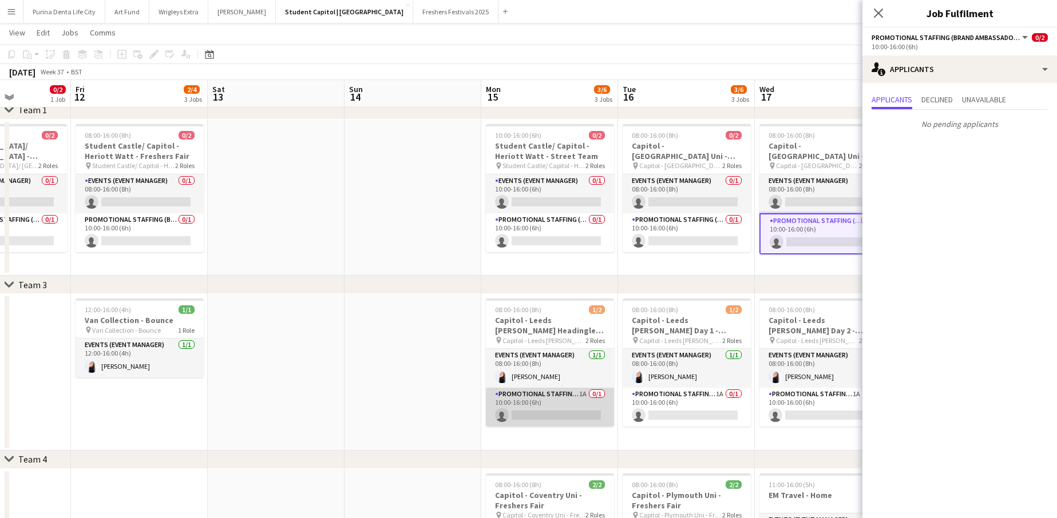
click at [530, 404] on app-card-role "Promotional Staffing (Brand Ambassadors) 1A 0/1 10:00-16:00 (6h) single-neutral…" at bounding box center [550, 407] width 128 height 39
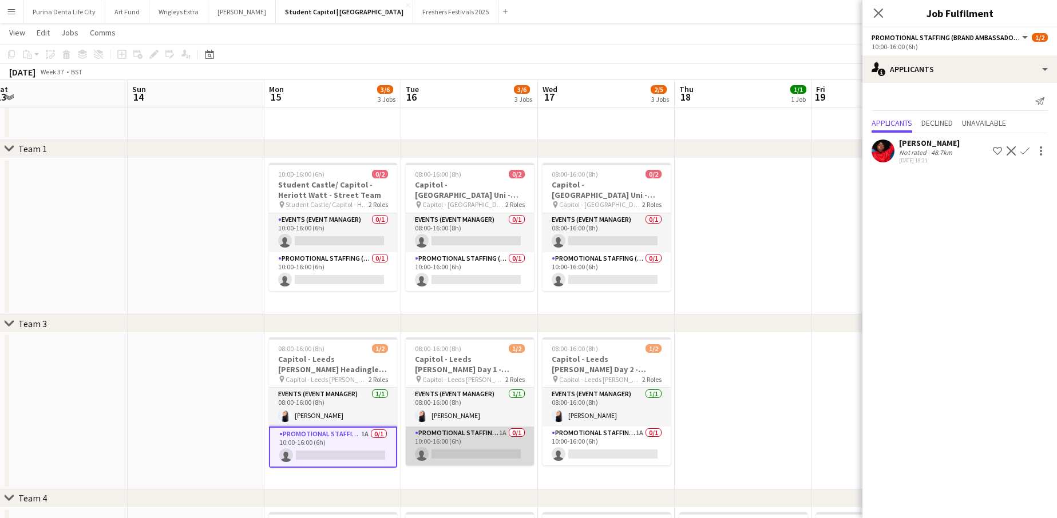
click at [478, 442] on app-card-role "Promotional Staffing (Brand Ambassadors) 1A 0/1 10:00-16:00 (6h) single-neutral…" at bounding box center [470, 446] width 128 height 39
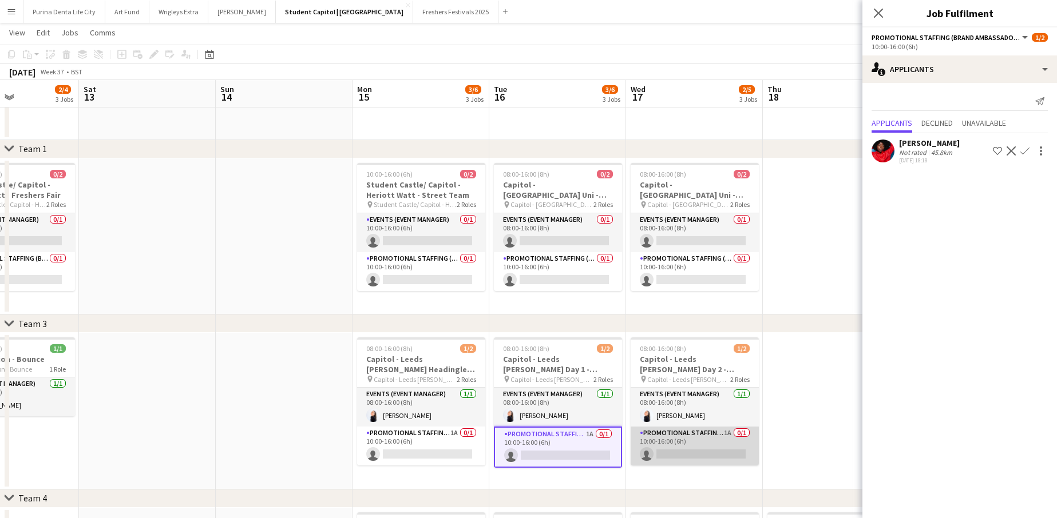
click at [671, 452] on app-card-role "Promotional Staffing (Brand Ambassadors) 1A 0/1 10:00-16:00 (6h) single-neutral…" at bounding box center [694, 446] width 128 height 39
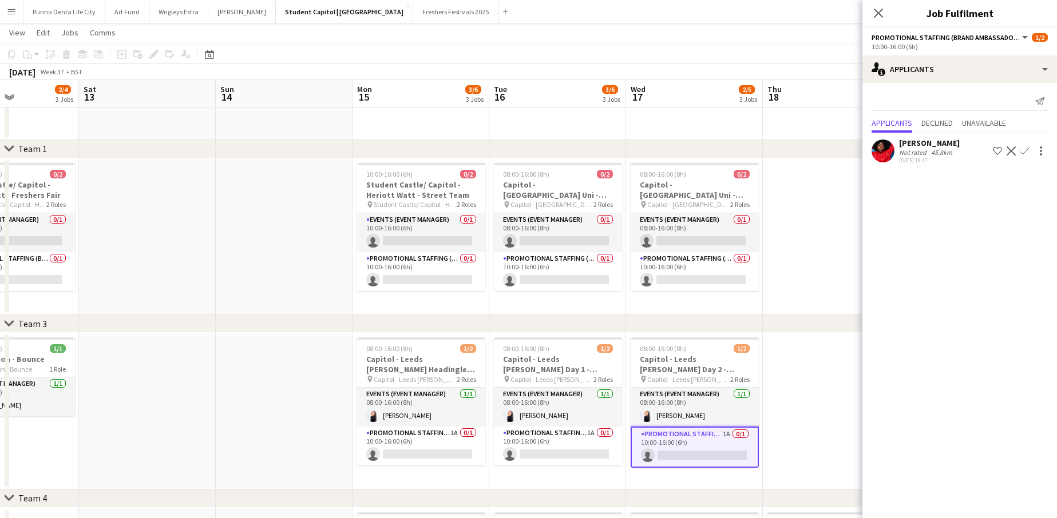
click at [783, 422] on app-date-cell at bounding box center [831, 411] width 137 height 157
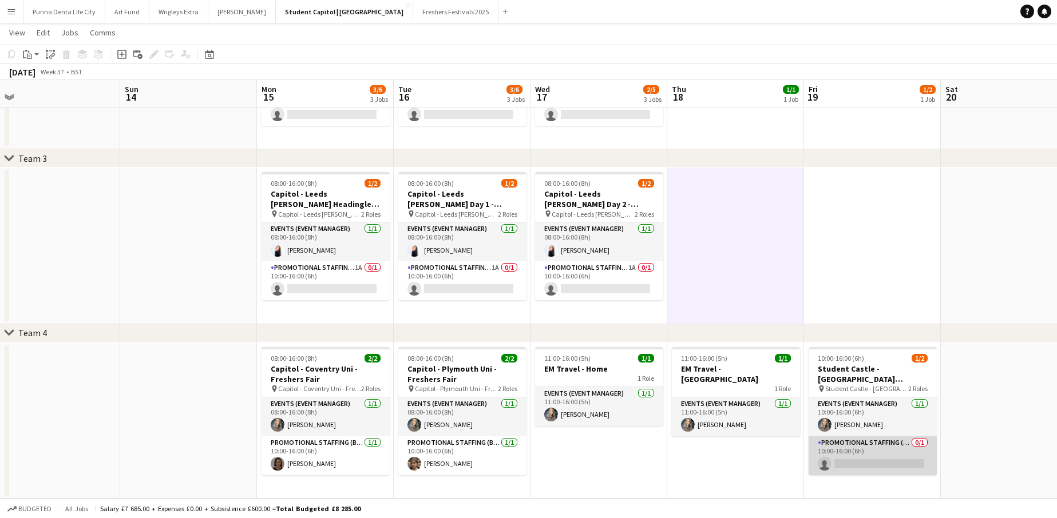
click at [844, 454] on app-card-role "Promotional Staffing (Brand Ambassadors) 0/1 10:00-16:00 (6h) single-neutral-ac…" at bounding box center [872, 455] width 128 height 39
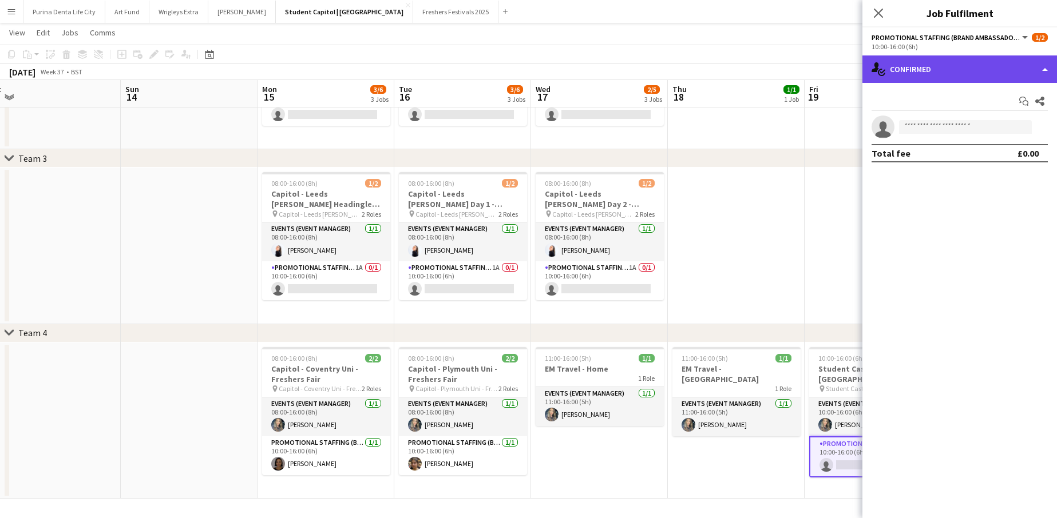
click at [954, 77] on div "single-neutral-actions-check-2 Confirmed" at bounding box center [959, 68] width 194 height 27
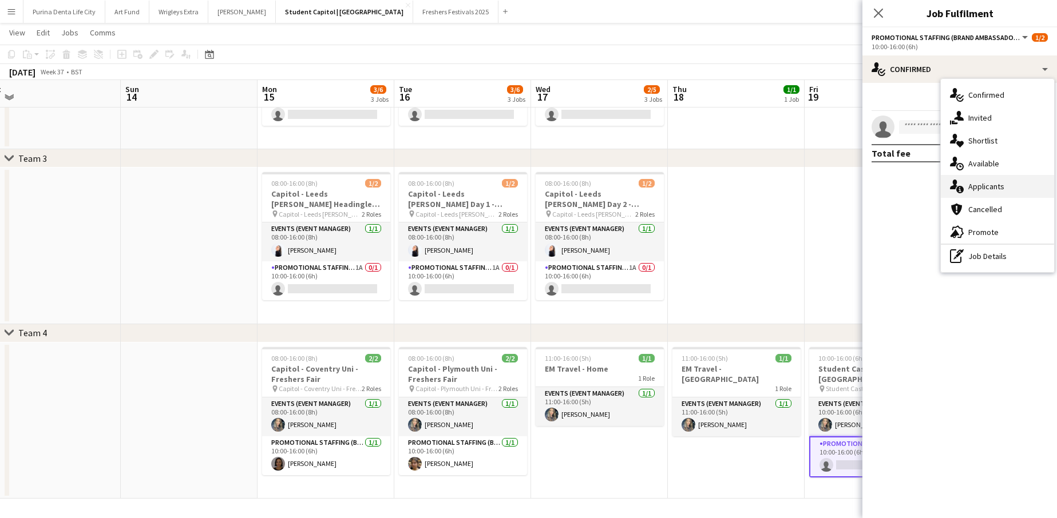
click at [991, 182] on span "Applicants" at bounding box center [986, 186] width 36 height 10
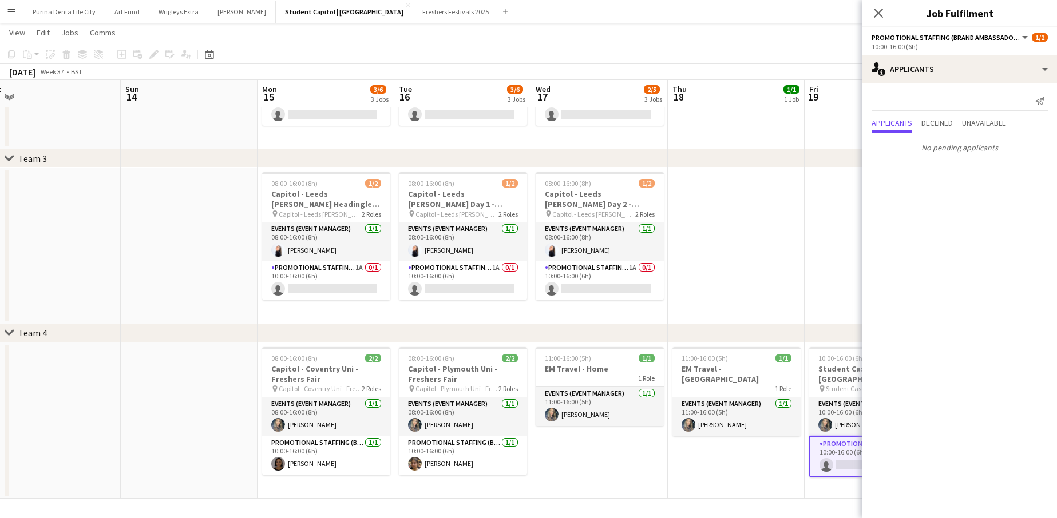
click at [772, 244] on app-date-cell at bounding box center [736, 246] width 137 height 157
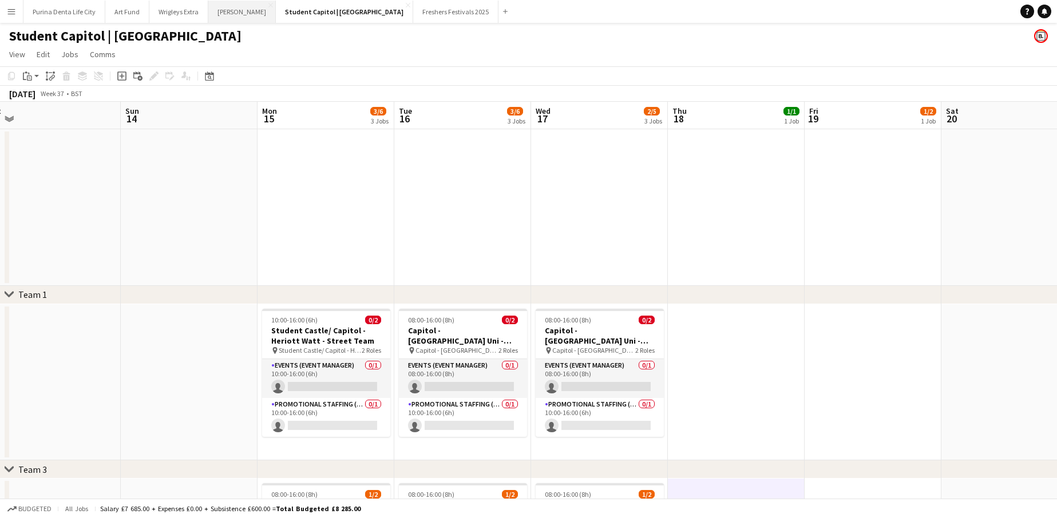
click at [228, 14] on button "[PERSON_NAME] Close" at bounding box center [241, 12] width 67 height 22
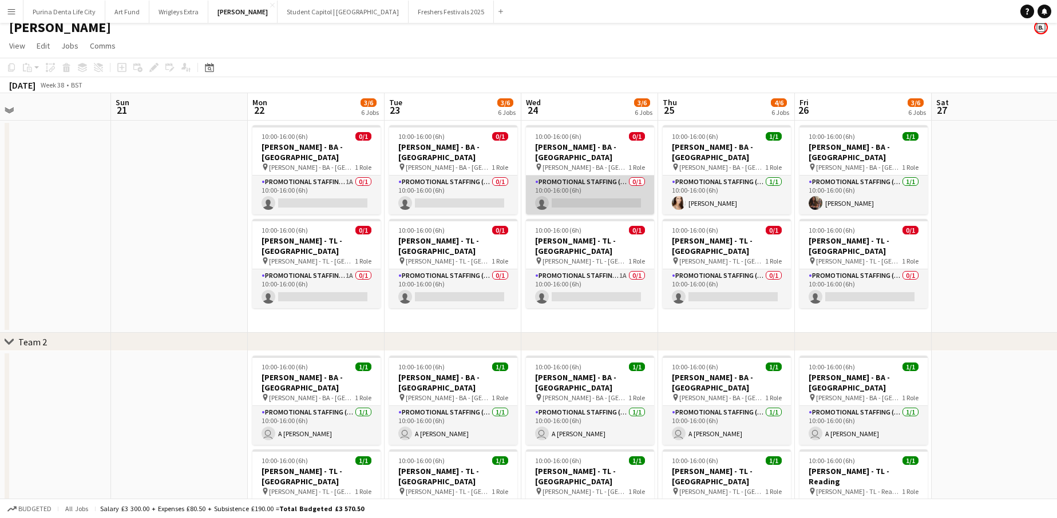
click at [569, 191] on app-card-role "Promotional Staffing (Brand Ambassadors) 0/1 10:00-16:00 (6h) single-neutral-ac…" at bounding box center [590, 195] width 128 height 39
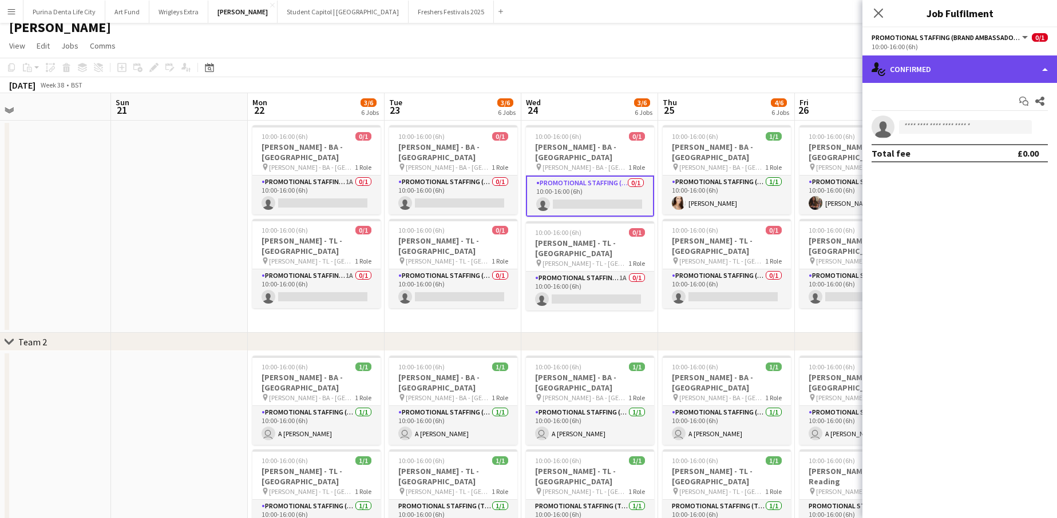
click at [983, 81] on div "single-neutral-actions-check-2 Confirmed" at bounding box center [959, 68] width 194 height 27
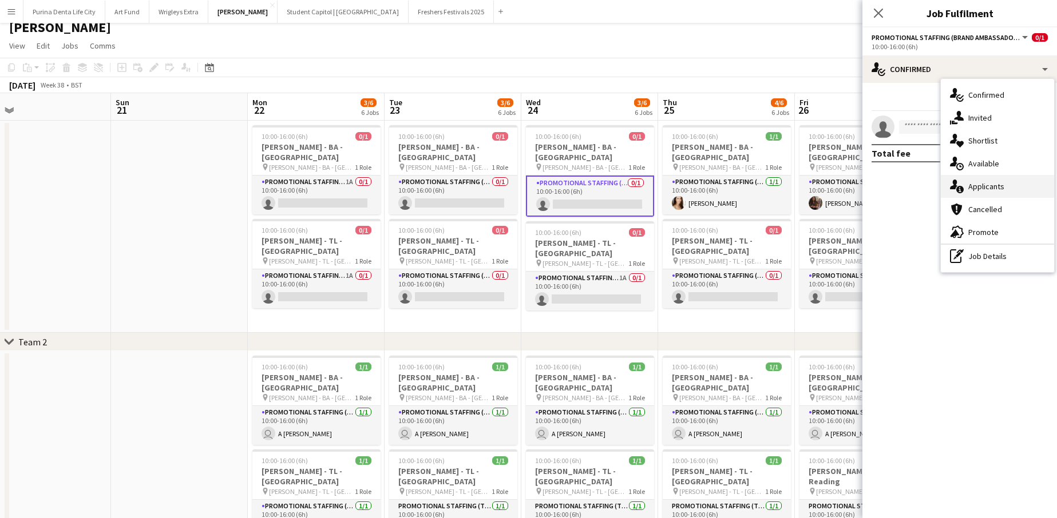
click at [978, 190] on span "Applicants" at bounding box center [986, 186] width 36 height 10
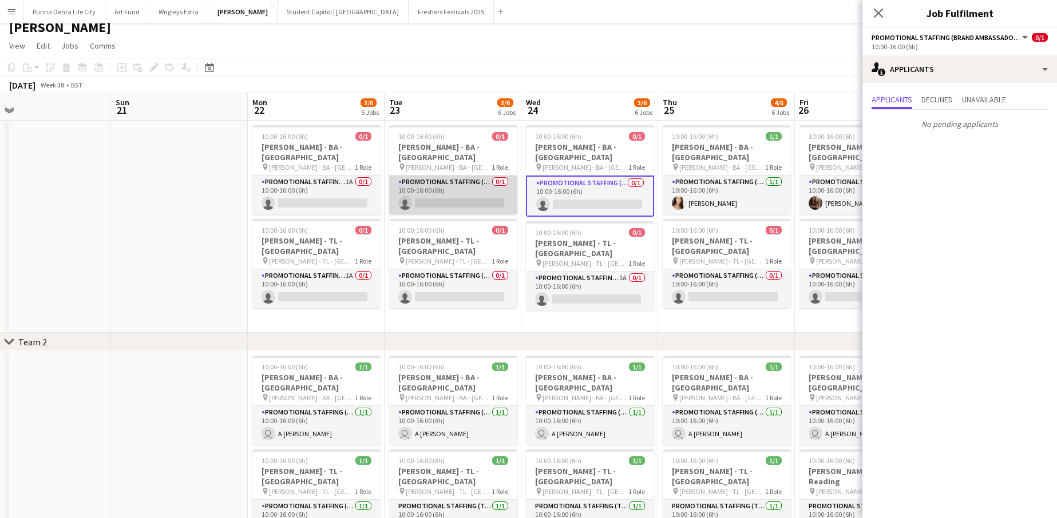
click at [431, 192] on app-card-role "Promotional Staffing (Brand Ambassadors) 0/1 10:00-16:00 (6h) single-neutral-ac…" at bounding box center [453, 195] width 128 height 39
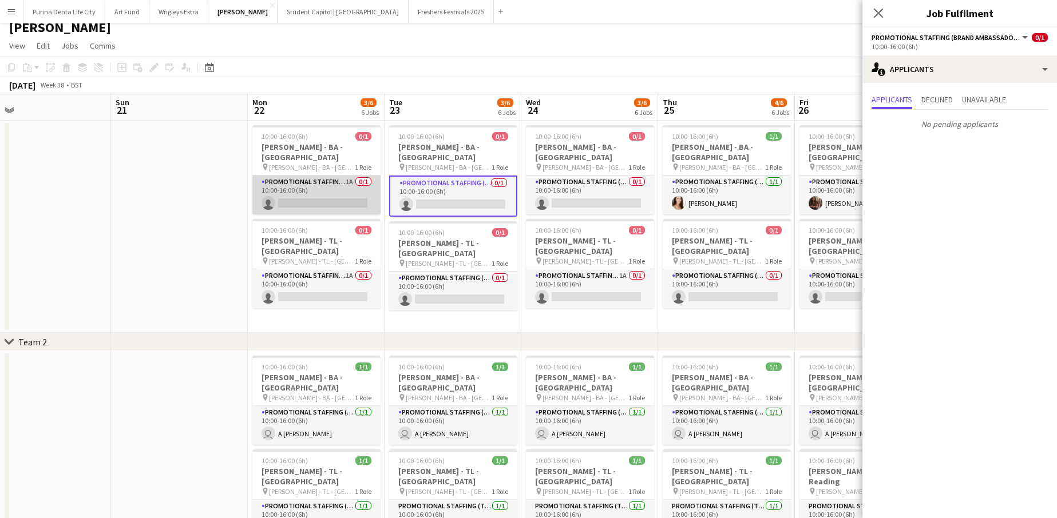
click at [316, 196] on app-card-role "Promotional Staffing (Brand Ambassadors) 1A 0/1 10:00-16:00 (6h) single-neutral…" at bounding box center [316, 195] width 128 height 39
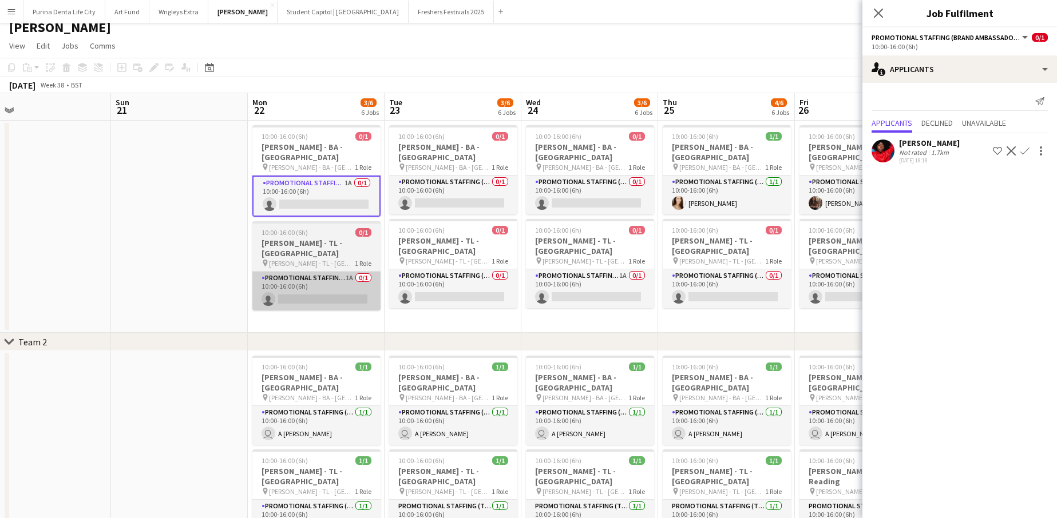
click at [350, 281] on app-card-role "Promotional Staffing (Team Leader) 1A 0/1 10:00-16:00 (6h) single-neutral-actio…" at bounding box center [316, 291] width 128 height 39
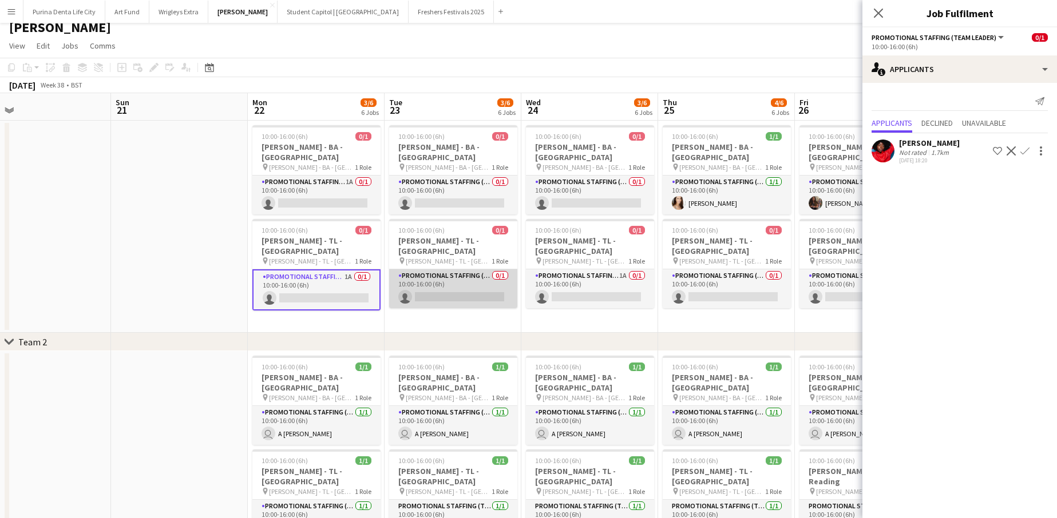
click at [444, 279] on app-card-role "Promotional Staffing (Team Leader) 0/1 10:00-16:00 (6h) single-neutral-actions" at bounding box center [453, 288] width 128 height 39
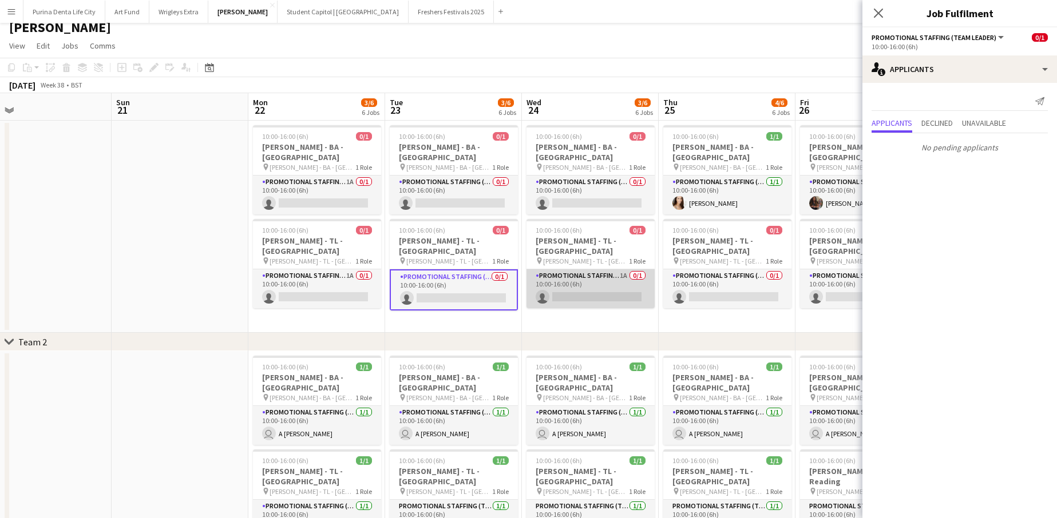
click at [566, 269] on app-card-role "Promotional Staffing (Team Leader) 1A 0/1 10:00-16:00 (6h) single-neutral-actio…" at bounding box center [590, 288] width 128 height 39
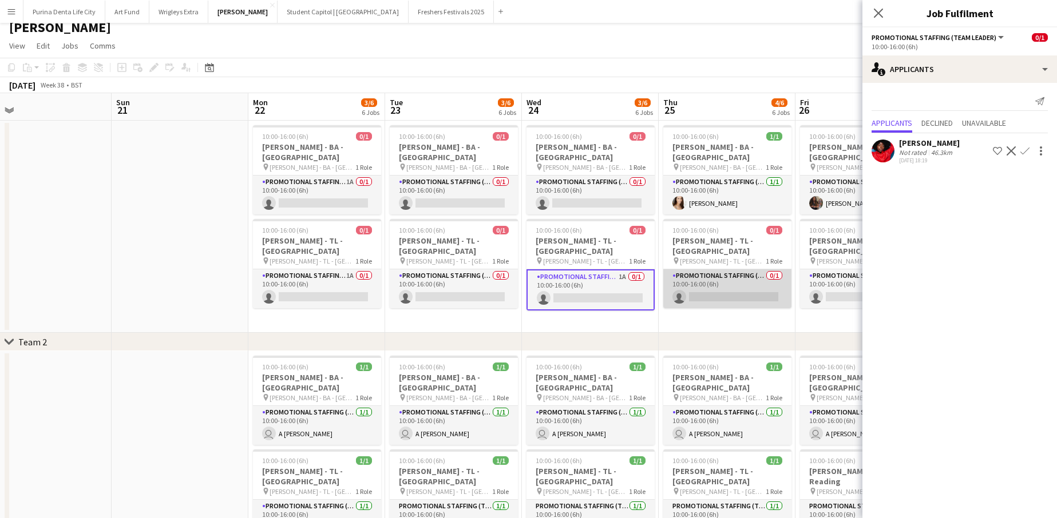
click at [667, 270] on app-card-role "Promotional Staffing (Team Leader) 0/1 10:00-16:00 (6h) single-neutral-actions" at bounding box center [727, 288] width 128 height 39
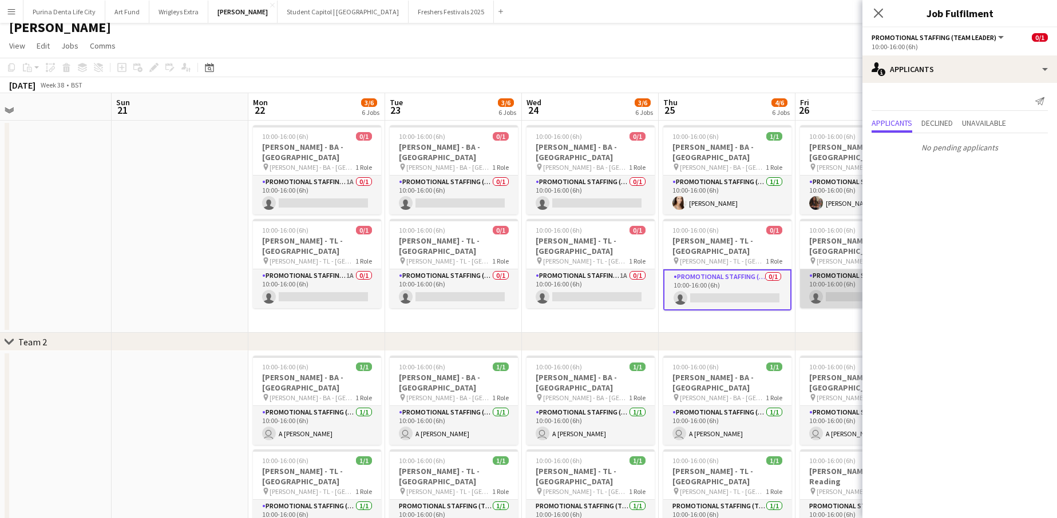
click at [812, 269] on app-card-role "Promotional Staffing (Team Leader) 0/1 10:00-16:00 (6h) single-neutral-actions" at bounding box center [864, 288] width 128 height 39
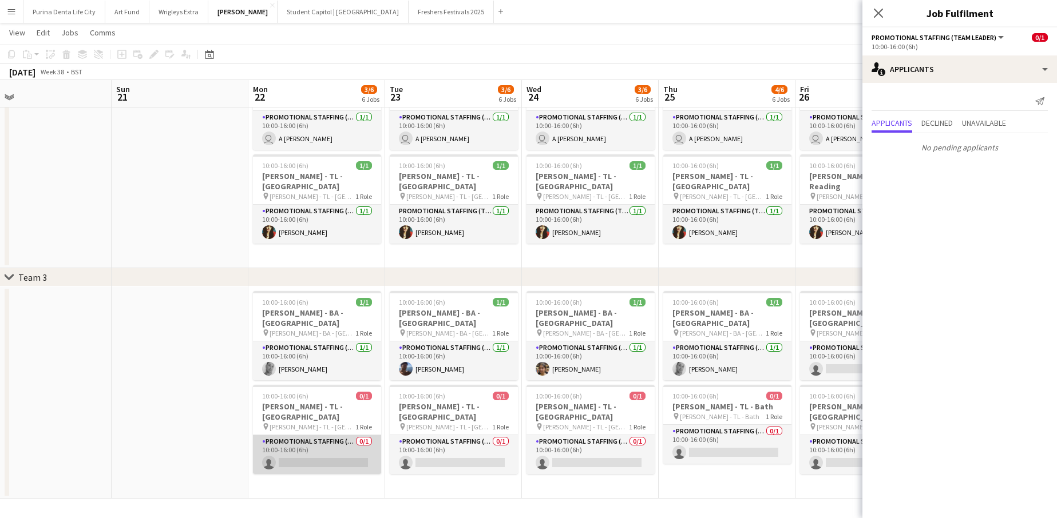
click at [296, 435] on app-card-role "Promotional Staffing (Team Leader) 0/1 10:00-16:00 (6h) single-neutral-actions" at bounding box center [317, 454] width 128 height 39
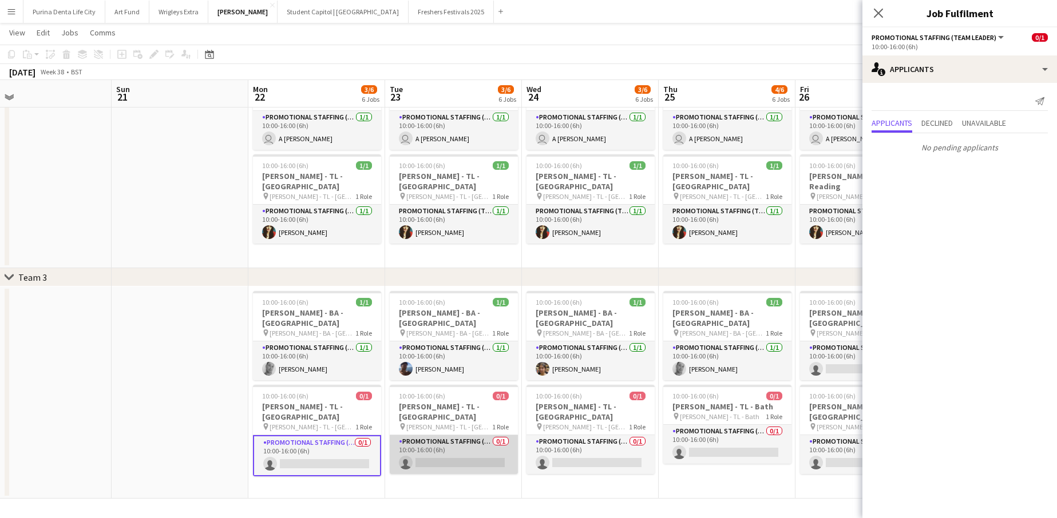
click at [412, 435] on app-card-role "Promotional Staffing (Team Leader) 0/1 10:00-16:00 (6h) single-neutral-actions" at bounding box center [454, 454] width 128 height 39
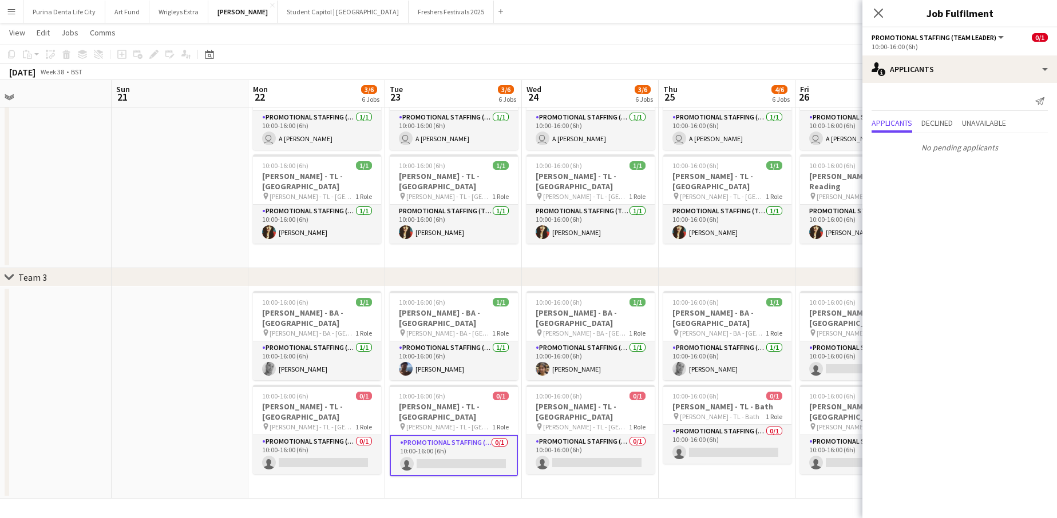
click at [410, 455] on app-card-role "Promotional Staffing (Team Leader) 0/1 10:00-16:00 (6h) single-neutral-actions" at bounding box center [454, 455] width 128 height 41
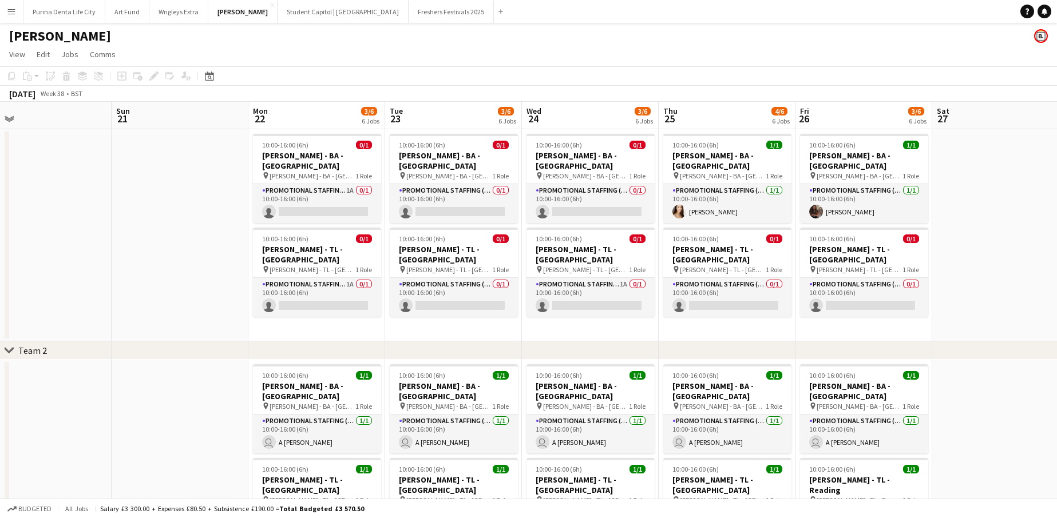
click at [316, 14] on button "Student Capitol | [GEOGRAPHIC_DATA] Close" at bounding box center [342, 12] width 131 height 22
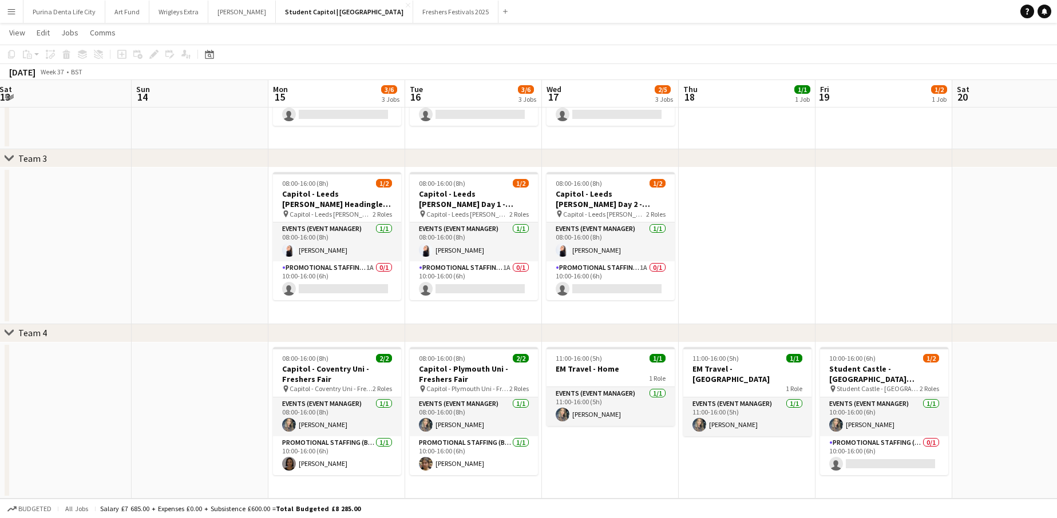
scroll to position [310, 0]
click at [795, 199] on app-date-cell at bounding box center [746, 246] width 137 height 157
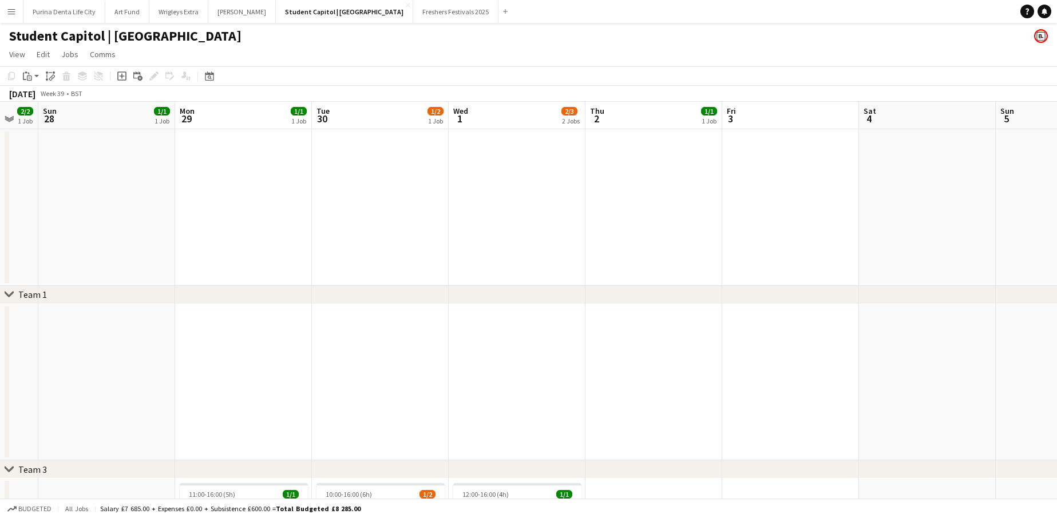
scroll to position [0, 375]
click at [233, 9] on button "[PERSON_NAME] Close" at bounding box center [241, 12] width 67 height 22
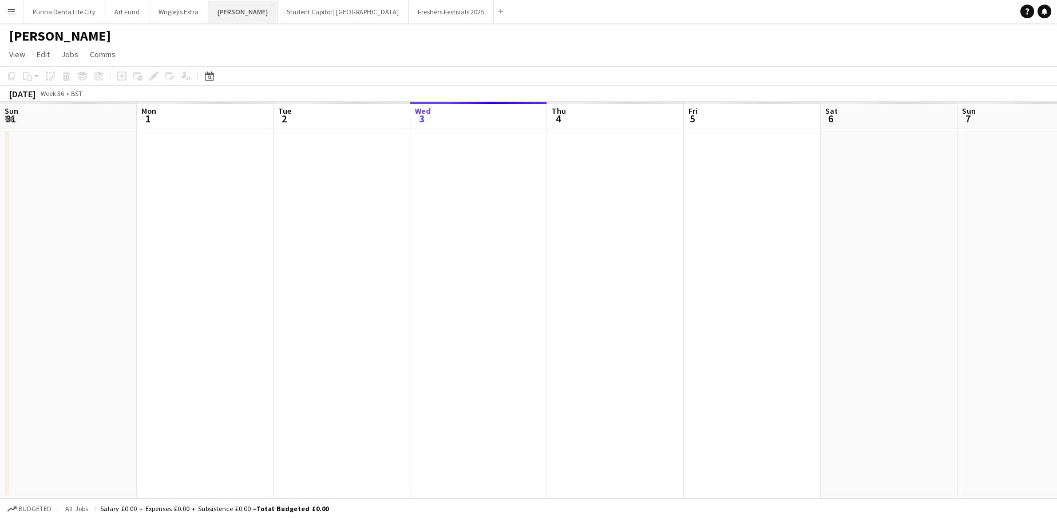
scroll to position [0, 273]
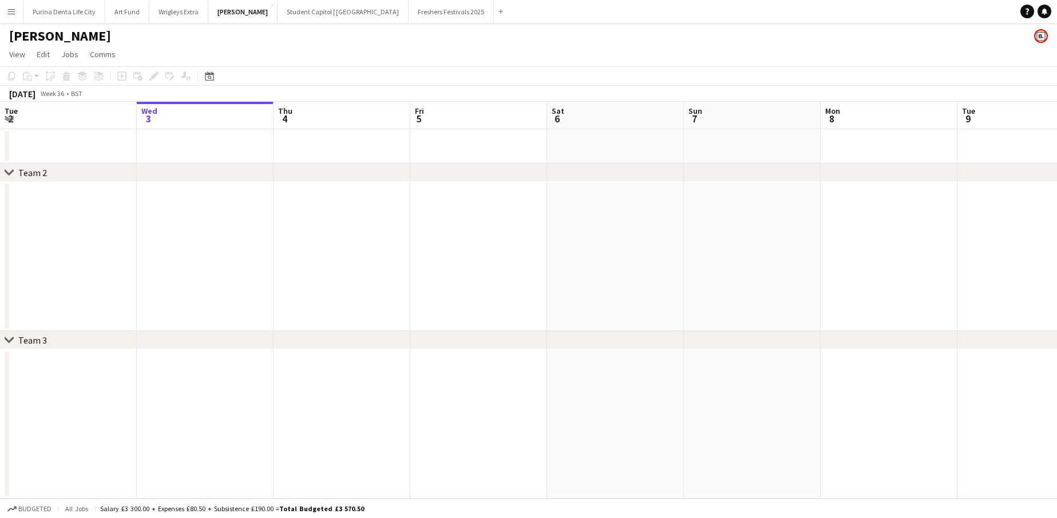
click at [675, 244] on app-date-cell at bounding box center [615, 256] width 137 height 149
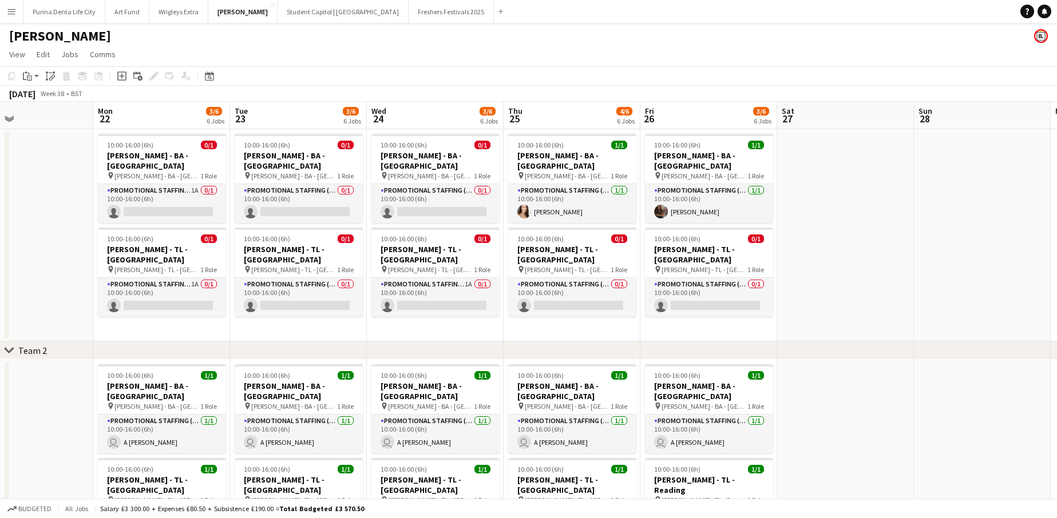
scroll to position [0, 316]
click at [680, 200] on app-card-role "Promotional Staffing (Brand Ambassadors) [DATE] 10:00-16:00 (6h) [PERSON_NAME]" at bounding box center [709, 203] width 128 height 39
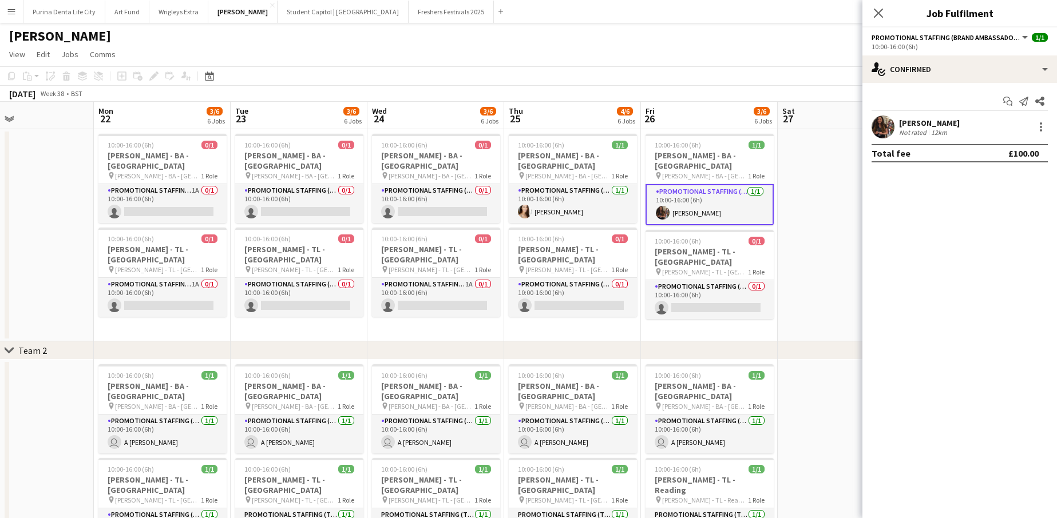
click at [881, 122] on app-user-avatar at bounding box center [882, 127] width 23 height 23
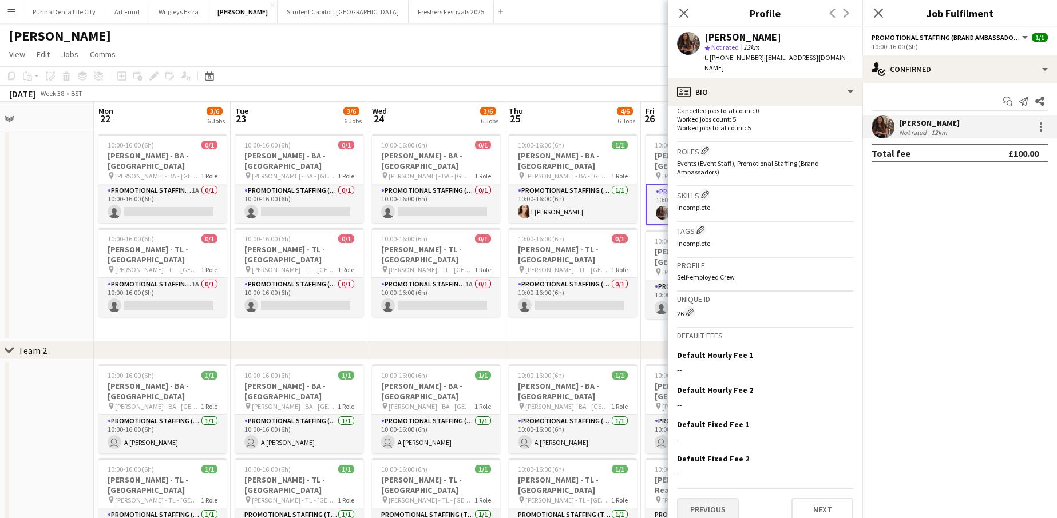
scroll to position [337, 0]
click at [722, 499] on button "Previous" at bounding box center [708, 510] width 62 height 23
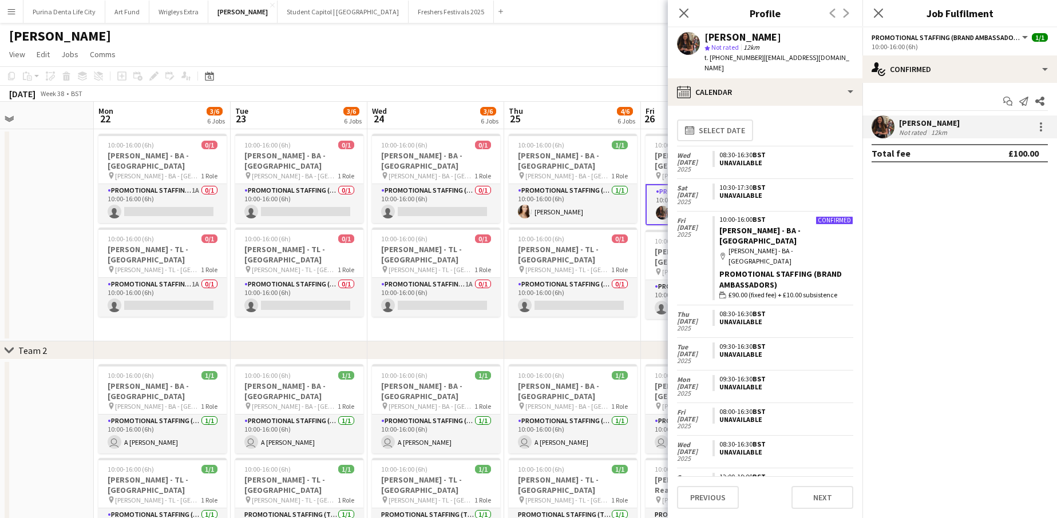
click at [808, 482] on div "Previous Next" at bounding box center [765, 493] width 176 height 33
click at [809, 487] on button "Next" at bounding box center [822, 497] width 62 height 23
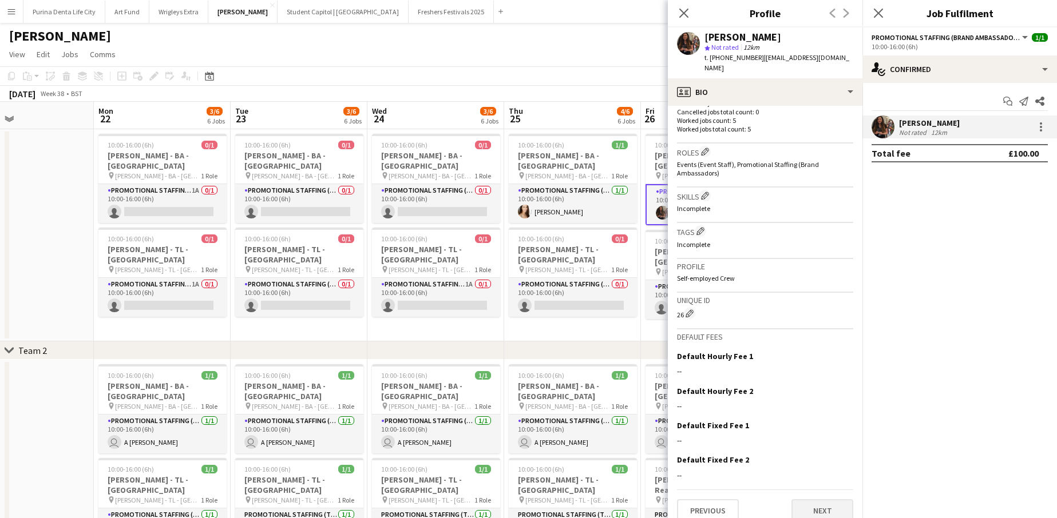
click at [812, 499] on button "Next" at bounding box center [822, 510] width 62 height 23
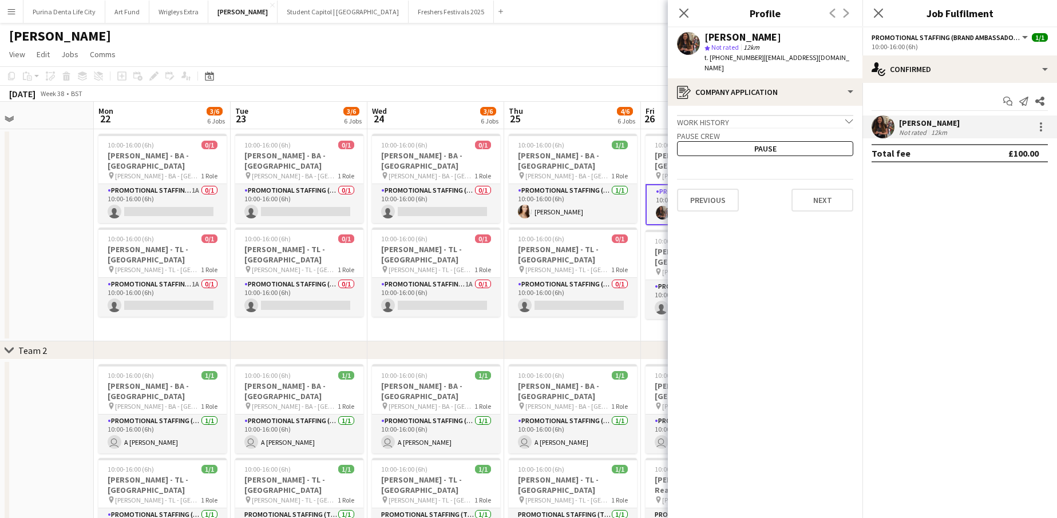
click at [815, 166] on app-crew-profile-application "Work history chevron-down Retail Advisor O2 Telefonica [DATE] — [DATE] • 1 yr 0…" at bounding box center [765, 312] width 194 height 412
click at [815, 206] on app-crew-profile-application "Work history chevron-down Retail Advisor O2 Telefonica [DATE] — [DATE] • 1 yr 0…" at bounding box center [765, 312] width 194 height 412
click at [812, 193] on button "Next" at bounding box center [822, 200] width 62 height 23
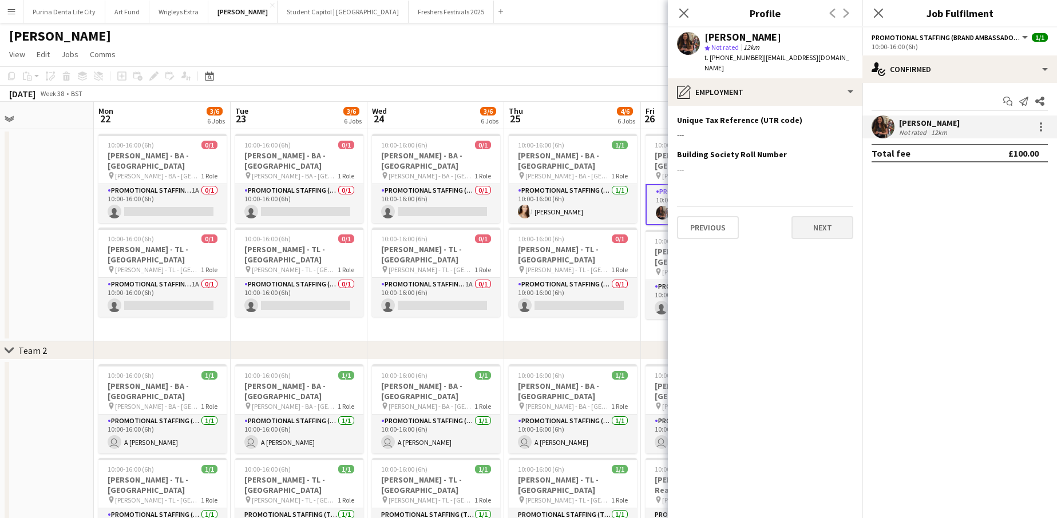
click at [817, 216] on button "Next" at bounding box center [822, 227] width 62 height 23
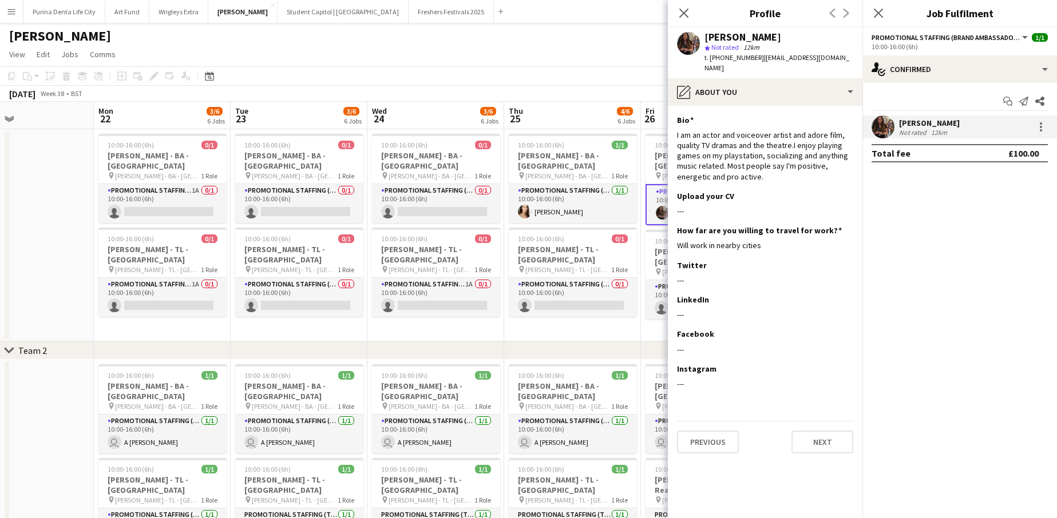
click at [612, 63] on app-page-menu "View Day view expanded Day view collapsed Month view Date picker Jump to [DATE]…" at bounding box center [528, 56] width 1057 height 22
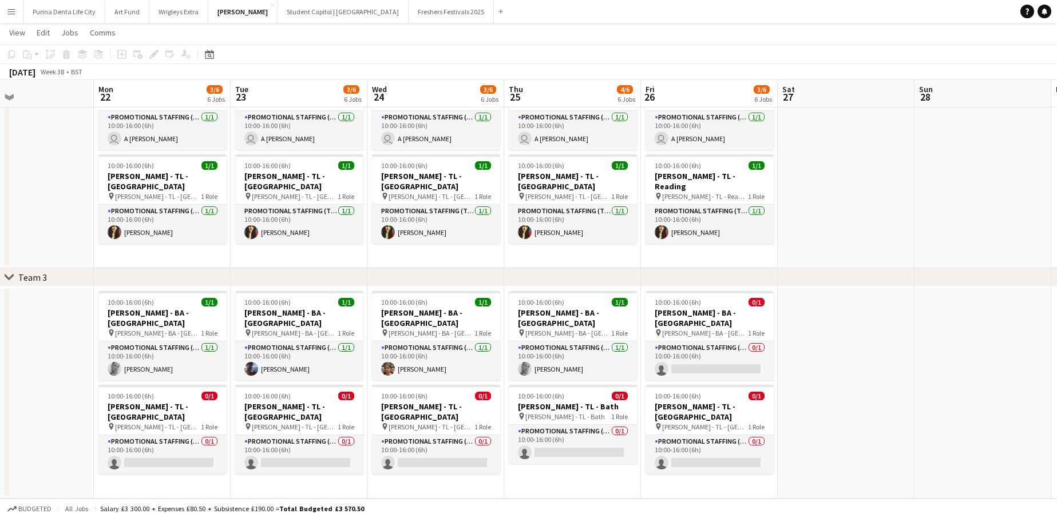
scroll to position [303, 0]
click at [753, 366] on app-card-role "Promotional Staffing (Brand Ambassadors) 0/1 10:00-16:00 (6h) single-neutral-ac…" at bounding box center [709, 361] width 128 height 39
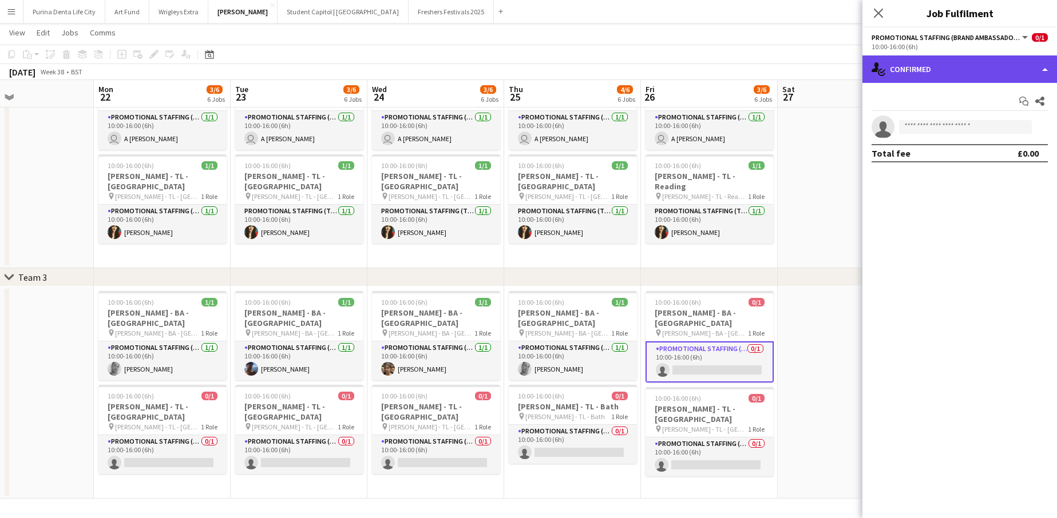
click at [931, 73] on div "single-neutral-actions-check-2 Confirmed" at bounding box center [959, 68] width 194 height 27
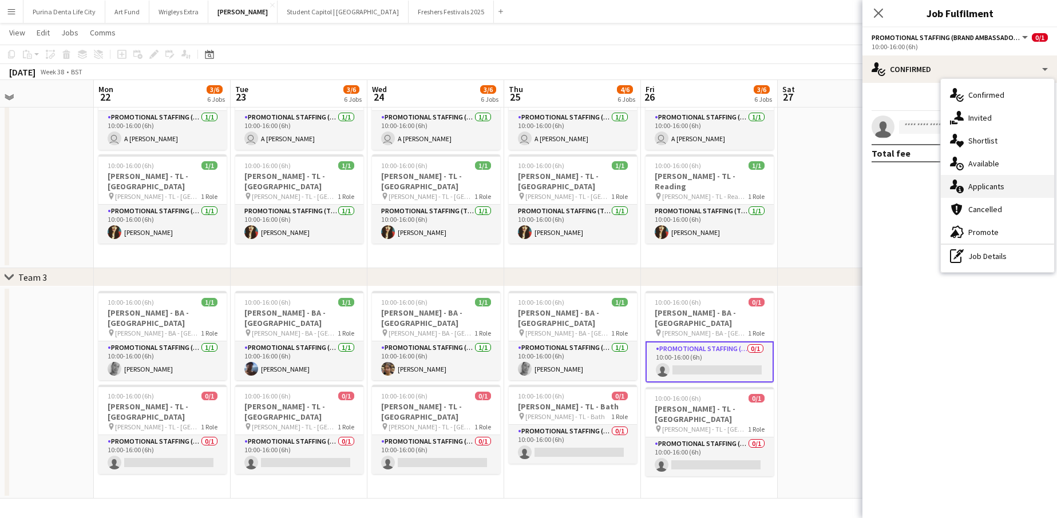
click at [1000, 189] on span "Applicants" at bounding box center [986, 186] width 36 height 10
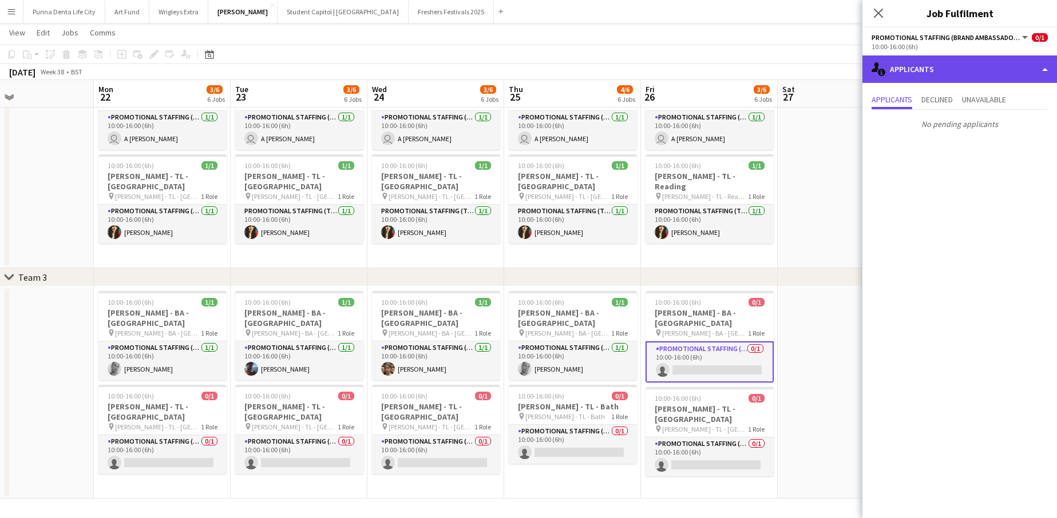
click at [950, 78] on div "single-neutral-actions-information Applicants" at bounding box center [959, 68] width 194 height 27
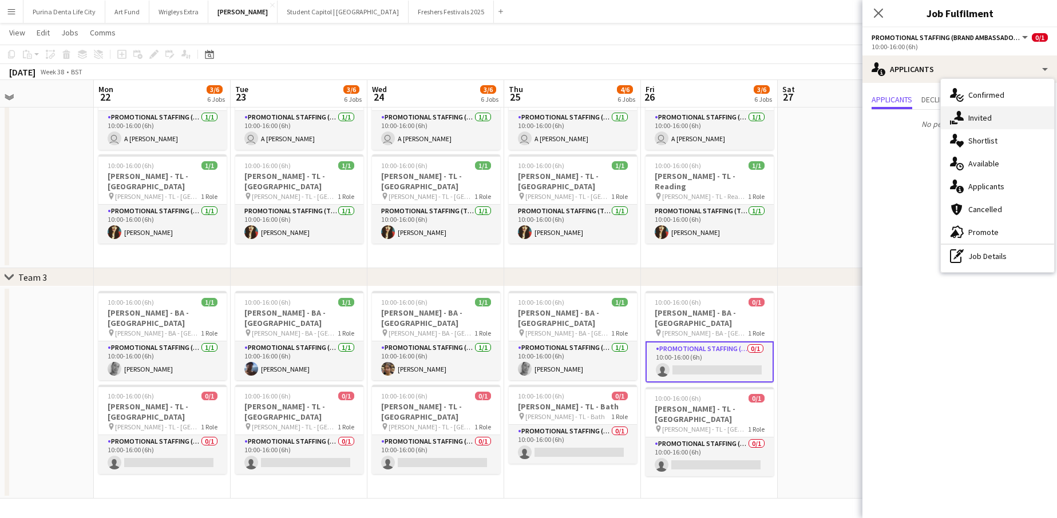
click at [968, 123] on div "single-neutral-actions-share-1 Invited" at bounding box center [996, 117] width 113 height 23
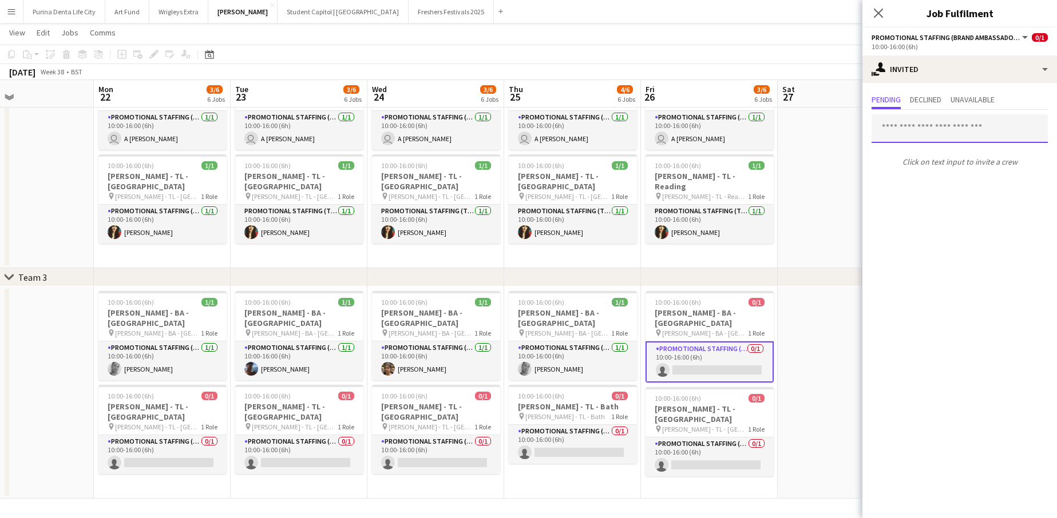
click at [934, 138] on input "text" at bounding box center [959, 128] width 176 height 29
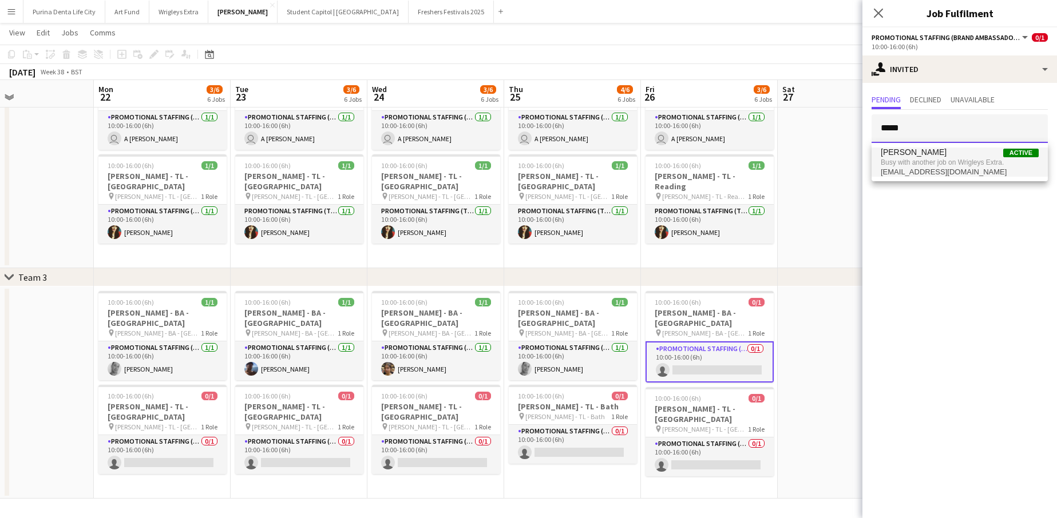
type input "*****"
click at [968, 165] on span "Busy with another job on Wrigleys Extra." at bounding box center [959, 162] width 158 height 10
type input "*"
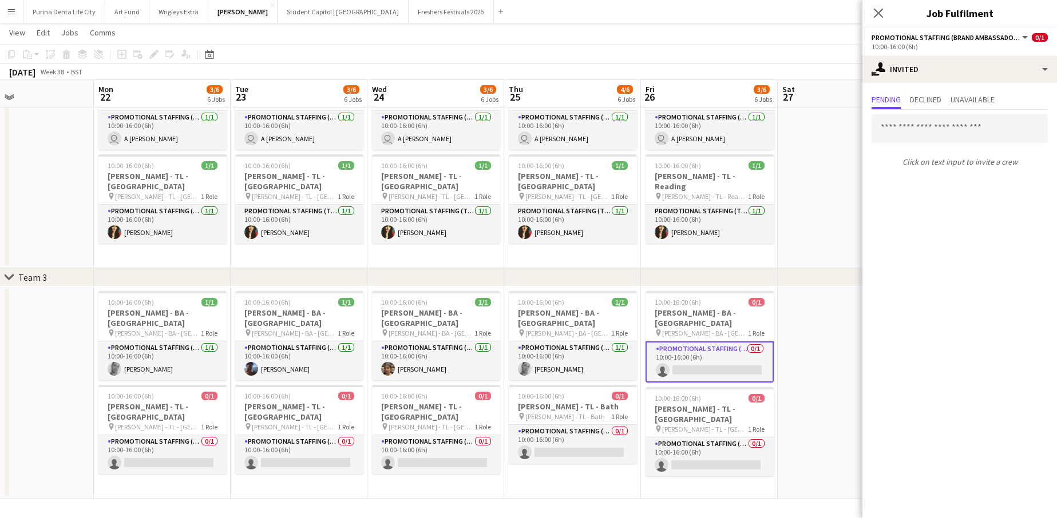
click at [797, 340] on app-date-cell at bounding box center [845, 393] width 137 height 212
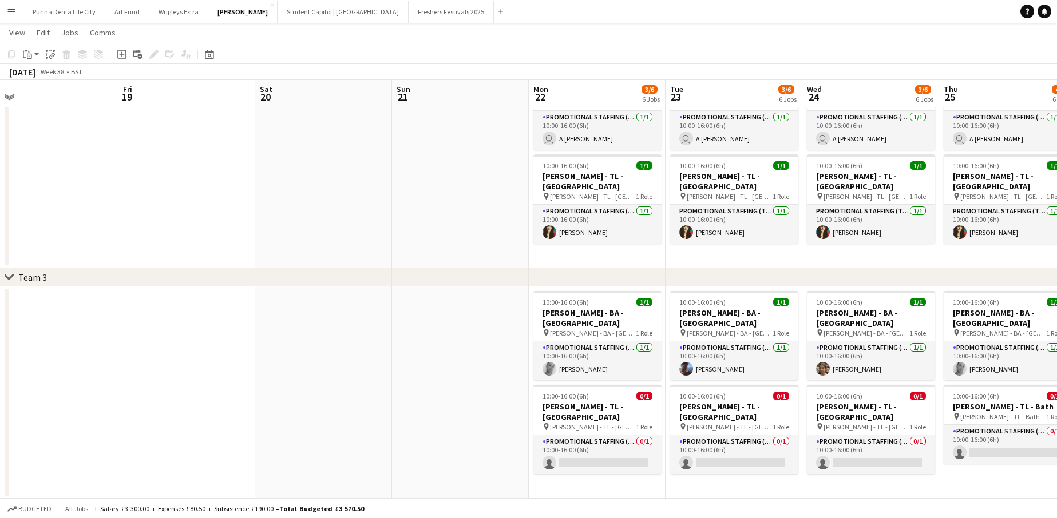
click at [299, 13] on button "Student Capitol | [GEOGRAPHIC_DATA] Close" at bounding box center [342, 12] width 131 height 22
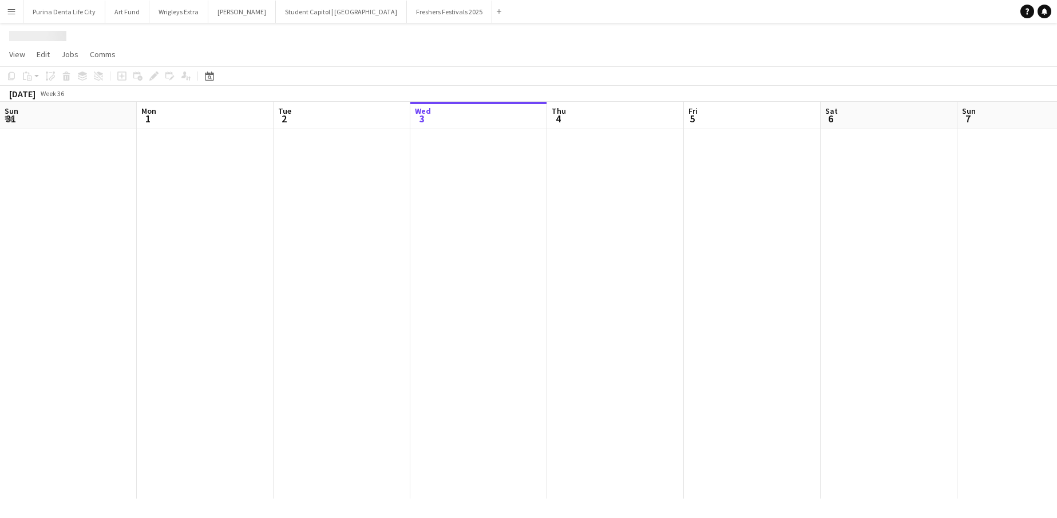
click at [299, 13] on div "Menu Boards Boards Boards All jobs Status Workforce Workforce My Workforce Recr…" at bounding box center [528, 259] width 1057 height 518
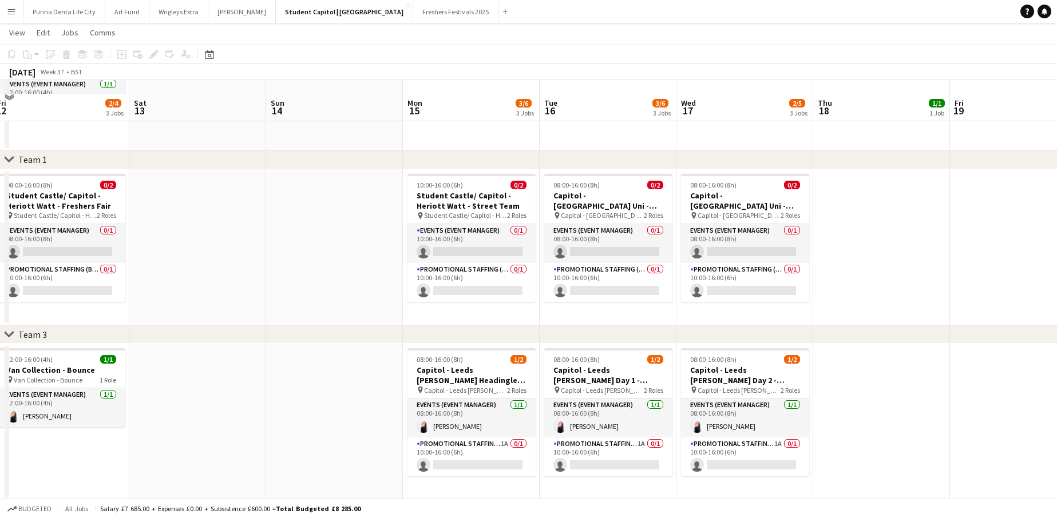
scroll to position [66, 0]
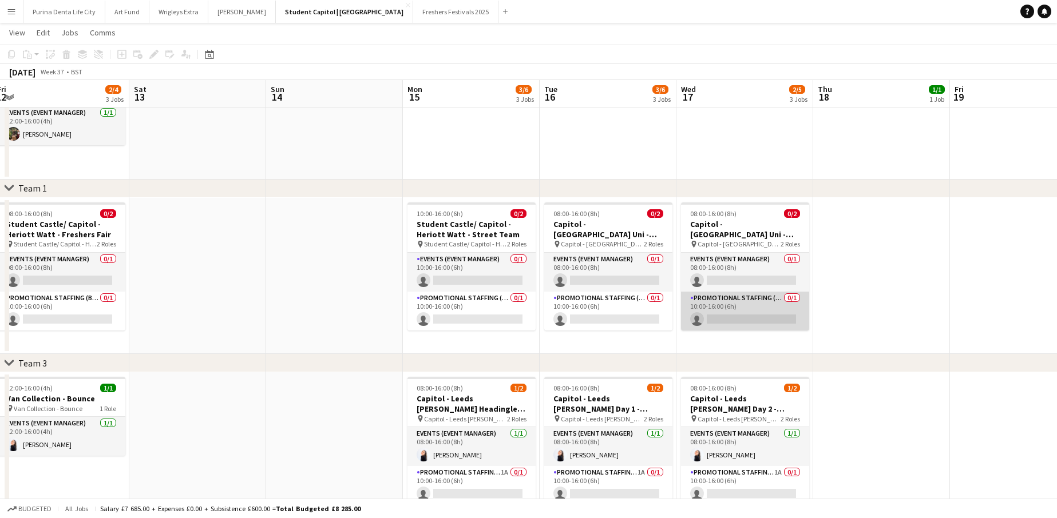
click at [787, 315] on app-card-role "Promotional Staffing (Brand Ambassadors) 0/1 10:00-16:00 (6h) single-neutral-ac…" at bounding box center [745, 311] width 128 height 39
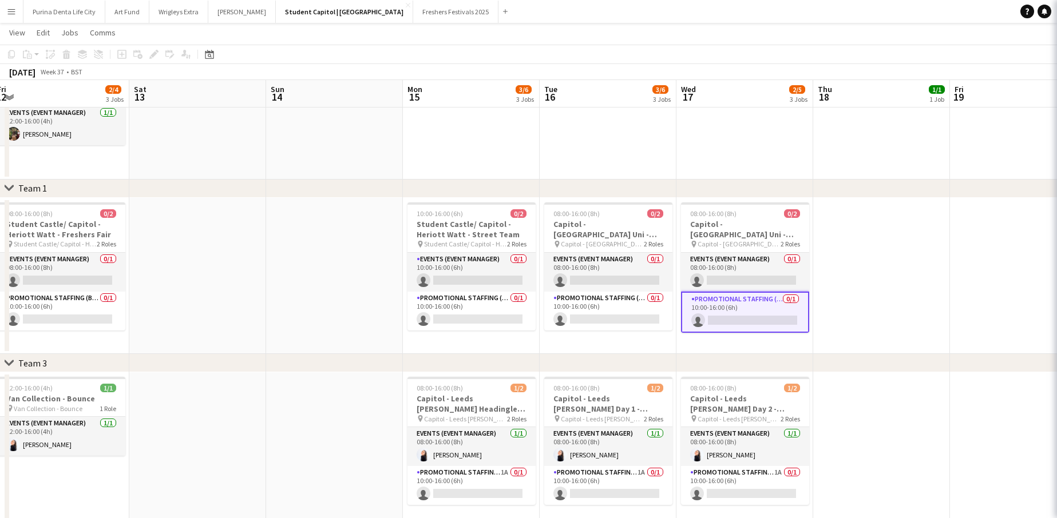
scroll to position [0, 418]
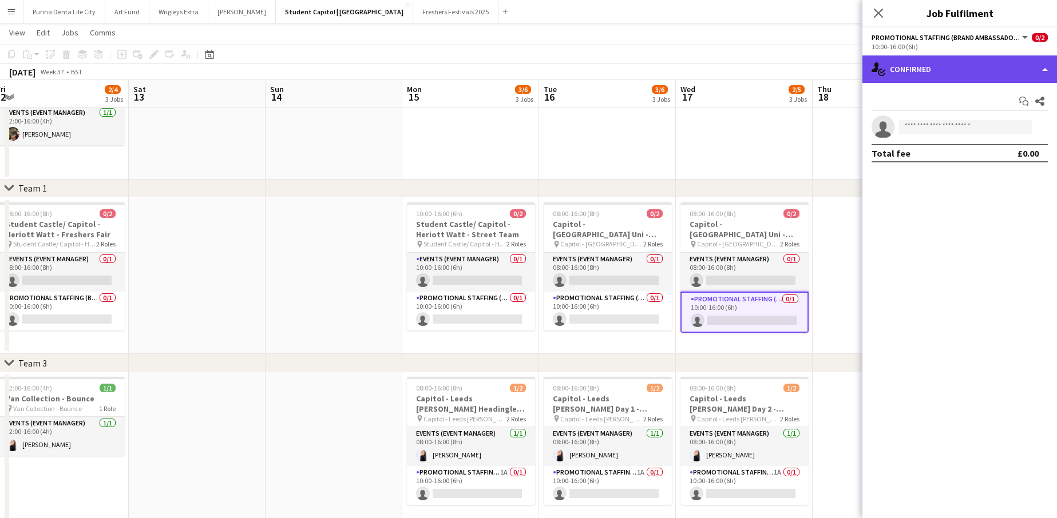
click at [1003, 69] on div "single-neutral-actions-check-2 Confirmed" at bounding box center [959, 68] width 194 height 27
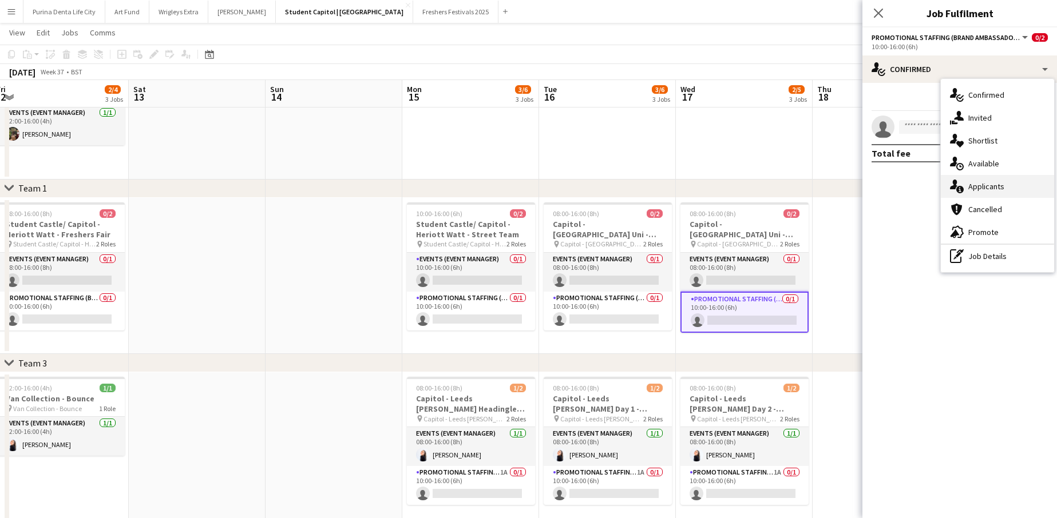
click at [1005, 187] on div "single-neutral-actions-information Applicants" at bounding box center [996, 186] width 113 height 23
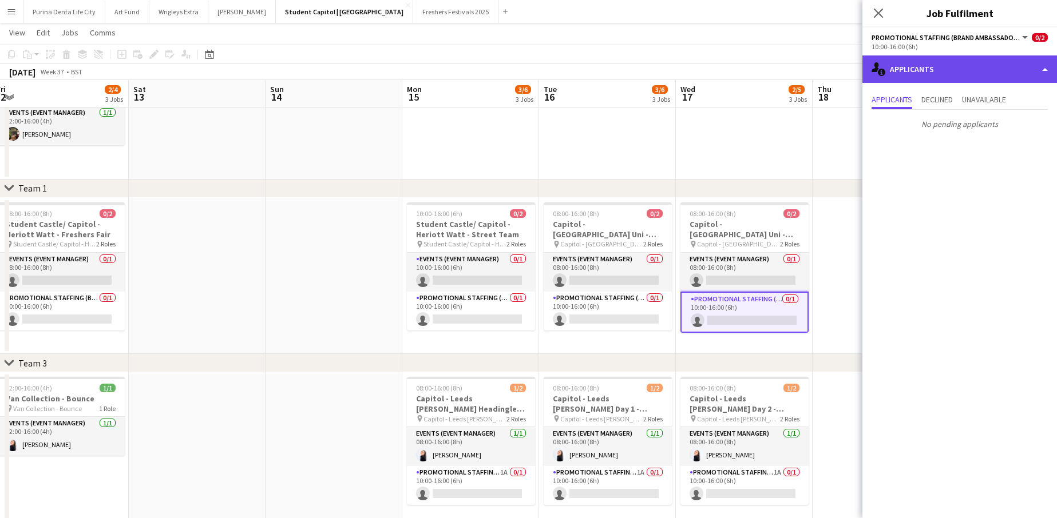
click at [956, 80] on div "single-neutral-actions-information Applicants" at bounding box center [959, 68] width 194 height 27
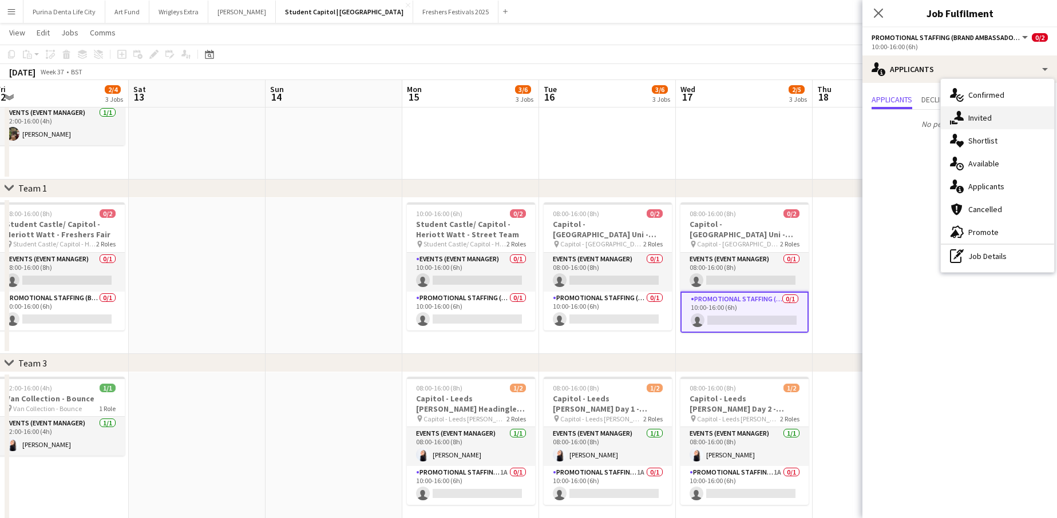
click at [970, 115] on span "Invited" at bounding box center [979, 118] width 23 height 10
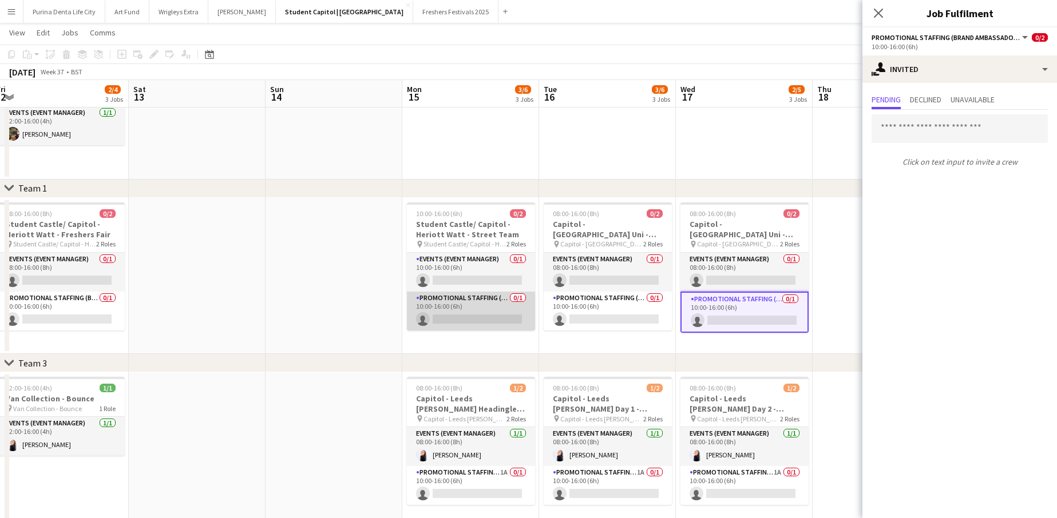
click at [449, 320] on app-card-role "Promotional Staffing (Brand Ambassadors) 0/1 10:00-16:00 (6h) single-neutral-ac…" at bounding box center [471, 311] width 128 height 39
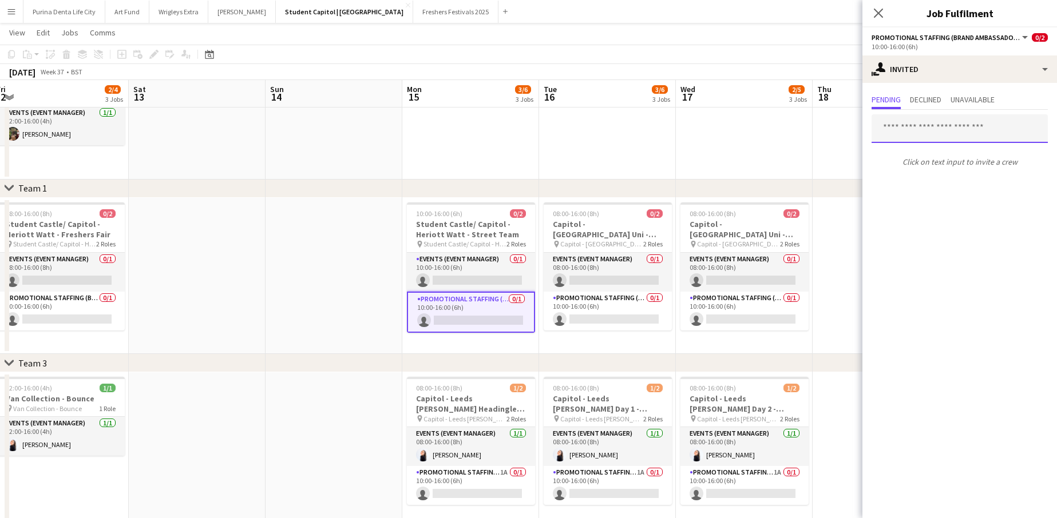
click at [950, 130] on input "text" at bounding box center [959, 128] width 176 height 29
type input "***"
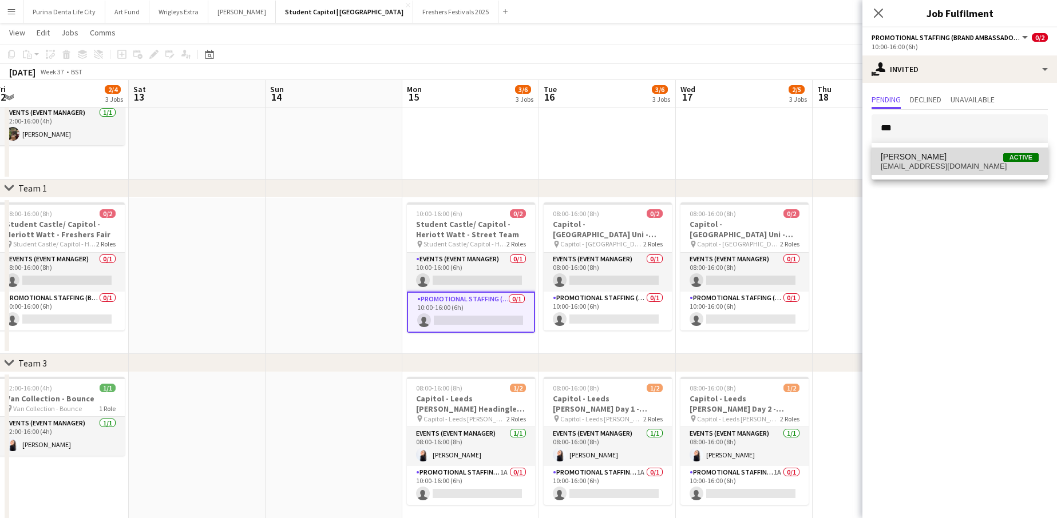
click at [963, 161] on span "[PERSON_NAME] Active" at bounding box center [959, 157] width 158 height 10
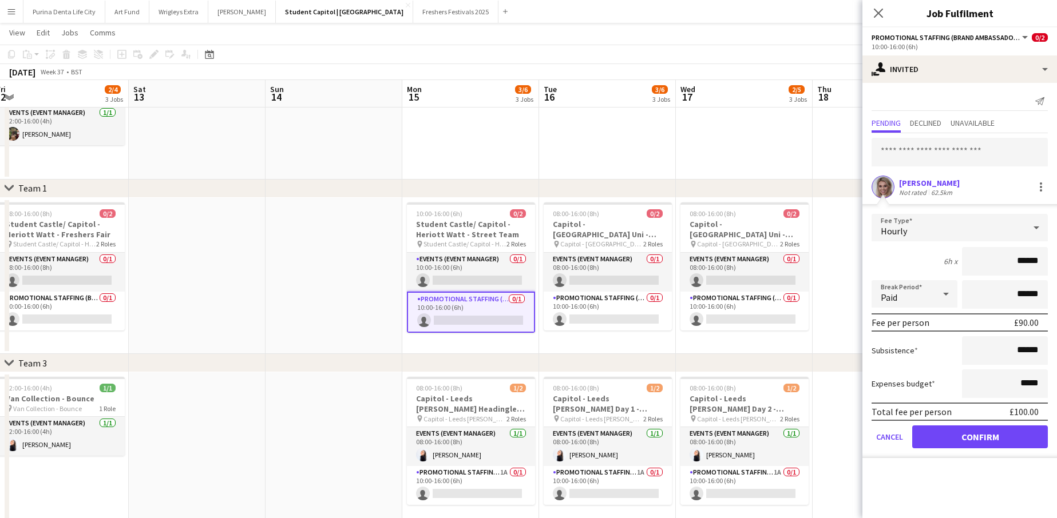
click at [962, 435] on button "Confirm" at bounding box center [980, 437] width 136 height 23
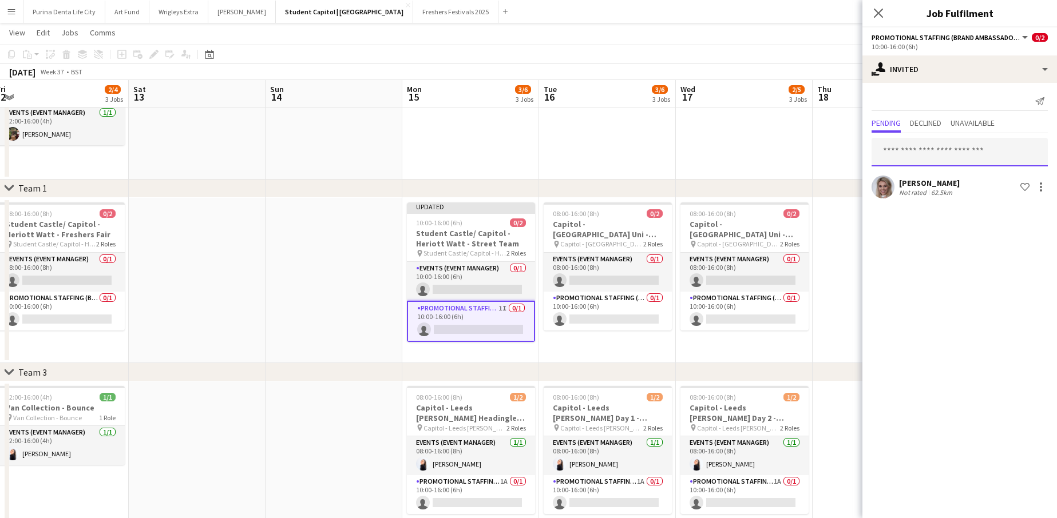
click at [916, 153] on input "text" at bounding box center [959, 152] width 176 height 29
type input "****"
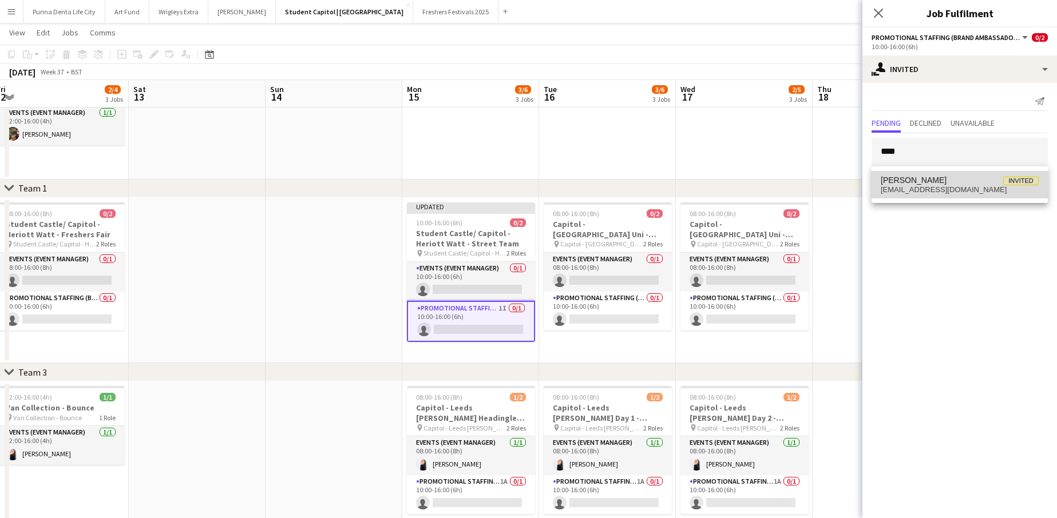
click at [944, 182] on span "[PERSON_NAME] Invited" at bounding box center [959, 181] width 158 height 10
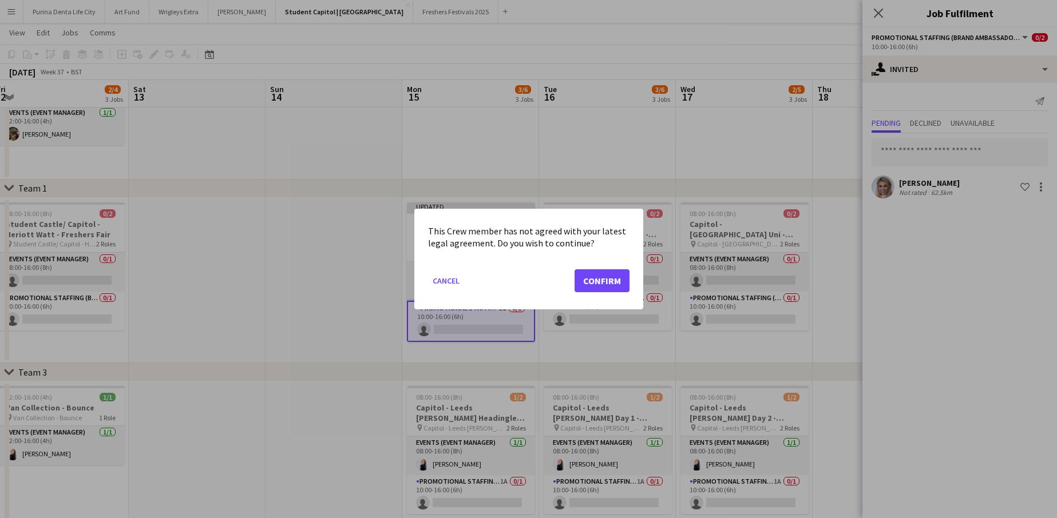
click at [614, 283] on button "Confirm" at bounding box center [601, 280] width 55 height 23
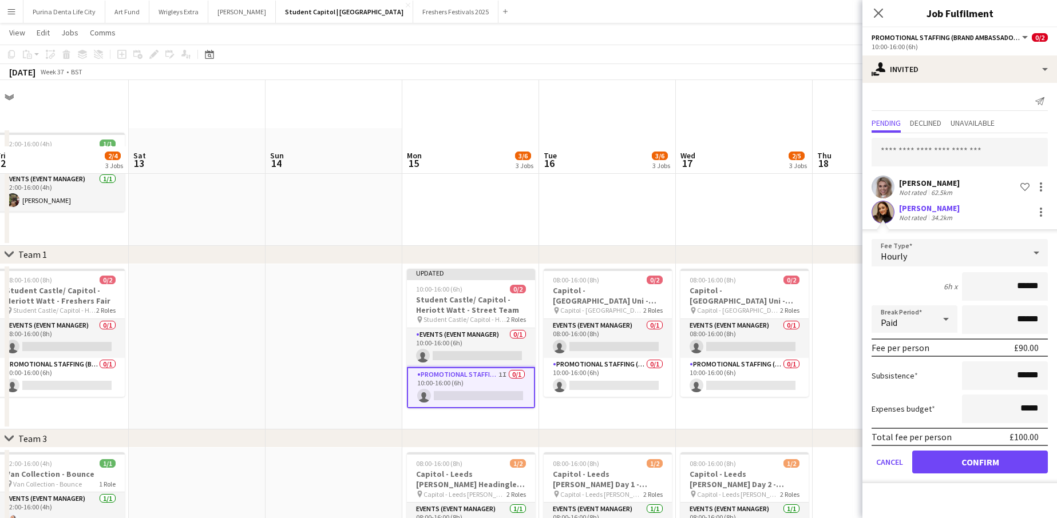
scroll to position [66, 0]
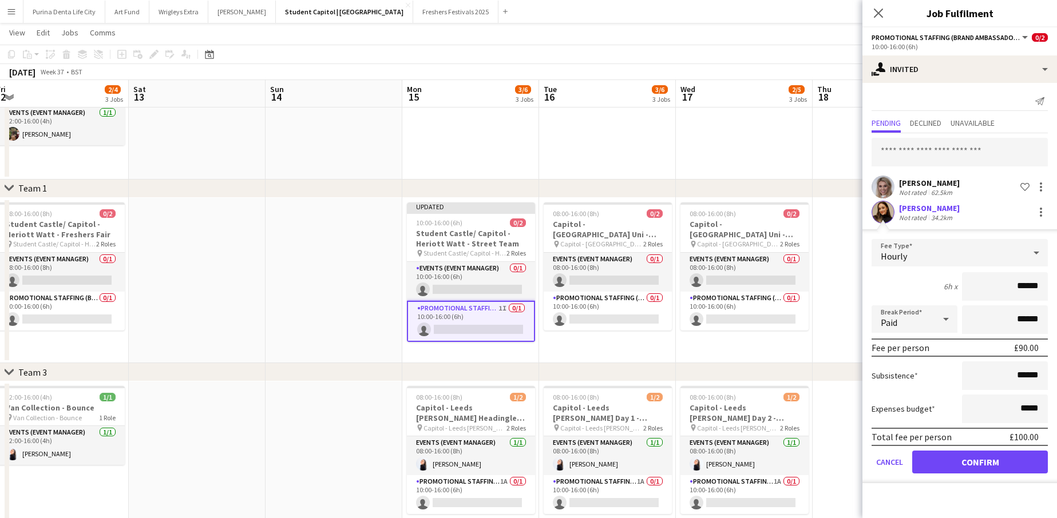
click at [975, 464] on button "Confirm" at bounding box center [980, 462] width 136 height 23
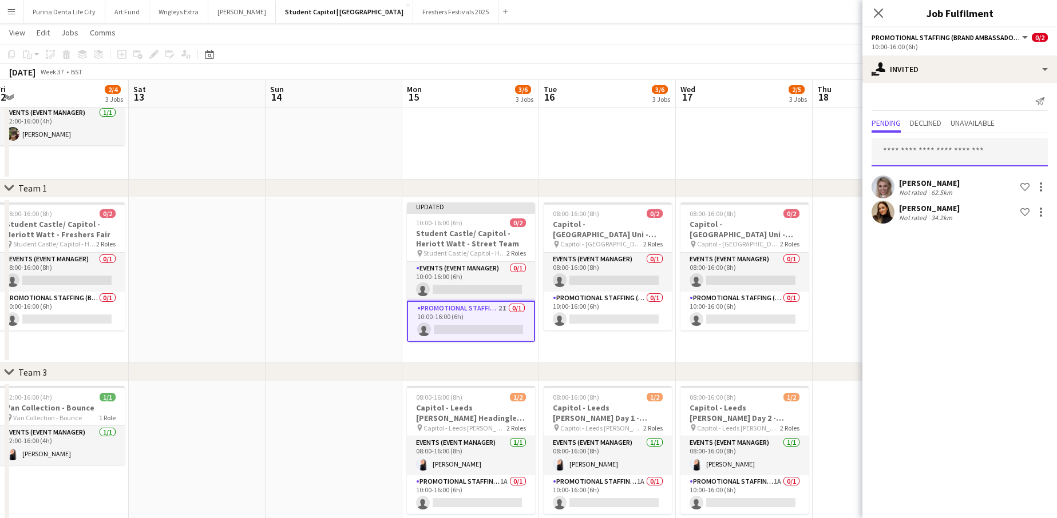
click at [921, 149] on input "text" at bounding box center [959, 152] width 176 height 29
type input "******"
click at [948, 188] on span "[EMAIL_ADDRESS][DOMAIN_NAME]" at bounding box center [959, 189] width 158 height 9
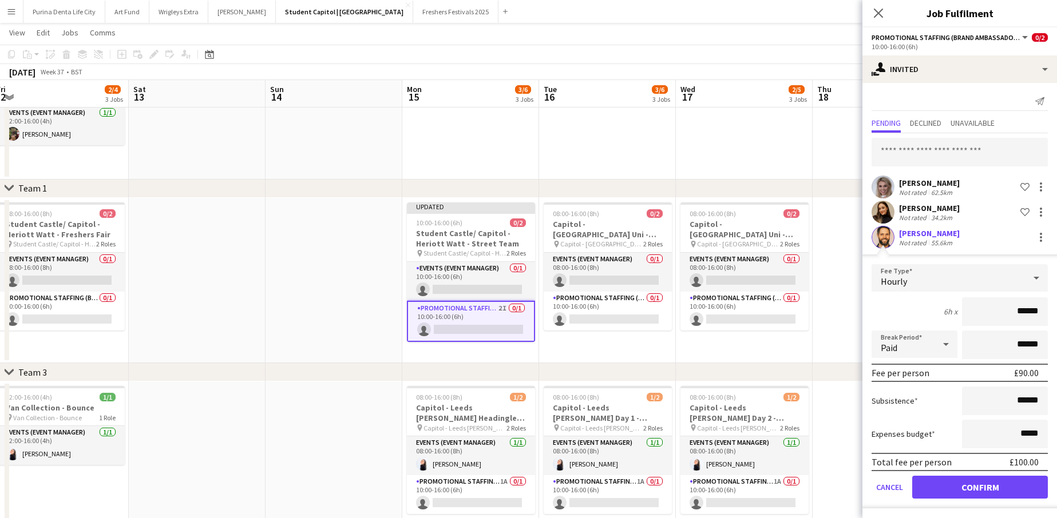
click at [971, 500] on form "Fee Type Hourly 6h x ****** Break Period Paid ****** Fee per person £90.00 Subs…" at bounding box center [959, 386] width 194 height 244
click at [944, 495] on button "Confirm" at bounding box center [980, 487] width 136 height 23
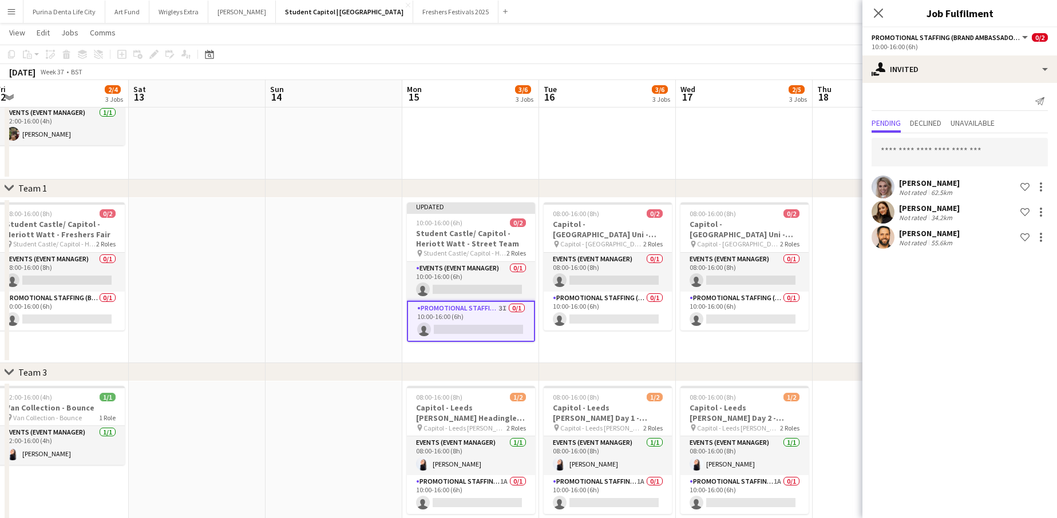
click at [741, 343] on app-date-cell "08:00-16:00 (8h) 0/2 Capitol - [GEOGRAPHIC_DATA] - Freshers Fair pin Capitol - …" at bounding box center [744, 281] width 137 height 166
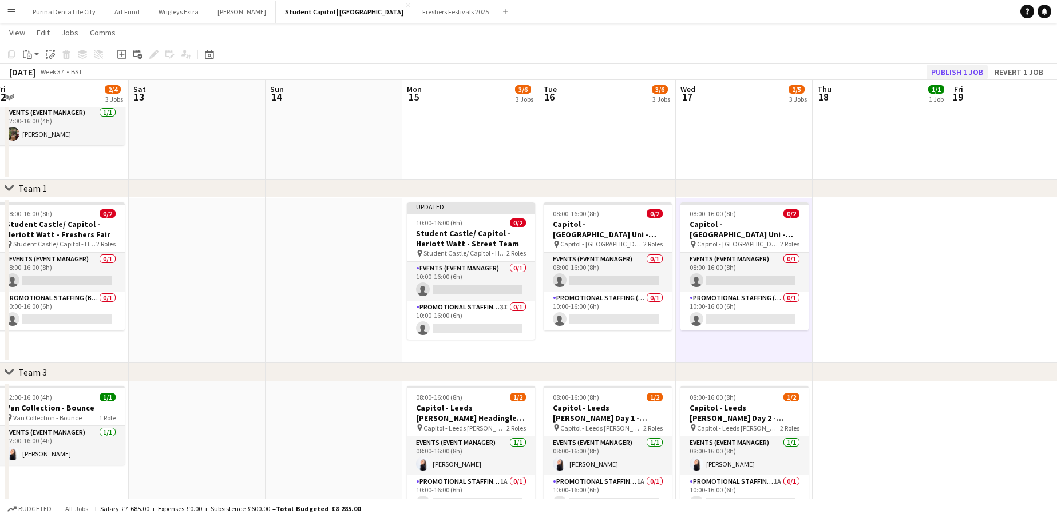
click at [956, 70] on button "Publish 1 job" at bounding box center [956, 72] width 61 height 15
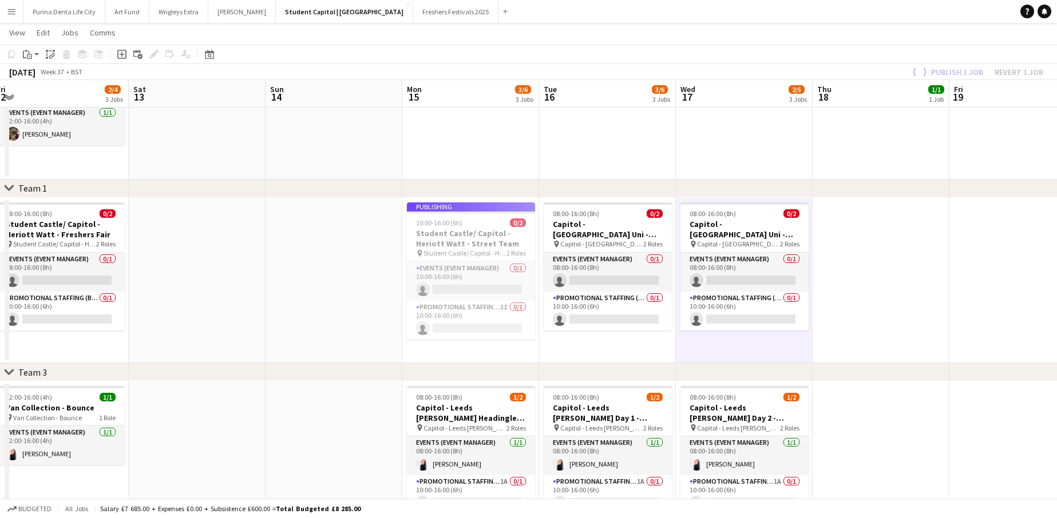
scroll to position [0, 349]
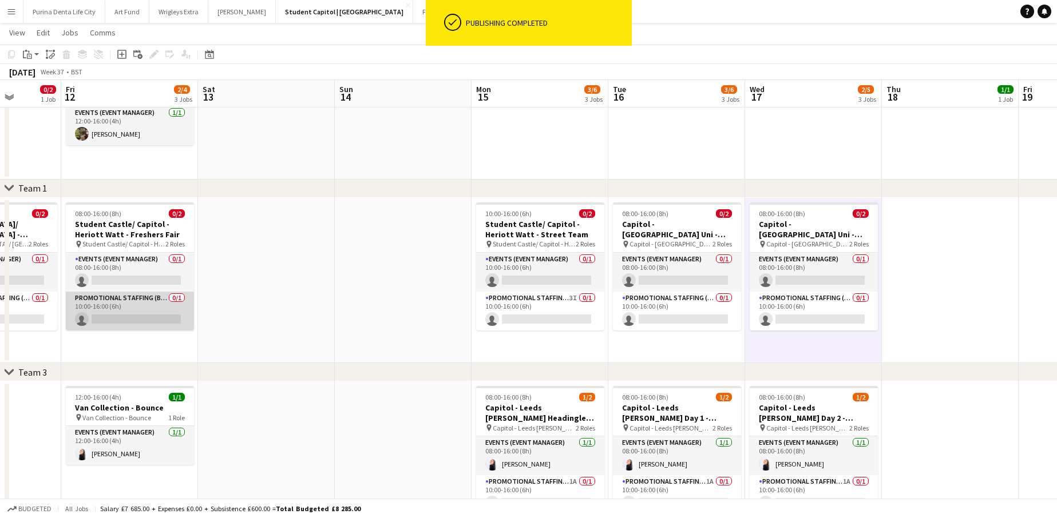
click at [145, 317] on app-card-role "Promotional Staffing (Brand Ambassadors) 0/1 10:00-16:00 (6h) single-neutral-ac…" at bounding box center [130, 311] width 128 height 39
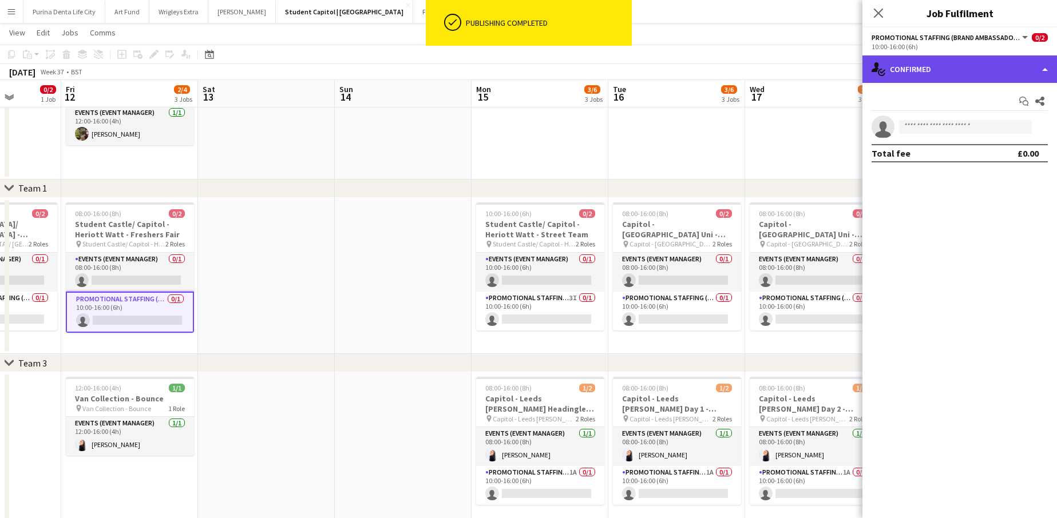
click at [950, 71] on div "single-neutral-actions-check-2 Confirmed" at bounding box center [959, 68] width 194 height 27
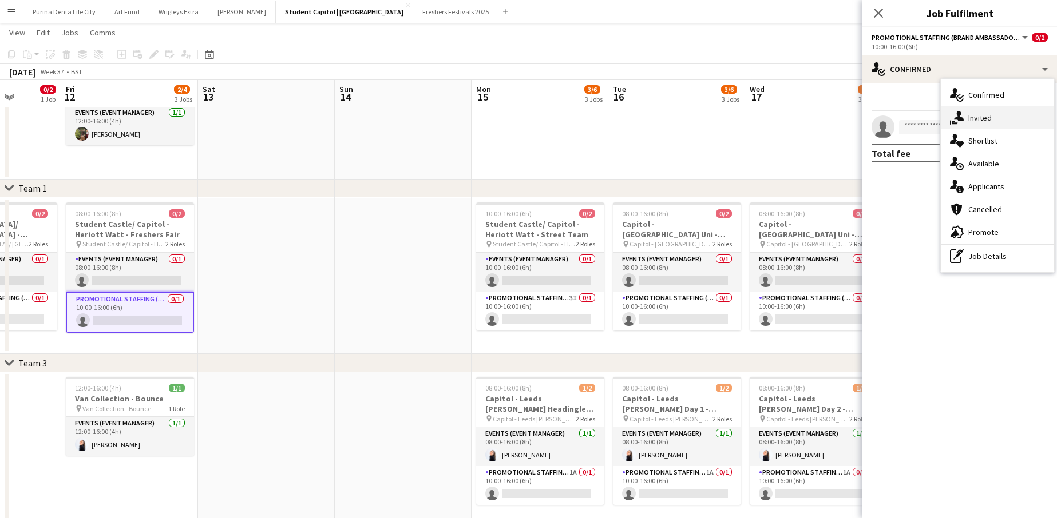
click at [973, 114] on span "Invited" at bounding box center [979, 118] width 23 height 10
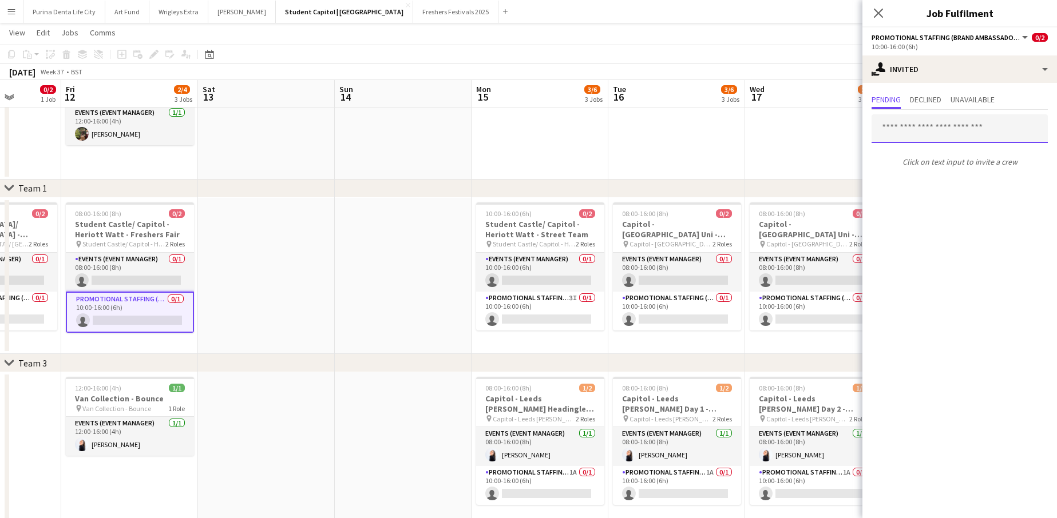
click at [946, 125] on input "text" at bounding box center [959, 128] width 176 height 29
type input "*"
type input "***"
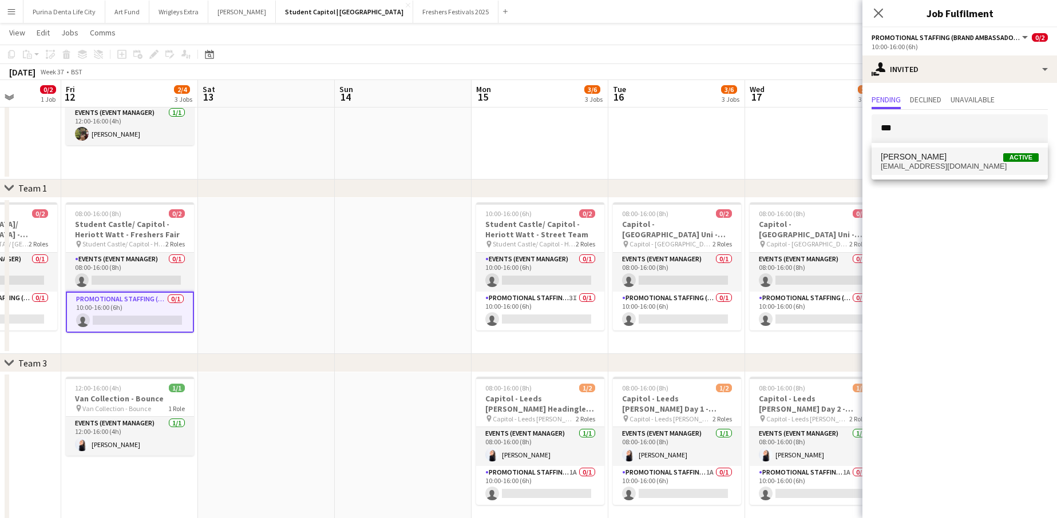
click at [928, 160] on span "[PERSON_NAME]" at bounding box center [913, 157] width 66 height 10
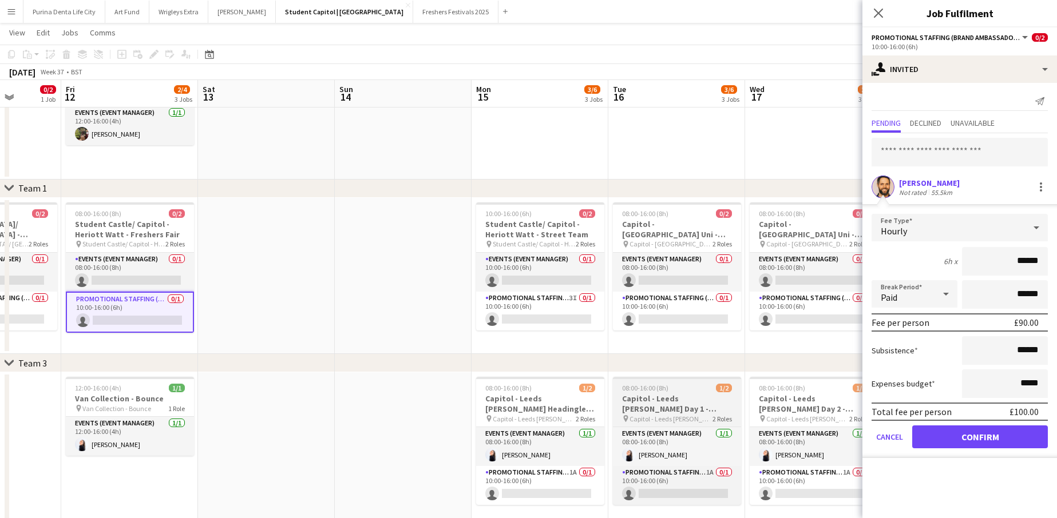
drag, startPoint x: 943, startPoint y: 431, endPoint x: 634, endPoint y: 383, distance: 312.5
click at [634, 383] on body "Menu Boards Boards Boards All jobs Status Workforce Workforce My Workforce Recr…" at bounding box center [528, 328] width 1057 height 789
click at [284, 295] on app-date-cell at bounding box center [266, 276] width 137 height 157
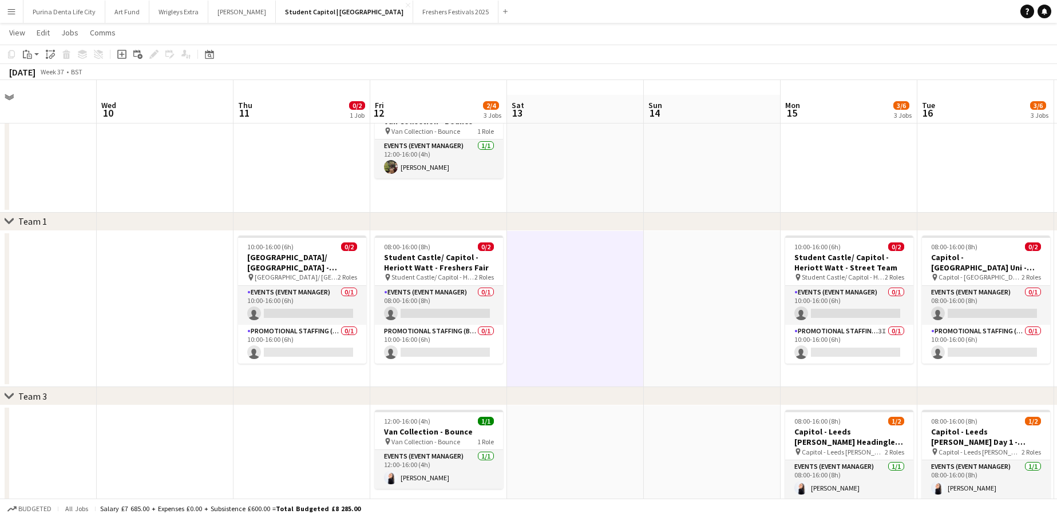
scroll to position [25, 0]
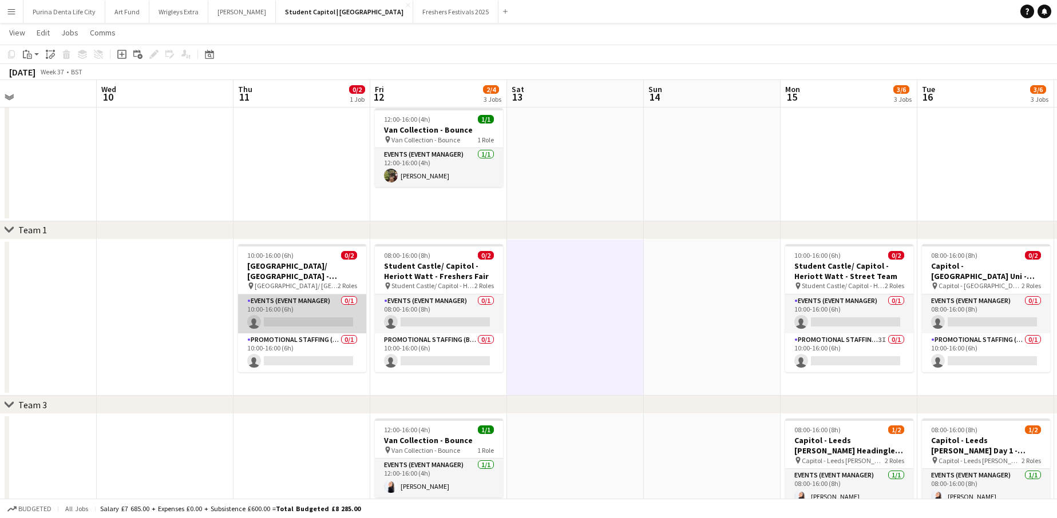
click at [317, 313] on app-card-role "Events (Event Manager) 0/1 10:00-16:00 (6h) single-neutral-actions" at bounding box center [302, 314] width 128 height 39
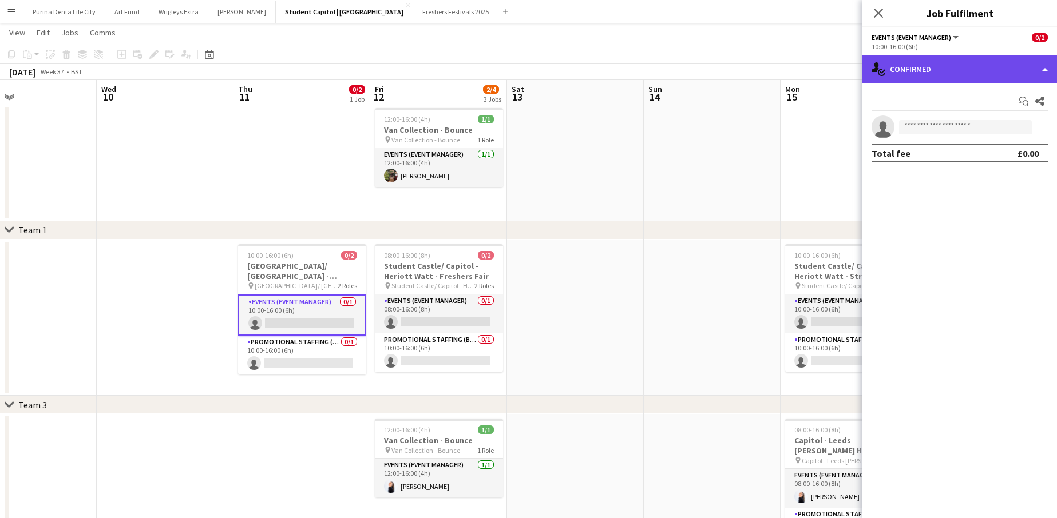
click at [977, 69] on div "single-neutral-actions-check-2 Confirmed" at bounding box center [959, 68] width 194 height 27
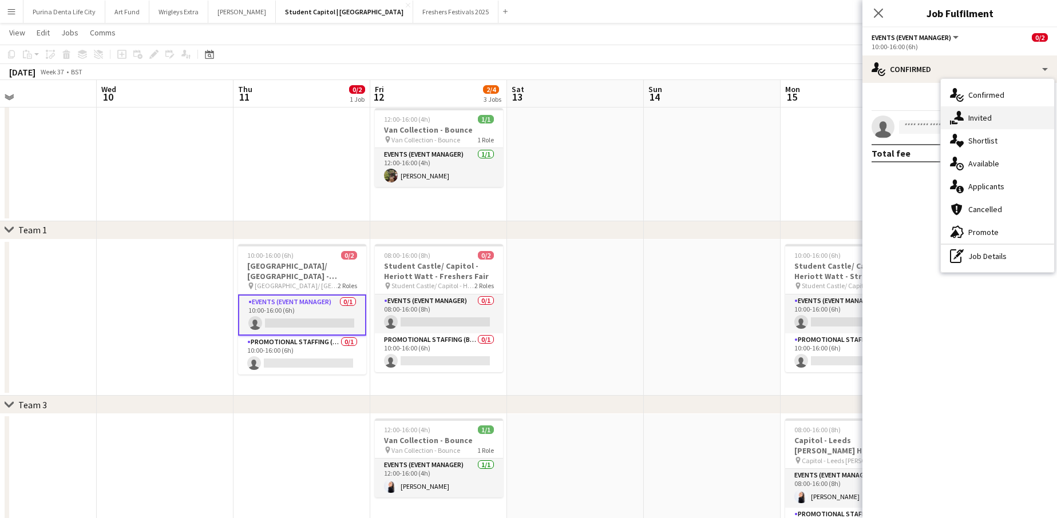
click at [987, 109] on div "single-neutral-actions-share-1 Invited" at bounding box center [996, 117] width 113 height 23
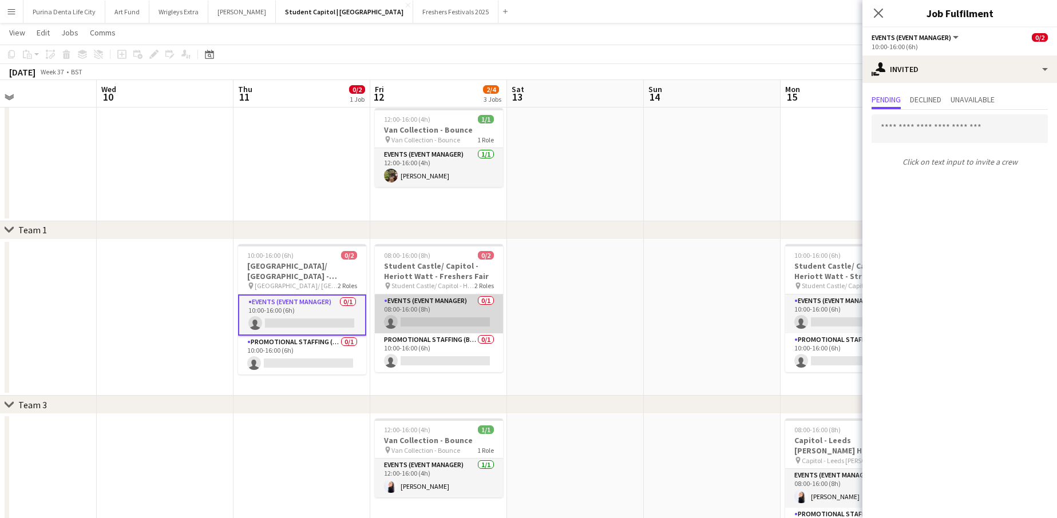
click at [485, 305] on app-card-role "Events (Event Manager) 0/1 08:00-16:00 (8h) single-neutral-actions" at bounding box center [439, 314] width 128 height 39
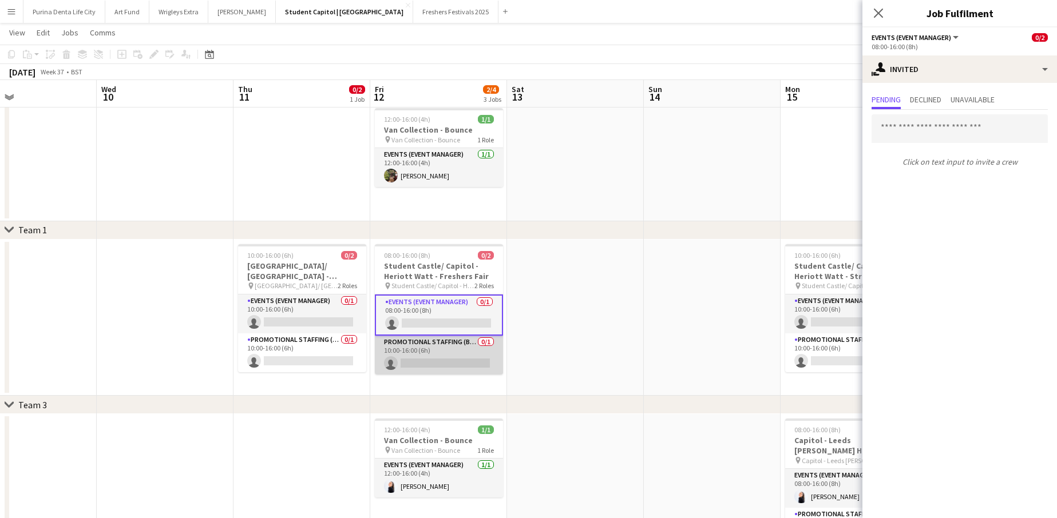
click at [439, 347] on app-card-role "Promotional Staffing (Brand Ambassadors) 0/1 10:00-16:00 (6h) single-neutral-ac…" at bounding box center [439, 355] width 128 height 39
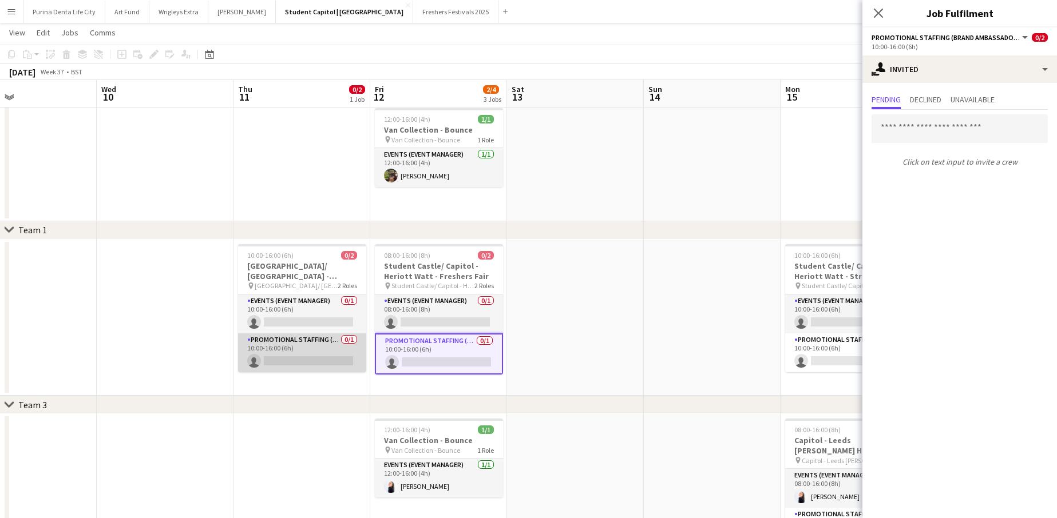
click at [304, 358] on app-card-role "Promotional Staffing (Brand Ambassadors) 0/1 10:00-16:00 (6h) single-neutral-ac…" at bounding box center [302, 352] width 128 height 39
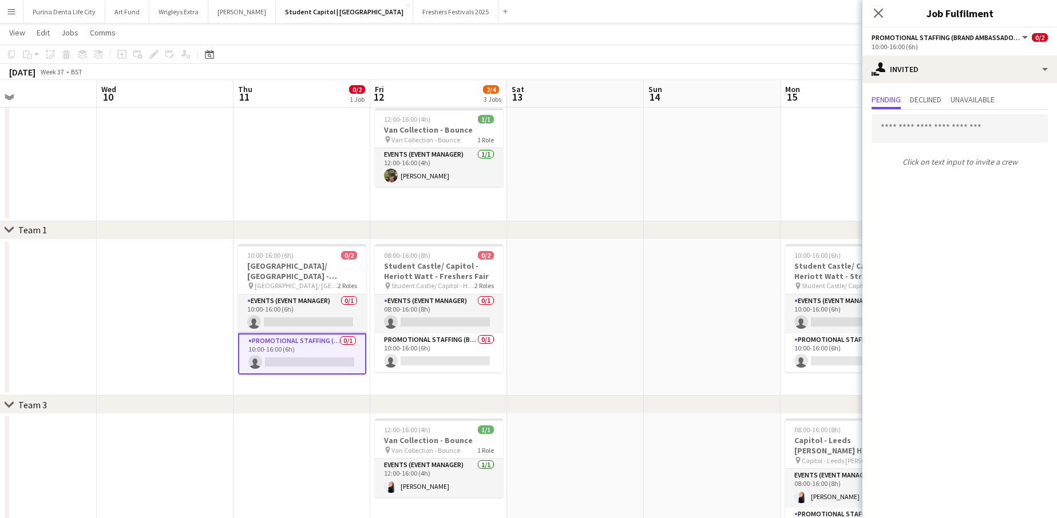
click at [678, 319] on app-date-cell at bounding box center [712, 318] width 137 height 157
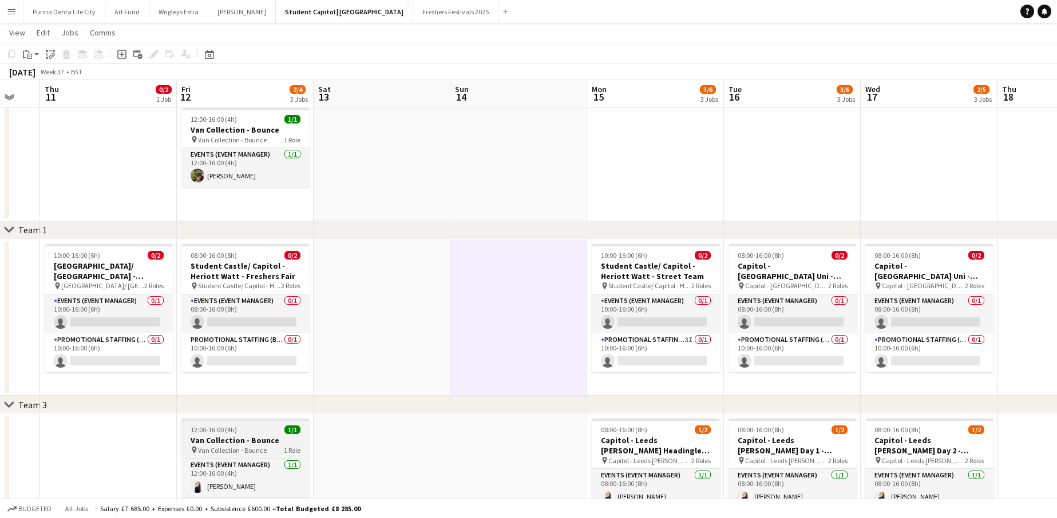
scroll to position [0, 326]
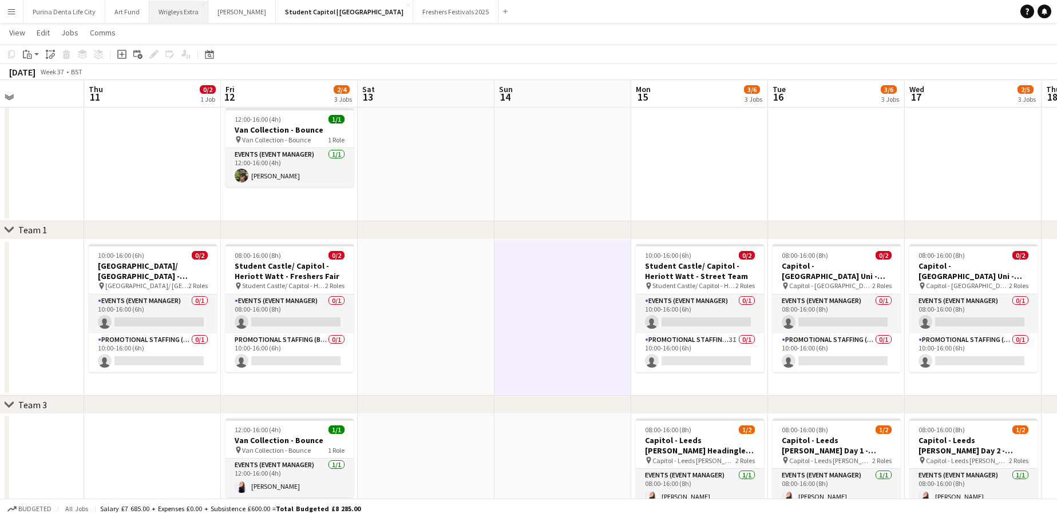
click at [173, 9] on button "Wrigleys Extra Close" at bounding box center [178, 12] width 59 height 22
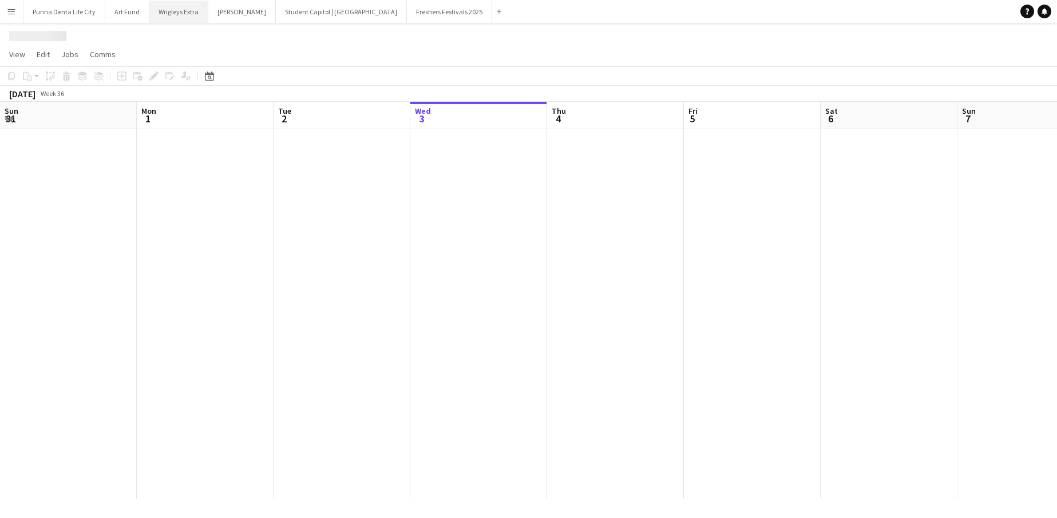
click at [173, 9] on button "Wrigleys Extra Close" at bounding box center [178, 12] width 59 height 22
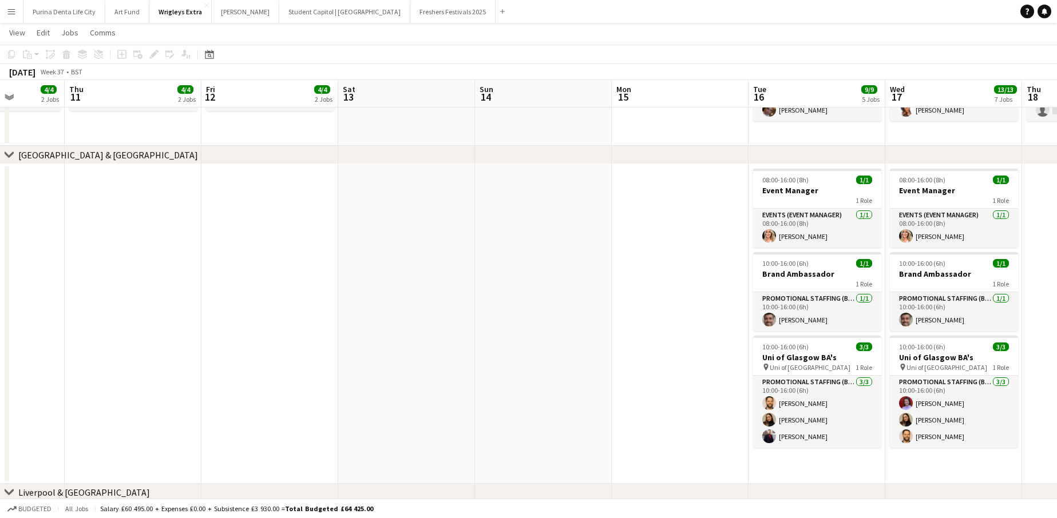
scroll to position [0, 483]
click at [304, 20] on button "Student Capitol | [GEOGRAPHIC_DATA] Close" at bounding box center [344, 12] width 131 height 22
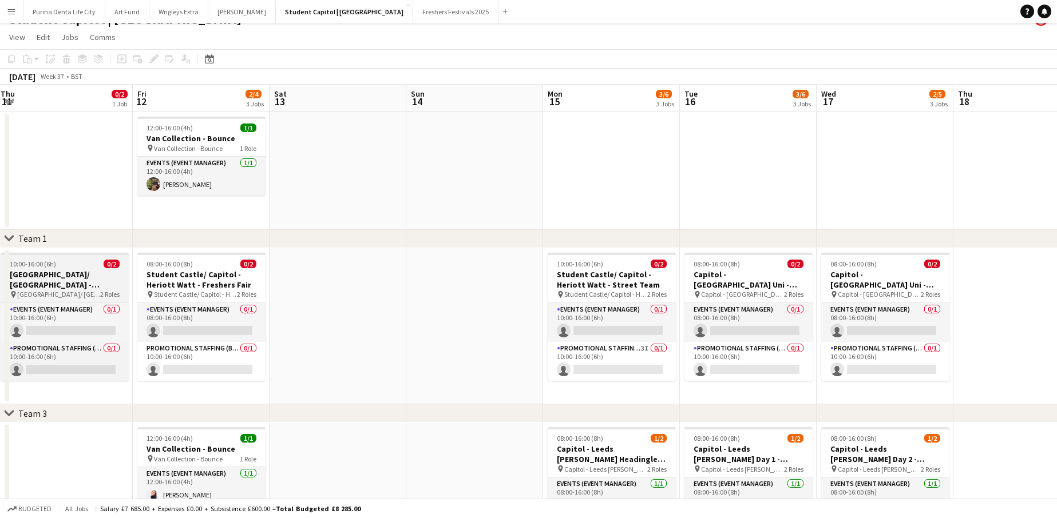
scroll to position [0, 402]
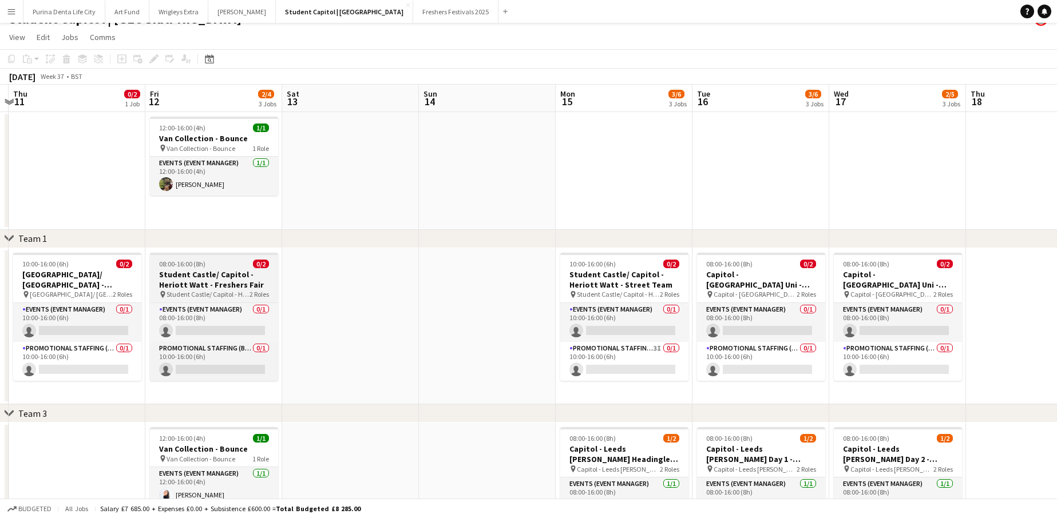
click at [235, 279] on h3 "Student Castle/ Capitol - Heriott Watt - Freshers Fair" at bounding box center [214, 279] width 128 height 21
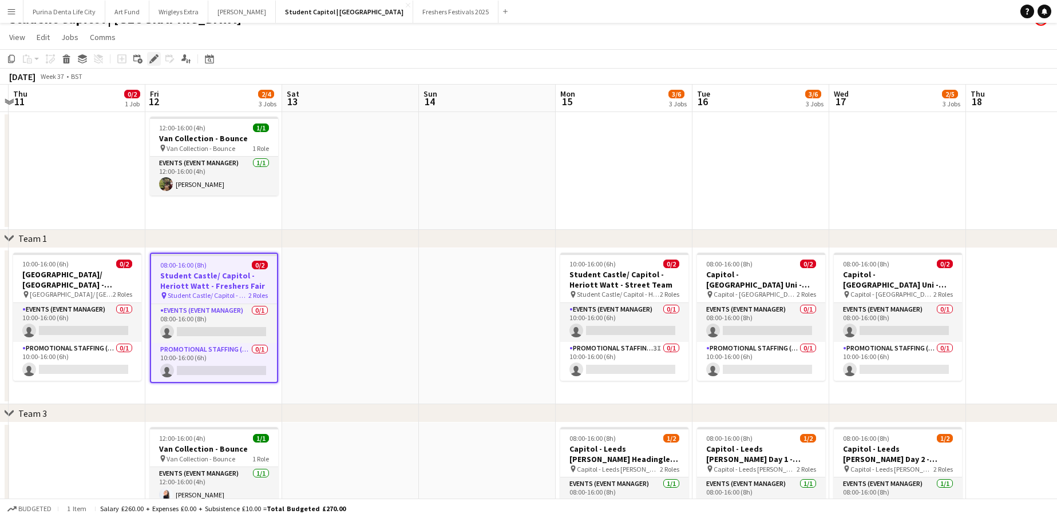
click at [149, 56] on icon "Edit" at bounding box center [153, 58] width 9 height 9
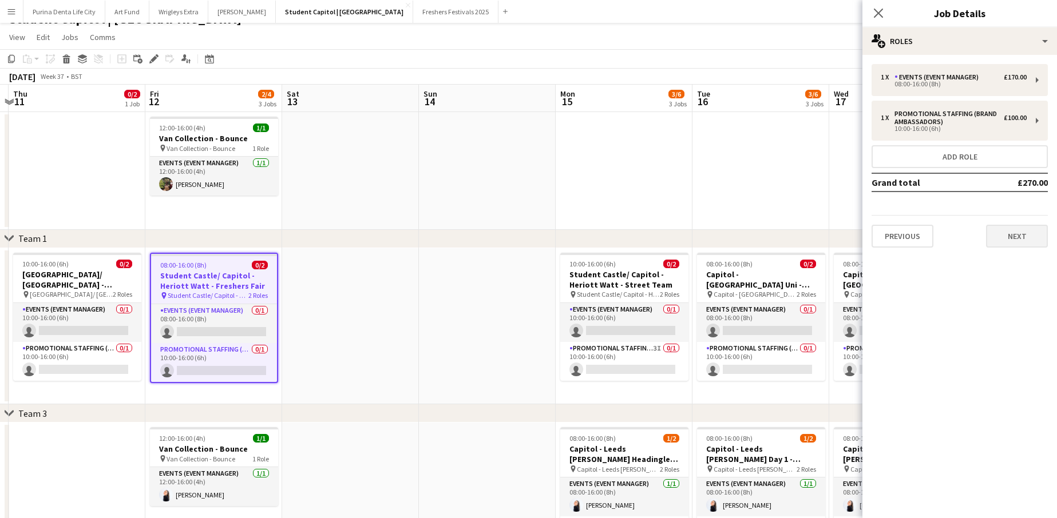
click at [988, 237] on button "Next" at bounding box center [1017, 236] width 62 height 23
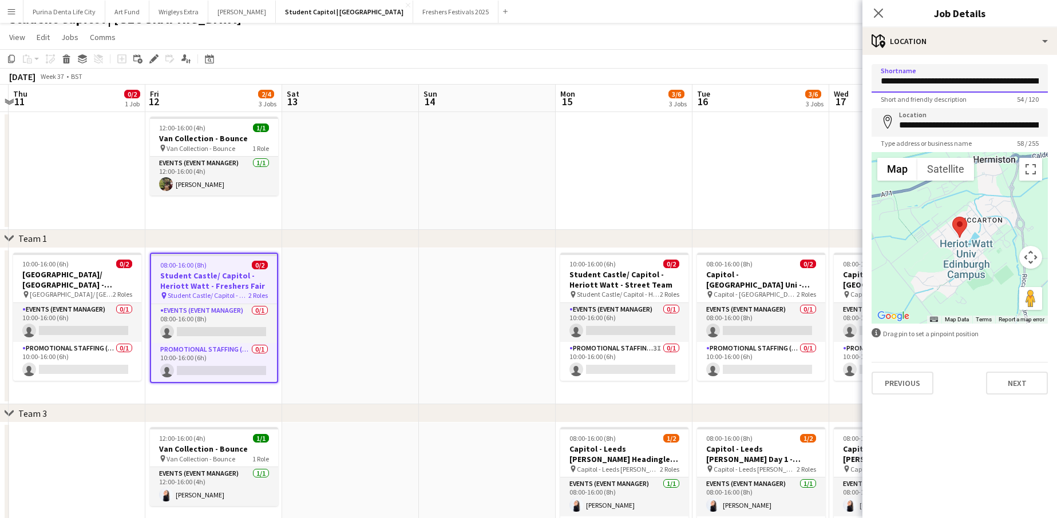
drag, startPoint x: 977, startPoint y: 81, endPoint x: 966, endPoint y: 84, distance: 11.7
type input "**********"
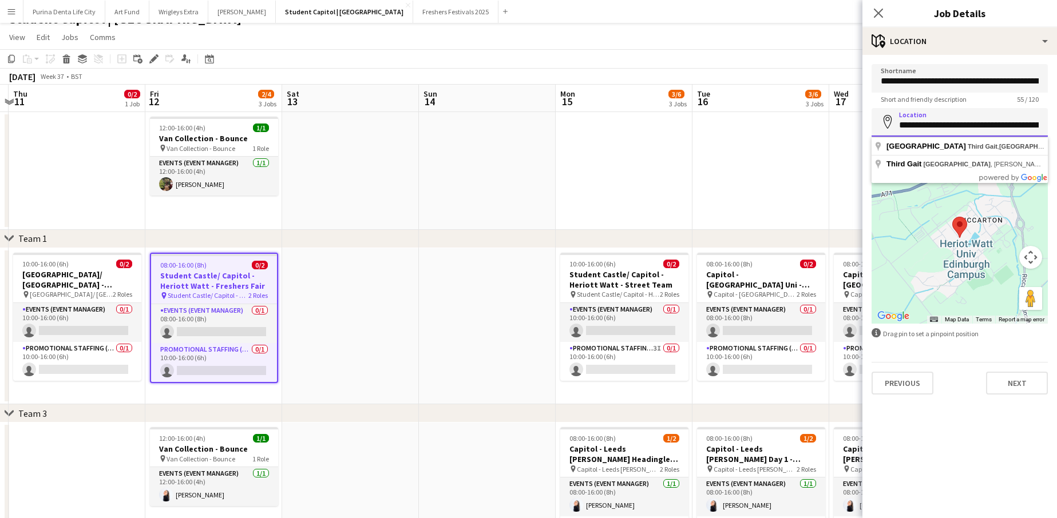
type input "*"
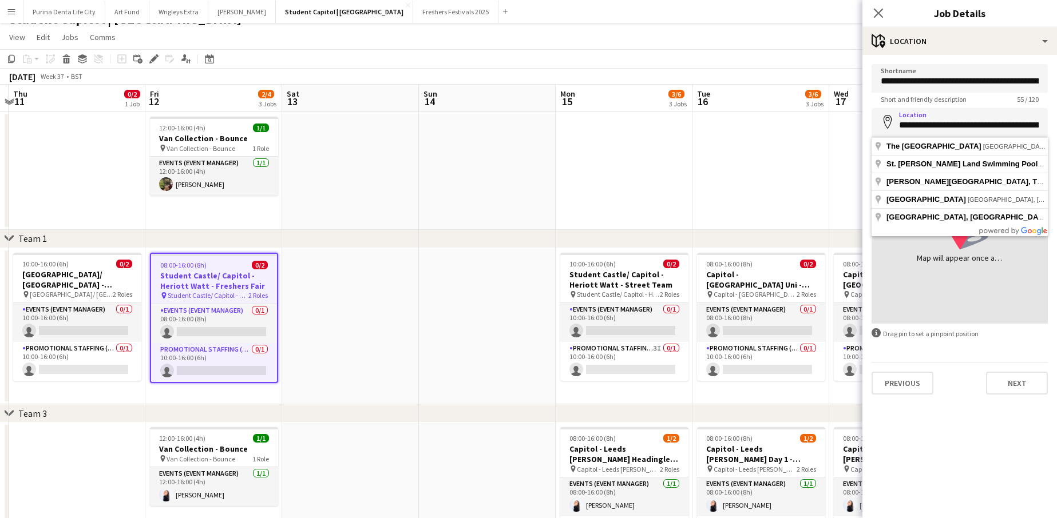
type input "**********"
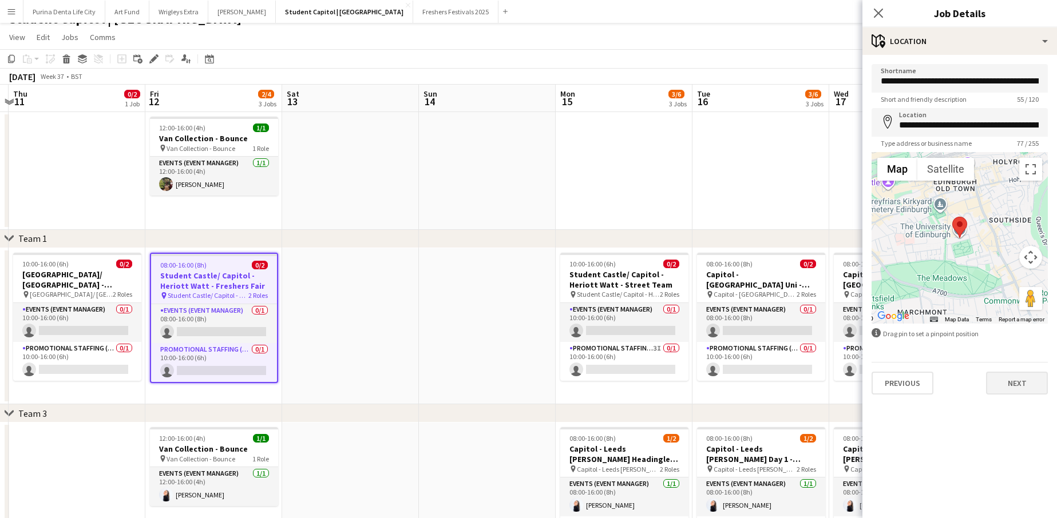
click at [1006, 378] on button "Next" at bounding box center [1017, 383] width 62 height 23
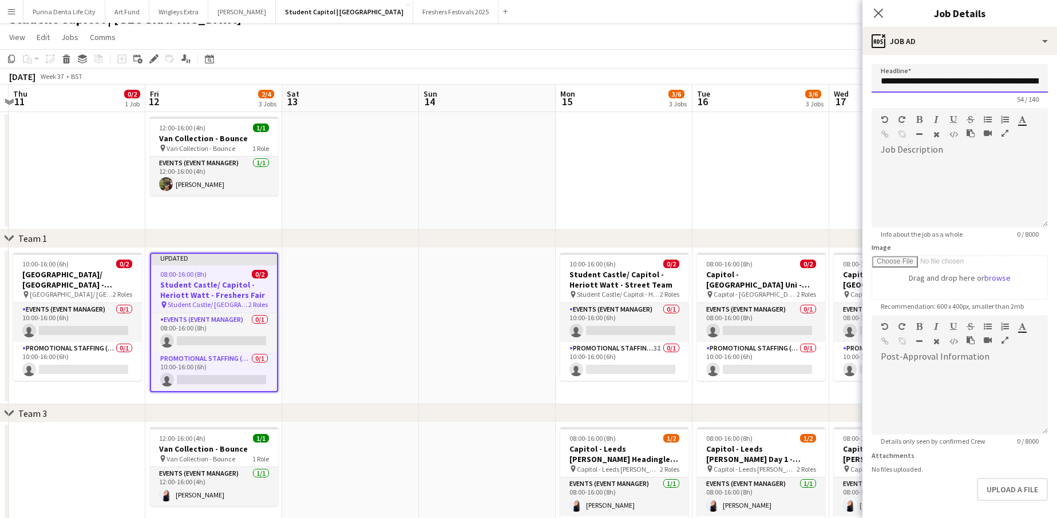
click at [964, 87] on input "**********" at bounding box center [959, 78] width 176 height 29
paste input "**********"
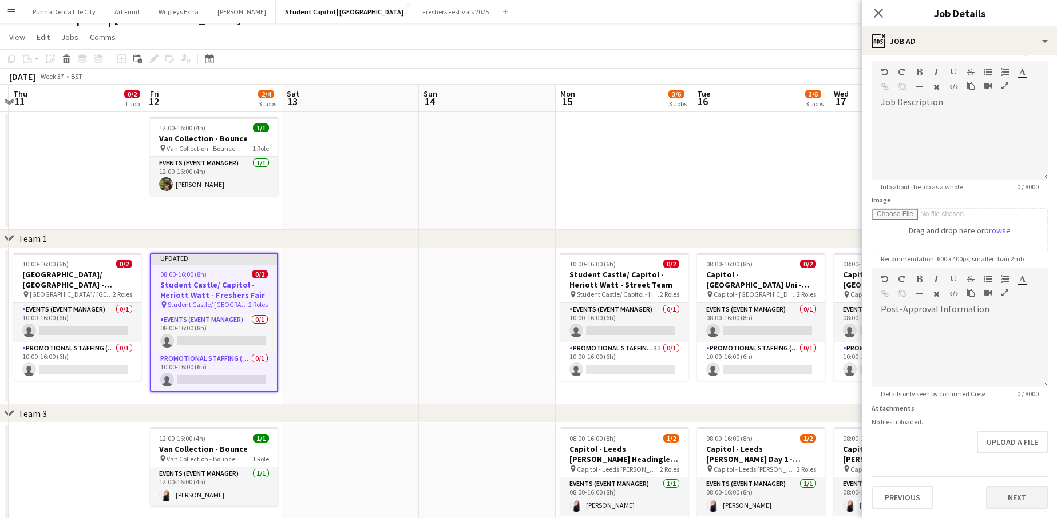
type input "**********"
click at [1002, 503] on button "Next" at bounding box center [1017, 497] width 62 height 23
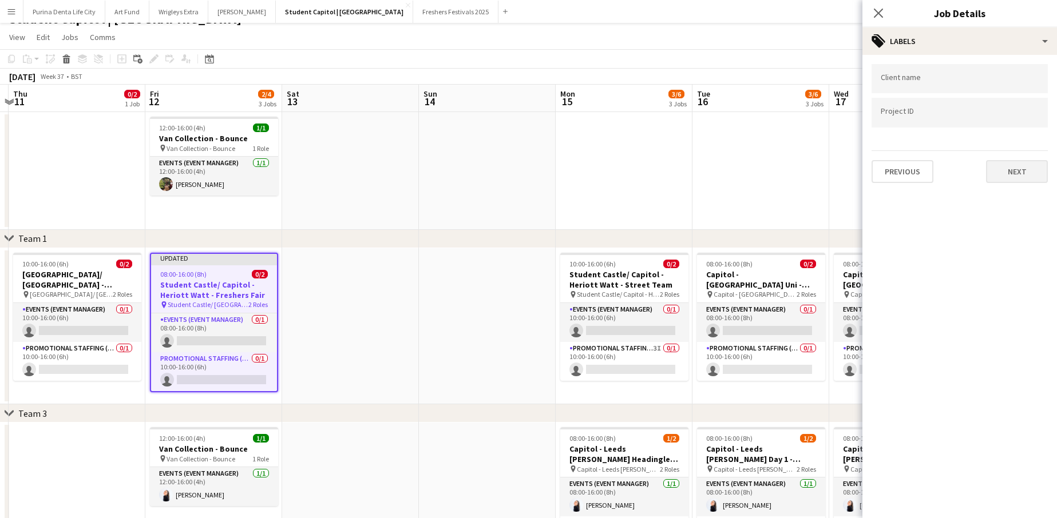
click at [1025, 172] on button "Next" at bounding box center [1017, 171] width 62 height 23
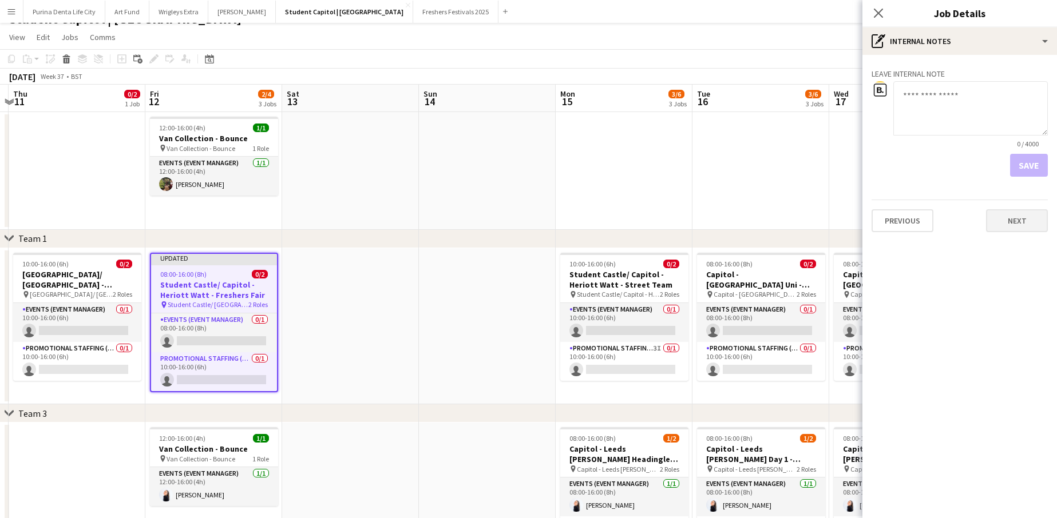
click at [1007, 217] on button "Next" at bounding box center [1017, 220] width 62 height 23
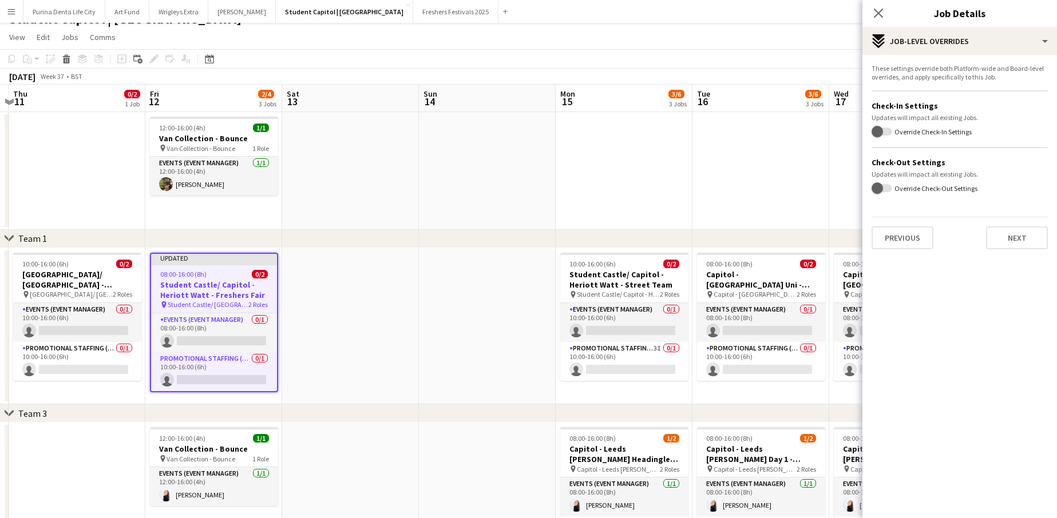
click at [994, 252] on div "These settings override both Platform-wide and Board-level overrides, and apply…" at bounding box center [959, 157] width 194 height 204
click at [1008, 248] on button "Next" at bounding box center [1017, 238] width 62 height 23
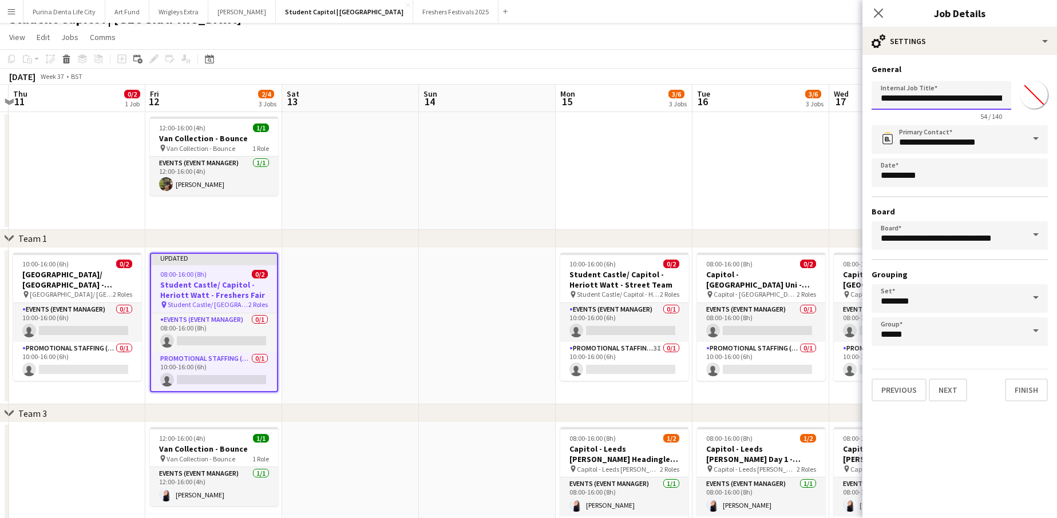
click at [978, 102] on input "**********" at bounding box center [941, 95] width 140 height 29
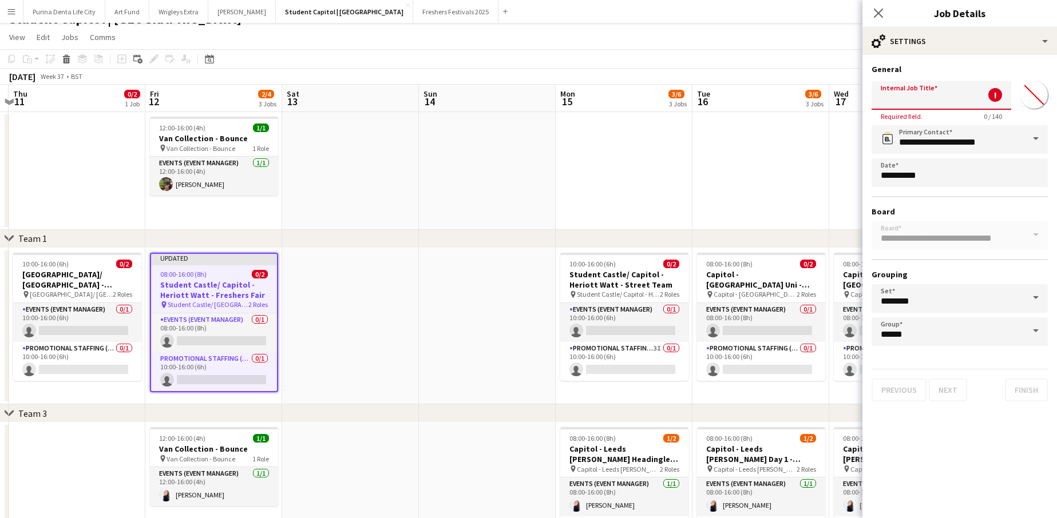
paste input "**********"
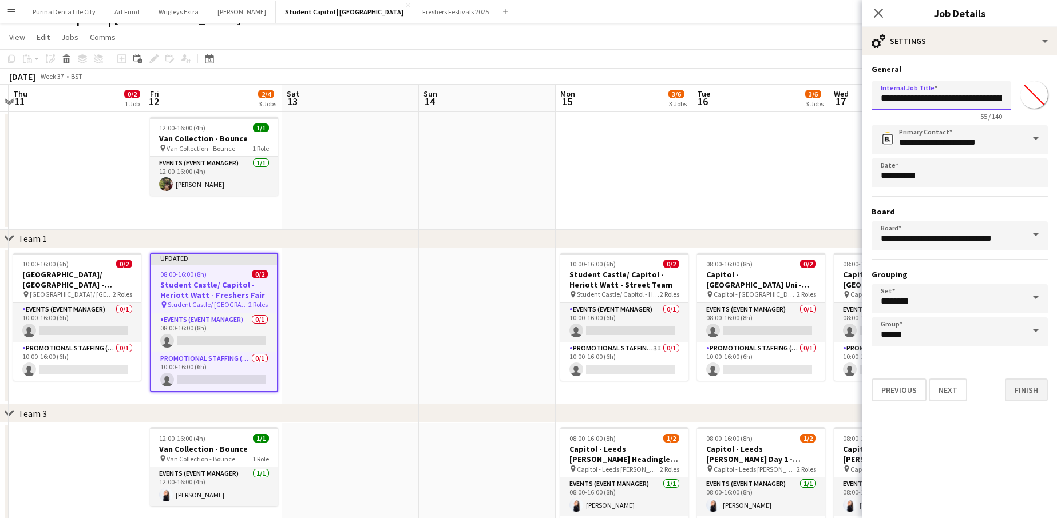
type input "**********"
click at [1010, 394] on button "Finish" at bounding box center [1025, 390] width 43 height 23
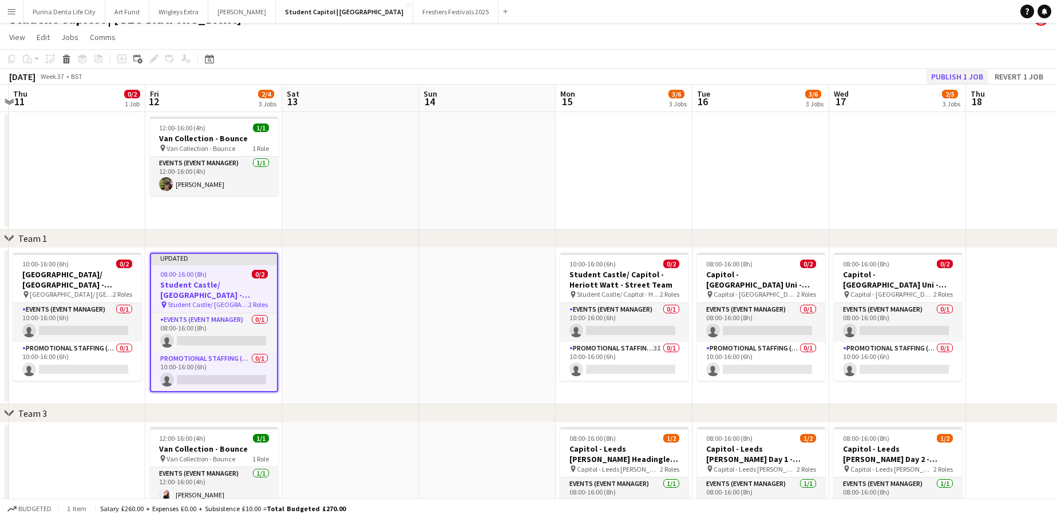
click at [956, 79] on button "Publish 1 job" at bounding box center [956, 76] width 61 height 15
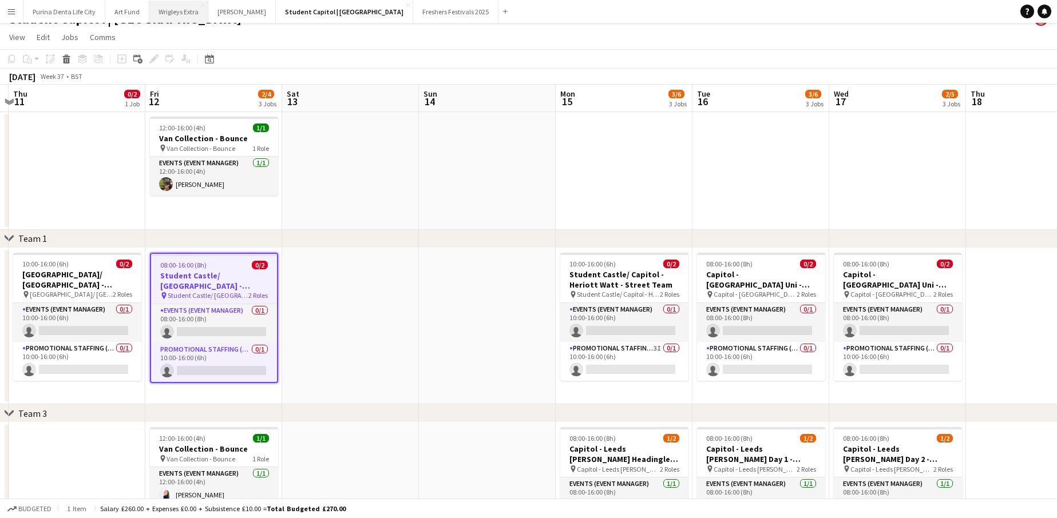
click at [177, 15] on button "Wrigleys Extra Close" at bounding box center [178, 12] width 59 height 22
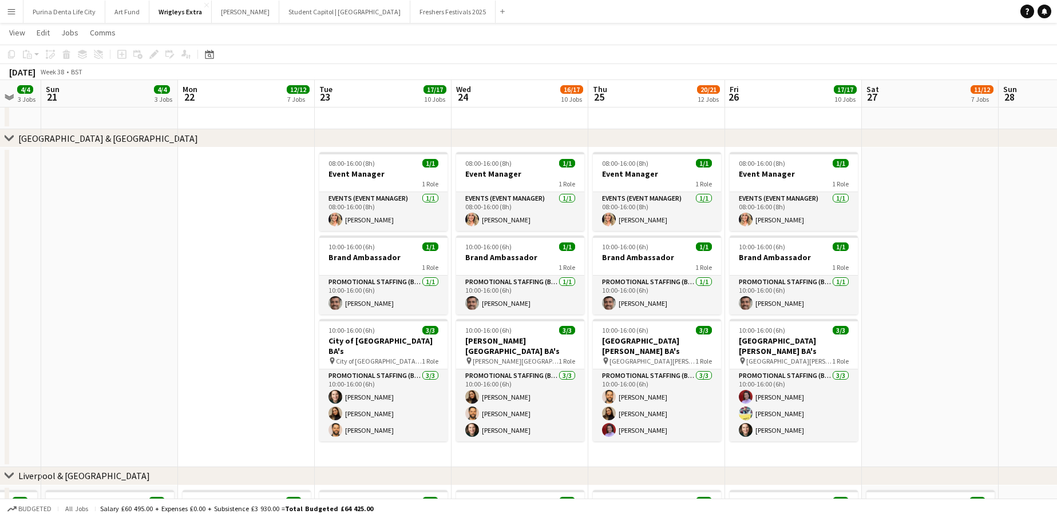
scroll to position [0, 372]
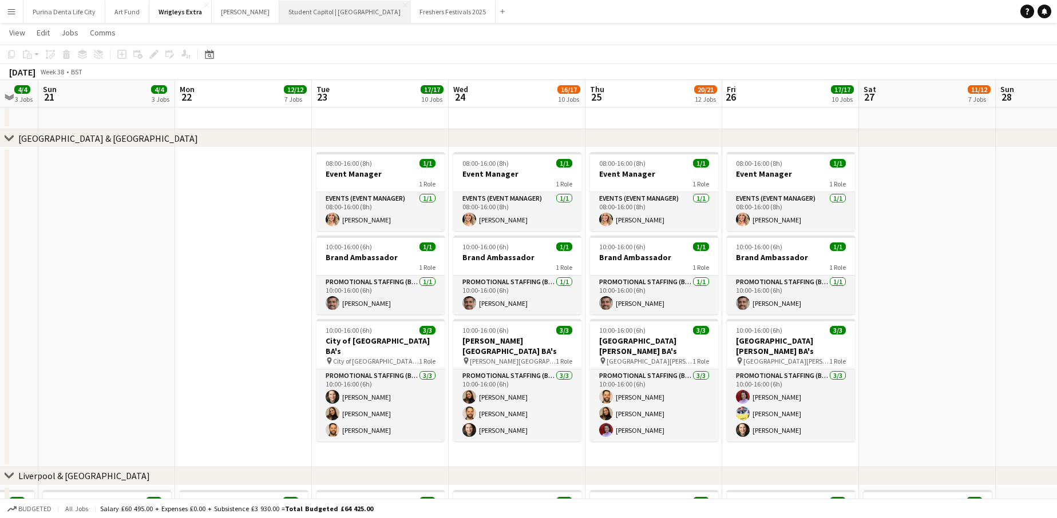
click at [331, 16] on button "Student Capitol | [GEOGRAPHIC_DATA] Close" at bounding box center [344, 12] width 131 height 22
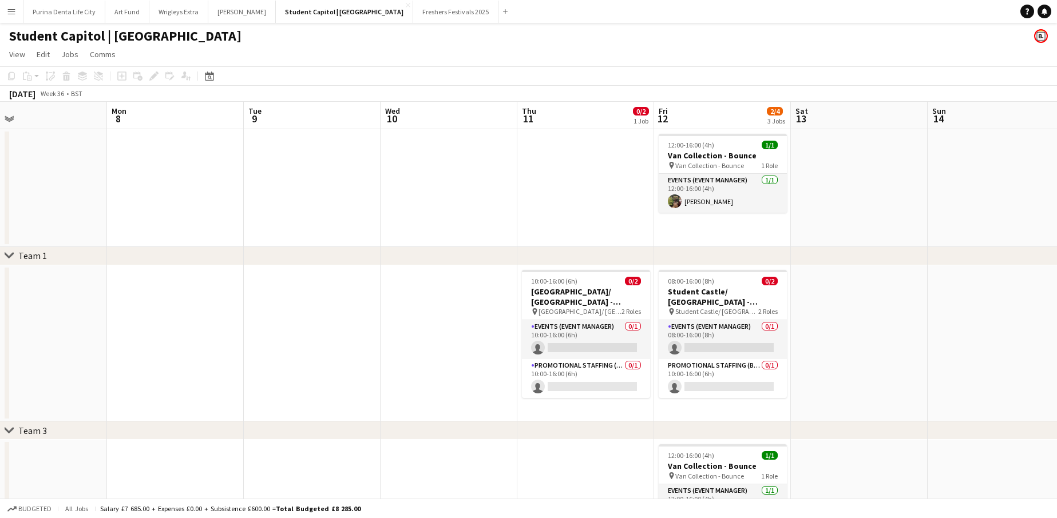
scroll to position [0, 464]
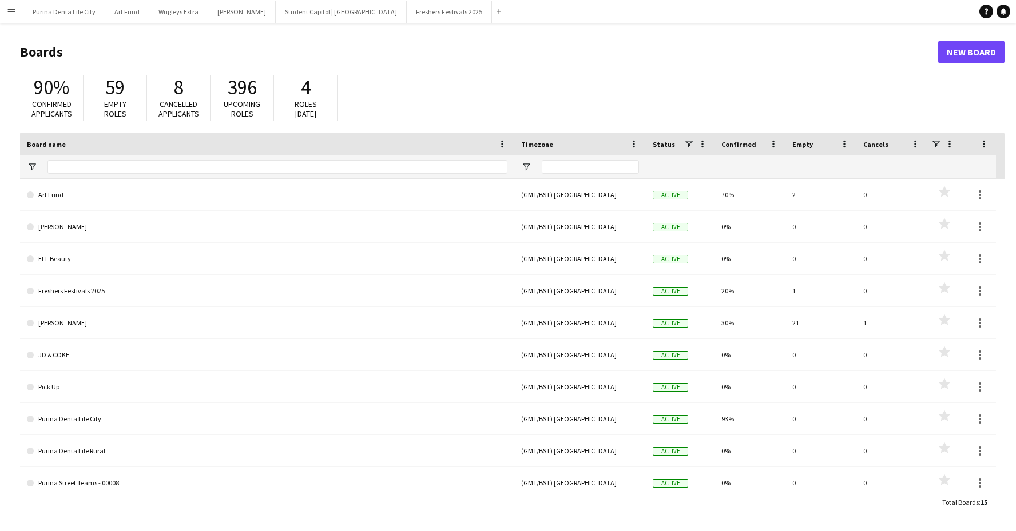
click at [10, 17] on button "Menu" at bounding box center [11, 11] width 23 height 23
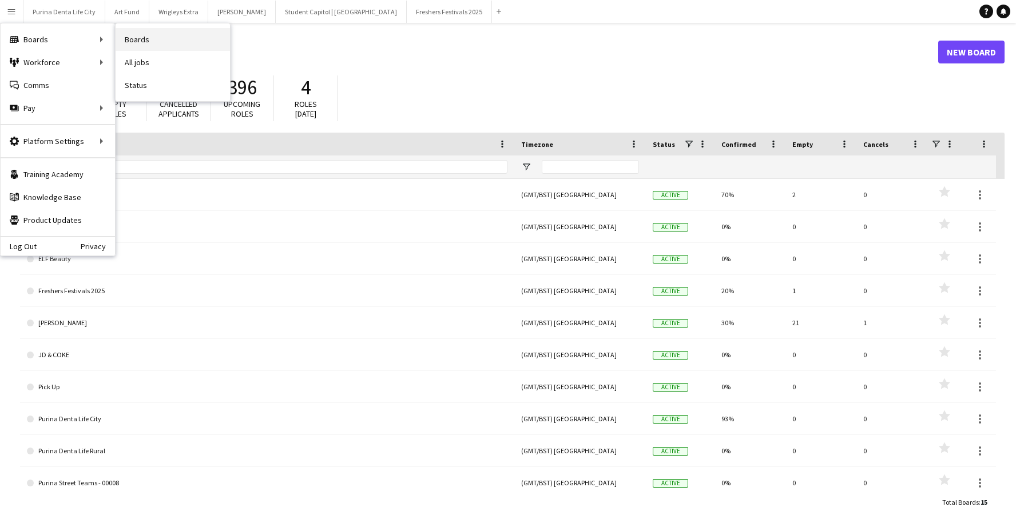
click at [174, 39] on link "Boards" at bounding box center [173, 39] width 114 height 23
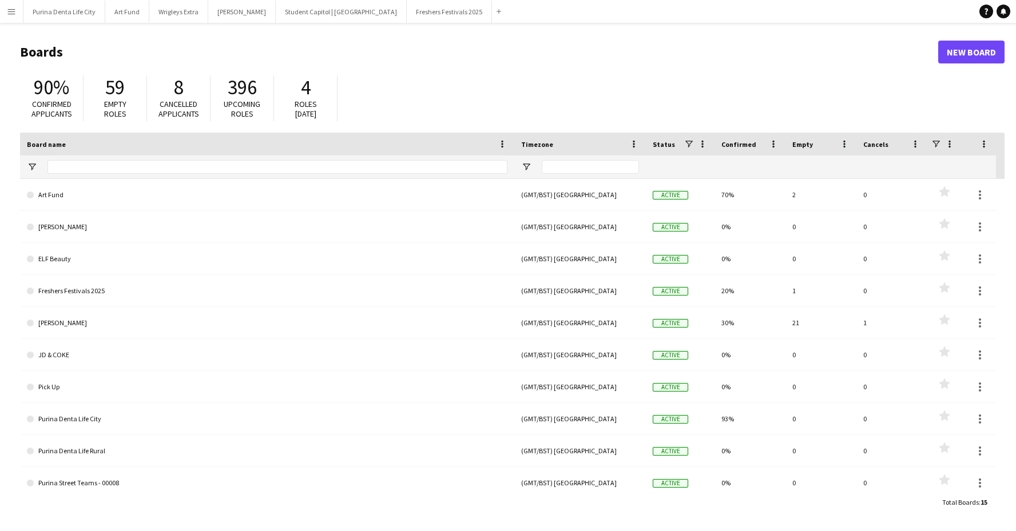
click at [13, 13] on app-icon "Menu" at bounding box center [11, 11] width 9 height 9
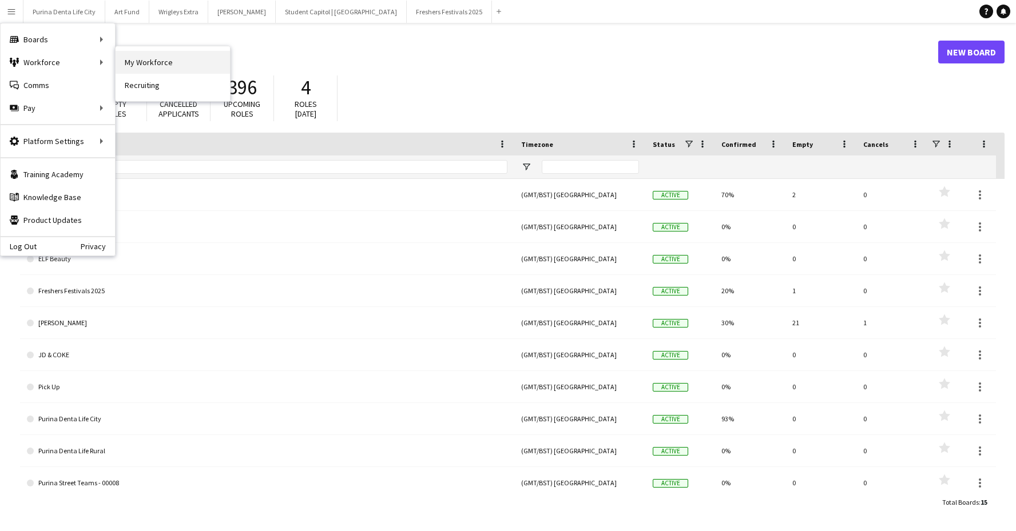
click at [157, 53] on link "My Workforce" at bounding box center [173, 62] width 114 height 23
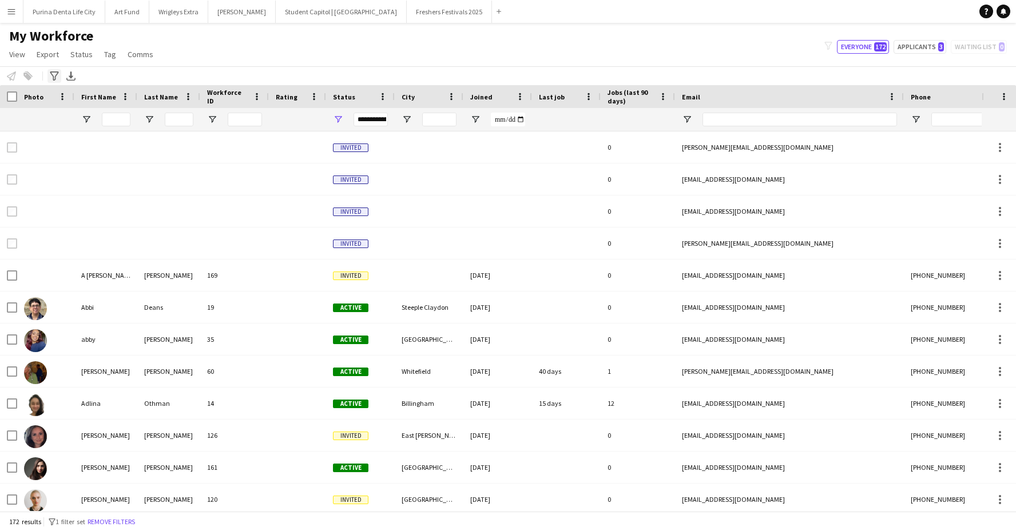
click at [52, 77] on icon "Advanced filters" at bounding box center [54, 76] width 9 height 9
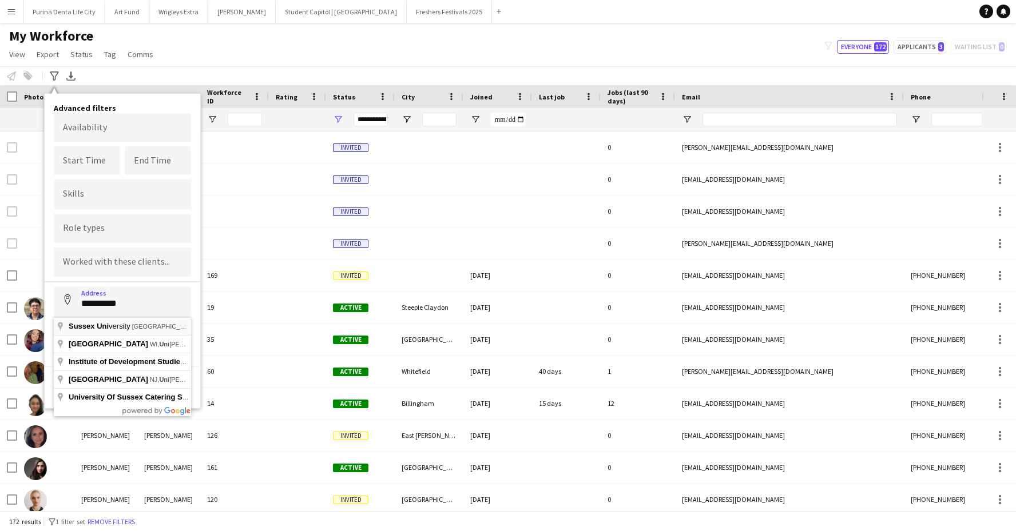
type input "**********"
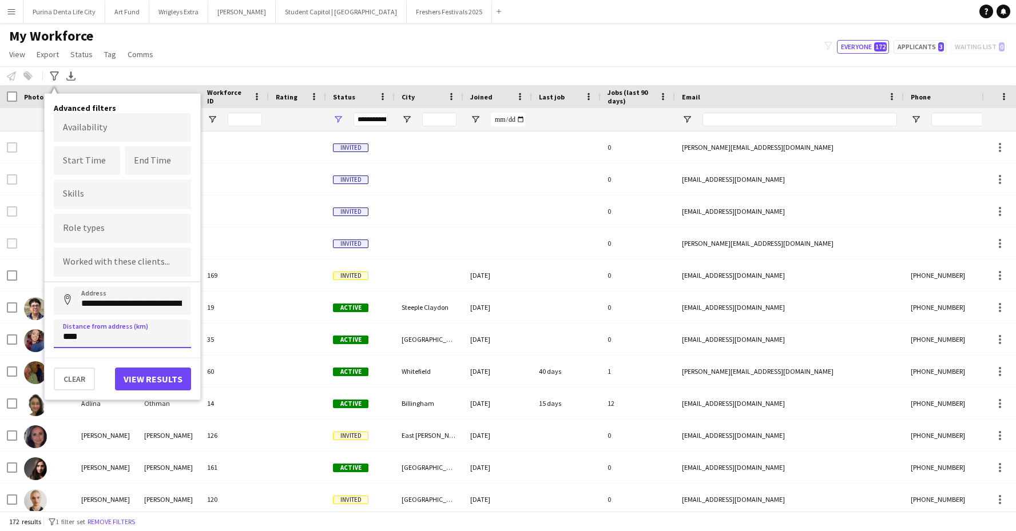
type input "*****"
click at [67, 301] on button "Address" at bounding box center [67, 300] width 27 height 27
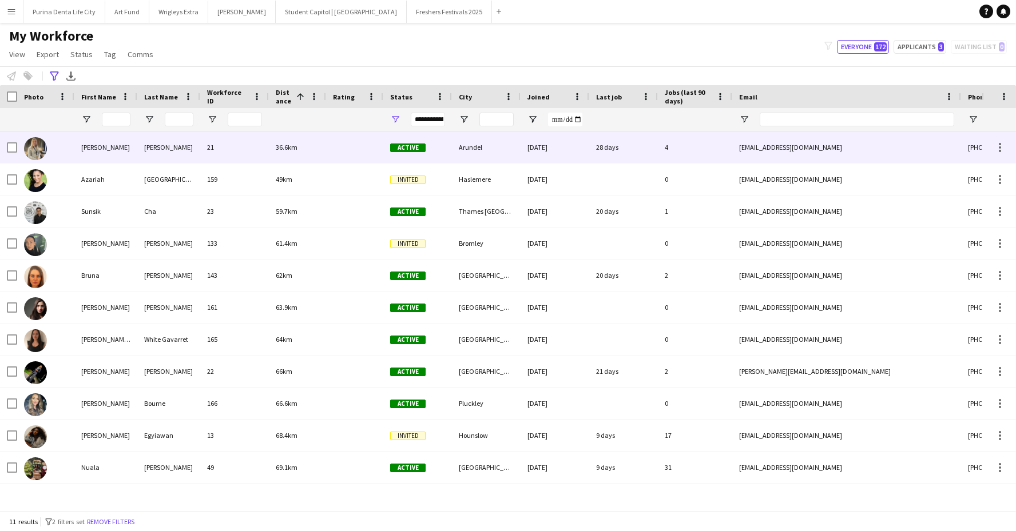
click at [252, 152] on div "21" at bounding box center [234, 147] width 69 height 31
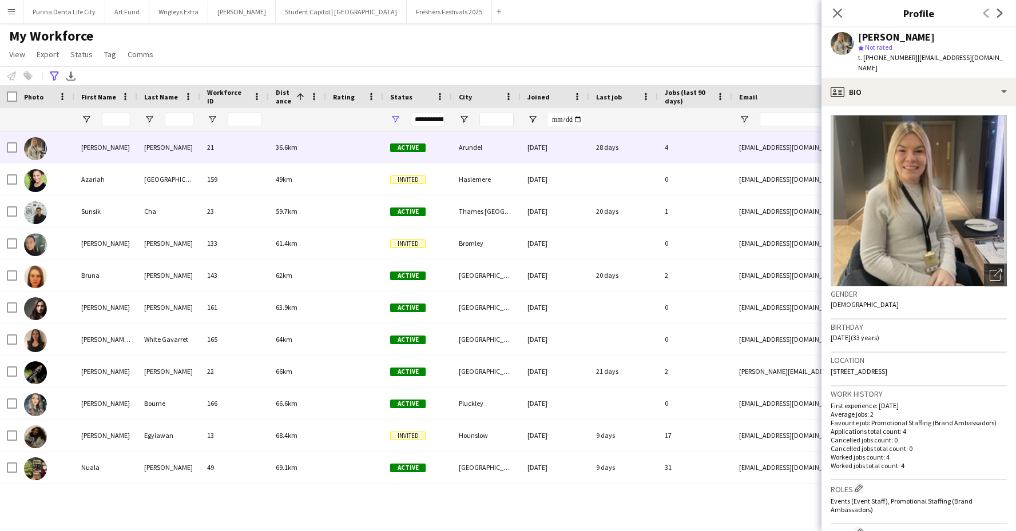
click at [670, 64] on div "My Workforce View Views Default view New view Update view Delete view Edit name…" at bounding box center [508, 46] width 1016 height 39
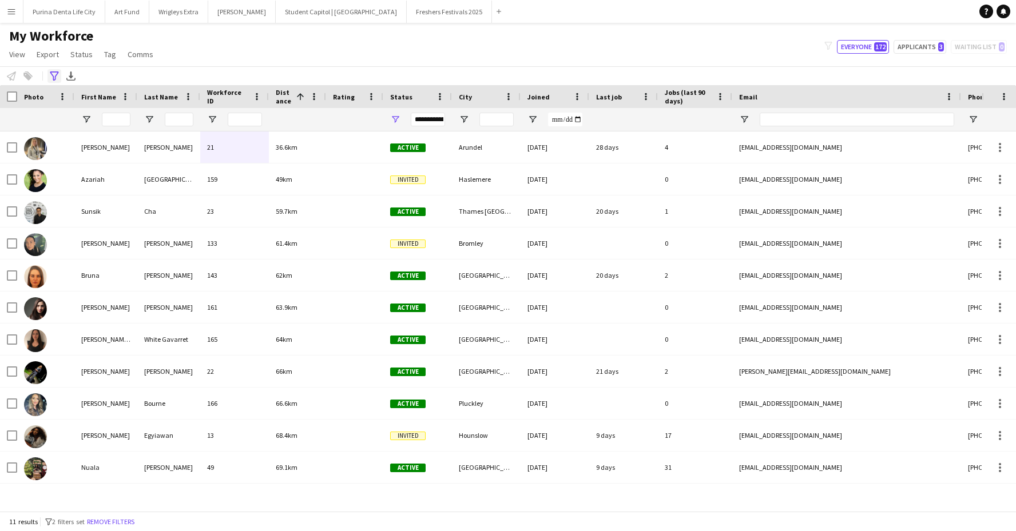
click at [51, 75] on icon "Advanced filters" at bounding box center [54, 76] width 9 height 9
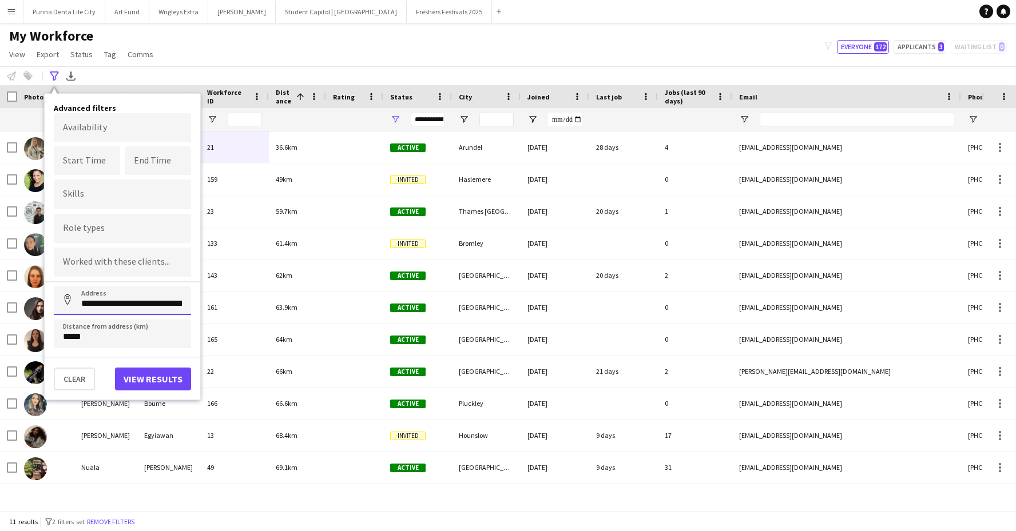
click at [108, 308] on input "**********" at bounding box center [122, 301] width 137 height 29
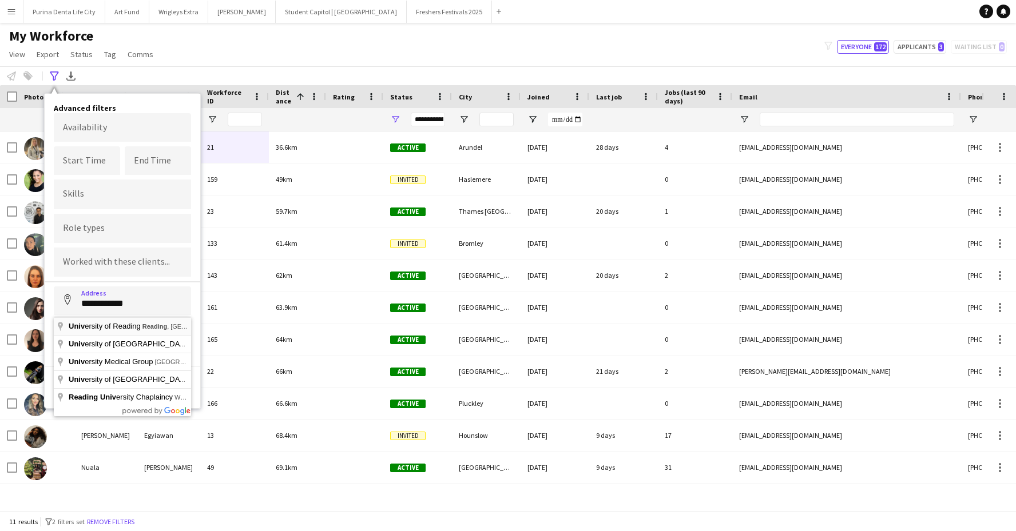
type input "**********"
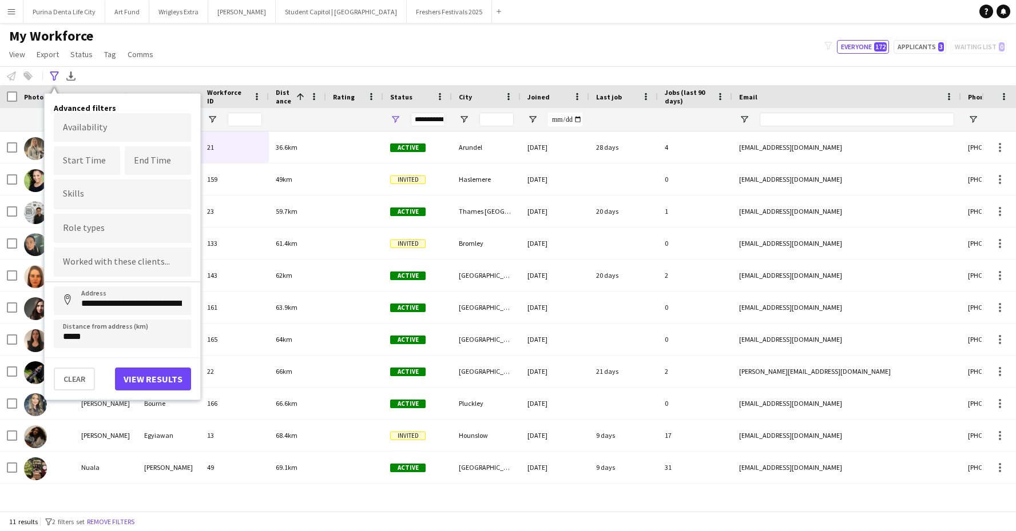
click at [162, 396] on div "**********" at bounding box center [123, 247] width 156 height 306
click at [153, 389] on button "View results" at bounding box center [153, 379] width 76 height 23
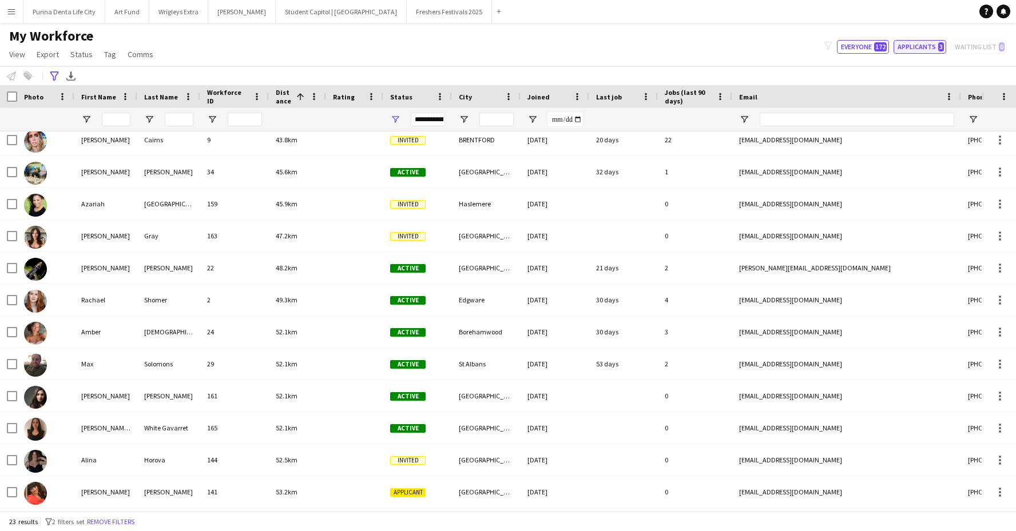
scroll to position [153, 0]
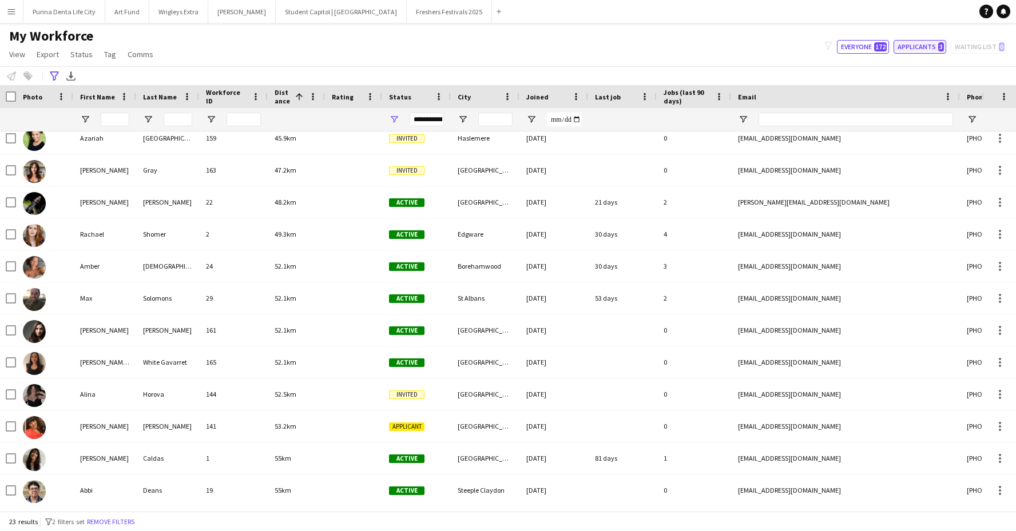
click at [291, 359] on span "52.1km" at bounding box center [286, 362] width 22 height 9
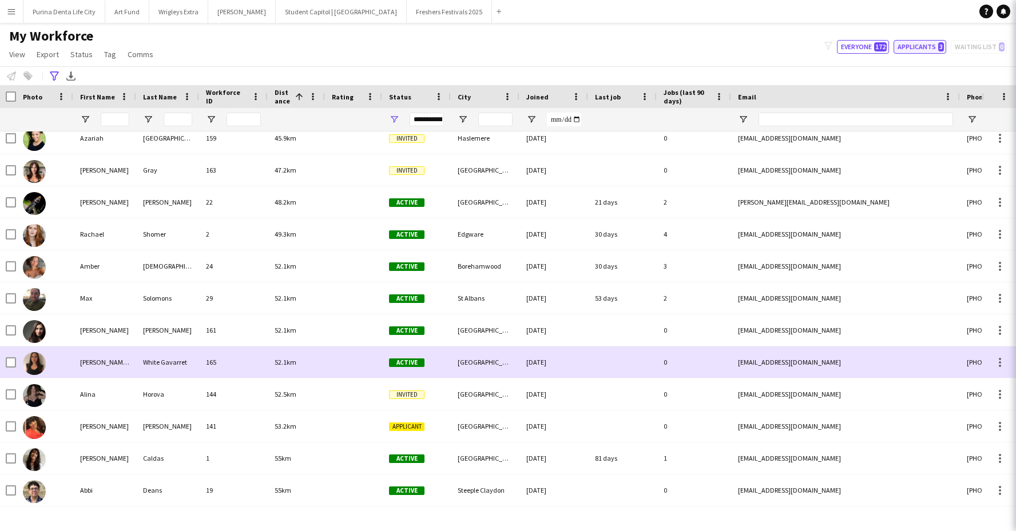
click at [291, 359] on span "52.1km" at bounding box center [286, 362] width 22 height 9
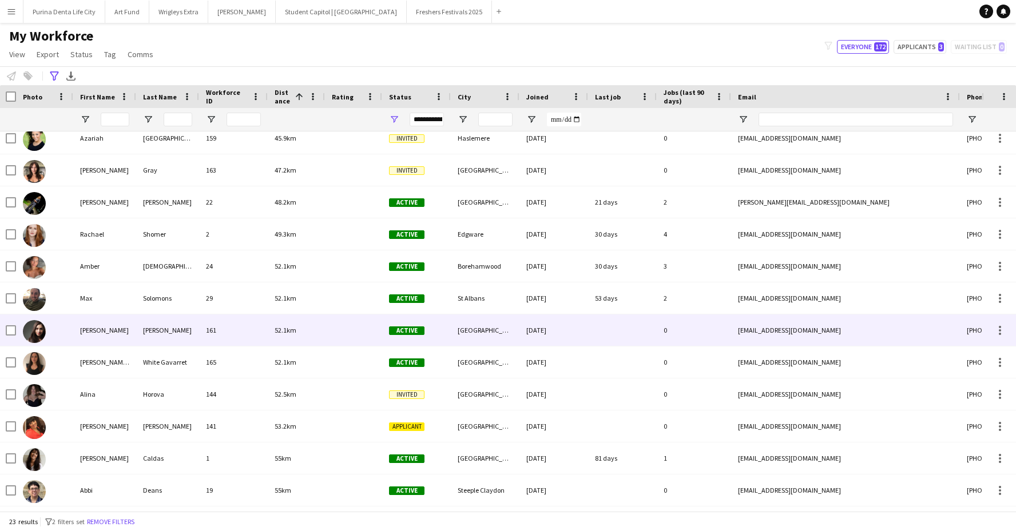
click at [339, 323] on div at bounding box center [353, 330] width 57 height 31
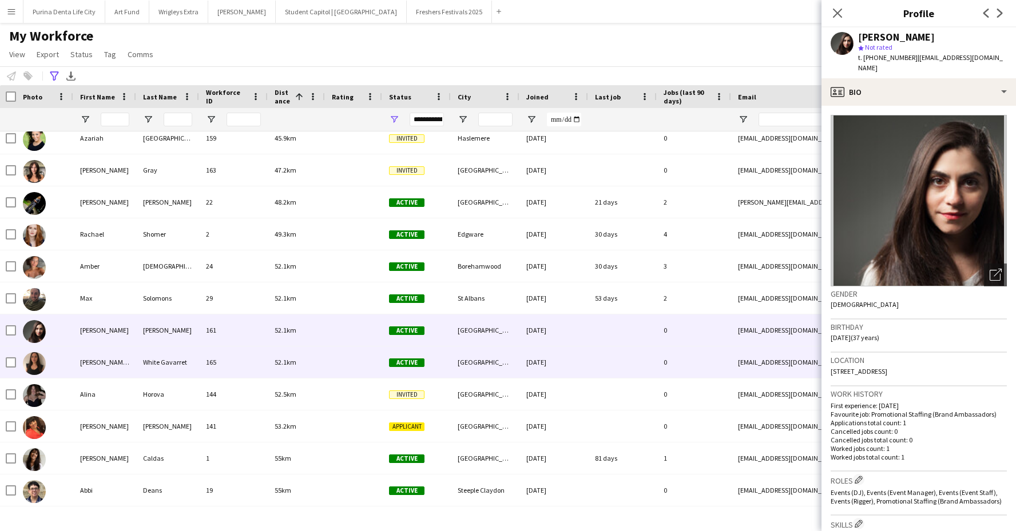
click at [191, 371] on div "White Gavarret" at bounding box center [167, 362] width 63 height 31
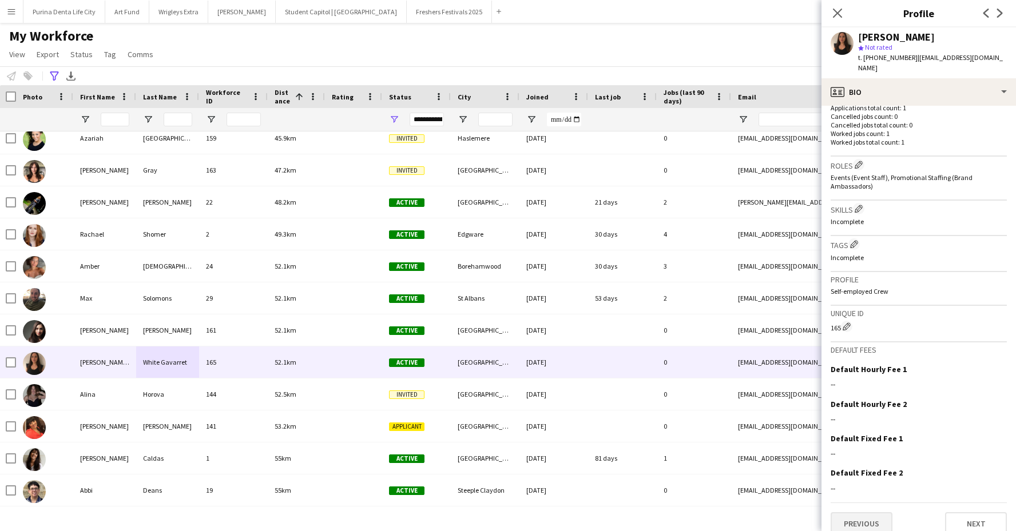
click at [860, 513] on button "Previous" at bounding box center [862, 524] width 62 height 23
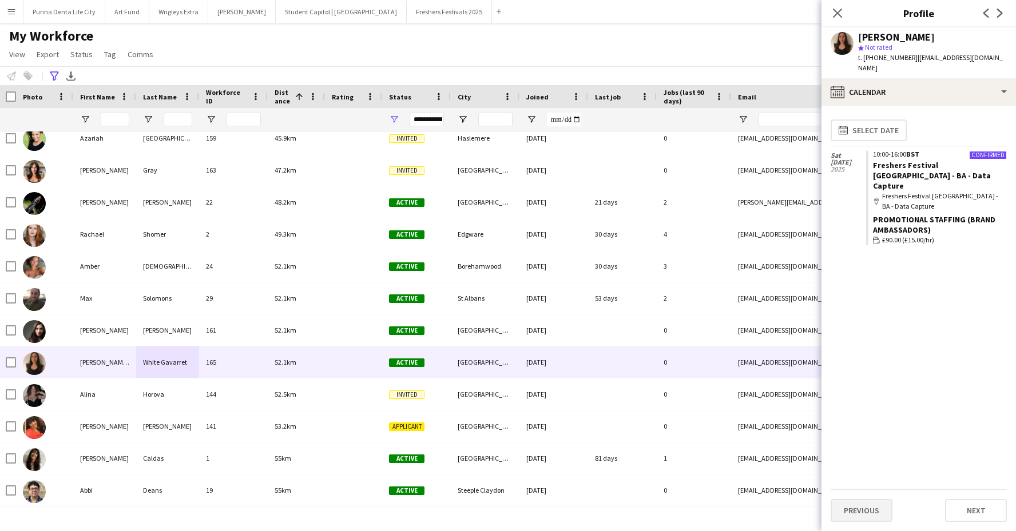
click at [855, 502] on button "Previous" at bounding box center [862, 510] width 62 height 23
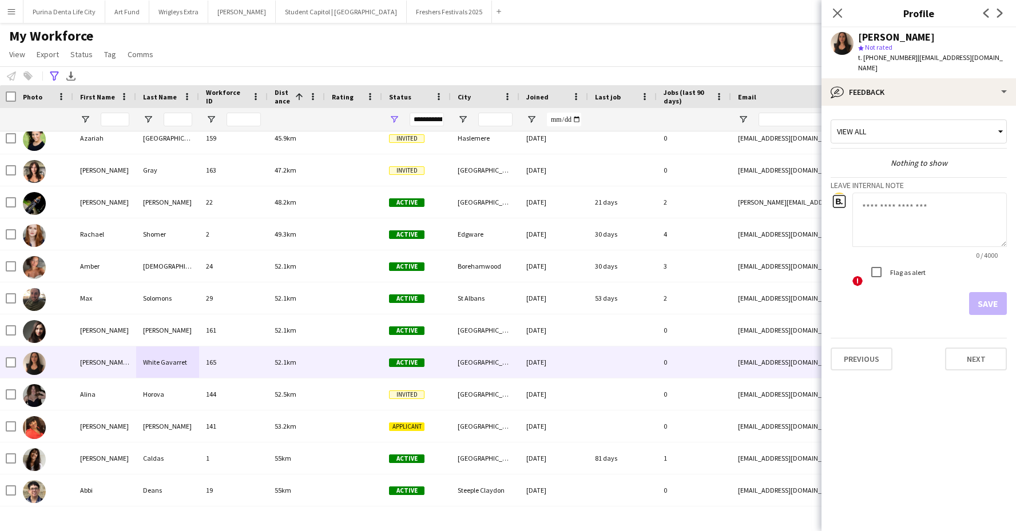
click at [855, 362] on app-crew-profile-feedback-tab "View all Nothing to show Leave internal note 0 / 4000 ! Flag as alert Save Prev…" at bounding box center [918, 319] width 194 height 426
click at [853, 357] on button "Previous" at bounding box center [862, 359] width 62 height 23
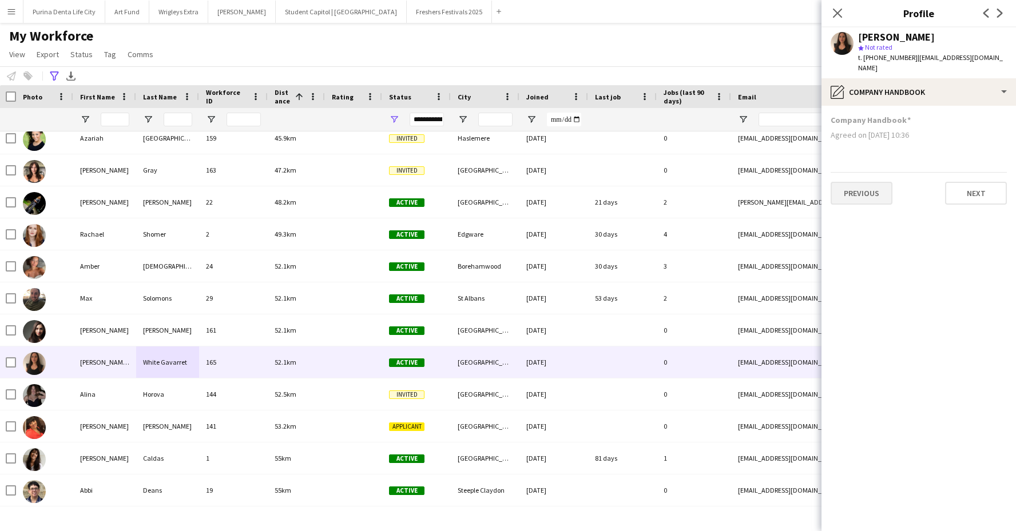
click at [868, 182] on button "Previous" at bounding box center [862, 193] width 62 height 23
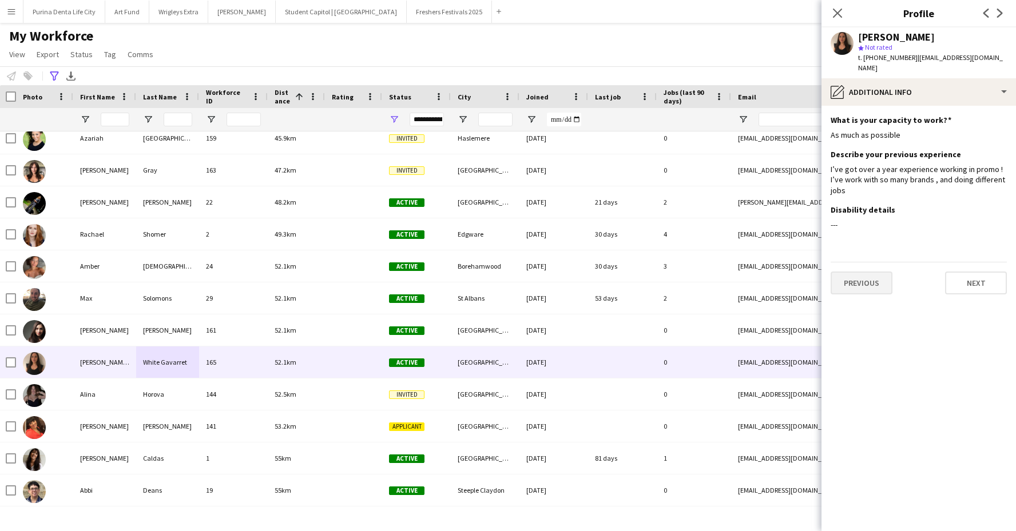
click at [866, 272] on button "Previous" at bounding box center [862, 283] width 62 height 23
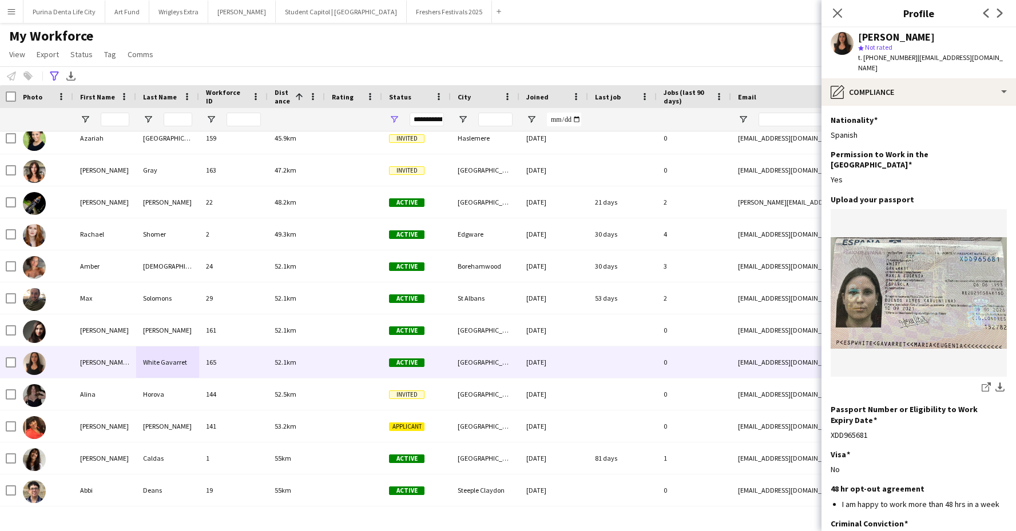
click at [360, 41] on div "My Workforce View Views Default view New view Update view Delete view Edit name…" at bounding box center [508, 46] width 1016 height 39
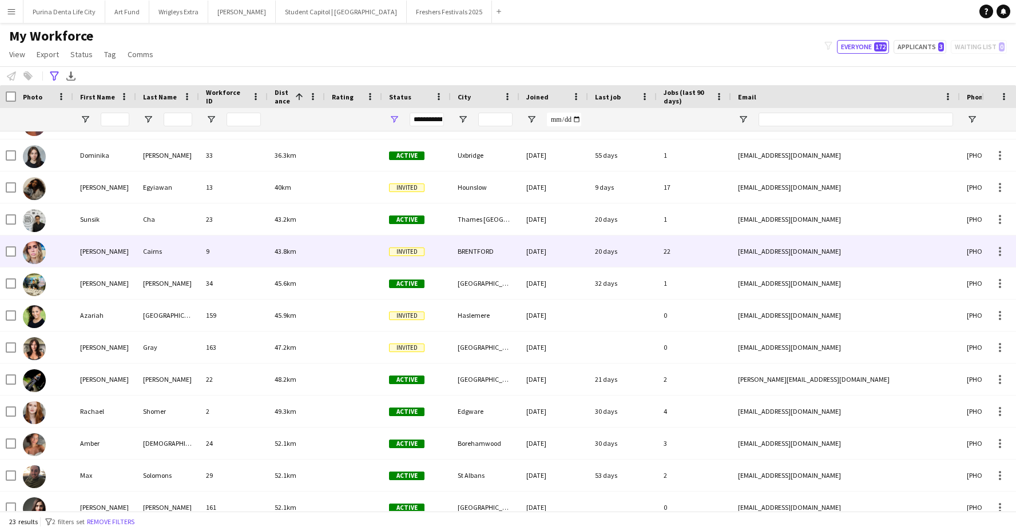
scroll to position [25, 0]
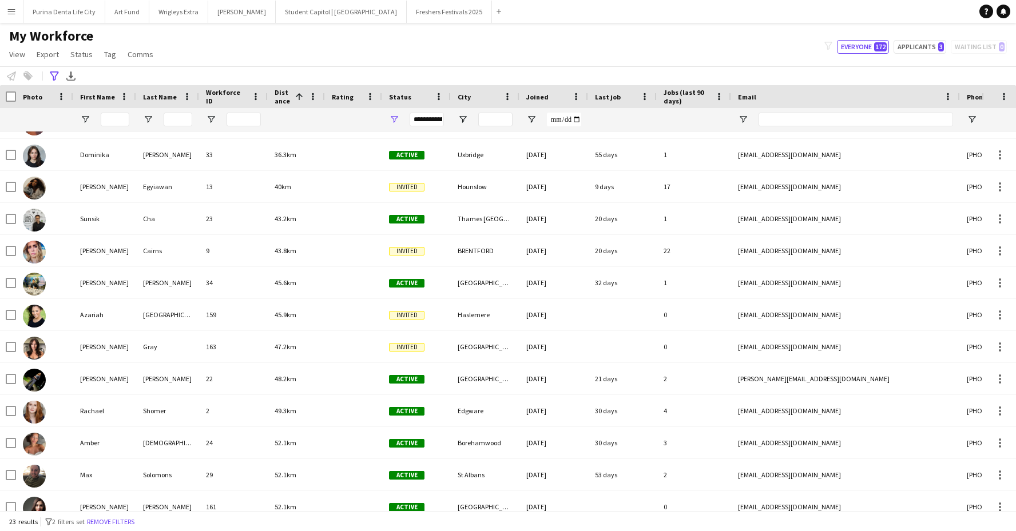
click at [14, 13] on app-icon "Menu" at bounding box center [11, 11] width 9 height 9
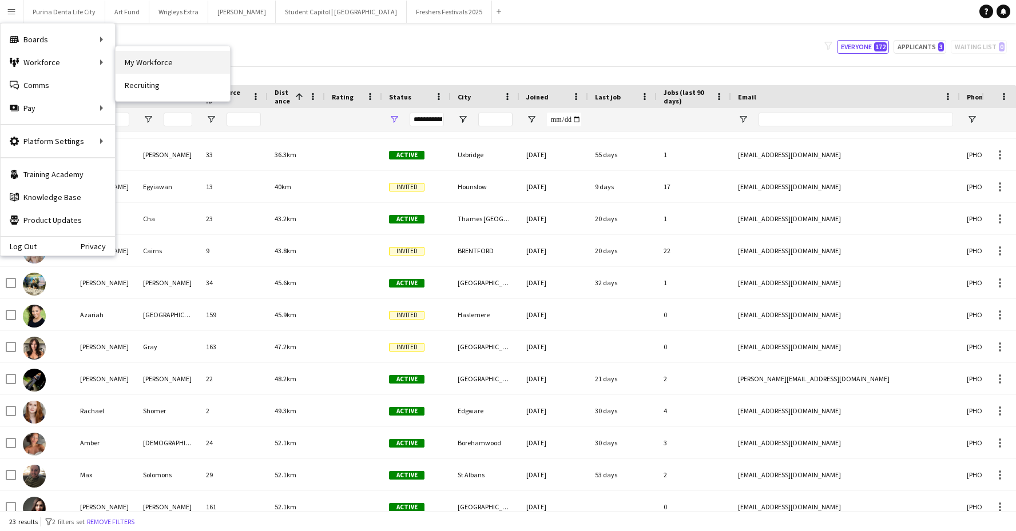
click at [137, 66] on link "My Workforce" at bounding box center [173, 62] width 114 height 23
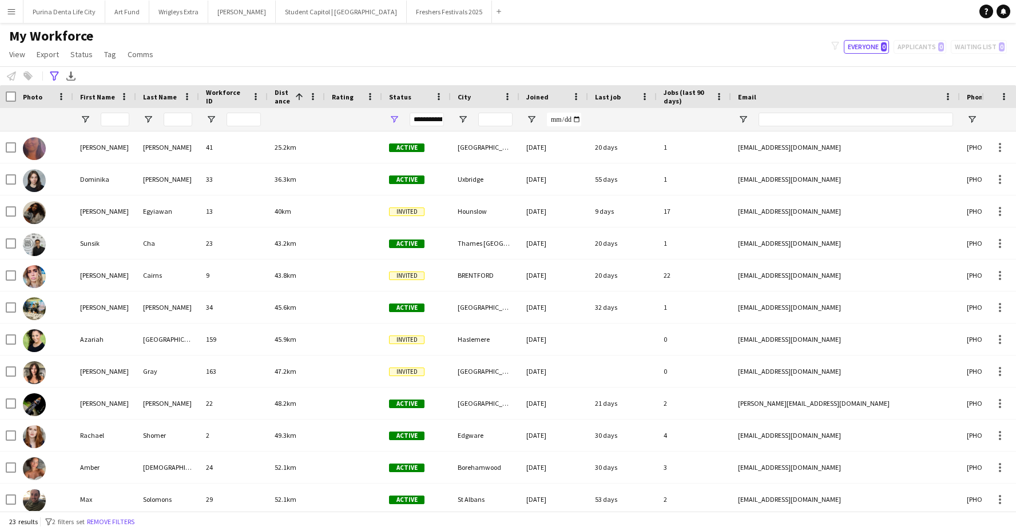
scroll to position [0, 0]
click at [864, 40] on button "Everyone 0" at bounding box center [866, 47] width 45 height 14
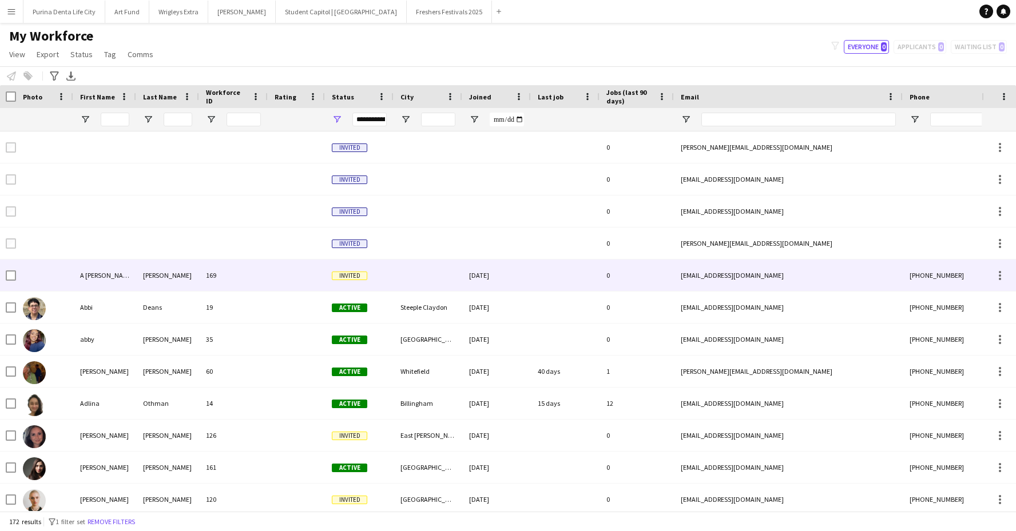
click at [723, 267] on div "[EMAIL_ADDRESS][DOMAIN_NAME]" at bounding box center [788, 275] width 229 height 31
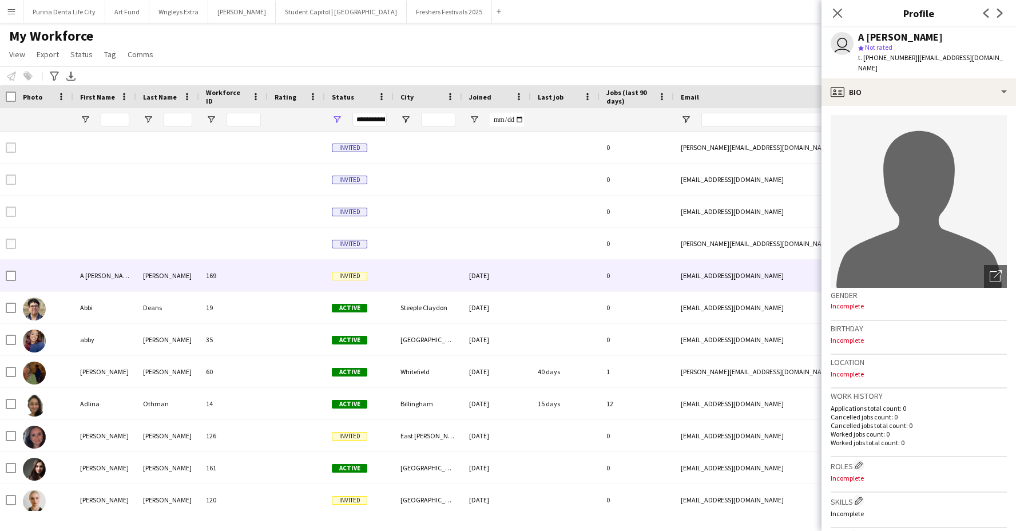
click at [705, 46] on div "My Workforce View Views Default view New view Update view Delete view Edit name…" at bounding box center [508, 46] width 1016 height 39
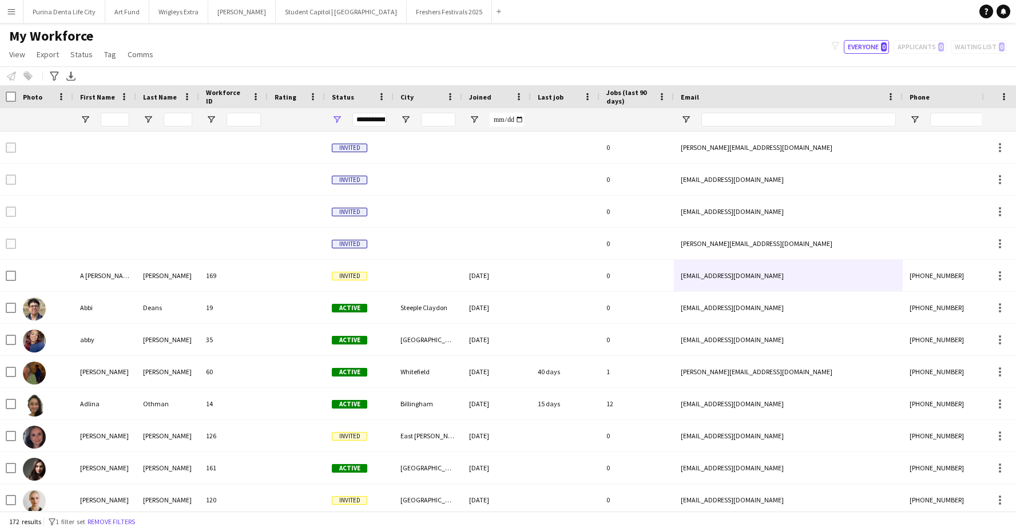
click at [525, 18] on app-navbar "Menu Boards Boards Boards All jobs Status Workforce Workforce My Workforce Recr…" at bounding box center [508, 11] width 1016 height 23
click at [61, 13] on button "Purina Denta Life City Close" at bounding box center [64, 12] width 82 height 22
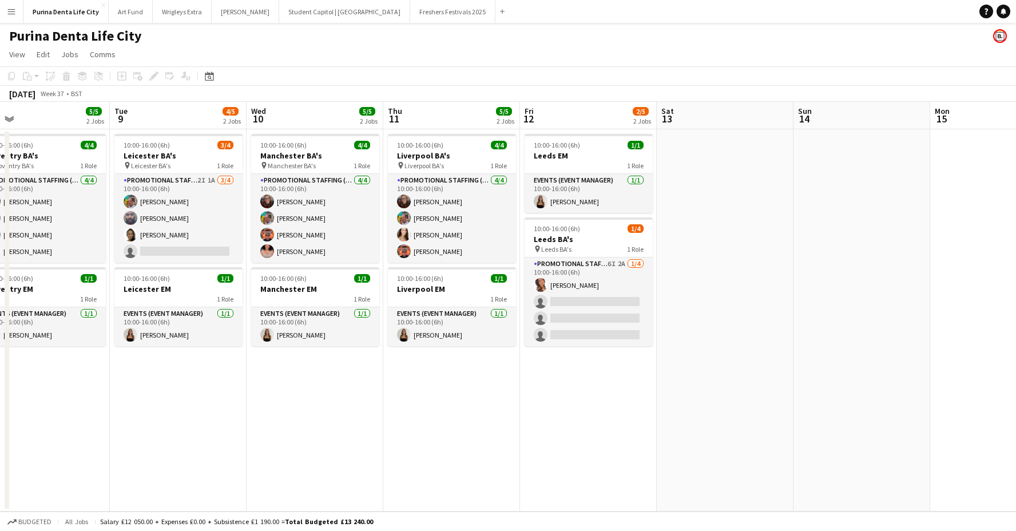
scroll to position [0, 438]
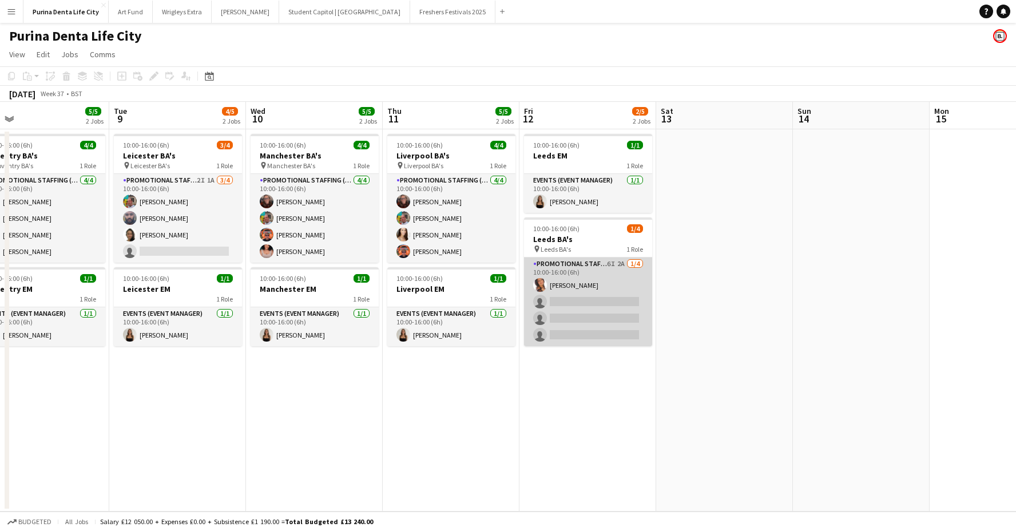
click at [595, 323] on app-card-role "Promotional Staffing (Brand Ambassadors) 6I 2A [DATE] 10:00-16:00 (6h) [PERSON_…" at bounding box center [588, 301] width 128 height 89
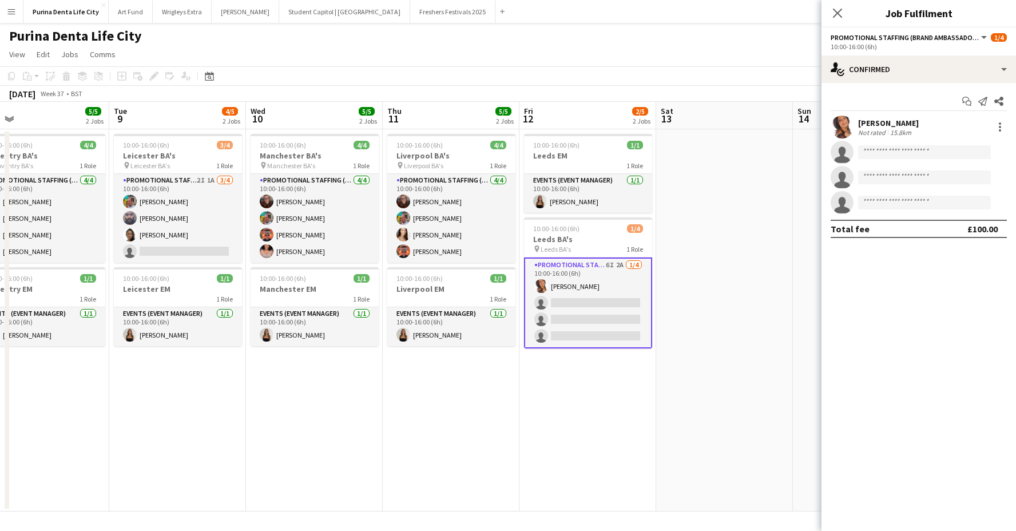
click at [910, 145] on app-invite-slot "single-neutral-actions" at bounding box center [918, 152] width 194 height 23
click at [900, 71] on div "single-neutral-actions-check-2 Confirmed" at bounding box center [918, 68] width 194 height 27
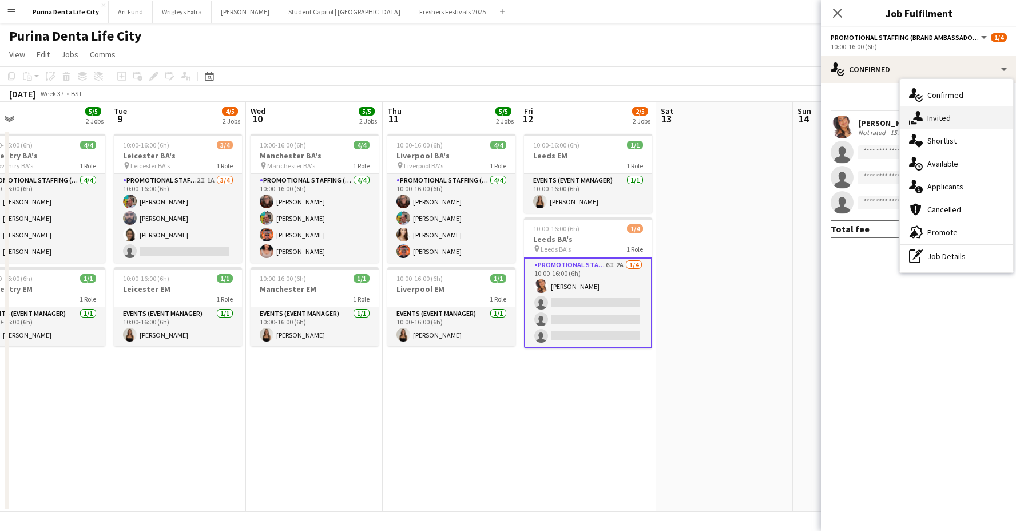
click at [919, 114] on icon at bounding box center [918, 116] width 10 height 10
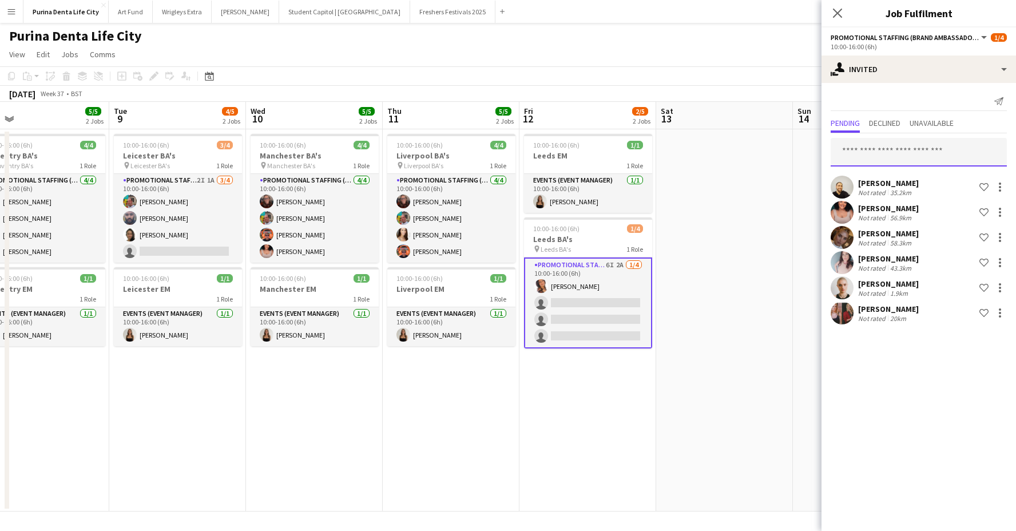
click at [884, 159] on input "text" at bounding box center [919, 152] width 176 height 29
type input "******"
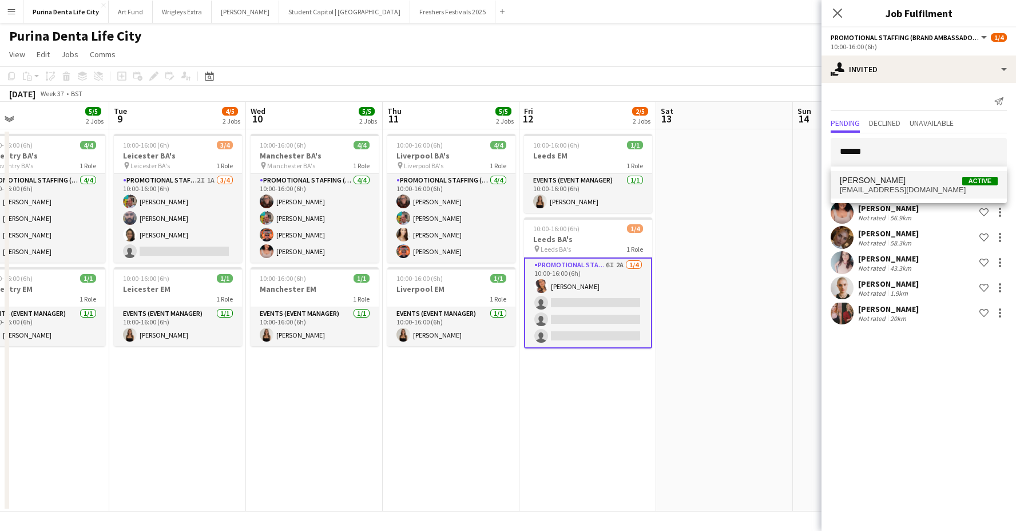
click at [892, 176] on mat-option "Pauline Bonsu Active bonsupauline@gmail.com" at bounding box center [919, 184] width 176 height 27
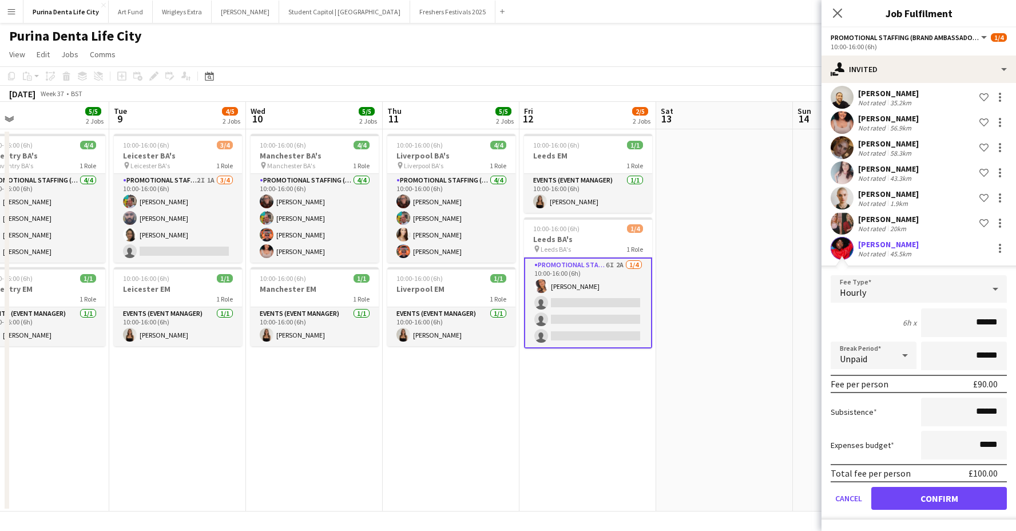
scroll to position [90, 0]
click at [916, 494] on button "Confirm" at bounding box center [939, 498] width 136 height 23
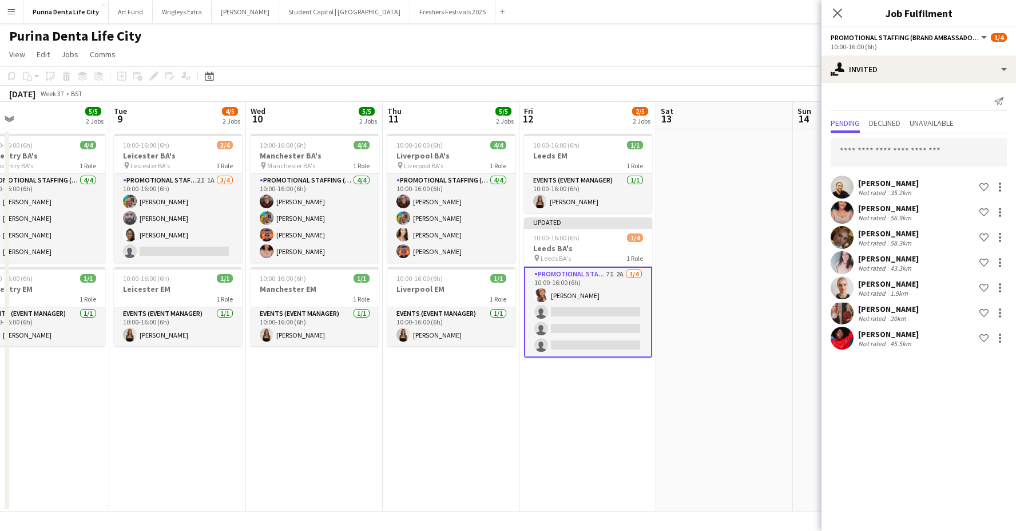
scroll to position [0, 0]
click at [753, 360] on app-date-cell at bounding box center [724, 320] width 137 height 382
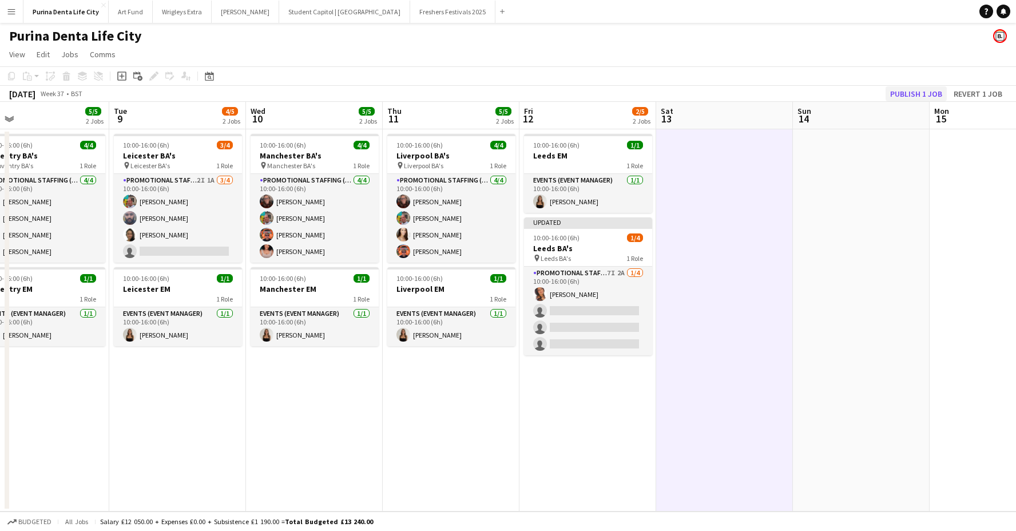
click at [890, 93] on button "Publish 1 job" at bounding box center [916, 93] width 61 height 15
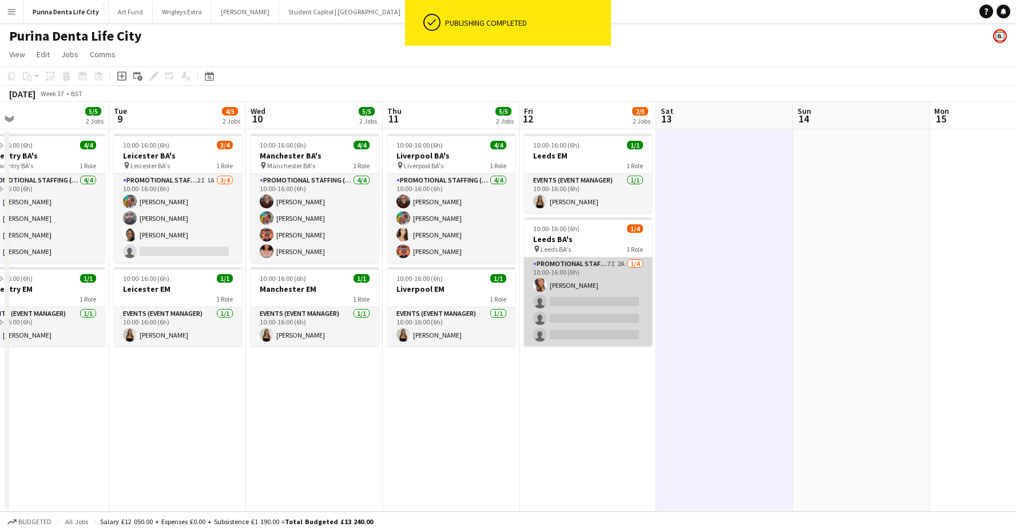
click at [605, 335] on app-card-role "Promotional Staffing (Brand Ambassadors) 7I 2A 1/4 10:00-16:00 (6h) Susan Saini…" at bounding box center [588, 301] width 128 height 89
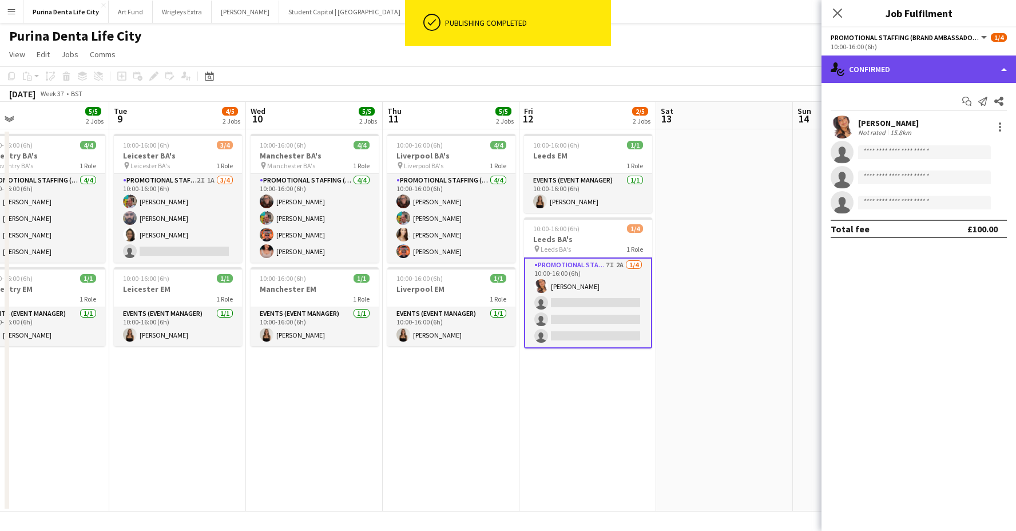
click at [925, 63] on div "single-neutral-actions-check-2 Confirmed" at bounding box center [918, 68] width 194 height 27
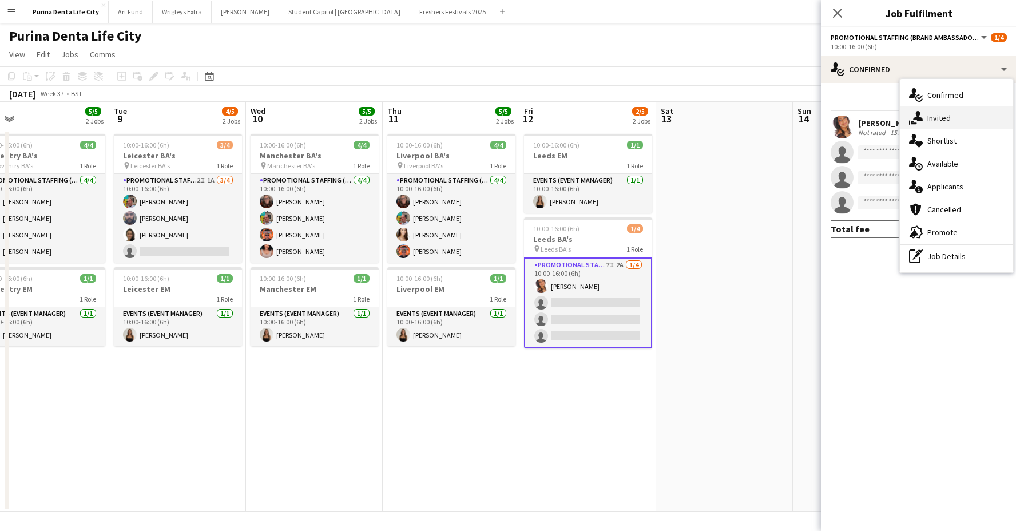
click at [927, 122] on div "single-neutral-actions-share-1 Invited" at bounding box center [956, 117] width 113 height 23
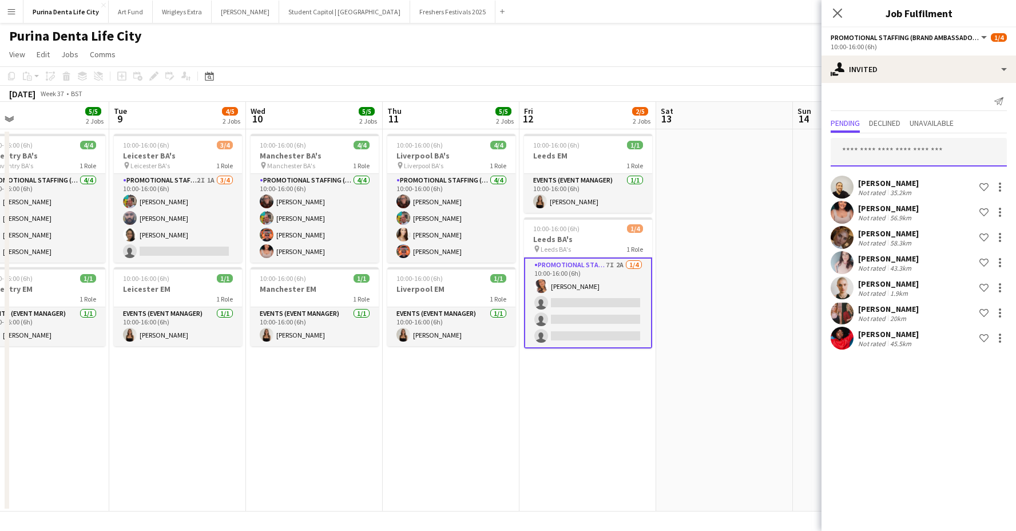
click at [910, 148] on input "text" at bounding box center [919, 152] width 176 height 29
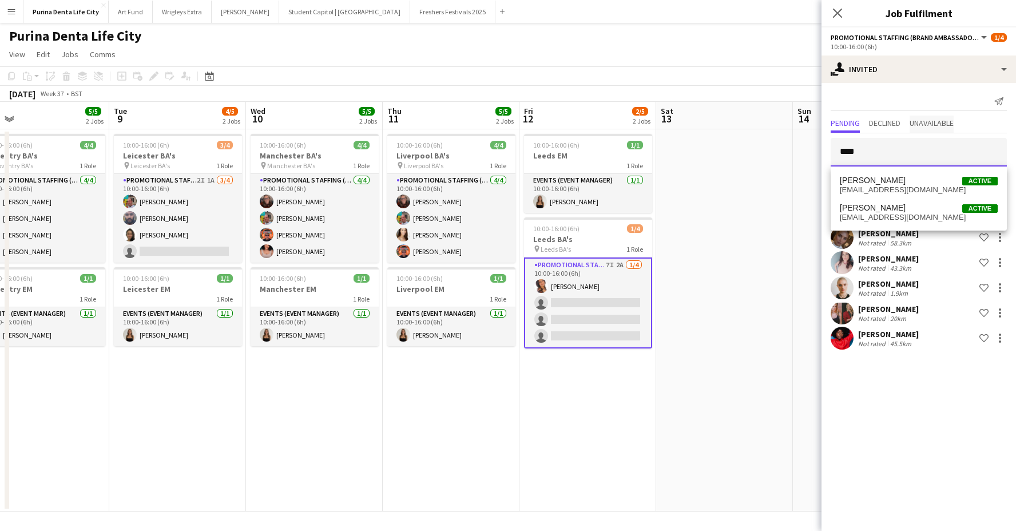
type input "****"
click at [936, 126] on span "Unavailable" at bounding box center [932, 123] width 44 height 8
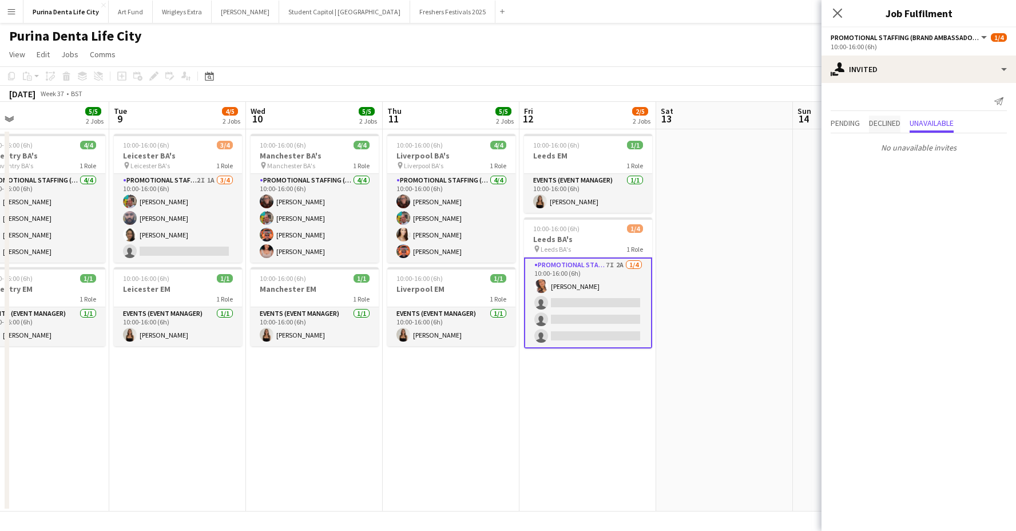
click at [877, 121] on span "Declined" at bounding box center [884, 123] width 31 height 8
click at [777, 212] on app-date-cell at bounding box center [724, 320] width 137 height 382
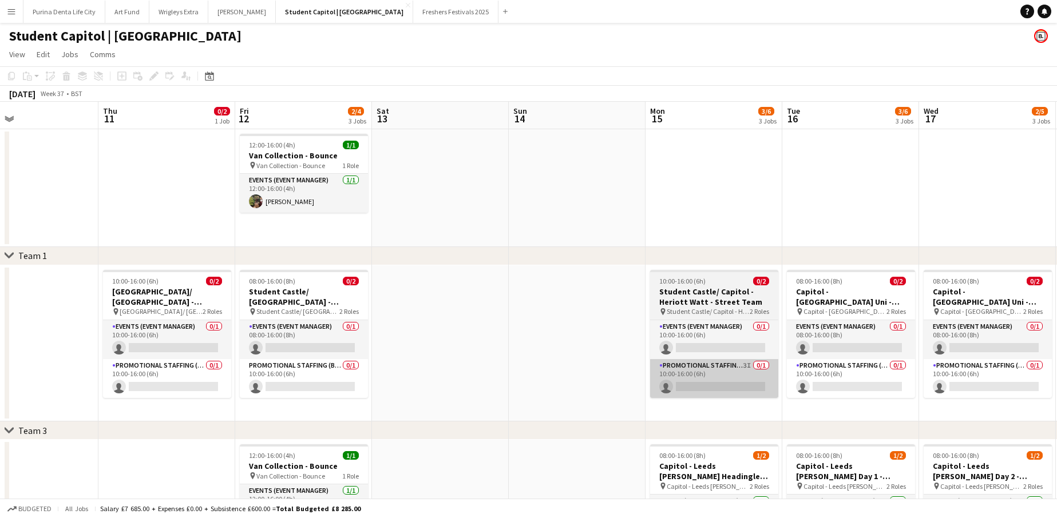
scroll to position [0, 450]
